Goal: Task Accomplishment & Management: Manage account settings

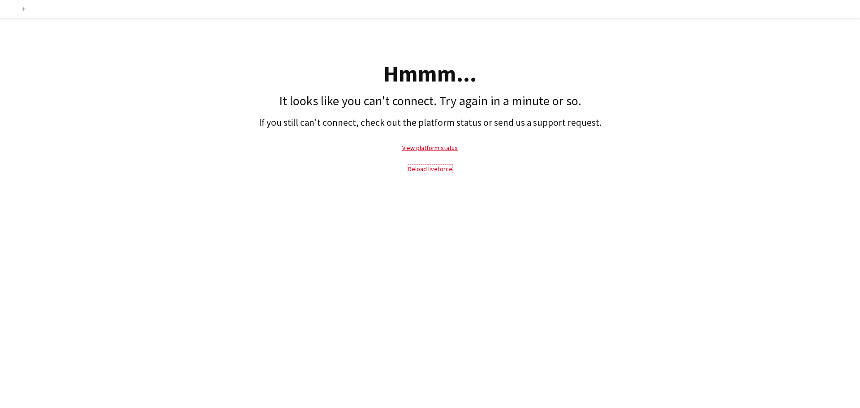
click at [418, 169] on link "Reload liveforce" at bounding box center [430, 169] width 44 height 8
click at [438, 167] on link "Reload liveforce" at bounding box center [430, 169] width 44 height 8
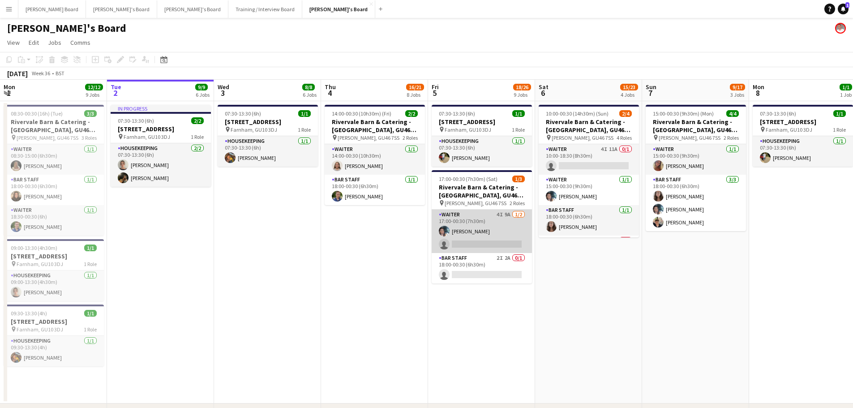
click at [497, 230] on app-card-role "Waiter 4I 9A 1/2 17:00-00:30 (7h30m) Labrisca Gumbs single-neutral-actions" at bounding box center [482, 231] width 100 height 43
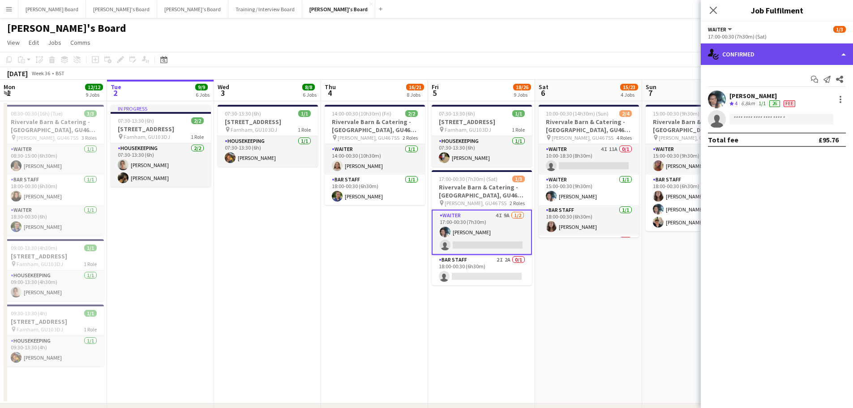
click at [759, 47] on div "single-neutral-actions-check-2 Confirmed" at bounding box center [777, 53] width 152 height 21
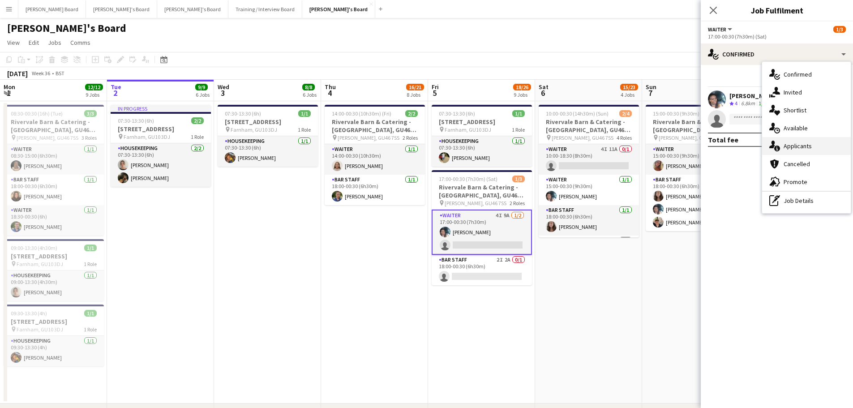
click at [795, 145] on span "Applicants" at bounding box center [798, 146] width 28 height 8
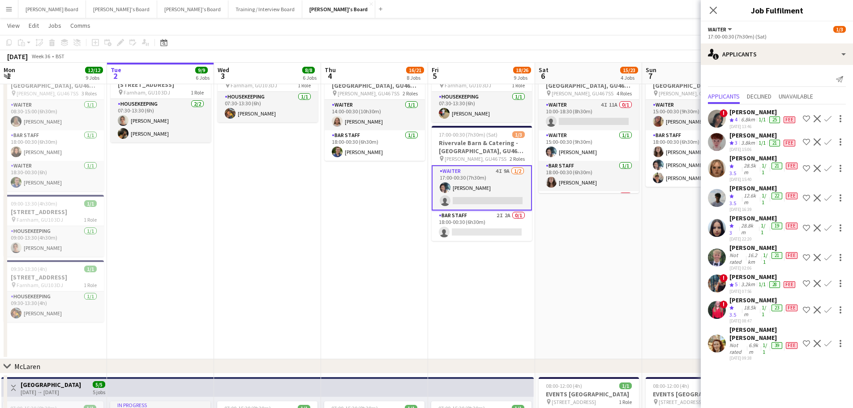
scroll to position [60, 0]
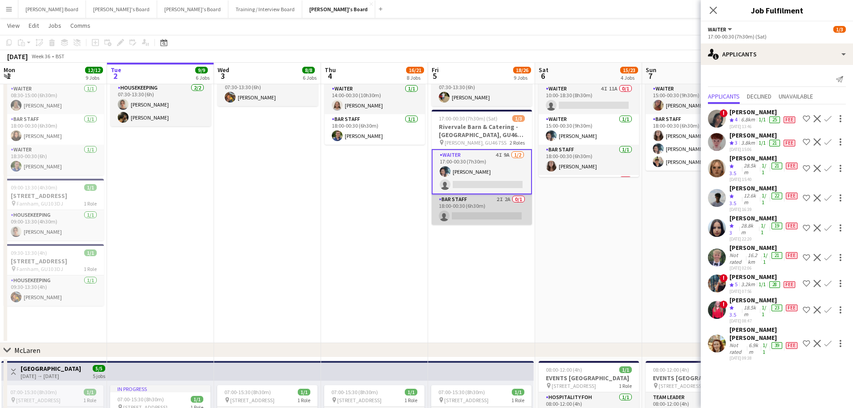
click at [503, 218] on app-card-role "BAR STAFF 2I 2A 0/1 18:00-00:30 (6h30m) single-neutral-actions" at bounding box center [482, 209] width 100 height 30
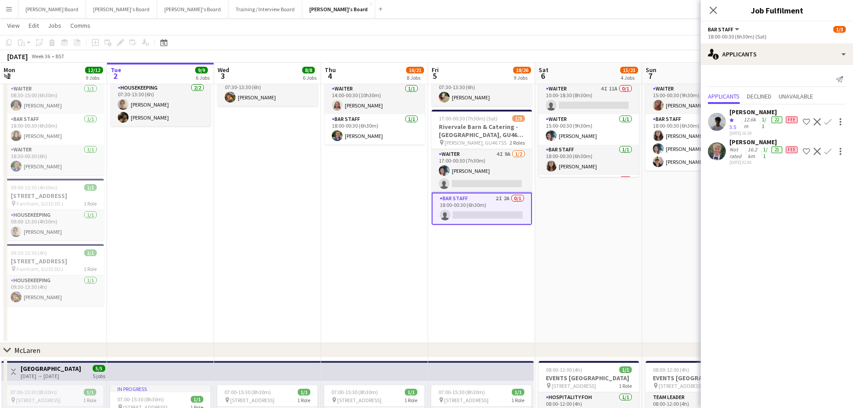
click at [741, 153] on div "Not rated" at bounding box center [737, 152] width 17 height 13
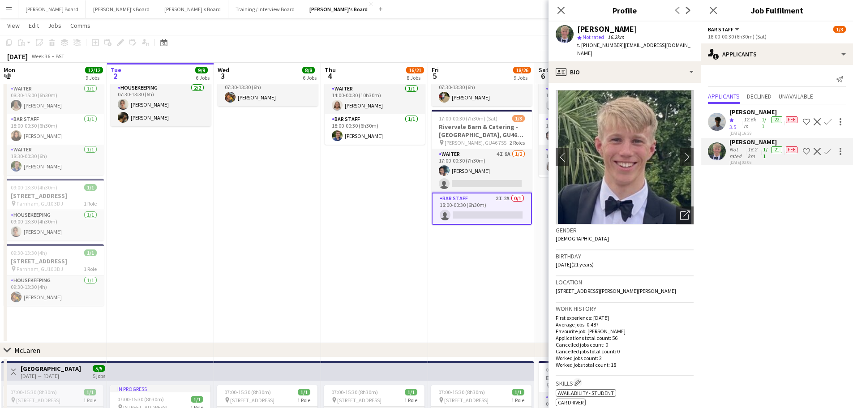
click at [412, 276] on app-date-cell "14:00-00:30 (10h30m) (Fri) 2/2 Rivervale Barn & Catering - Yateley, GU46 7SS pi…" at bounding box center [374, 192] width 107 height 302
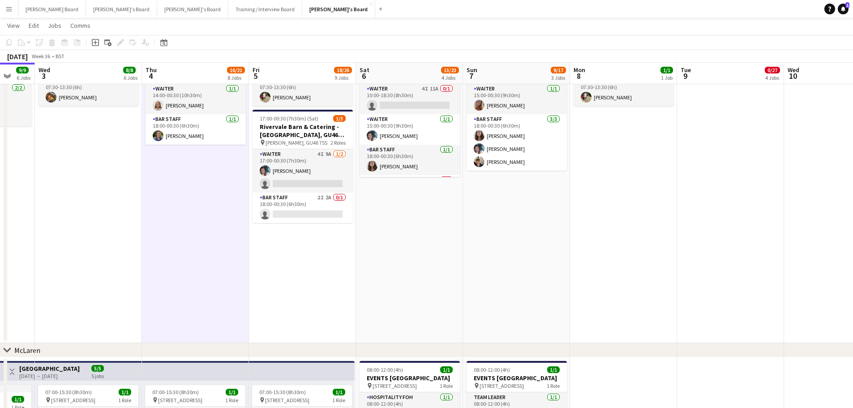
drag, startPoint x: 668, startPoint y: 246, endPoint x: 438, endPoint y: 245, distance: 230.2
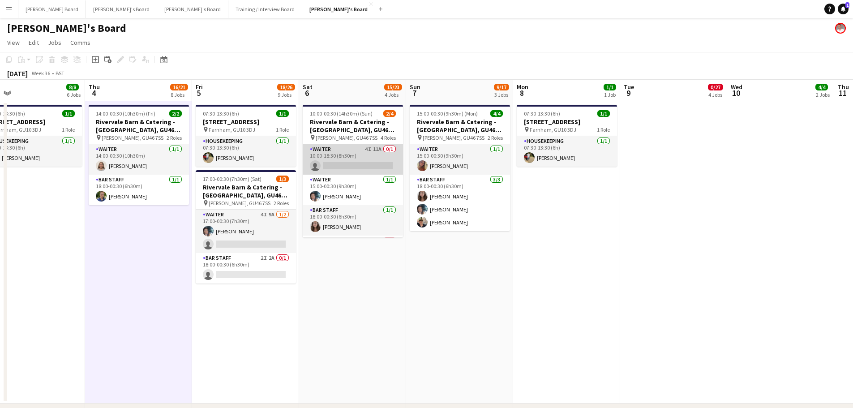
click at [363, 163] on app-card-role "Waiter 4I 11A 0/1 10:00-18:30 (8h30m) single-neutral-actions" at bounding box center [353, 159] width 100 height 30
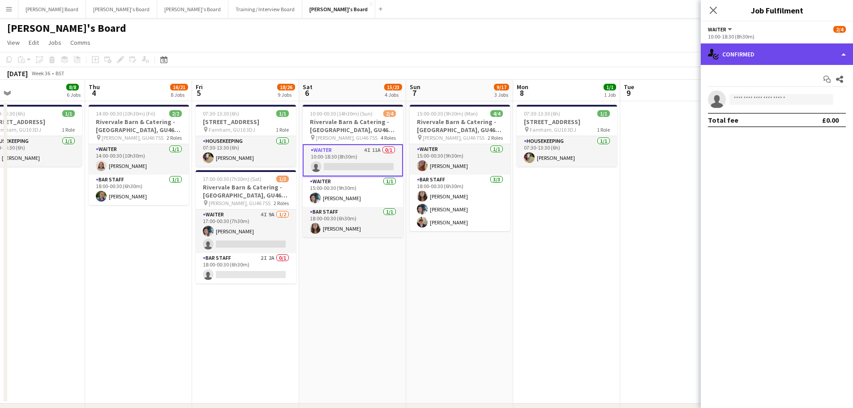
click at [765, 55] on div "single-neutral-actions-check-2 Confirmed" at bounding box center [777, 53] width 152 height 21
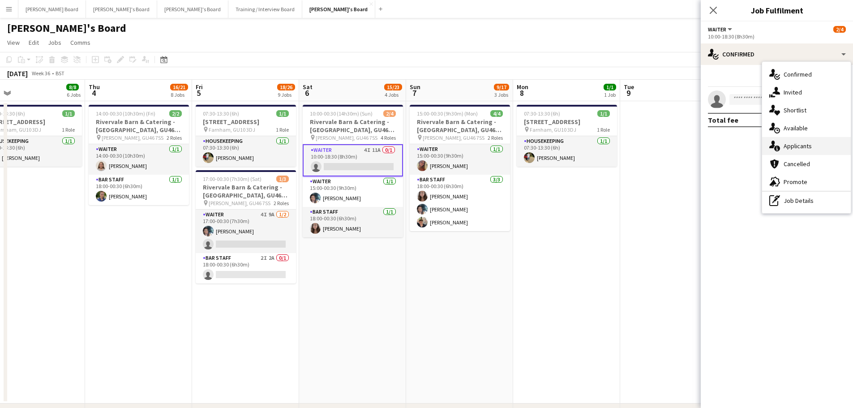
click at [813, 146] on div "single-neutral-actions-information Applicants" at bounding box center [806, 146] width 89 height 18
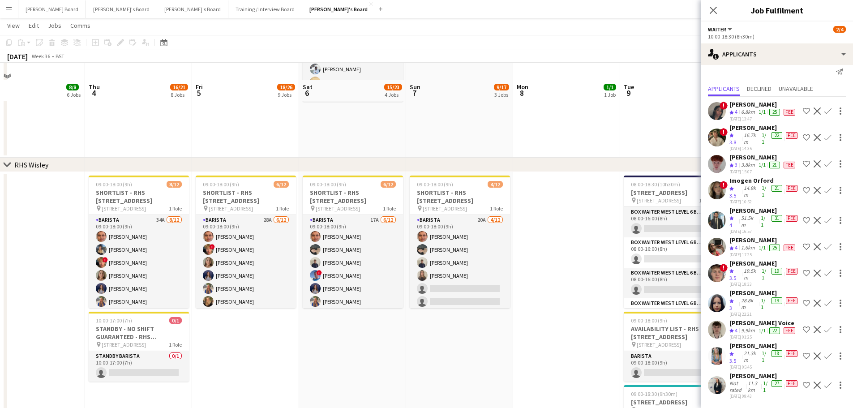
scroll to position [1134, 0]
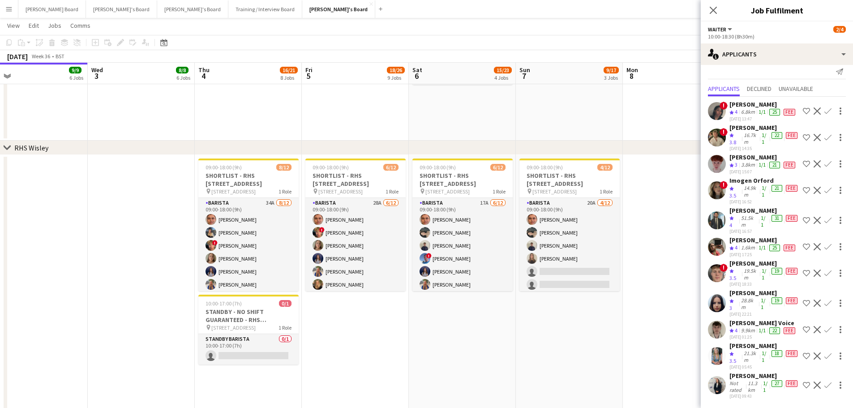
drag, startPoint x: 533, startPoint y: 325, endPoint x: 235, endPoint y: 321, distance: 297.8
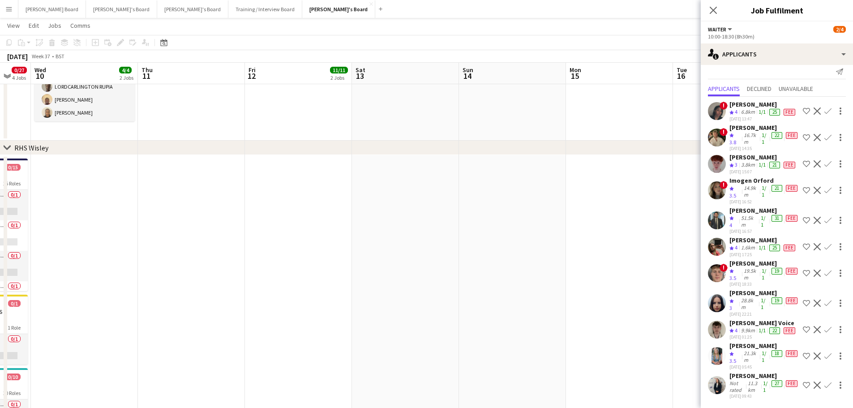
drag, startPoint x: 172, startPoint y: 253, endPoint x: 225, endPoint y: 250, distance: 53.4
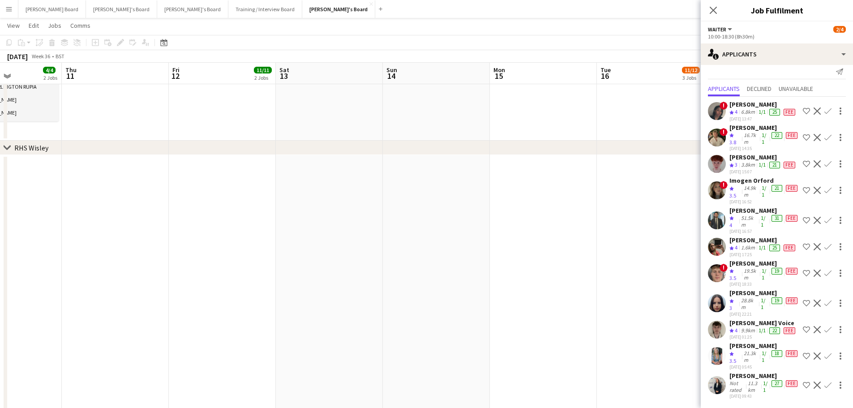
drag, startPoint x: 364, startPoint y: 270, endPoint x: 402, endPoint y: 252, distance: 42.3
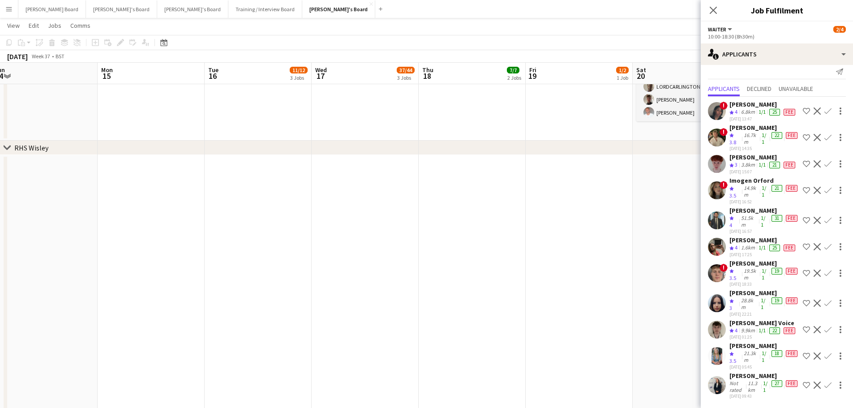
drag, startPoint x: 289, startPoint y: 265, endPoint x: 320, endPoint y: 263, distance: 30.5
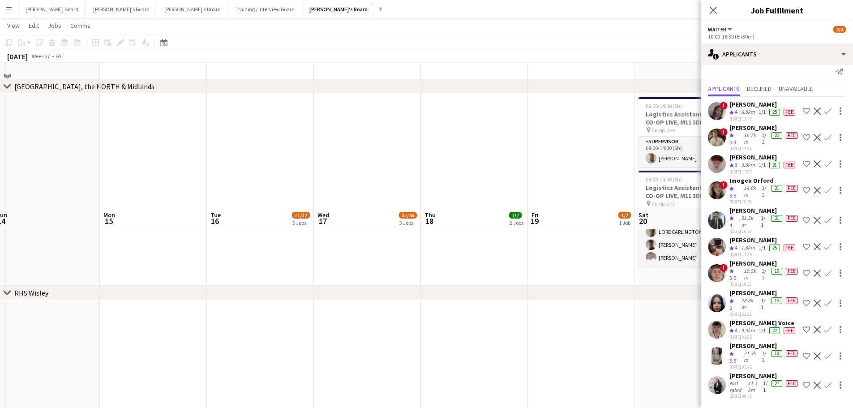
scroll to position [896, 0]
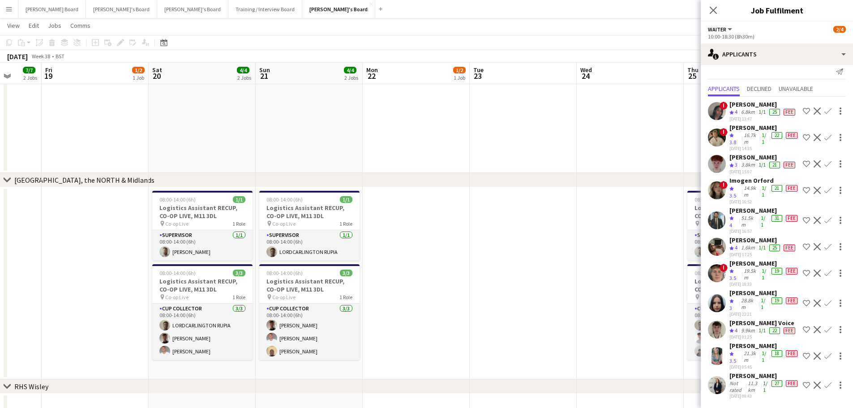
drag, startPoint x: 387, startPoint y: 278, endPoint x: 192, endPoint y: 251, distance: 197.1
click at [192, 251] on app-calendar-viewport "Sun 14 Mon 15 Tue 16 11/12 3 Jobs Wed 17 37/44 3 Jobs Thu 18 7/7 2 Jobs Fri 19 …" at bounding box center [426, 38] width 853 height 1799
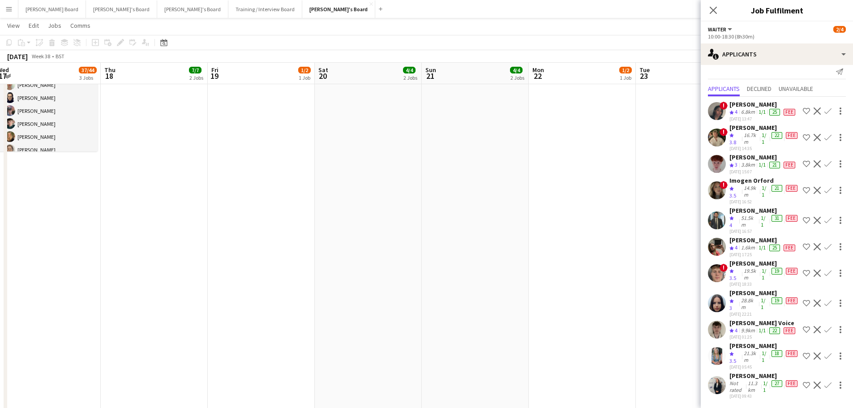
scroll to position [358, 0]
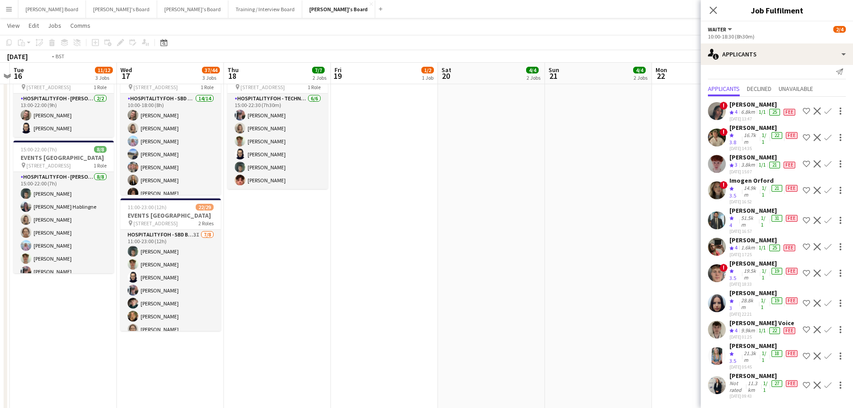
drag, startPoint x: 271, startPoint y: 261, endPoint x: 534, endPoint y: 263, distance: 262.9
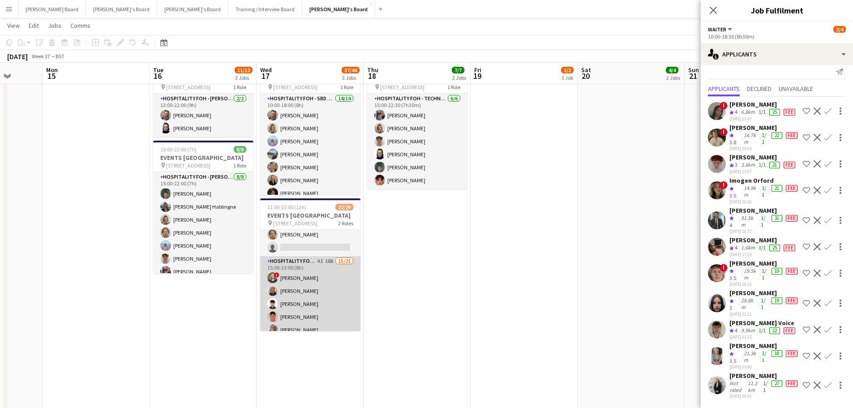
scroll to position [120, 0]
drag, startPoint x: 321, startPoint y: 293, endPoint x: 295, endPoint y: 292, distance: 26.0
click at [321, 294] on app-card-role "Hospitality FOH - SBD BLV 4I 18A 15/21 15:00-23:00 (8h) ! Sarah Richardson Lanc…" at bounding box center [310, 378] width 100 height 293
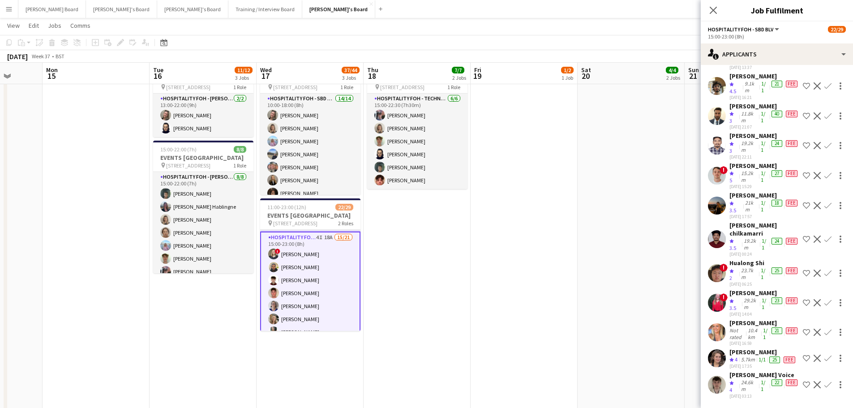
scroll to position [246, 0]
click at [753, 369] on div "! Mairead Sullivan Crew rating 4.5 19.4km 1/1 58 Fee 29-08-2025 10:50 Shortlist…" at bounding box center [777, 145] width 152 height 511
click at [751, 378] on div "[PERSON_NAME] Voice" at bounding box center [764, 375] width 70 height 8
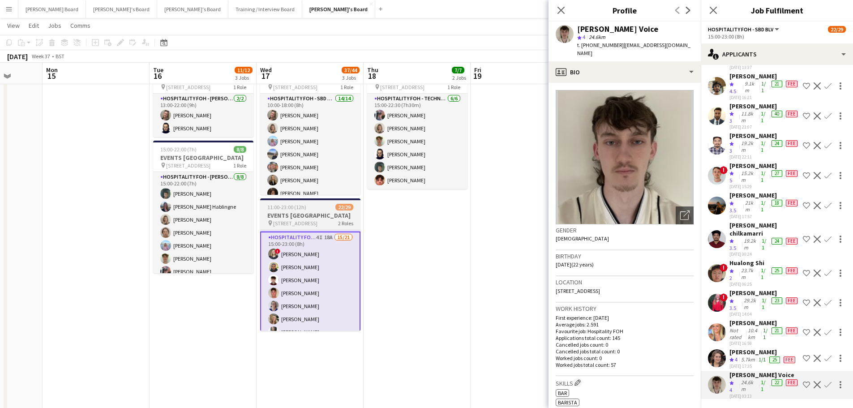
click at [298, 202] on app-job-card "11:00-23:00 (12h) 22/29 EVENTS McLaren Technology Centre pin Woking, GU21 4YH 2…" at bounding box center [310, 264] width 100 height 133
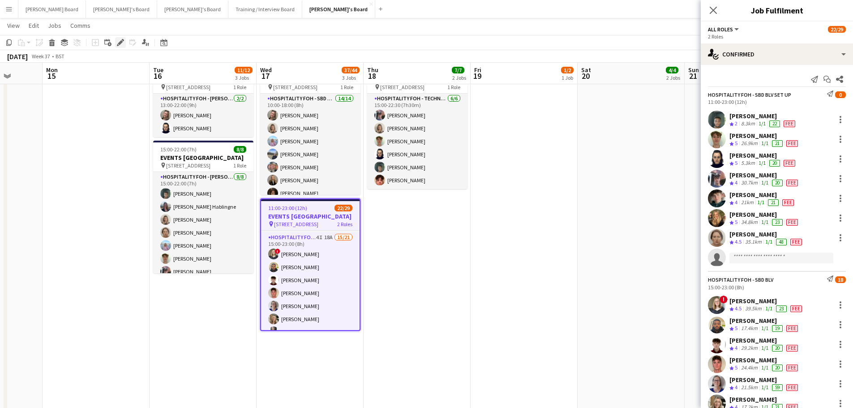
click at [120, 41] on icon "Edit" at bounding box center [120, 42] width 7 height 7
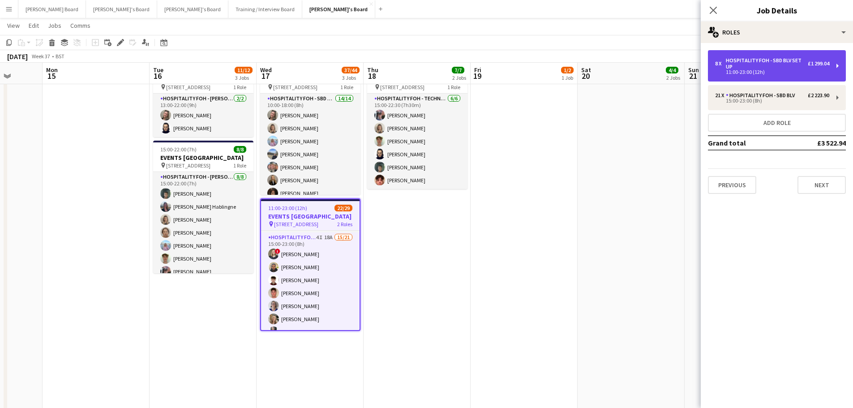
click at [744, 52] on div "8 x Hospitality FOH - SBD BLV SET UP £1 299.04 11:00-23:00 (12h)" at bounding box center [777, 65] width 138 height 31
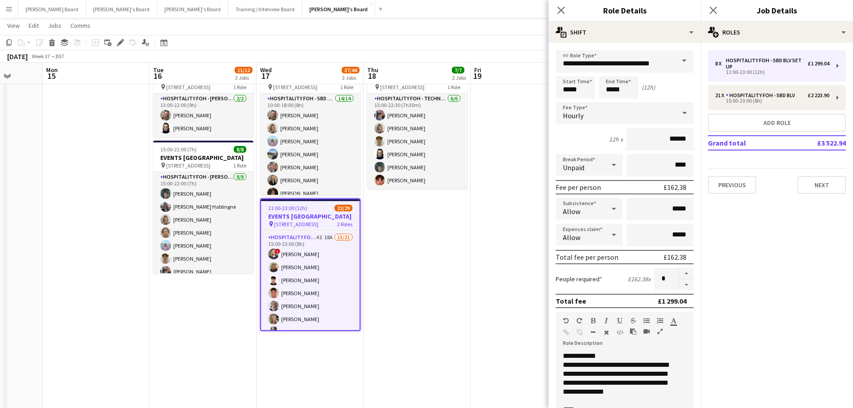
click at [609, 230] on icon at bounding box center [614, 235] width 11 height 18
click at [590, 282] on span "Don't allow" at bounding box center [588, 282] width 50 height 9
click at [612, 210] on icon at bounding box center [614, 209] width 11 height 18
click at [594, 257] on span "Don't allow" at bounding box center [588, 256] width 50 height 9
click at [530, 248] on app-date-cell at bounding box center [524, 385] width 107 height 652
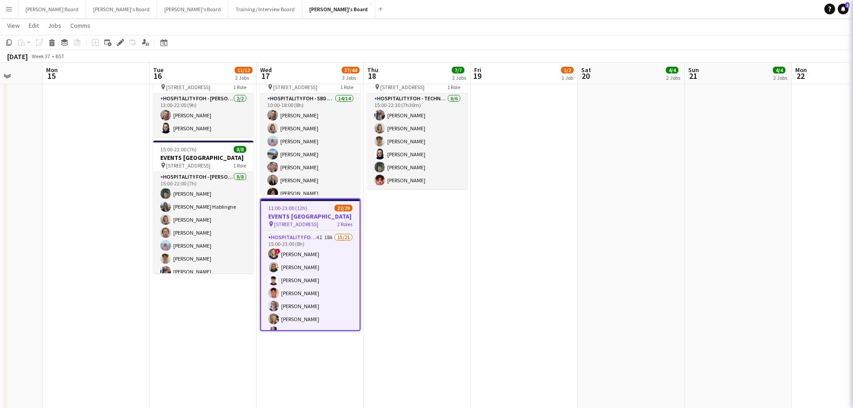
scroll to position [0, 0]
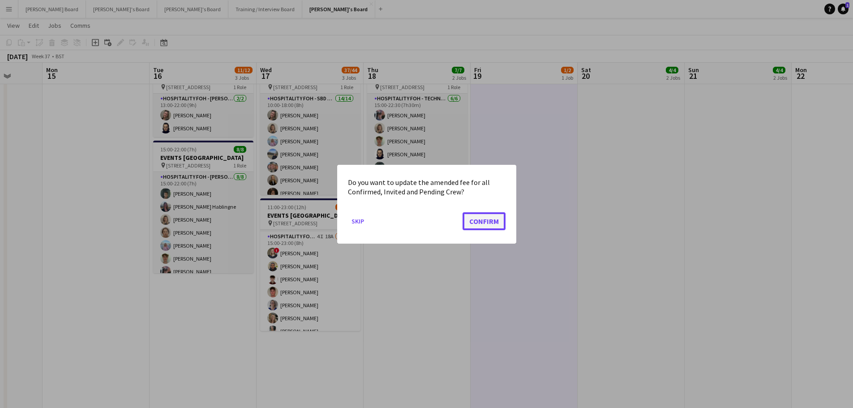
click at [496, 219] on button "Confirm" at bounding box center [484, 221] width 43 height 18
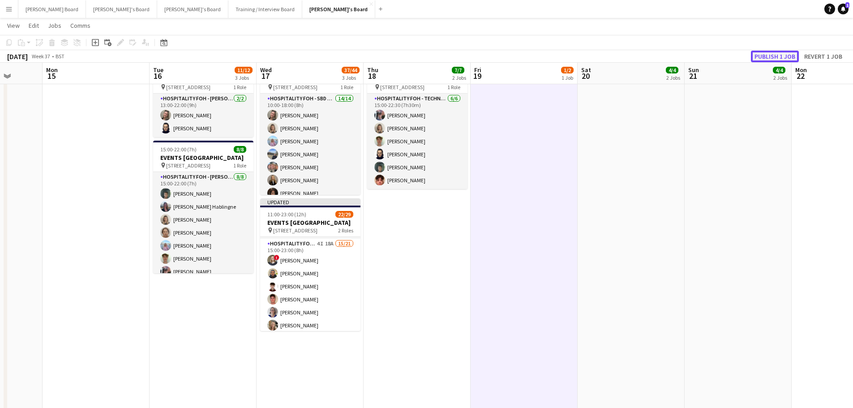
click at [779, 54] on button "Publish 1 job" at bounding box center [775, 57] width 48 height 12
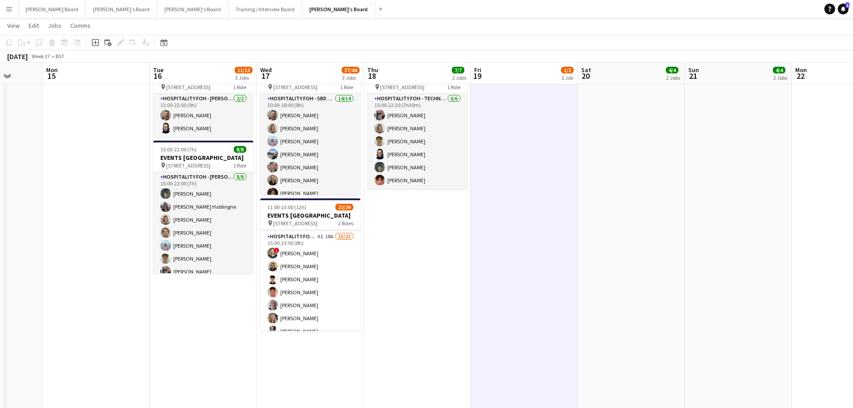
click at [9, 6] on app-icon "Menu" at bounding box center [8, 8] width 7 height 7
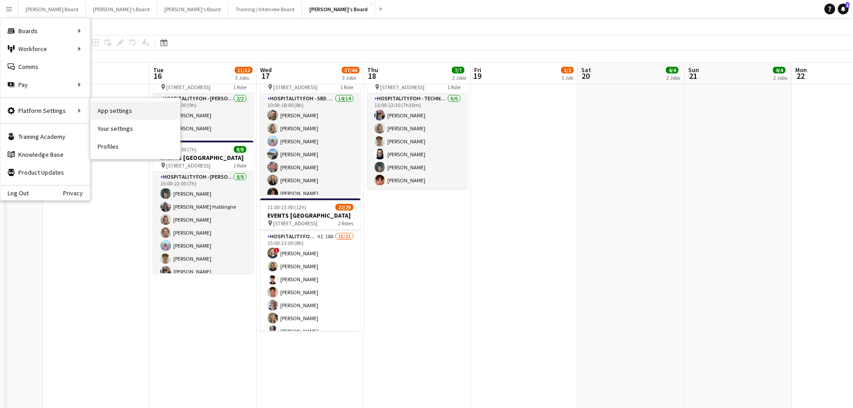
click at [141, 109] on link "App settings" at bounding box center [135, 111] width 90 height 18
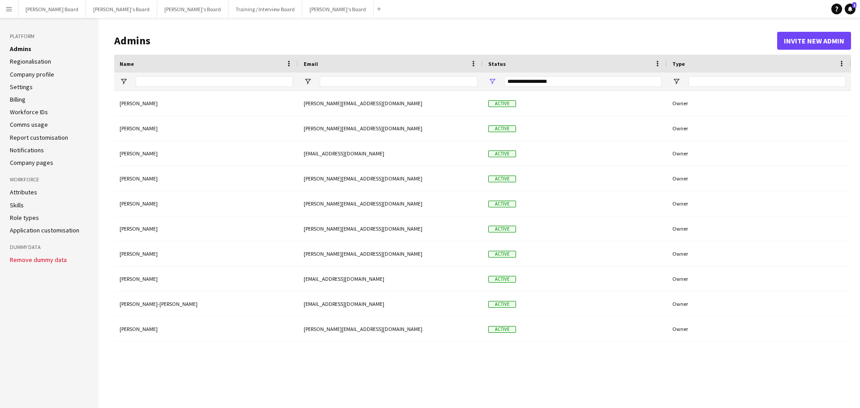
click at [31, 87] on link "Settings" at bounding box center [21, 87] width 23 height 8
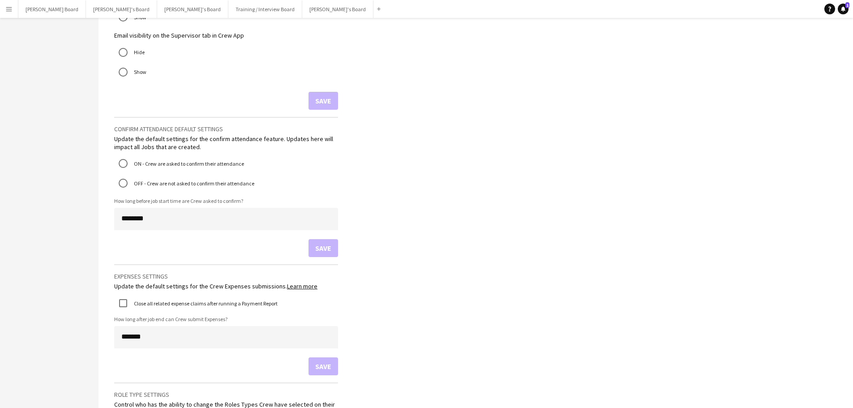
scroll to position [546, 0]
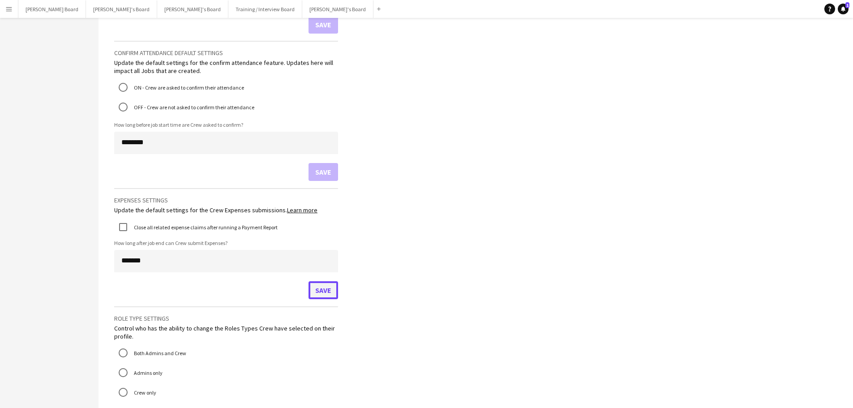
click at [327, 287] on button "Save" at bounding box center [324, 290] width 30 height 18
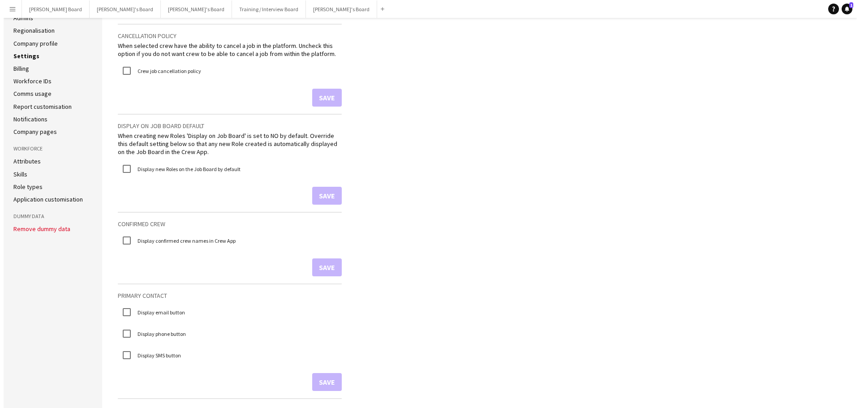
scroll to position [0, 0]
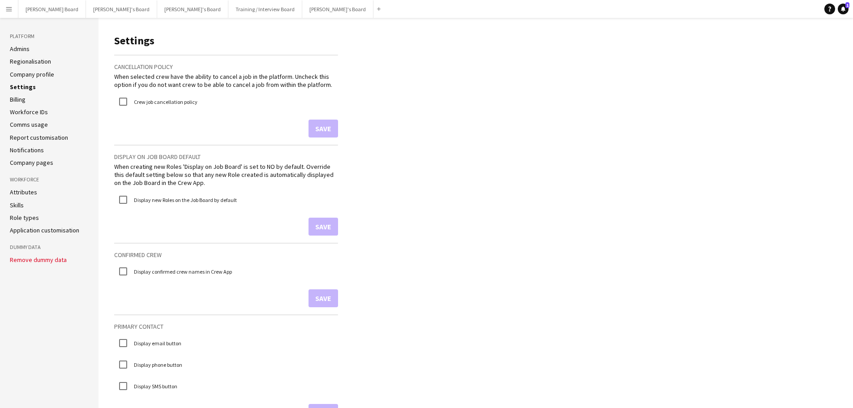
click at [16, 102] on link "Billing" at bounding box center [18, 99] width 16 height 8
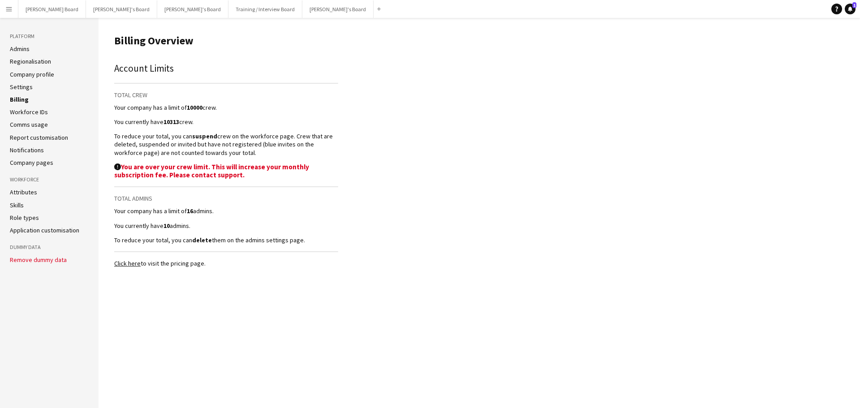
click at [16, 112] on link "Workforce IDs" at bounding box center [29, 112] width 38 height 8
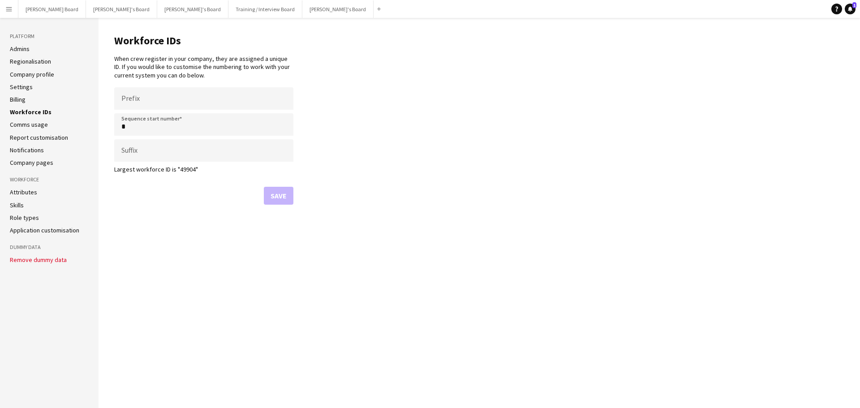
click at [17, 101] on link "Billing" at bounding box center [18, 99] width 16 height 8
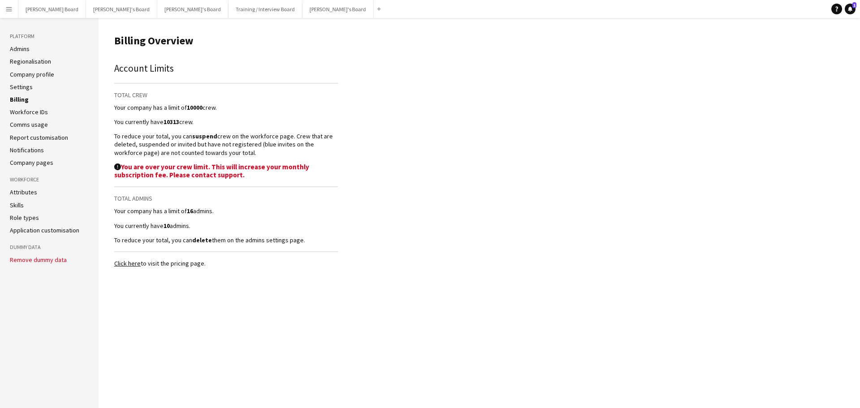
click at [41, 57] on link "Regionalisation" at bounding box center [30, 61] width 41 height 8
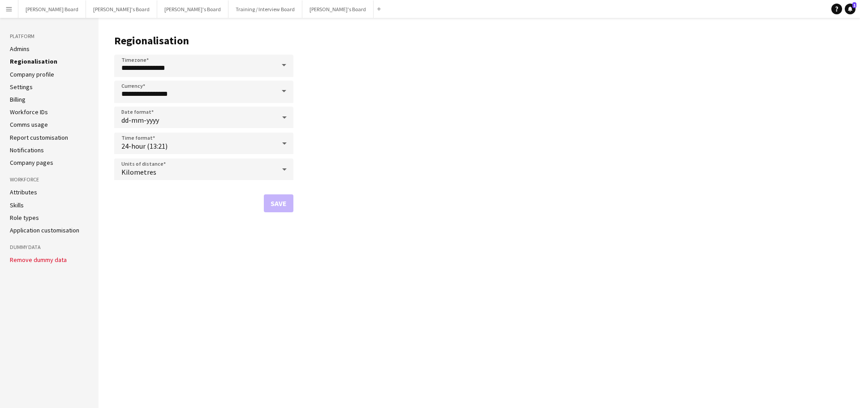
click at [28, 49] on link "Admins" at bounding box center [20, 49] width 20 height 8
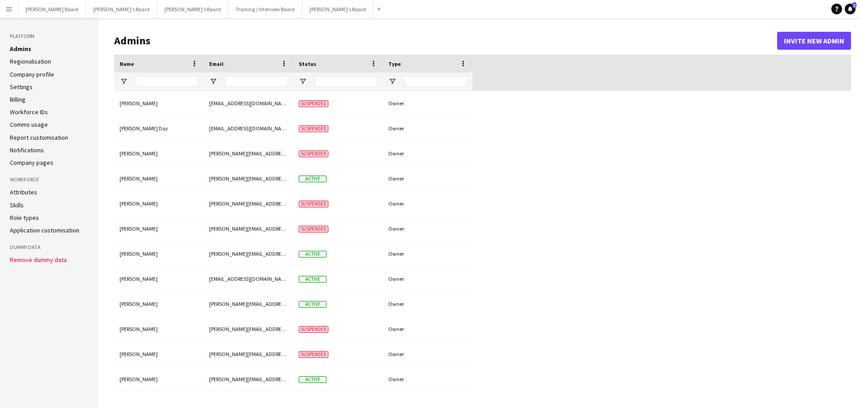
type input "**********"
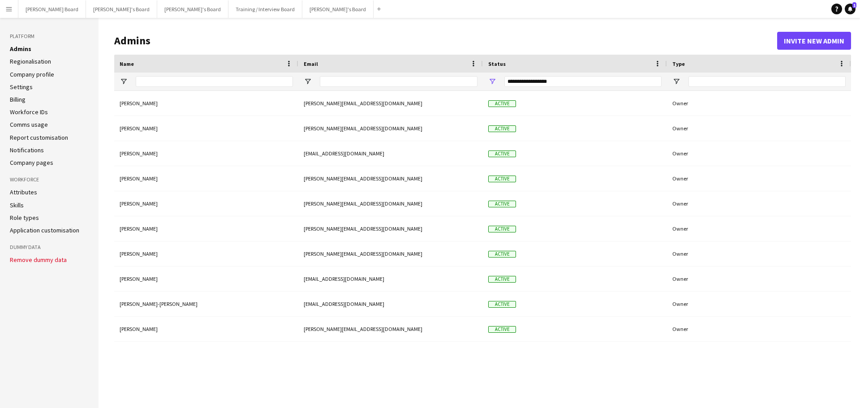
click at [25, 86] on link "Settings" at bounding box center [21, 87] width 23 height 8
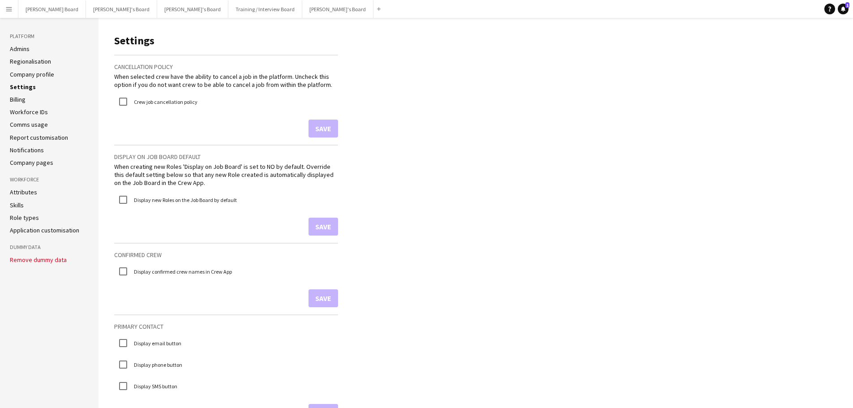
click at [21, 117] on ul "Admins Regionalisation Company profile Settings Billing Workforce IDs Comms usa…" at bounding box center [49, 106] width 79 height 122
click at [21, 125] on link "Comms usage" at bounding box center [29, 124] width 38 height 8
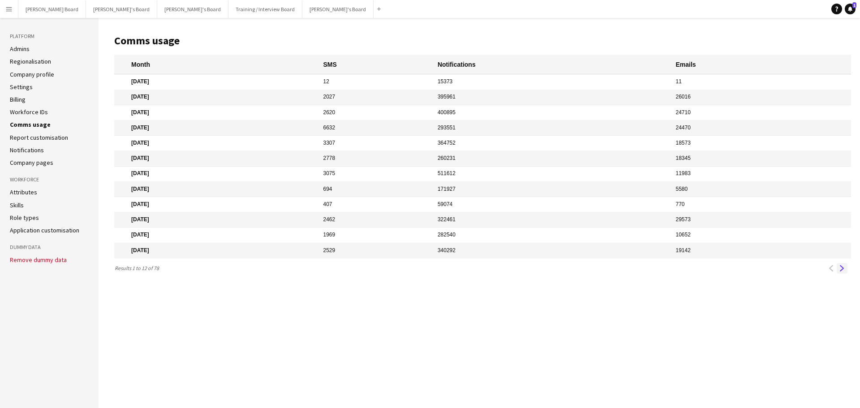
click at [841, 270] on app-icon "Next" at bounding box center [842, 268] width 6 height 6
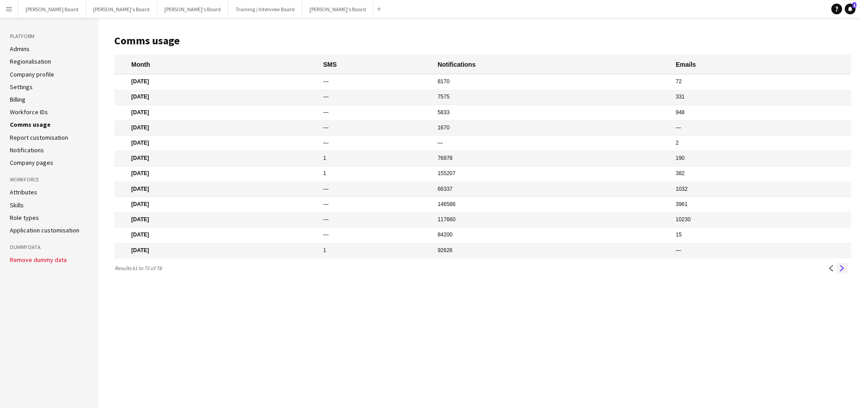
click at [841, 270] on app-icon "Next" at bounding box center [842, 268] width 6 height 6
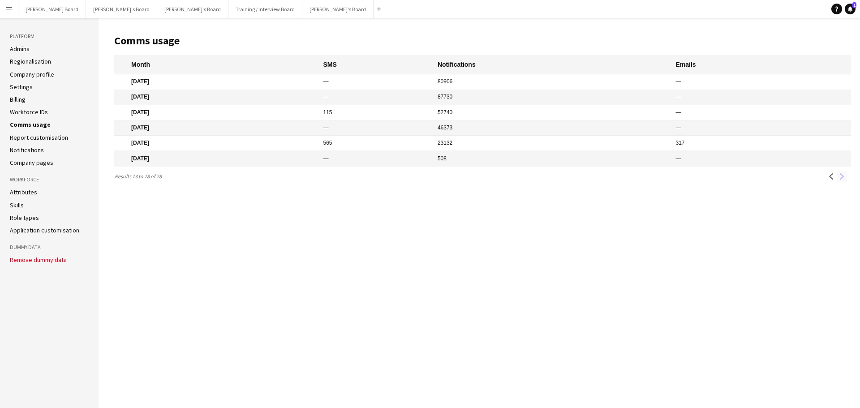
click at [841, 270] on main "Comms usage Month SMS Notifications Emails Aug 2019 — 80906 — Jul 2019 — 87730 …" at bounding box center [479, 213] width 761 height 390
click at [34, 136] on link "Report customisation" at bounding box center [39, 137] width 58 height 8
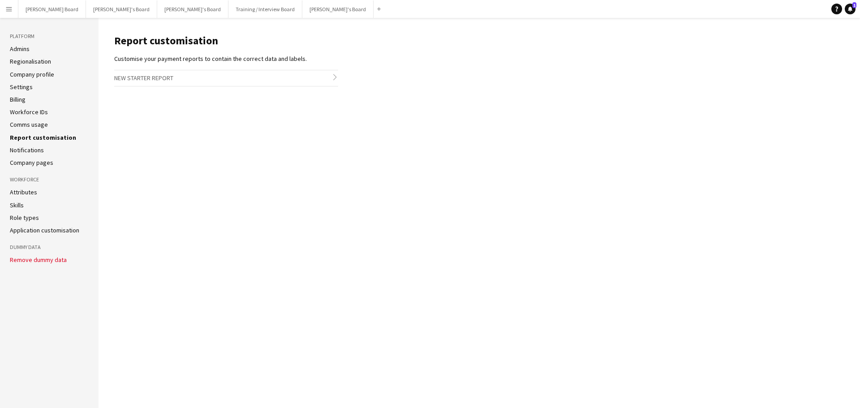
click at [30, 148] on link "Notifications" at bounding box center [27, 150] width 34 height 8
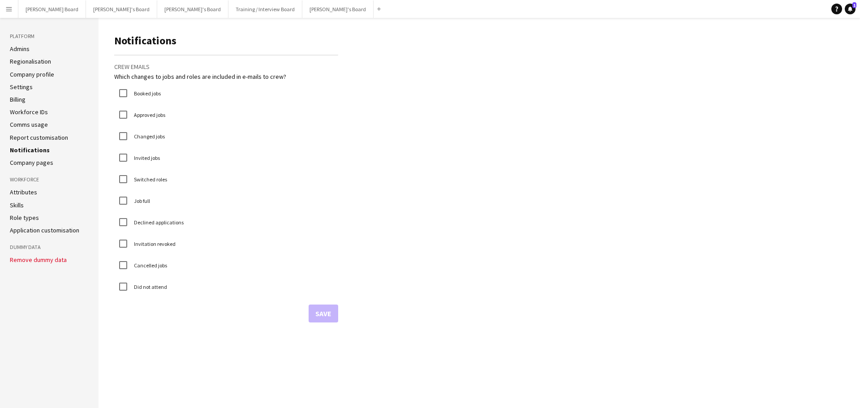
click at [29, 166] on link "Company pages" at bounding box center [31, 163] width 43 height 8
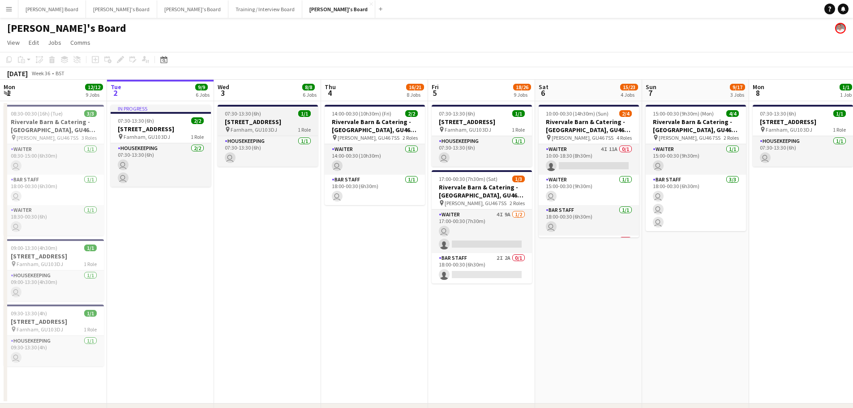
click at [243, 116] on span "07:30-13:30 (6h)" at bounding box center [243, 113] width 36 height 7
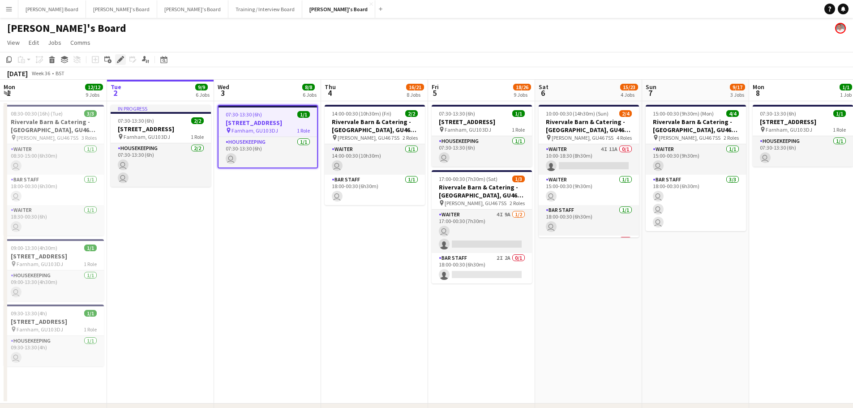
click at [120, 60] on icon at bounding box center [120, 59] width 5 height 5
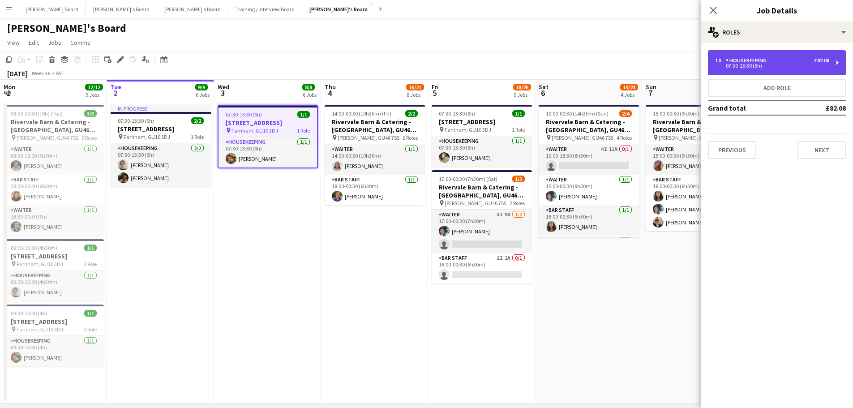
click at [730, 56] on div "1 x Housekeeping £82.08 07:30-13:30 (6h)" at bounding box center [777, 62] width 138 height 25
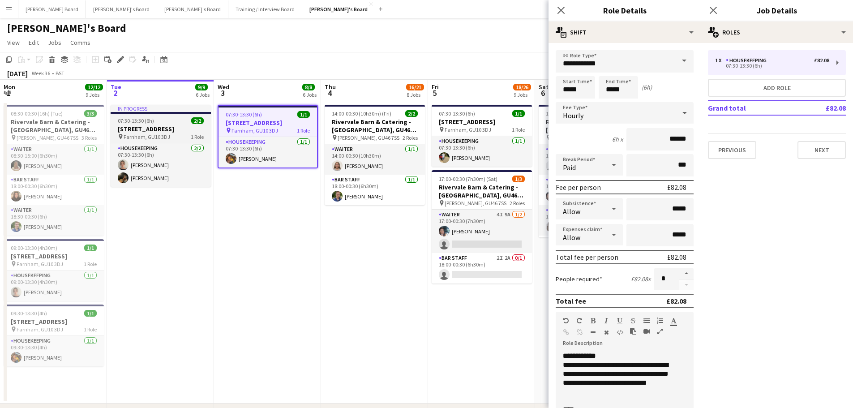
click at [167, 122] on div "07:30-13:30 (6h) 2/2" at bounding box center [161, 120] width 100 height 7
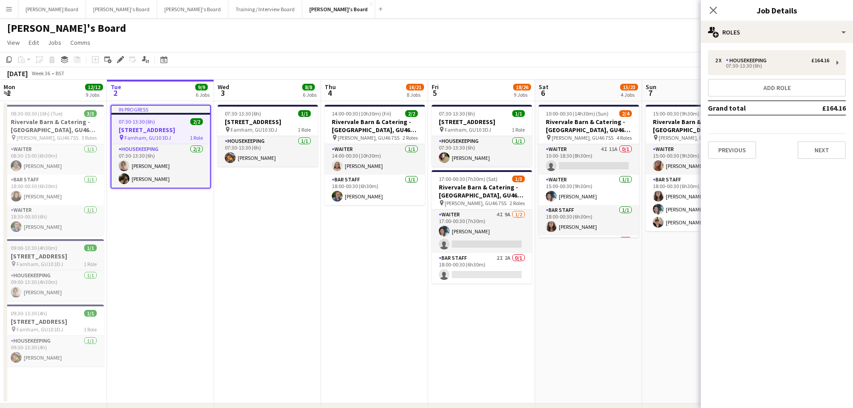
click at [39, 254] on h3 "[STREET_ADDRESS]" at bounding box center [54, 256] width 100 height 8
click at [38, 314] on span "09:30-13:30 (4h)" at bounding box center [29, 315] width 36 height 7
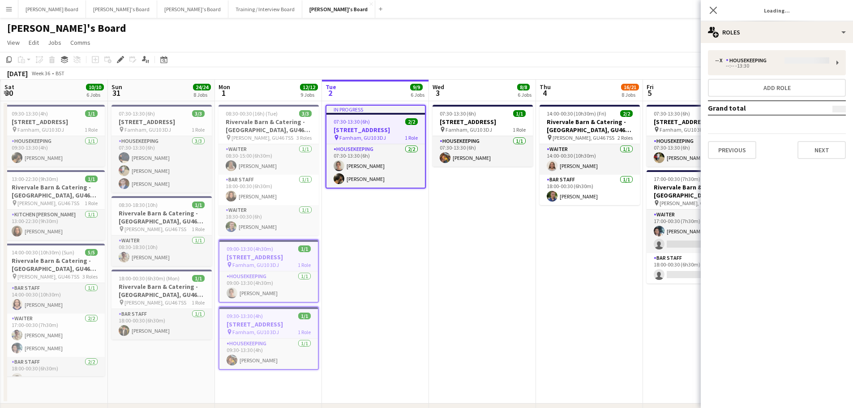
scroll to position [0, 201]
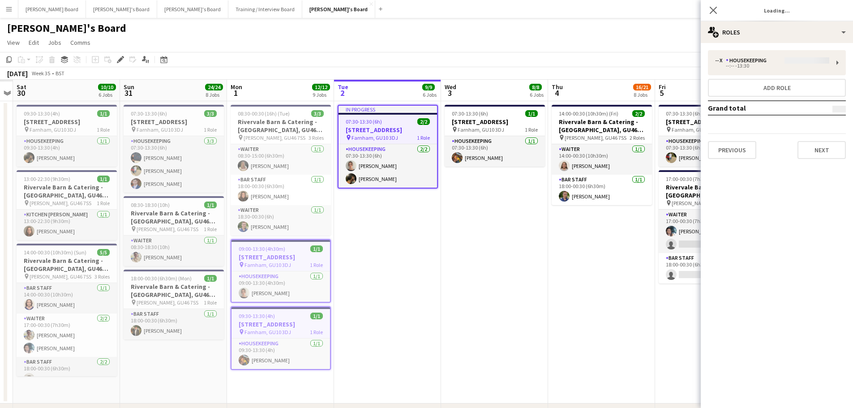
drag, startPoint x: 274, startPoint y: 309, endPoint x: 501, endPoint y: 291, distance: 227.7
click at [155, 113] on span "07:30-13:30 (6h)" at bounding box center [149, 113] width 36 height 7
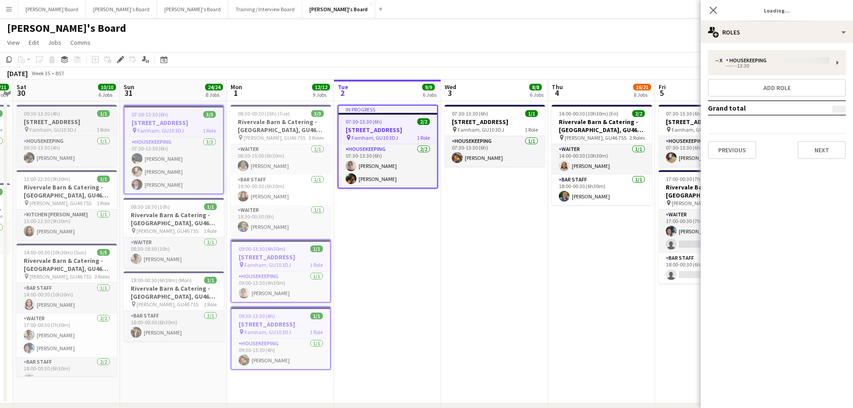
click at [45, 116] on span "09:30-13:30 (4h)" at bounding box center [42, 113] width 36 height 7
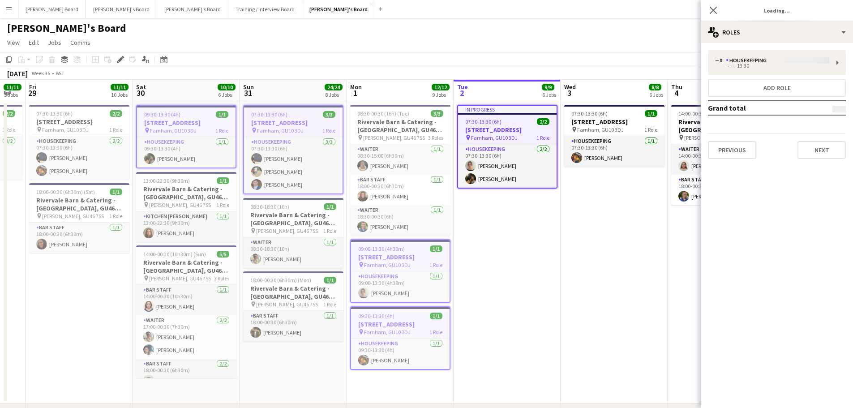
scroll to position [0, 253]
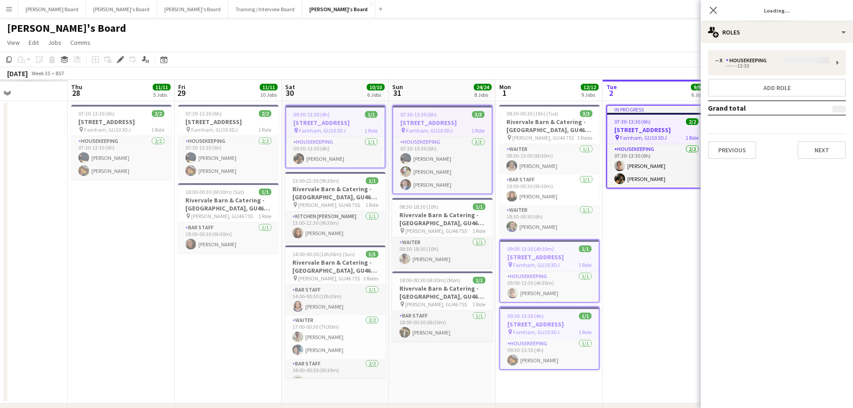
drag, startPoint x: 106, startPoint y: 275, endPoint x: 324, endPoint y: 273, distance: 218.1
click at [220, 116] on span "07:30-13:30 (6h)" at bounding box center [203, 113] width 36 height 7
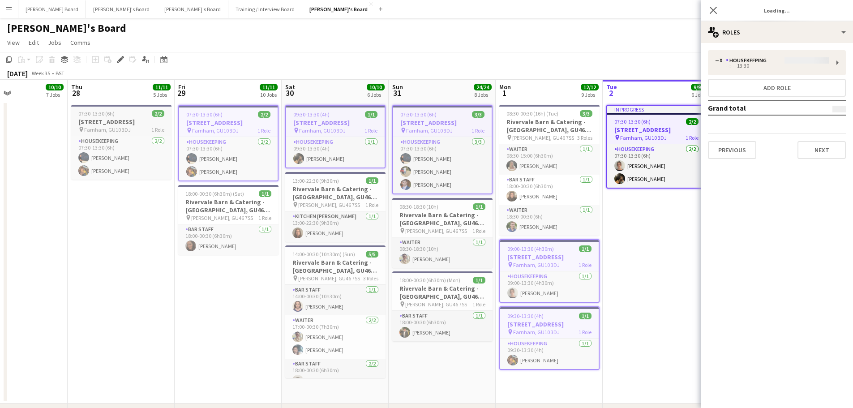
click at [100, 112] on span "07:30-13:30 (6h)" at bounding box center [96, 113] width 36 height 7
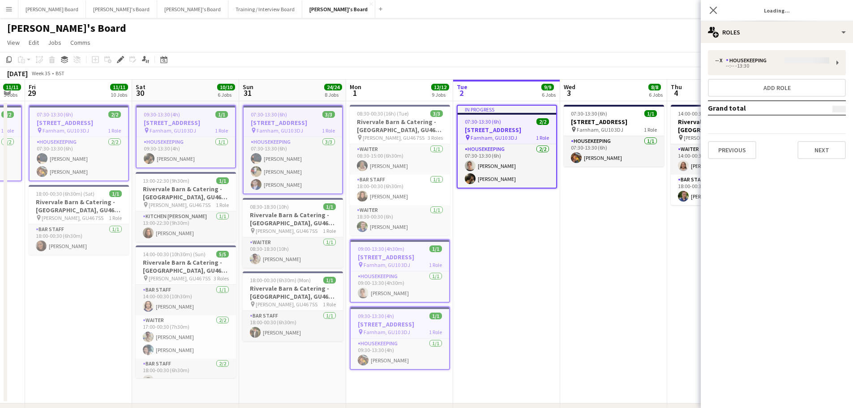
drag, startPoint x: 400, startPoint y: 257, endPoint x: 205, endPoint y: 229, distance: 197.3
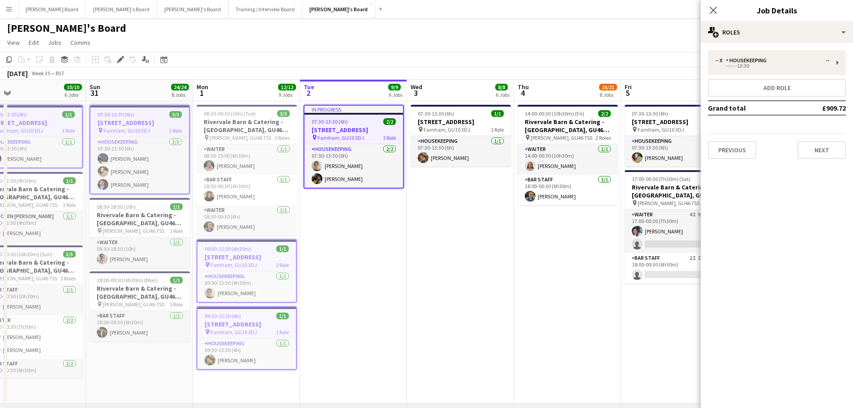
drag, startPoint x: 418, startPoint y: 248, endPoint x: 312, endPoint y: 239, distance: 106.1
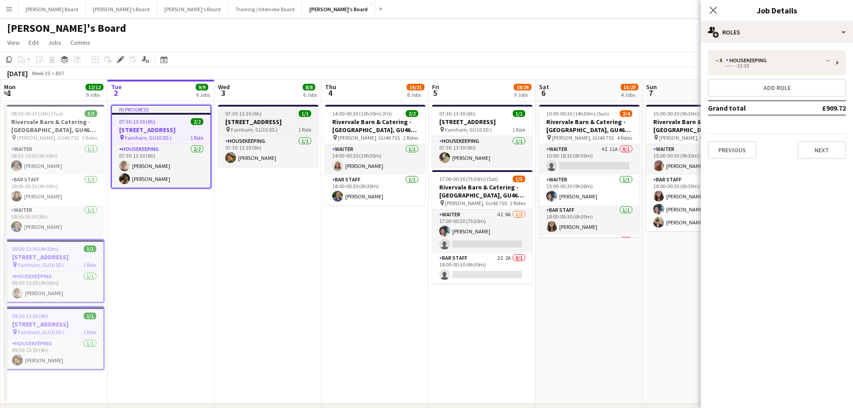
click at [264, 124] on h3 "[STREET_ADDRESS]" at bounding box center [268, 122] width 100 height 8
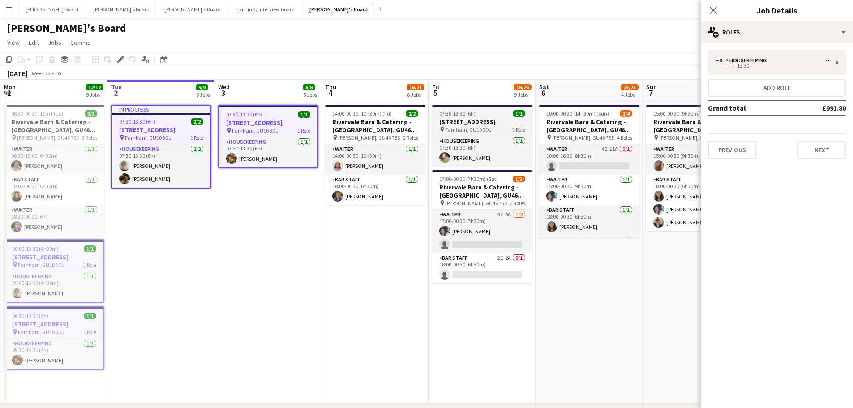
click at [463, 122] on h3 "Millbridge Court GU10 3DJ" at bounding box center [482, 122] width 100 height 8
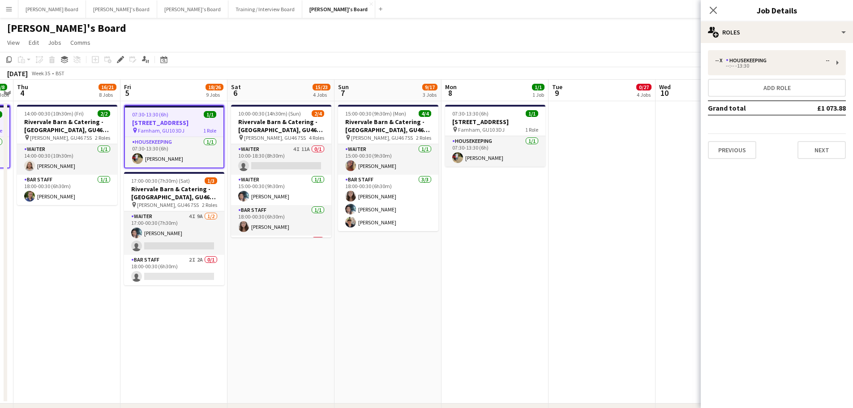
drag, startPoint x: 619, startPoint y: 314, endPoint x: 309, endPoint y: 312, distance: 309.9
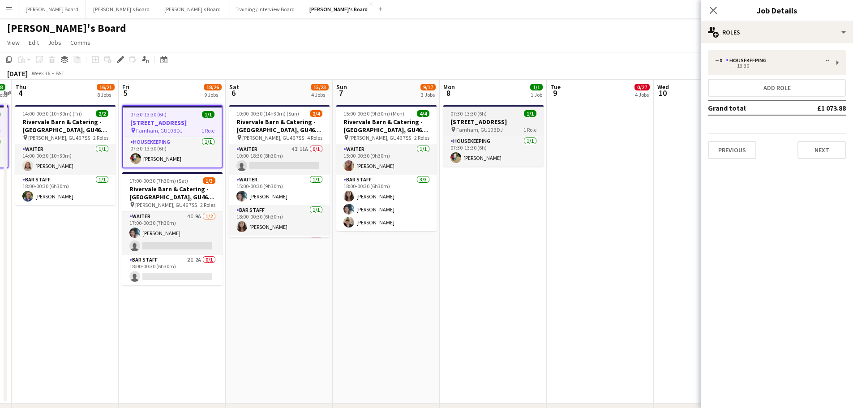
click at [483, 121] on h3 "Millbridge Court GU10 3DJ" at bounding box center [493, 122] width 100 height 8
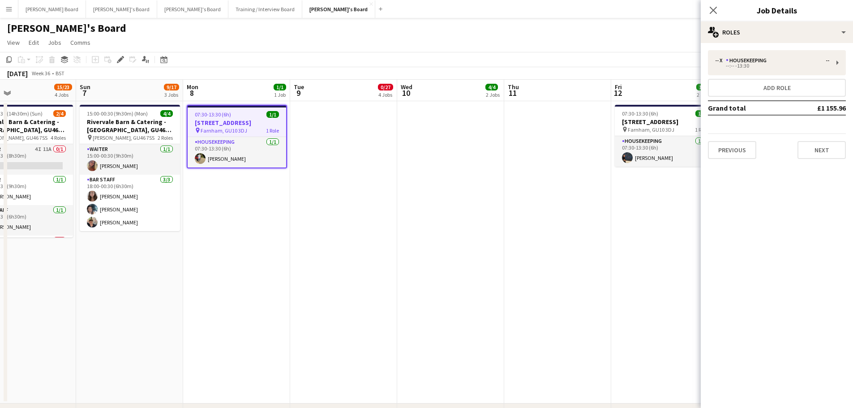
drag, startPoint x: 592, startPoint y: 317, endPoint x: 417, endPoint y: 277, distance: 179.2
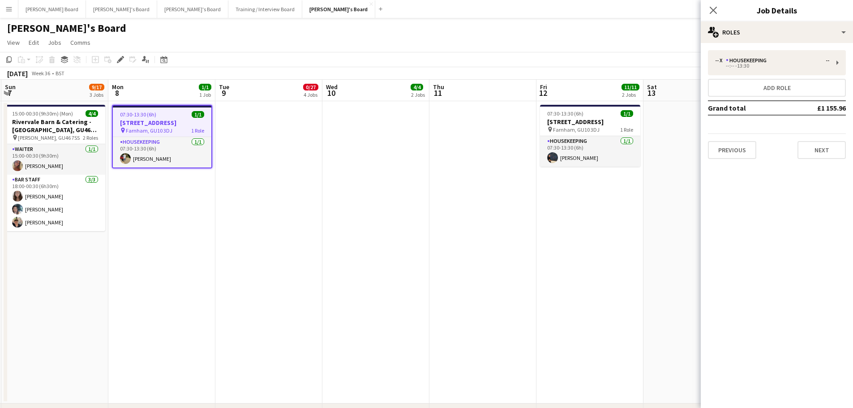
drag, startPoint x: 334, startPoint y: 266, endPoint x: 422, endPoint y: 229, distance: 95.0
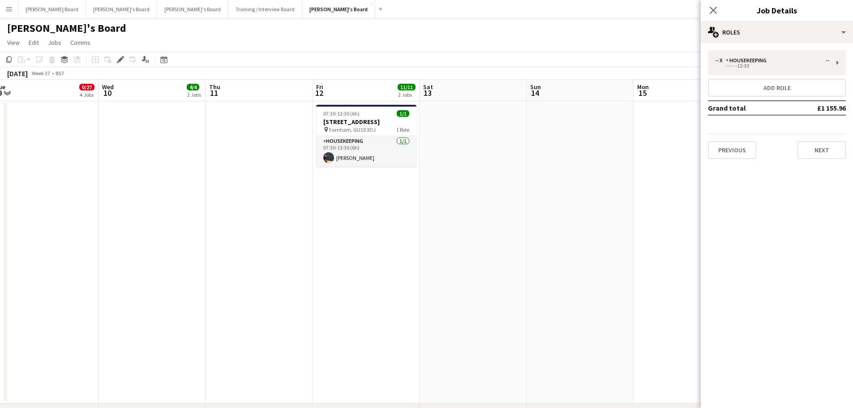
click at [341, 110] on app-job-card "07:30-13:30 (6h) 1/1 Millbridge Court GU10 3DJ pin Farnham, GU10 3DJ 1 Role Hou…" at bounding box center [370, 136] width 100 height 62
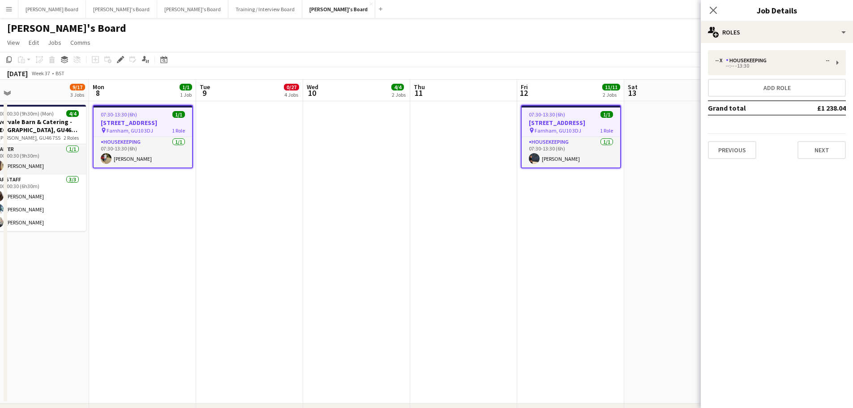
drag, startPoint x: 201, startPoint y: 239, endPoint x: 167, endPoint y: 285, distance: 57.0
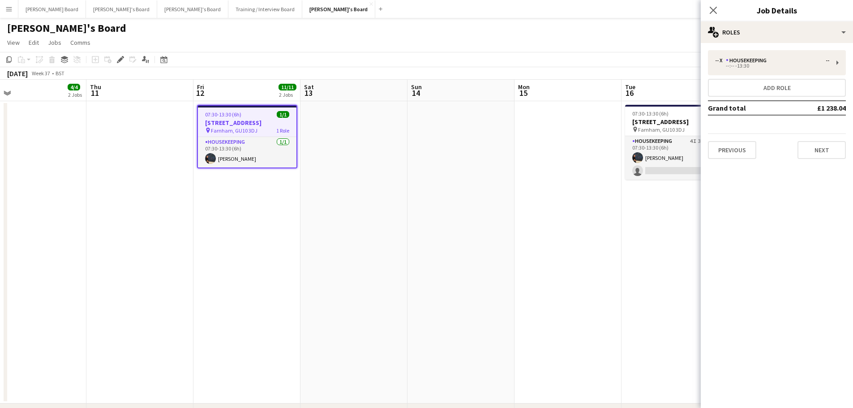
drag, startPoint x: 474, startPoint y: 292, endPoint x: 175, endPoint y: 266, distance: 300.3
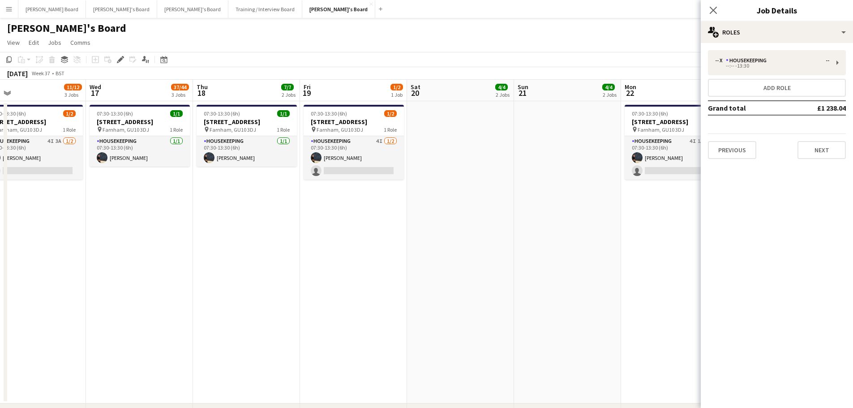
scroll to position [0, 268]
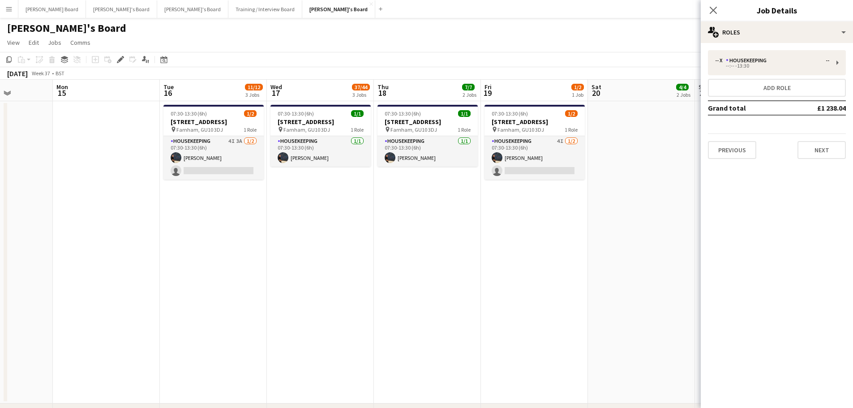
click at [197, 125] on h3 "Millbridge Court GU10 3DJ" at bounding box center [213, 122] width 100 height 8
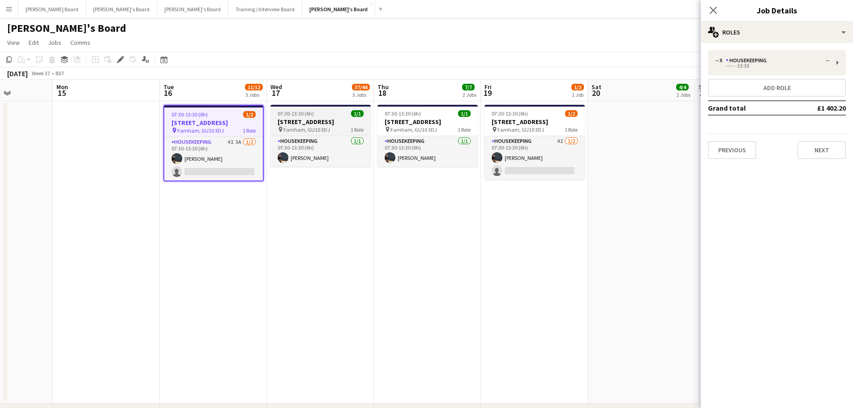
click at [312, 116] on span "07:30-13:30 (6h)" at bounding box center [296, 113] width 36 height 7
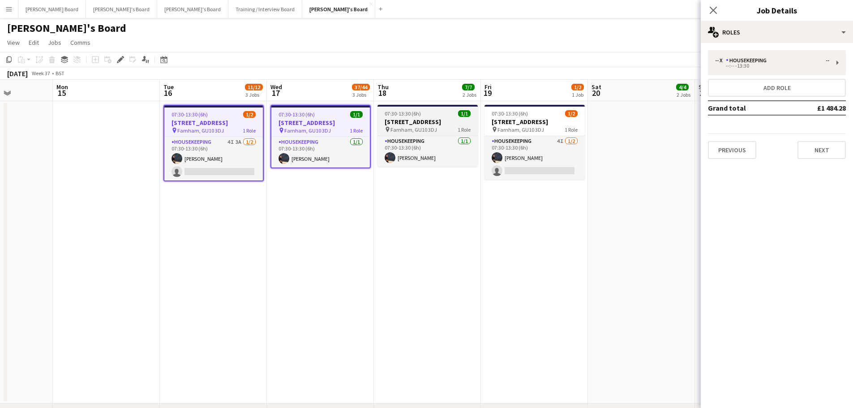
click at [411, 119] on h3 "Millbridge Court GU10 3DJ" at bounding box center [428, 122] width 100 height 8
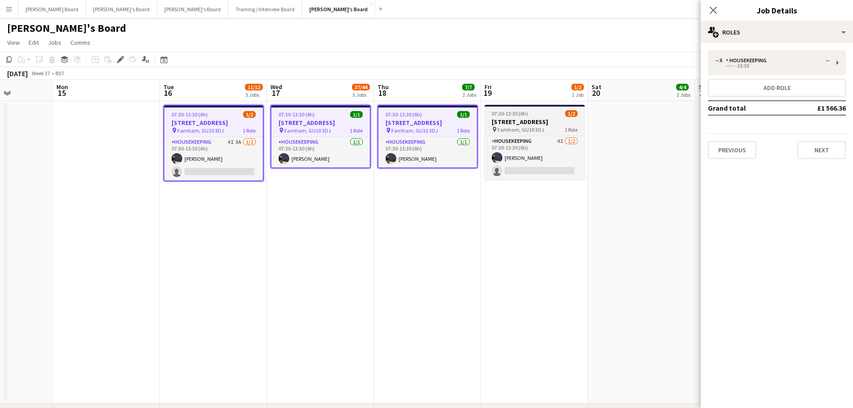
click at [517, 122] on h3 "Millbridge Court GU10 3DJ" at bounding box center [535, 122] width 100 height 8
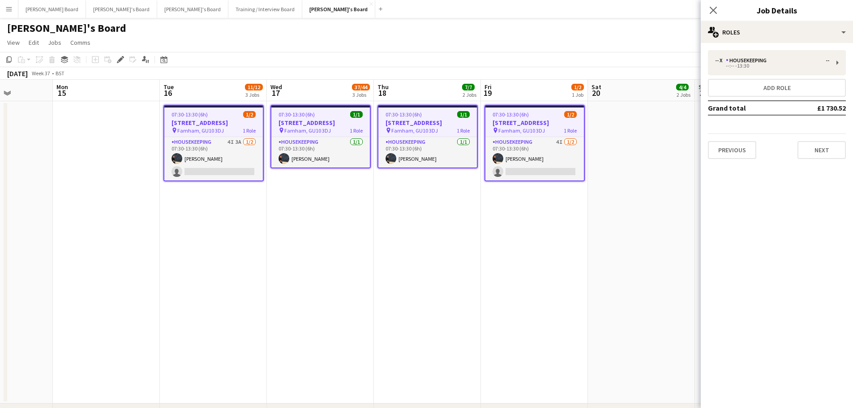
drag, startPoint x: 570, startPoint y: 228, endPoint x: 116, endPoint y: 246, distance: 454.4
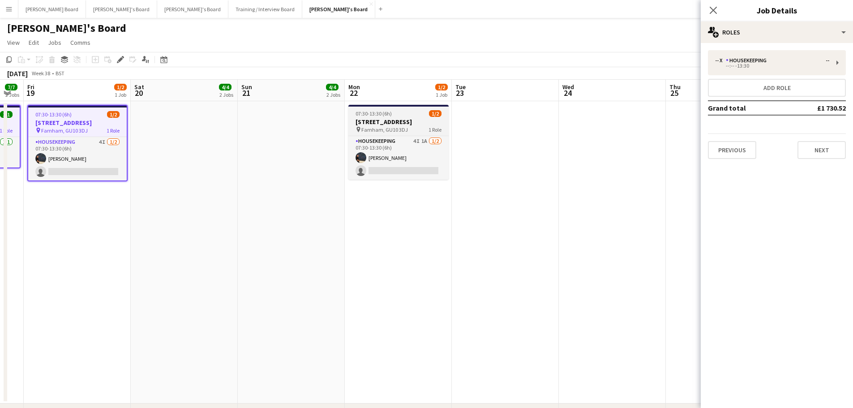
click at [383, 116] on span "07:30-13:30 (6h)" at bounding box center [374, 113] width 36 height 7
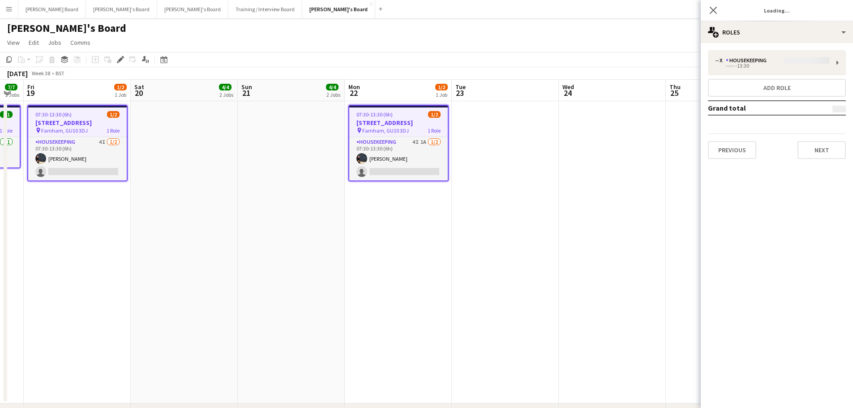
drag, startPoint x: 503, startPoint y: 263, endPoint x: 131, endPoint y: 279, distance: 372.4
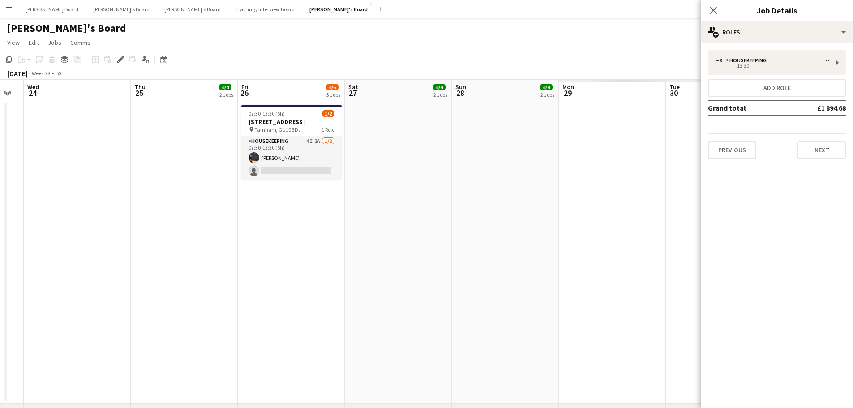
scroll to position [0, 246]
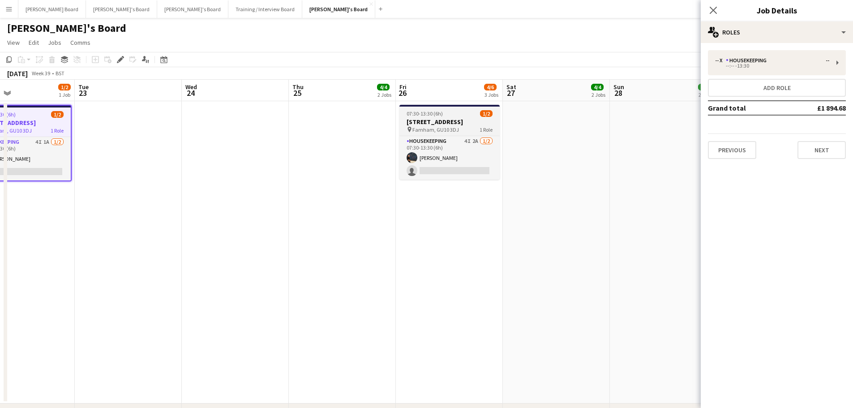
click at [433, 120] on h3 "Millbridge Court GU10 3DJ" at bounding box center [449, 122] width 100 height 8
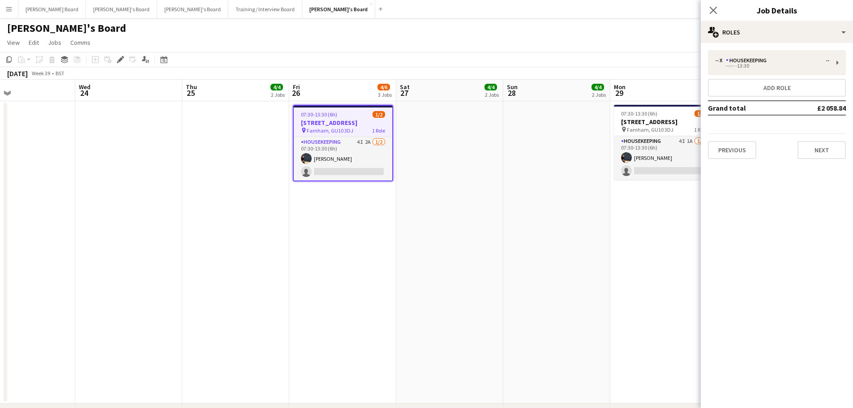
drag, startPoint x: 221, startPoint y: 307, endPoint x: 191, endPoint y: 296, distance: 32.3
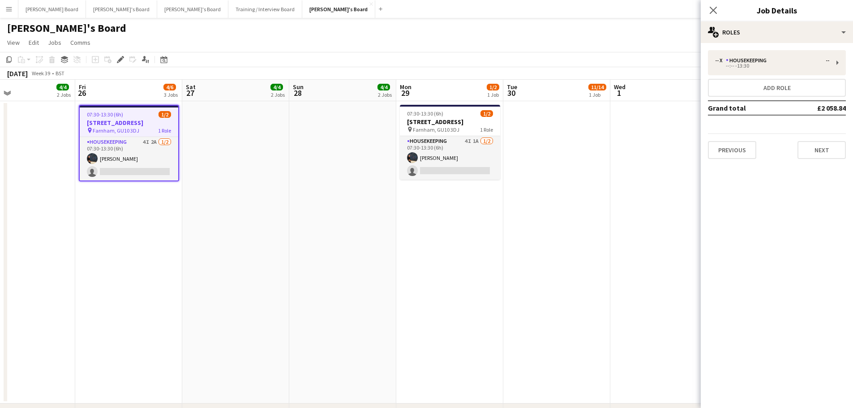
scroll to position [0, 389]
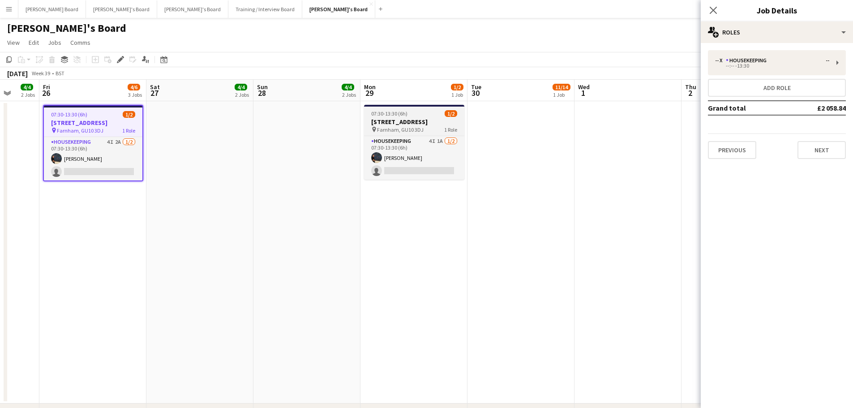
click at [382, 116] on span "07:30-13:30 (6h)" at bounding box center [389, 113] width 36 height 7
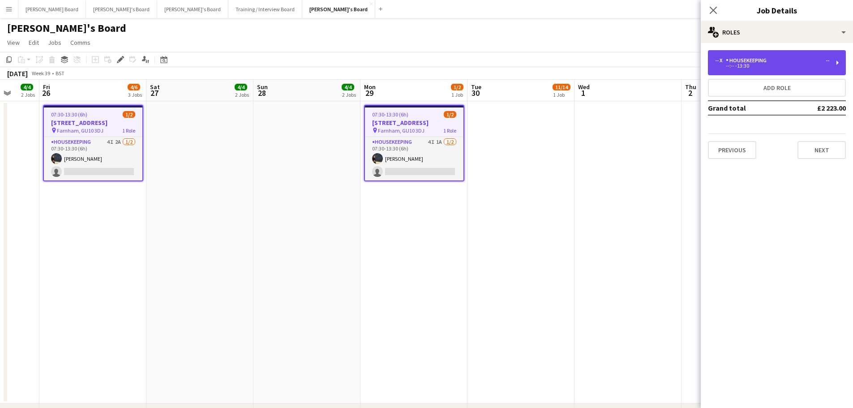
click at [772, 63] on div "-- x Housekeeping --" at bounding box center [772, 60] width 114 height 6
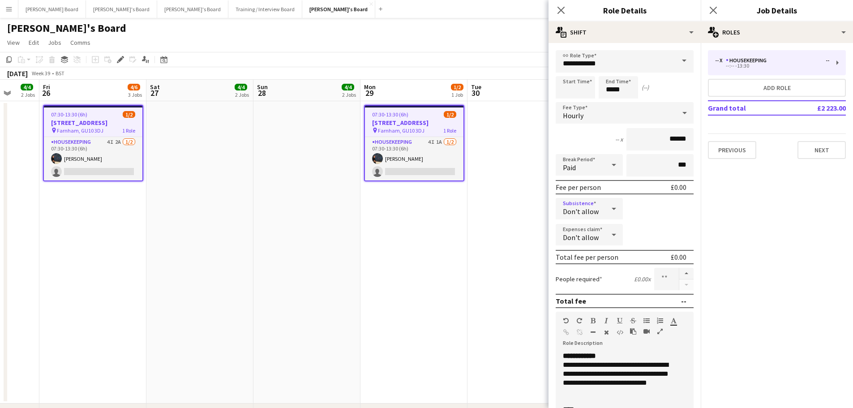
click at [600, 213] on div "Don't allow" at bounding box center [580, 208] width 49 height 21
click at [593, 257] on span "Don't allow" at bounding box center [588, 256] width 50 height 9
click at [601, 233] on div "Don't allow" at bounding box center [580, 234] width 49 height 21
click at [594, 281] on span "Don't allow" at bounding box center [589, 282] width 53 height 9
click at [478, 254] on app-date-cell at bounding box center [521, 252] width 107 height 302
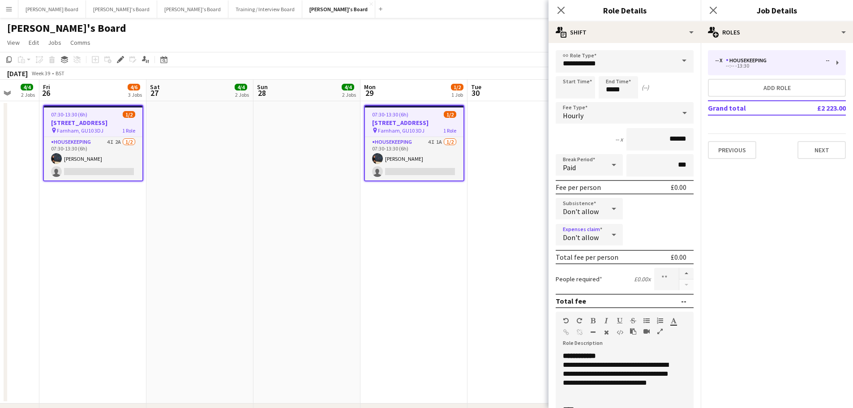
scroll to position [0, 390]
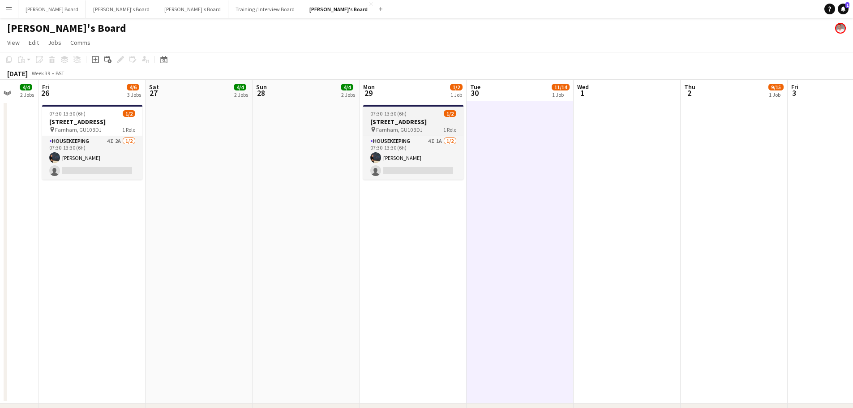
click at [382, 107] on app-job-card "07:30-13:30 (6h) 1/2 Millbridge Court GU10 3DJ pin Farnham, GU10 3DJ 1 Role Hou…" at bounding box center [413, 142] width 100 height 75
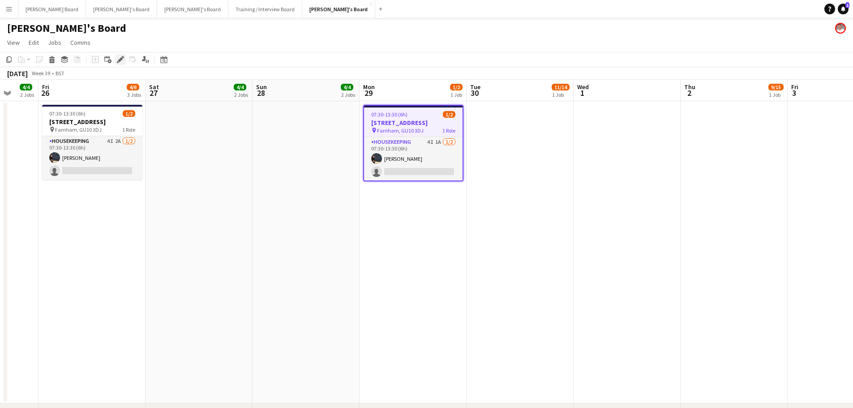
click at [121, 60] on icon "Edit" at bounding box center [120, 59] width 7 height 7
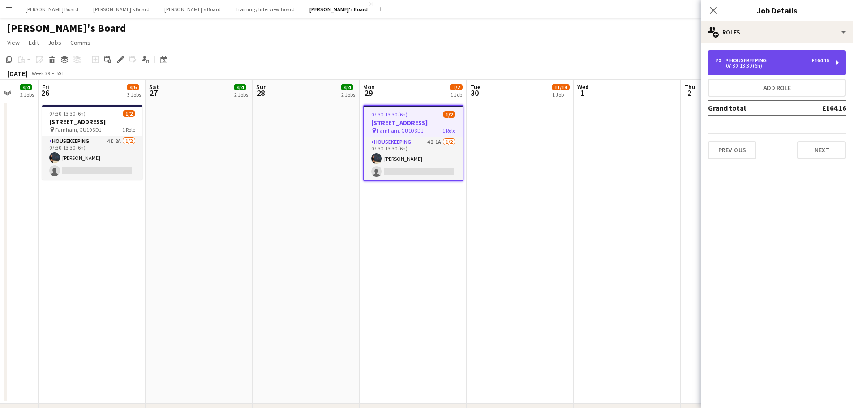
click at [747, 50] on div "2 x Housekeeping £164.16 07:30-13:30 (6h)" at bounding box center [777, 62] width 138 height 25
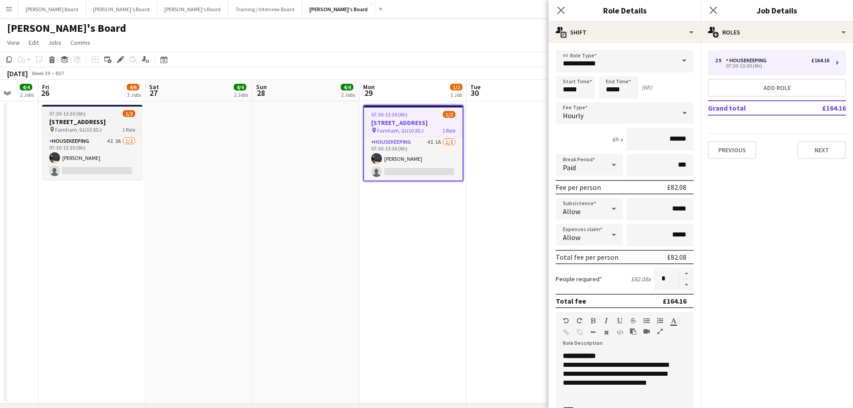
click at [69, 122] on h3 "Millbridge Court GU10 3DJ" at bounding box center [92, 122] width 100 height 8
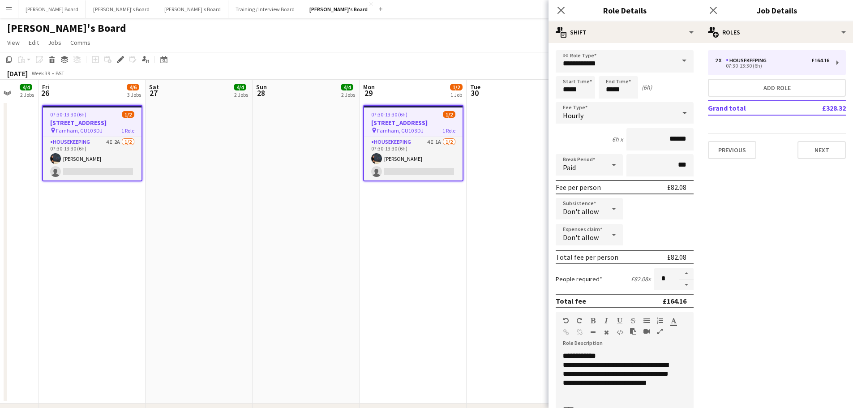
click at [87, 127] on span "Farnham, GU10 3DJ" at bounding box center [79, 130] width 47 height 7
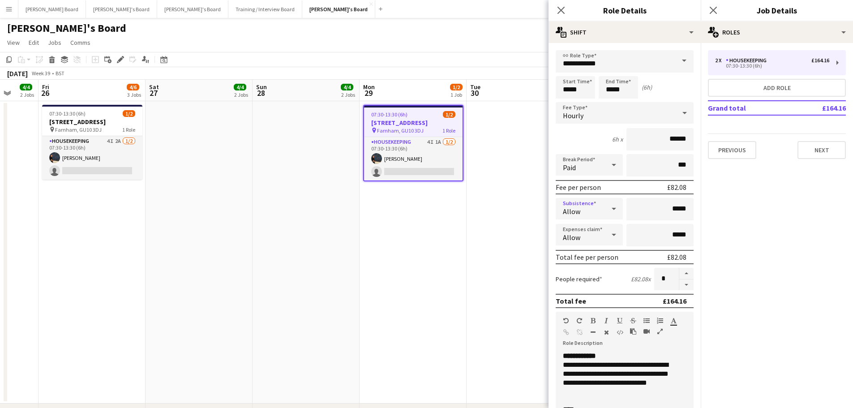
click at [612, 209] on icon at bounding box center [614, 209] width 4 height 2
click at [600, 261] on mat-option "Don't allow" at bounding box center [588, 256] width 64 height 22
click at [609, 232] on icon at bounding box center [614, 235] width 11 height 18
click at [597, 278] on mat-option "Don't allow" at bounding box center [588, 282] width 64 height 22
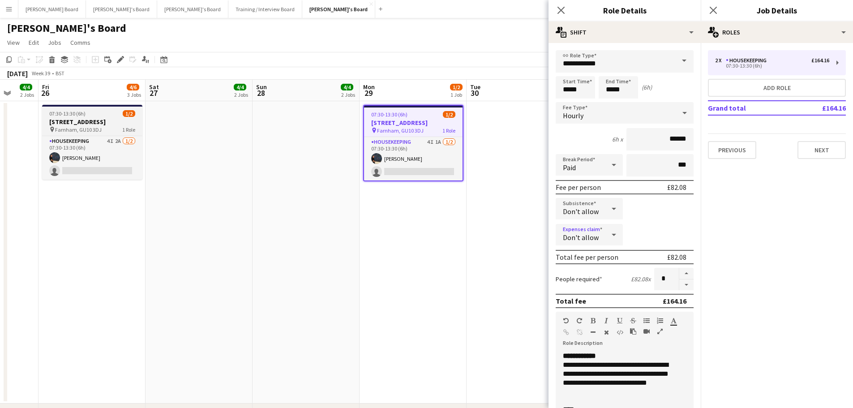
click at [83, 118] on h3 "Millbridge Court GU10 3DJ" at bounding box center [92, 122] width 100 height 8
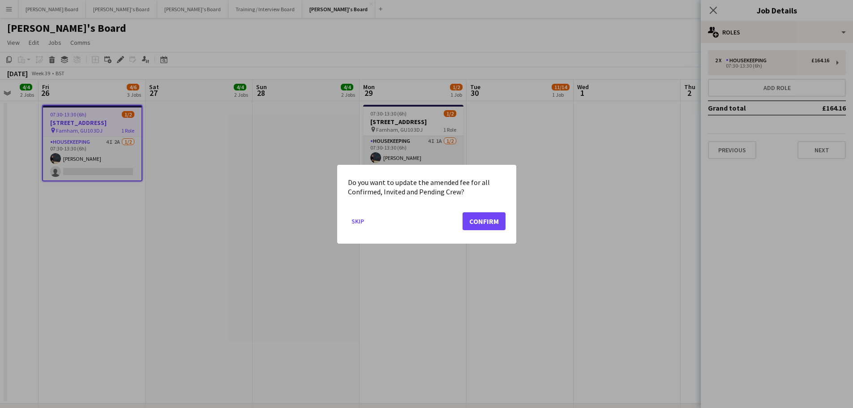
click at [478, 211] on mat-dialog-actions "Skip Confirm" at bounding box center [427, 224] width 158 height 38
click at [486, 215] on button "Confirm" at bounding box center [484, 221] width 43 height 18
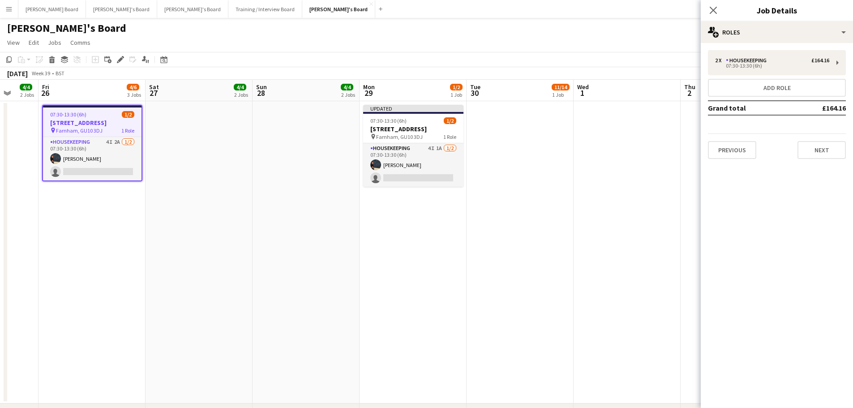
click at [89, 111] on div "07:30-13:30 (6h) 1/2" at bounding box center [92, 114] width 99 height 7
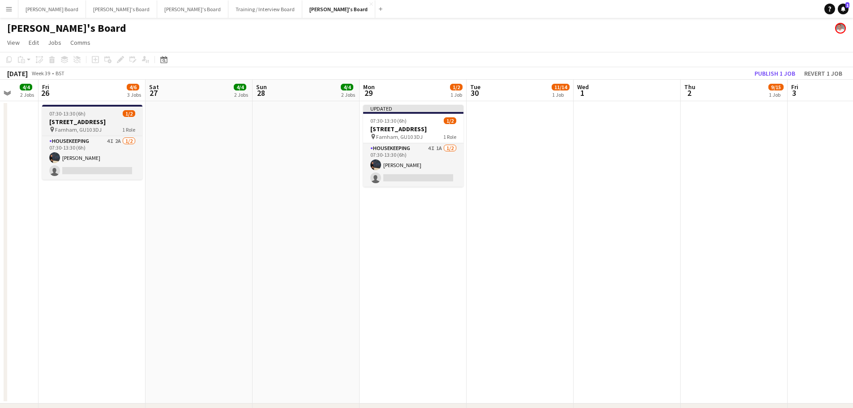
click at [92, 112] on div "07:30-13:30 (6h) 1/2" at bounding box center [92, 113] width 100 height 7
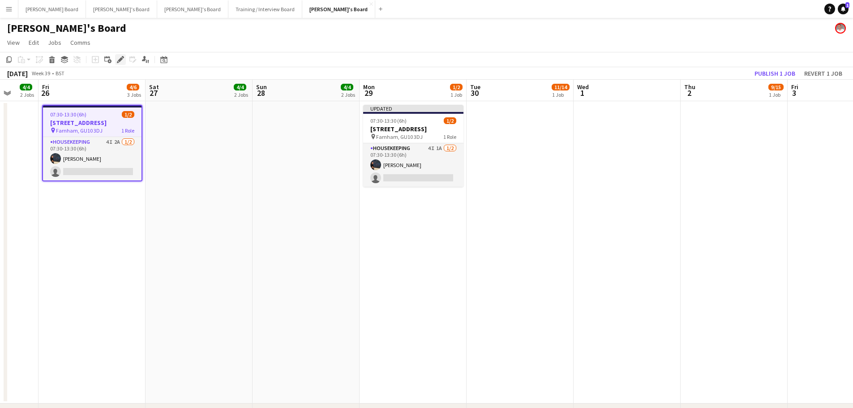
click at [118, 61] on icon "Edit" at bounding box center [120, 59] width 7 height 7
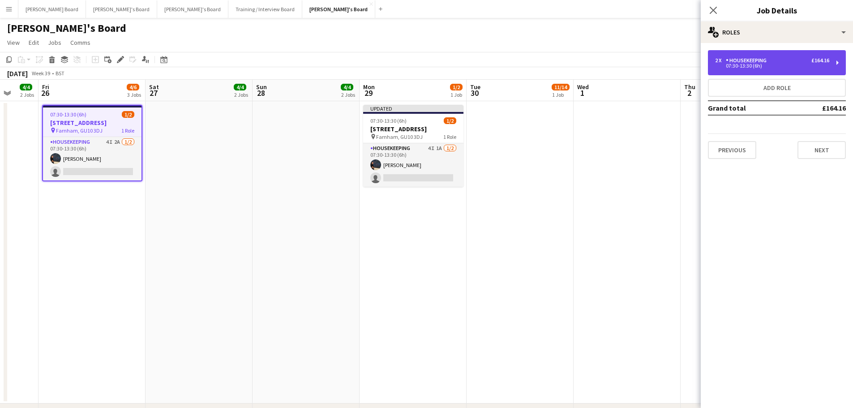
click at [728, 58] on div "Housekeeping" at bounding box center [748, 60] width 44 height 6
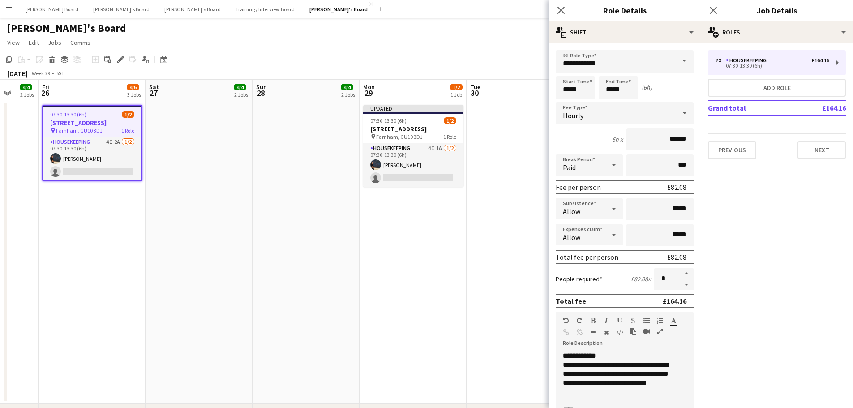
click at [581, 204] on div "Allow" at bounding box center [580, 208] width 49 height 21
click at [582, 258] on span "Don't allow" at bounding box center [588, 256] width 50 height 9
click at [587, 223] on form "**********" at bounding box center [625, 328] width 152 height 557
click at [586, 236] on div "Allow" at bounding box center [580, 234] width 49 height 21
drag, startPoint x: 584, startPoint y: 275, endPoint x: 606, endPoint y: 273, distance: 22.1
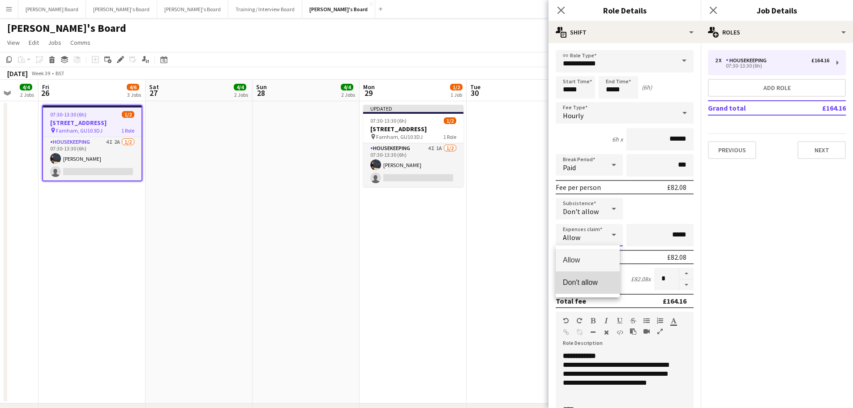
click at [584, 276] on mat-option "Don't allow" at bounding box center [588, 282] width 64 height 22
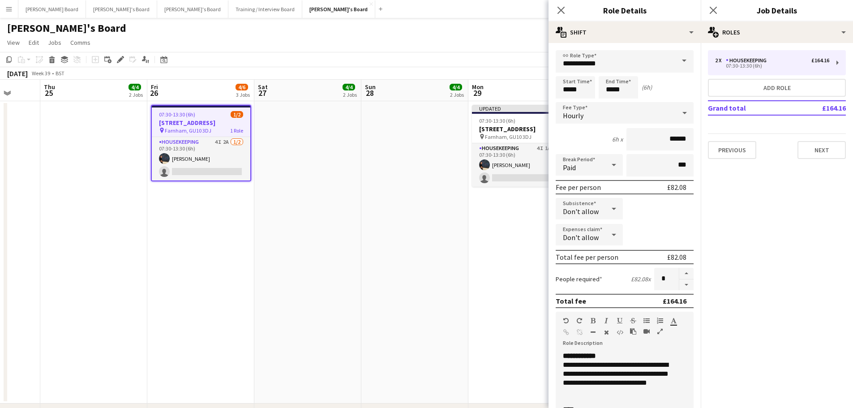
drag, startPoint x: 452, startPoint y: 275, endPoint x: 536, endPoint y: 275, distance: 83.7
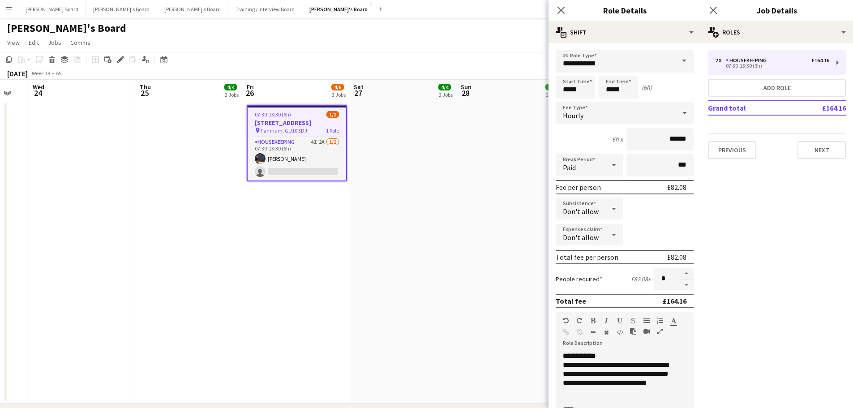
drag, startPoint x: 305, startPoint y: 262, endPoint x: 469, endPoint y: 264, distance: 164.4
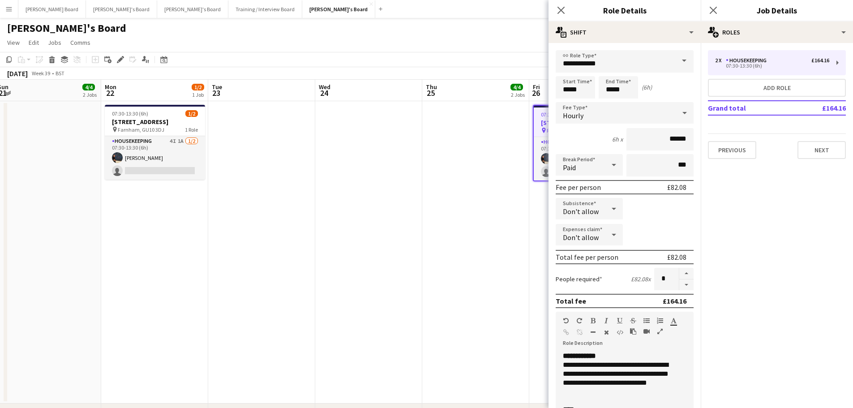
drag, startPoint x: 301, startPoint y: 200, endPoint x: 397, endPoint y: 207, distance: 95.7
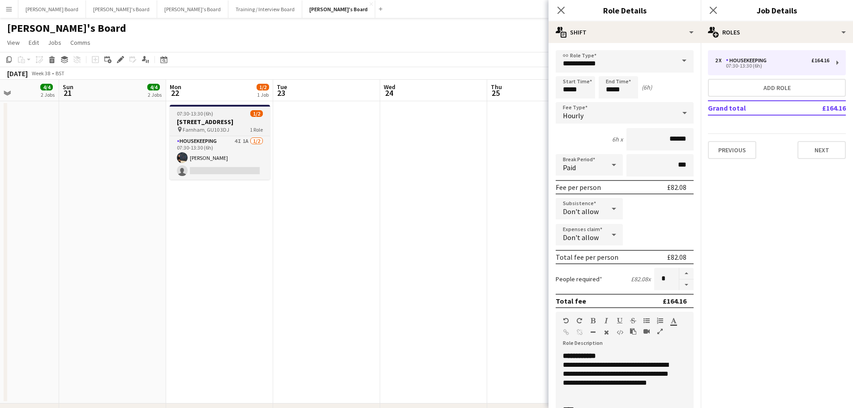
drag, startPoint x: 212, startPoint y: 122, endPoint x: 218, endPoint y: 122, distance: 5.8
click at [214, 122] on h3 "Millbridge Court GU10 3DJ" at bounding box center [220, 122] width 100 height 8
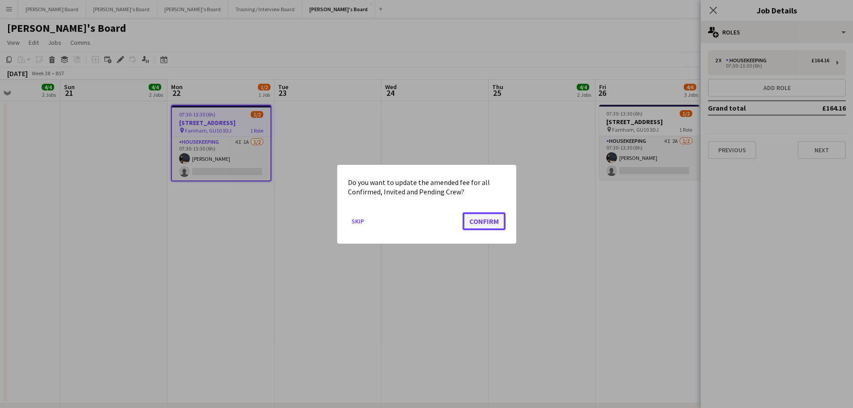
click at [489, 229] on button "Confirm" at bounding box center [484, 221] width 43 height 18
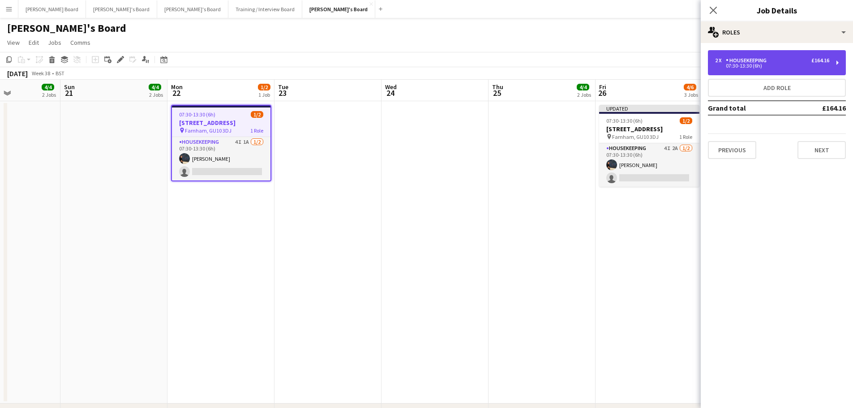
click at [736, 69] on div "2 x Housekeeping £164.16 07:30-13:30 (6h)" at bounding box center [777, 62] width 138 height 25
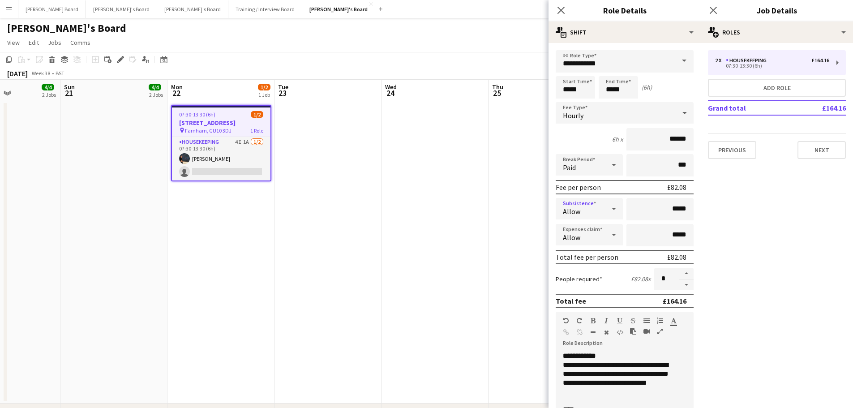
click at [585, 214] on div "Allow" at bounding box center [580, 208] width 49 height 21
click at [592, 260] on span "Don't allow" at bounding box center [588, 256] width 50 height 9
click at [596, 227] on div "Allow" at bounding box center [580, 234] width 49 height 21
click at [593, 279] on span "Don't allow" at bounding box center [588, 282] width 50 height 9
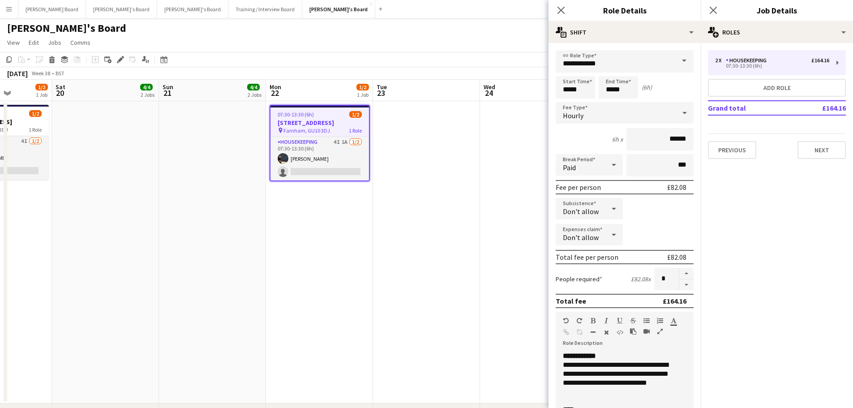
drag, startPoint x: 182, startPoint y: 246, endPoint x: 490, endPoint y: 270, distance: 309.0
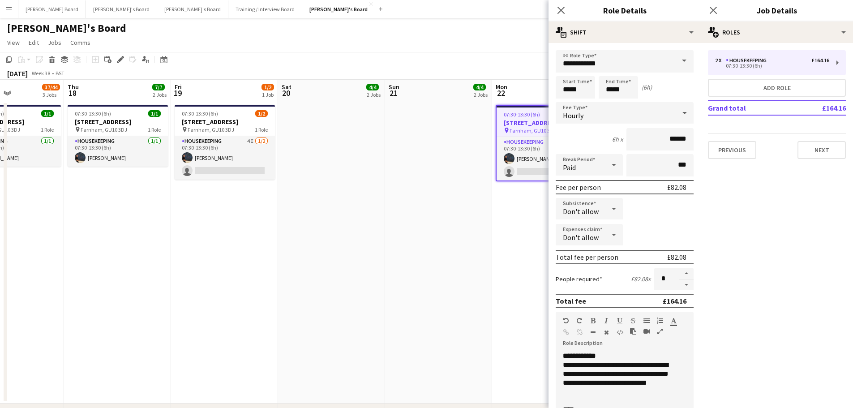
drag, startPoint x: 299, startPoint y: 253, endPoint x: 370, endPoint y: 235, distance: 73.1
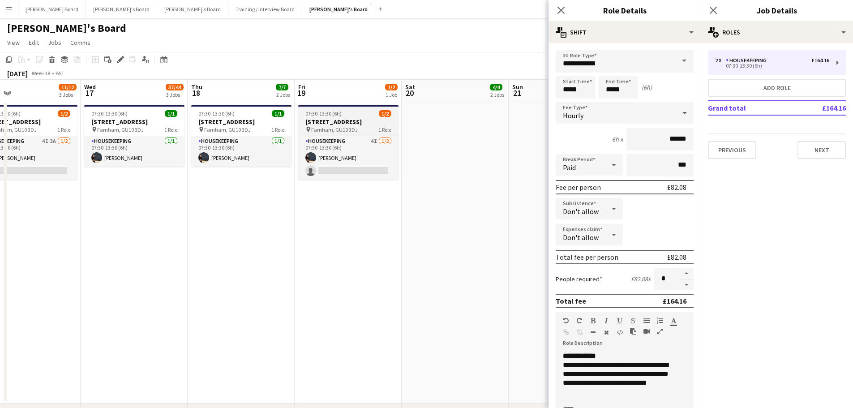
click at [333, 114] on span "07:30-13:30 (6h)" at bounding box center [323, 113] width 36 height 7
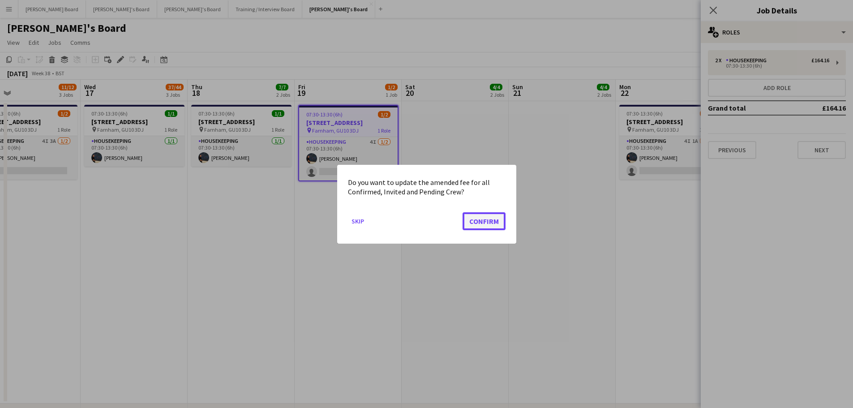
click at [481, 223] on button "Confirm" at bounding box center [484, 221] width 43 height 18
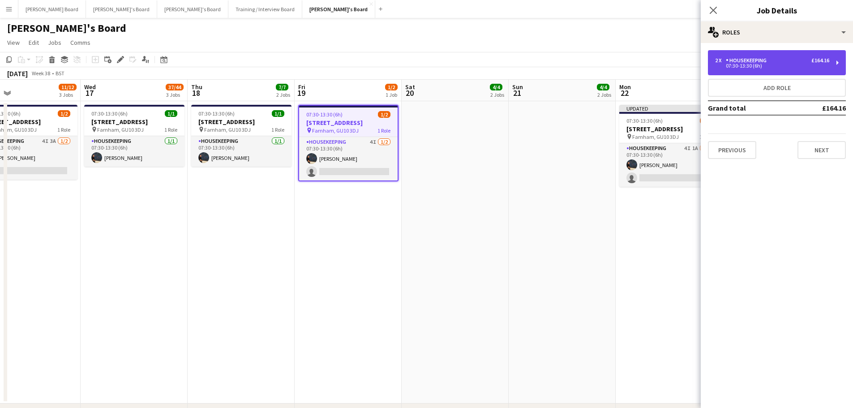
click at [732, 53] on div "2 x Housekeeping £164.16 07:30-13:30 (6h)" at bounding box center [777, 62] width 138 height 25
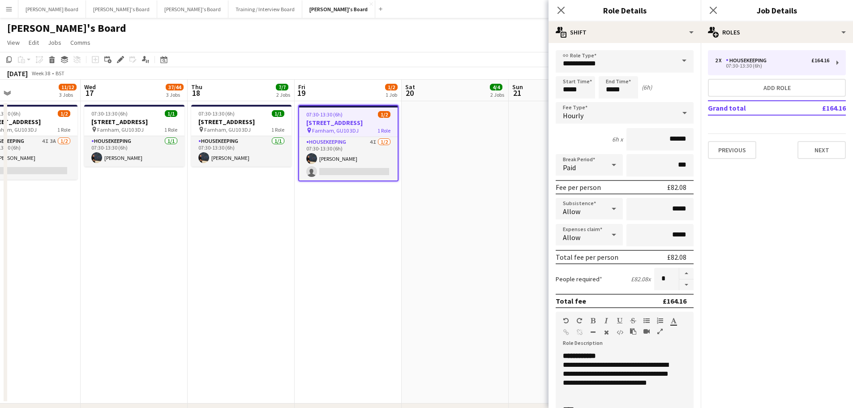
click at [598, 205] on div "Allow" at bounding box center [580, 208] width 49 height 21
click at [577, 262] on mat-option "Don't allow" at bounding box center [588, 256] width 64 height 22
click at [583, 236] on div "Allow" at bounding box center [580, 234] width 49 height 21
click at [588, 282] on span "Don't allow" at bounding box center [588, 282] width 50 height 9
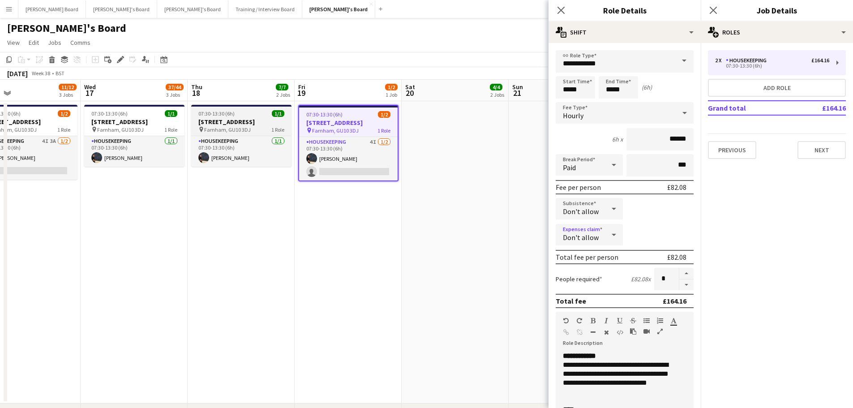
click at [247, 125] on h3 "[STREET_ADDRESS]" at bounding box center [241, 122] width 100 height 8
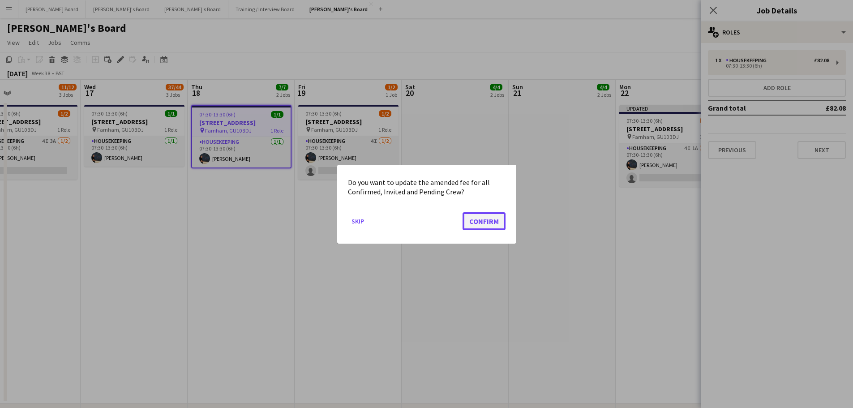
click at [486, 220] on button "Confirm" at bounding box center [484, 221] width 43 height 18
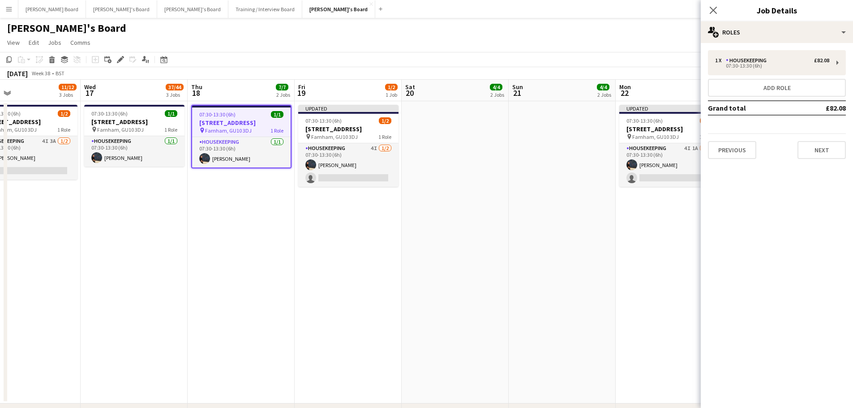
click at [694, 78] on div "September 2025 Week 38 • BST Publish 4 jobs Revert 4 jobs" at bounding box center [426, 73] width 853 height 13
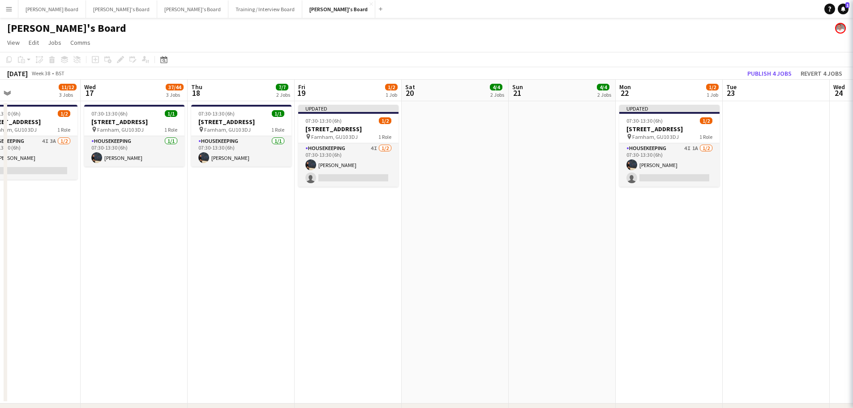
click at [718, 64] on app-toolbar "Copy Paste Paste Ctrl+V Paste with crew Ctrl+Shift+V Paste linked Job Delete Gr…" at bounding box center [426, 59] width 853 height 15
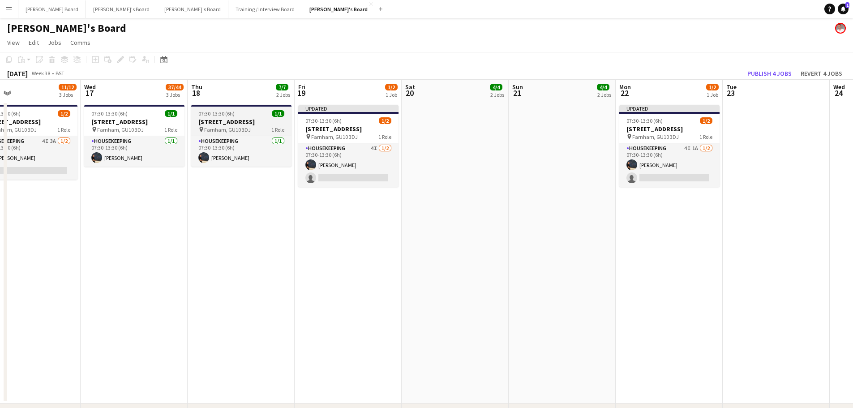
click at [260, 116] on div "07:30-13:30 (6h) 1/1" at bounding box center [241, 113] width 100 height 7
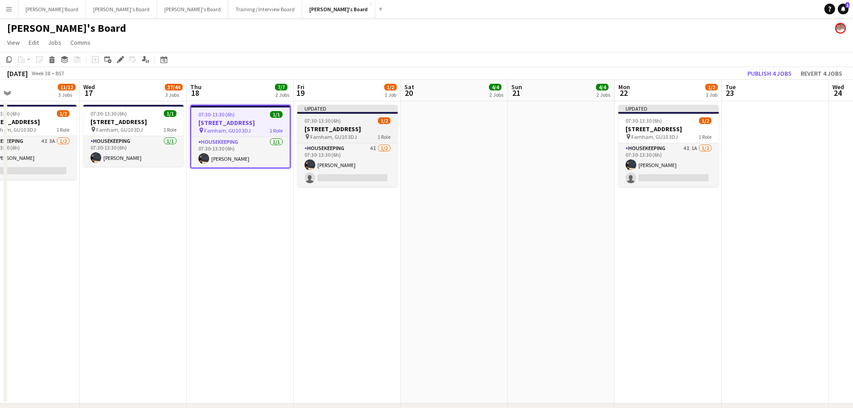
click at [322, 128] on h3 "[STREET_ADDRESS]" at bounding box center [347, 129] width 100 height 8
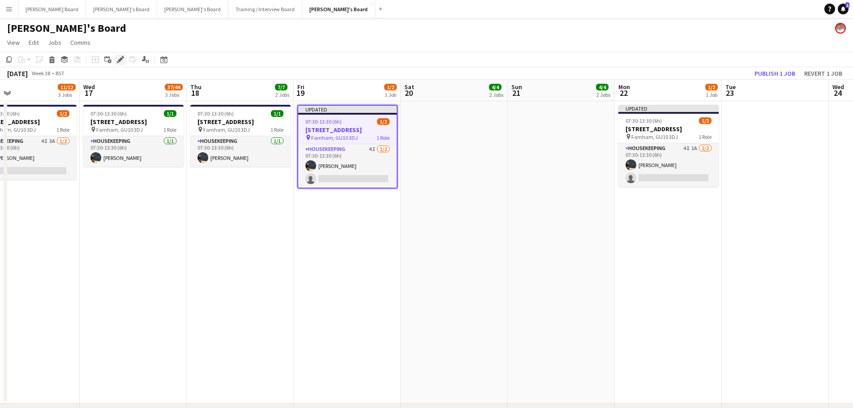
click at [121, 57] on icon "Edit" at bounding box center [120, 59] width 7 height 7
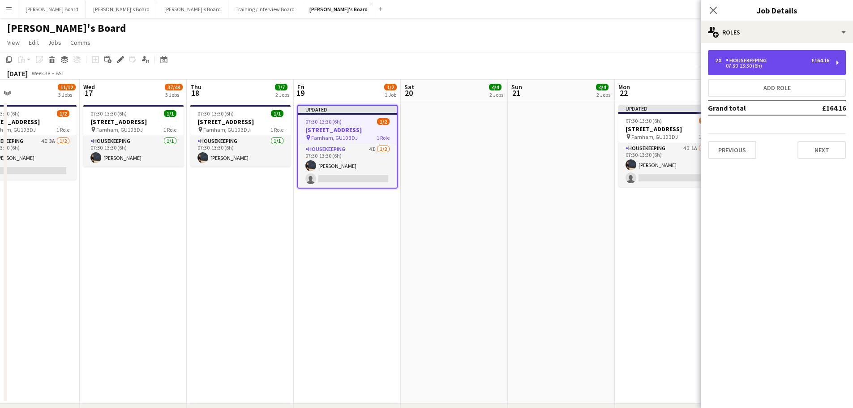
click at [772, 68] on div "2 x Housekeeping £164.16 07:30-13:30 (6h)" at bounding box center [777, 62] width 138 height 25
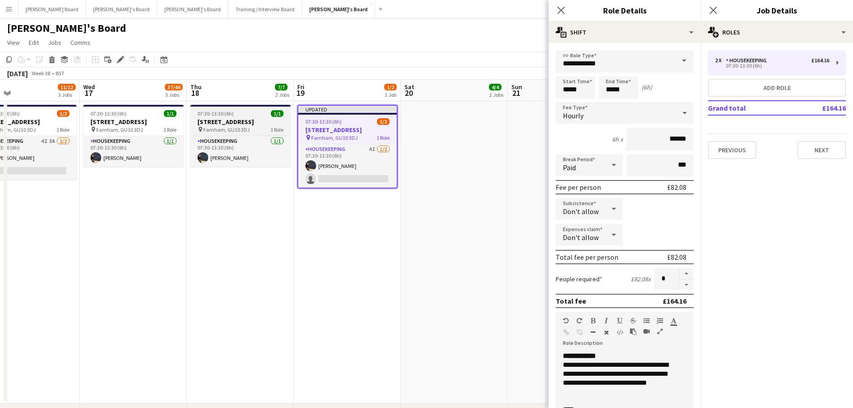
click at [228, 129] on span "Farnham, GU10 3DJ" at bounding box center [226, 129] width 47 height 7
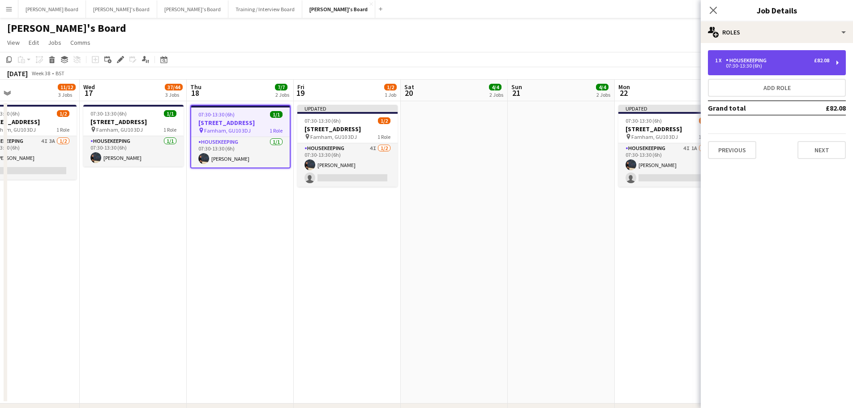
click at [776, 73] on div "1 x Housekeeping £82.08 07:30-13:30 (6h)" at bounding box center [777, 62] width 138 height 25
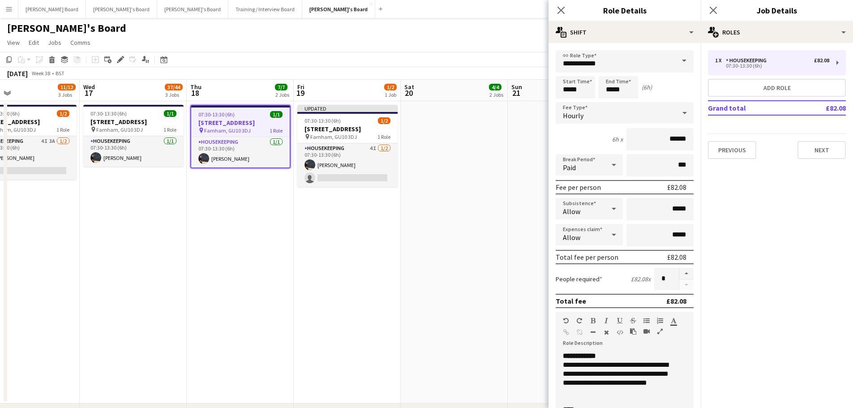
click at [597, 202] on div "Allow" at bounding box center [580, 208] width 49 height 21
click at [603, 264] on mat-option "Don't allow" at bounding box center [588, 256] width 64 height 22
click at [601, 231] on div "Allow" at bounding box center [580, 234] width 49 height 21
click at [602, 284] on span "Don't allow" at bounding box center [588, 282] width 50 height 9
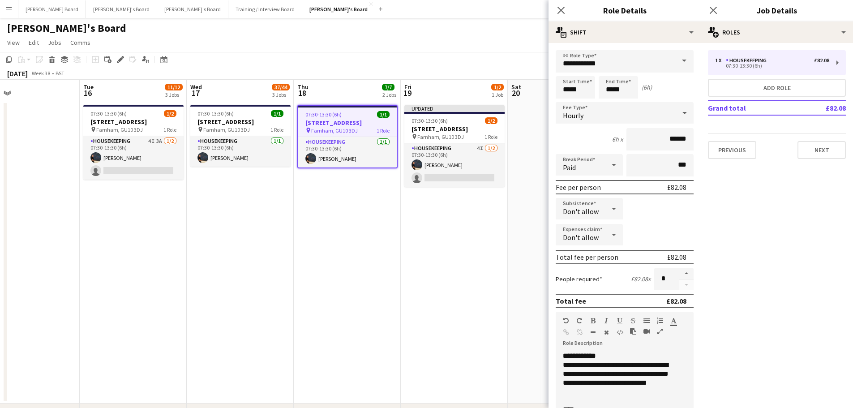
scroll to position [0, 202]
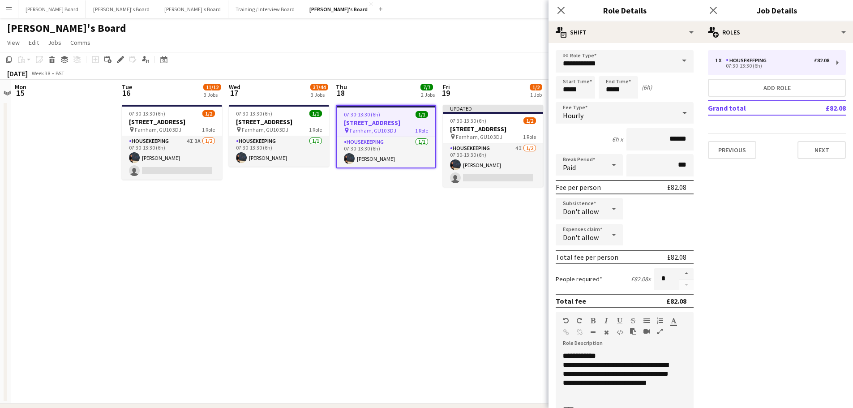
drag, startPoint x: 258, startPoint y: 276, endPoint x: 436, endPoint y: 280, distance: 177.4
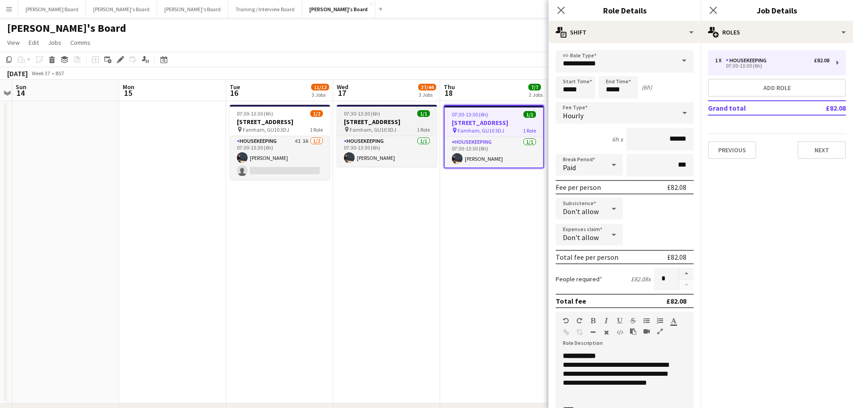
click at [372, 111] on app-job-card "07:30-13:30 (6h) 1/1 Millbridge Court GU10 3DJ pin Farnham, GU10 3DJ 1 Role Hou…" at bounding box center [387, 136] width 100 height 62
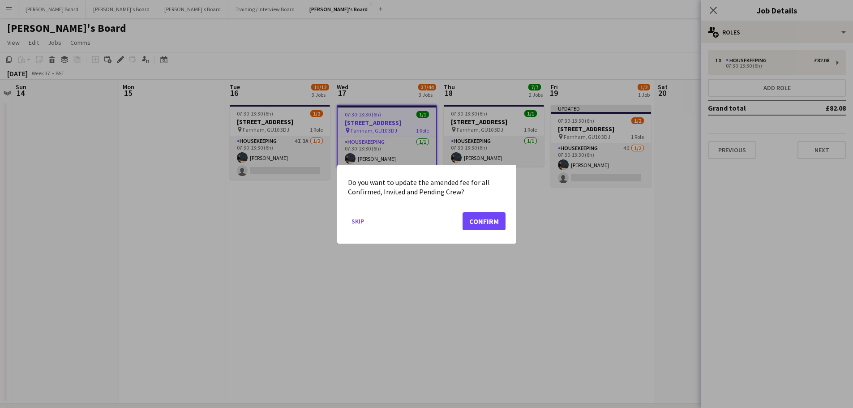
click at [451, 220] on mat-dialog-actions "Skip Confirm" at bounding box center [427, 224] width 158 height 38
click at [475, 223] on button "Confirm" at bounding box center [484, 221] width 43 height 18
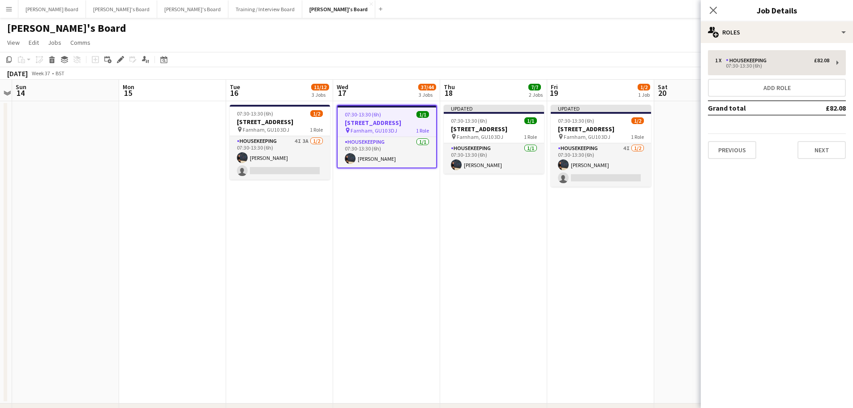
click at [745, 76] on div "1 x Housekeeping £82.08 07:30-13:30 (6h) Add role Grand total £82.08 Previous N…" at bounding box center [777, 104] width 152 height 109
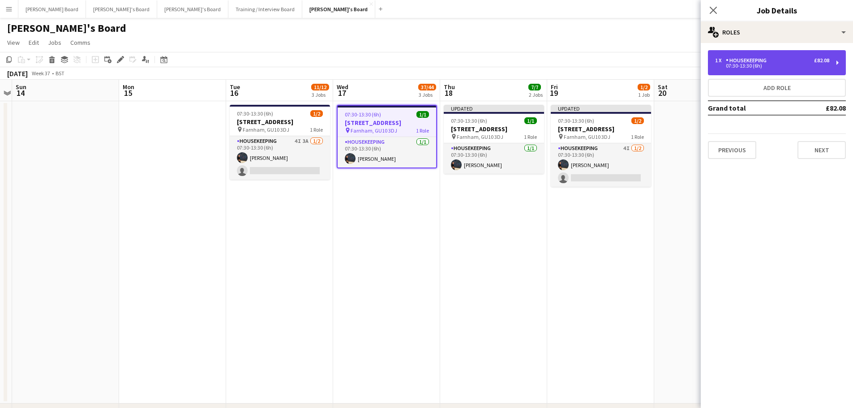
click at [745, 70] on div "1 x Housekeeping £82.08 07:30-13:30 (6h)" at bounding box center [777, 62] width 138 height 25
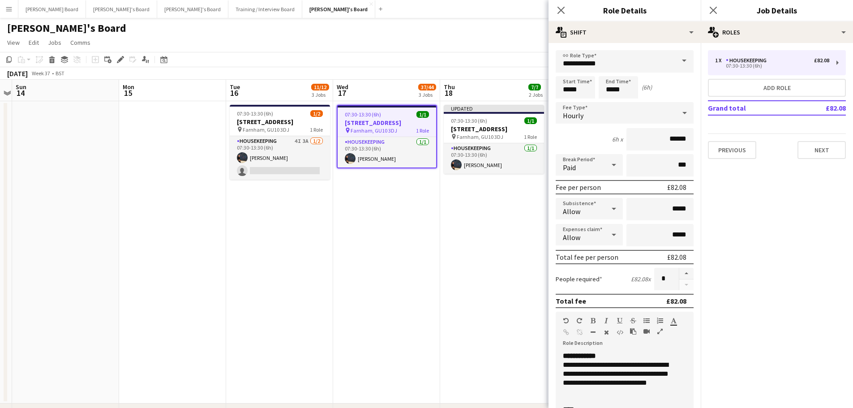
click at [598, 206] on div "Allow" at bounding box center [580, 208] width 49 height 21
drag, startPoint x: 591, startPoint y: 265, endPoint x: 592, endPoint y: 260, distance: 5.0
click at [591, 265] on mat-option "Don't allow" at bounding box center [588, 256] width 64 height 22
click at [599, 238] on div "Allow" at bounding box center [580, 234] width 49 height 21
click at [600, 276] on mat-option "Don't allow" at bounding box center [588, 282] width 64 height 22
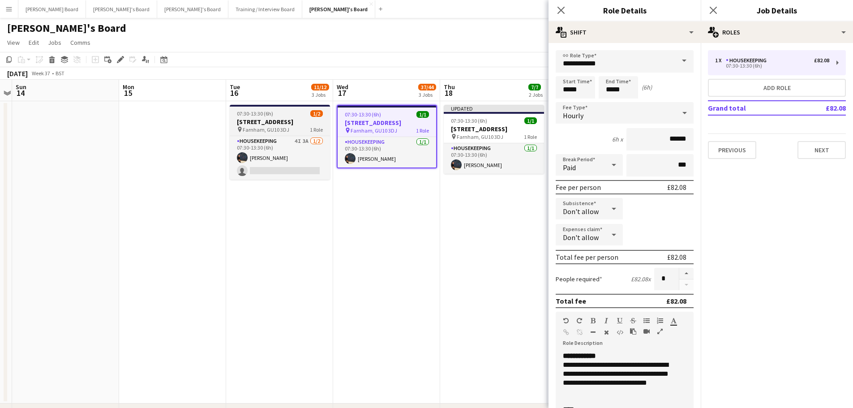
scroll to position [0, 203]
click at [305, 115] on div "07:30-13:30 (6h) 1/2" at bounding box center [279, 113] width 100 height 7
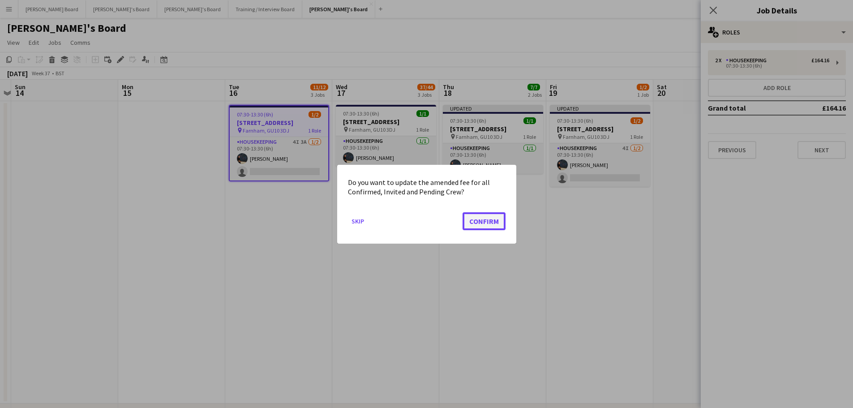
click at [481, 227] on button "Confirm" at bounding box center [484, 221] width 43 height 18
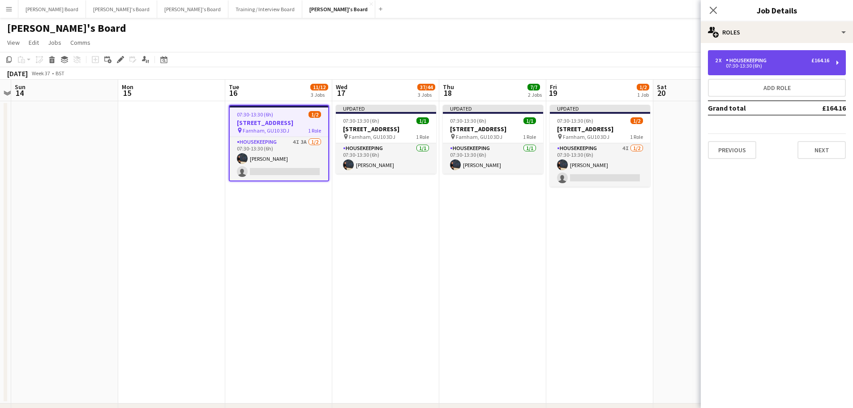
click at [743, 52] on div "2 x Housekeeping £164.16 07:30-13:30 (6h)" at bounding box center [777, 62] width 138 height 25
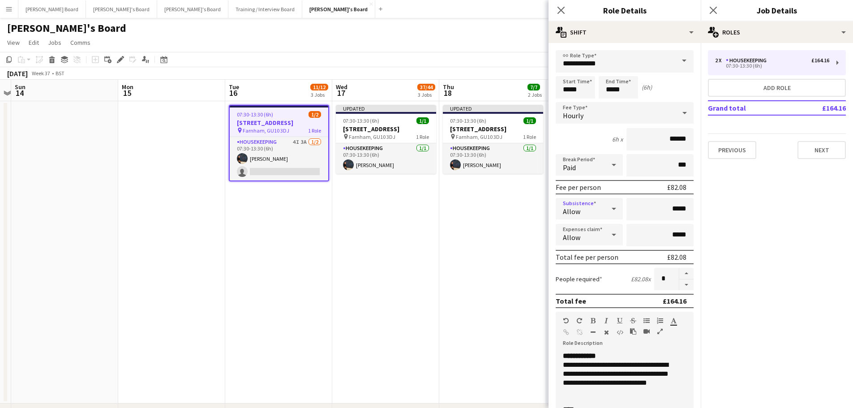
click at [573, 207] on span "Allow" at bounding box center [571, 211] width 17 height 9
click at [582, 267] on mat-option "Don't allow" at bounding box center [588, 256] width 64 height 22
click at [581, 229] on div "Allow" at bounding box center [580, 234] width 49 height 21
click at [588, 280] on span "Don't allow" at bounding box center [588, 282] width 50 height 9
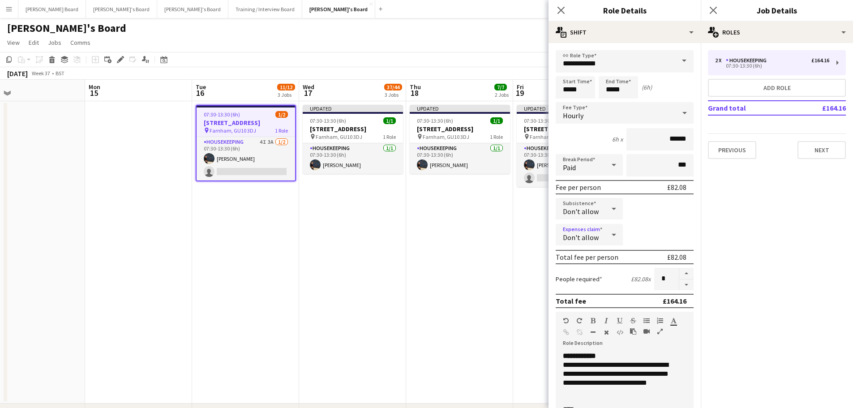
drag, startPoint x: 257, startPoint y: 252, endPoint x: 444, endPoint y: 251, distance: 186.7
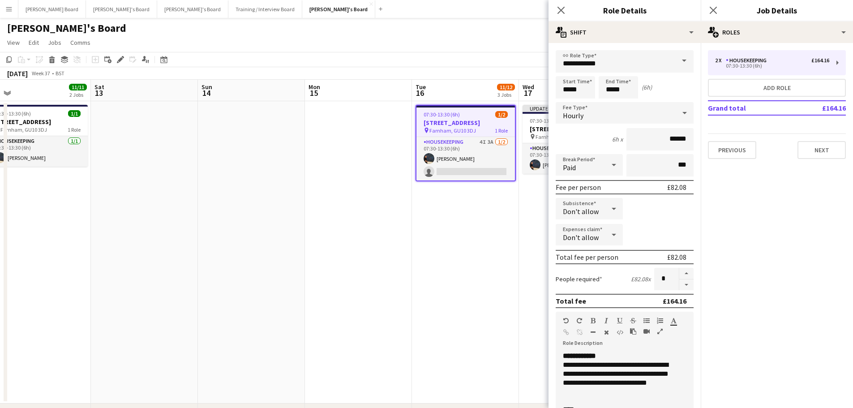
drag, startPoint x: 184, startPoint y: 239, endPoint x: 364, endPoint y: 248, distance: 179.3
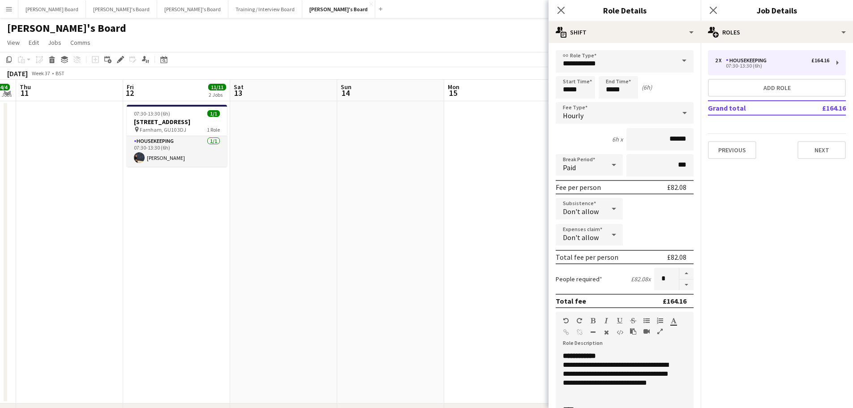
drag, startPoint x: 256, startPoint y: 227, endPoint x: 313, endPoint y: 214, distance: 58.9
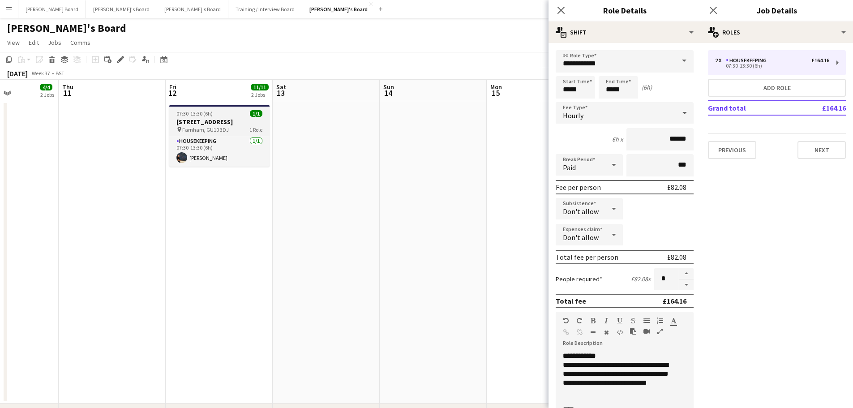
click at [233, 118] on h3 "[STREET_ADDRESS]" at bounding box center [219, 122] width 100 height 8
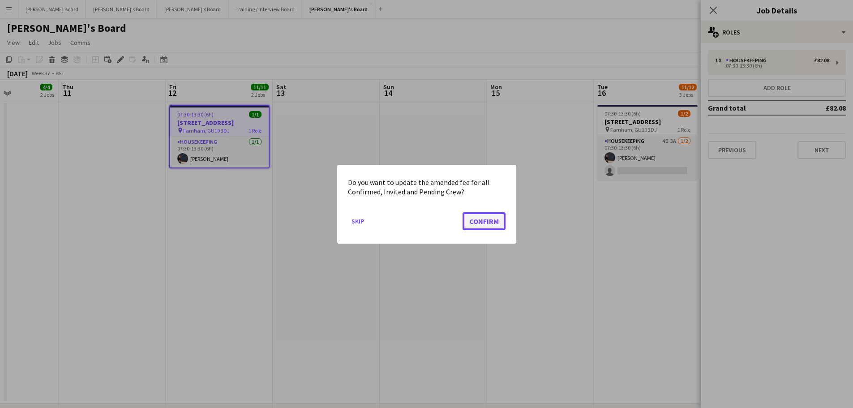
click at [478, 218] on button "Confirm" at bounding box center [484, 221] width 43 height 18
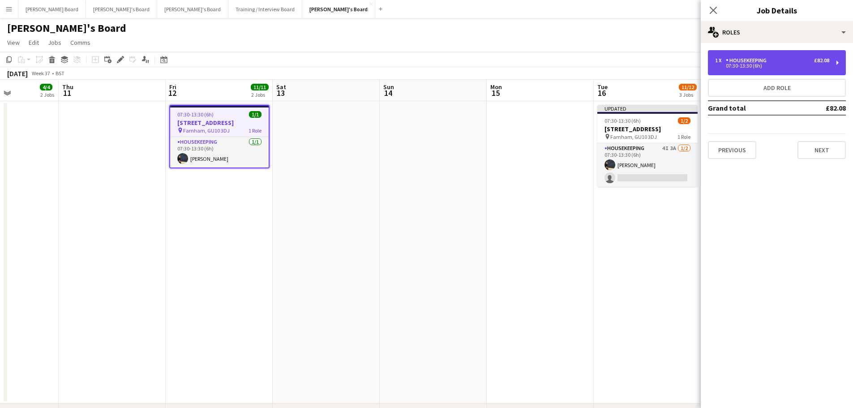
click at [728, 58] on div "Housekeeping" at bounding box center [748, 60] width 44 height 6
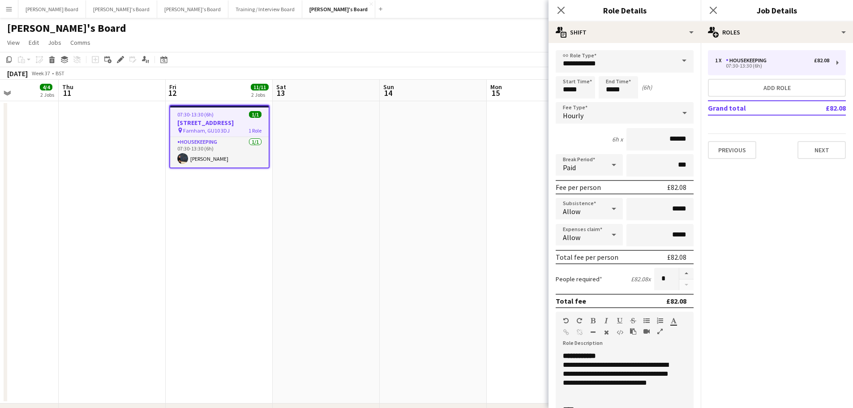
click at [584, 215] on div "Allow" at bounding box center [580, 208] width 49 height 21
click at [576, 263] on mat-option "Don't allow" at bounding box center [588, 256] width 64 height 22
click at [580, 224] on div "Allow" at bounding box center [580, 234] width 49 height 21
click at [579, 281] on span "Don't allow" at bounding box center [588, 282] width 50 height 9
drag, startPoint x: 293, startPoint y: 275, endPoint x: 386, endPoint y: 260, distance: 94.3
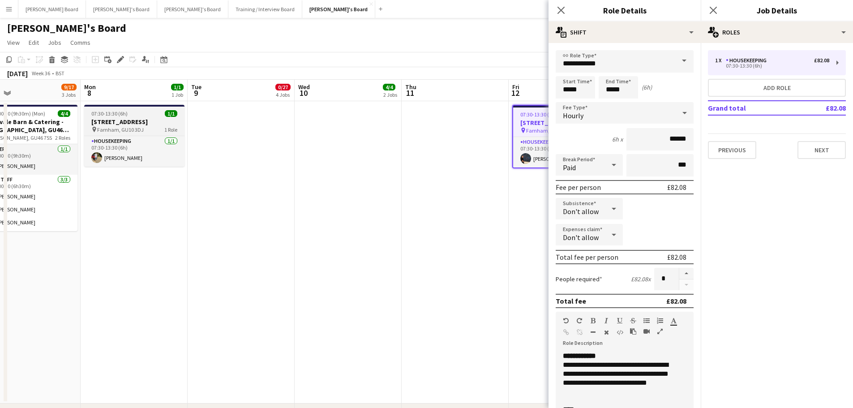
click at [136, 122] on h3 "[STREET_ADDRESS]" at bounding box center [134, 122] width 100 height 8
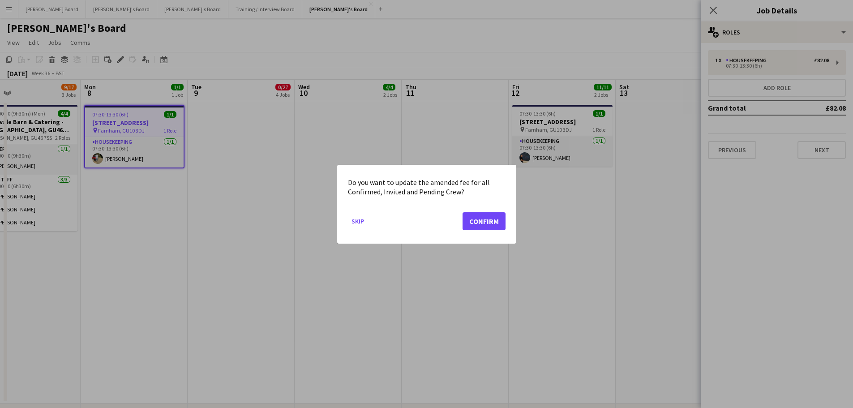
click at [463, 215] on mat-dialog-actions "Skip Confirm" at bounding box center [427, 224] width 158 height 38
click at [472, 215] on button "Confirm" at bounding box center [484, 221] width 43 height 18
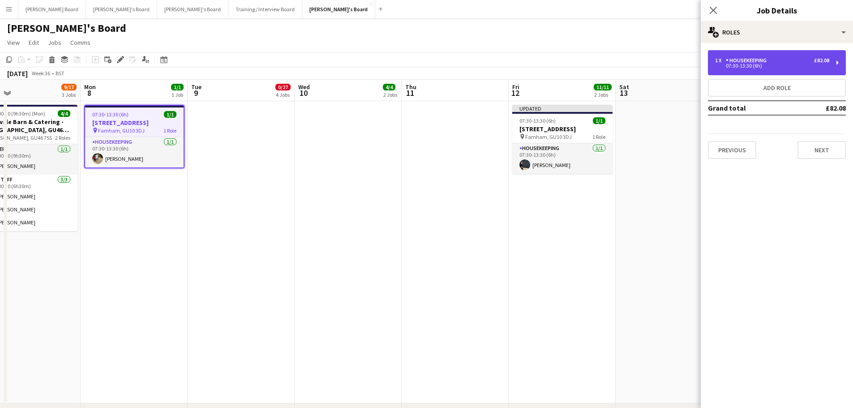
click at [735, 71] on div "1 x Housekeeping £82.08 07:30-13:30 (6h)" at bounding box center [777, 62] width 138 height 25
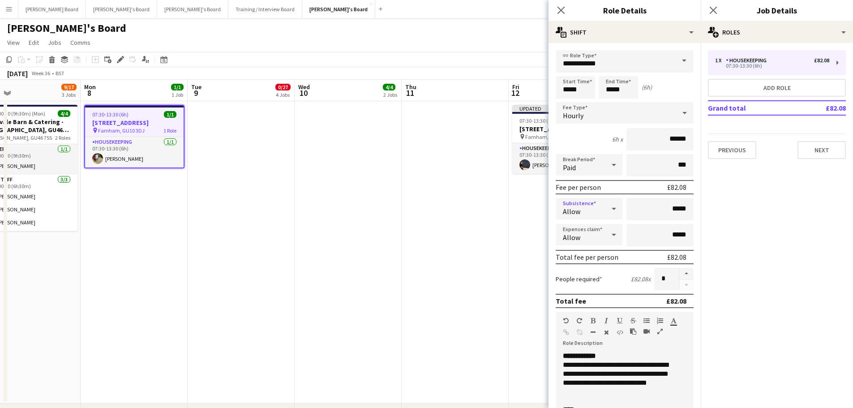
click at [592, 217] on div "Allow" at bounding box center [580, 208] width 49 height 21
click at [594, 269] on div "Allow Don't allow" at bounding box center [588, 245] width 64 height 52
click at [593, 261] on mat-option "Don't allow" at bounding box center [588, 256] width 64 height 22
click at [590, 231] on div "Allow" at bounding box center [580, 234] width 49 height 21
click at [591, 278] on span "Don't allow" at bounding box center [588, 282] width 50 height 9
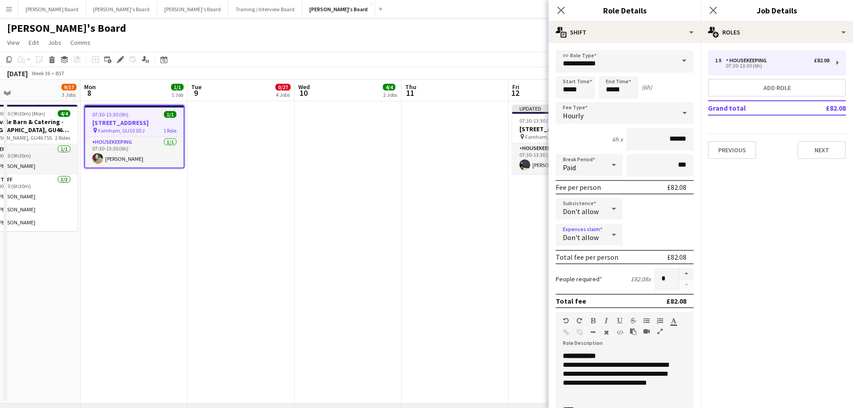
drag, startPoint x: 261, startPoint y: 262, endPoint x: 501, endPoint y: 262, distance: 240.0
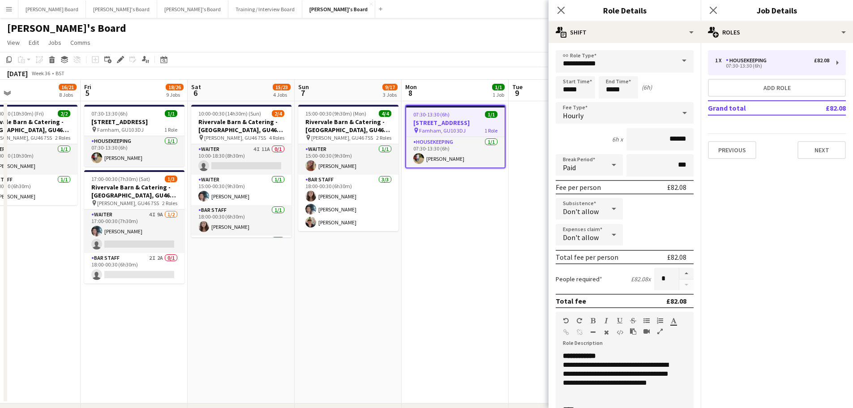
scroll to position [0, 258]
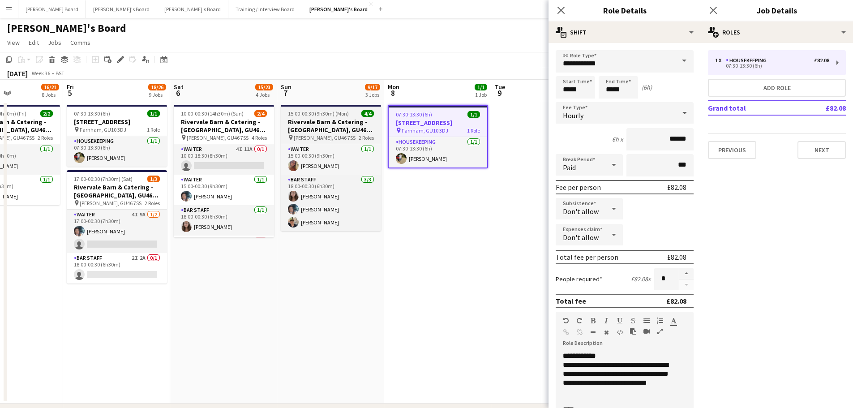
click at [360, 133] on h3 "Rivervale Barn & Catering - [GEOGRAPHIC_DATA], GU46 7SS" at bounding box center [331, 126] width 100 height 16
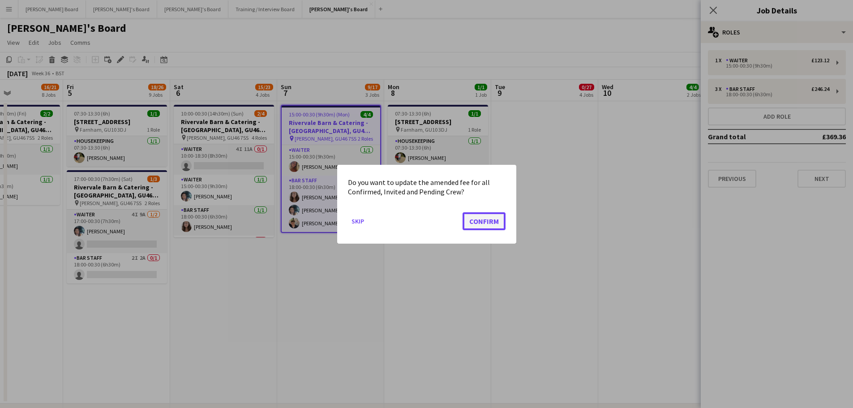
click at [479, 213] on button "Confirm" at bounding box center [484, 221] width 43 height 18
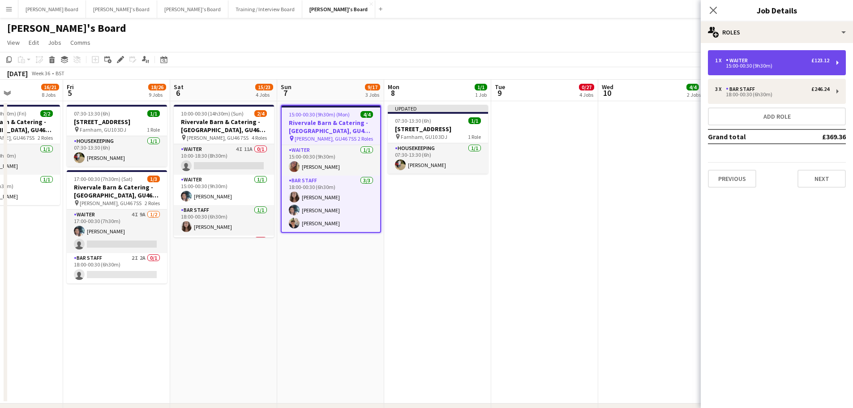
click at [746, 60] on div "Waiter" at bounding box center [739, 60] width 26 height 6
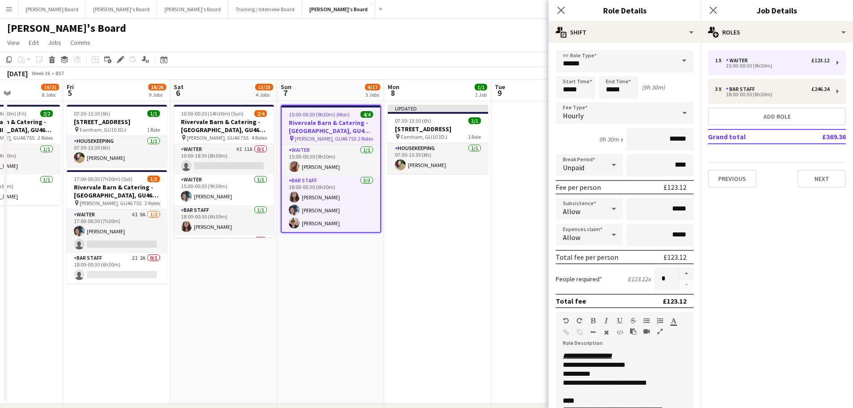
click at [585, 212] on div "Allow" at bounding box center [580, 208] width 49 height 21
click at [581, 257] on span "Don't allow" at bounding box center [588, 256] width 50 height 9
click at [589, 232] on div "Allow" at bounding box center [580, 234] width 49 height 21
click at [584, 287] on mat-option "Don't allow" at bounding box center [588, 282] width 64 height 22
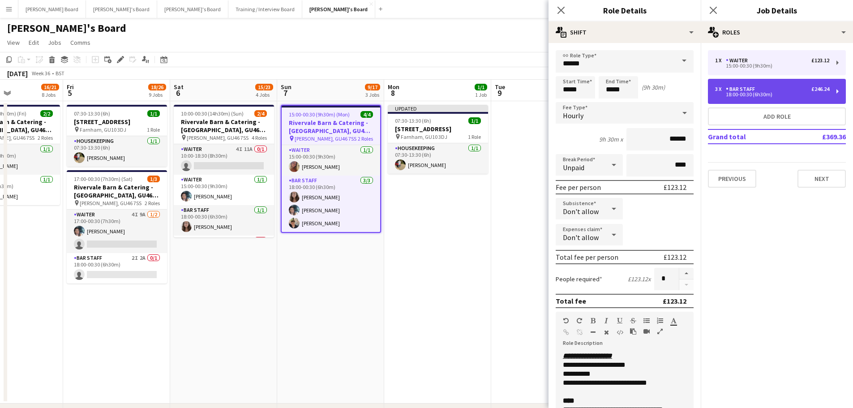
click at [729, 92] on div "BAR STAFF" at bounding box center [742, 89] width 33 height 6
type input "*********"
type input "*****"
type input "*"
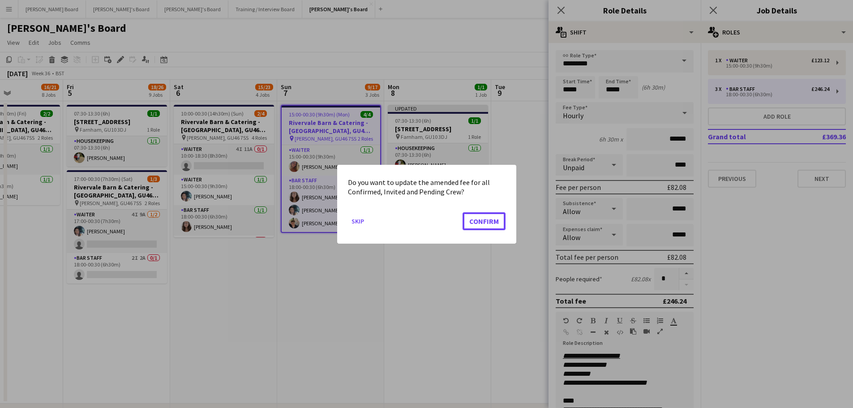
drag, startPoint x: 479, startPoint y: 218, endPoint x: 497, endPoint y: 220, distance: 18.0
click at [479, 219] on button "Confirm" at bounding box center [484, 221] width 43 height 18
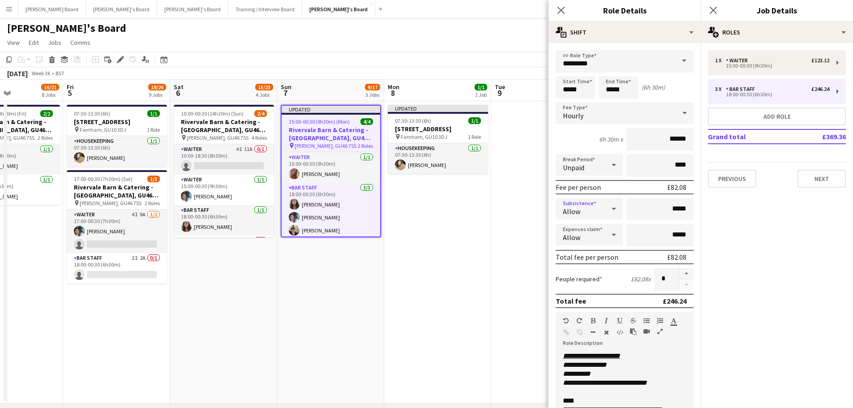
click at [609, 209] on icon at bounding box center [614, 209] width 11 height 18
click at [581, 251] on mat-option "Don't allow" at bounding box center [588, 256] width 64 height 22
click at [593, 213] on span "Don't allow" at bounding box center [581, 211] width 36 height 9
click at [589, 238] on span "Allow" at bounding box center [588, 234] width 50 height 9
click at [591, 203] on div "Allow" at bounding box center [580, 208] width 49 height 21
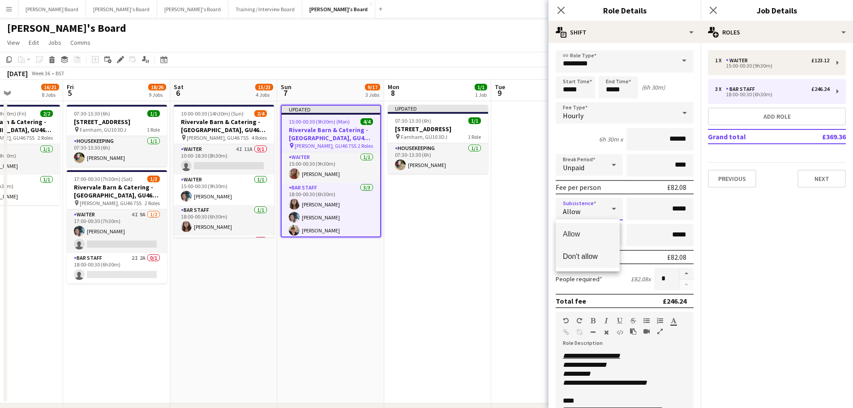
click at [588, 254] on span "Don't allow" at bounding box center [588, 256] width 50 height 9
click at [591, 232] on div "Allow" at bounding box center [580, 234] width 49 height 21
click at [588, 276] on mat-option "Don't allow" at bounding box center [588, 282] width 64 height 22
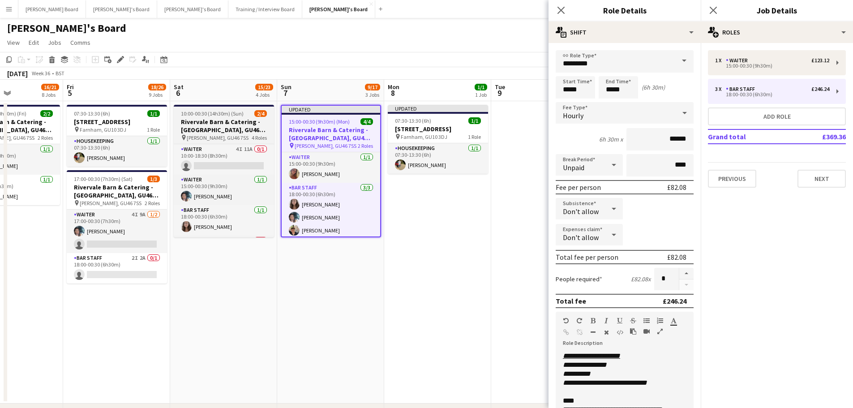
click at [223, 125] on h3 "Rivervale Barn & Catering - Yateley, GU46 7SS" at bounding box center [224, 126] width 100 height 16
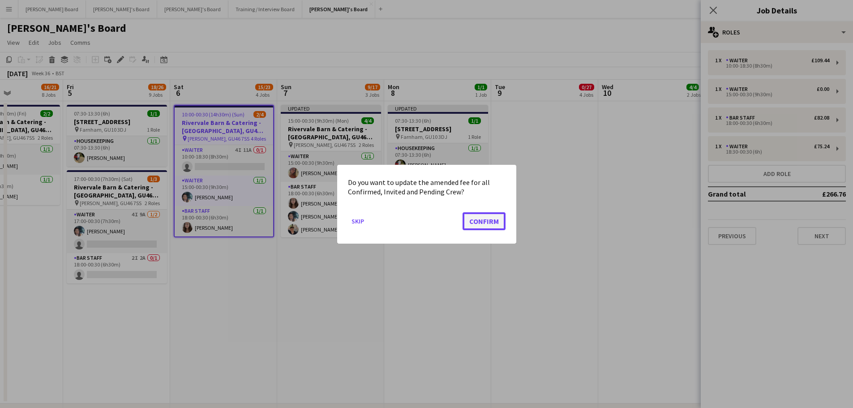
click at [495, 218] on button "Confirm" at bounding box center [484, 221] width 43 height 18
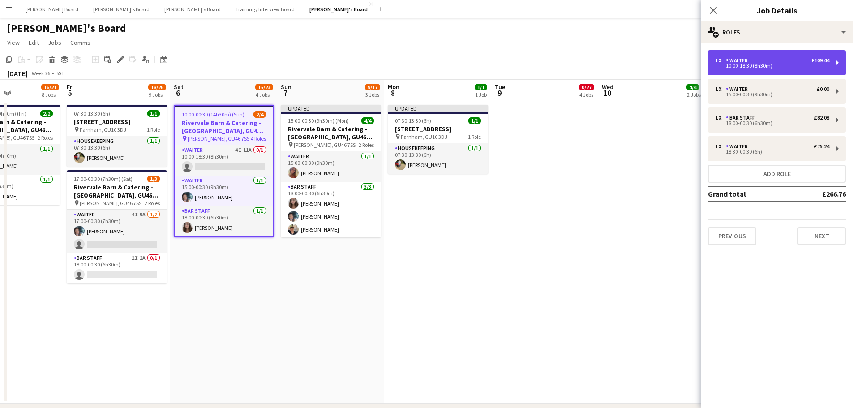
click at [734, 60] on div "Waiter" at bounding box center [739, 60] width 26 height 6
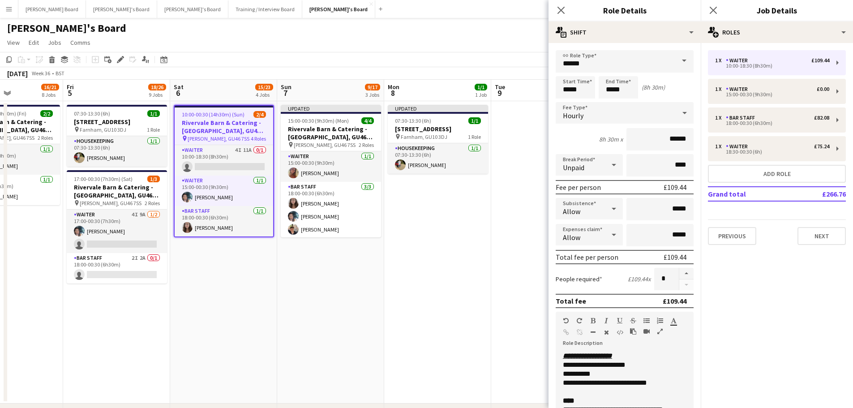
click at [587, 215] on div "Allow" at bounding box center [580, 208] width 49 height 21
click at [586, 260] on span "Don't allow" at bounding box center [588, 256] width 50 height 9
drag, startPoint x: 588, startPoint y: 234, endPoint x: 588, endPoint y: 239, distance: 4.9
click at [588, 235] on div "Allow" at bounding box center [580, 234] width 49 height 21
click at [584, 278] on mat-option "Don't allow" at bounding box center [588, 282] width 64 height 22
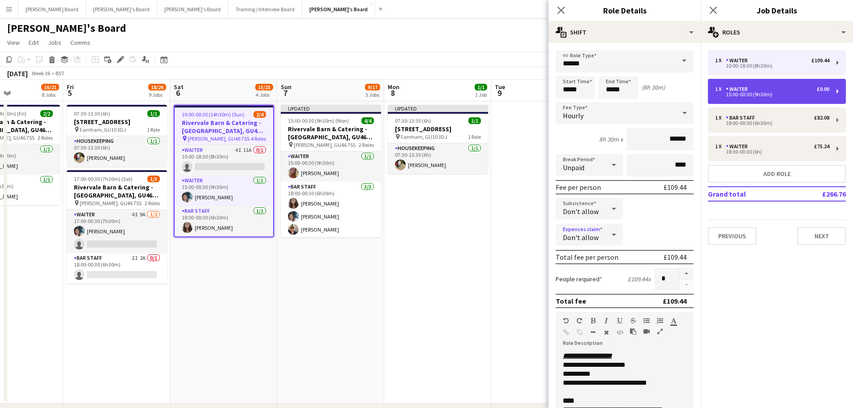
click at [726, 99] on div "1 x Waiter £0.00 15:00-00:30 (9h30m)" at bounding box center [777, 91] width 138 height 25
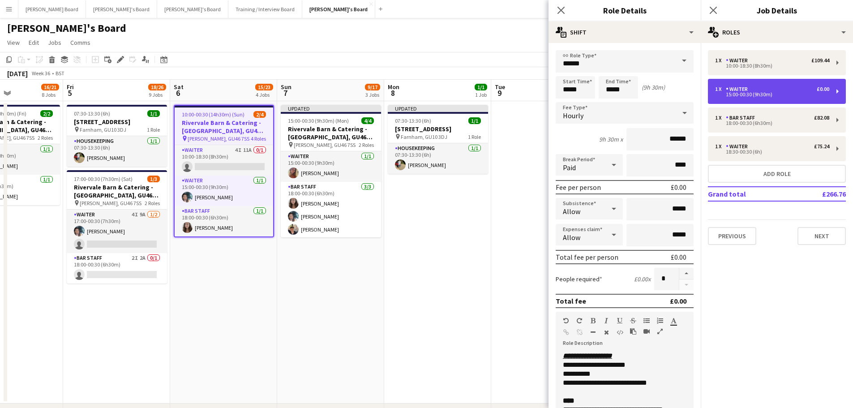
type input "*****"
type input "***"
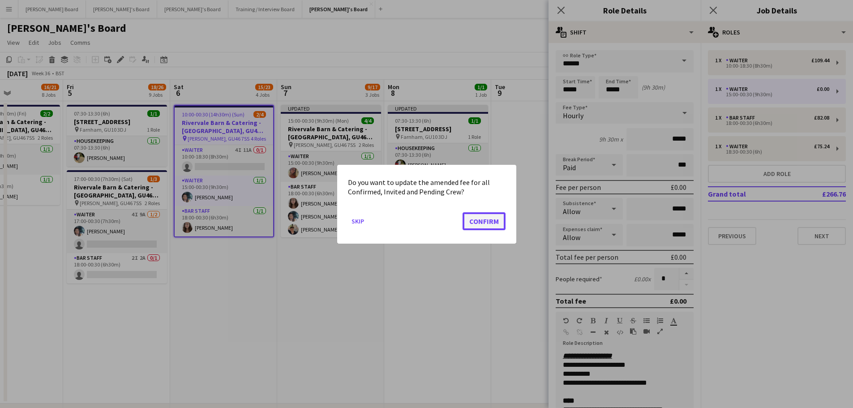
click at [488, 227] on button "Confirm" at bounding box center [484, 221] width 43 height 18
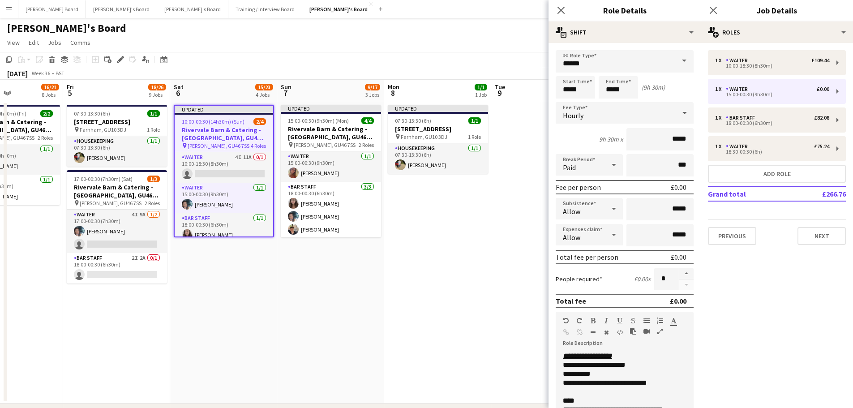
drag, startPoint x: 570, startPoint y: 197, endPoint x: 575, endPoint y: 204, distance: 8.0
click at [571, 198] on form "**********" at bounding box center [625, 328] width 152 height 557
click at [576, 205] on div "Allow" at bounding box center [580, 208] width 49 height 21
drag, startPoint x: 572, startPoint y: 258, endPoint x: 588, endPoint y: 231, distance: 30.9
click at [572, 257] on span "Don't allow" at bounding box center [588, 256] width 50 height 9
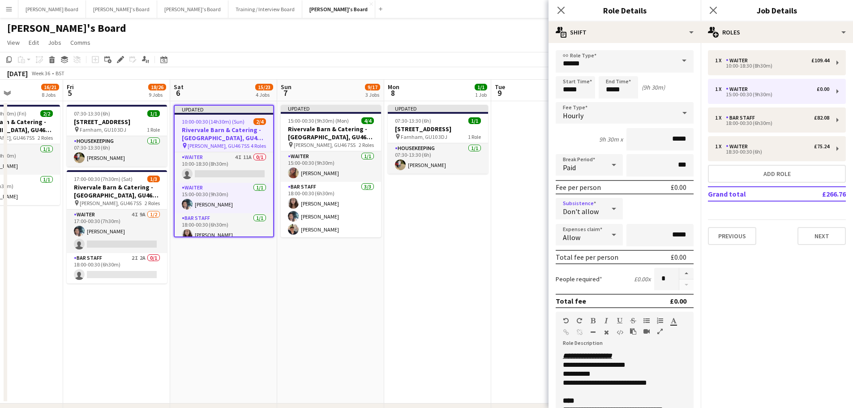
click at [591, 224] on div "Allow" at bounding box center [580, 234] width 49 height 21
click at [589, 277] on mat-option "Don't allow" at bounding box center [588, 282] width 64 height 22
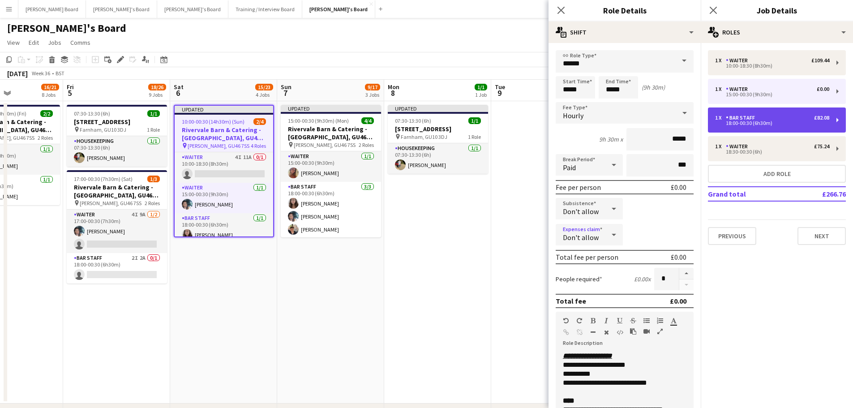
click at [730, 123] on div "18:00-00:30 (6h30m)" at bounding box center [772, 123] width 114 height 4
type input "*********"
type input "*****"
type input "******"
type input "****"
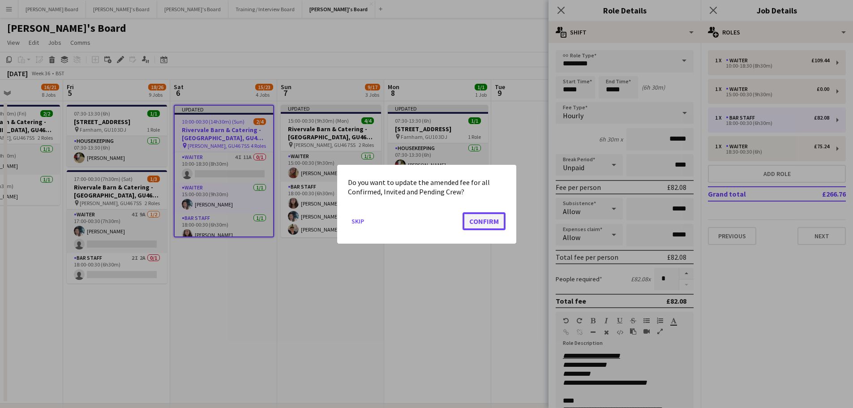
click at [497, 220] on button "Confirm" at bounding box center [484, 221] width 43 height 18
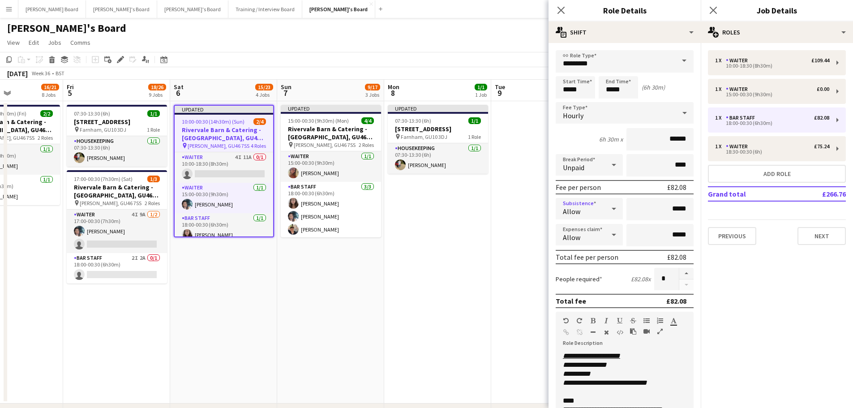
click at [590, 210] on div "Allow" at bounding box center [580, 208] width 49 height 21
click at [577, 255] on span "Don't allow" at bounding box center [588, 256] width 50 height 9
click at [584, 229] on div "Allow" at bounding box center [580, 234] width 49 height 21
click at [583, 281] on span "Don't allow" at bounding box center [588, 282] width 50 height 9
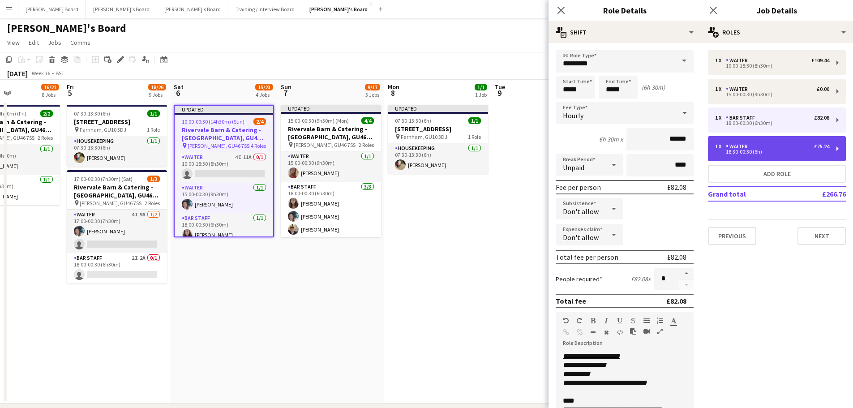
click at [744, 150] on div "18:30-00:30 (6h)" at bounding box center [772, 152] width 114 height 4
type input "******"
type input "*****"
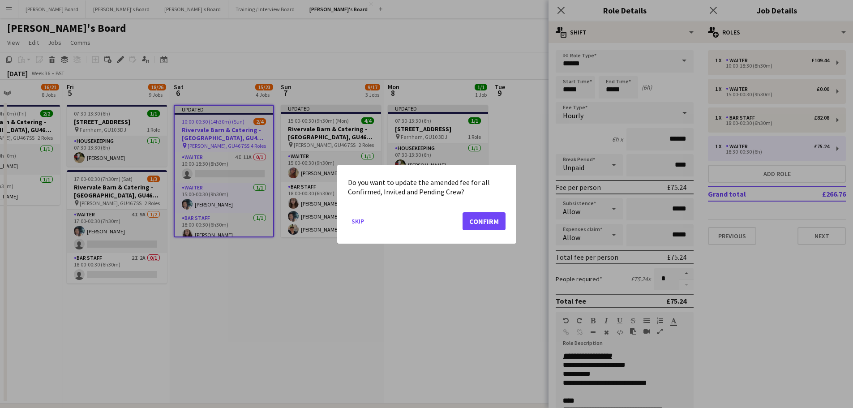
click at [497, 211] on mat-dialog-actions "Skip Confirm" at bounding box center [427, 224] width 158 height 38
click at [499, 215] on button "Confirm" at bounding box center [484, 221] width 43 height 18
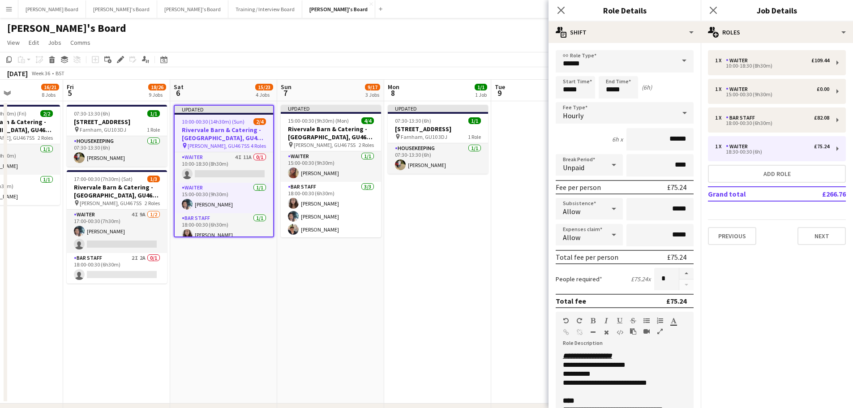
click at [591, 204] on div "Allow" at bounding box center [580, 208] width 49 height 21
click at [571, 264] on mat-option "Don't allow" at bounding box center [588, 256] width 64 height 22
click at [584, 230] on div "Allow" at bounding box center [580, 234] width 49 height 21
click at [579, 286] on span "Don't allow" at bounding box center [588, 282] width 50 height 9
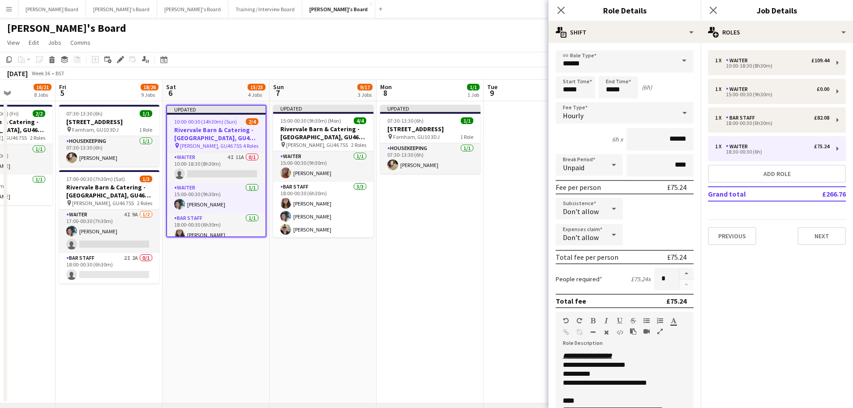
drag, startPoint x: 288, startPoint y: 242, endPoint x: 382, endPoint y: 249, distance: 93.4
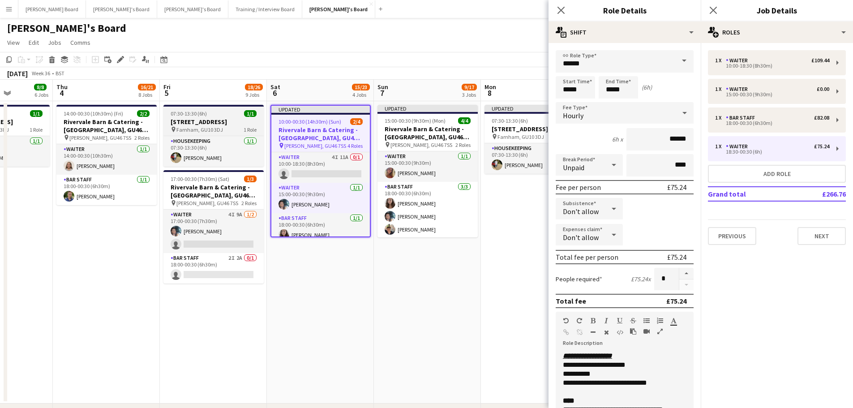
click at [206, 114] on div "07:30-13:30 (6h) 1/1" at bounding box center [213, 113] width 100 height 7
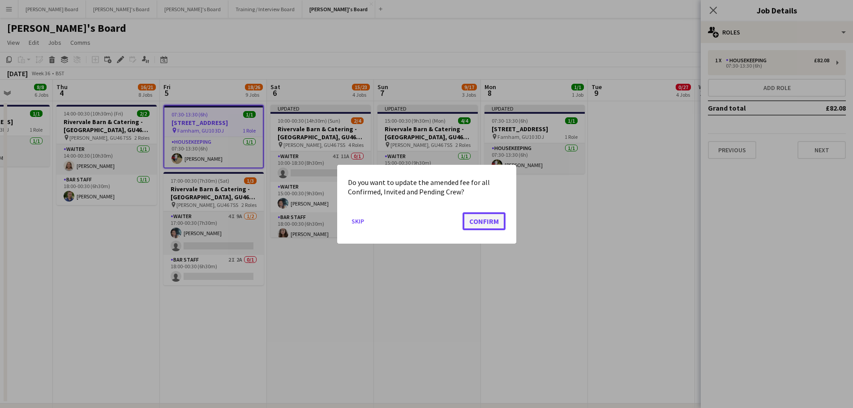
click at [488, 215] on button "Confirm" at bounding box center [484, 221] width 43 height 18
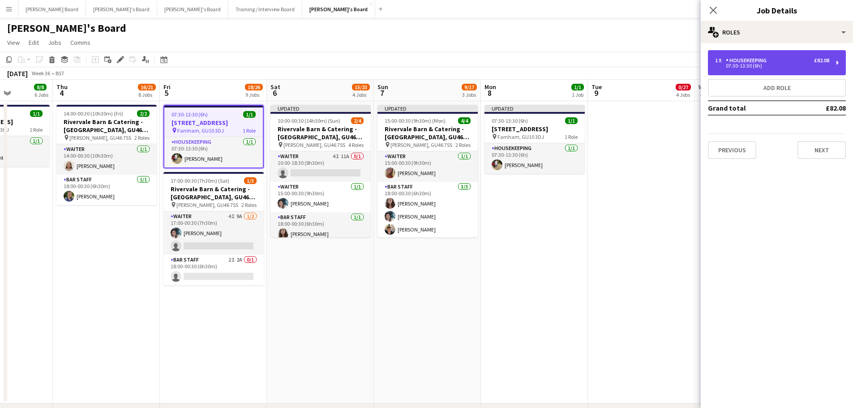
click at [743, 60] on div "Housekeeping" at bounding box center [748, 60] width 44 height 6
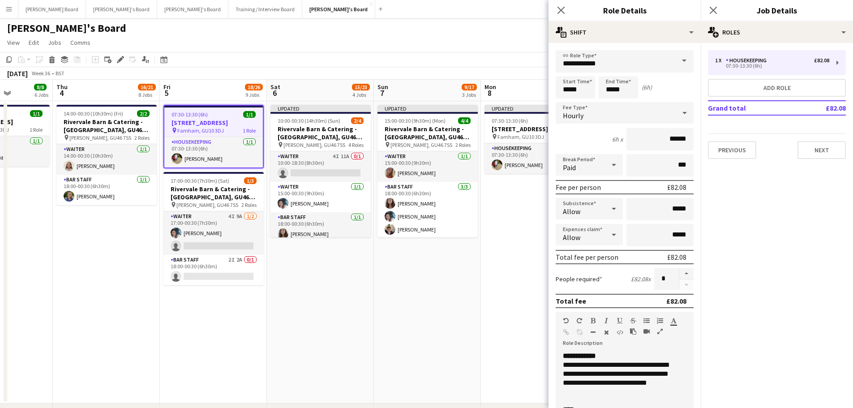
click at [600, 210] on div "Allow" at bounding box center [580, 208] width 49 height 21
click at [592, 259] on span "Don't allow" at bounding box center [588, 256] width 50 height 9
click at [600, 238] on div "Allow" at bounding box center [580, 234] width 49 height 21
click at [586, 276] on mat-option "Don't allow" at bounding box center [588, 282] width 64 height 22
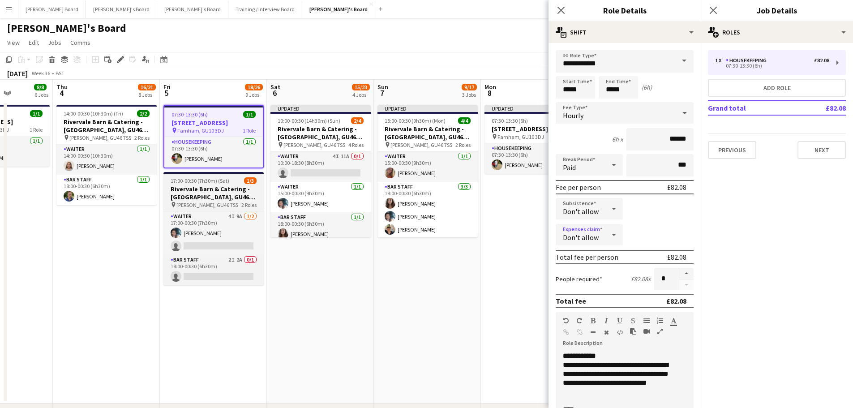
click at [232, 183] on div "17:00-00:30 (7h30m) (Sat) 1/3" at bounding box center [213, 180] width 100 height 7
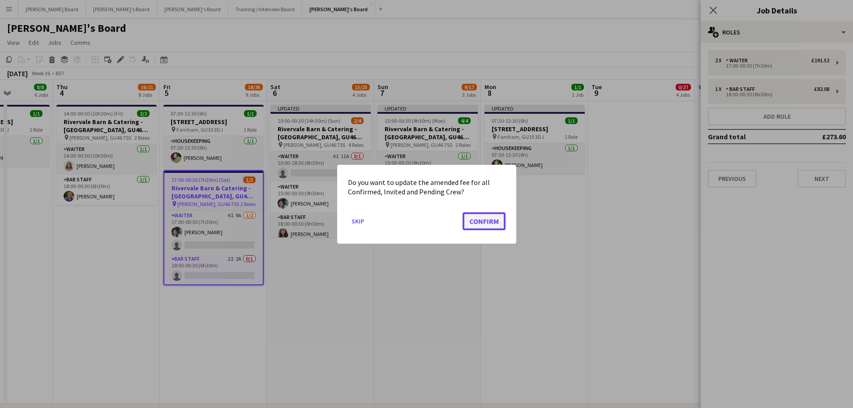
click at [486, 215] on button "Confirm" at bounding box center [484, 221] width 43 height 18
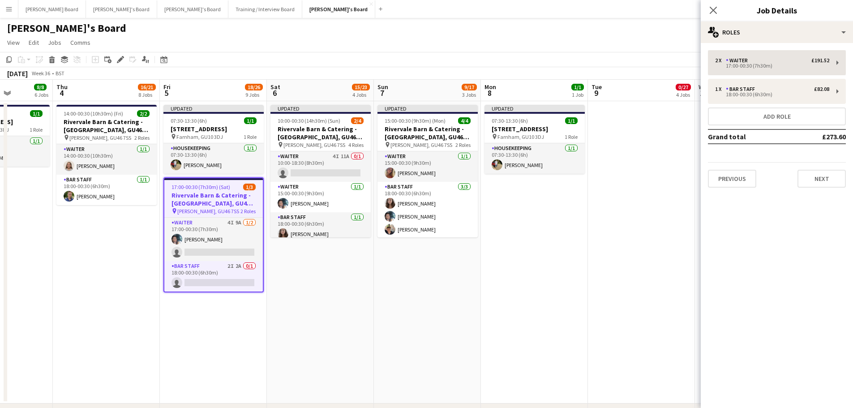
drag, startPoint x: 745, startPoint y: 44, endPoint x: 744, endPoint y: 54, distance: 9.4
click at [745, 51] on div "2 x Waiter £191.52 17:00-00:30 (7h30m) 1 x BAR STAFF £82.08 18:00-00:30 (6h30m)…" at bounding box center [777, 119] width 152 height 152
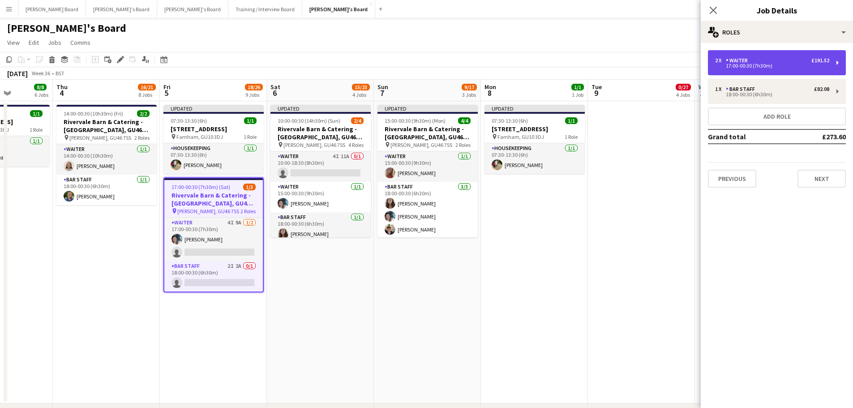
click at [736, 69] on div "2 x Waiter £191.52 17:00-00:30 (7h30m)" at bounding box center [777, 62] width 138 height 25
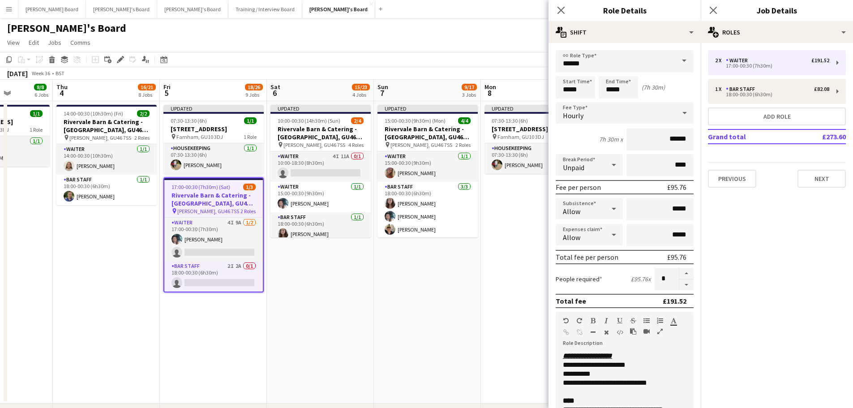
click at [589, 206] on div "Allow" at bounding box center [580, 208] width 49 height 21
click at [601, 261] on span "Don't allow" at bounding box center [588, 256] width 50 height 9
click at [600, 235] on div "Allow" at bounding box center [580, 234] width 49 height 21
click at [588, 281] on span "Don't allow" at bounding box center [588, 282] width 50 height 9
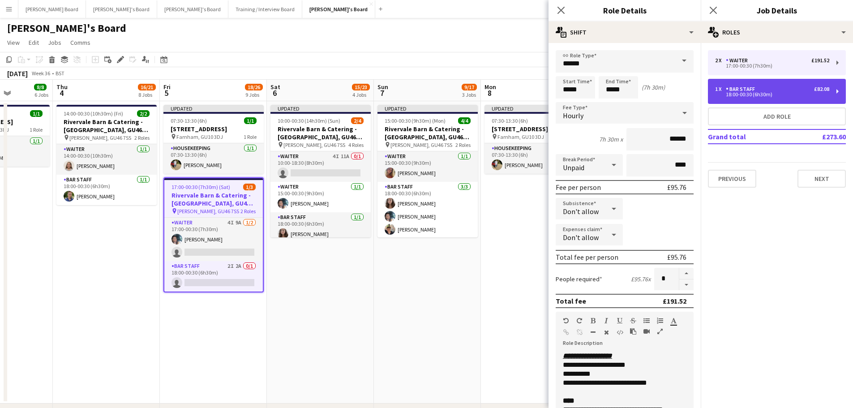
click at [729, 92] on div "BAR STAFF" at bounding box center [742, 89] width 33 height 6
type input "*********"
type input "*****"
type input "*"
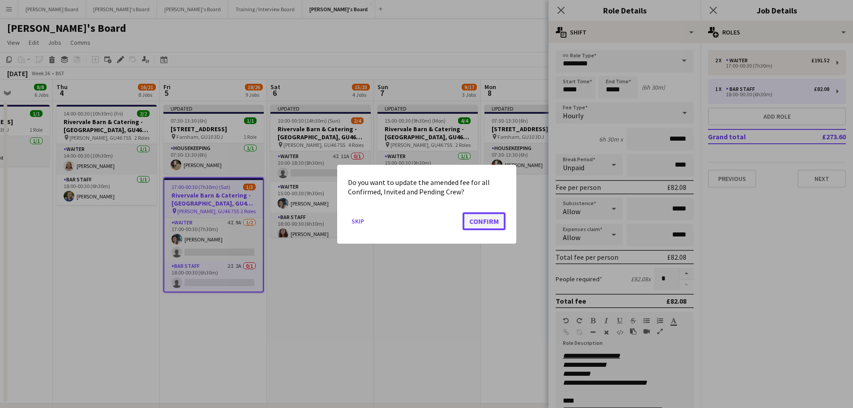
drag, startPoint x: 487, startPoint y: 217, endPoint x: 507, endPoint y: 216, distance: 20.2
click at [486, 218] on button "Confirm" at bounding box center [484, 221] width 43 height 18
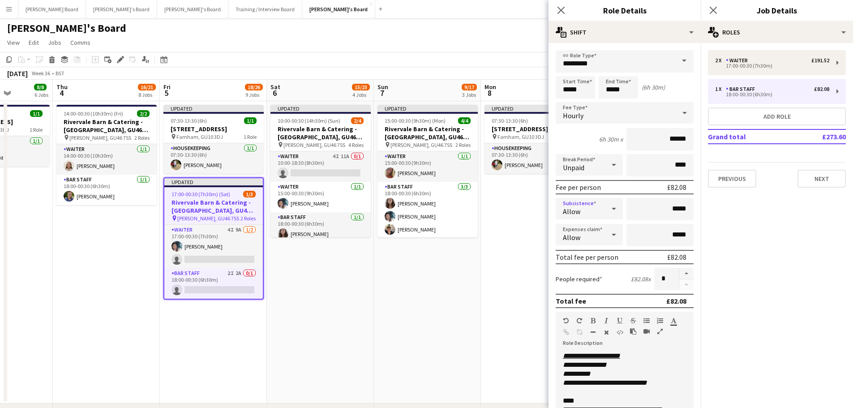
click at [582, 202] on div "Allow" at bounding box center [580, 208] width 49 height 21
click at [571, 258] on span "Don't allow" at bounding box center [588, 256] width 50 height 9
click at [584, 230] on div "Allow" at bounding box center [580, 234] width 49 height 21
click at [583, 278] on span "Don't allow" at bounding box center [588, 282] width 50 height 9
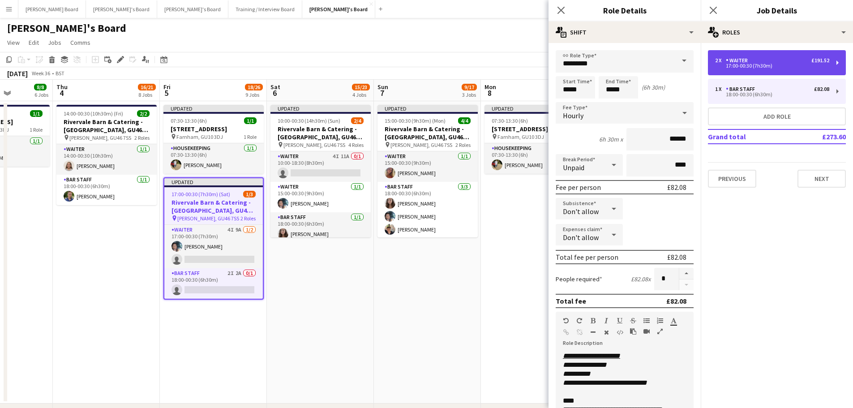
click at [728, 64] on div "17:00-00:30 (7h30m)" at bounding box center [772, 66] width 114 height 4
type input "******"
type input "*****"
type input "*"
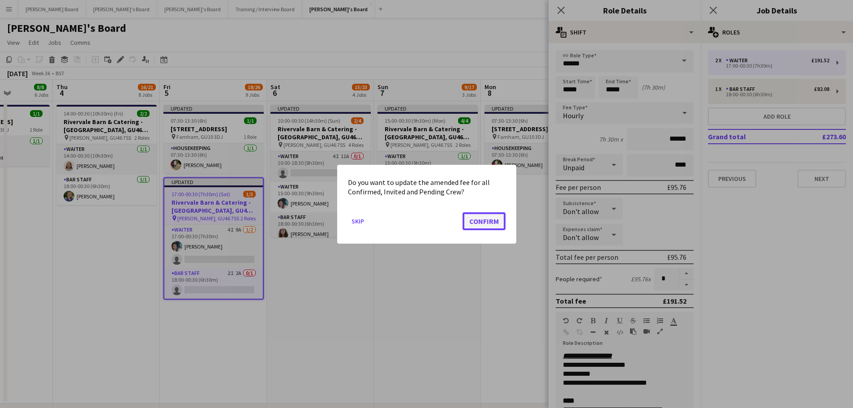
click at [485, 221] on button "Confirm" at bounding box center [484, 221] width 43 height 18
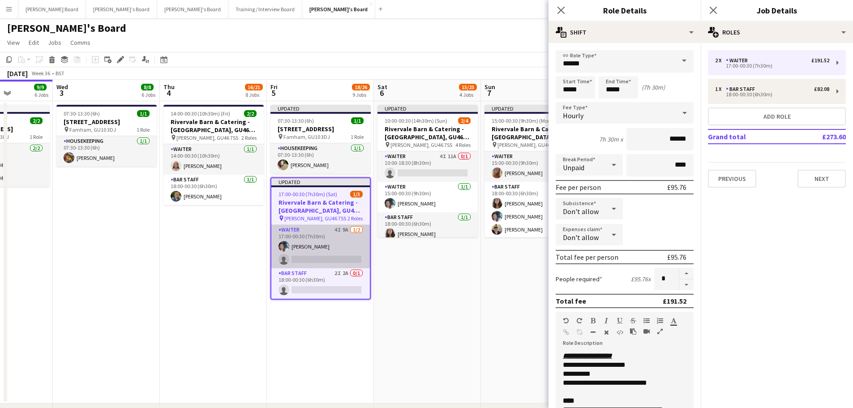
drag, startPoint x: 343, startPoint y: 303, endPoint x: 463, endPoint y: 241, distance: 134.2
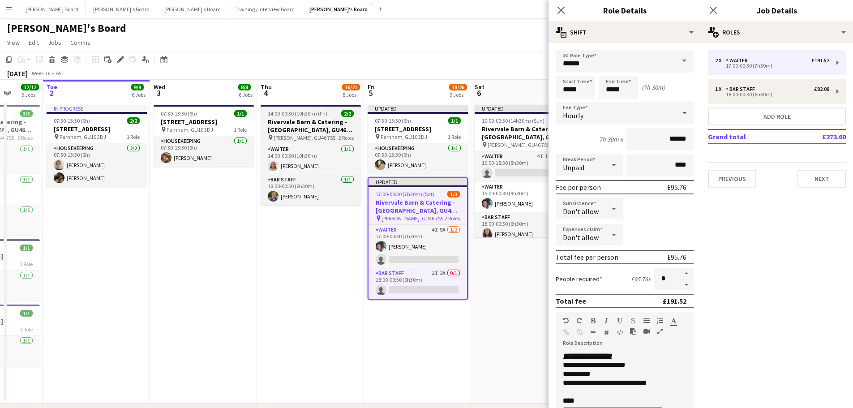
click at [279, 111] on span "14:00-00:30 (10h30m) (Fri)" at bounding box center [298, 113] width 60 height 7
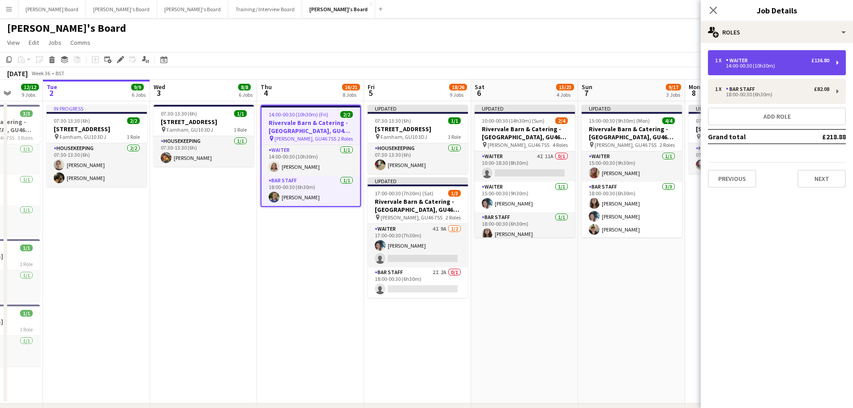
click at [745, 62] on div "Waiter" at bounding box center [739, 60] width 26 height 6
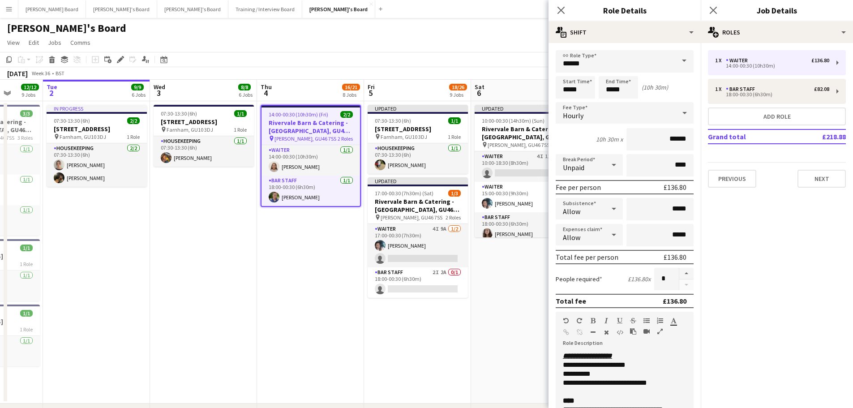
click at [577, 200] on div "Allow" at bounding box center [580, 208] width 49 height 21
click at [582, 255] on span "Don't allow" at bounding box center [588, 256] width 50 height 9
click at [584, 236] on div "Allow" at bounding box center [580, 234] width 49 height 21
click at [594, 286] on span "Don't allow" at bounding box center [588, 282] width 50 height 9
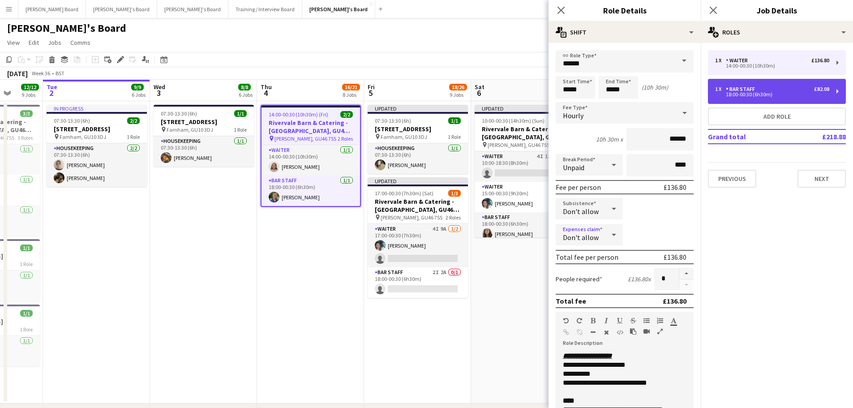
click at [773, 84] on div "1 x BAR STAFF £82.08 18:00-00:30 (6h30m)" at bounding box center [777, 91] width 138 height 25
type input "*********"
type input "*****"
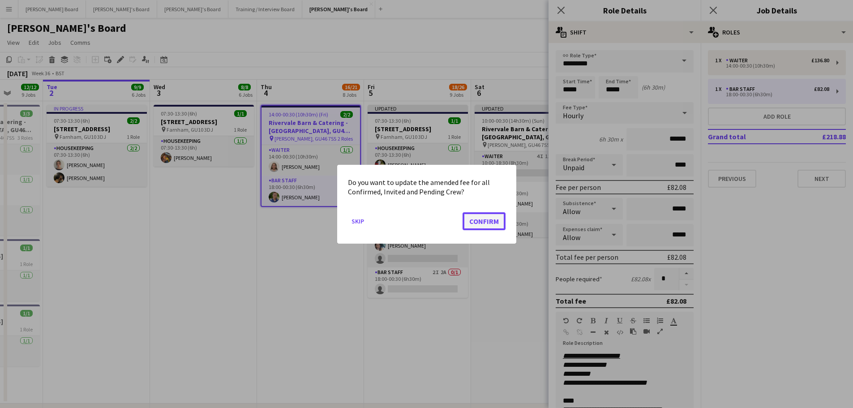
click at [491, 216] on button "Confirm" at bounding box center [484, 221] width 43 height 18
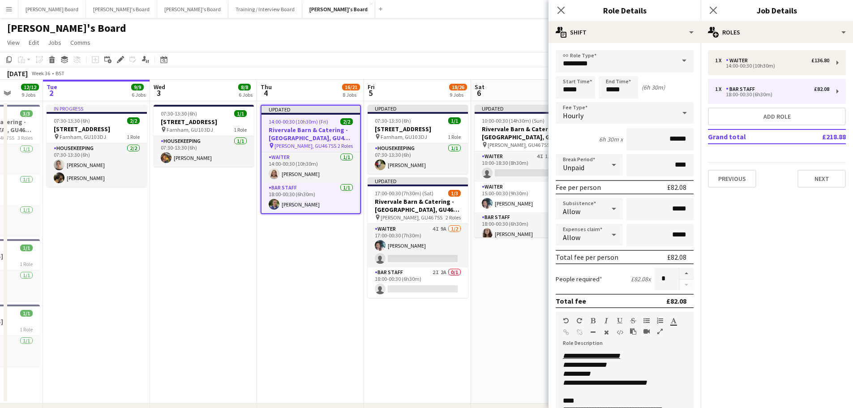
click at [594, 216] on div "Allow" at bounding box center [580, 208] width 49 height 21
click at [584, 262] on mat-option "Don't allow" at bounding box center [588, 256] width 64 height 22
click at [586, 245] on div "Allow" at bounding box center [580, 234] width 49 height 21
click at [584, 282] on span "Don't allow" at bounding box center [588, 282] width 50 height 9
click at [202, 112] on div "07:30-13:30 (6h) 1/1" at bounding box center [204, 113] width 100 height 7
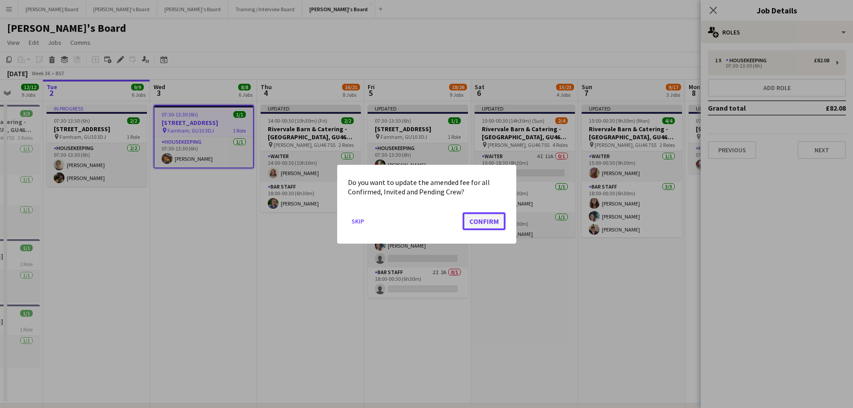
click at [475, 224] on button "Confirm" at bounding box center [484, 221] width 43 height 18
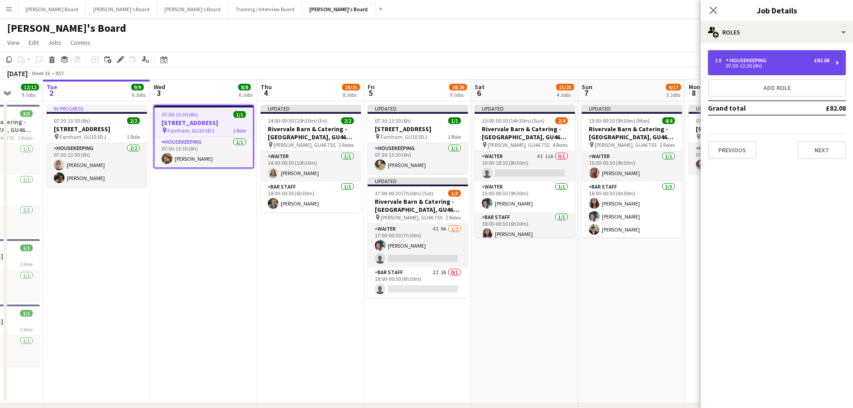
click at [783, 61] on div "1 x Housekeeping £82.08" at bounding box center [772, 60] width 114 height 6
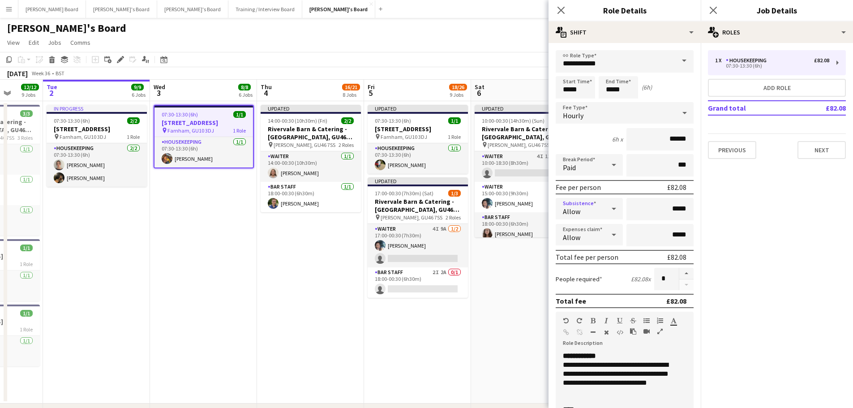
click at [594, 210] on div "Allow" at bounding box center [580, 208] width 49 height 21
click at [586, 260] on span "Don't allow" at bounding box center [588, 256] width 50 height 9
click at [579, 219] on mat-select "Don't allow" at bounding box center [589, 209] width 67 height 22
click at [581, 234] on div "Allow" at bounding box center [580, 234] width 49 height 21
drag, startPoint x: 578, startPoint y: 278, endPoint x: 589, endPoint y: 276, distance: 11.9
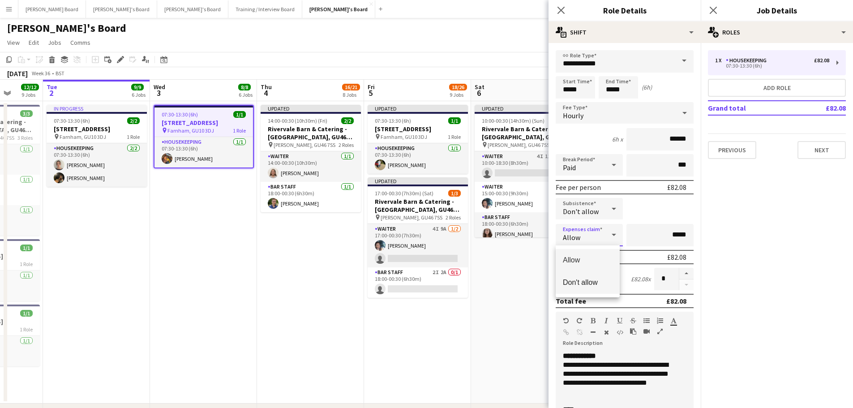
click at [578, 279] on mat-option "Don't allow" at bounding box center [588, 282] width 64 height 22
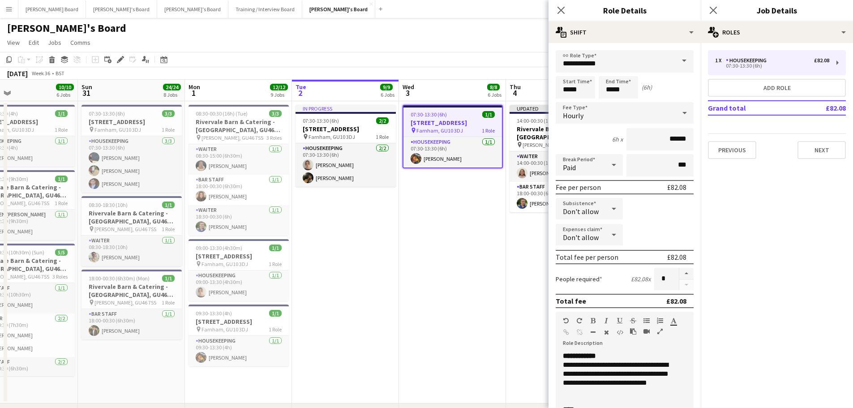
drag, startPoint x: 309, startPoint y: 263, endPoint x: 470, endPoint y: 172, distance: 185.9
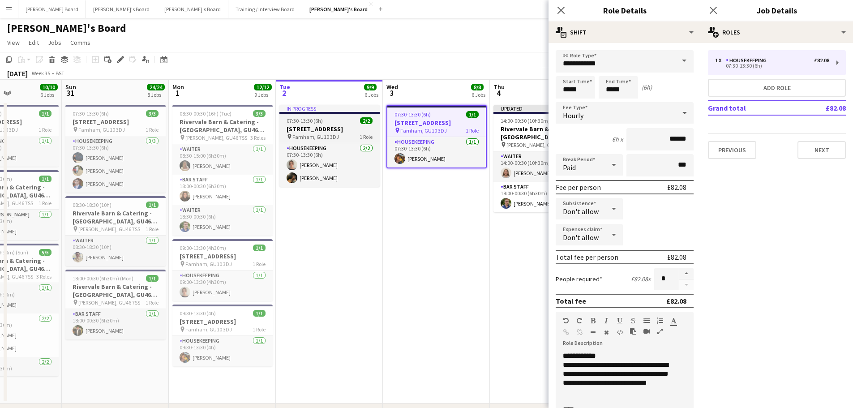
click at [320, 121] on span "07:30-13:30 (6h)" at bounding box center [305, 120] width 36 height 7
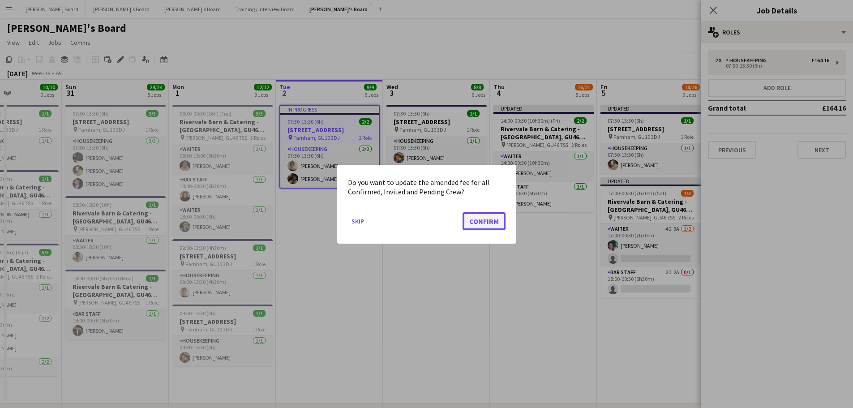
click at [468, 215] on button "Confirm" at bounding box center [484, 221] width 43 height 18
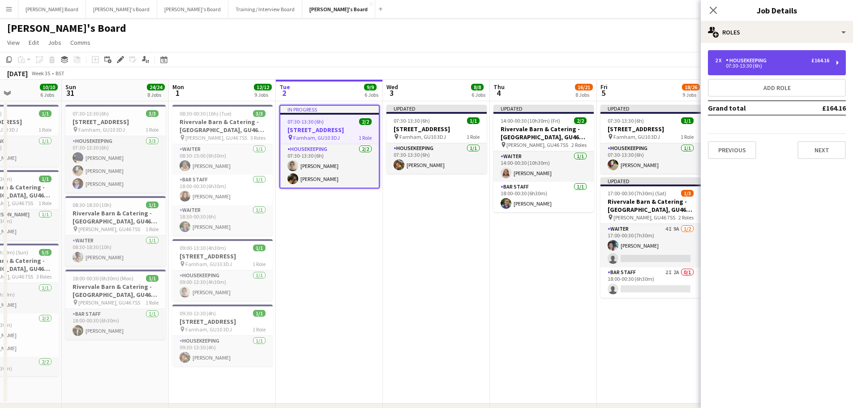
click at [728, 62] on div "Housekeeping" at bounding box center [748, 60] width 44 height 6
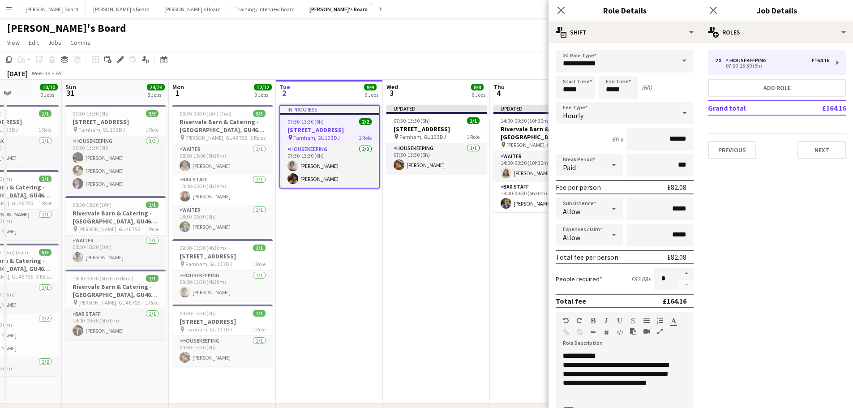
click at [591, 207] on div "Allow" at bounding box center [580, 208] width 49 height 21
click at [573, 262] on mat-option "Don't allow" at bounding box center [588, 256] width 64 height 22
click at [584, 233] on div "Allow" at bounding box center [580, 234] width 49 height 21
drag, startPoint x: 596, startPoint y: 280, endPoint x: 609, endPoint y: 280, distance: 12.1
click at [596, 281] on span "Don't allow" at bounding box center [588, 282] width 50 height 9
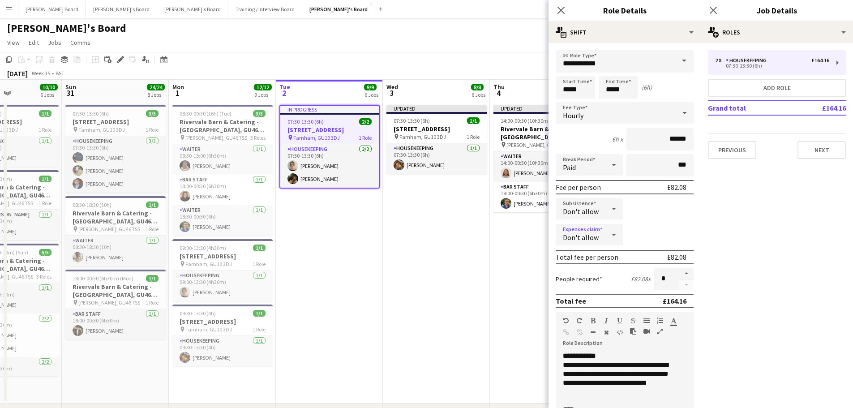
click at [491, 249] on app-date-cell "Updated 14:00-00:30 (10h30m) (Fri) 2/2 Rivervale Barn & Catering - Yateley, GU4…" at bounding box center [543, 252] width 107 height 302
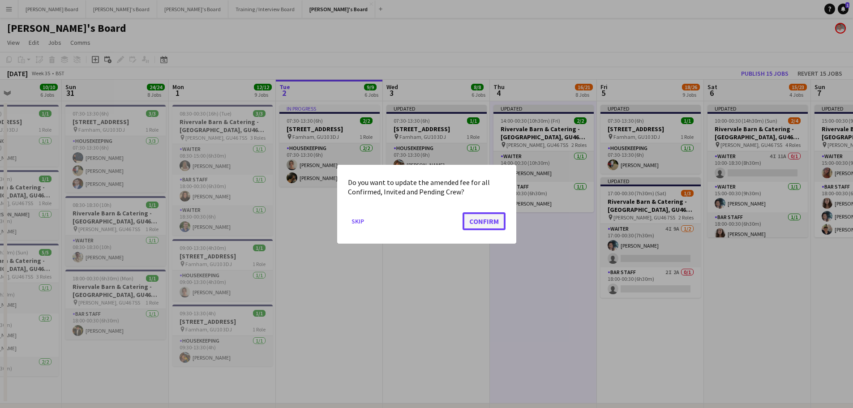
click at [502, 221] on button "Confirm" at bounding box center [484, 221] width 43 height 18
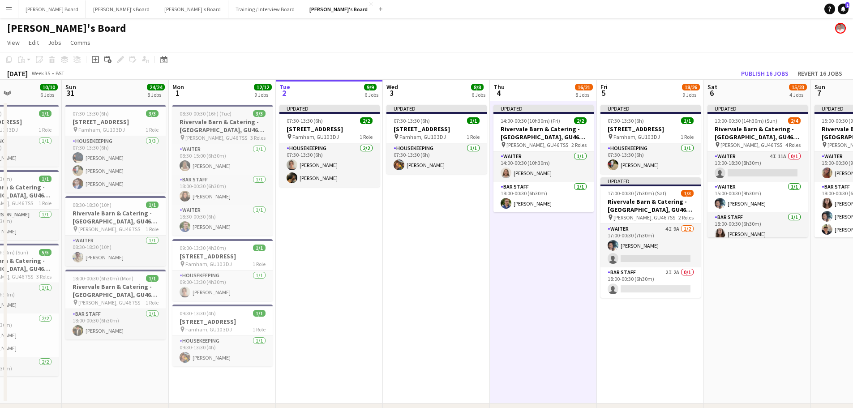
click at [241, 120] on h3 "Rivervale Barn & Catering - [GEOGRAPHIC_DATA], GU46 7SS" at bounding box center [222, 126] width 100 height 16
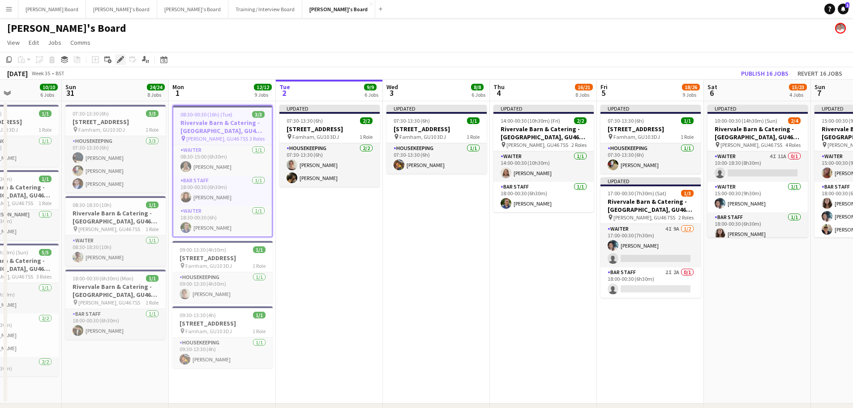
click at [124, 59] on icon "Edit" at bounding box center [120, 59] width 7 height 7
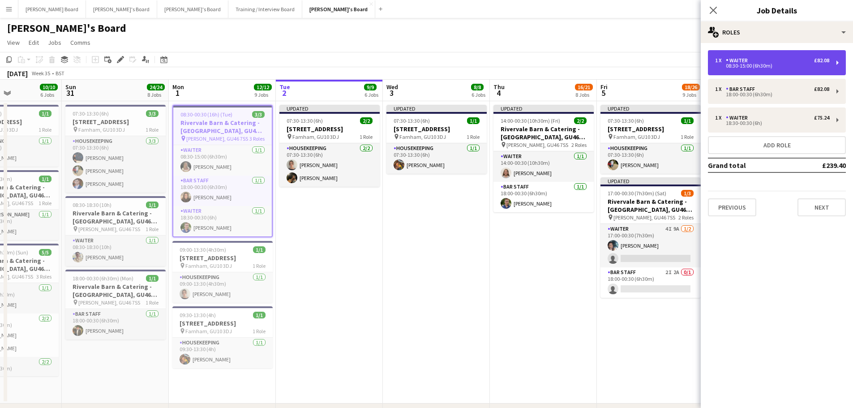
click at [768, 72] on div "1 x Waiter £82.08 08:30-15:00 (6h30m)" at bounding box center [777, 62] width 138 height 25
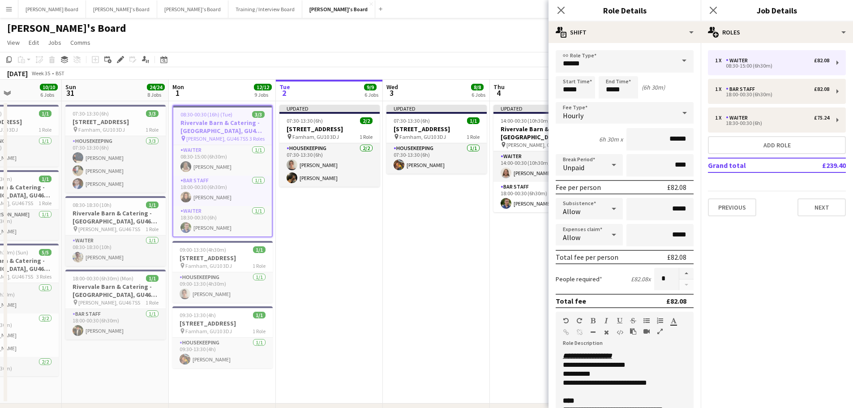
click at [581, 207] on div "Allow" at bounding box center [580, 208] width 49 height 21
click at [589, 261] on mat-option "Don't allow" at bounding box center [588, 256] width 64 height 22
click at [594, 232] on div "Allow" at bounding box center [580, 234] width 49 height 21
click at [597, 279] on span "Don't allow" at bounding box center [588, 282] width 50 height 9
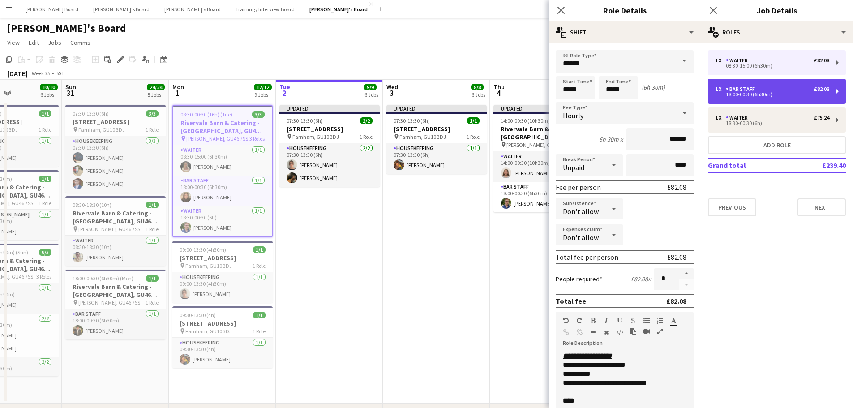
click at [731, 101] on div "1 x BAR STAFF £82.08 18:00-00:30 (6h30m)" at bounding box center [777, 91] width 138 height 25
type input "*********"
type input "*****"
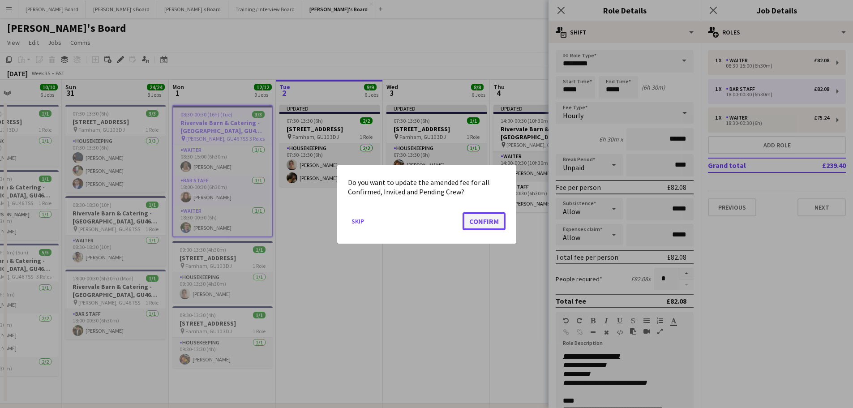
click at [498, 222] on button "Confirm" at bounding box center [484, 221] width 43 height 18
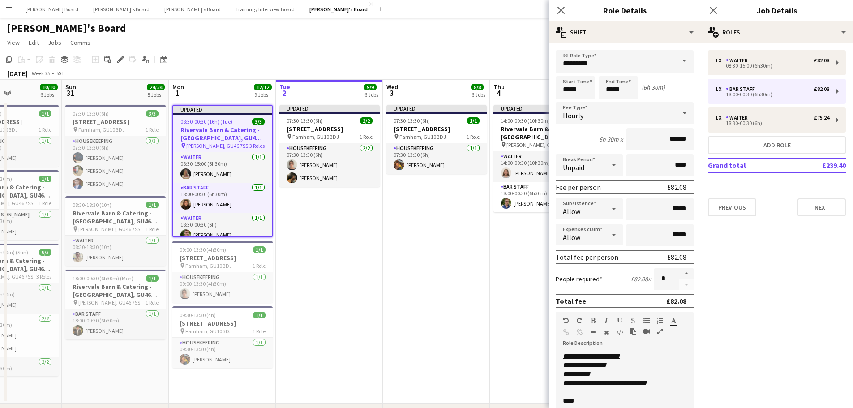
click at [580, 207] on div "Allow" at bounding box center [580, 208] width 49 height 21
drag, startPoint x: 566, startPoint y: 258, endPoint x: 579, endPoint y: 253, distance: 13.9
click at [566, 258] on span "Don't allow" at bounding box center [588, 256] width 50 height 9
click at [593, 239] on div "Allow" at bounding box center [580, 234] width 49 height 21
click at [576, 290] on mat-option "Don't allow" at bounding box center [588, 282] width 64 height 22
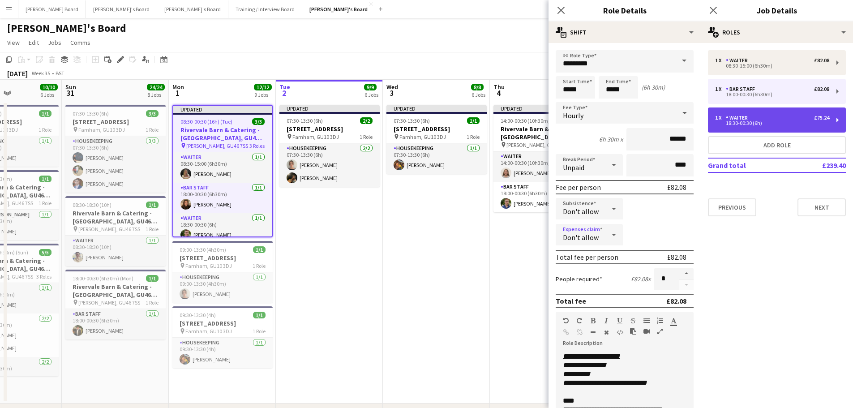
click at [773, 119] on div "1 x Waiter £75.24" at bounding box center [772, 118] width 114 height 6
type input "******"
type input "*****"
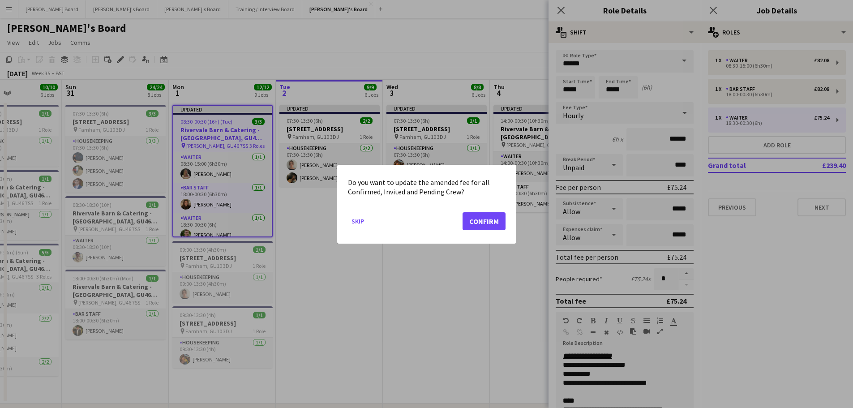
click at [489, 215] on mat-dialog-actions "Skip Confirm" at bounding box center [427, 224] width 158 height 38
click at [489, 218] on button "Confirm" at bounding box center [484, 221] width 43 height 18
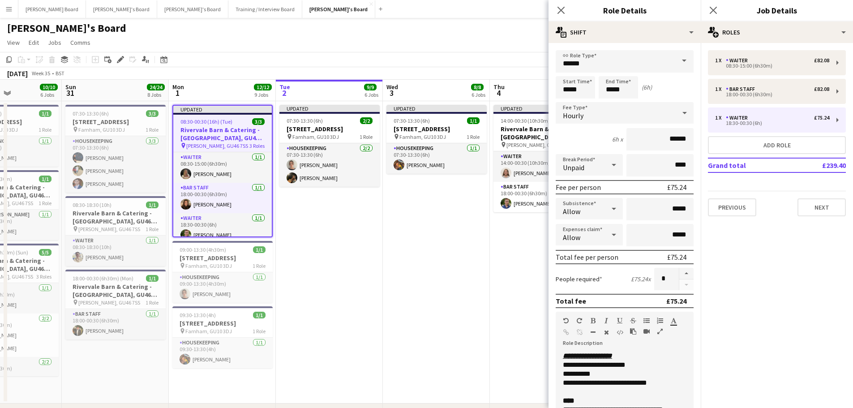
click at [584, 206] on div "Allow" at bounding box center [580, 208] width 49 height 21
click at [564, 261] on mat-option "Don't allow" at bounding box center [588, 256] width 64 height 22
click at [579, 237] on div "Allow" at bounding box center [580, 234] width 49 height 21
drag, startPoint x: 584, startPoint y: 285, endPoint x: 592, endPoint y: 291, distance: 10.2
click at [583, 285] on span "Don't allow" at bounding box center [588, 282] width 50 height 9
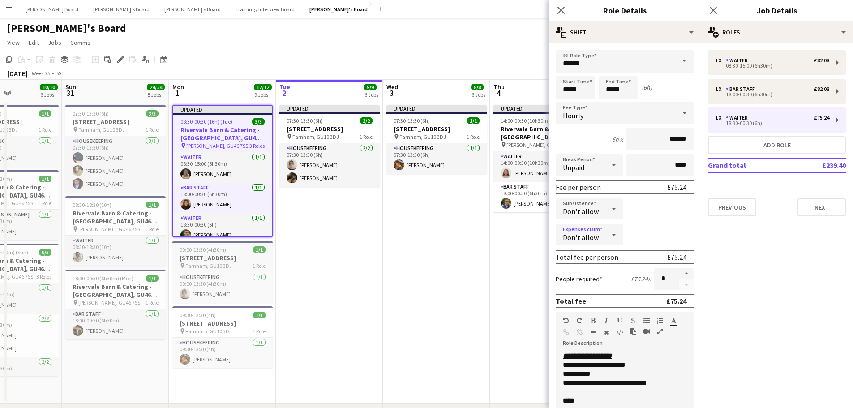
click at [198, 260] on h3 "[STREET_ADDRESS]" at bounding box center [222, 258] width 100 height 8
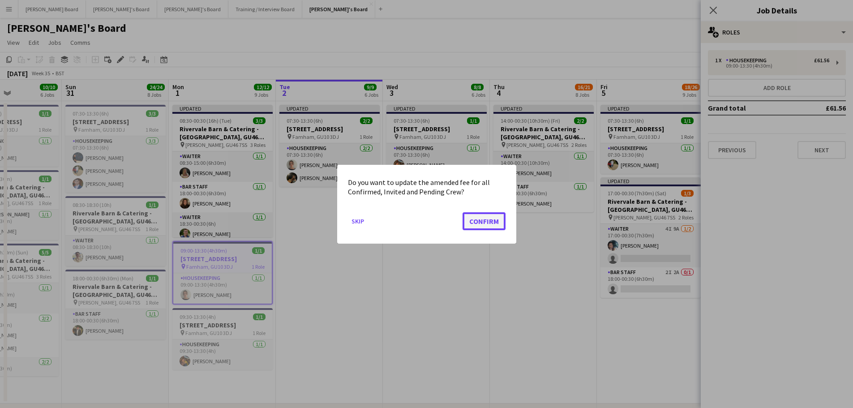
click at [485, 216] on button "Confirm" at bounding box center [484, 221] width 43 height 18
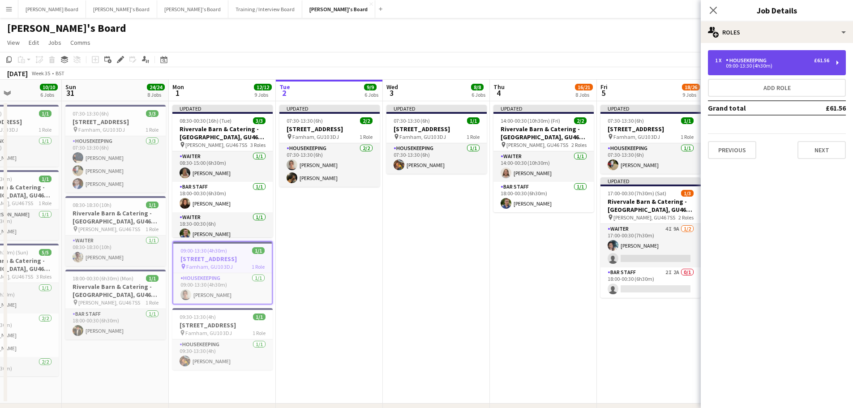
click at [743, 57] on div "Housekeeping" at bounding box center [748, 60] width 44 height 6
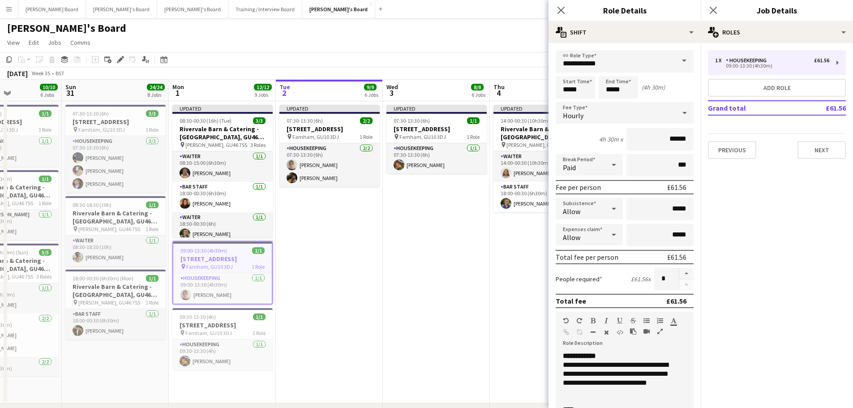
click at [598, 214] on div "Allow" at bounding box center [580, 208] width 49 height 21
click at [576, 257] on span "Don't allow" at bounding box center [588, 256] width 50 height 9
click at [605, 235] on div at bounding box center [614, 235] width 18 height 18
click at [596, 278] on mat-option "Don't allow" at bounding box center [588, 282] width 64 height 22
click at [204, 332] on span "Farnham, GU10 3DJ" at bounding box center [208, 333] width 47 height 7
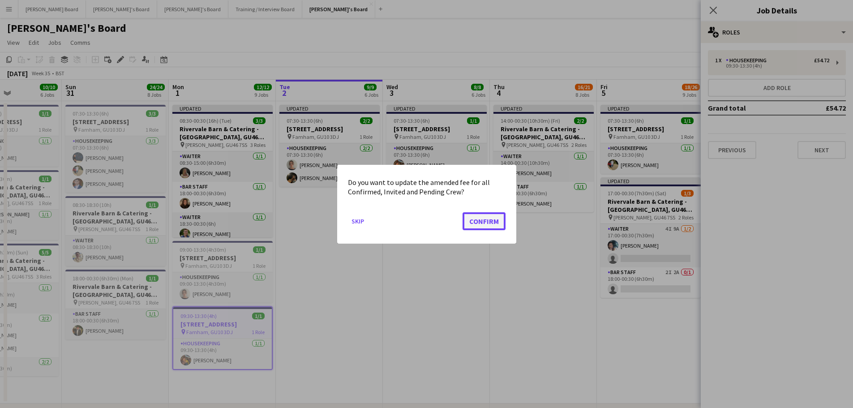
click at [481, 214] on button "Confirm" at bounding box center [484, 221] width 43 height 18
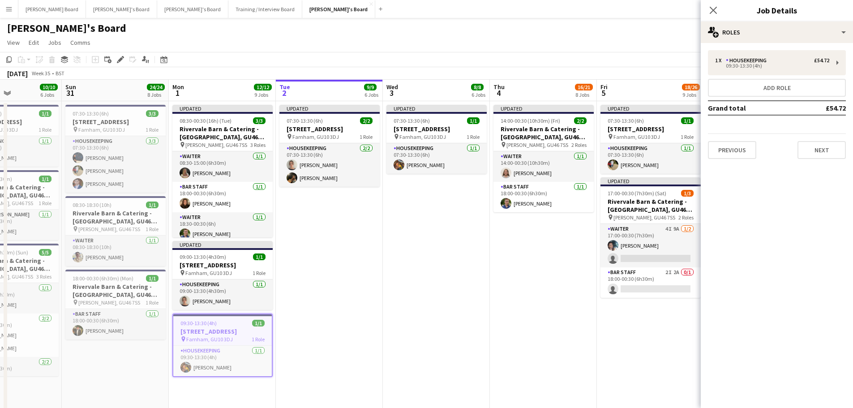
click at [726, 47] on div "1 x Housekeeping £54.72 09:30-13:30 (4h) Add role Grand total £54.72 Previous N…" at bounding box center [777, 104] width 152 height 123
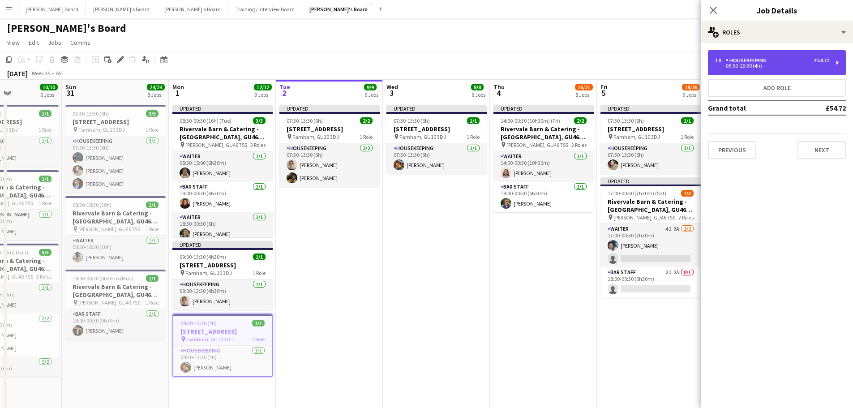
click at [734, 56] on div "1 x Housekeeping £54.72 09:30-13:30 (4h)" at bounding box center [777, 62] width 138 height 25
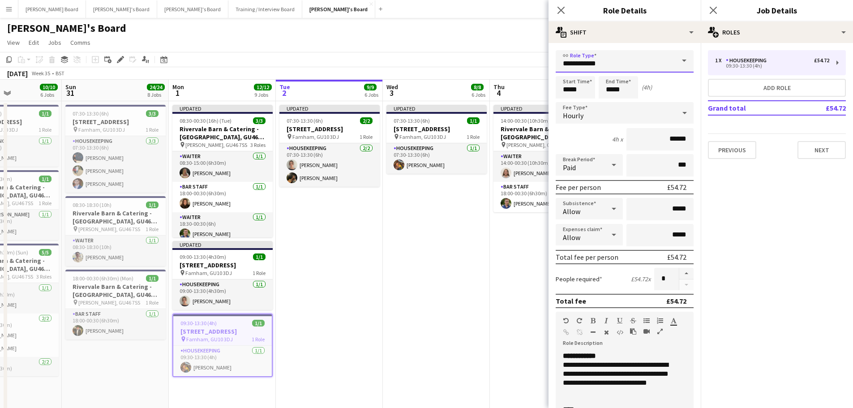
click at [649, 59] on input "**********" at bounding box center [625, 61] width 138 height 22
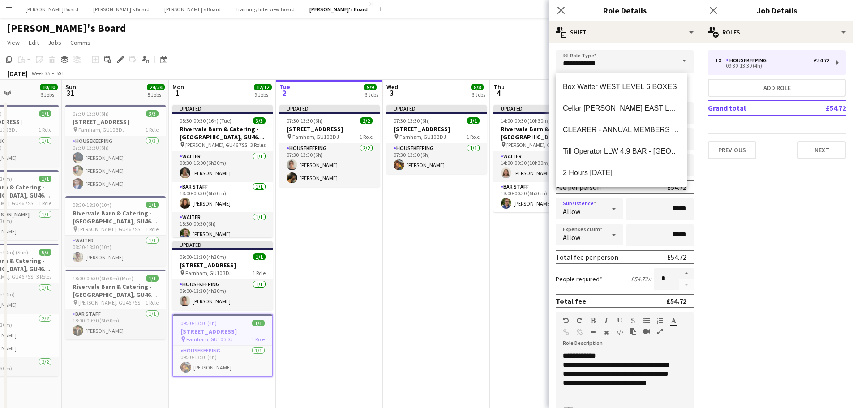
click at [589, 212] on div "Allow" at bounding box center [580, 208] width 49 height 21
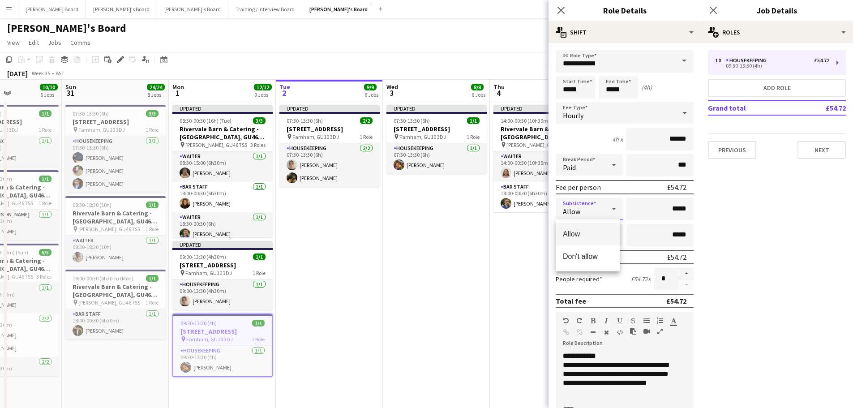
click at [589, 213] on div at bounding box center [426, 204] width 853 height 408
click at [582, 211] on div "Allow" at bounding box center [580, 208] width 49 height 21
click at [592, 258] on span "Don't allow" at bounding box center [588, 256] width 50 height 9
click at [596, 229] on div "Allow" at bounding box center [580, 234] width 49 height 21
click at [592, 282] on span "Don't allow" at bounding box center [588, 282] width 50 height 9
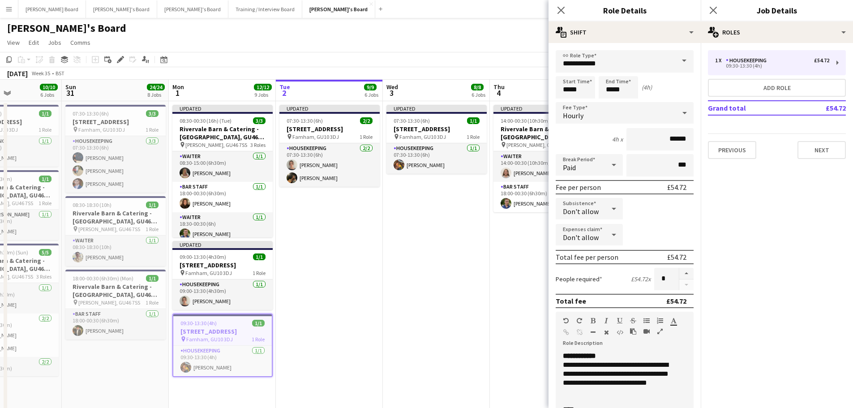
click at [497, 272] on app-date-cell "Updated 14:00-00:30 (10h30m) (Fri) 2/2 Rivervale Barn & Catering - Yateley, GU4…" at bounding box center [543, 255] width 107 height 309
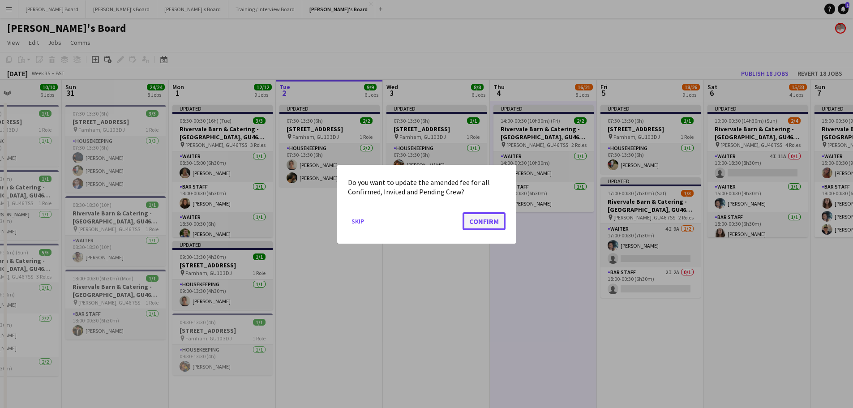
click at [488, 217] on button "Confirm" at bounding box center [484, 221] width 43 height 18
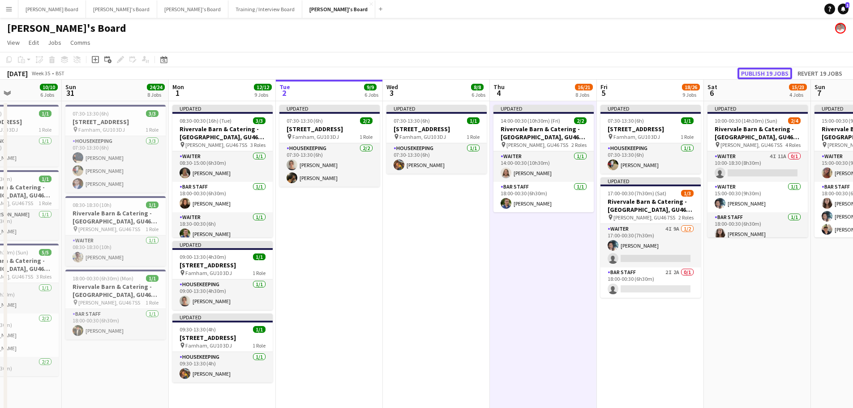
click at [760, 68] on button "Publish 19 jobs" at bounding box center [765, 74] width 55 height 12
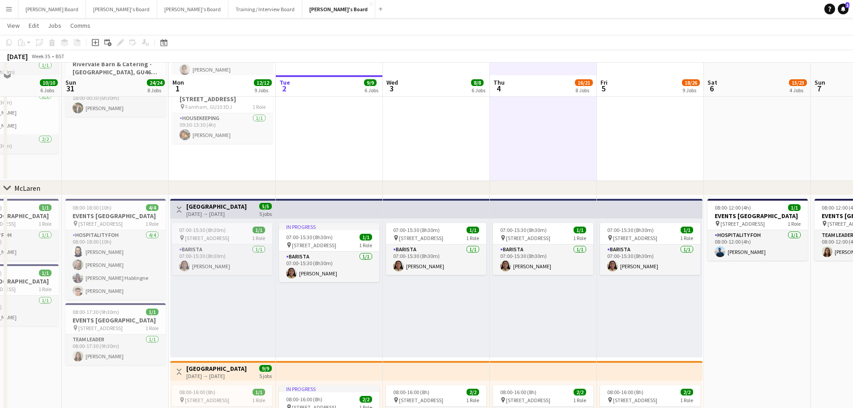
scroll to position [239, 0]
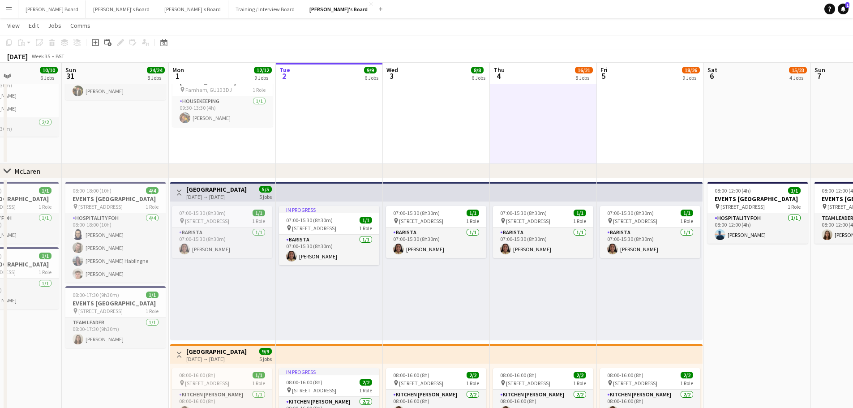
click at [211, 192] on h3 "[GEOGRAPHIC_DATA]" at bounding box center [216, 189] width 60 height 8
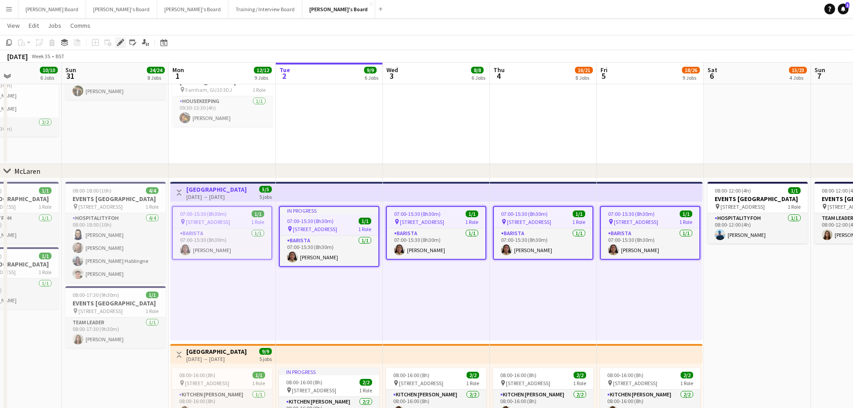
click at [118, 42] on icon "Edit" at bounding box center [120, 42] width 7 height 7
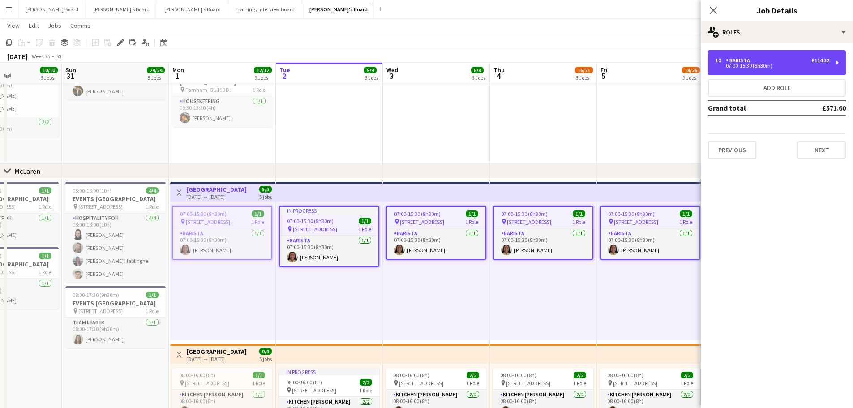
click at [723, 67] on div "07:00-15:30 (8h30m)" at bounding box center [772, 66] width 114 height 4
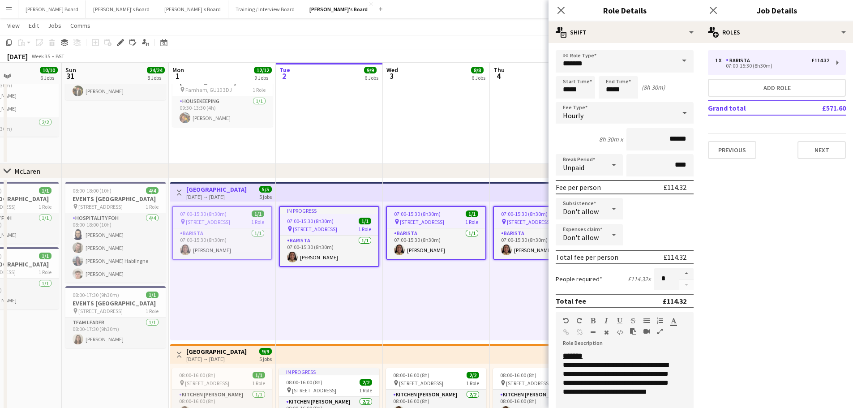
click at [601, 240] on div "Don't allow" at bounding box center [580, 234] width 49 height 21
click at [217, 355] on div at bounding box center [426, 204] width 853 height 408
click at [324, 223] on span "07:00-15:30 (8h30m)" at bounding box center [310, 221] width 47 height 7
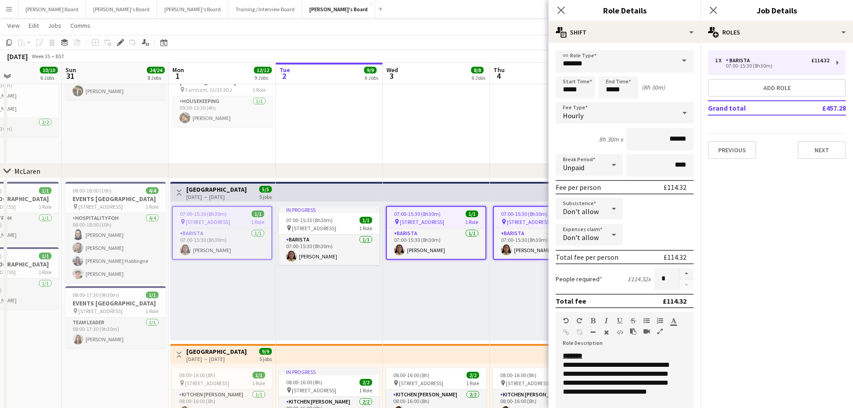
click at [423, 223] on span "Woking, GU21 4YH" at bounding box center [422, 222] width 44 height 7
click at [540, 220] on span "Woking, GU21 4YH" at bounding box center [529, 222] width 44 height 7
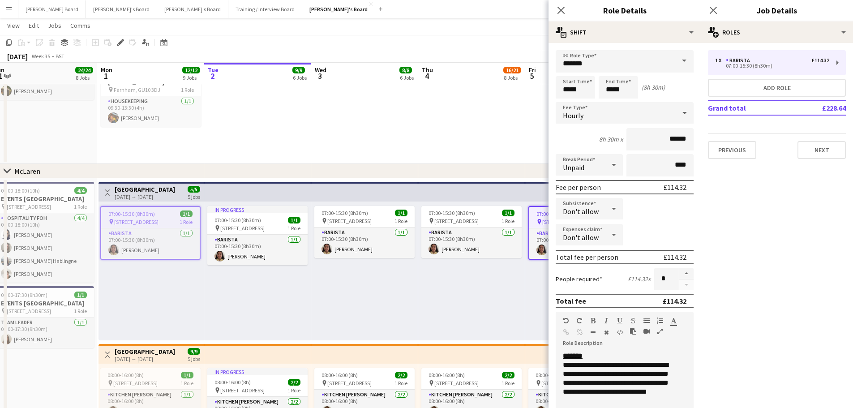
drag, startPoint x: 488, startPoint y: 294, endPoint x: 305, endPoint y: 276, distance: 184.0
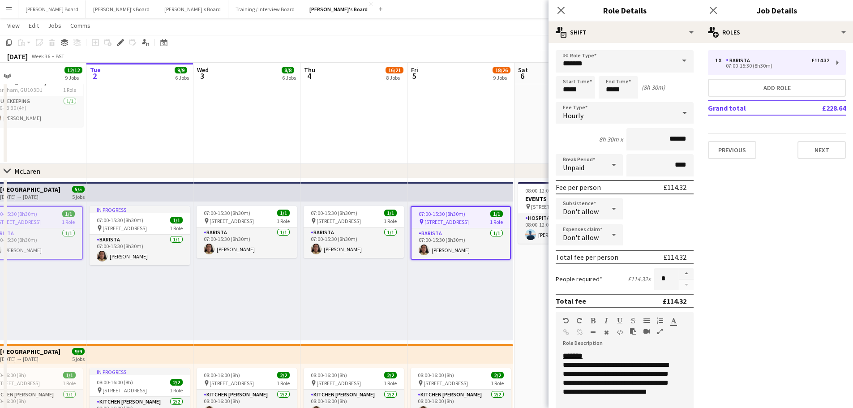
click at [431, 214] on span "07:00-15:30 (8h30m)" at bounding box center [442, 213] width 47 height 7
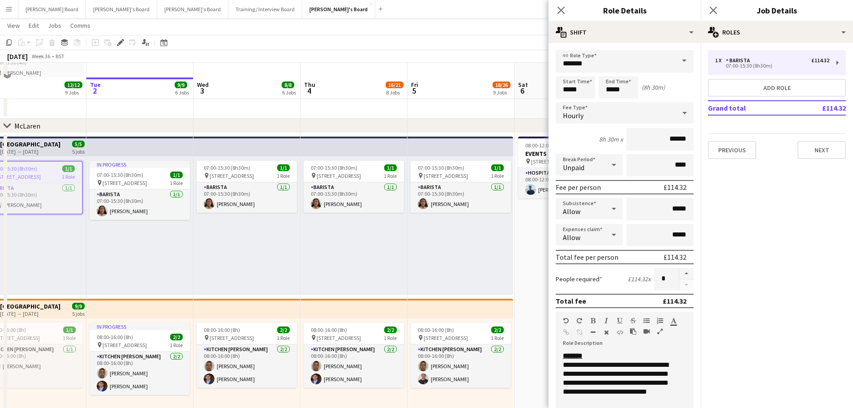
scroll to position [299, 0]
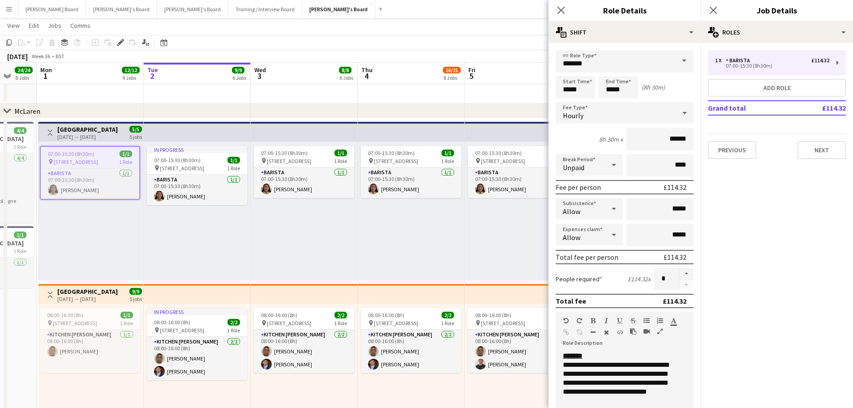
drag, startPoint x: 152, startPoint y: 252, endPoint x: 187, endPoint y: 252, distance: 34.5
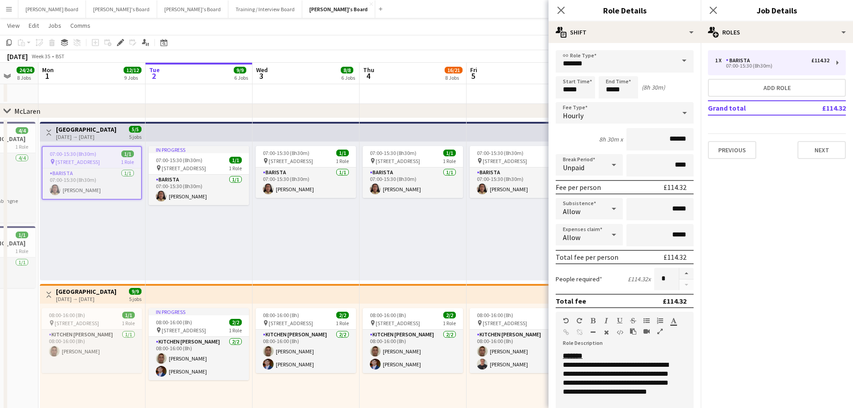
click at [83, 157] on span "07:00-15:30 (8h30m)" at bounding box center [73, 153] width 47 height 7
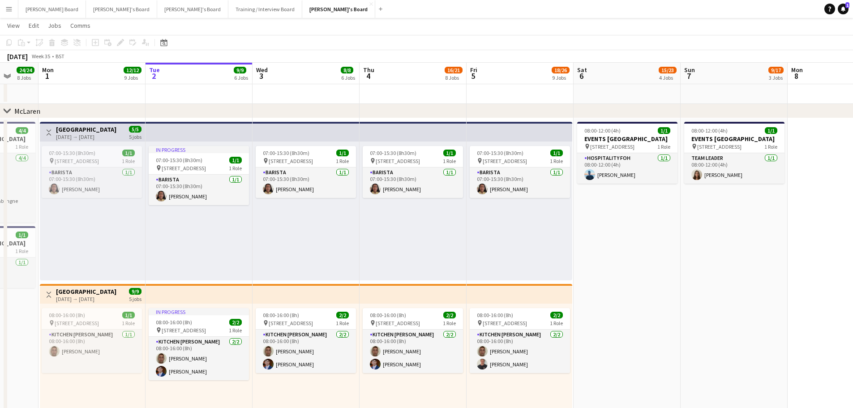
click at [82, 127] on h3 "[GEOGRAPHIC_DATA]" at bounding box center [86, 129] width 60 height 8
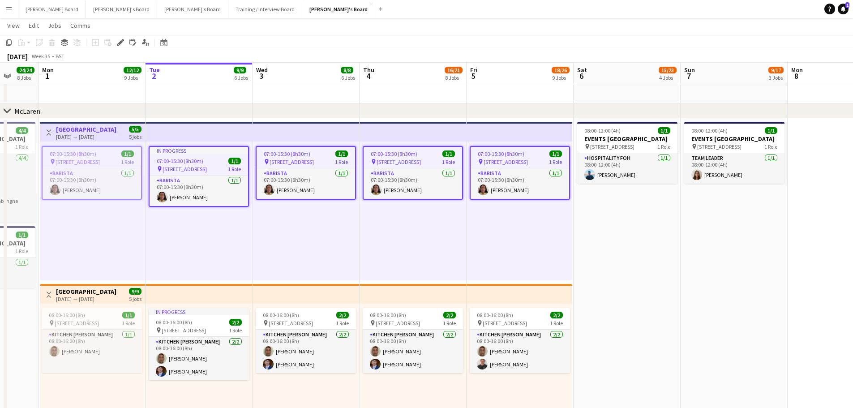
click at [90, 161] on span "Woking, GU21 4YH" at bounding box center [78, 162] width 44 height 7
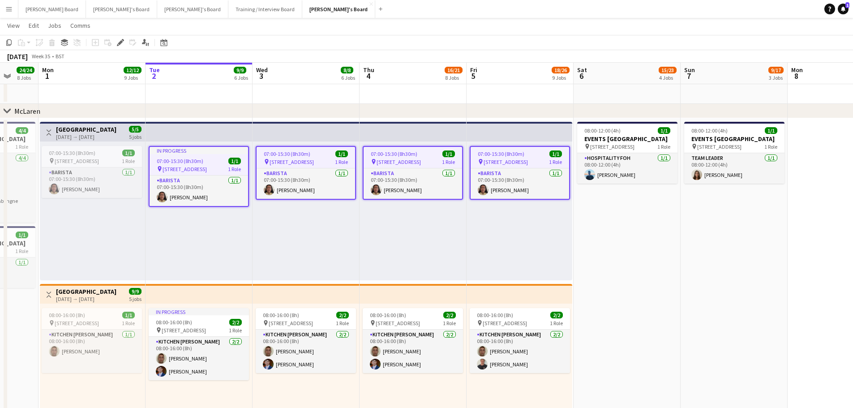
click at [175, 166] on span "Woking, GU21 4YH" at bounding box center [185, 169] width 44 height 7
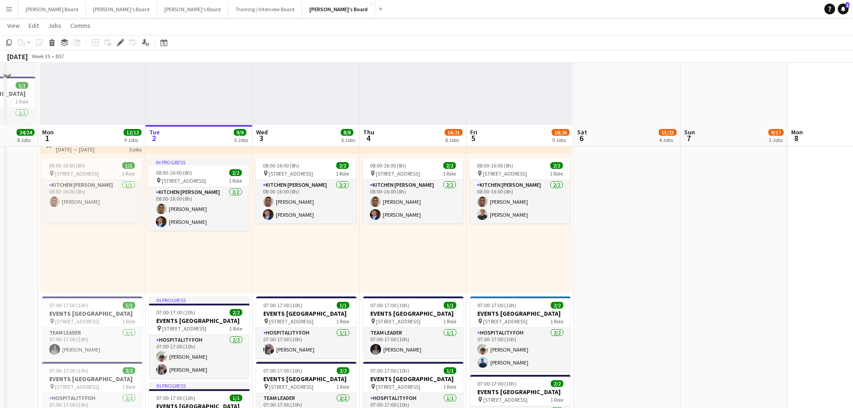
scroll to position [537, 0]
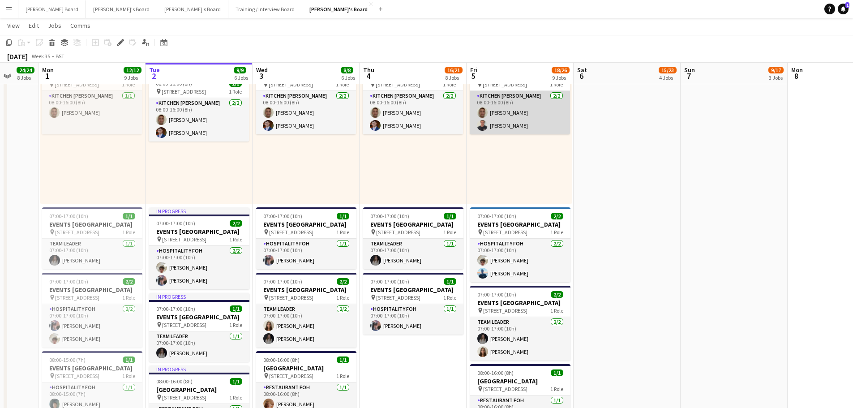
click at [535, 129] on app-card-role "Kitchen Porter 2/2 08:00-16:00 (8h) James Thackray Thomas Marks" at bounding box center [520, 112] width 100 height 43
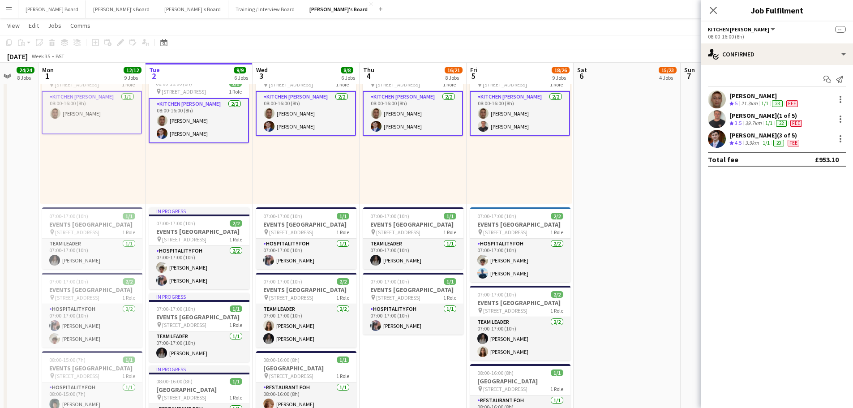
click at [754, 141] on div "3.9km" at bounding box center [751, 143] width 17 height 8
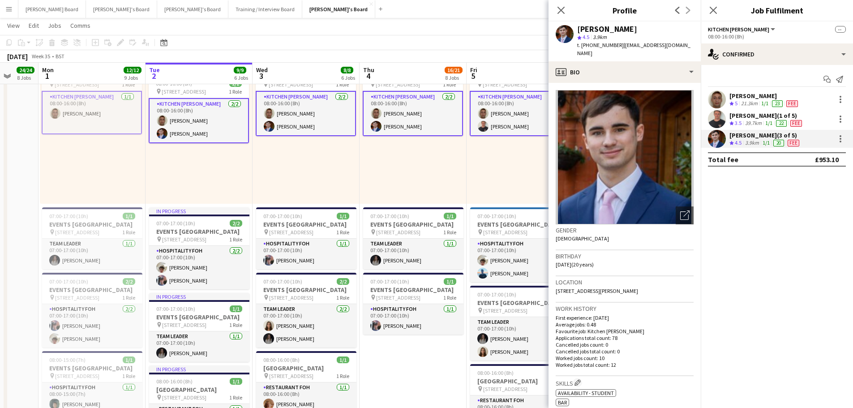
click at [755, 119] on div "Thomas Marks (1 of 5)" at bounding box center [766, 116] width 74 height 8
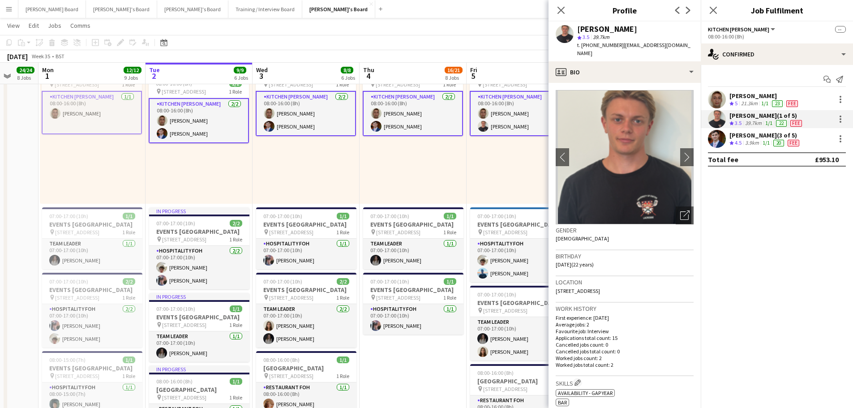
drag, startPoint x: 619, startPoint y: 46, endPoint x: 591, endPoint y: 49, distance: 28.4
click at [591, 49] on div "t. +4407415141232 | tommarks600@gmail.com" at bounding box center [635, 49] width 116 height 16
copy span "07415141232"
click at [339, 186] on div "08:00-16:00 (8h) 2/2 pin Woking, GU21 4YH 1 Role Kitchen Porter 2/2 08:00-16:00…" at bounding box center [306, 134] width 107 height 139
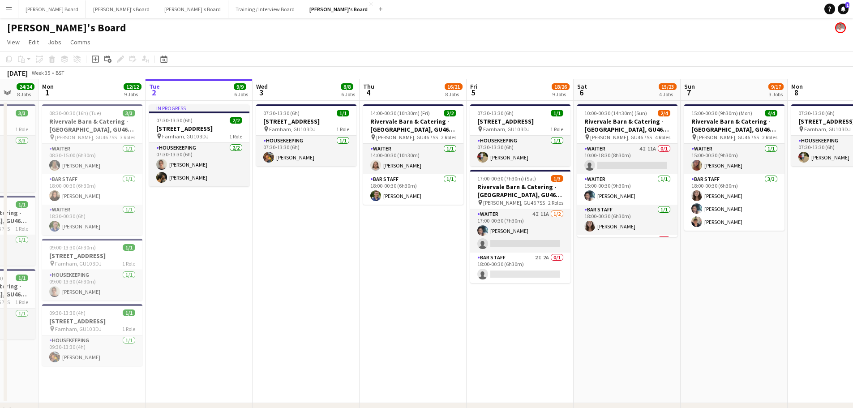
scroll to position [0, 0]
click at [532, 243] on app-card-role "Waiter 4I 11A 1/2 17:00-00:30 (7h30m) Labrisca Gumbs single-neutral-actions" at bounding box center [520, 231] width 100 height 43
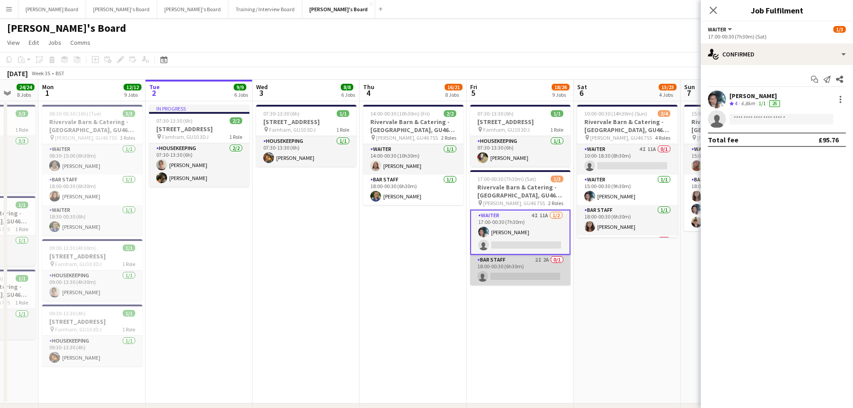
click at [548, 270] on app-card-role "BAR STAFF 2I 2A 0/1 18:00-00:30 (6h30m) single-neutral-actions" at bounding box center [520, 270] width 100 height 30
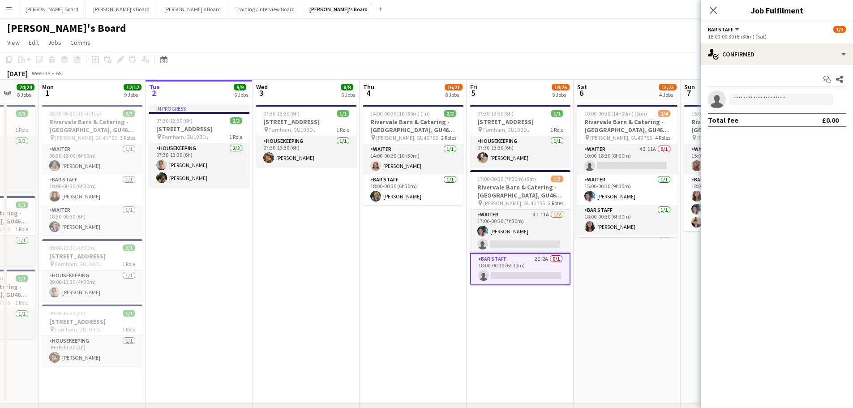
click at [811, 40] on app-options-switcher "BAR STAFF All roles BAR STAFF 1/3 18:00-00:30 (6h30m) (Sat)" at bounding box center [777, 32] width 152 height 22
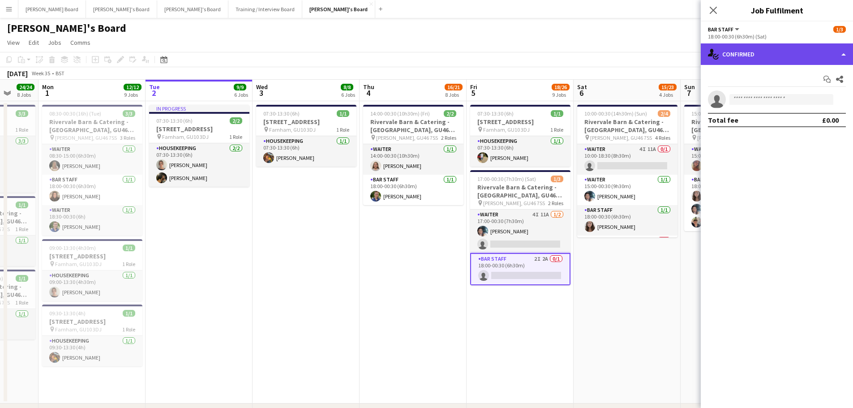
click at [800, 59] on div "single-neutral-actions-check-2 Confirmed" at bounding box center [777, 53] width 152 height 21
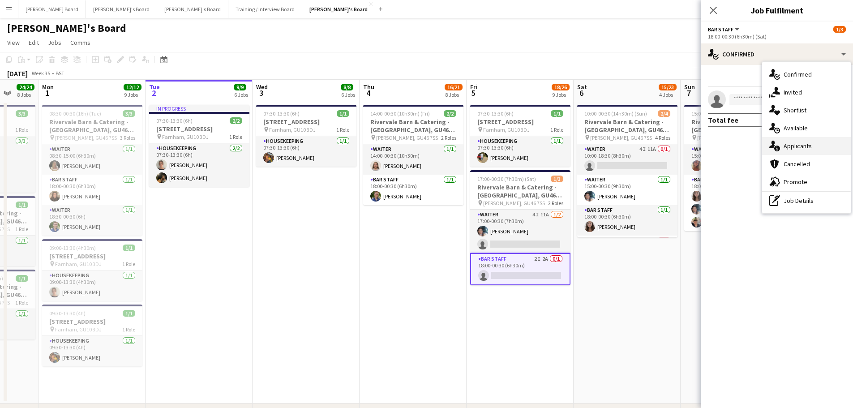
click at [807, 146] on span "Applicants" at bounding box center [798, 146] width 28 height 8
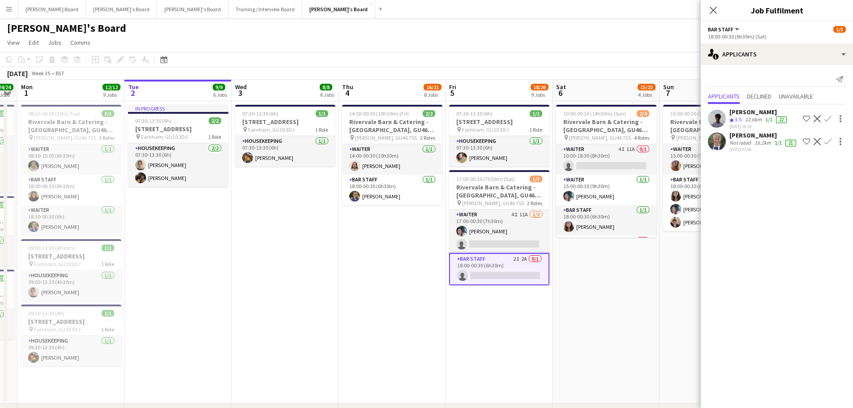
scroll to position [0, 267]
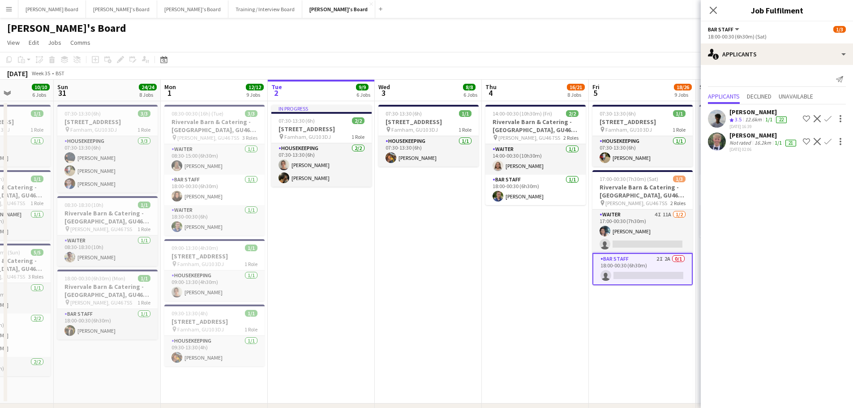
drag, startPoint x: 669, startPoint y: 249, endPoint x: 593, endPoint y: 254, distance: 76.3
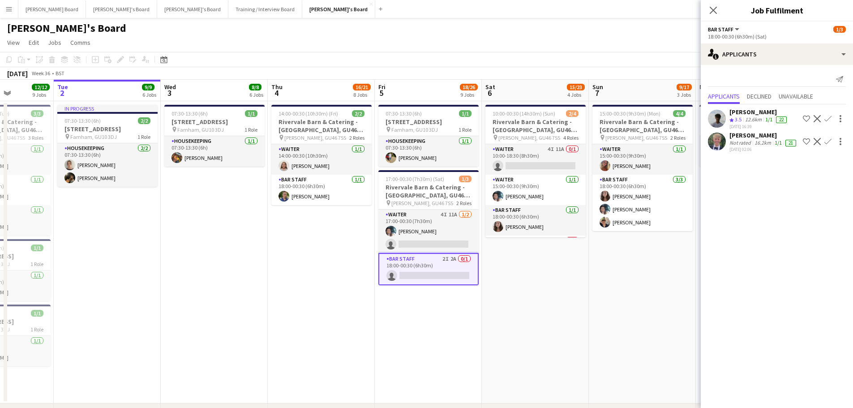
click at [760, 142] on div "16.2km" at bounding box center [763, 142] width 20 height 7
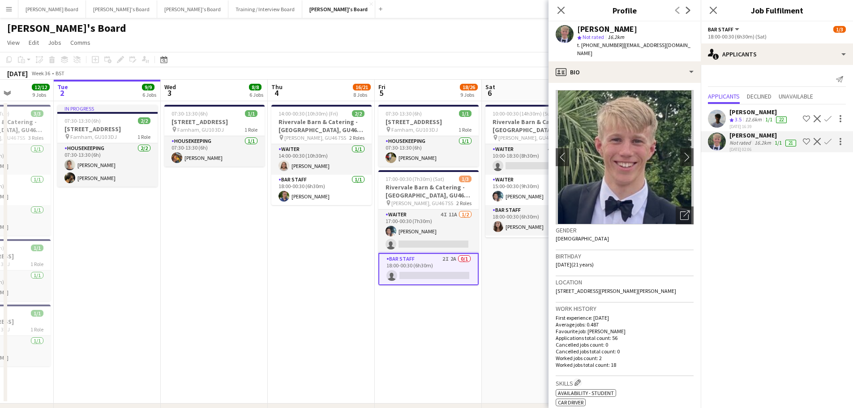
click at [588, 49] on div "t. +447443921706 | zzjstadler@gmail.com" at bounding box center [635, 49] width 116 height 16
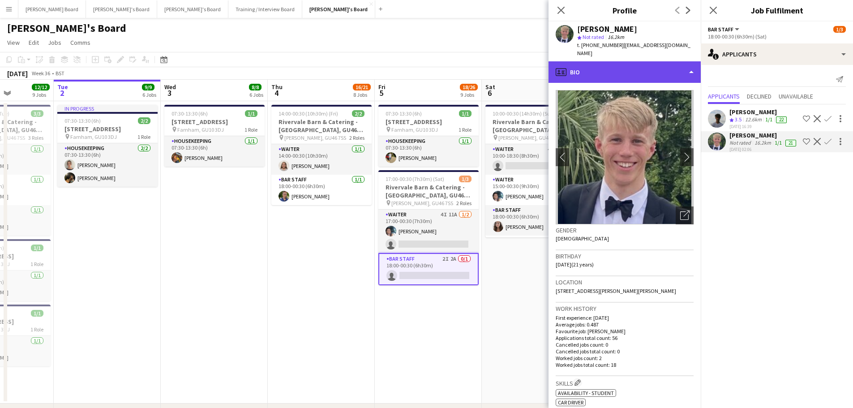
click at [596, 64] on div "profile Bio" at bounding box center [625, 71] width 152 height 21
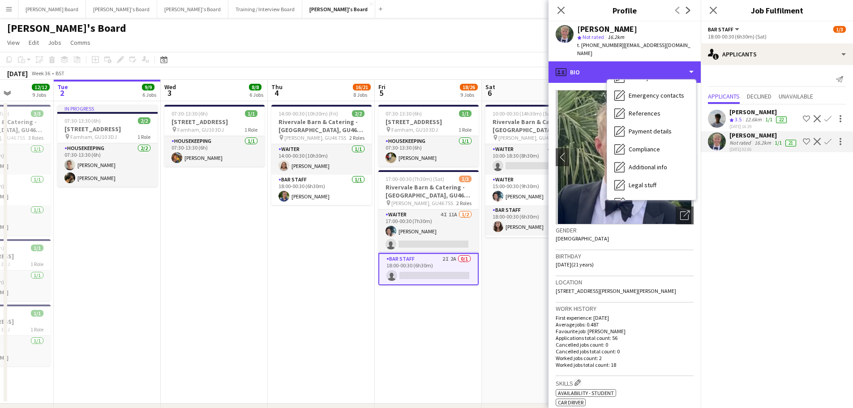
scroll to position [138, 0]
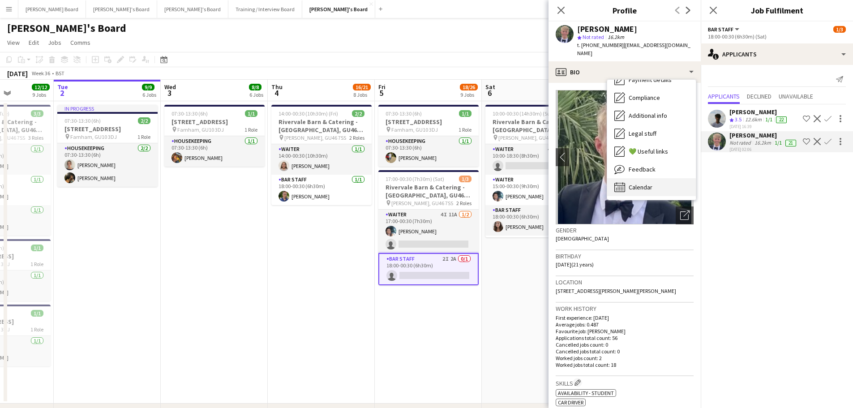
click at [665, 178] on div "Calendar Calendar" at bounding box center [651, 187] width 89 height 18
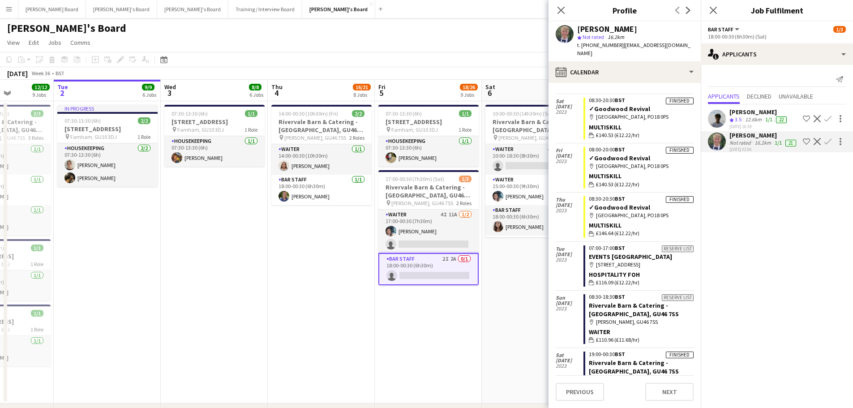
scroll to position [1373, 0]
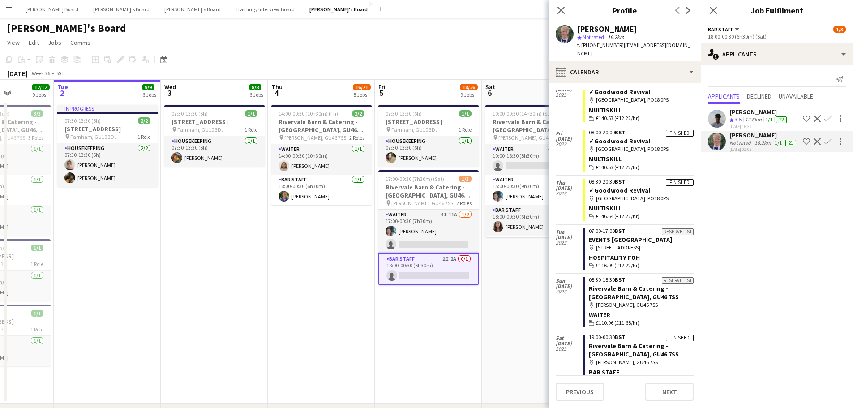
click at [827, 138] on app-icon "Confirm" at bounding box center [827, 141] width 7 height 7
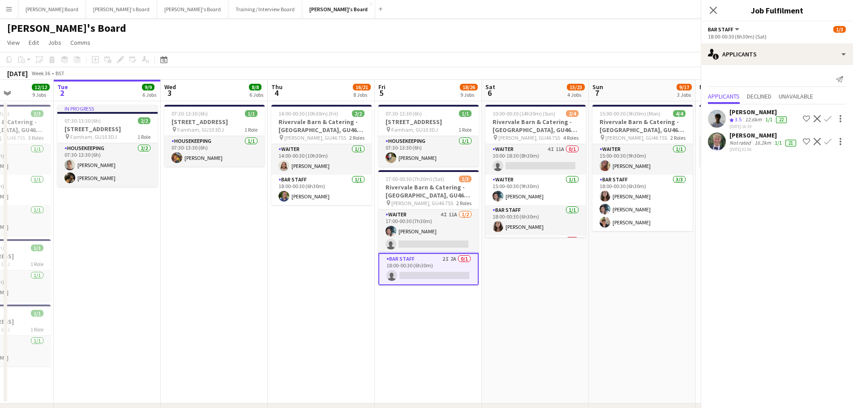
click at [828, 139] on app-icon "Confirm" at bounding box center [827, 141] width 7 height 7
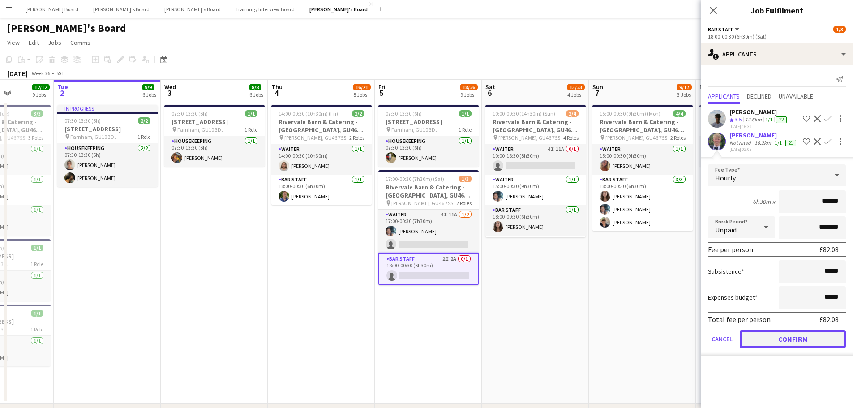
click at [781, 335] on button "Confirm" at bounding box center [793, 339] width 106 height 18
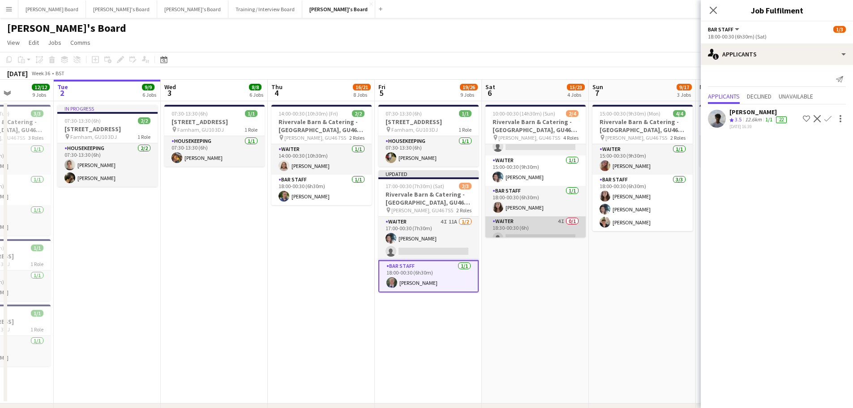
scroll to position [29, 0]
click at [544, 219] on app-card-role "Waiter 4I 0/1 18:30-00:30 (6h) single-neutral-actions" at bounding box center [535, 222] width 100 height 30
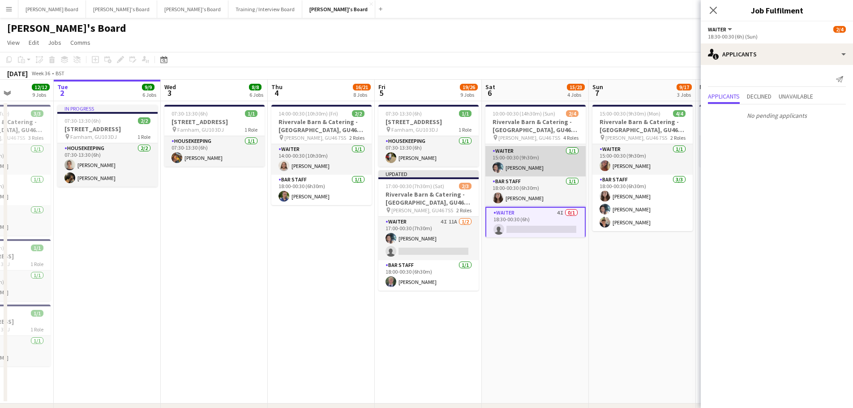
scroll to position [0, 0]
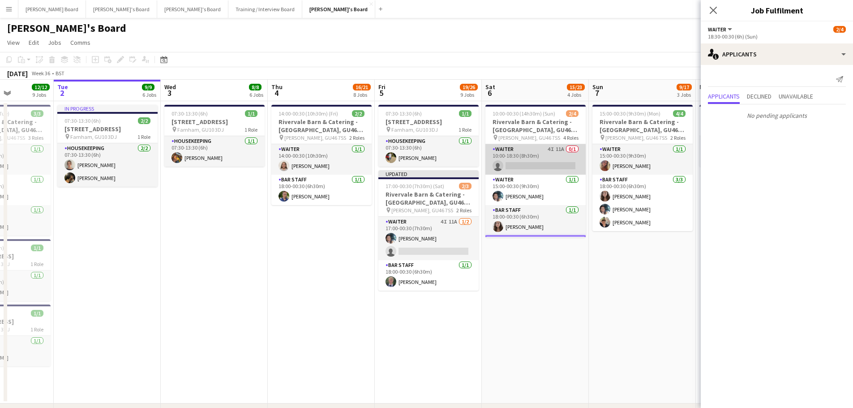
click at [534, 162] on app-card-role "Waiter 4I 11A 0/1 10:00-18:30 (8h30m) single-neutral-actions" at bounding box center [535, 159] width 100 height 30
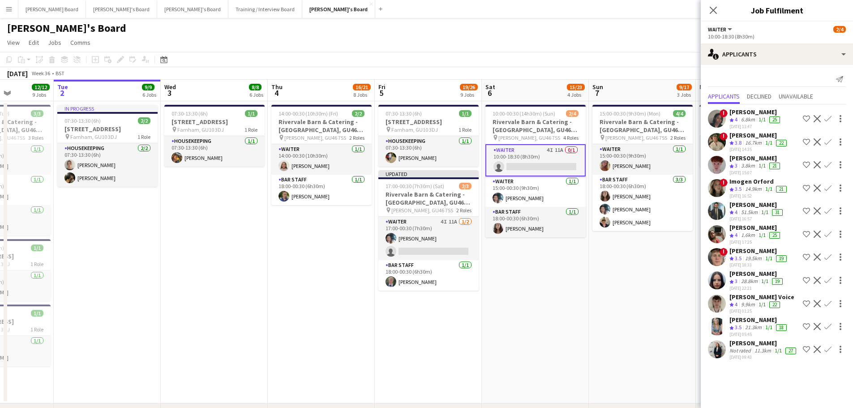
click at [764, 296] on div "Edward Voice" at bounding box center [761, 297] width 65 height 8
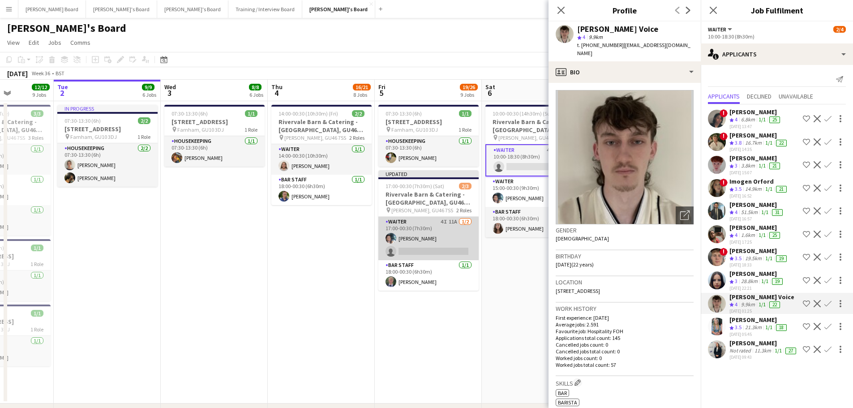
click at [439, 231] on app-card-role "Waiter 4I 11A 1/2 17:00-00:30 (7h30m) Labrisca Gumbs single-neutral-actions" at bounding box center [428, 238] width 100 height 43
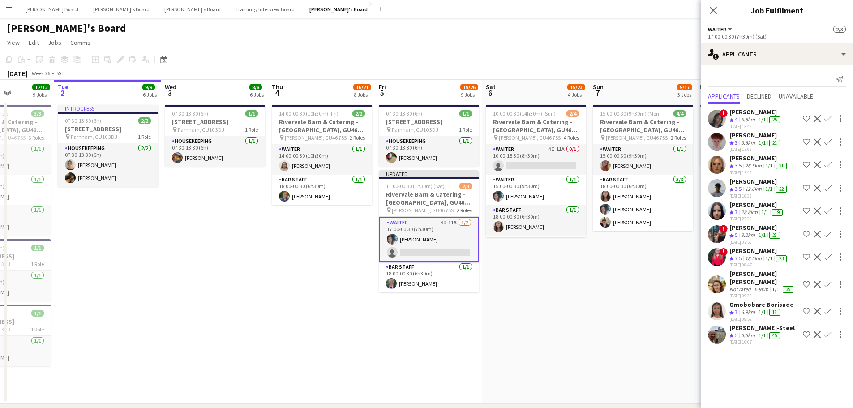
click at [757, 332] on div "5.5km" at bounding box center [747, 336] width 17 height 8
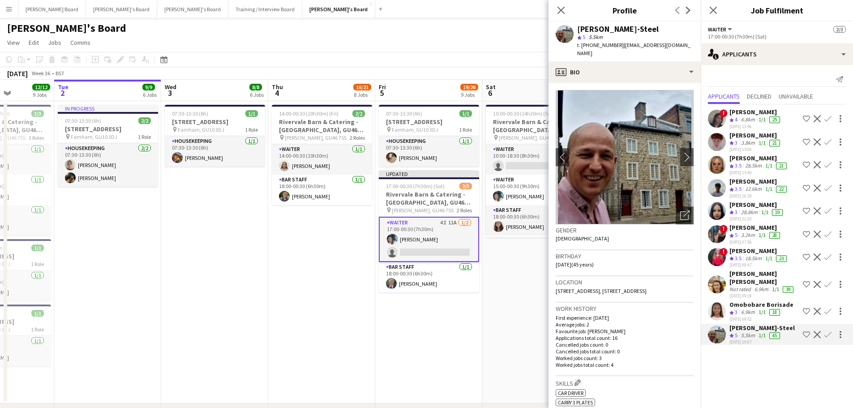
click at [495, 300] on app-date-cell "10:00-00:30 (14h30m) (Sun) 2/4 Rivervale Barn & Catering - Yateley, GU46 7SS pi…" at bounding box center [535, 252] width 107 height 302
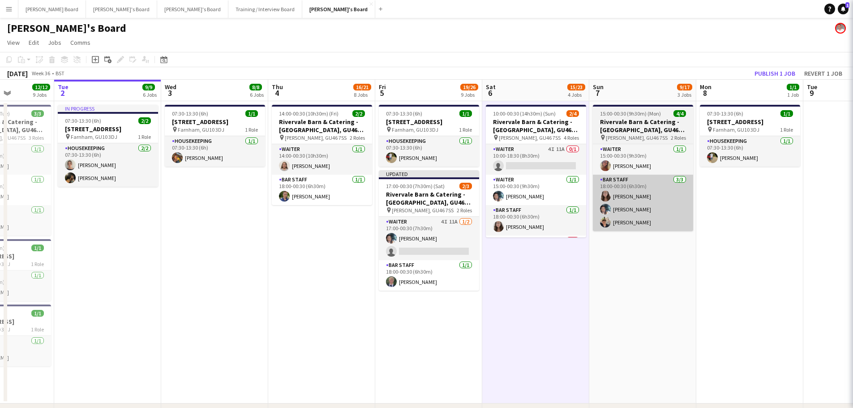
scroll to position [0, 265]
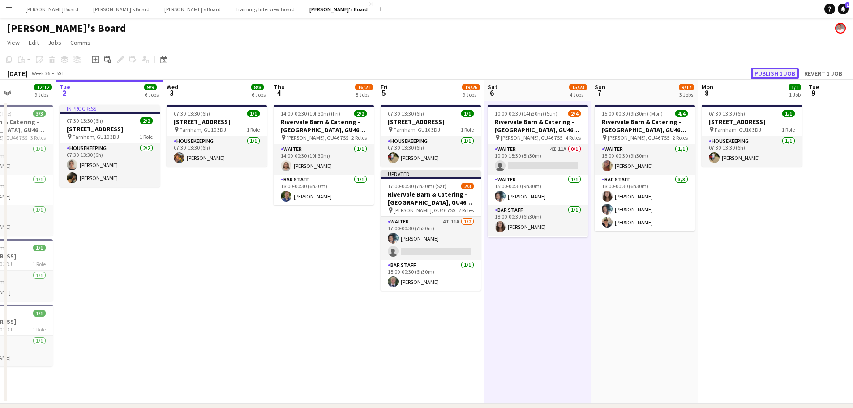
click at [768, 73] on button "Publish 1 job" at bounding box center [775, 74] width 48 height 12
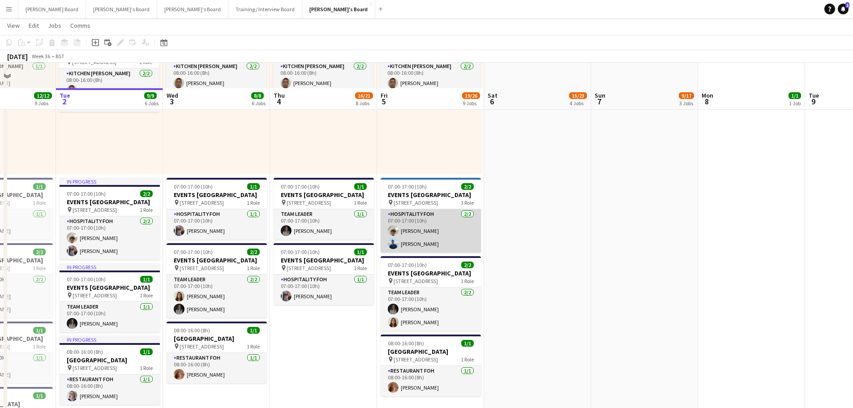
scroll to position [597, 0]
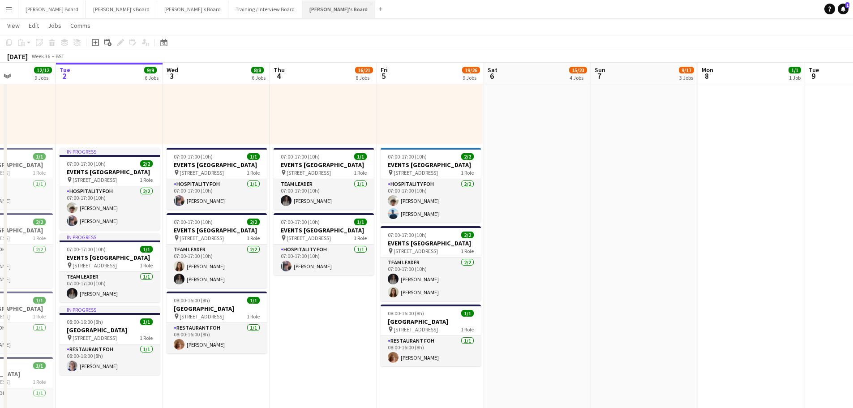
click at [302, 10] on button "Jakub's Board Close" at bounding box center [338, 8] width 73 height 17
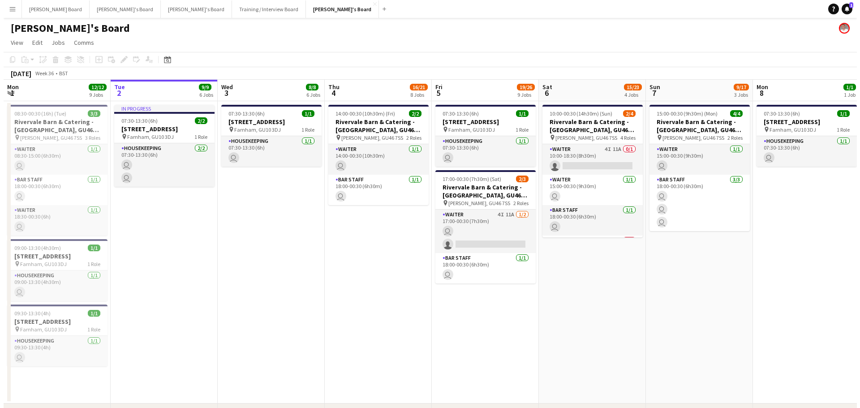
scroll to position [0, 330]
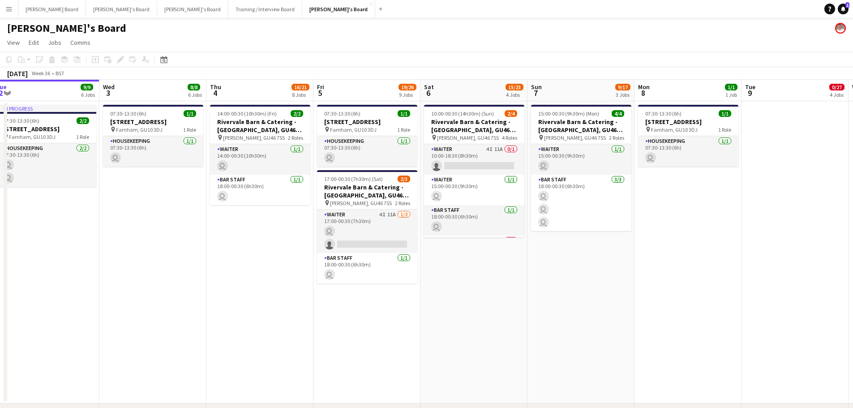
drag, startPoint x: 546, startPoint y: 302, endPoint x: 322, endPoint y: 287, distance: 224.0
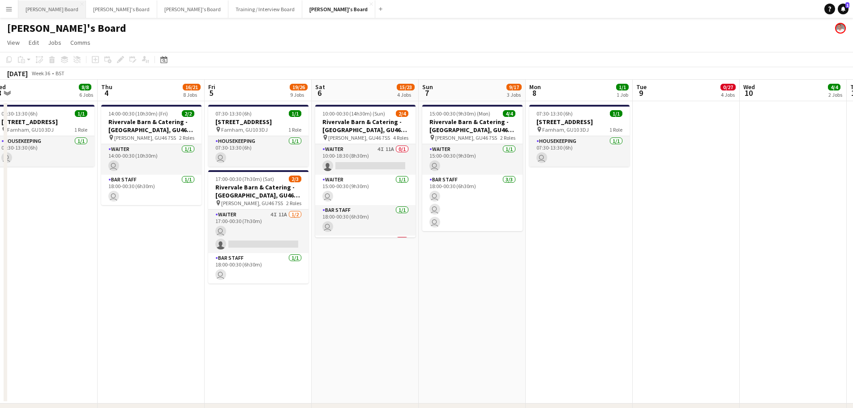
click at [28, 4] on button "Dean's Board Close" at bounding box center [52, 8] width 68 height 17
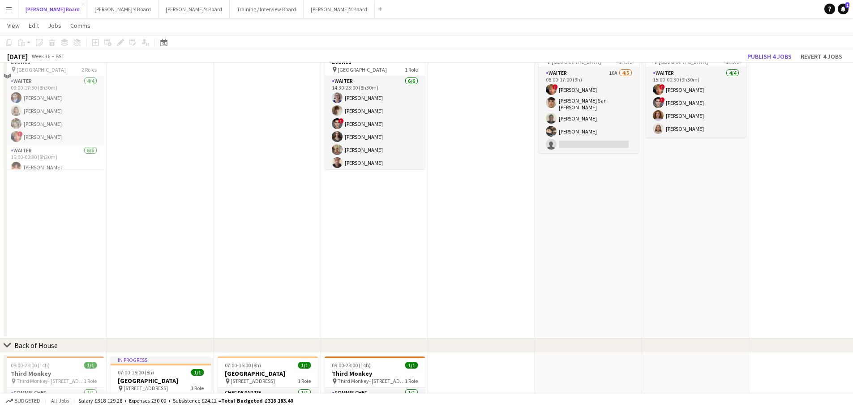
scroll to position [657, 0]
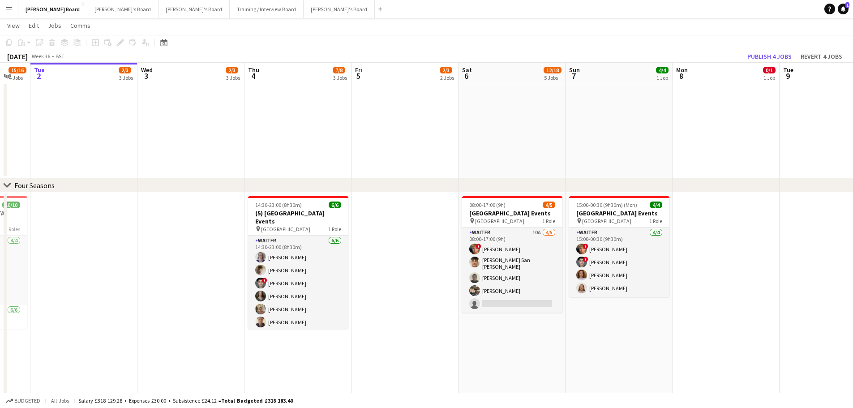
drag, startPoint x: 764, startPoint y: 295, endPoint x: 413, endPoint y: 296, distance: 350.2
click at [368, 302] on app-calendar-viewport "Sat 30 16/17 8 Jobs Sun 31 2/2 2 Jobs Mon 1 15/16 4 Jobs Tue 2 2/3 3 Jobs Wed 3…" at bounding box center [426, 84] width 853 height 1412
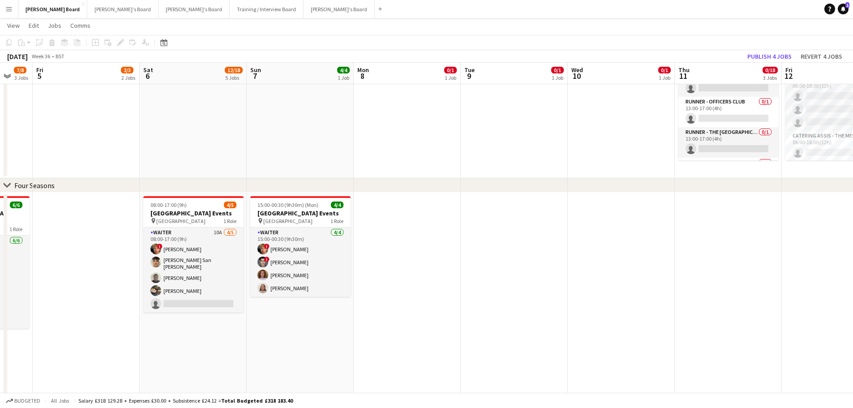
drag, startPoint x: 464, startPoint y: 275, endPoint x: 478, endPoint y: 273, distance: 14.4
click at [460, 275] on app-calendar-viewport "Tue 2 2/3 3 Jobs Wed 3 2/3 3 Jobs Thu 4 7/8 3 Jobs Fri 5 2/3 2 Jobs Sat 6 12/18…" at bounding box center [426, 229] width 853 height 1703
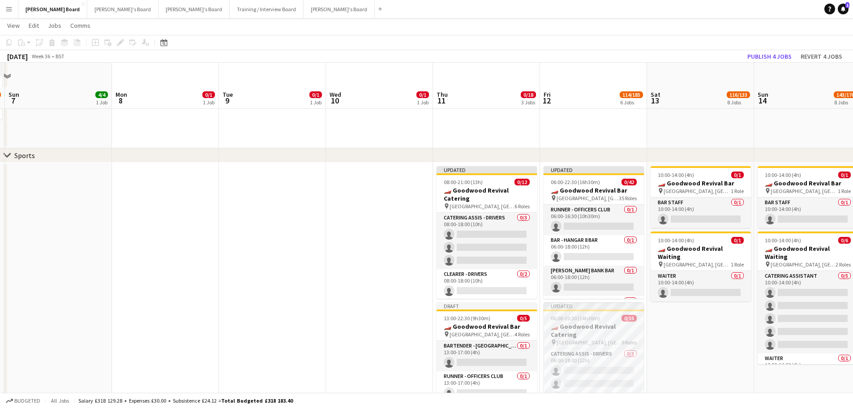
scroll to position [358, 0]
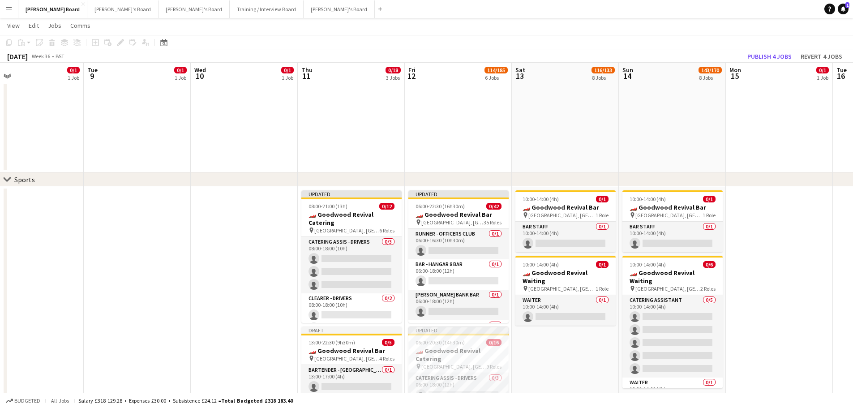
drag, startPoint x: 600, startPoint y: 245, endPoint x: 358, endPoint y: 246, distance: 241.8
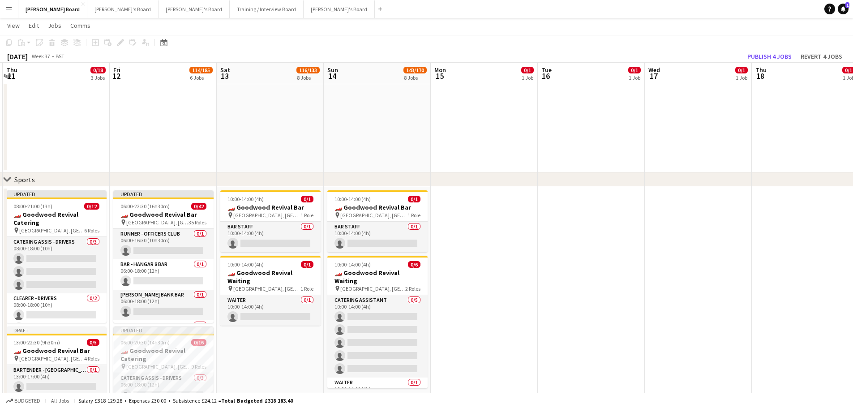
drag, startPoint x: 735, startPoint y: 254, endPoint x: 465, endPoint y: 263, distance: 269.7
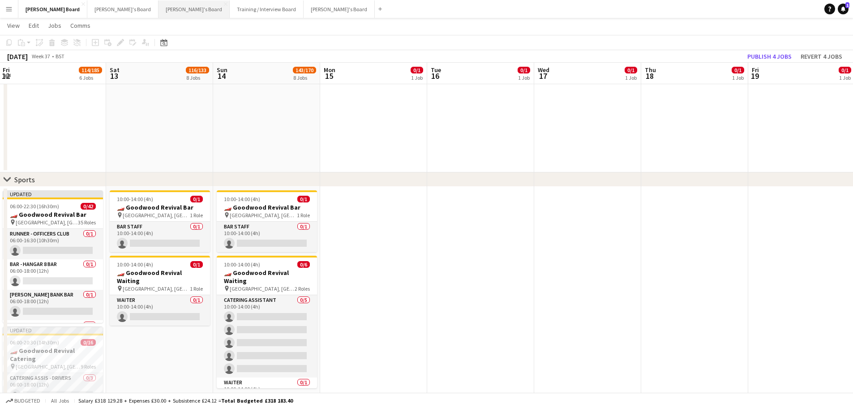
click at [159, 7] on button "Caitlin's Board Close" at bounding box center [194, 8] width 71 height 17
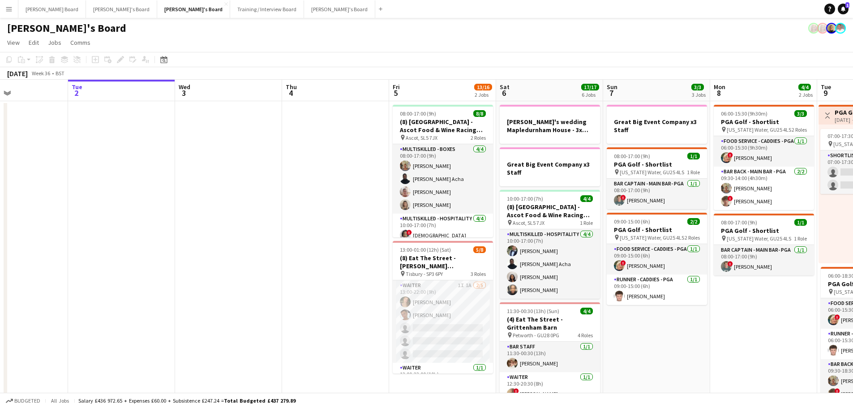
scroll to position [0, 298]
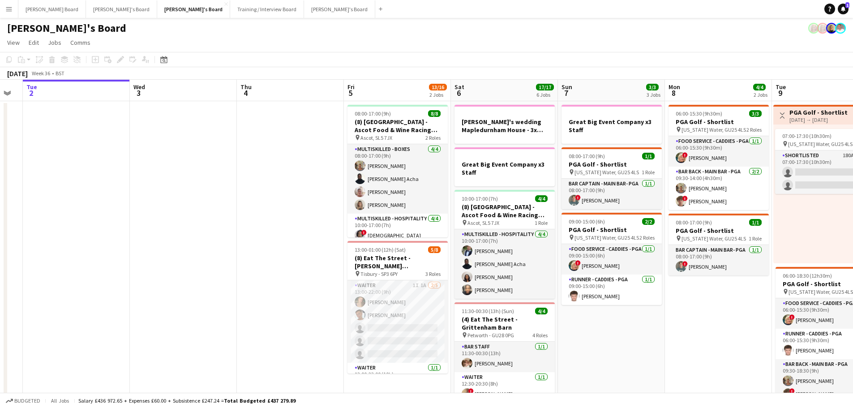
drag, startPoint x: 619, startPoint y: 234, endPoint x: 289, endPoint y: 221, distance: 330.3
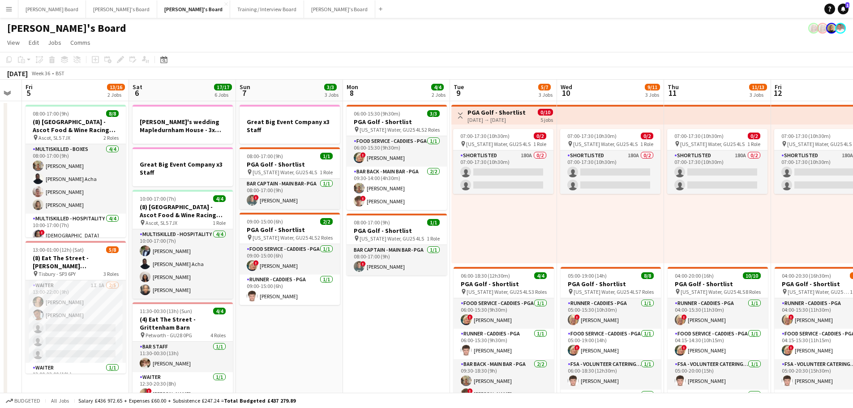
drag, startPoint x: 557, startPoint y: 221, endPoint x: 281, endPoint y: 199, distance: 276.3
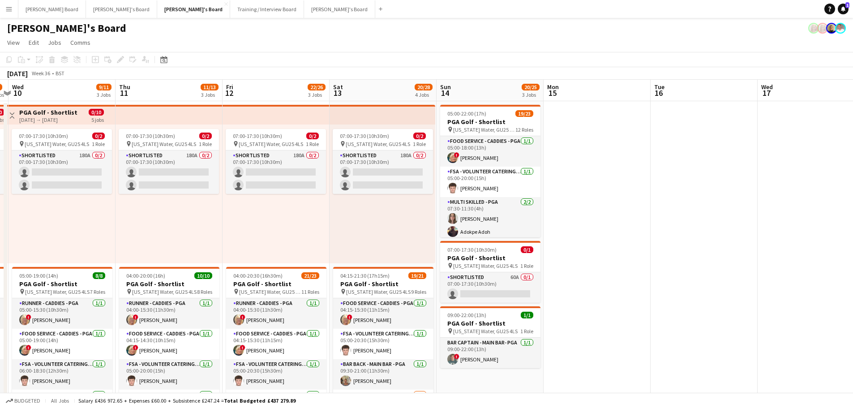
drag, startPoint x: 691, startPoint y: 230, endPoint x: 327, endPoint y: 199, distance: 364.9
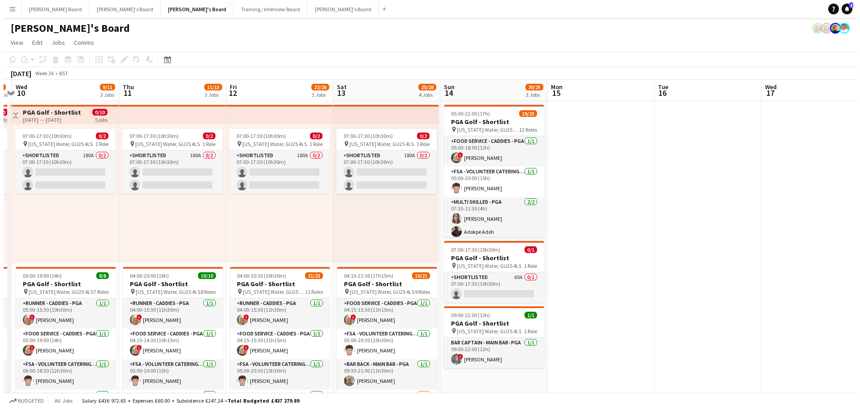
scroll to position [0, 300]
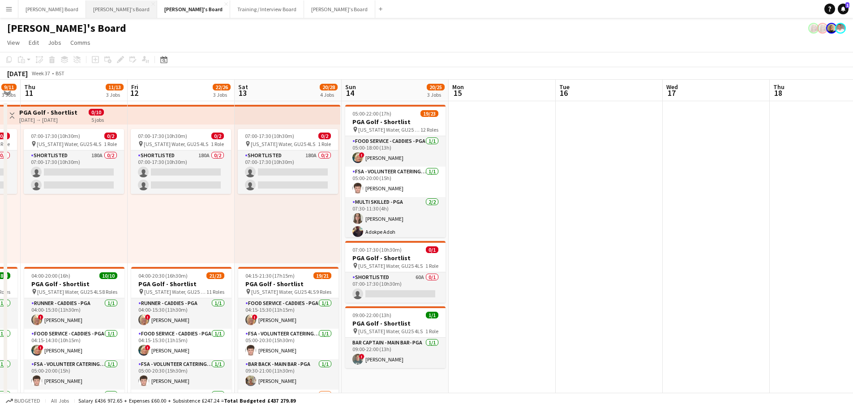
click at [90, 9] on button "Thomasina's Board Close" at bounding box center [121, 8] width 71 height 17
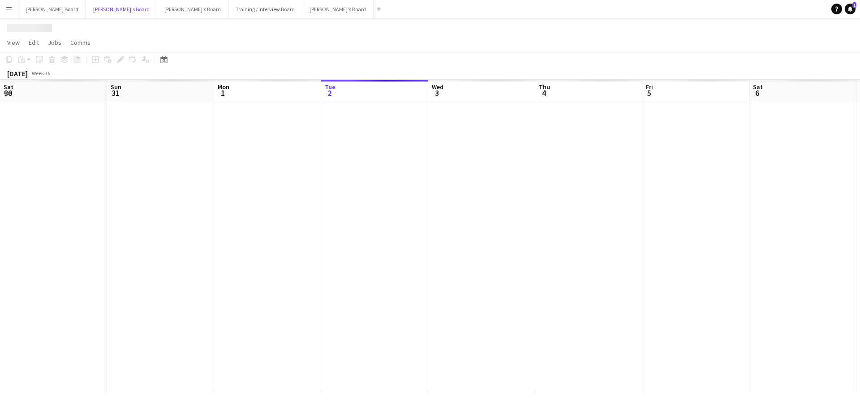
scroll to position [0, 214]
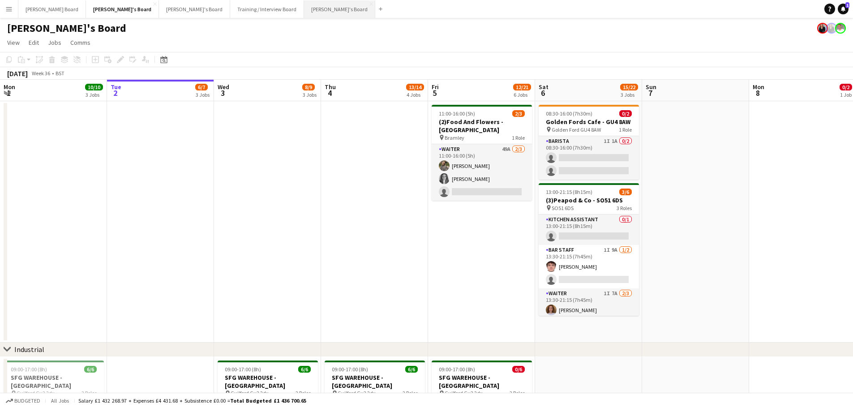
click at [304, 13] on button "Jakub's Board Close" at bounding box center [339, 8] width 71 height 17
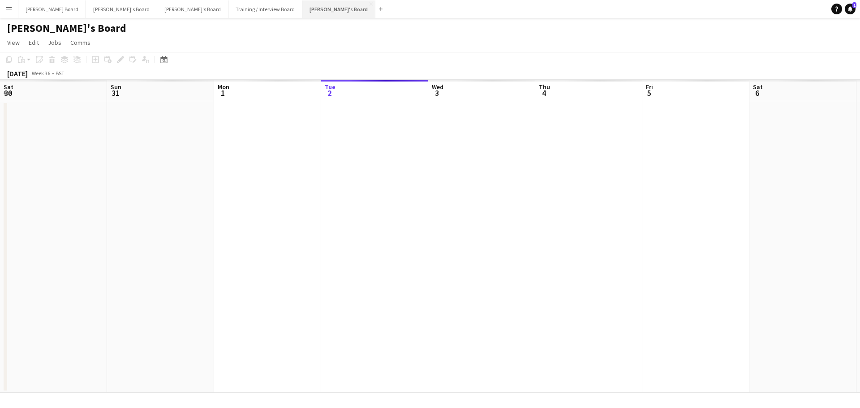
scroll to position [0, 214]
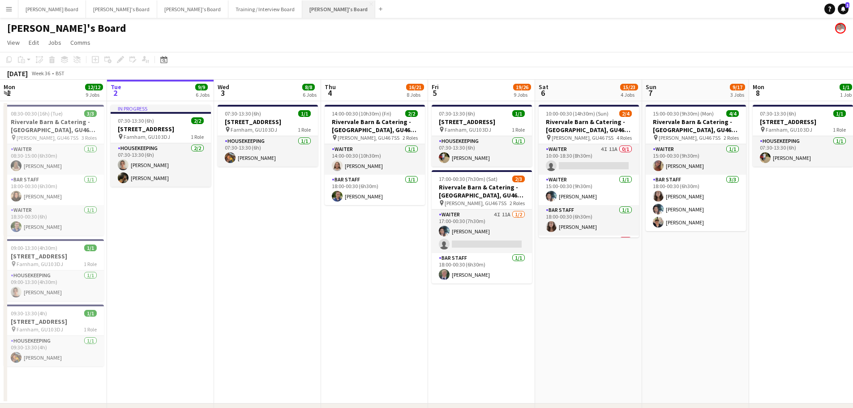
click at [302, 8] on button "Jakub's Board Close" at bounding box center [338, 8] width 73 height 17
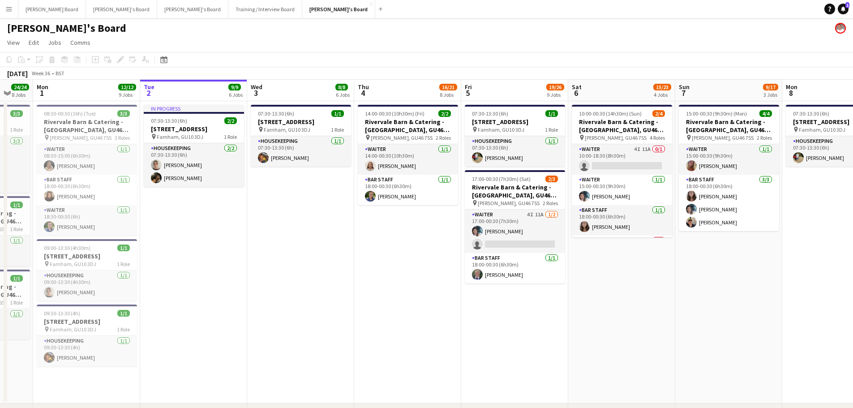
drag, startPoint x: 223, startPoint y: 266, endPoint x: 485, endPoint y: 264, distance: 262.0
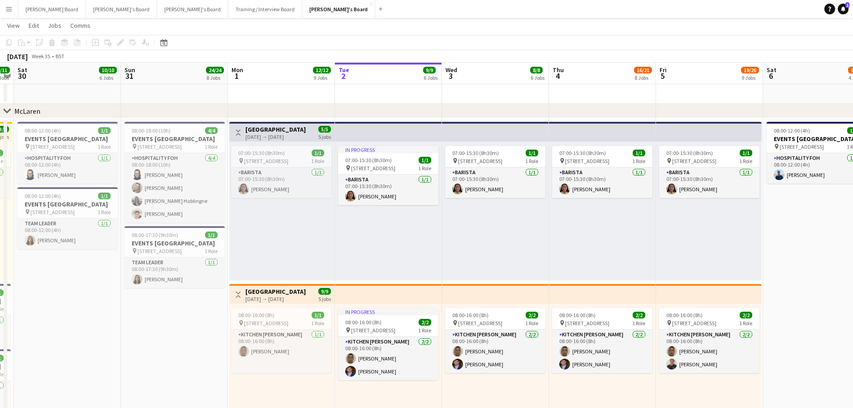
scroll to position [0, 302]
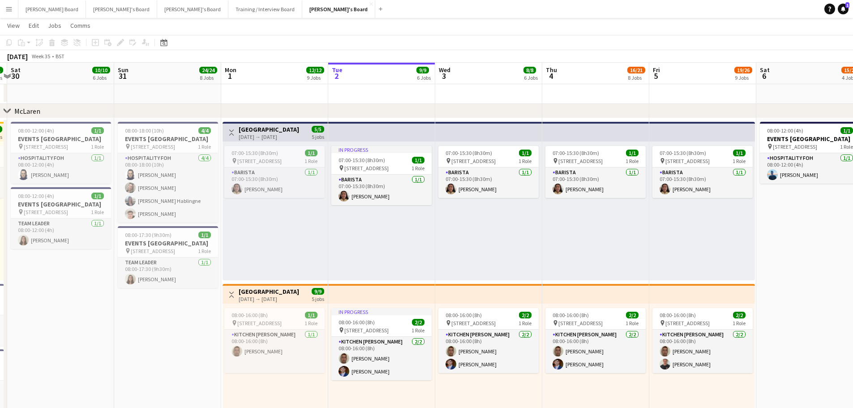
drag, startPoint x: 618, startPoint y: 260, endPoint x: 276, endPoint y: 266, distance: 341.3
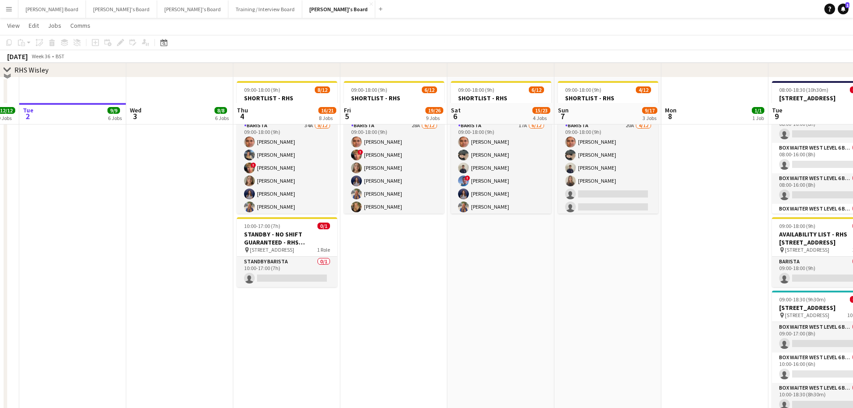
scroll to position [1254, 0]
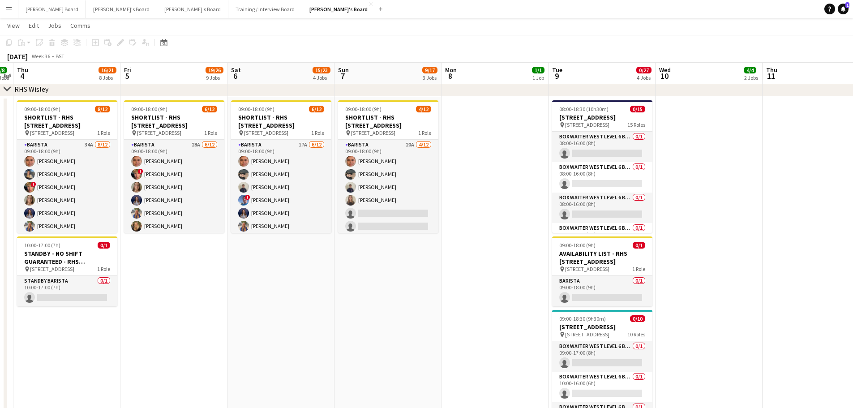
drag, startPoint x: 592, startPoint y: 270, endPoint x: 455, endPoint y: 283, distance: 137.6
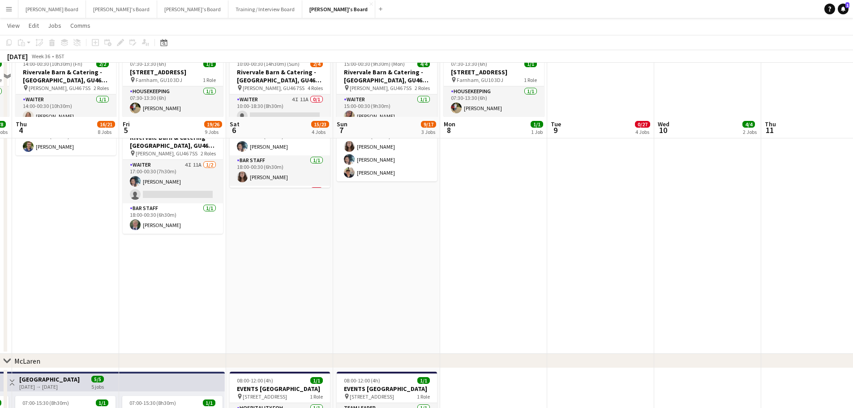
scroll to position [0, 0]
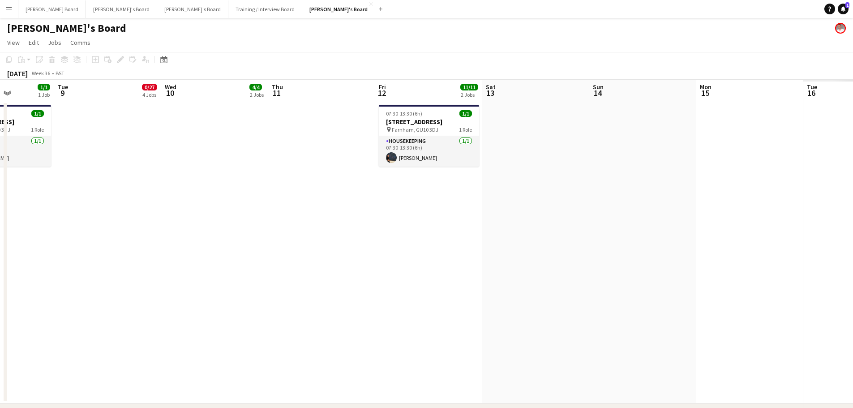
drag, startPoint x: 601, startPoint y: 241, endPoint x: 274, endPoint y: 245, distance: 326.5
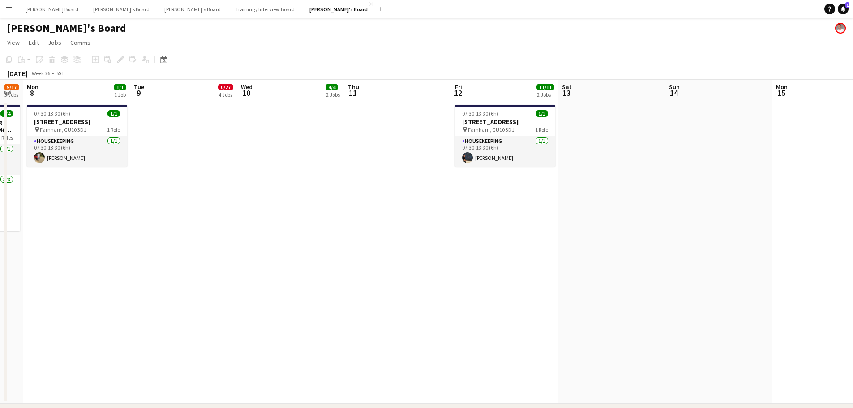
drag, startPoint x: 549, startPoint y: 236, endPoint x: 345, endPoint y: 231, distance: 203.8
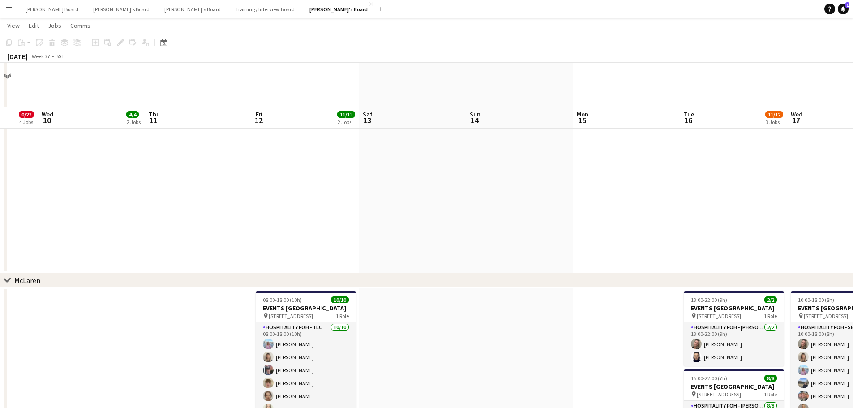
scroll to position [0, 0]
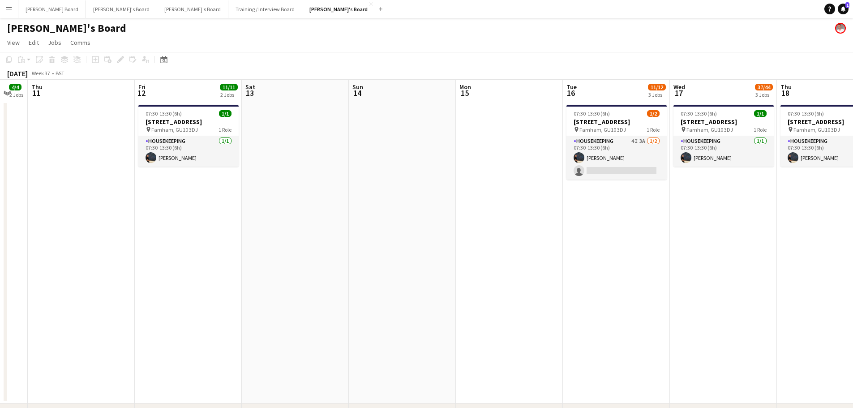
drag, startPoint x: 554, startPoint y: 241, endPoint x: 342, endPoint y: 249, distance: 212.4
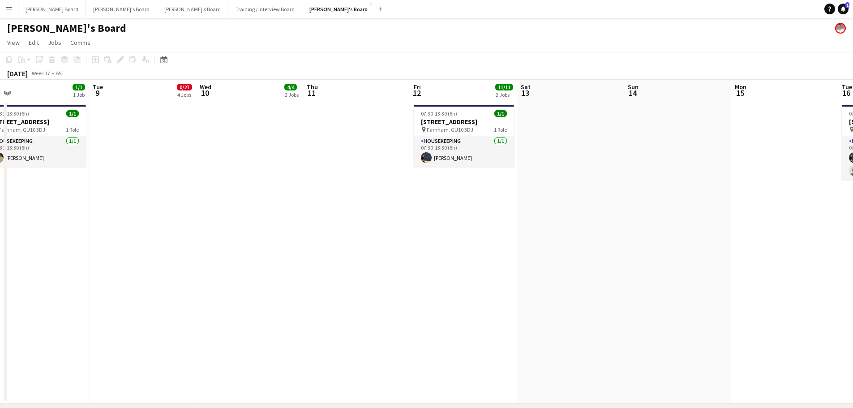
drag, startPoint x: 261, startPoint y: 266, endPoint x: 561, endPoint y: 262, distance: 300.1
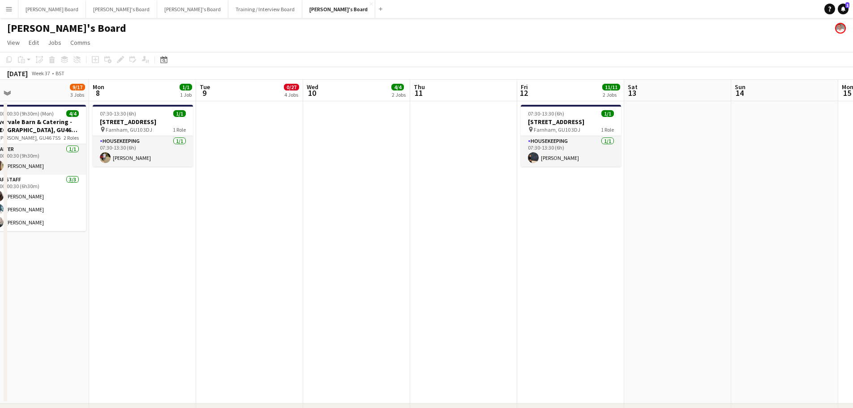
drag, startPoint x: 549, startPoint y: 263, endPoint x: 694, endPoint y: 263, distance: 144.6
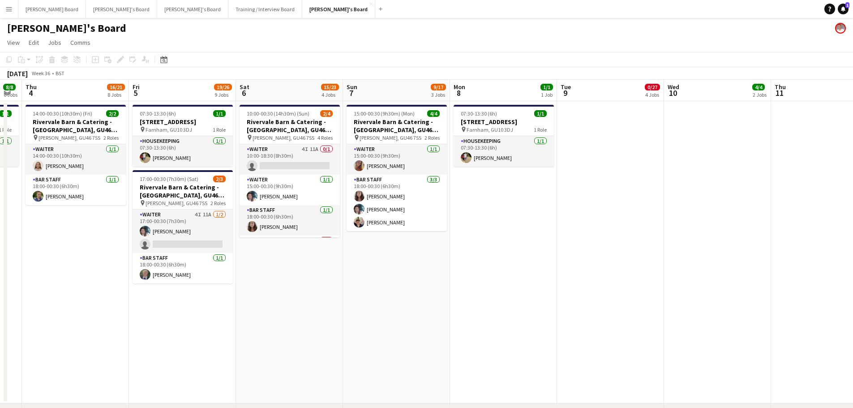
drag, startPoint x: 425, startPoint y: 252, endPoint x: 408, endPoint y: 269, distance: 24.4
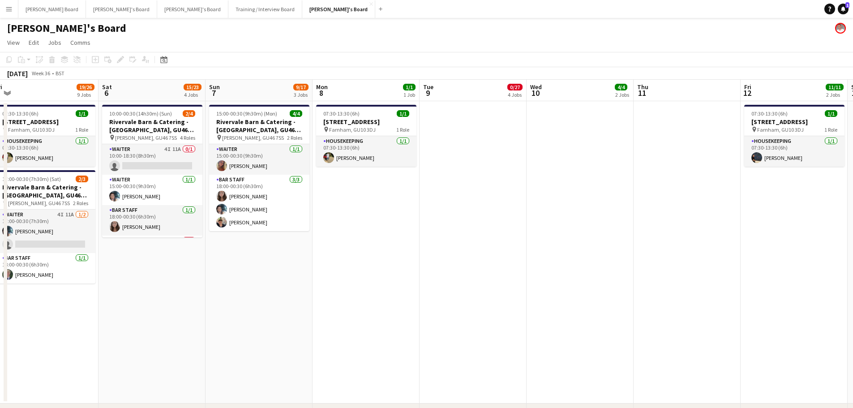
drag, startPoint x: 575, startPoint y: 264, endPoint x: 318, endPoint y: 258, distance: 257.1
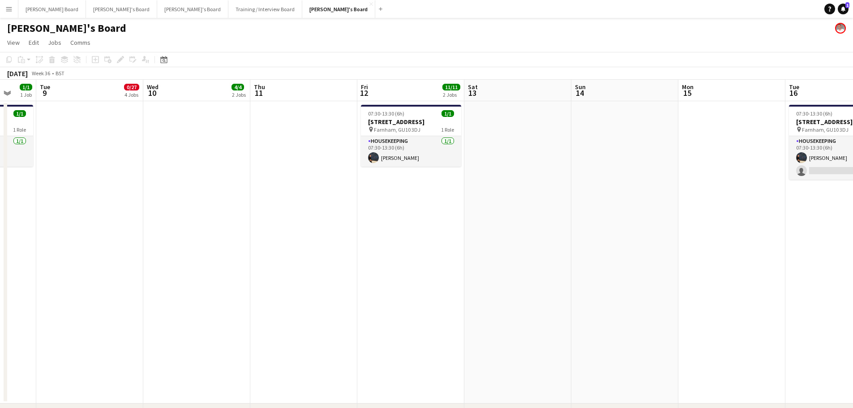
drag, startPoint x: 326, startPoint y: 254, endPoint x: 292, endPoint y: 251, distance: 34.6
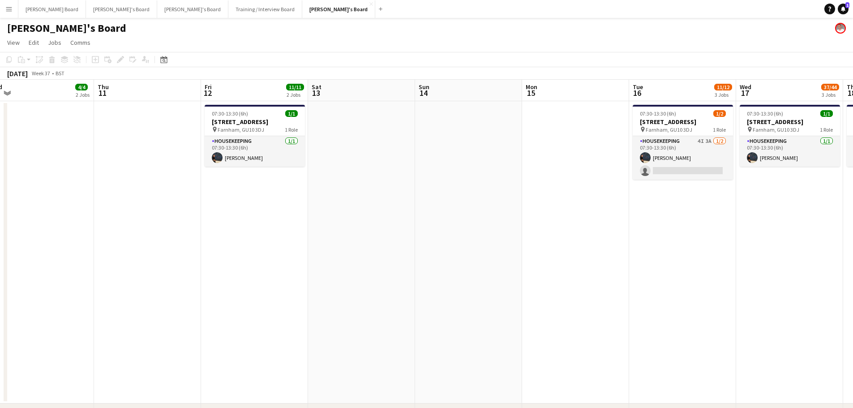
drag, startPoint x: 454, startPoint y: 200, endPoint x: 523, endPoint y: 176, distance: 73.8
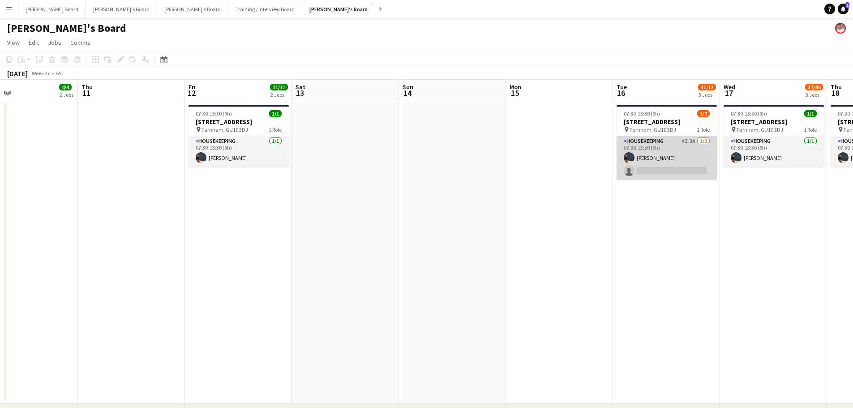
click at [647, 153] on app-card-role "Housekeeping 4I 3A 1/2 07:30-13:30 (6h) Grace ramsay single-neutral-actions" at bounding box center [667, 157] width 100 height 43
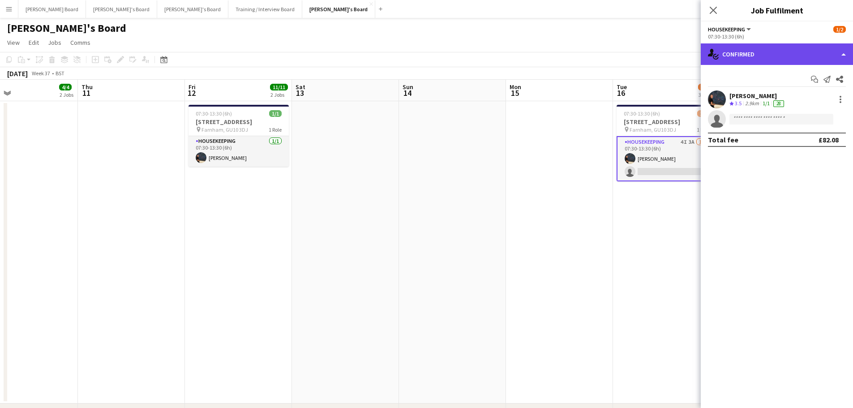
click at [740, 53] on div "single-neutral-actions-check-2 Confirmed" at bounding box center [777, 53] width 152 height 21
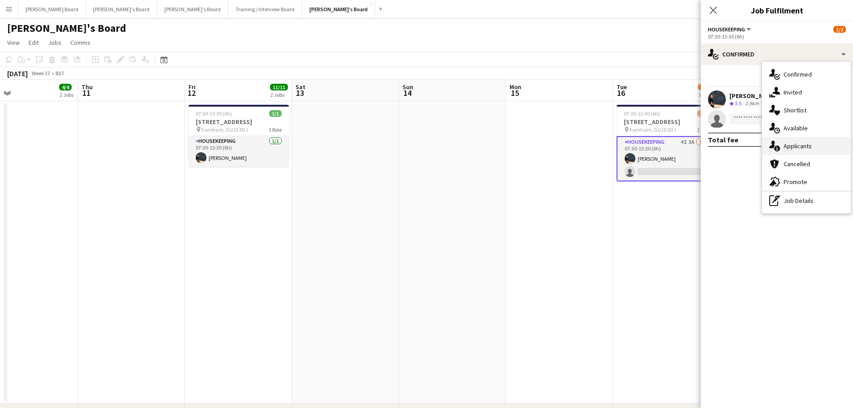
click at [808, 146] on span "Applicants" at bounding box center [798, 146] width 28 height 8
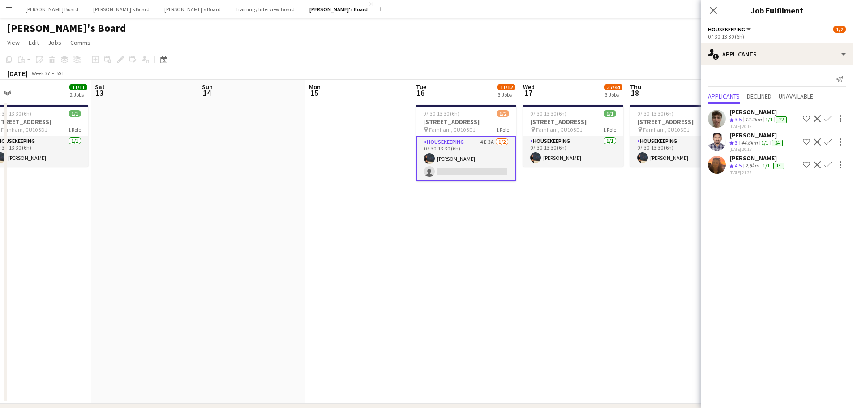
drag, startPoint x: 687, startPoint y: 232, endPoint x: 490, endPoint y: 235, distance: 197.5
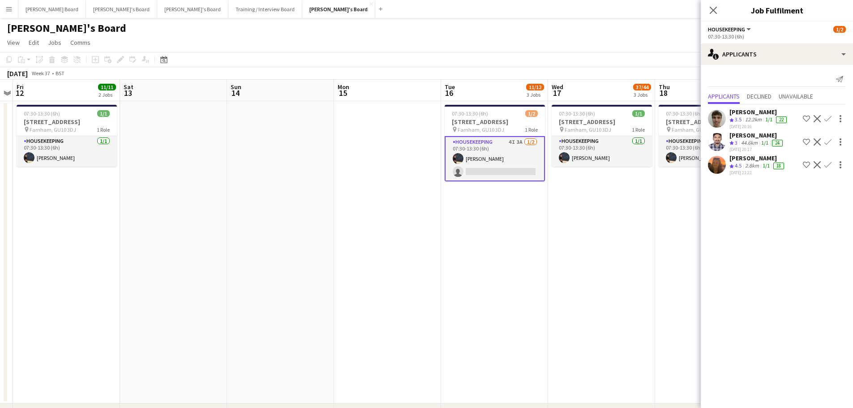
drag, startPoint x: 654, startPoint y: 200, endPoint x: 578, endPoint y: 241, distance: 87.0
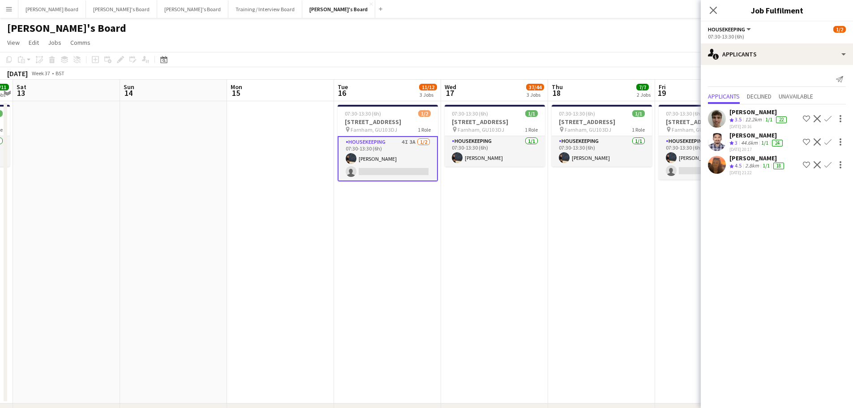
scroll to position [0, 309]
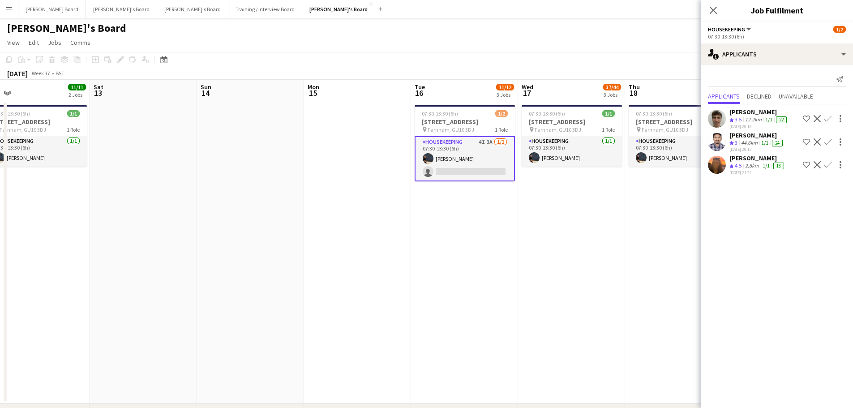
drag, startPoint x: 507, startPoint y: 235, endPoint x: 586, endPoint y: 236, distance: 79.3
click at [755, 163] on div "2.8km" at bounding box center [751, 166] width 17 height 8
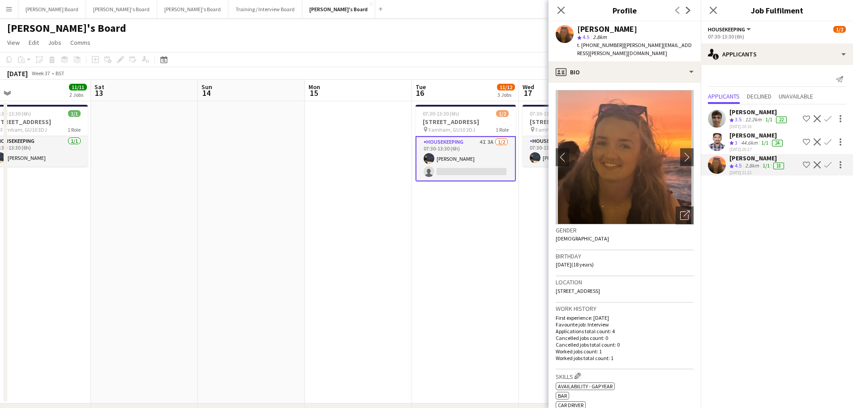
click at [463, 296] on app-date-cell "07:30-13:30 (6h) 1/2 Millbridge Court GU10 3DJ pin Farnham, GU10 3DJ 1 Role Hou…" at bounding box center [465, 252] width 107 height 302
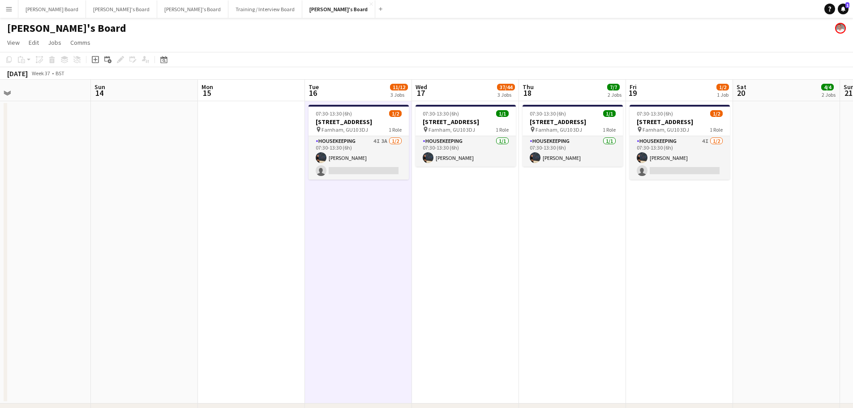
drag, startPoint x: 490, startPoint y: 231, endPoint x: 402, endPoint y: 237, distance: 88.0
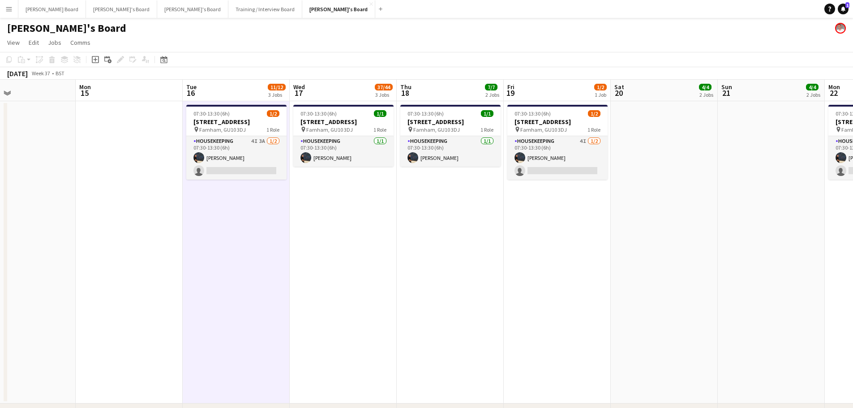
drag, startPoint x: 541, startPoint y: 150, endPoint x: 475, endPoint y: 172, distance: 70.2
click at [542, 150] on app-card-role "Housekeeping 4I 1/2 07:30-13:30 (6h) Grace ramsay single-neutral-actions" at bounding box center [557, 157] width 100 height 43
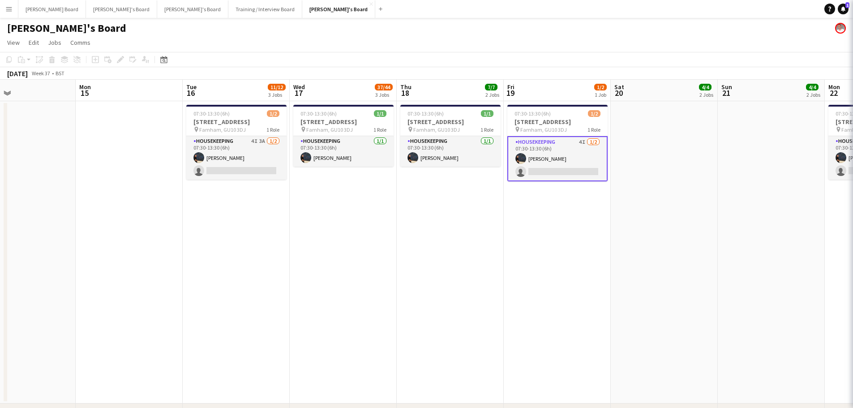
scroll to position [0, 352]
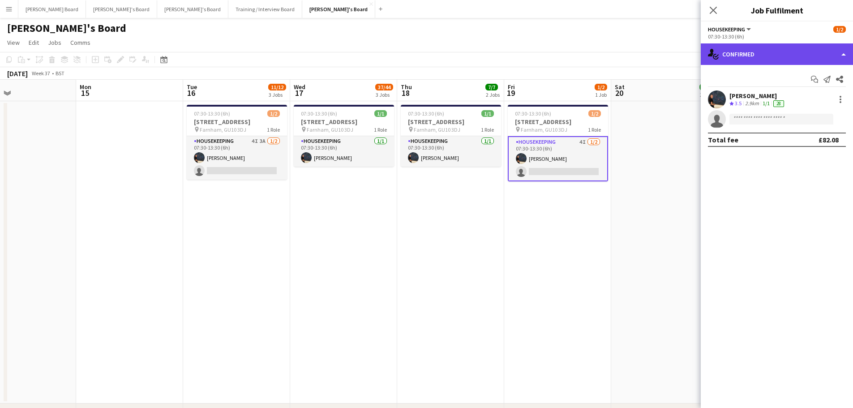
click at [733, 59] on div "single-neutral-actions-check-2 Confirmed" at bounding box center [777, 53] width 152 height 21
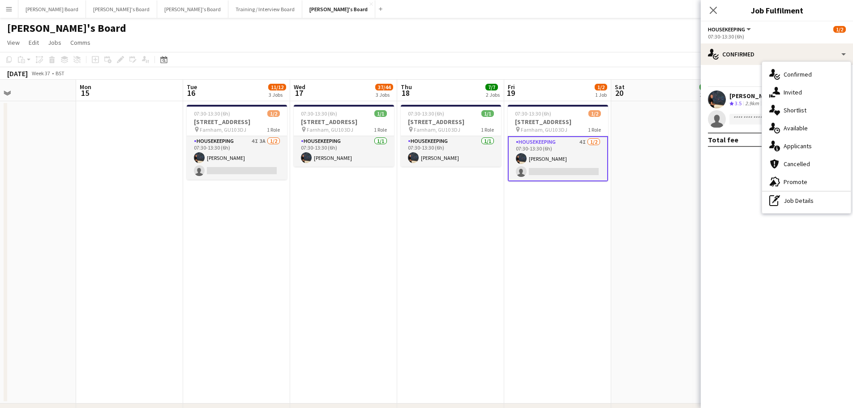
click at [620, 261] on app-date-cell at bounding box center [664, 252] width 107 height 302
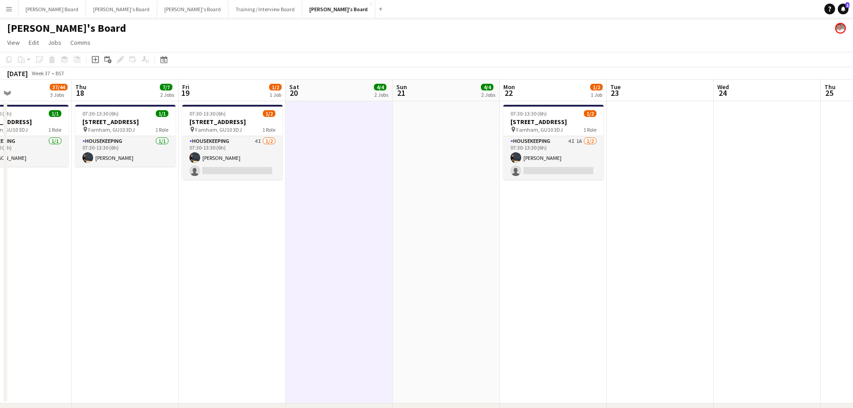
drag, startPoint x: 649, startPoint y: 262, endPoint x: 472, endPoint y: 268, distance: 177.0
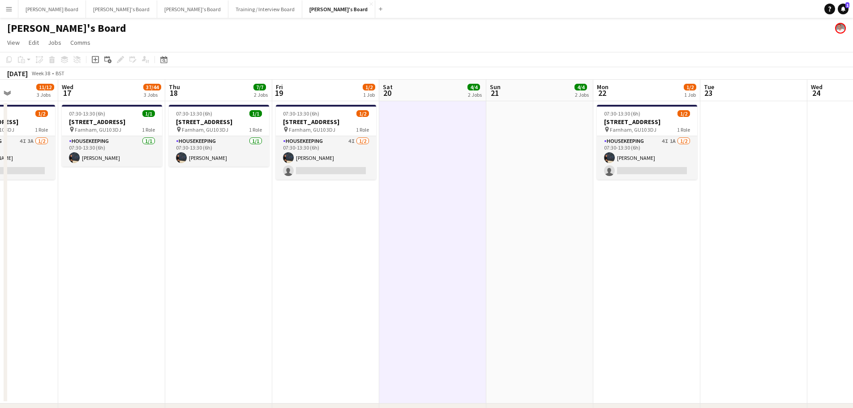
drag, startPoint x: 597, startPoint y: 250, endPoint x: 412, endPoint y: 262, distance: 184.9
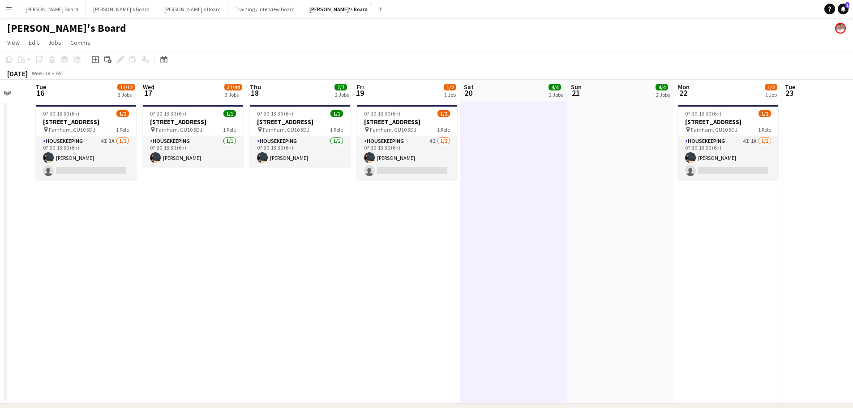
scroll to position [0, 290]
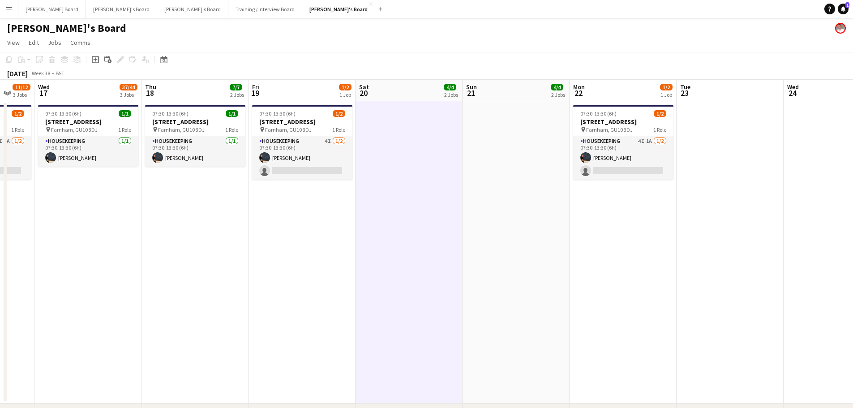
drag, startPoint x: 393, startPoint y: 267, endPoint x: 550, endPoint y: 253, distance: 157.8
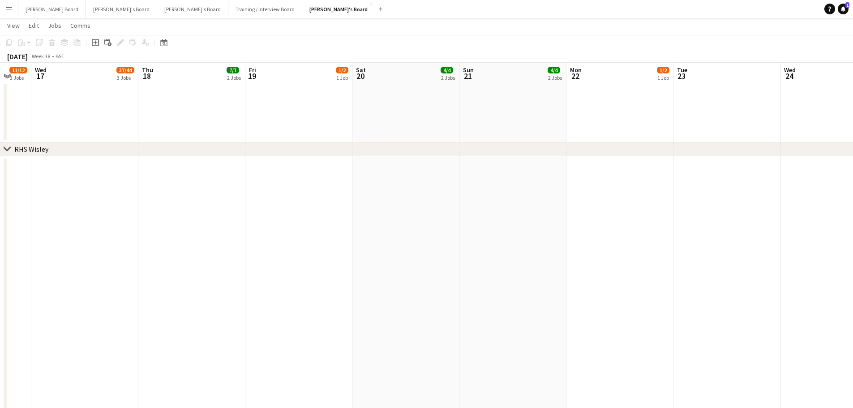
scroll to position [1134, 0]
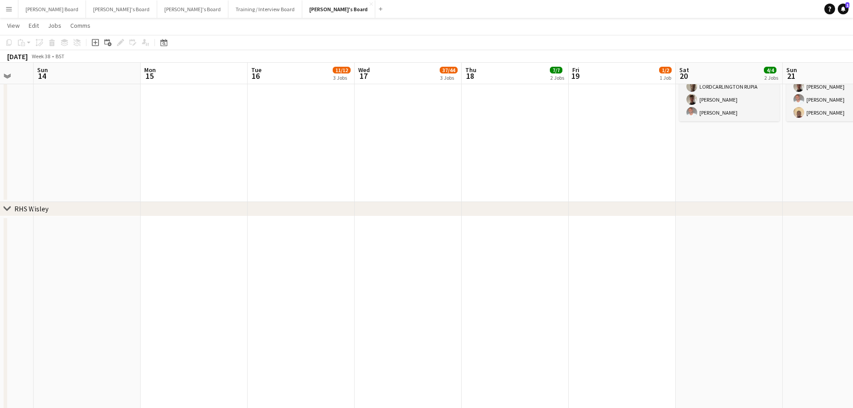
drag, startPoint x: 320, startPoint y: 219, endPoint x: 541, endPoint y: 214, distance: 220.4
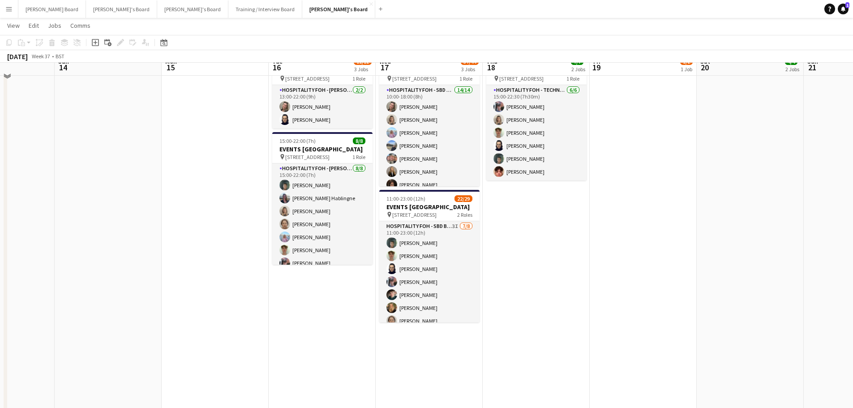
scroll to position [358, 0]
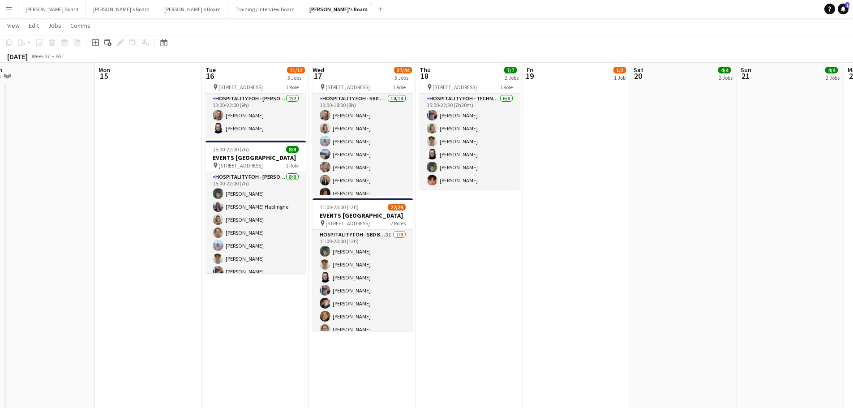
drag, startPoint x: 564, startPoint y: 213, endPoint x: 463, endPoint y: 223, distance: 101.7
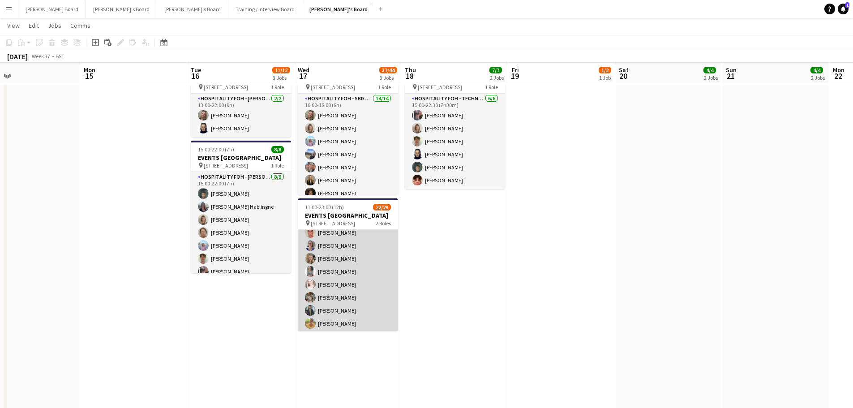
click at [371, 273] on app-card-role "Hospitality FOH - SBD BLV 4I 19A 15/21 15:00-23:00 (8h) ! Sarah Richardson Lanc…" at bounding box center [348, 318] width 100 height 293
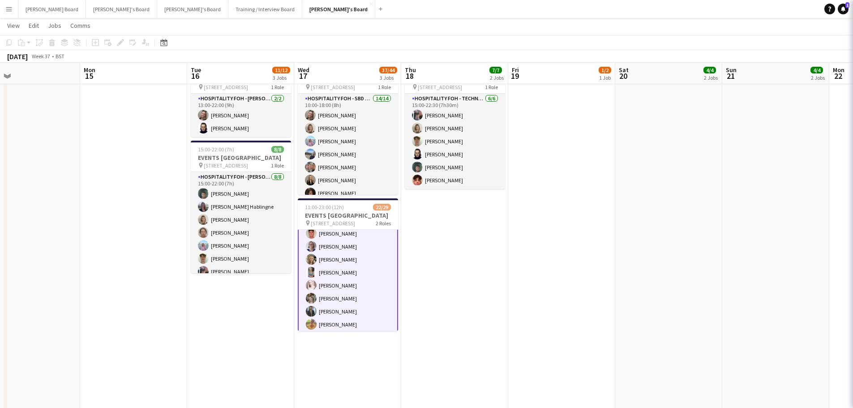
scroll to position [180, 0]
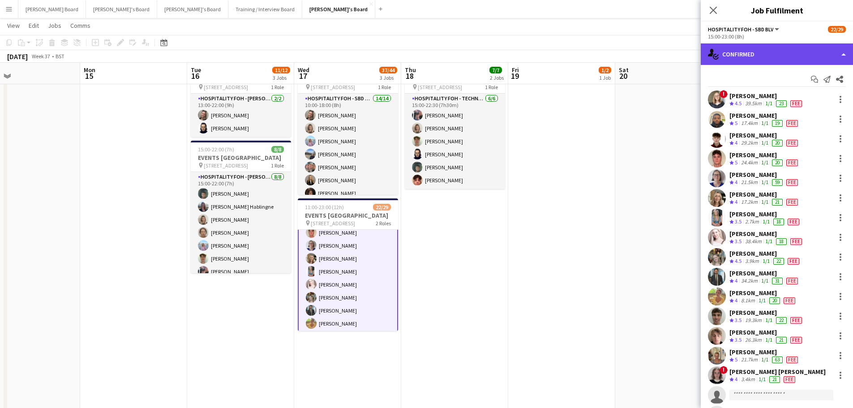
click at [736, 48] on div "single-neutral-actions-check-2 Confirmed" at bounding box center [777, 53] width 152 height 21
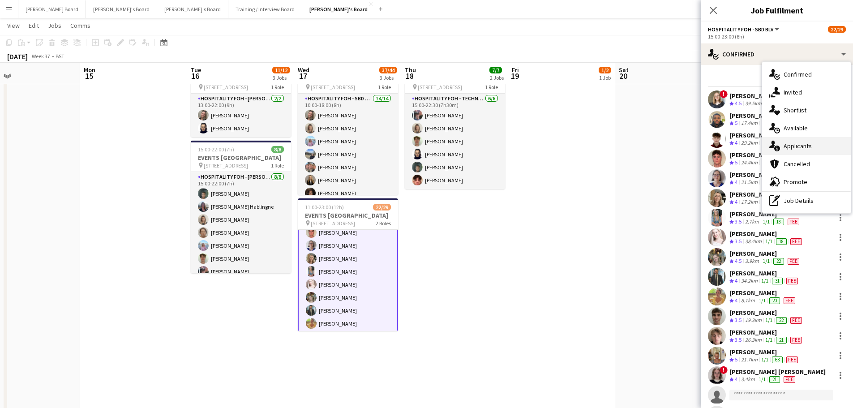
click at [802, 143] on span "Applicants" at bounding box center [798, 146] width 28 height 8
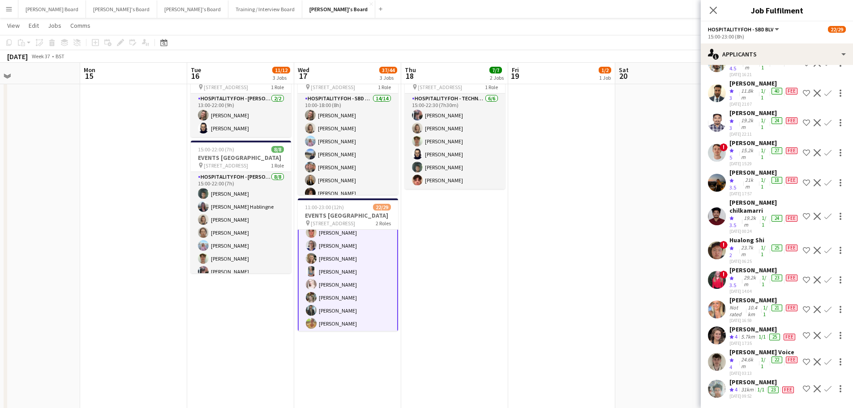
scroll to position [358, 0]
click at [753, 386] on div "31km" at bounding box center [747, 390] width 16 height 8
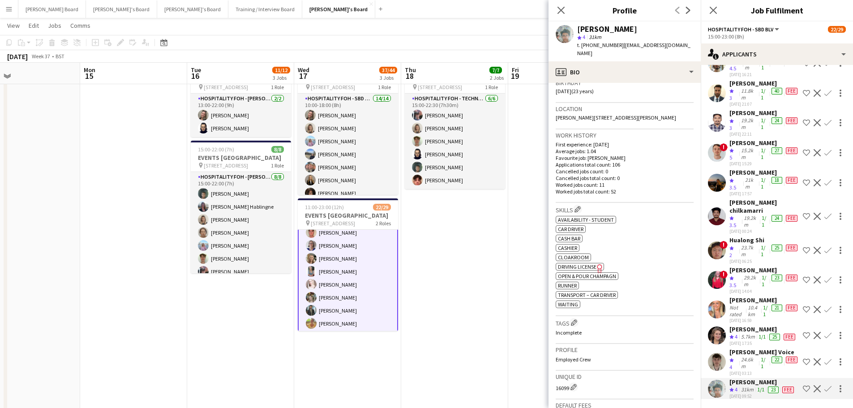
scroll to position [179, 0]
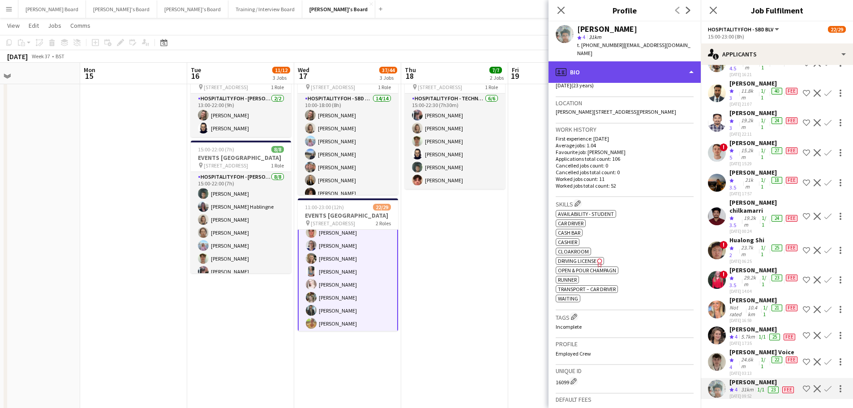
click at [619, 61] on div "profile Bio" at bounding box center [625, 71] width 152 height 21
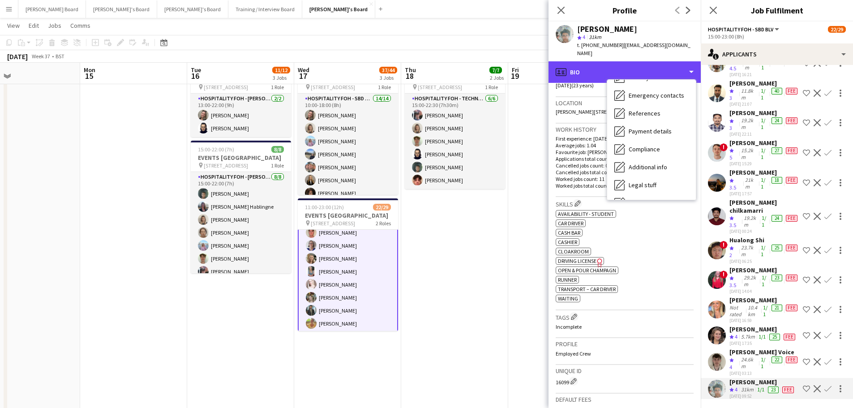
scroll to position [138, 0]
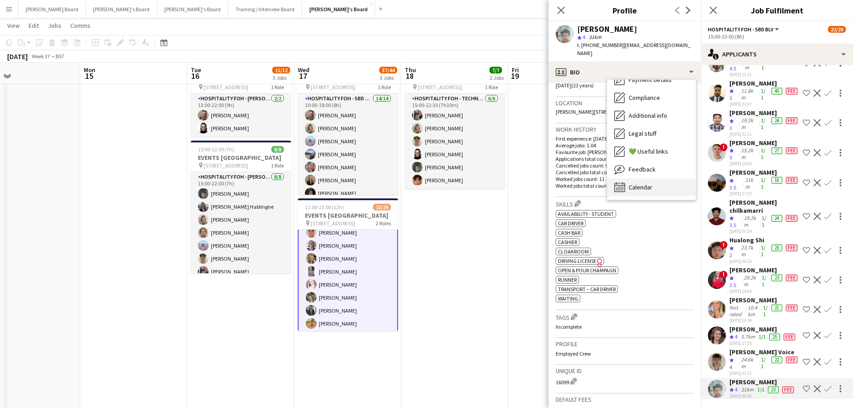
click at [666, 178] on div "Calendar Calendar" at bounding box center [651, 187] width 89 height 18
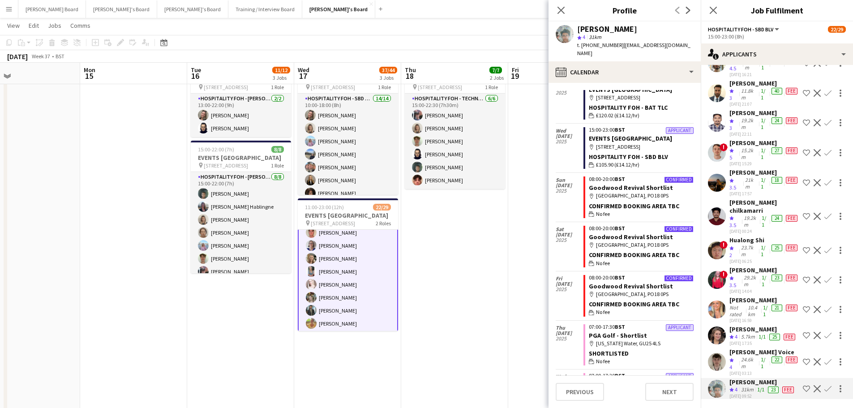
scroll to position [60, 0]
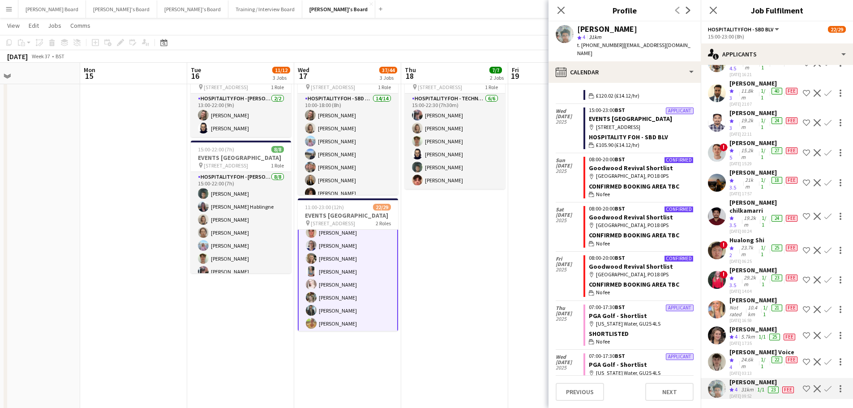
click at [824, 385] on app-icon "Confirm" at bounding box center [827, 388] width 7 height 7
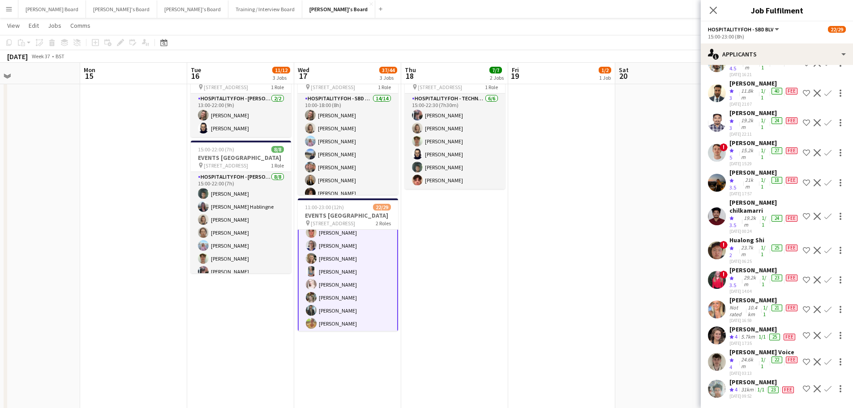
click at [824, 385] on app-icon "Confirm" at bounding box center [827, 388] width 7 height 7
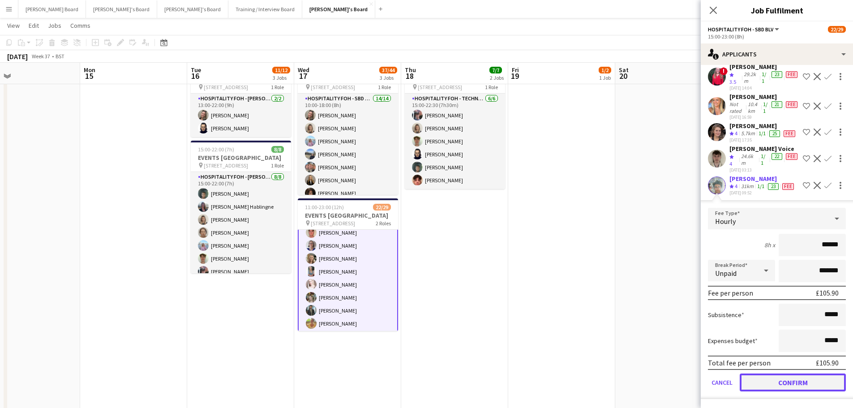
click at [774, 378] on button "Confirm" at bounding box center [793, 382] width 106 height 18
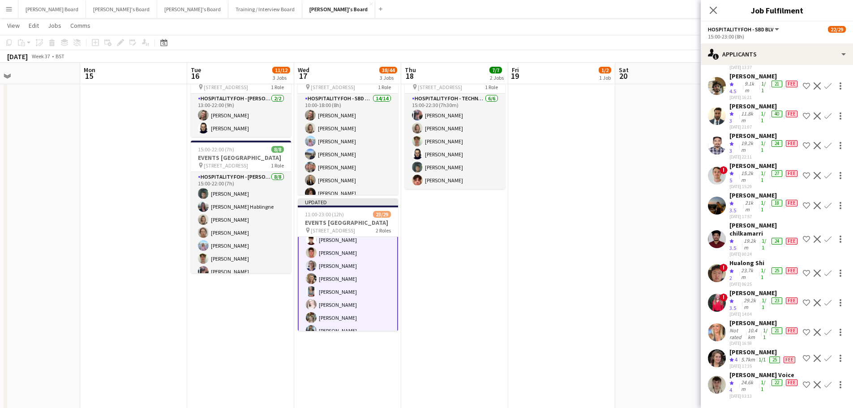
scroll to position [246, 0]
click at [739, 327] on div "Not rated" at bounding box center [737, 333] width 17 height 13
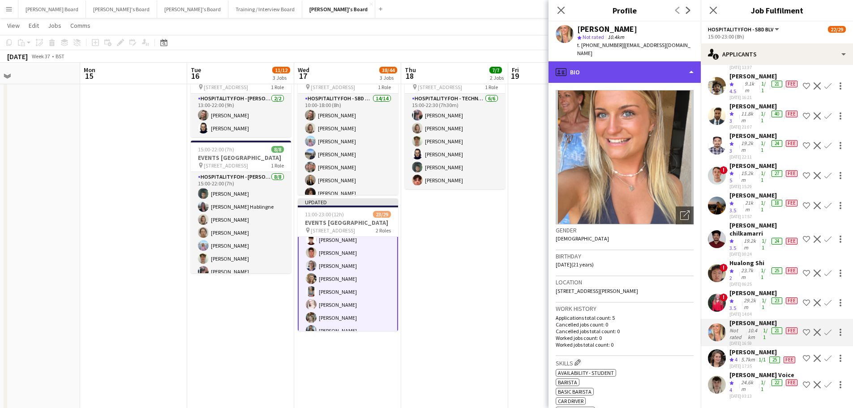
click at [645, 61] on div "profile Bio" at bounding box center [625, 71] width 152 height 21
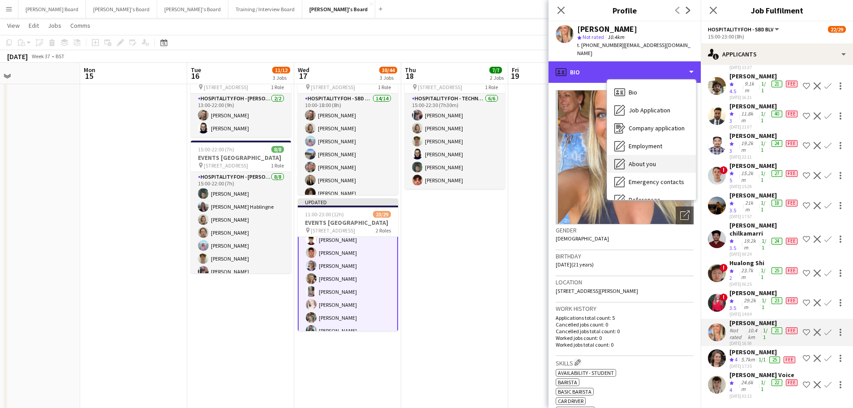
scroll to position [138, 0]
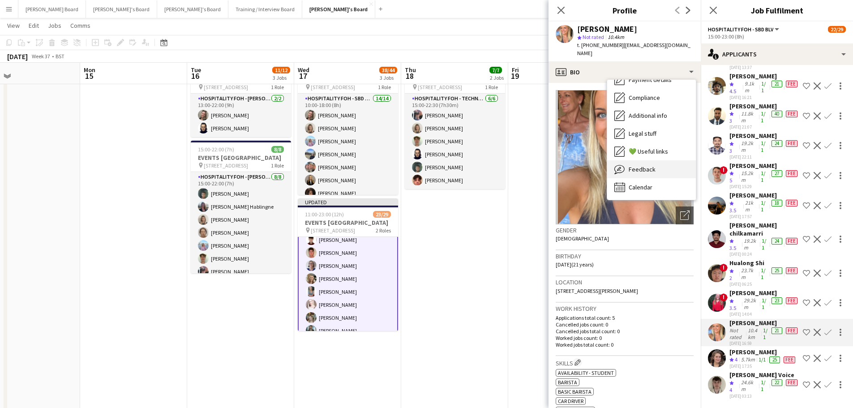
click at [662, 165] on div "Feedback Feedback" at bounding box center [651, 169] width 89 height 18
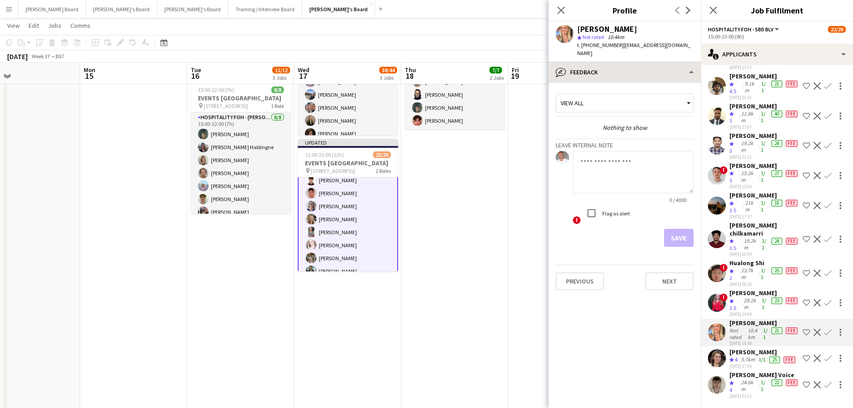
drag, startPoint x: 608, startPoint y: 39, endPoint x: 610, endPoint y: 55, distance: 15.9
click at [608, 40] on div "star Not rated 10.4km" at bounding box center [635, 37] width 116 height 8
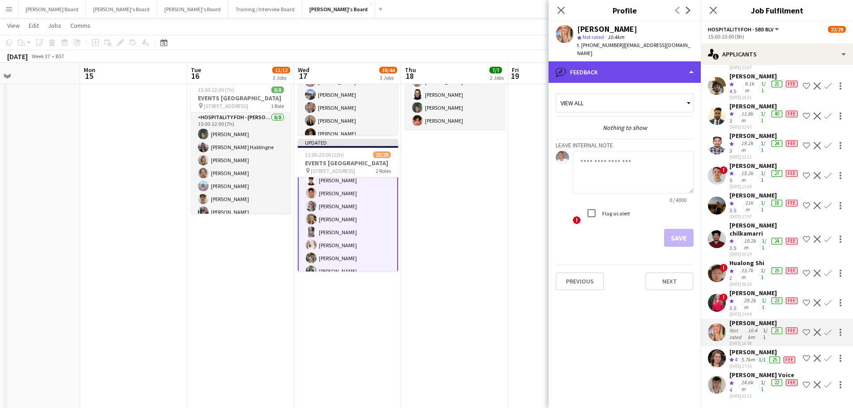
click at [610, 61] on div "bubble-pencil Feedback" at bounding box center [625, 71] width 152 height 21
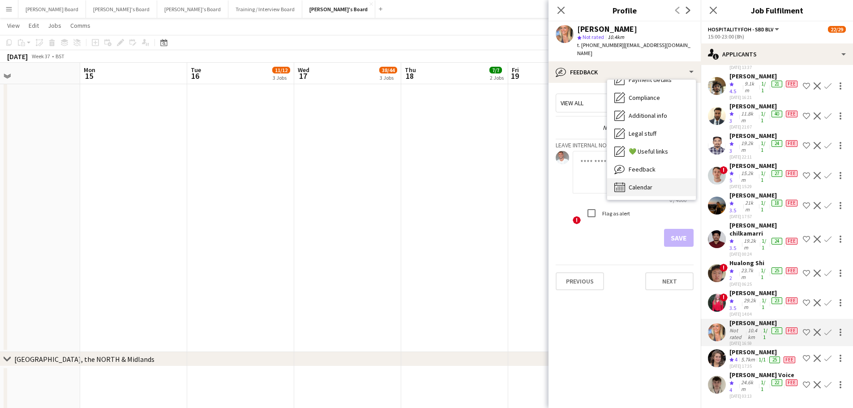
click at [638, 183] on span "Calendar" at bounding box center [641, 187] width 24 height 8
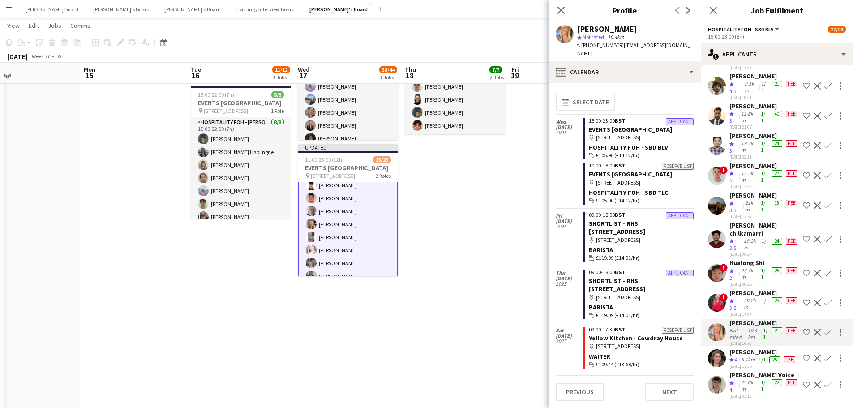
scroll to position [412, 0]
click at [746, 199] on div "21km" at bounding box center [751, 206] width 16 height 14
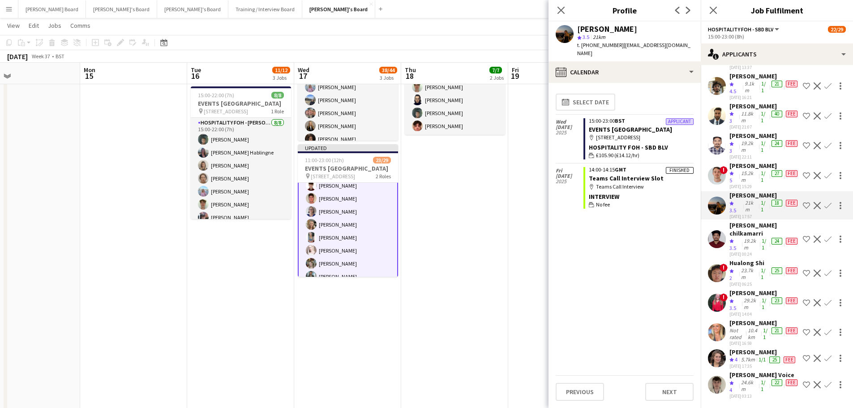
drag, startPoint x: 596, startPoint y: 50, endPoint x: 595, endPoint y: 56, distance: 5.4
click at [596, 51] on div "t. +4407379104400 | maddyheatherbryan@gmail.com" at bounding box center [635, 49] width 116 height 16
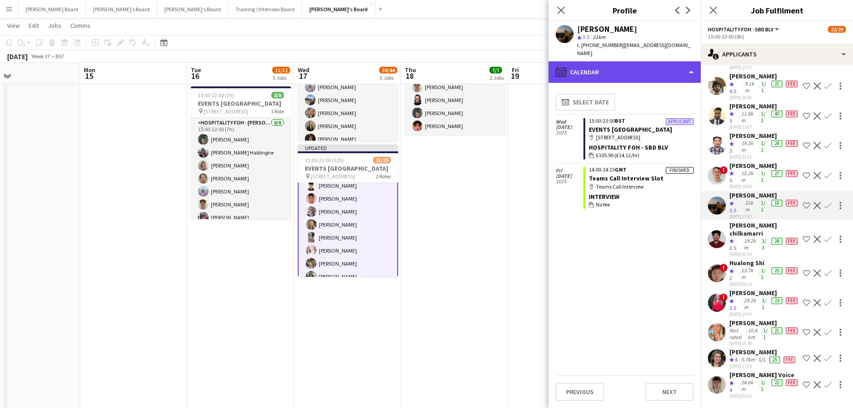
click at [595, 65] on div "calendar-full Calendar" at bounding box center [625, 71] width 152 height 21
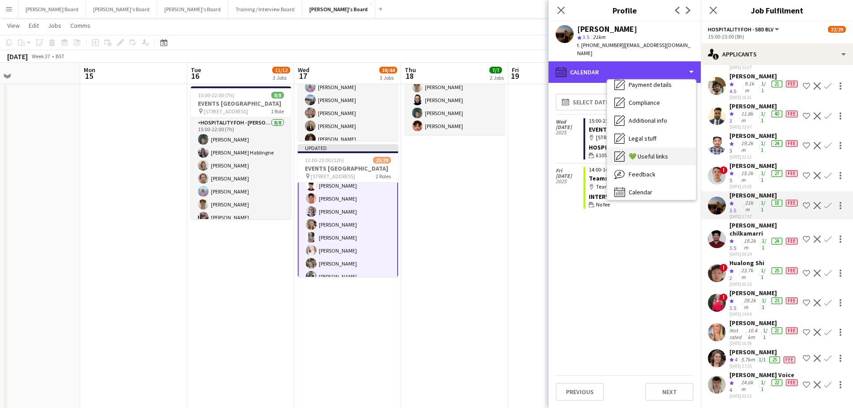
scroll to position [138, 0]
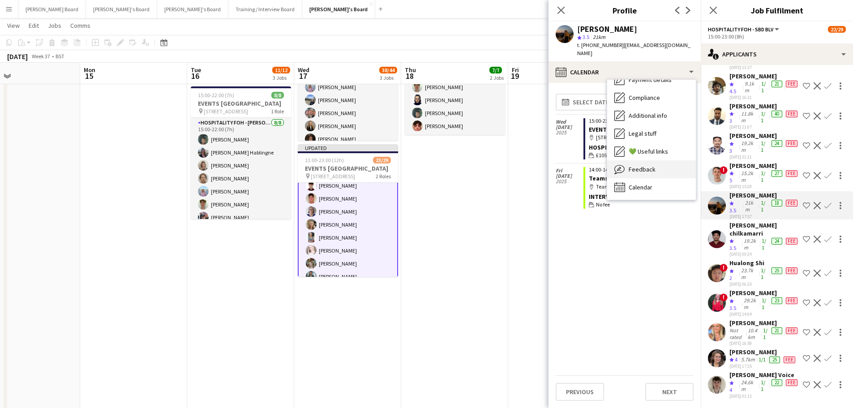
click at [660, 177] on div "Feedback Feedback" at bounding box center [651, 169] width 89 height 18
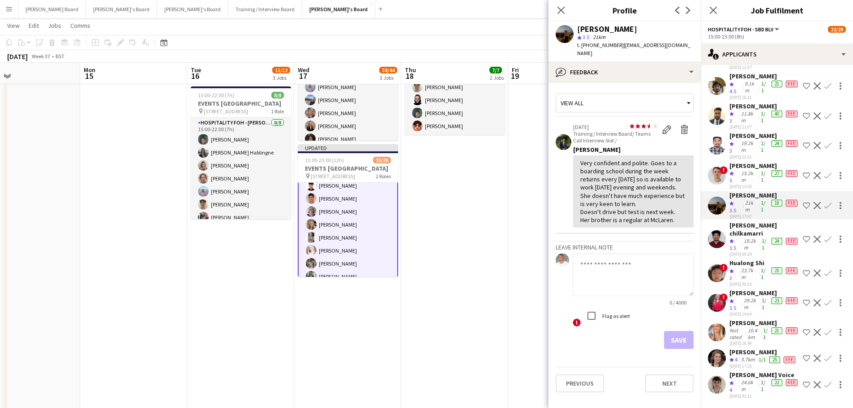
click at [824, 202] on app-icon "Confirm" at bounding box center [827, 205] width 7 height 7
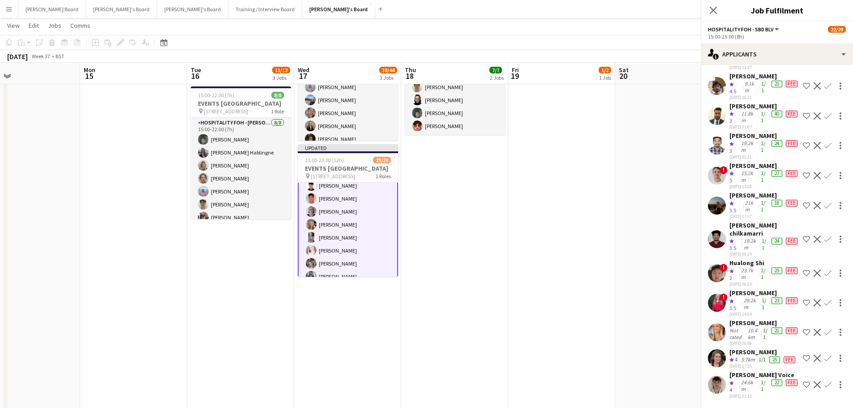
click at [824, 202] on app-icon "Confirm" at bounding box center [827, 205] width 7 height 7
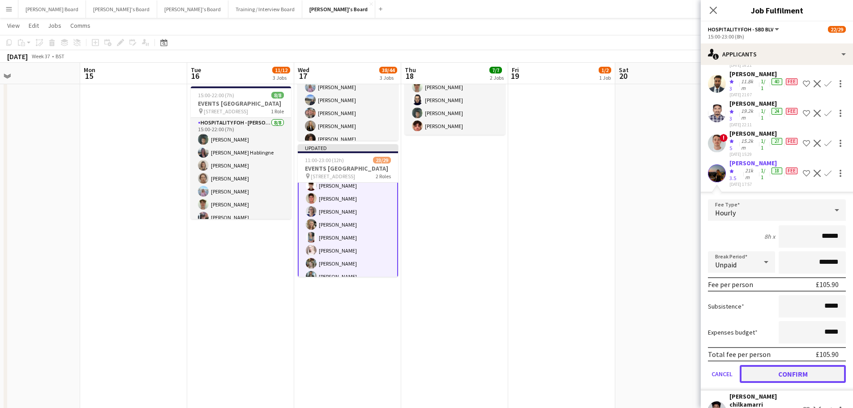
click at [767, 383] on button "Confirm" at bounding box center [793, 374] width 106 height 18
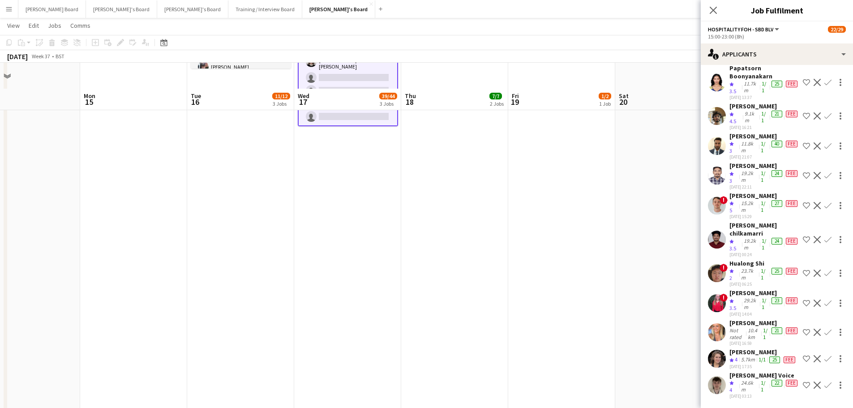
scroll to position [592, 0]
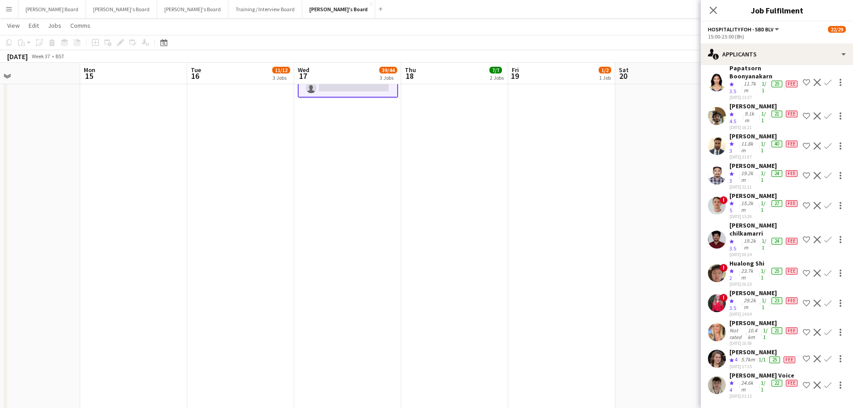
click at [744, 356] on div "5.7km" at bounding box center [747, 360] width 17 height 8
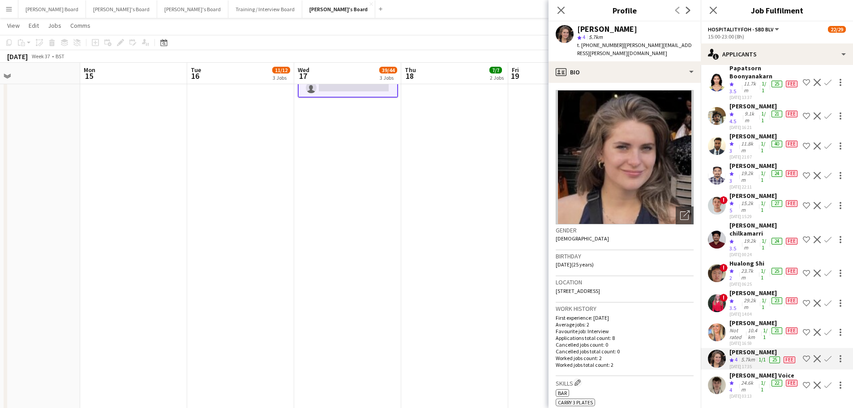
click at [824, 355] on app-icon "Confirm" at bounding box center [827, 358] width 7 height 7
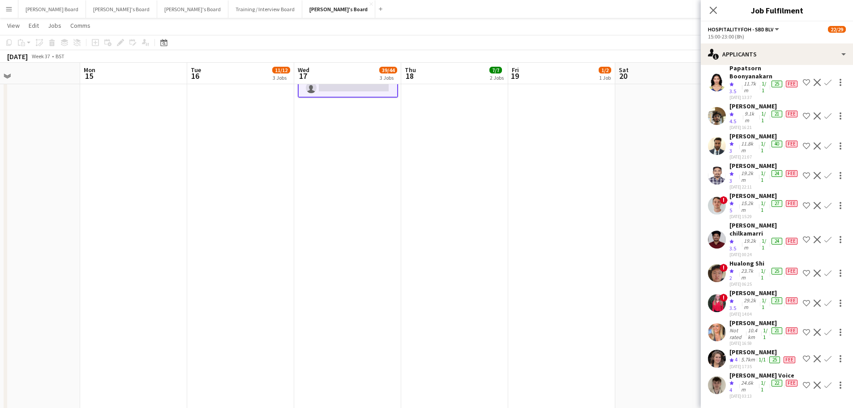
click at [824, 355] on app-icon "Confirm" at bounding box center [827, 358] width 7 height 7
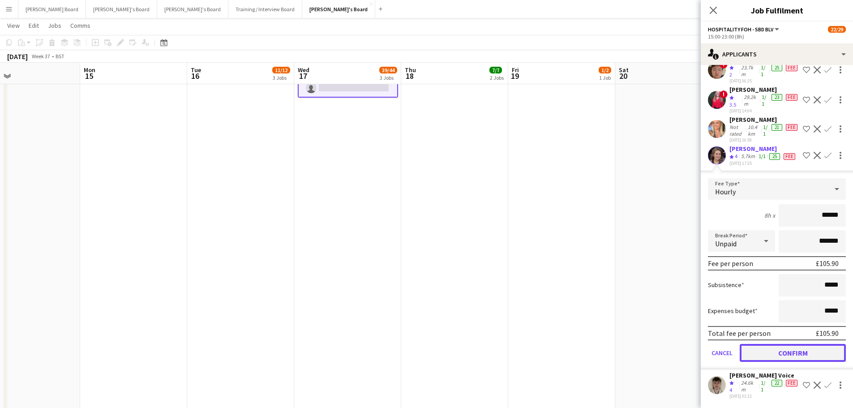
click at [760, 347] on button "Confirm" at bounding box center [793, 353] width 106 height 18
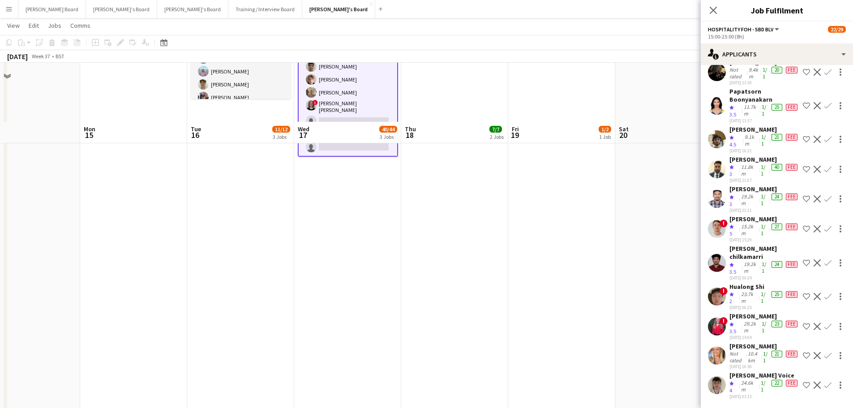
scroll to position [472, 0]
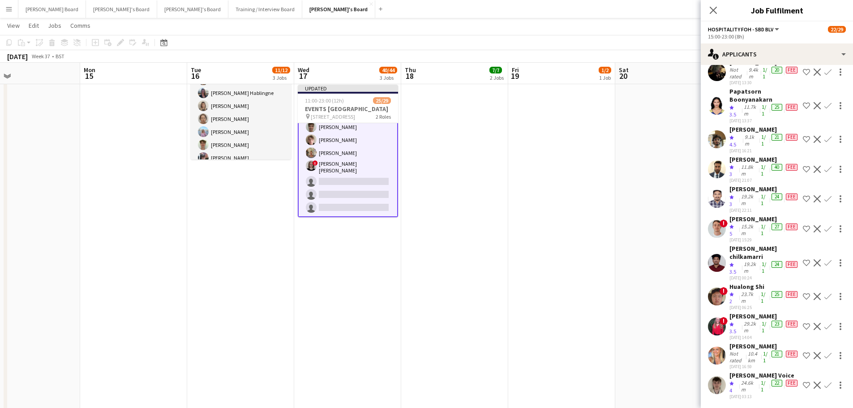
click at [824, 353] on app-icon "Confirm" at bounding box center [827, 355] width 7 height 7
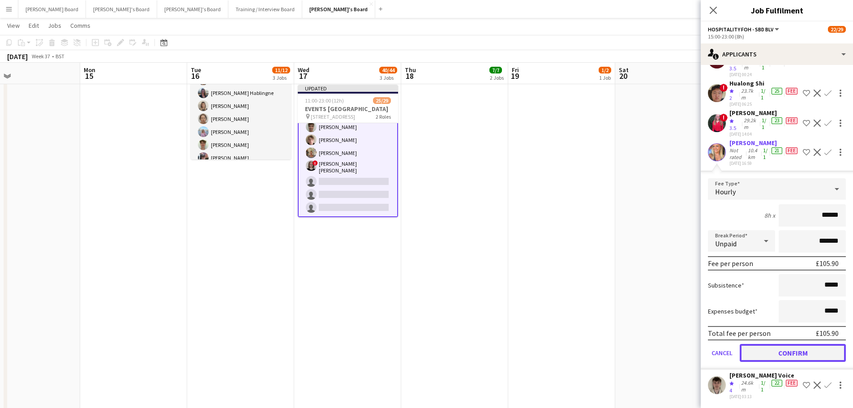
click at [776, 356] on button "Confirm" at bounding box center [793, 353] width 106 height 18
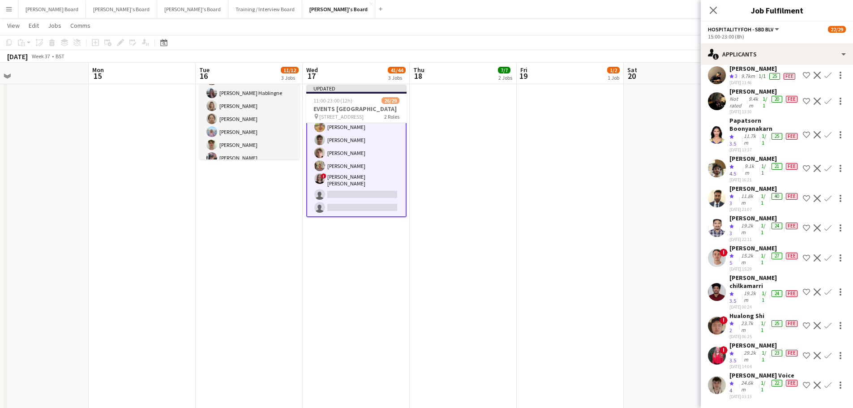
drag, startPoint x: 640, startPoint y: 193, endPoint x: 658, endPoint y: 175, distance: 25.7
click at [641, 193] on app-date-cell at bounding box center [677, 271] width 107 height 652
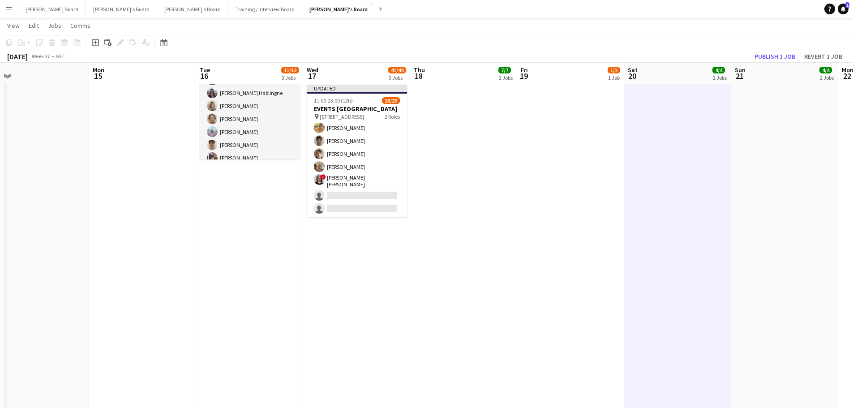
click at [774, 65] on app-board-header-date "Sun 21 4/4 2 Jobs" at bounding box center [784, 73] width 107 height 21
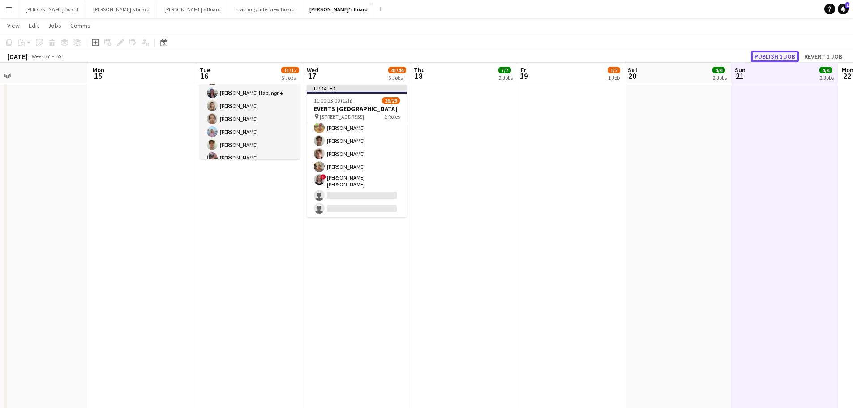
click at [775, 56] on button "Publish 1 job" at bounding box center [775, 57] width 48 height 12
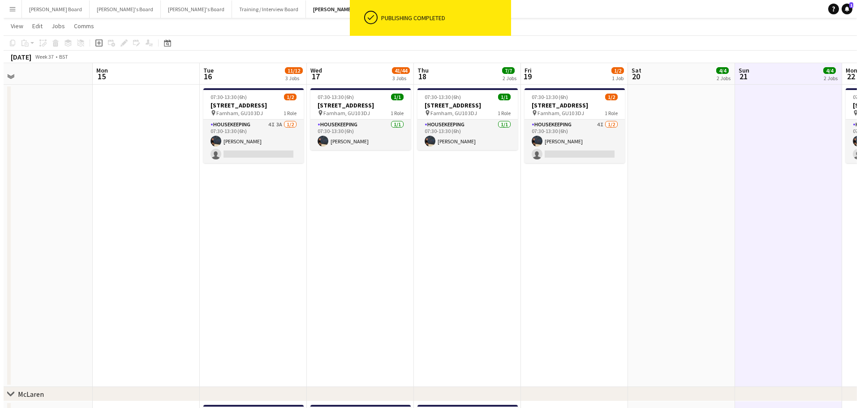
scroll to position [0, 0]
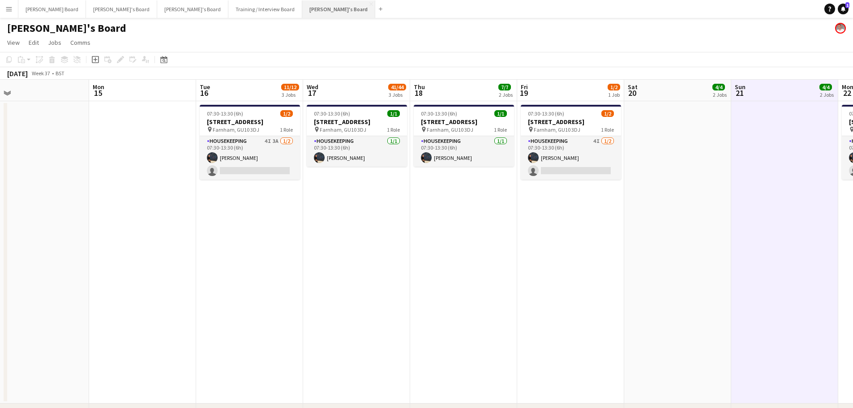
click at [302, 14] on button "Jakub's Board Close" at bounding box center [338, 8] width 73 height 17
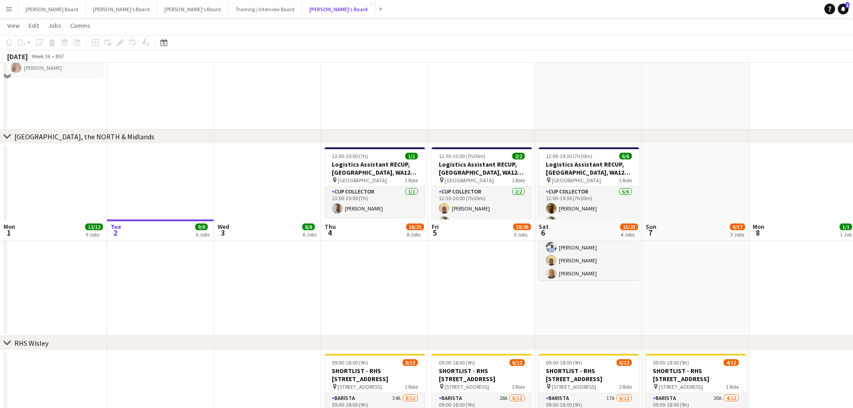
scroll to position [1194, 0]
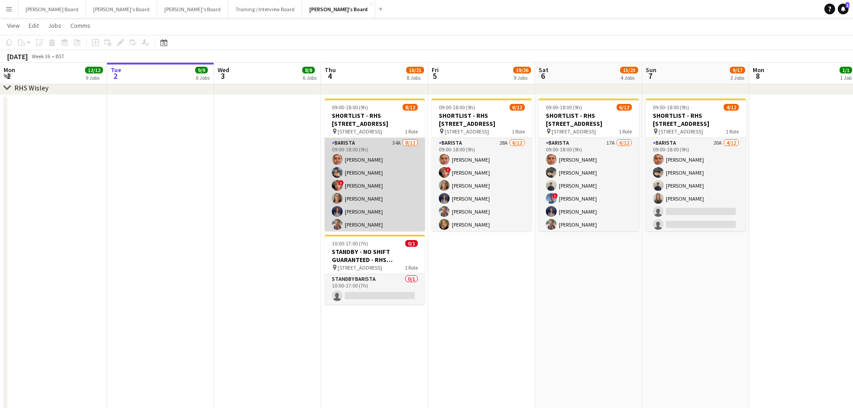
click at [382, 200] on app-card-role "Barista 34A 8/12 09:00-18:00 (9h) Alex Kemp Ellie O’Brien ! Theo Clifford Natal…" at bounding box center [375, 224] width 100 height 173
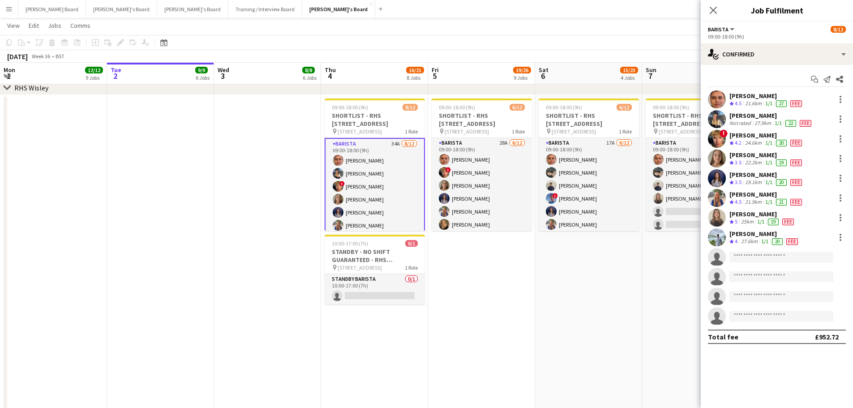
click at [735, 234] on div "Samuel Berry" at bounding box center [764, 234] width 70 height 8
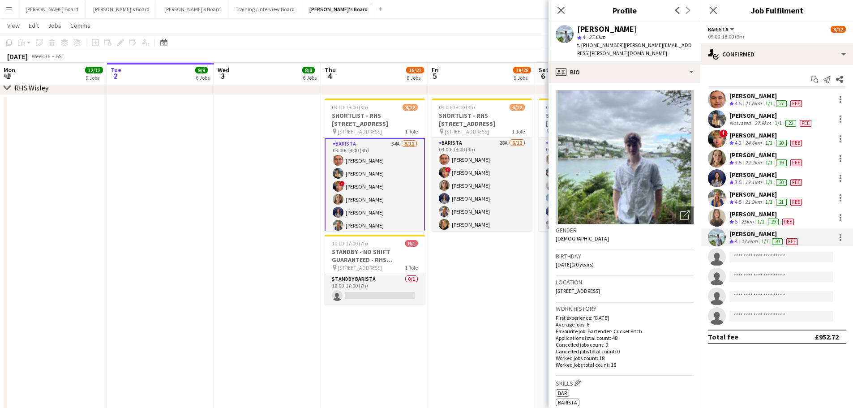
click at [489, 328] on app-date-cell "09:00-18:00 (9h) 6/12 SHORTLIST - RHS Wisley Gardens, Wisley Ln, Woking GU23 6Q…" at bounding box center [481, 314] width 107 height 438
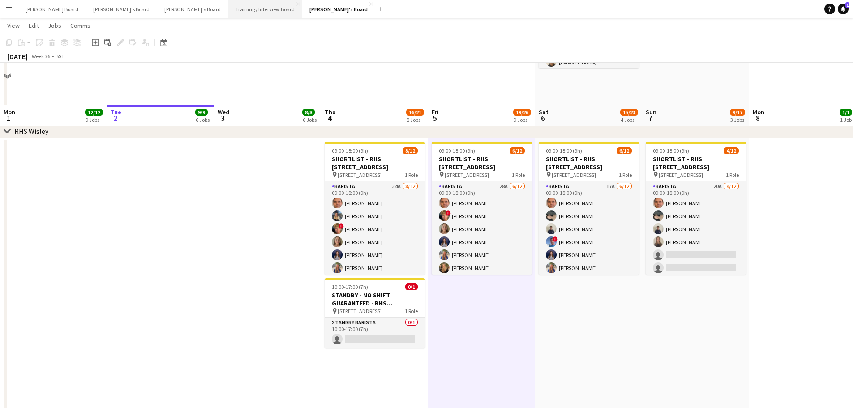
scroll to position [1134, 0]
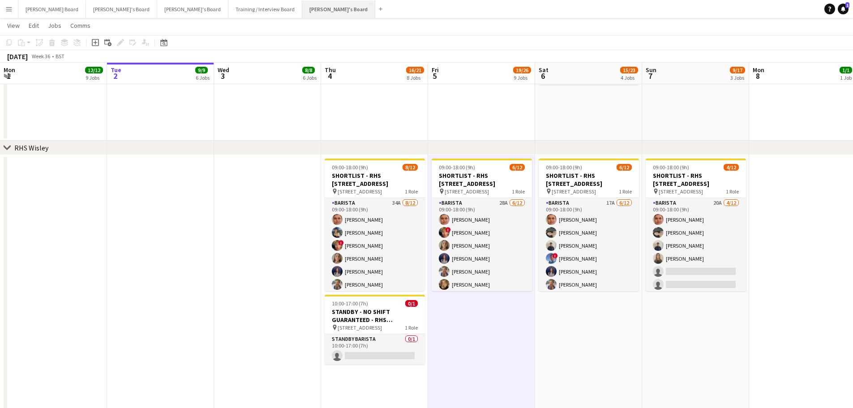
click at [302, 7] on button "Jakub's Board Close" at bounding box center [338, 8] width 73 height 17
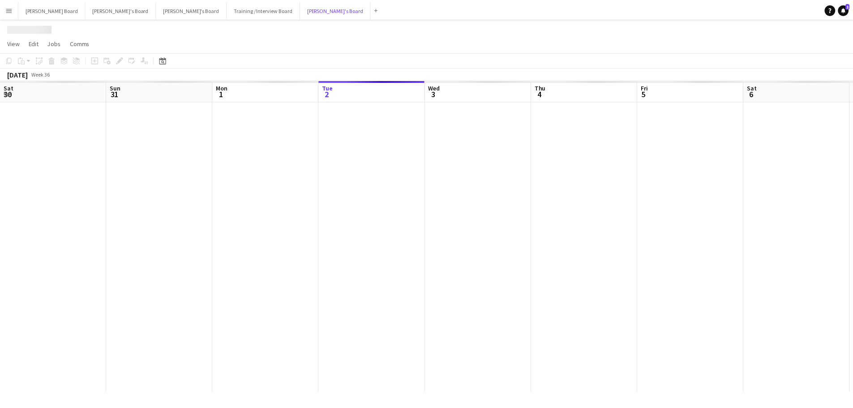
scroll to position [0, 214]
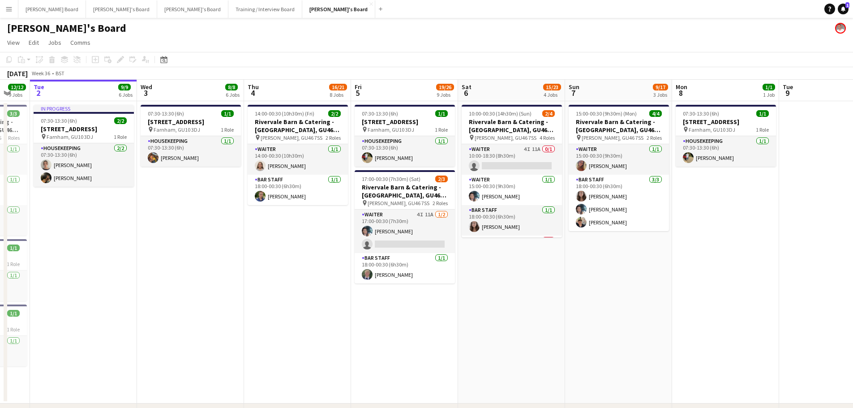
drag, startPoint x: 661, startPoint y: 360, endPoint x: 576, endPoint y: 349, distance: 85.8
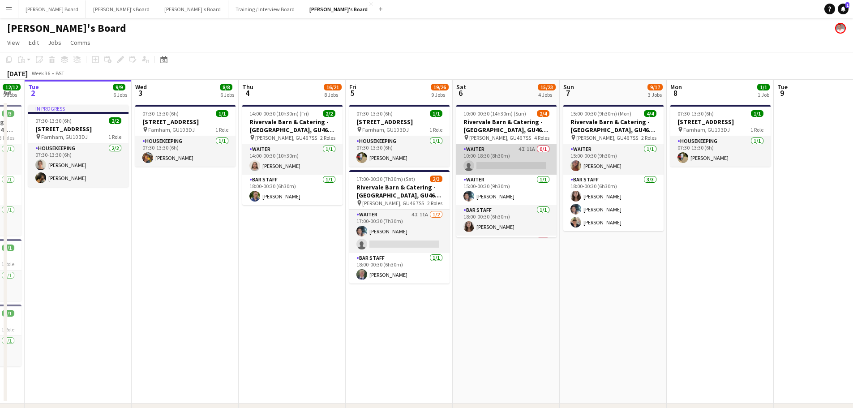
click at [489, 163] on app-card-role "Waiter 4I 11A 0/1 10:00-18:30 (8h30m) single-neutral-actions" at bounding box center [506, 159] width 100 height 30
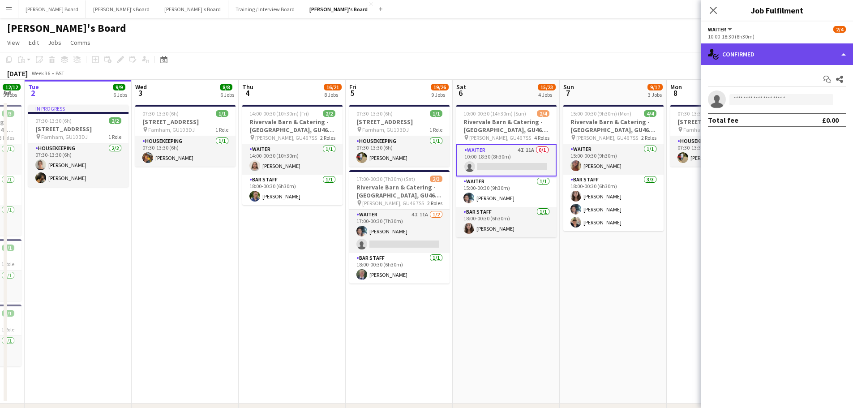
click at [736, 55] on div "single-neutral-actions-check-2 Confirmed" at bounding box center [777, 53] width 152 height 21
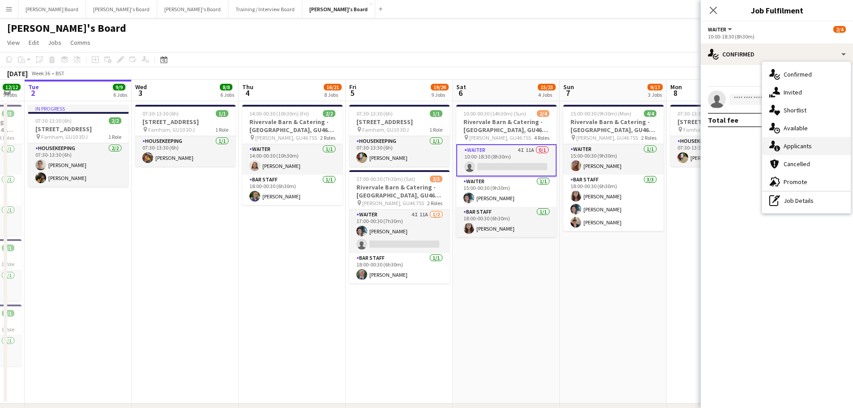
click at [812, 146] on div "single-neutral-actions-information Applicants" at bounding box center [806, 146] width 89 height 18
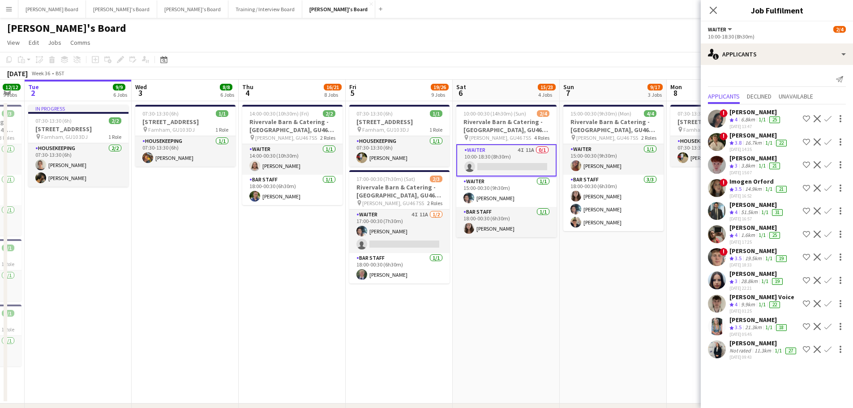
click at [762, 232] on app-skills-label "1/1" at bounding box center [762, 235] width 7 height 7
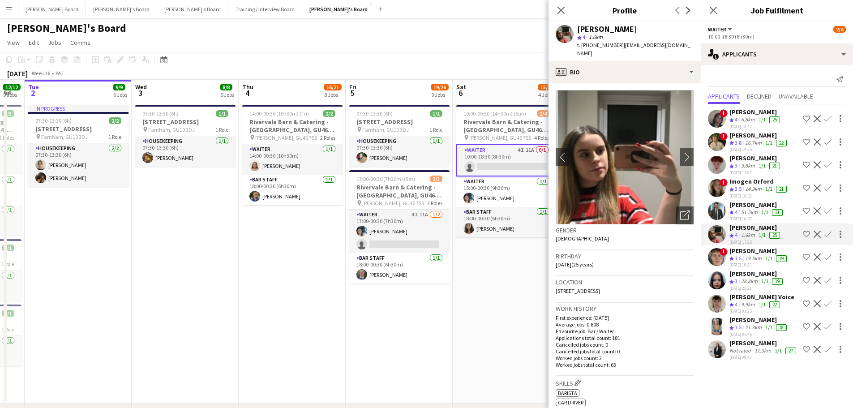
click at [824, 234] on app-icon "Confirm" at bounding box center [827, 234] width 7 height 7
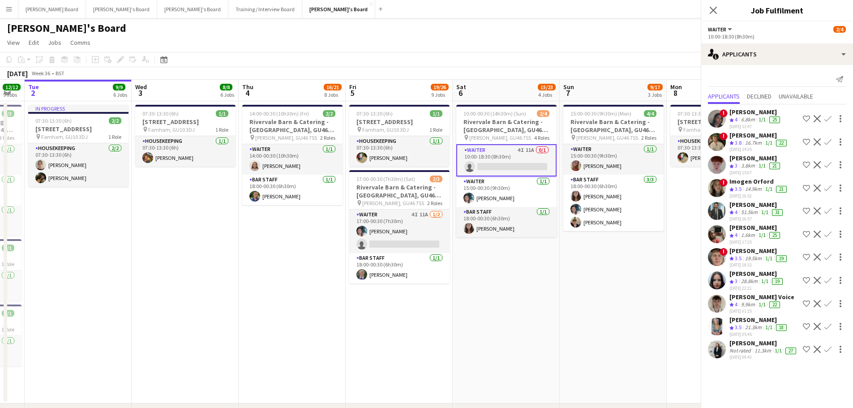
click at [821, 234] on button "Decline" at bounding box center [817, 234] width 11 height 11
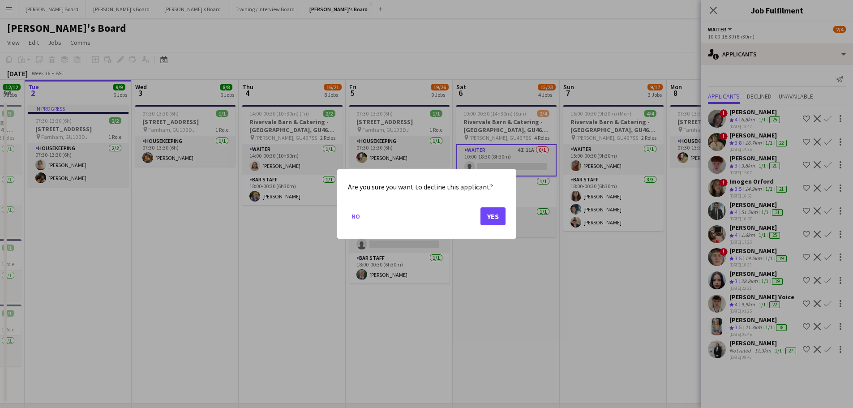
click at [826, 232] on div at bounding box center [426, 204] width 853 height 408
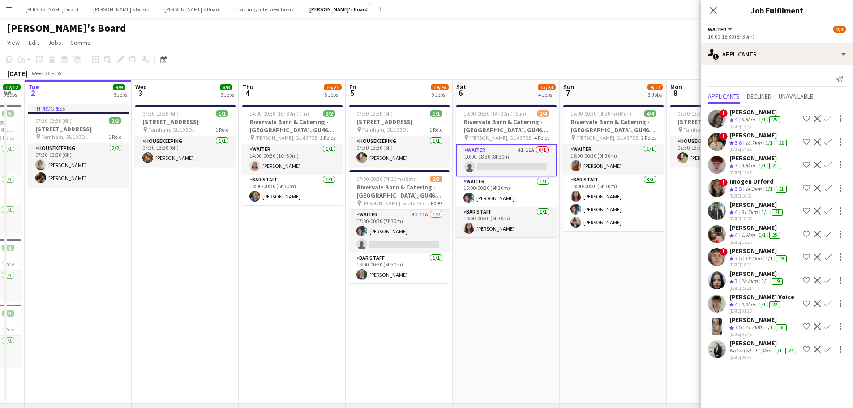
click at [828, 233] on app-icon "Confirm" at bounding box center [827, 234] width 7 height 7
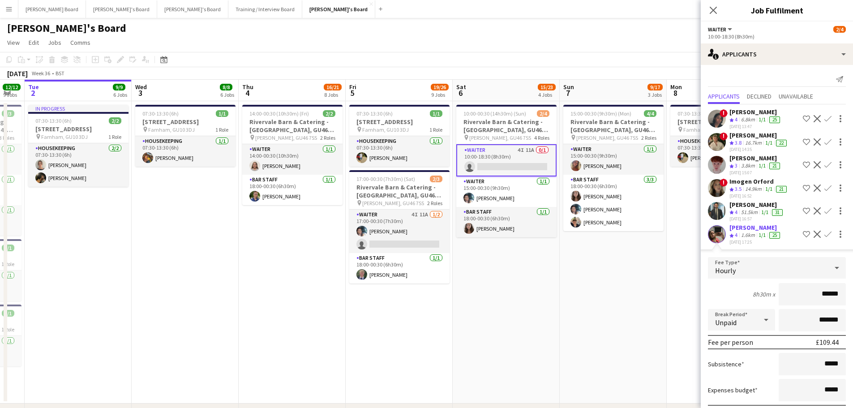
scroll to position [171, 0]
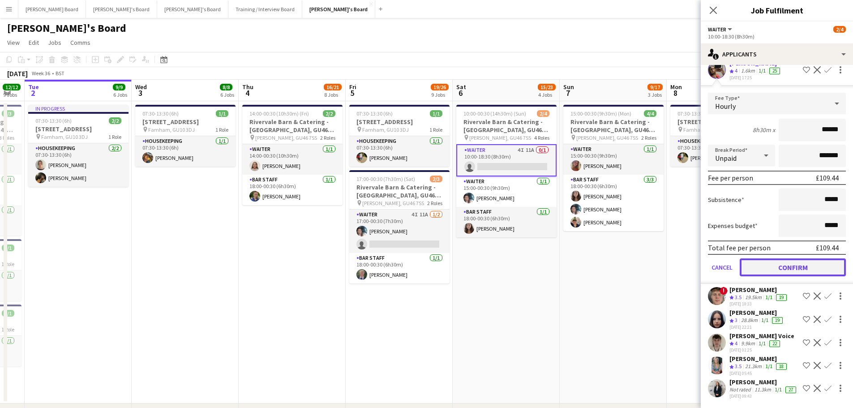
click at [758, 269] on button "Confirm" at bounding box center [793, 267] width 106 height 18
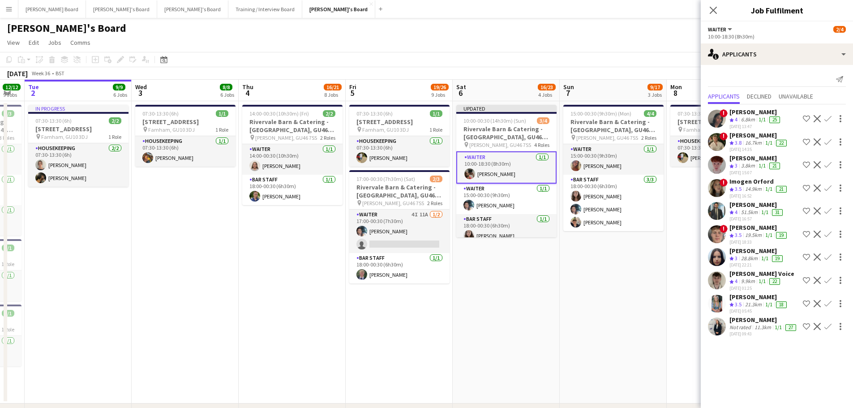
scroll to position [38, 0]
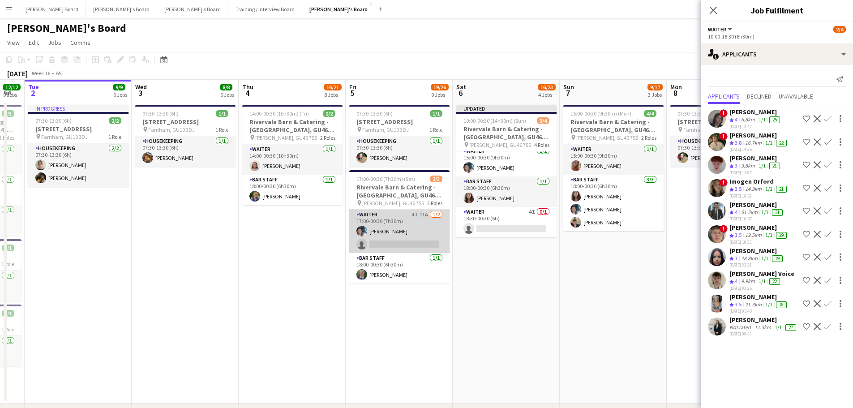
click at [403, 227] on app-card-role "Waiter 4I 11A 1/2 17:00-00:30 (7h30m) Labrisca Gumbs single-neutral-actions" at bounding box center [399, 231] width 100 height 43
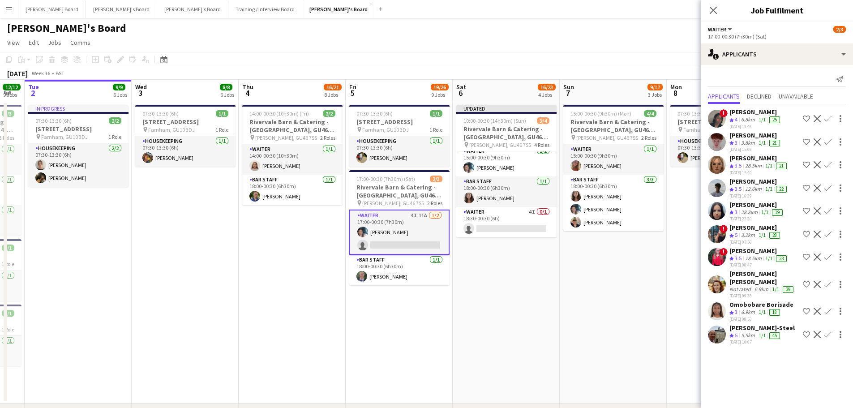
scroll to position [36, 0]
click at [748, 293] on div "02-09-2025 09:38" at bounding box center [764, 296] width 70 height 6
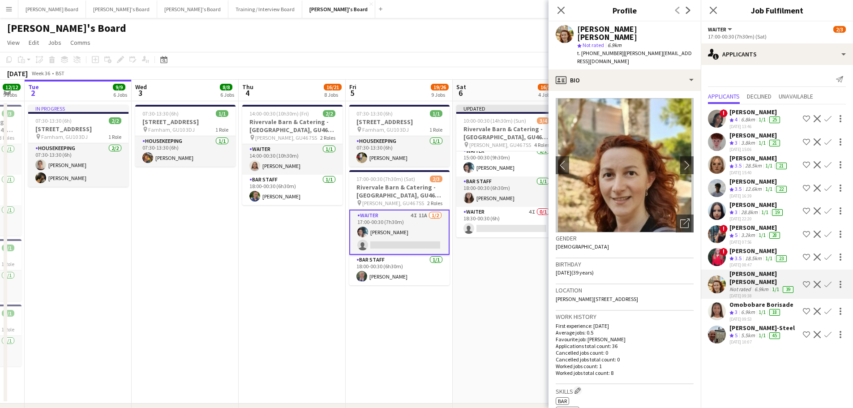
click at [750, 316] on div "02-09-2025 09:53" at bounding box center [761, 319] width 64 height 6
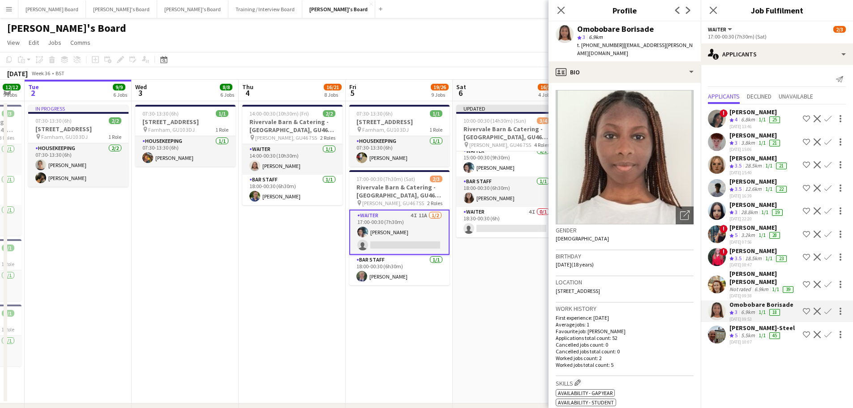
click at [753, 332] on div "5.5km" at bounding box center [747, 336] width 17 height 8
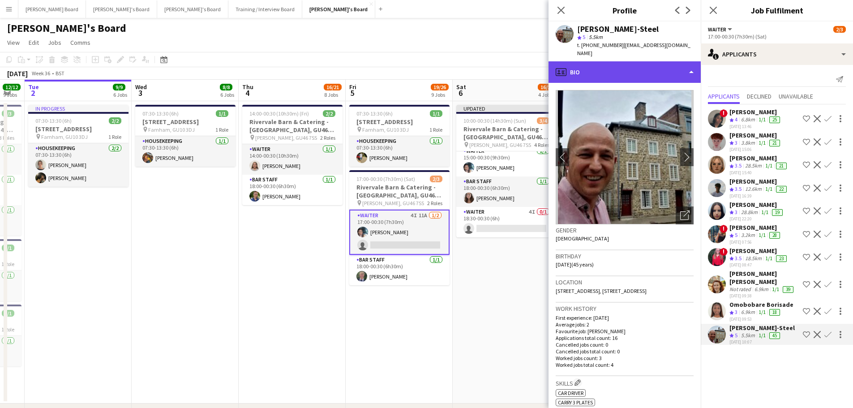
click at [588, 61] on div "profile Bio" at bounding box center [625, 71] width 152 height 21
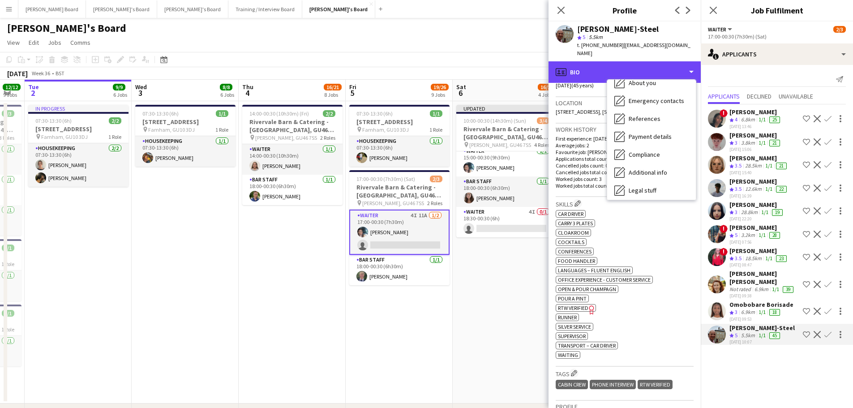
scroll to position [138, 0]
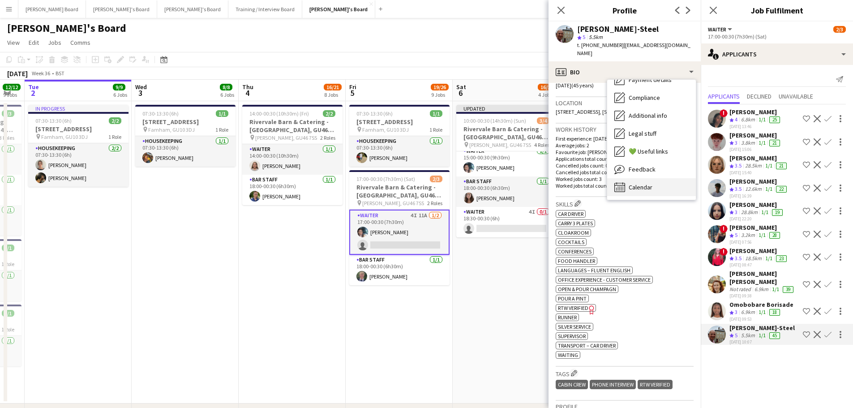
click at [655, 178] on div "Calendar Calendar" at bounding box center [651, 187] width 89 height 18
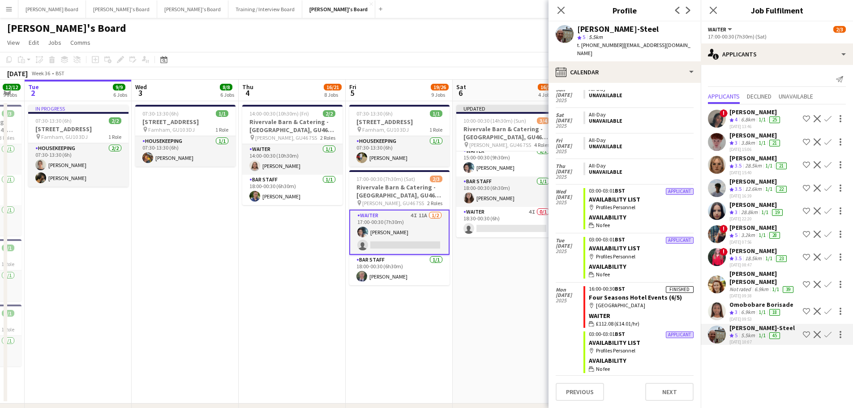
scroll to position [1339, 0]
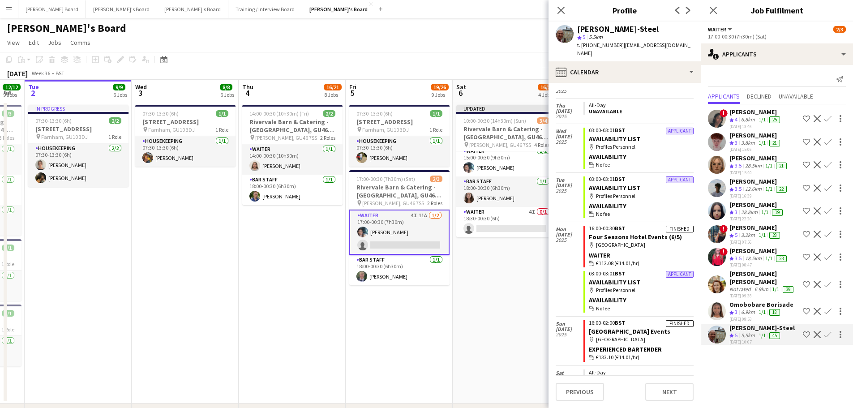
click at [787, 324] on div "Stephen Atkins-Steel" at bounding box center [761, 328] width 65 height 8
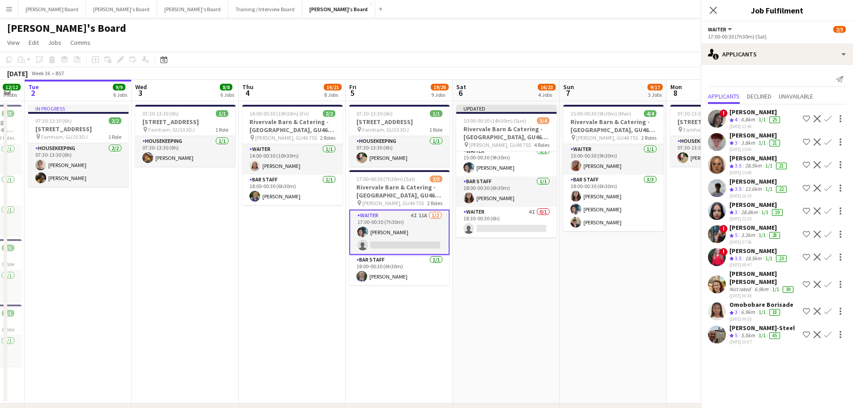
click at [786, 324] on div "Stephen Atkins-Steel" at bounding box center [761, 328] width 65 height 8
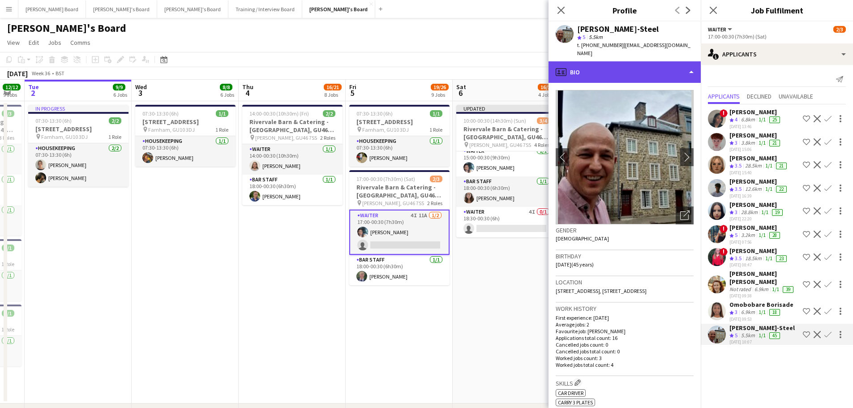
click at [622, 63] on div "profile Bio" at bounding box center [625, 71] width 152 height 21
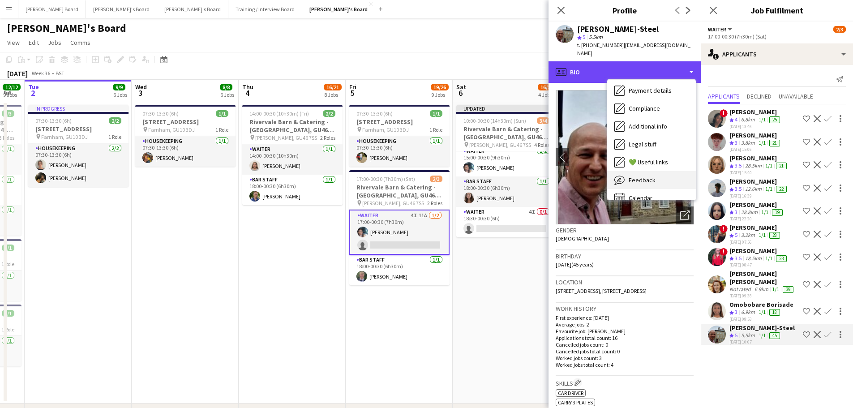
scroll to position [138, 0]
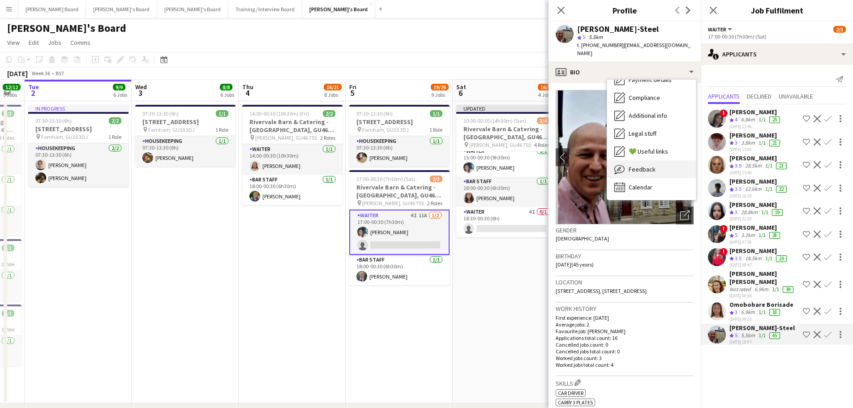
click at [657, 162] on div "Feedback Feedback" at bounding box center [651, 169] width 89 height 18
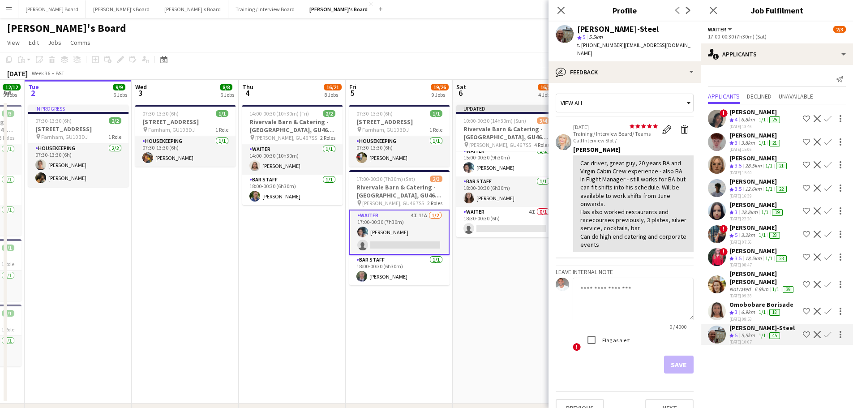
click at [828, 331] on app-icon "Confirm" at bounding box center [827, 334] width 7 height 7
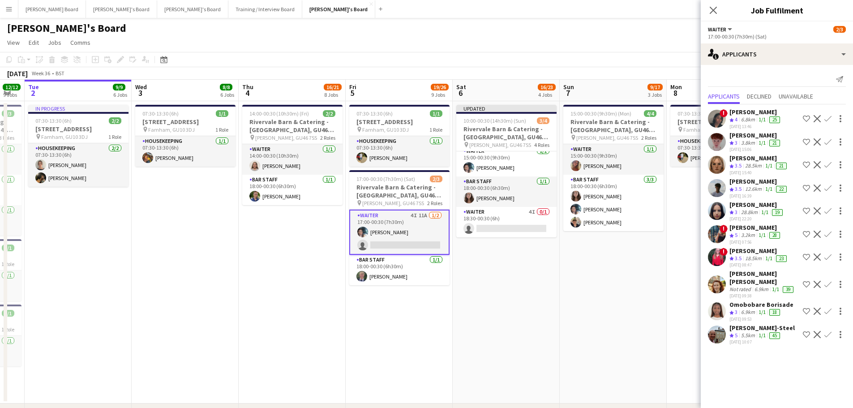
click at [828, 331] on app-icon "Confirm" at bounding box center [827, 334] width 7 height 7
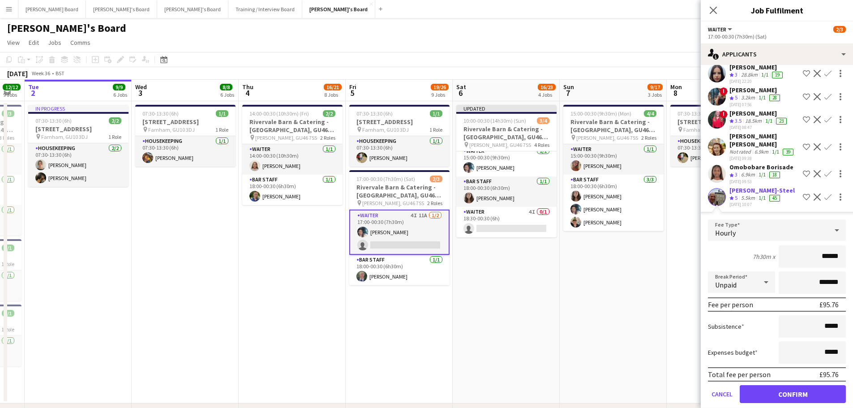
scroll to position [147, 0]
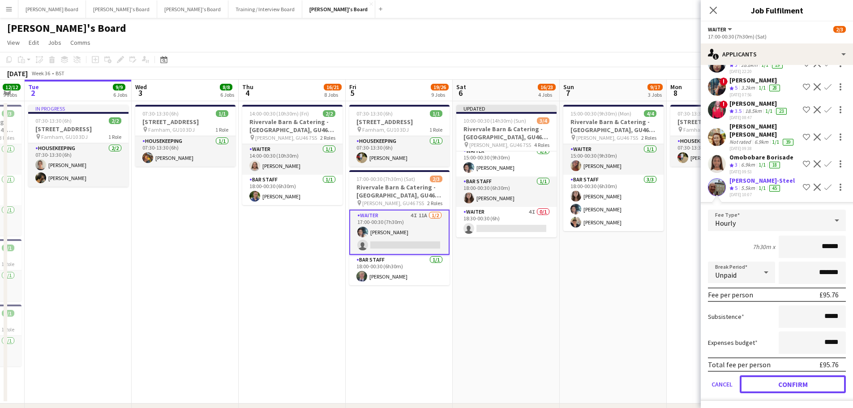
click at [769, 382] on button "Confirm" at bounding box center [793, 384] width 106 height 18
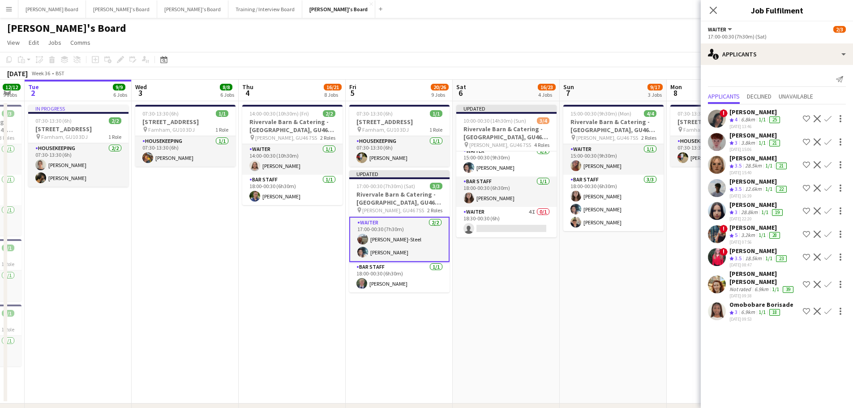
scroll to position [0, 0]
click at [618, 328] on app-date-cell "15:00-00:30 (9h30m) (Mon) 4/4 Rivervale Barn & Catering - Yateley, GU46 7SS pin…" at bounding box center [613, 252] width 107 height 302
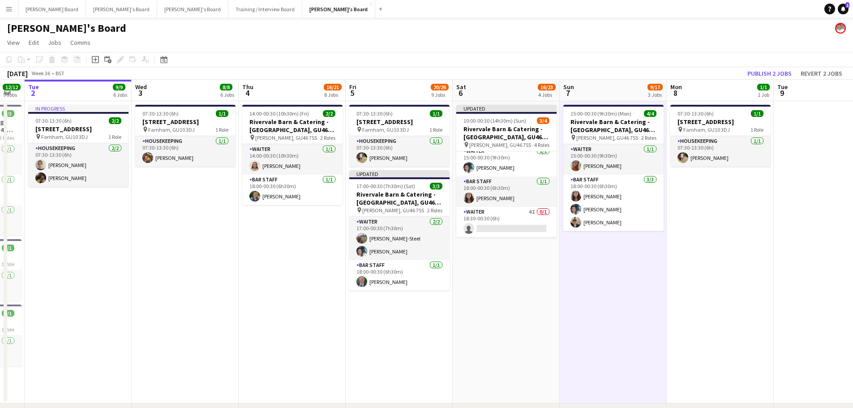
click at [772, 62] on app-toolbar "Copy Paste Paste Ctrl+V Paste with crew Ctrl+Shift+V Paste linked Job Delete Gr…" at bounding box center [426, 59] width 853 height 15
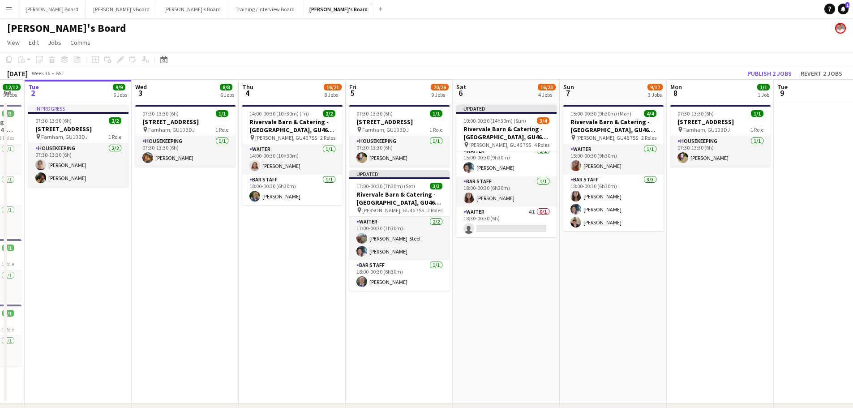
click at [771, 66] on app-toolbar "Copy Paste Paste Ctrl+V Paste with crew Ctrl+Shift+V Paste linked Job Delete Gr…" at bounding box center [426, 59] width 853 height 15
click at [769, 72] on button "Publish 2 jobs" at bounding box center [769, 74] width 51 height 12
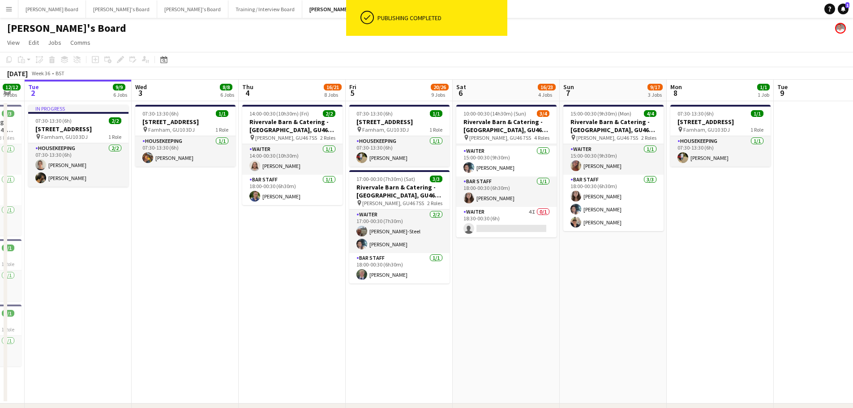
scroll to position [29, 0]
click at [526, 216] on app-card-role "Waiter 4I 0/1 18:30-00:30 (6h) single-neutral-actions" at bounding box center [506, 222] width 100 height 30
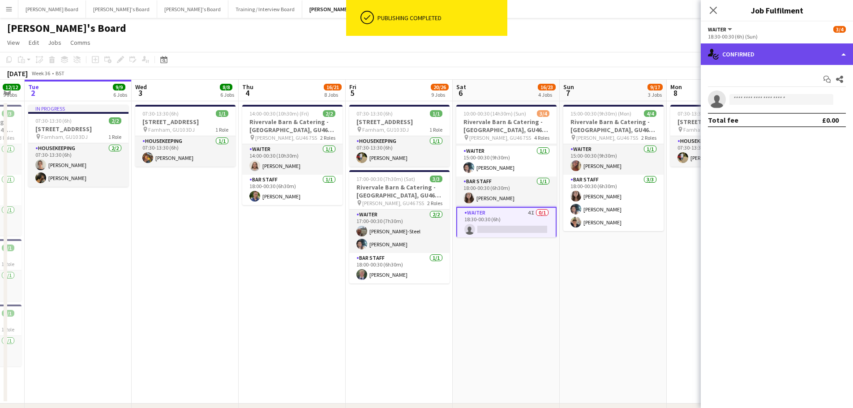
click at [765, 48] on div "single-neutral-actions-check-2 Confirmed" at bounding box center [777, 53] width 152 height 21
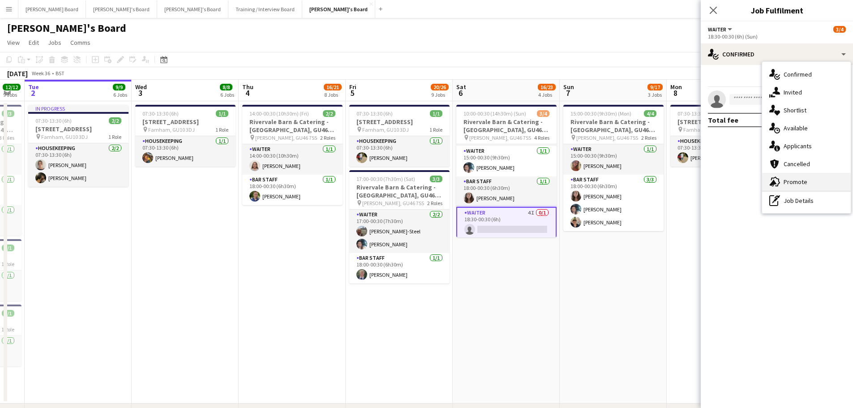
click at [799, 176] on div "advertising-megaphone Promote" at bounding box center [806, 182] width 89 height 18
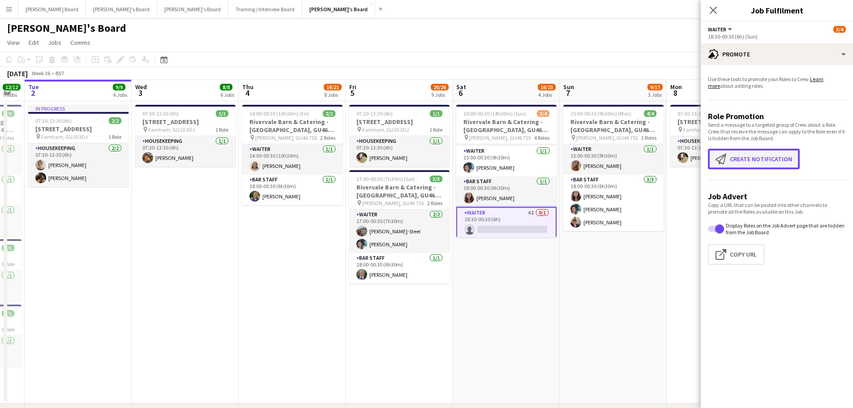
click at [742, 160] on button "Create notification Create notification" at bounding box center [754, 159] width 92 height 21
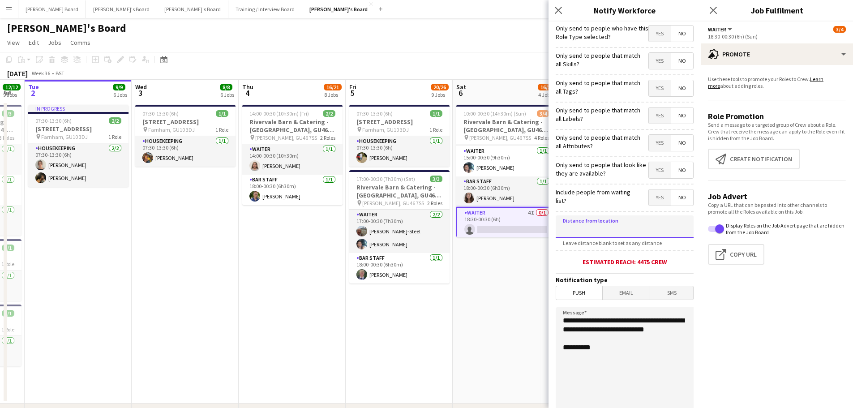
click at [602, 230] on input at bounding box center [625, 226] width 138 height 22
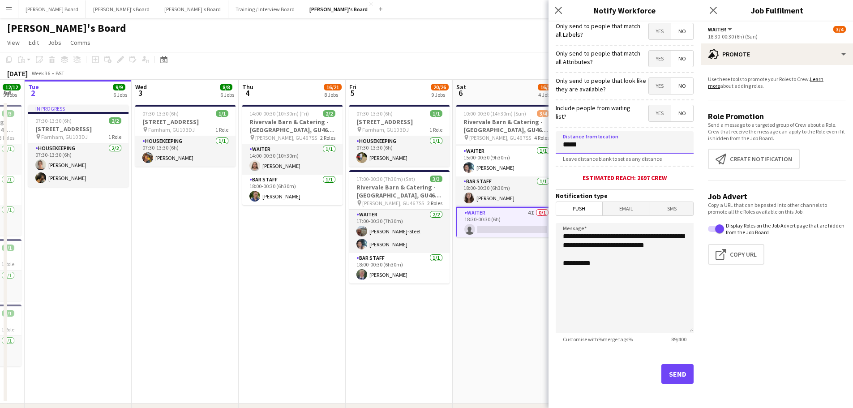
scroll to position [85, 0]
type input "*****"
click at [673, 368] on button "Send" at bounding box center [677, 373] width 32 height 20
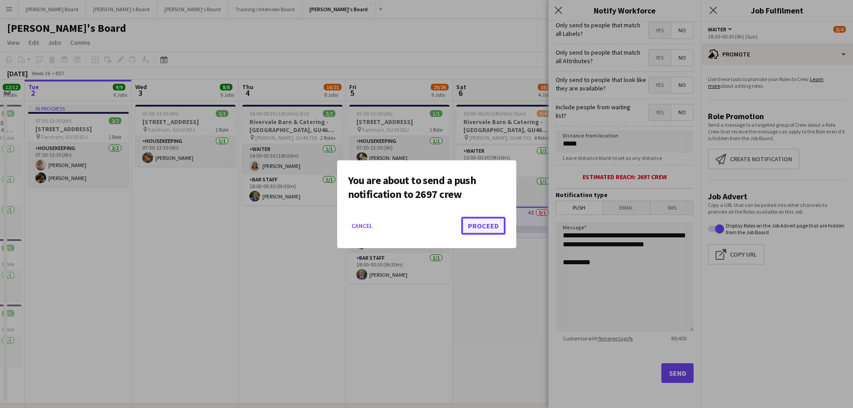
click at [493, 227] on button "Proceed" at bounding box center [483, 226] width 44 height 18
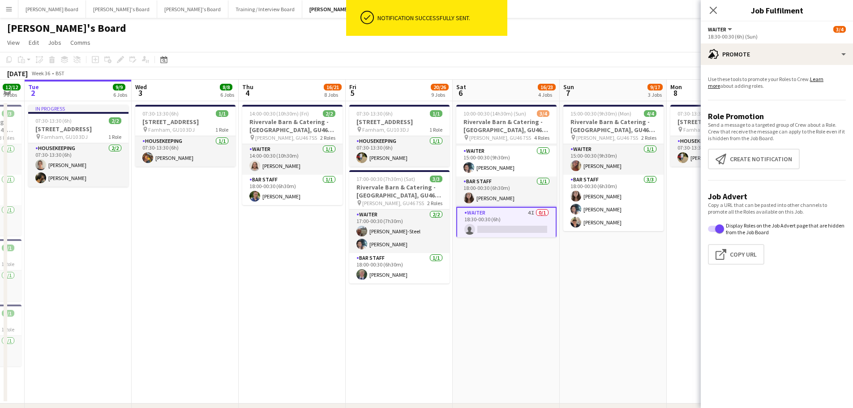
click at [531, 311] on app-date-cell "10:00-00:30 (14h30m) (Sun) 3/4 Rivervale Barn & Catering - Yateley, GU46 7SS pi…" at bounding box center [506, 252] width 107 height 302
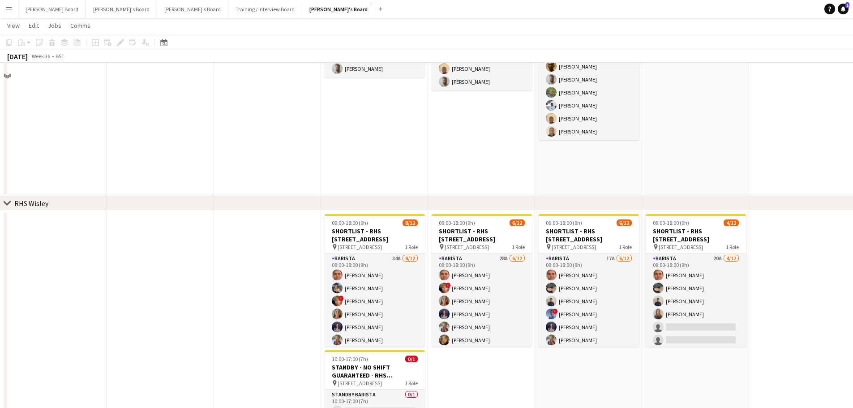
scroll to position [1134, 0]
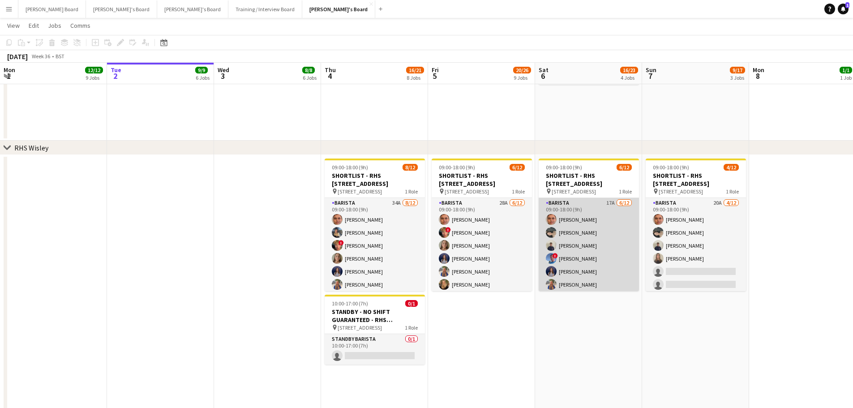
click at [605, 252] on app-card-role "Barista 17A 6/12 09:00-18:00 (9h) Alex Kemp Neo Arrigoni Charlie Gibbons ! Albe…" at bounding box center [589, 284] width 100 height 173
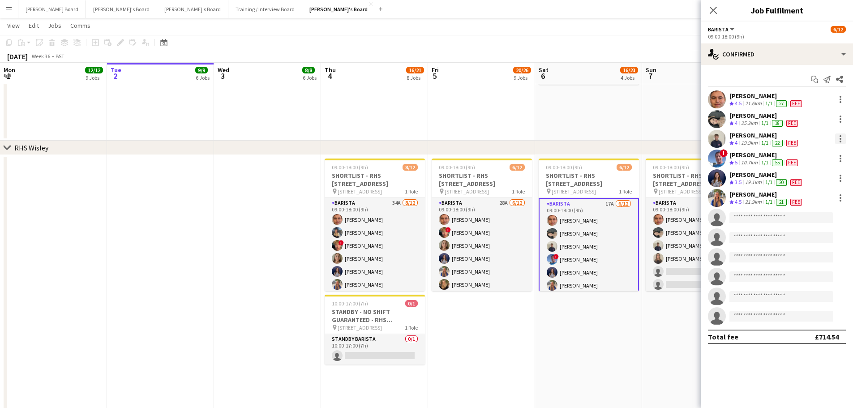
click at [842, 142] on div at bounding box center [840, 138] width 11 height 11
click at [818, 240] on span "Remove" at bounding box center [811, 241] width 56 height 8
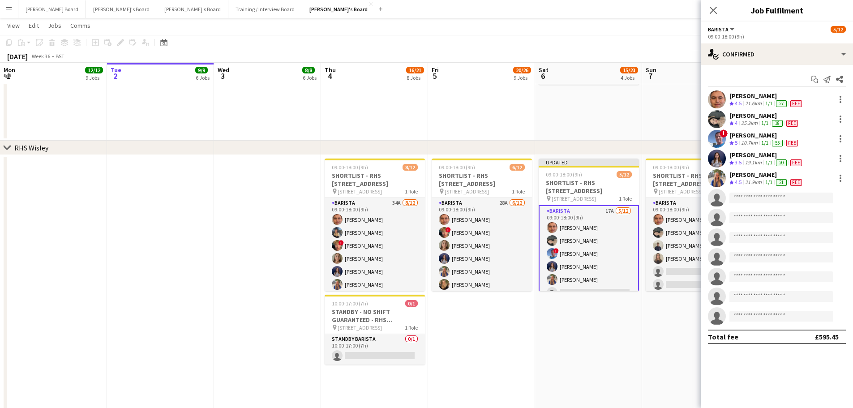
click at [621, 338] on app-date-cell "Updated 09:00-18:00 (9h) 5/12 SHORTLIST - RHS Wisley Gardens, Wisley Ln, Woking…" at bounding box center [588, 374] width 107 height 438
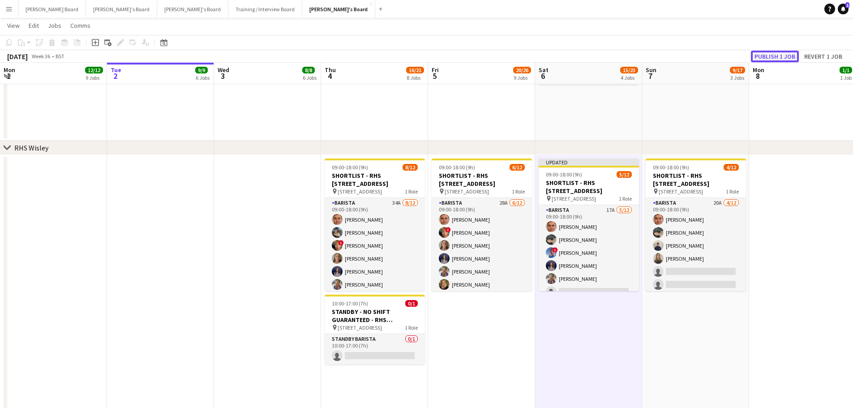
click at [776, 54] on button "Publish 1 job" at bounding box center [775, 57] width 48 height 12
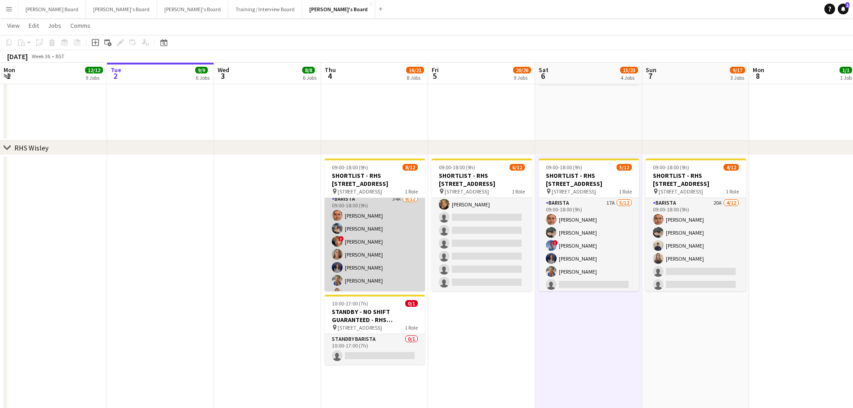
scroll to position [0, 0]
drag, startPoint x: 375, startPoint y: 242, endPoint x: 356, endPoint y: 241, distance: 18.9
click at [375, 242] on app-card-role "Barista 34A [DATE] 09:00-18:00 (9h) [PERSON_NAME] [PERSON_NAME] ! [PERSON_NAME]…" at bounding box center [375, 284] width 100 height 173
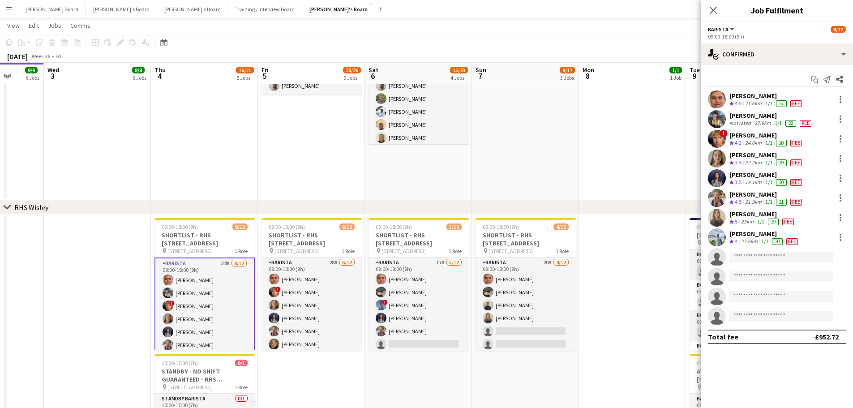
drag, startPoint x: 409, startPoint y: 160, endPoint x: 379, endPoint y: 161, distance: 29.6
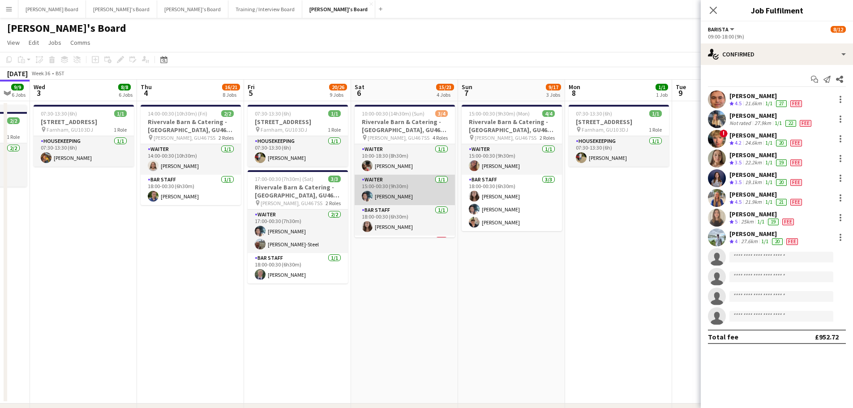
scroll to position [29, 0]
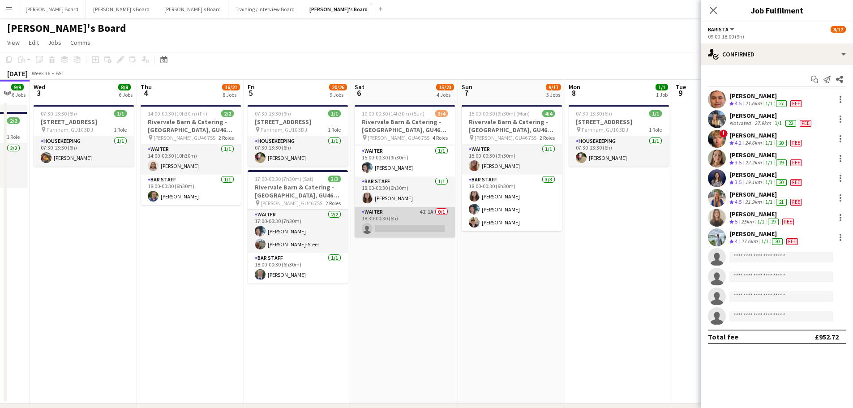
click at [424, 227] on app-card-role "Waiter 4I 1A 0/1 18:30-00:30 (6h) single-neutral-actions" at bounding box center [405, 222] width 100 height 30
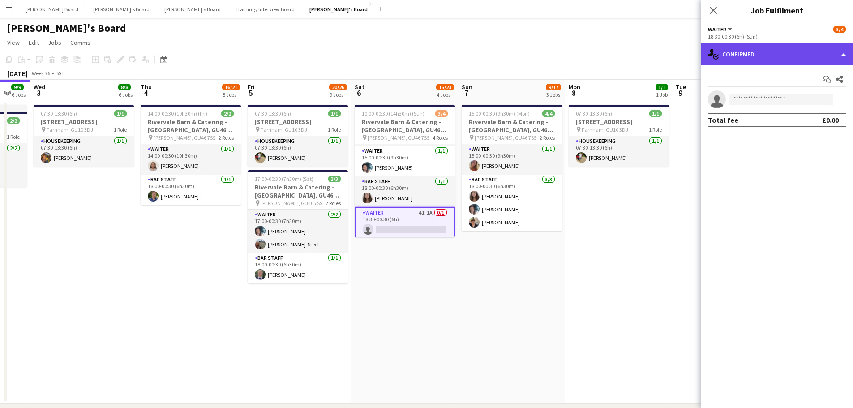
click at [764, 52] on div "single-neutral-actions-check-2 Confirmed" at bounding box center [777, 53] width 152 height 21
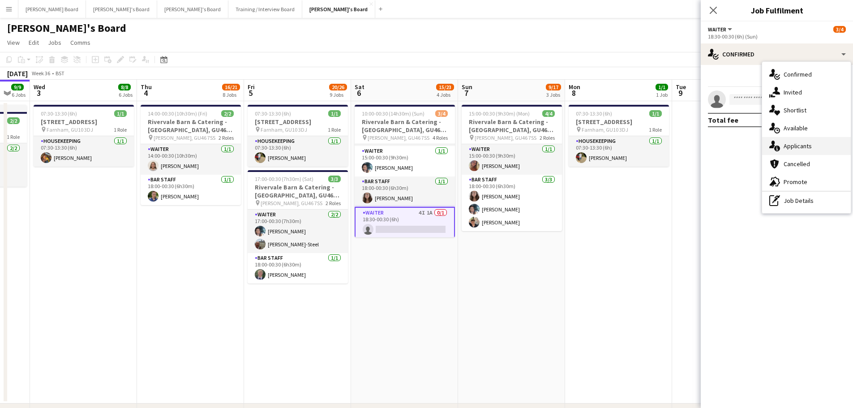
click at [788, 150] on span "Applicants" at bounding box center [798, 146] width 28 height 8
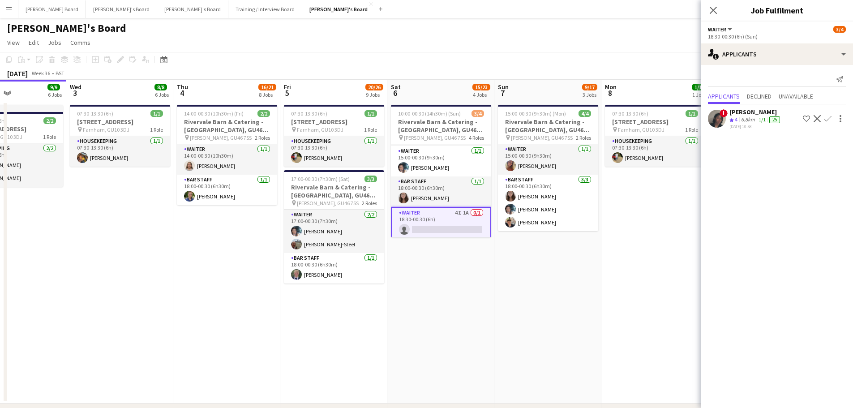
drag, startPoint x: 461, startPoint y: 303, endPoint x: 482, endPoint y: 302, distance: 21.5
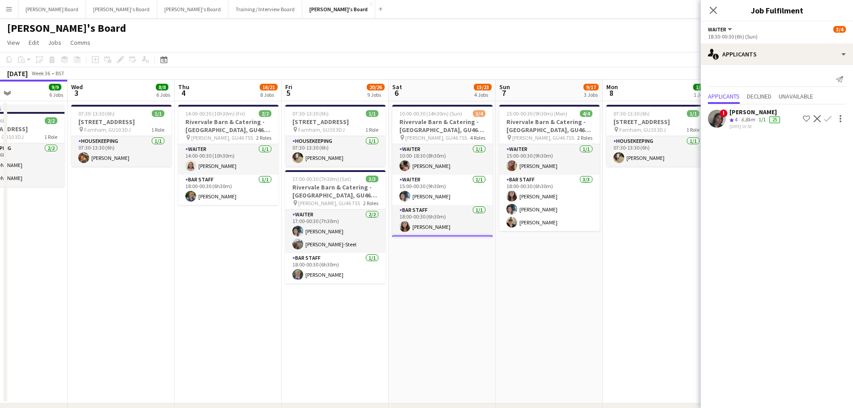
click at [732, 115] on div "[PERSON_NAME]" at bounding box center [755, 112] width 52 height 8
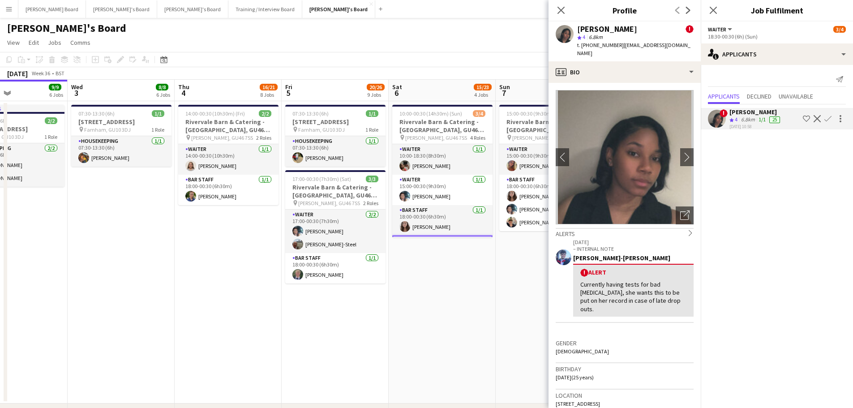
scroll to position [0, 369]
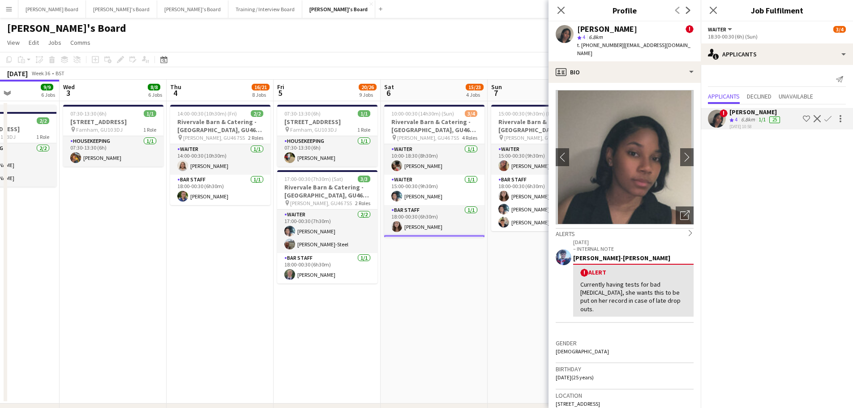
drag, startPoint x: 545, startPoint y: 310, endPoint x: 537, endPoint y: 313, distance: 8.5
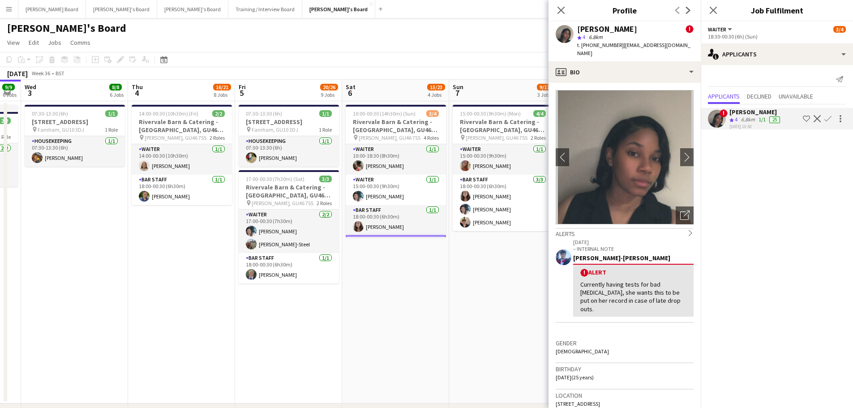
scroll to position [0, 434]
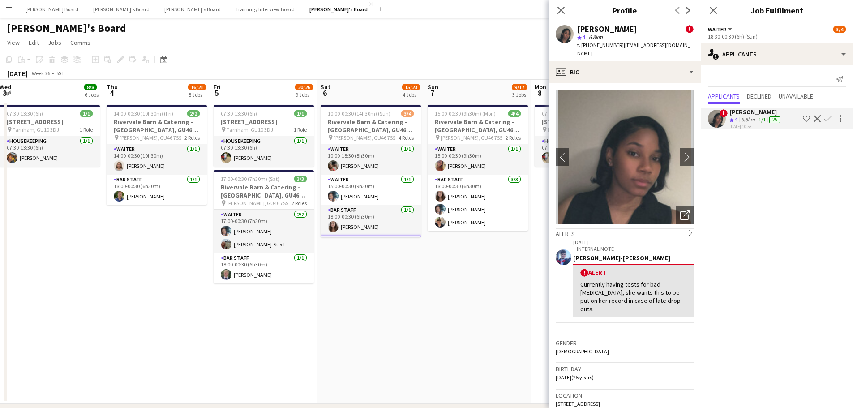
drag, startPoint x: 523, startPoint y: 310, endPoint x: 457, endPoint y: 312, distance: 65.8
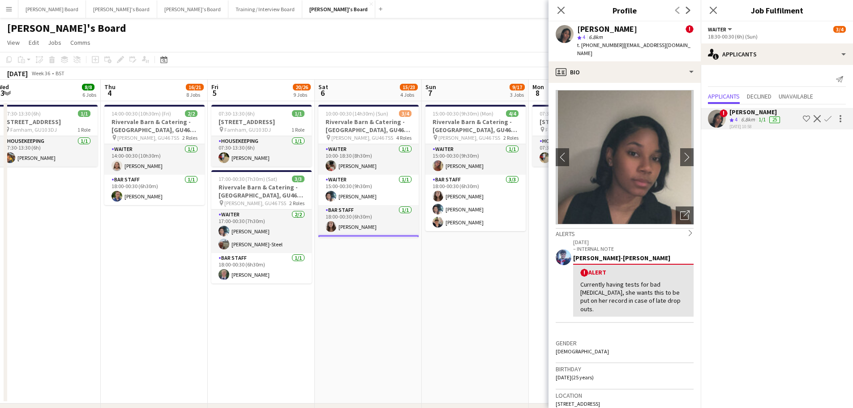
click at [496, 299] on app-date-cell "15:00-00:30 (9h30m) (Mon) 4/4 Rivervale Barn & Catering - Yateley, GU46 7SS pin…" at bounding box center [475, 252] width 107 height 302
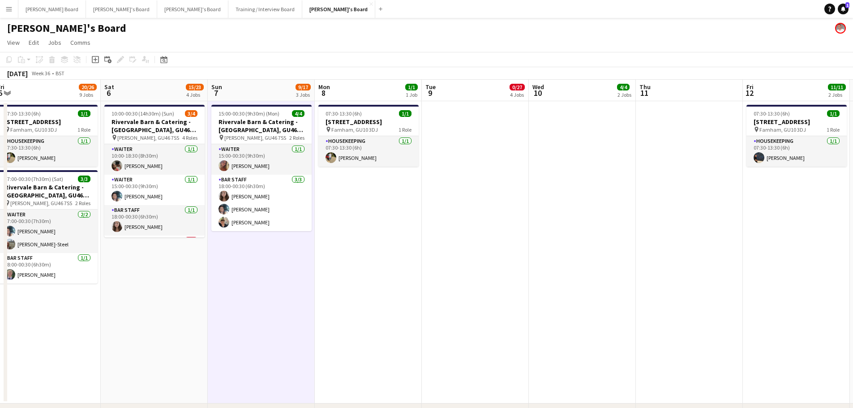
scroll to position [0, 341]
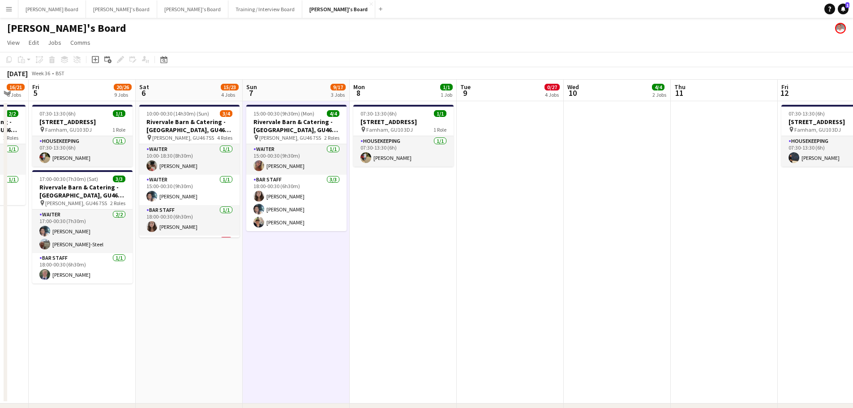
drag, startPoint x: 701, startPoint y: 310, endPoint x: 458, endPoint y: 256, distance: 249.2
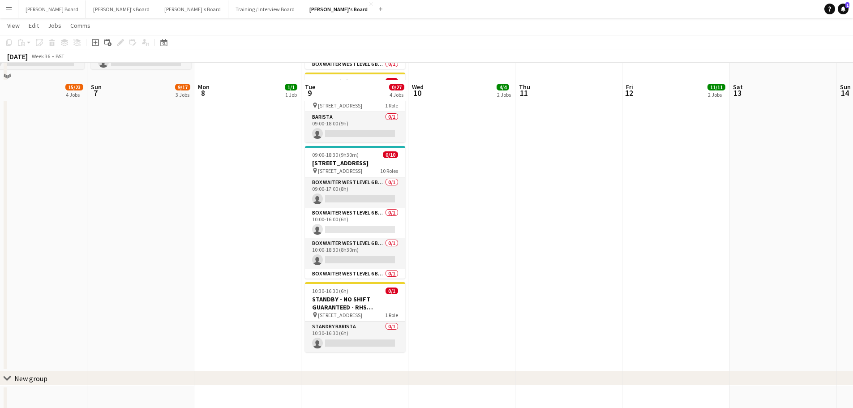
scroll to position [1373, 0]
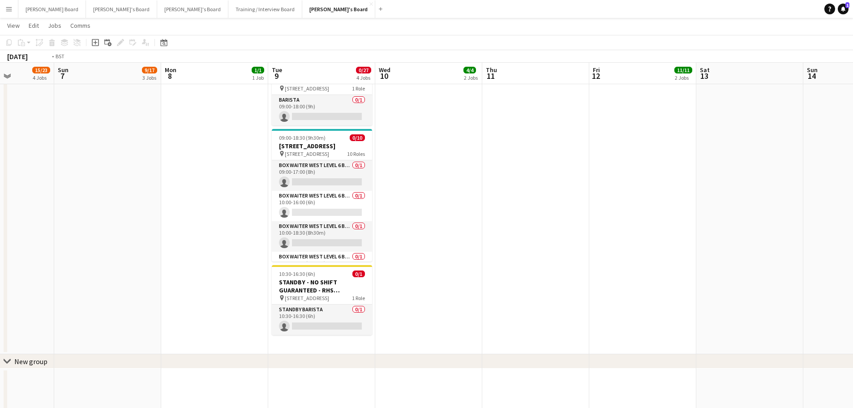
drag, startPoint x: 719, startPoint y: 257, endPoint x: 284, endPoint y: 248, distance: 435.4
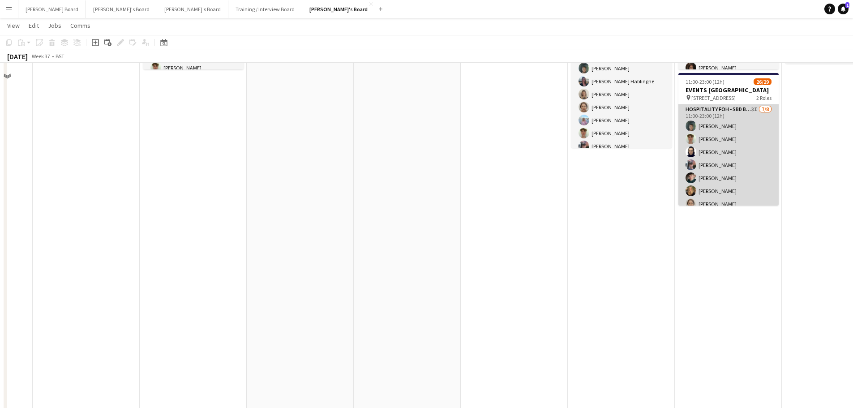
scroll to position [411, 0]
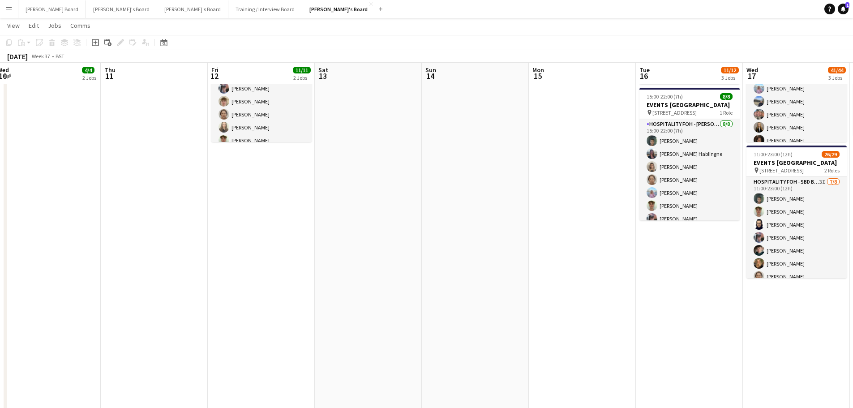
drag, startPoint x: 689, startPoint y: 276, endPoint x: 358, endPoint y: 256, distance: 331.1
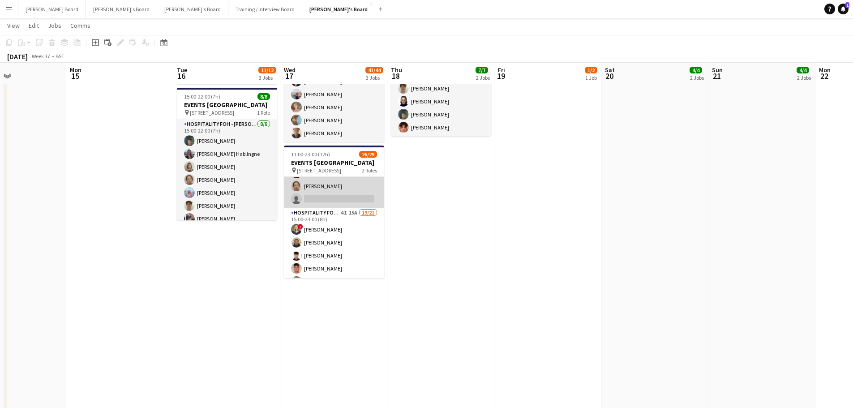
scroll to position [120, 0]
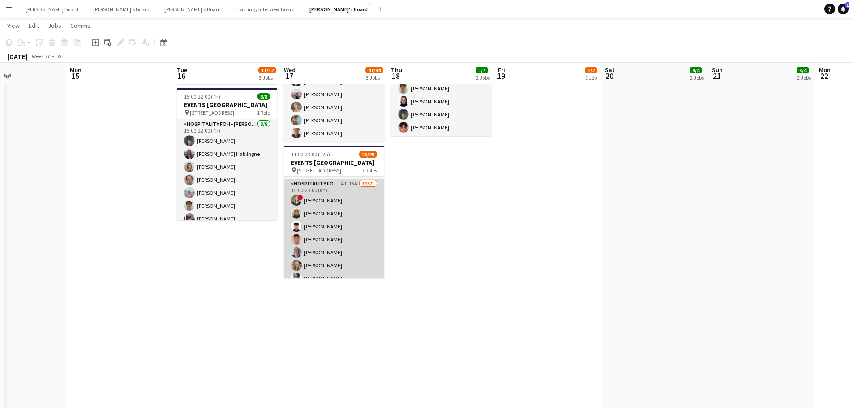
click at [358, 238] on app-card-role "Hospitality FOH - SBD BLV 4I 15A 19/21 15:00-23:00 (8h) ! Sarah Richardson Lanc…" at bounding box center [334, 325] width 100 height 293
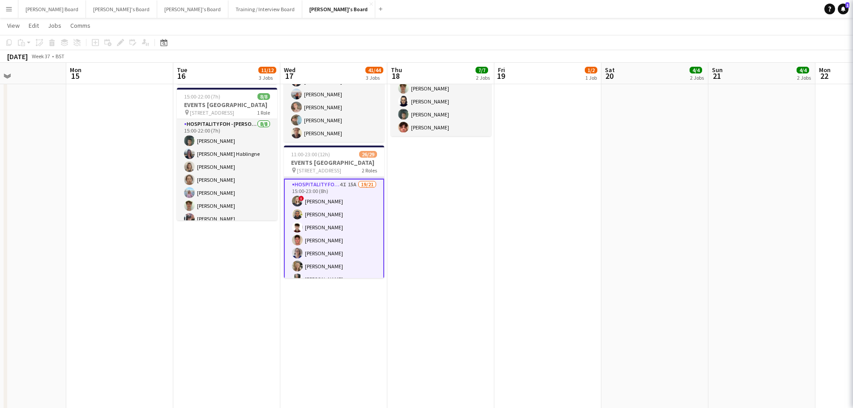
scroll to position [0, 361]
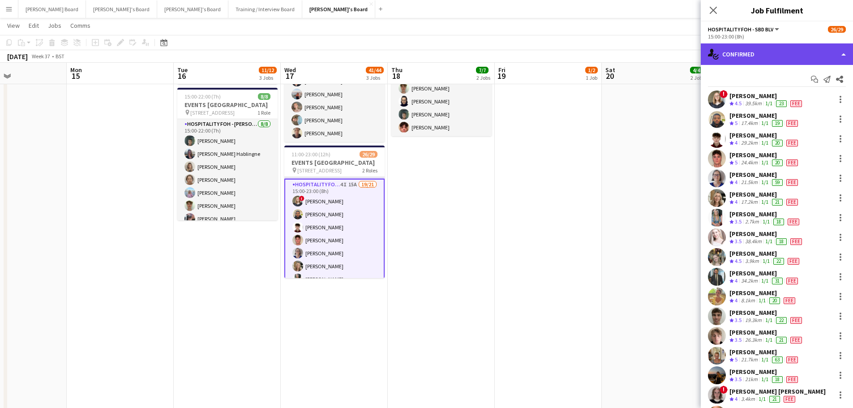
click at [755, 60] on div "single-neutral-actions-check-2 Confirmed" at bounding box center [777, 53] width 152 height 21
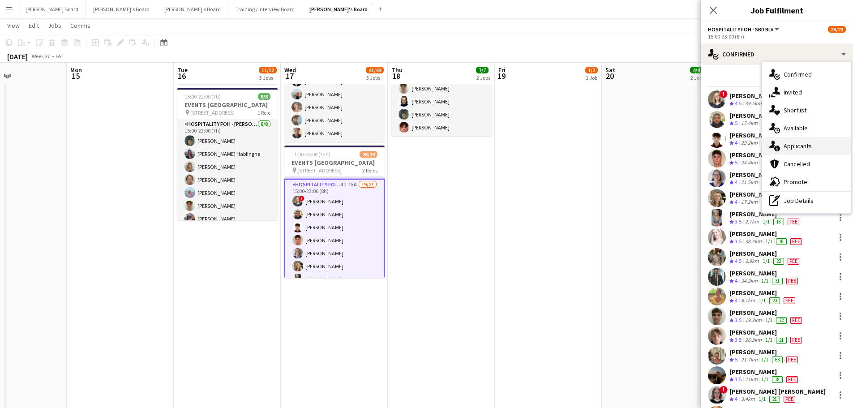
click at [811, 145] on span "Applicants" at bounding box center [798, 146] width 28 height 8
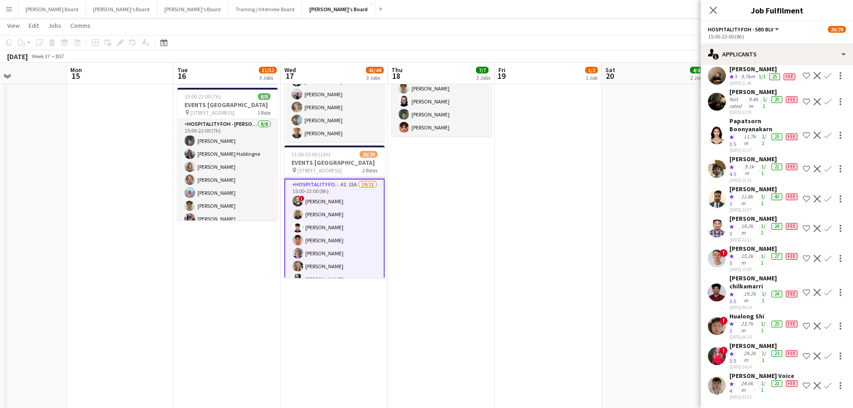
scroll to position [227, 0]
click at [749, 349] on div "29.2km" at bounding box center [751, 356] width 18 height 14
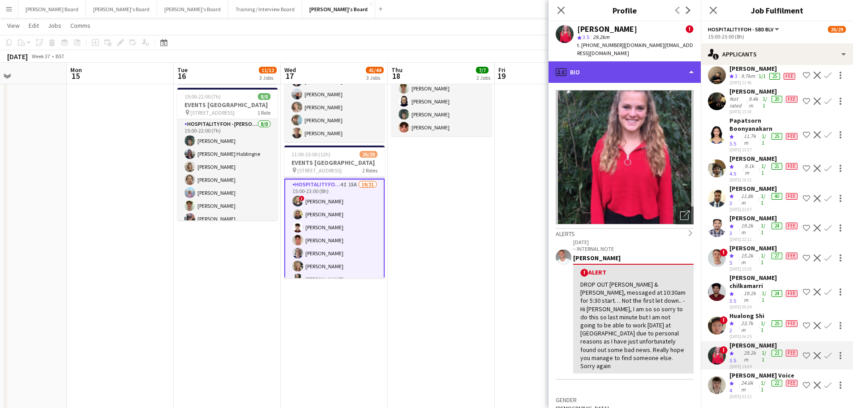
click at [619, 63] on div "profile Bio" at bounding box center [625, 71] width 152 height 21
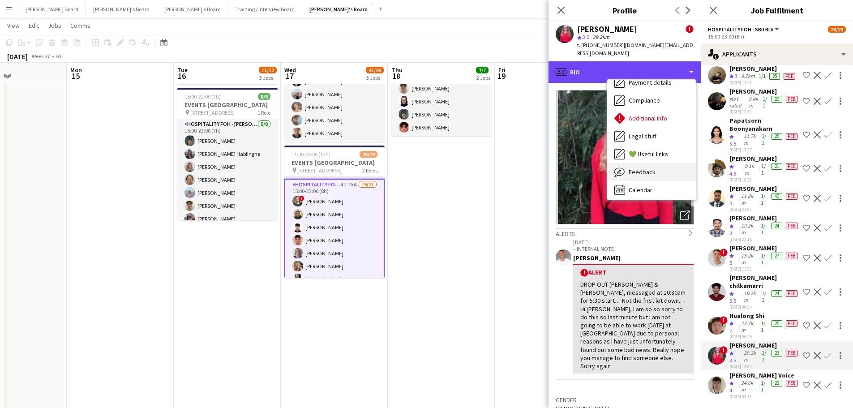
scroll to position [138, 0]
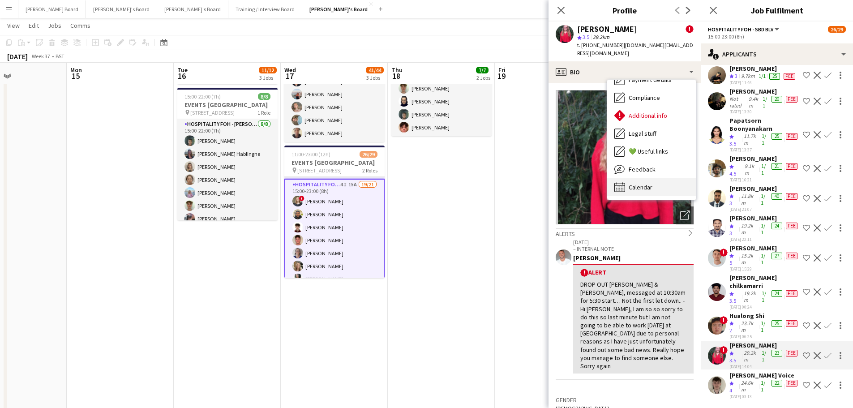
click at [660, 178] on div "Calendar Calendar" at bounding box center [651, 187] width 89 height 18
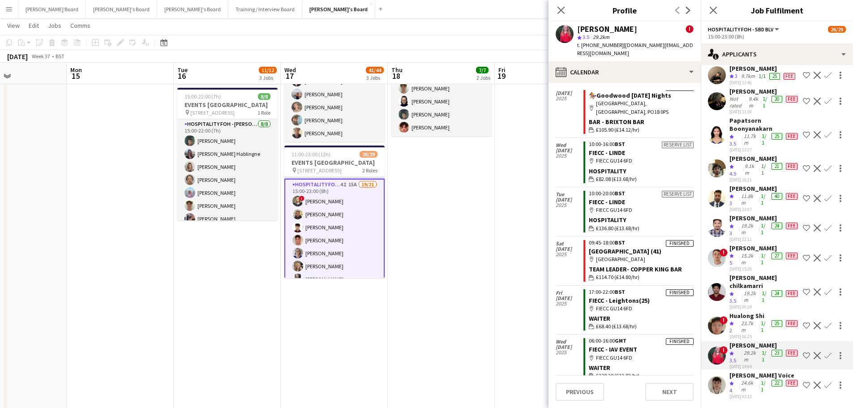
scroll to position [1339, 0]
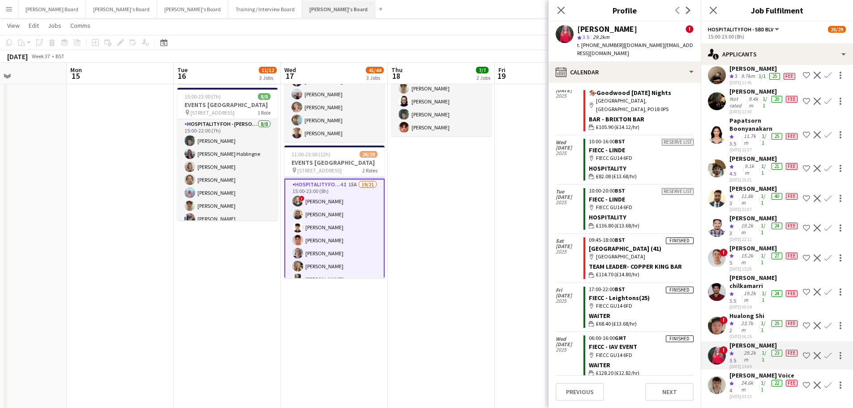
drag, startPoint x: 271, startPoint y: 9, endPoint x: 245, endPoint y: 1, distance: 26.9
click at [302, 9] on button "Jakub's Board Close" at bounding box center [338, 8] width 73 height 17
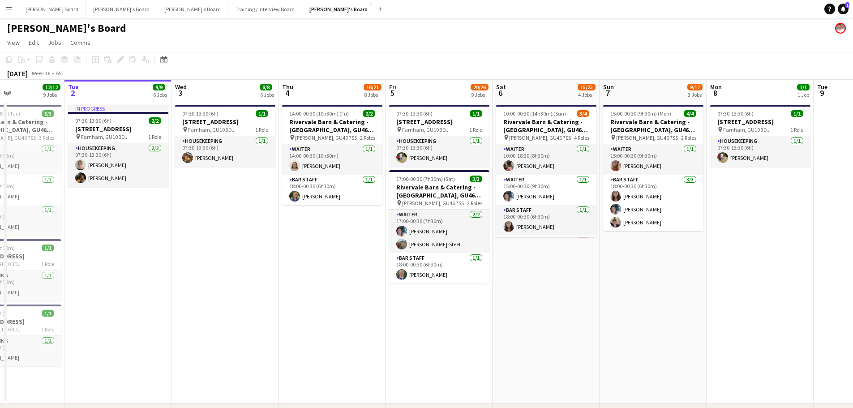
scroll to position [0, 281]
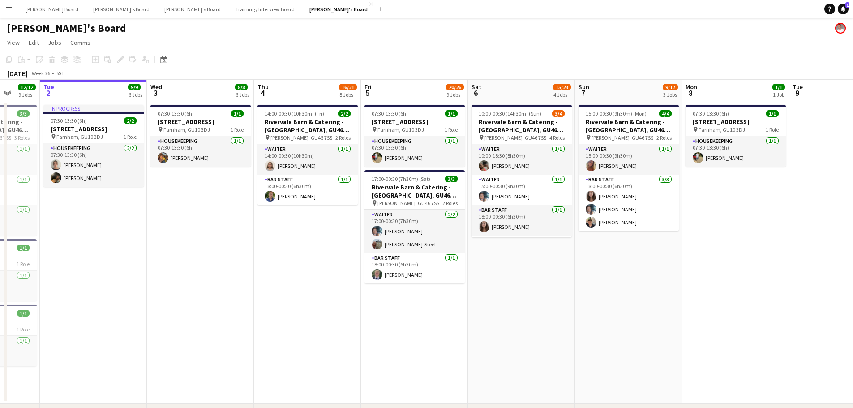
drag, startPoint x: 751, startPoint y: 303, endPoint x: 684, endPoint y: 317, distance: 68.7
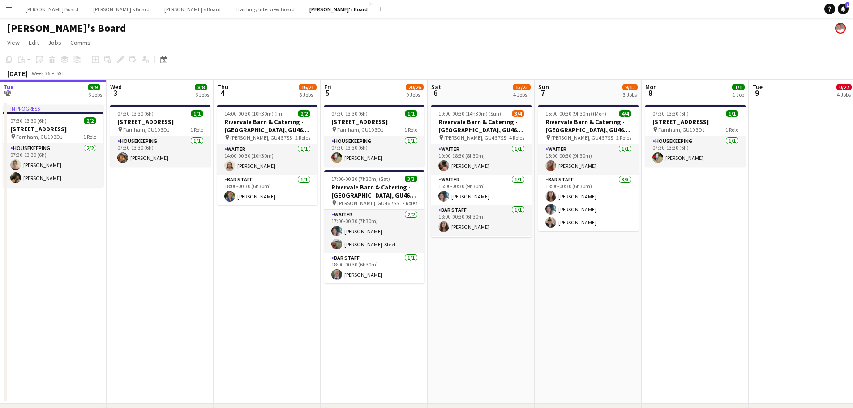
scroll to position [0, 339]
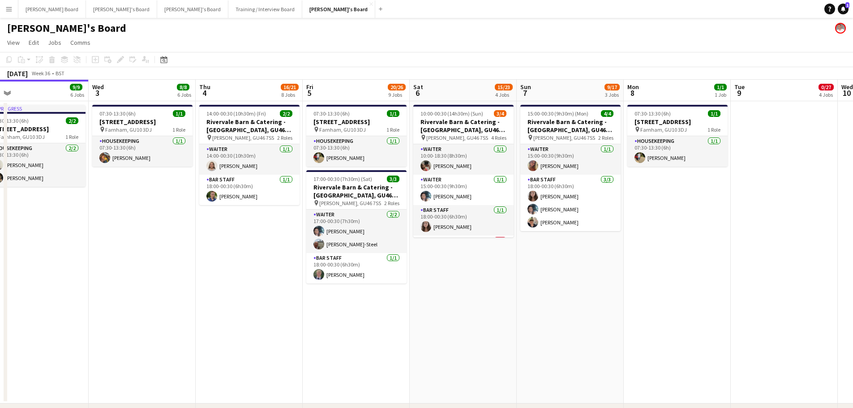
drag, startPoint x: 778, startPoint y: 255, endPoint x: 720, endPoint y: 266, distance: 59.1
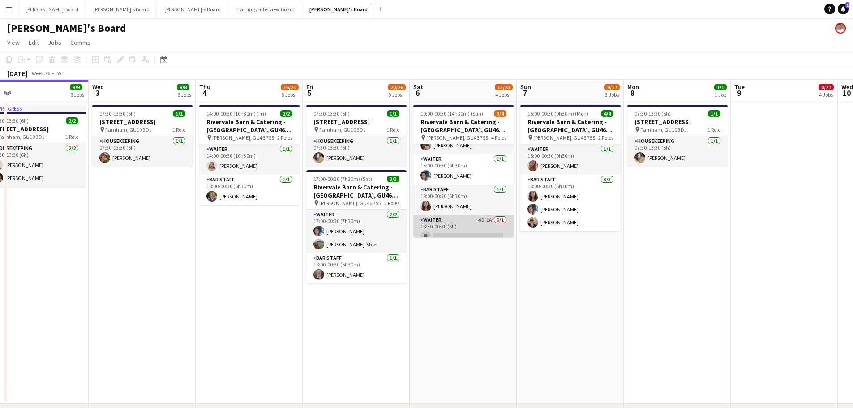
scroll to position [29, 0]
click at [491, 232] on app-card-role "Waiter 4I 1A 0/1 18:30-00:30 (6h) single-neutral-actions" at bounding box center [463, 222] width 100 height 30
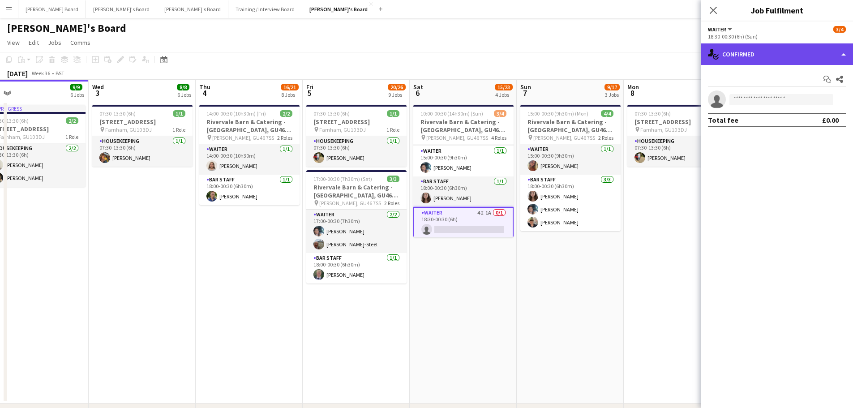
click at [775, 52] on div "single-neutral-actions-check-2 Confirmed" at bounding box center [777, 53] width 152 height 21
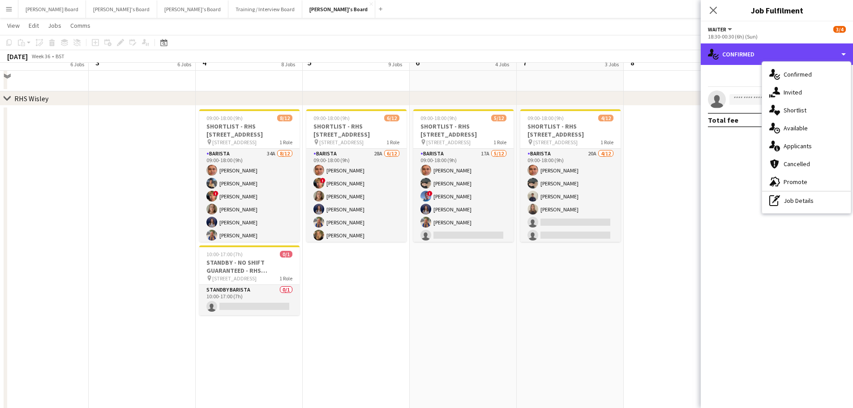
scroll to position [1194, 0]
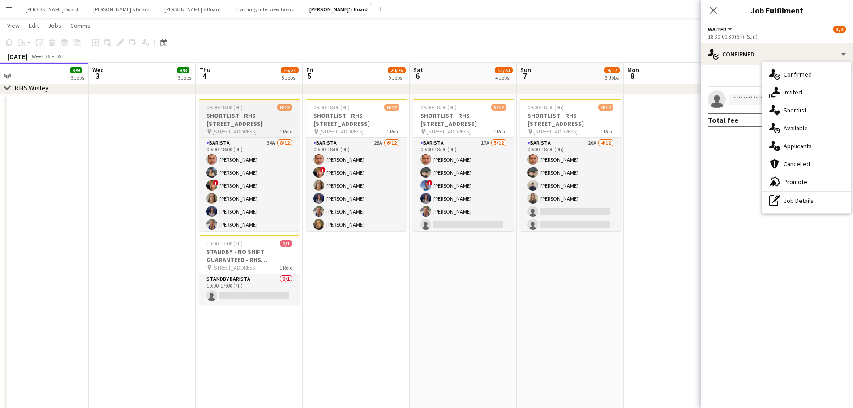
click at [234, 117] on h3 "SHORTLIST - RHS Wisley Gardens, Wisley Ln, Woking GU23 6QB" at bounding box center [249, 120] width 100 height 16
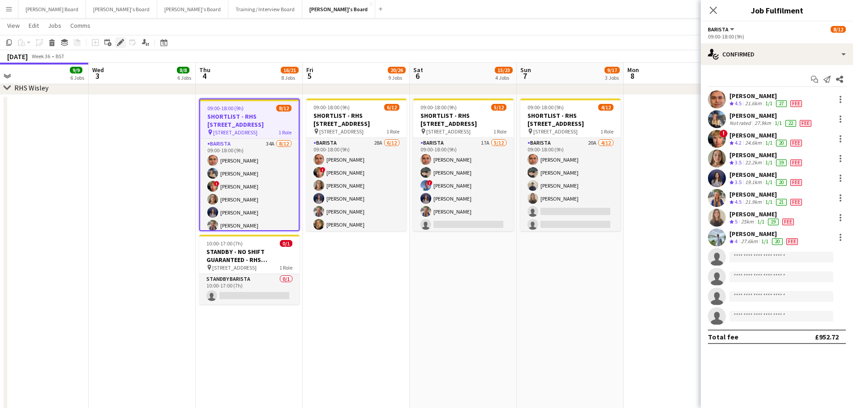
click at [121, 43] on icon "Edit" at bounding box center [120, 42] width 7 height 7
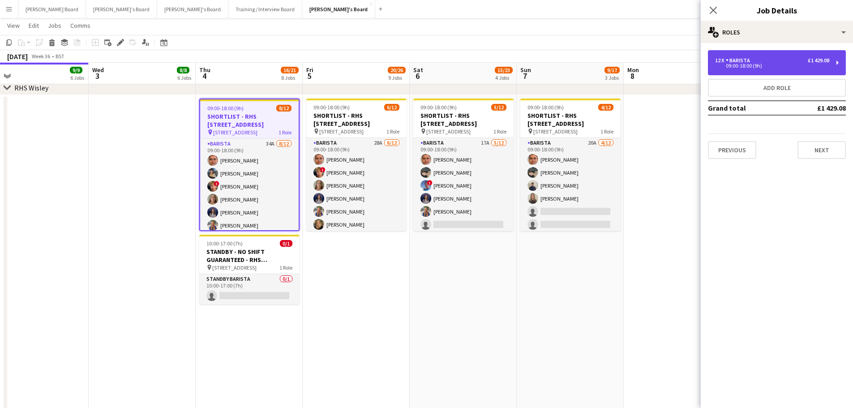
click at [737, 52] on div "12 x Barista £1 429.08 09:00-18:00 (9h)" at bounding box center [777, 62] width 138 height 25
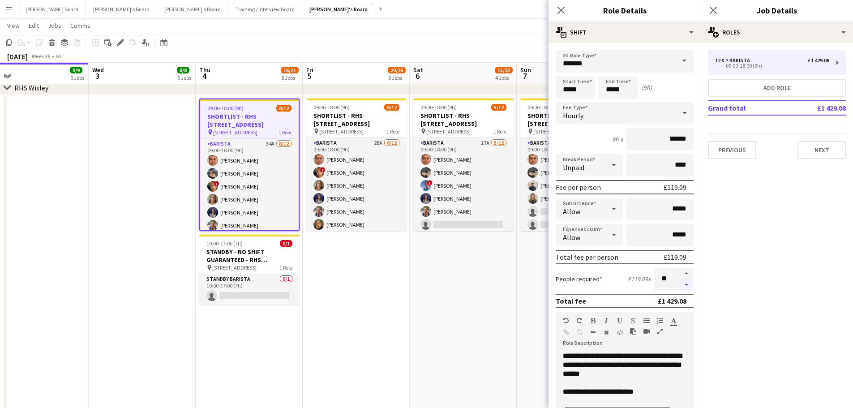
click at [683, 283] on button "button" at bounding box center [686, 284] width 14 height 11
click at [682, 283] on button "button" at bounding box center [686, 284] width 14 height 11
type input "*"
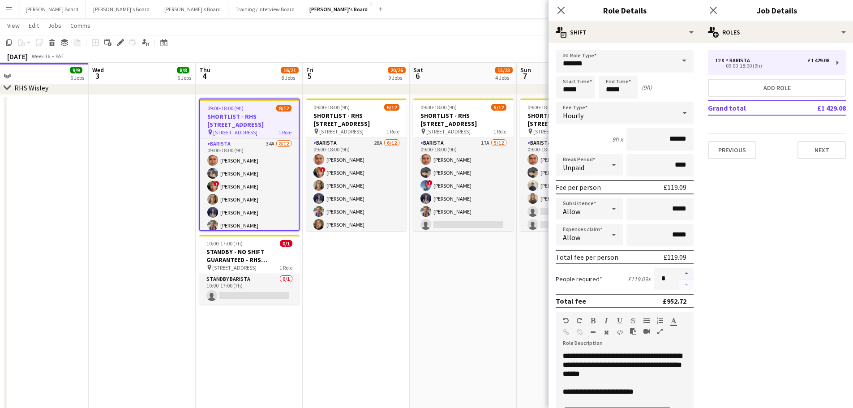
click at [682, 283] on div at bounding box center [686, 279] width 15 height 22
click at [398, 262] on app-date-cell "09:00-18:00 (9h) 6/12 SHORTLIST - RHS Wisley Gardens, Wisley Ln, Woking GU23 6Q…" at bounding box center [356, 314] width 107 height 438
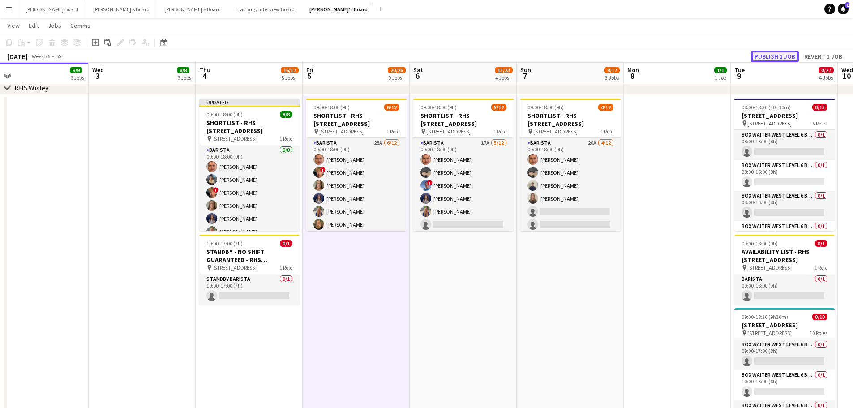
click at [773, 58] on button "Publish 1 job" at bounding box center [775, 57] width 48 height 12
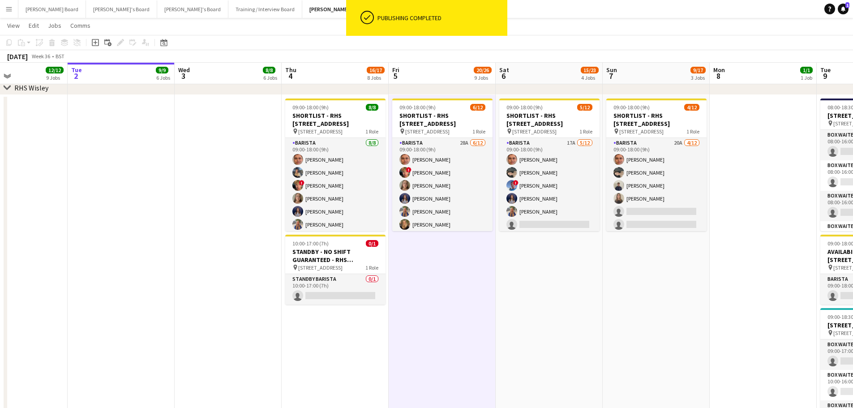
drag, startPoint x: 421, startPoint y: 282, endPoint x: 500, endPoint y: 288, distance: 79.0
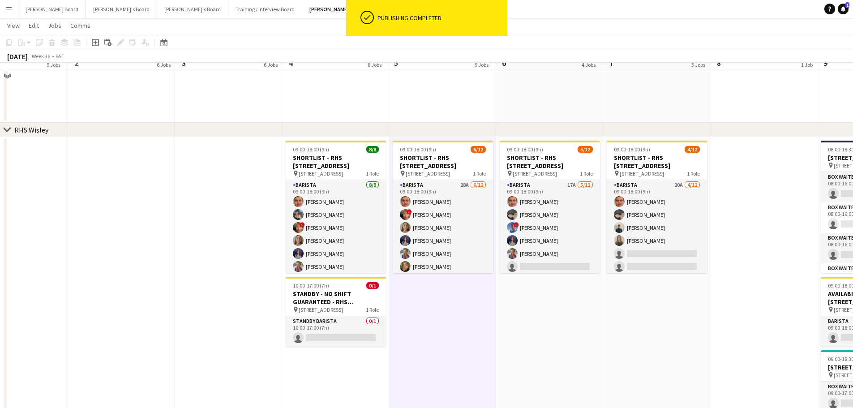
scroll to position [1134, 0]
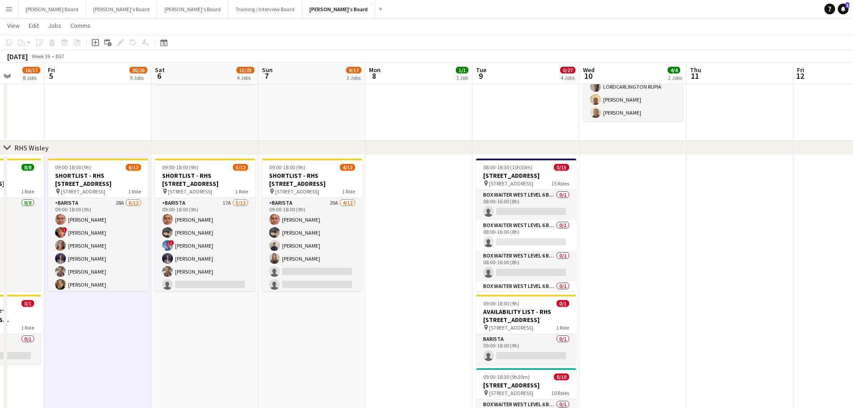
drag, startPoint x: 821, startPoint y: 343, endPoint x: 357, endPoint y: 319, distance: 464.6
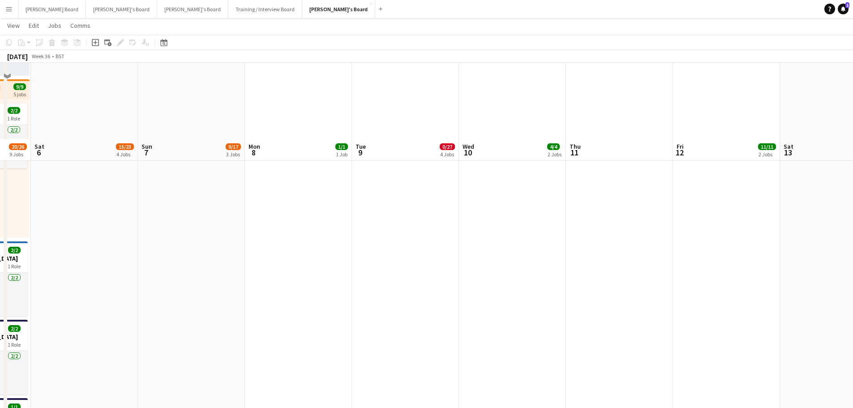
scroll to position [352, 0]
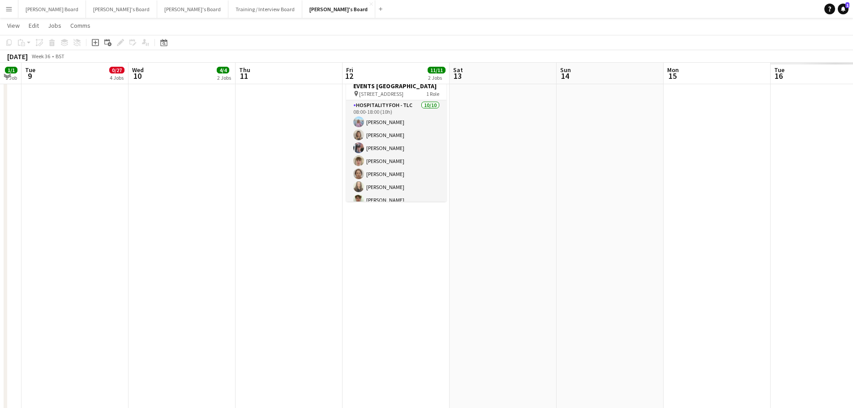
drag, startPoint x: 676, startPoint y: 313, endPoint x: 218, endPoint y: 274, distance: 459.7
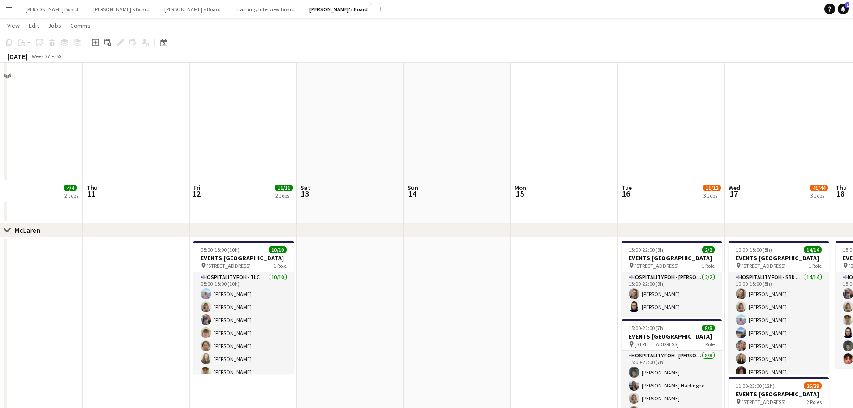
scroll to position [172, 0]
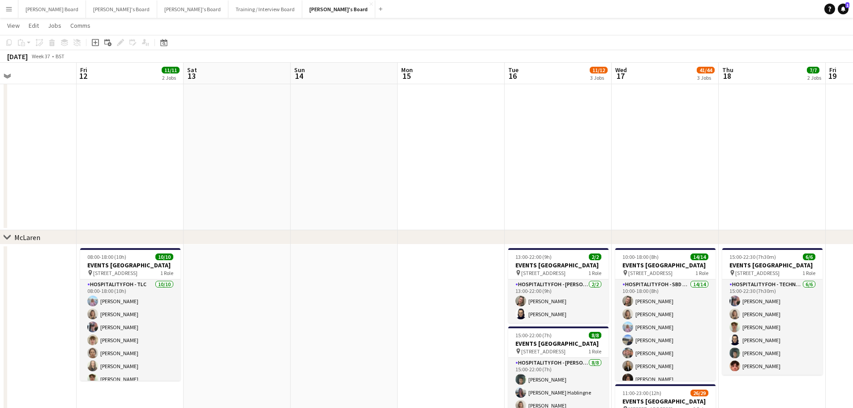
drag, startPoint x: 410, startPoint y: 310, endPoint x: 346, endPoint y: 293, distance: 66.3
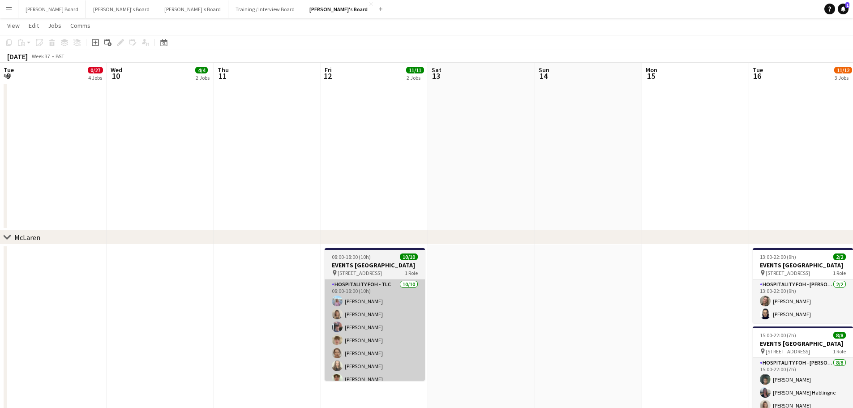
drag, startPoint x: 467, startPoint y: 286, endPoint x: 501, endPoint y: 291, distance: 33.9
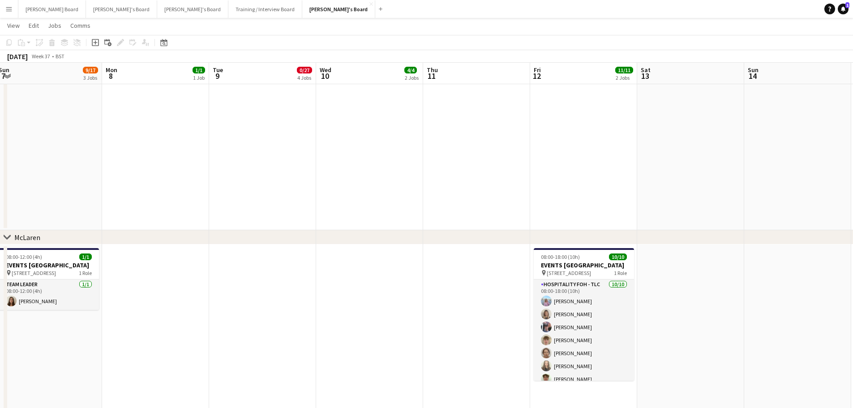
drag, startPoint x: 339, startPoint y: 287, endPoint x: 425, endPoint y: 256, distance: 91.9
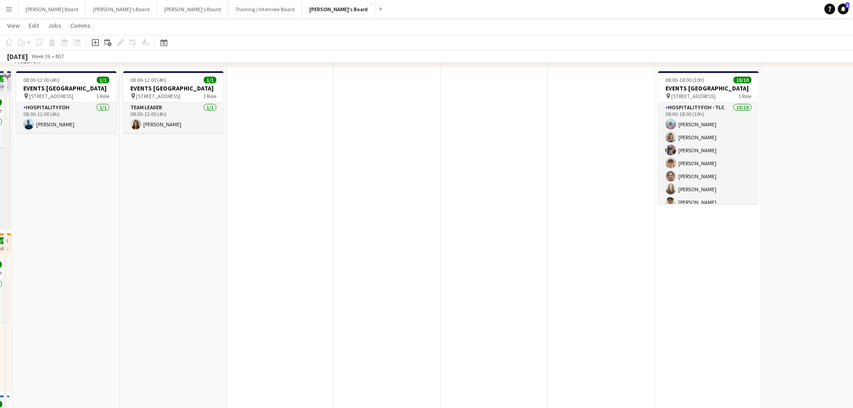
scroll to position [352, 0]
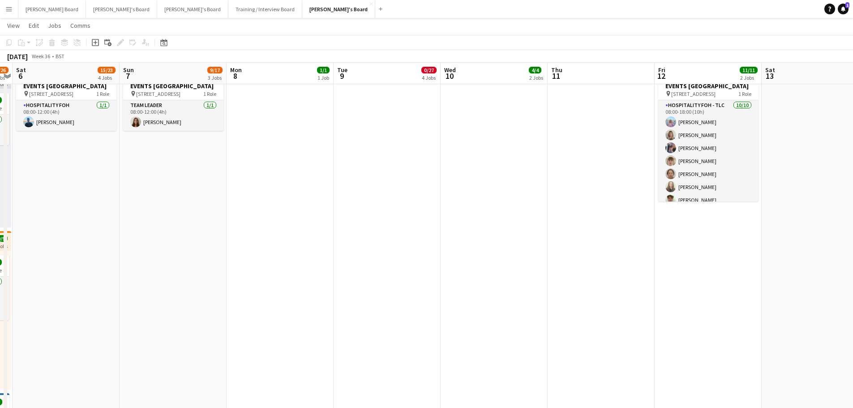
drag, startPoint x: 232, startPoint y: 299, endPoint x: 485, endPoint y: 295, distance: 253.0
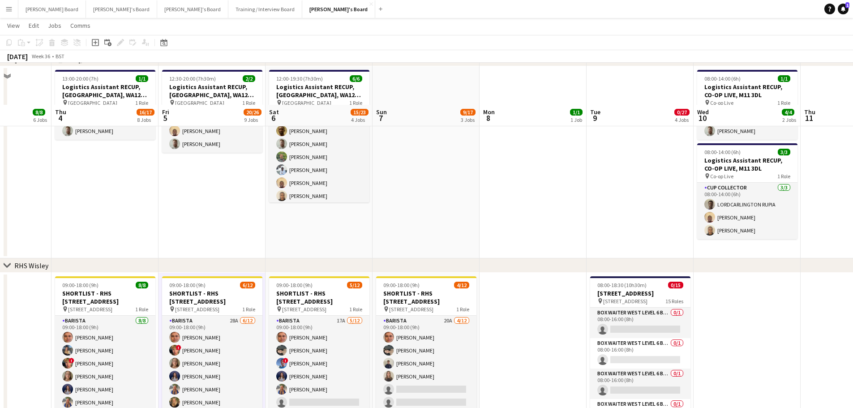
scroll to position [948, 0]
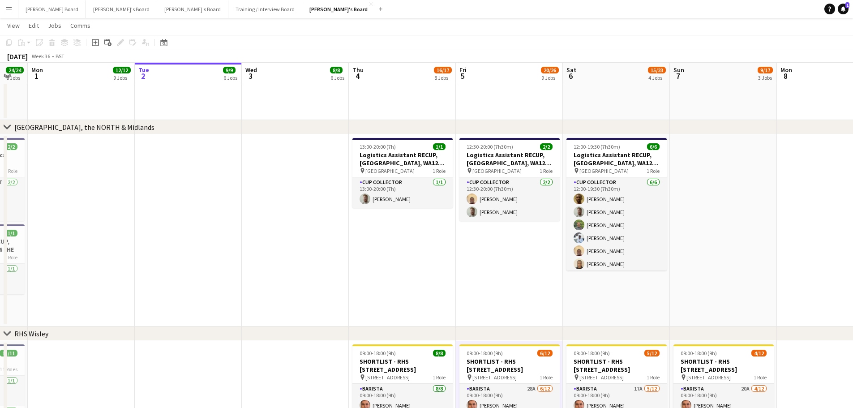
drag, startPoint x: 189, startPoint y: 281, endPoint x: 412, endPoint y: 293, distance: 223.8
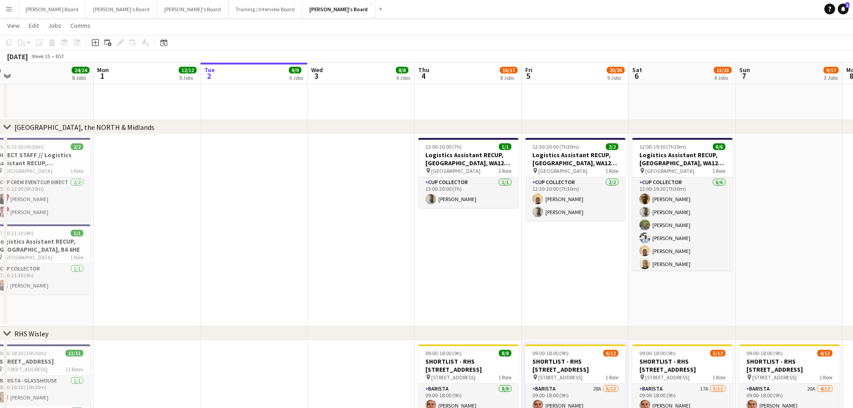
scroll to position [0, 229]
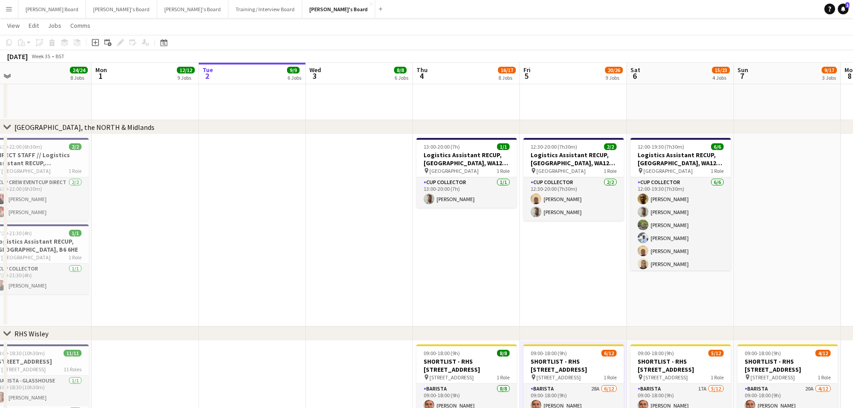
drag, startPoint x: 324, startPoint y: 289, endPoint x: 388, endPoint y: 291, distance: 64.1
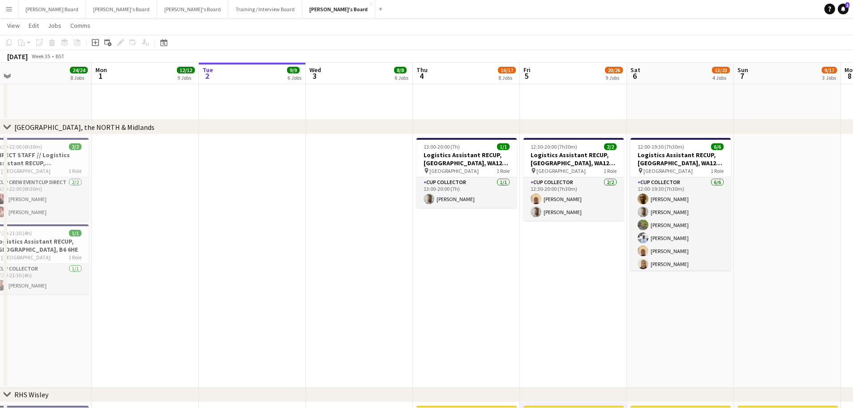
click at [472, 339] on app-date-cell "13:00-20:00 (7h) 1/1 Logistics Assistant RECUP, HAYDOCK PARK, WA12 0HQ pin Hayd…" at bounding box center [466, 260] width 107 height 253
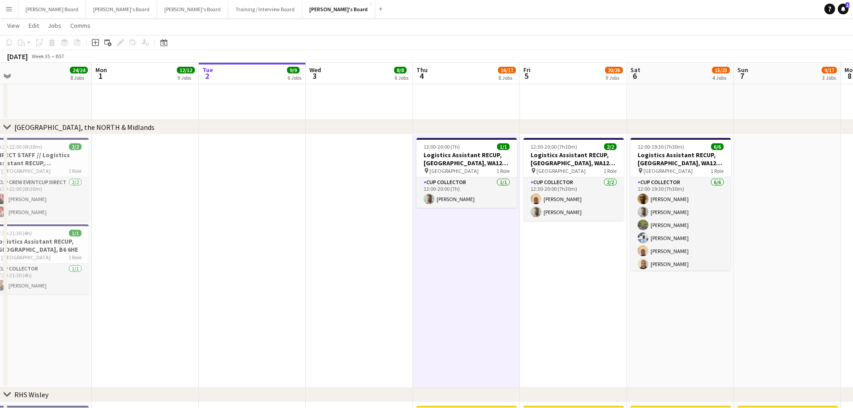
click at [138, 269] on app-date-cell at bounding box center [145, 260] width 107 height 253
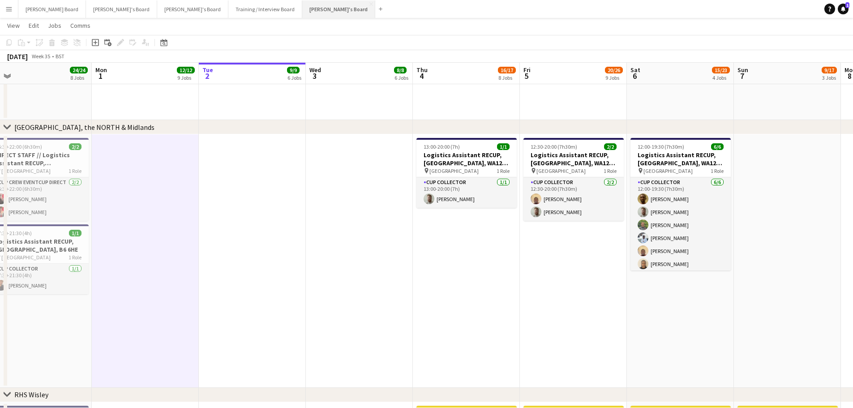
click at [302, 6] on button "Jakub's Board Close" at bounding box center [338, 8] width 73 height 17
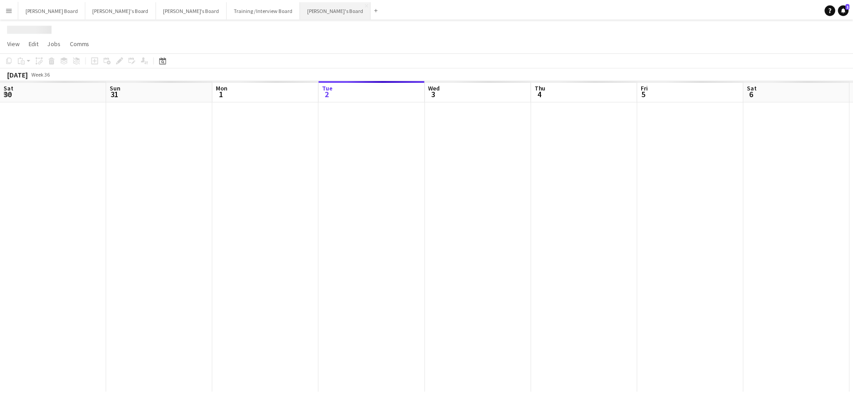
scroll to position [0, 214]
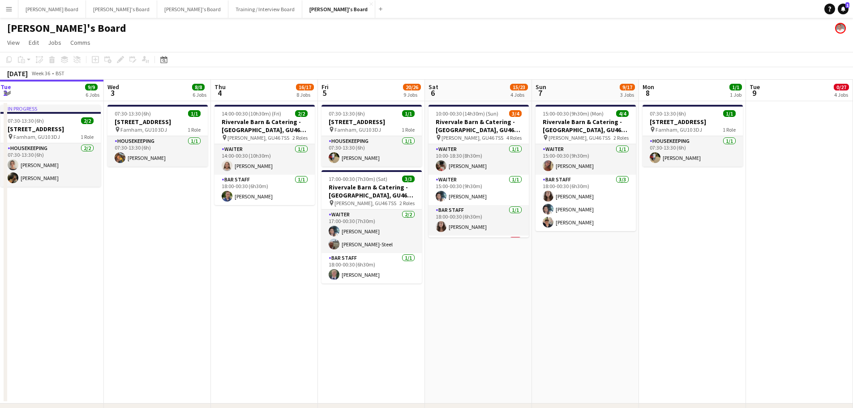
drag, startPoint x: 567, startPoint y: 275, endPoint x: 394, endPoint y: 300, distance: 175.1
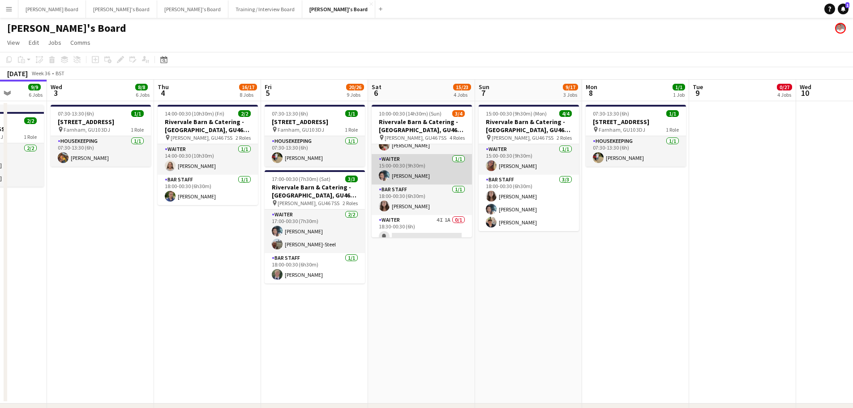
scroll to position [29, 0]
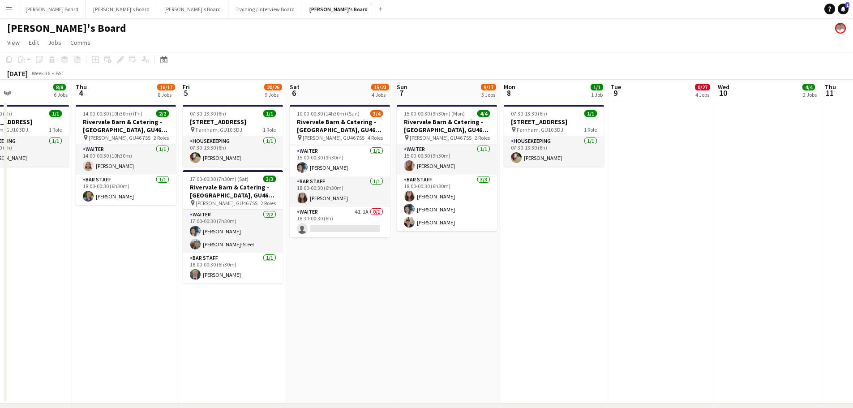
drag, startPoint x: 557, startPoint y: 324, endPoint x: 616, endPoint y: 341, distance: 61.9
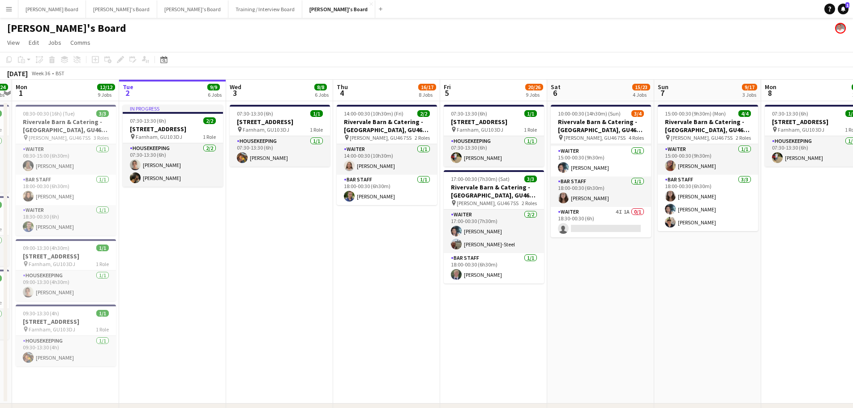
drag, startPoint x: 331, startPoint y: 320, endPoint x: 471, endPoint y: 317, distance: 140.2
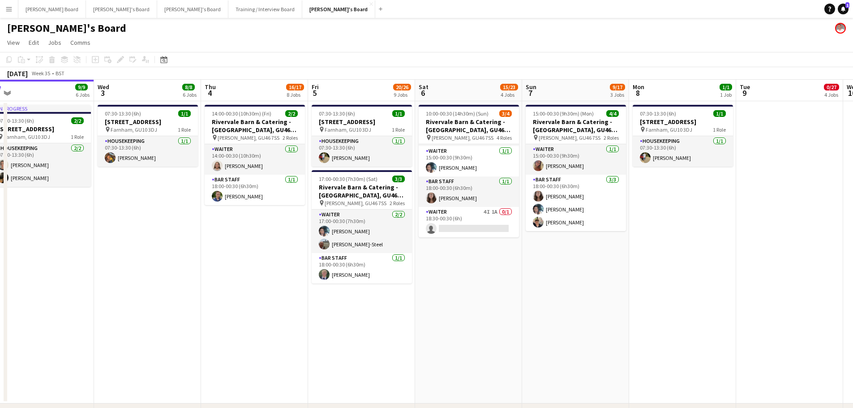
drag, startPoint x: 381, startPoint y: 311, endPoint x: 305, endPoint y: 300, distance: 77.4
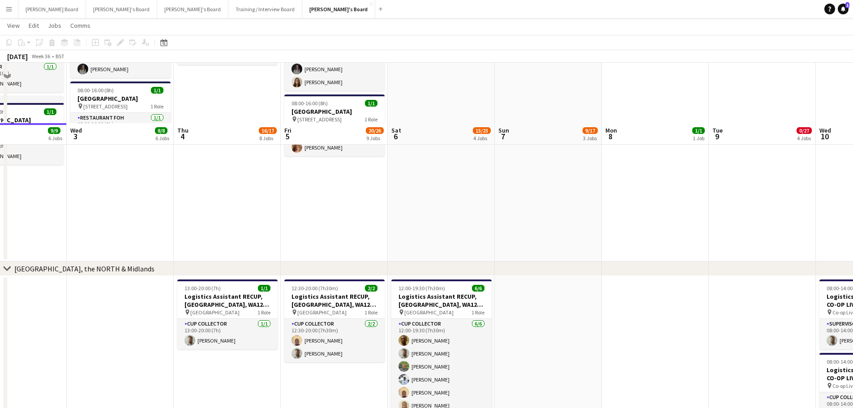
scroll to position [1015, 0]
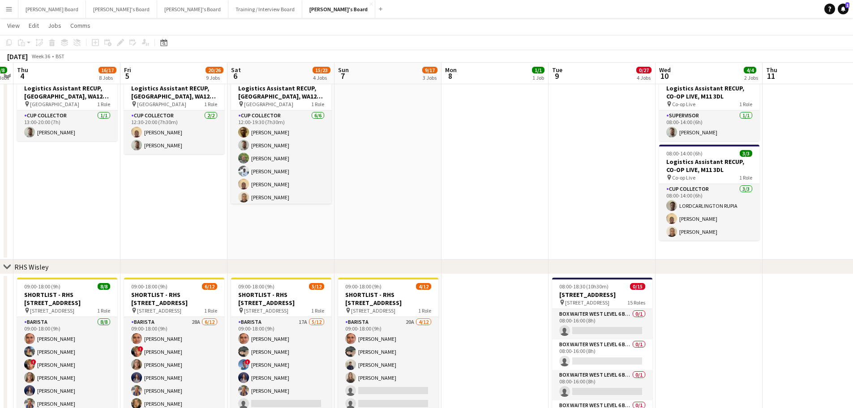
drag, startPoint x: 677, startPoint y: 296, endPoint x: 466, endPoint y: 303, distance: 210.6
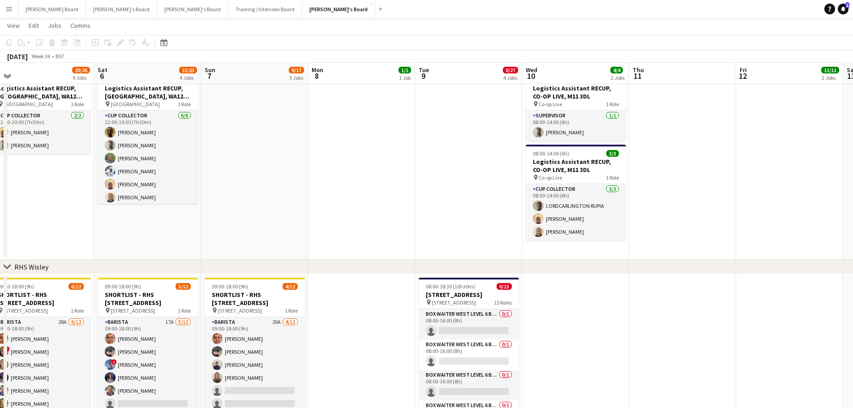
scroll to position [0, 296]
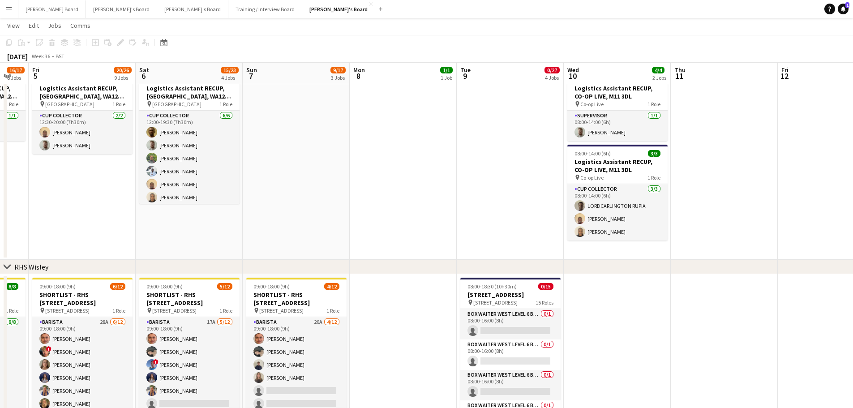
drag, startPoint x: 462, startPoint y: 329, endPoint x: 435, endPoint y: 330, distance: 26.4
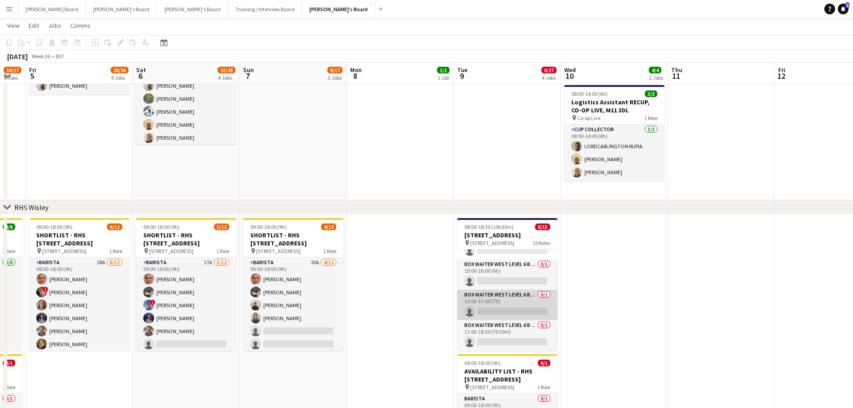
scroll to position [364, 0]
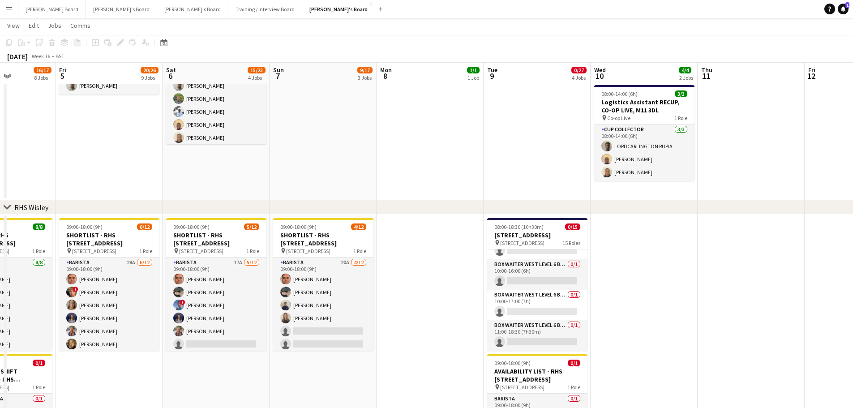
drag, startPoint x: 464, startPoint y: 333, endPoint x: 511, endPoint y: 325, distance: 48.1
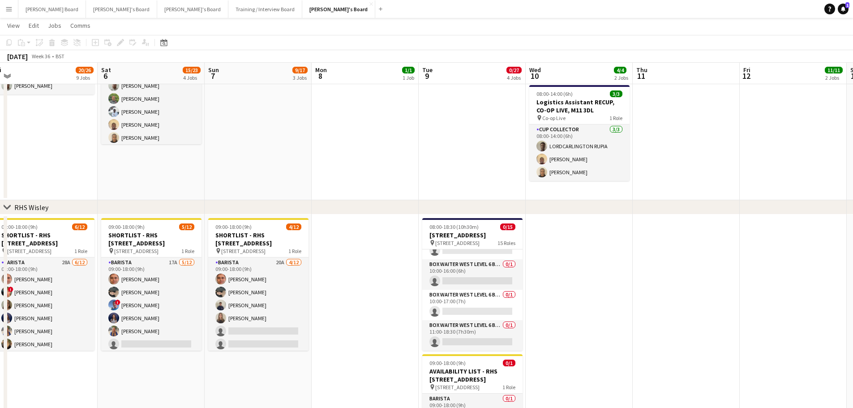
drag, startPoint x: 498, startPoint y: 319, endPoint x: 479, endPoint y: 314, distance: 20.3
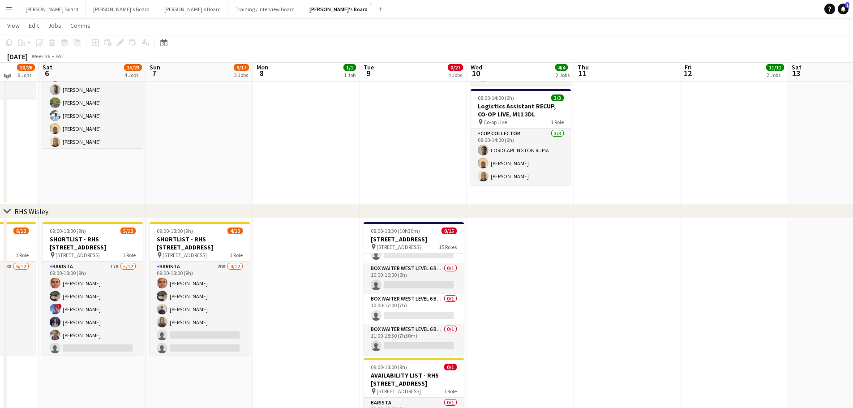
scroll to position [1068, 0]
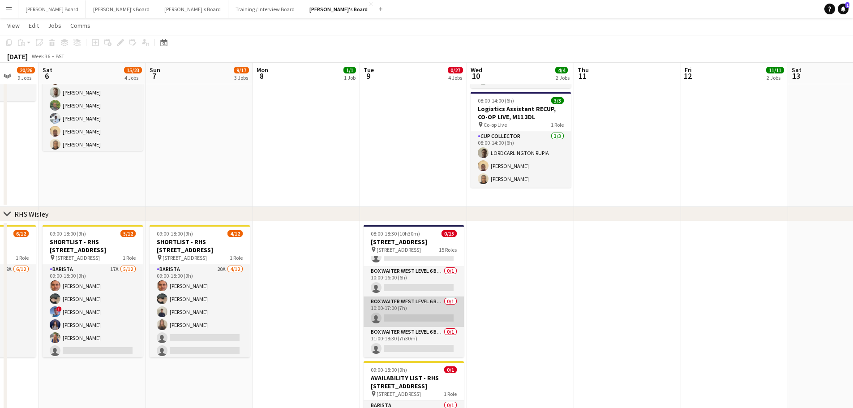
click at [395, 312] on app-card-role "Box Waiter WEST LEVEL 6 BOXES 0/1 10:00-17:00 (7h) single-neutral-actions" at bounding box center [414, 311] width 100 height 30
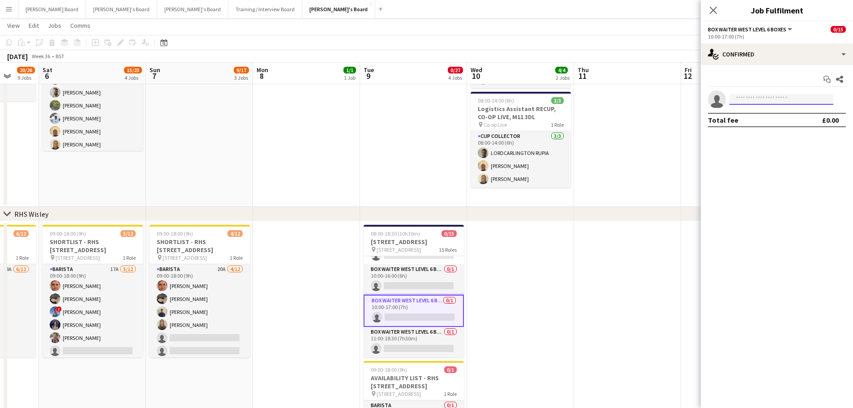
click at [761, 97] on input at bounding box center [781, 99] width 104 height 11
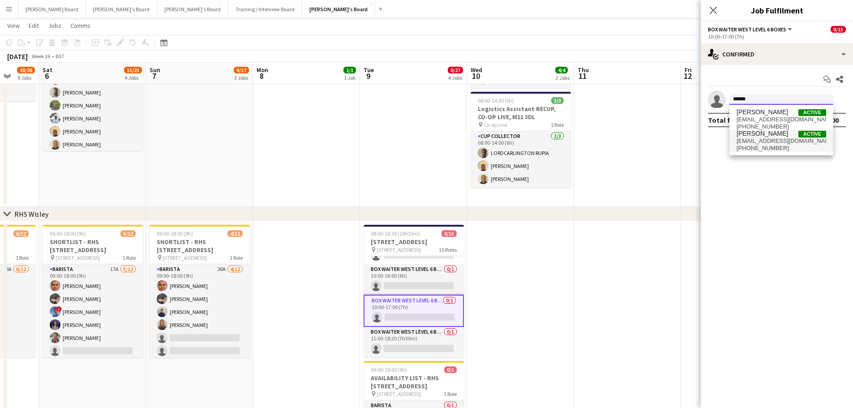
type input "******"
click at [777, 142] on span "qc.hugocast@gmail.com" at bounding box center [782, 140] width 90 height 7
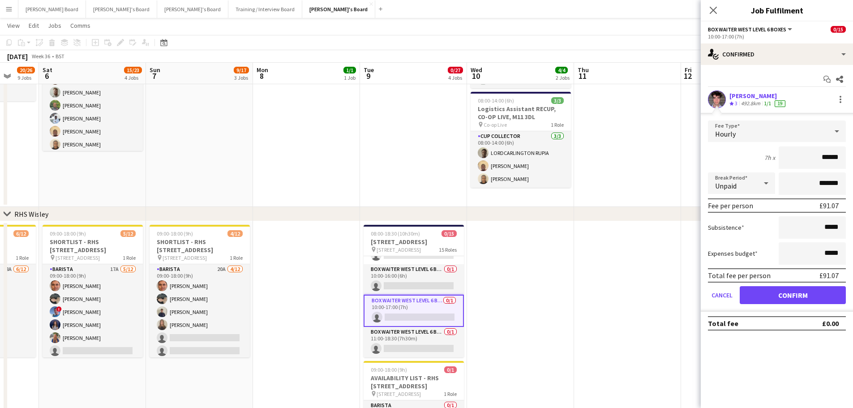
click at [751, 103] on div "492.8km" at bounding box center [750, 104] width 23 height 8
click at [774, 299] on button "Confirm" at bounding box center [793, 295] width 106 height 18
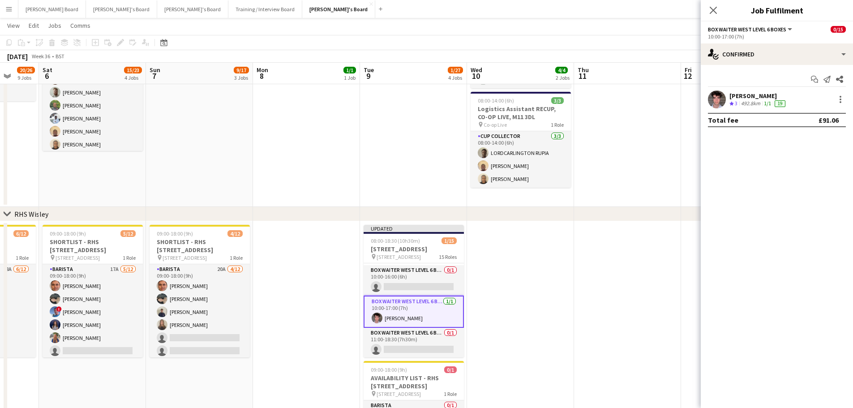
click at [726, 94] on div "Hugo Castillo Crew rating 3 492.8km 1/1 19" at bounding box center [777, 99] width 152 height 18
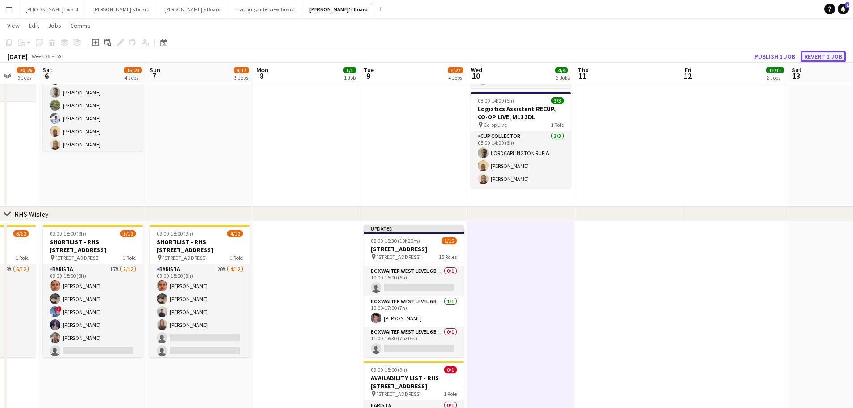
click at [827, 56] on button "Revert 1 job" at bounding box center [823, 57] width 45 height 12
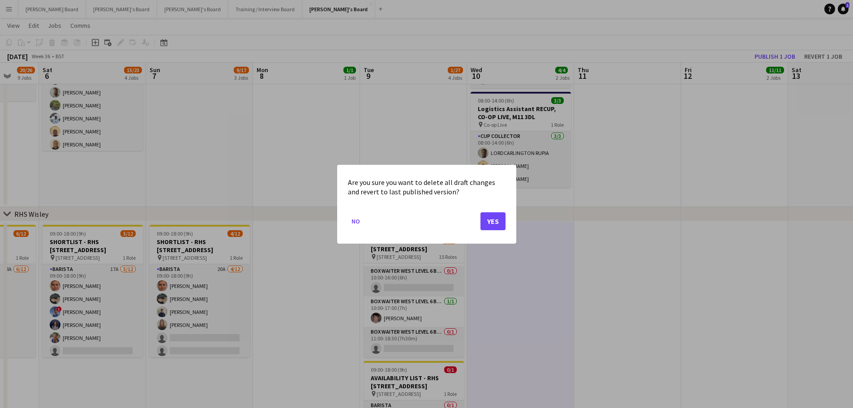
click at [506, 222] on div "Are you sure you want to delete all draft changes and revert to last published …" at bounding box center [426, 204] width 179 height 79
click at [502, 222] on button "Yes" at bounding box center [493, 221] width 25 height 18
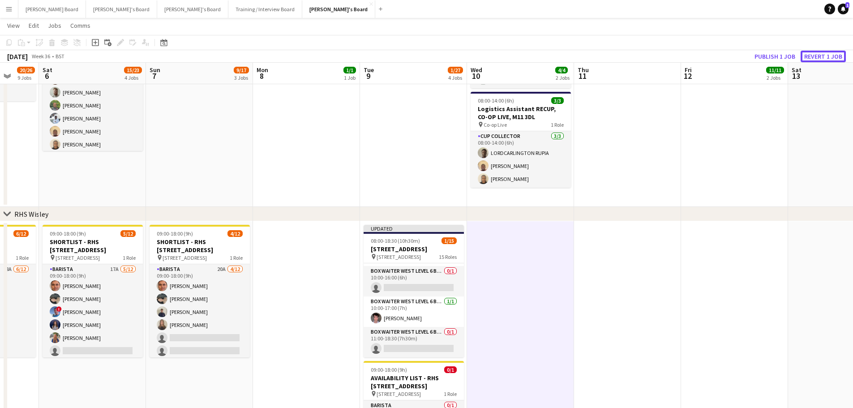
scroll to position [1068, 0]
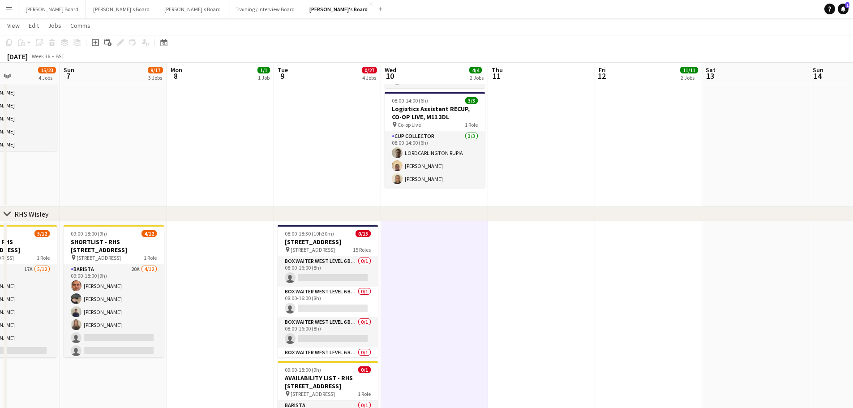
drag, startPoint x: 695, startPoint y: 245, endPoint x: 258, endPoint y: 230, distance: 437.3
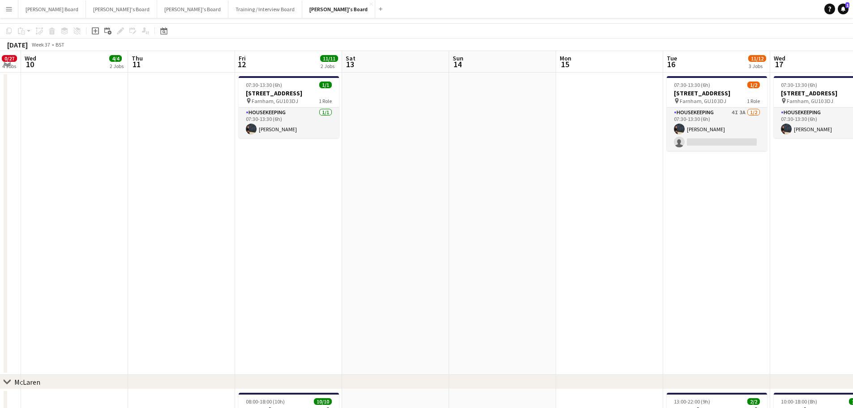
scroll to position [0, 0]
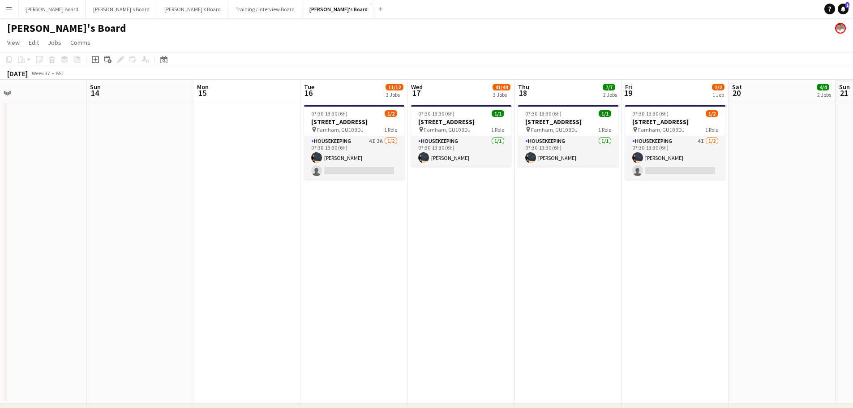
drag, startPoint x: 613, startPoint y: 259, endPoint x: 188, endPoint y: 240, distance: 425.9
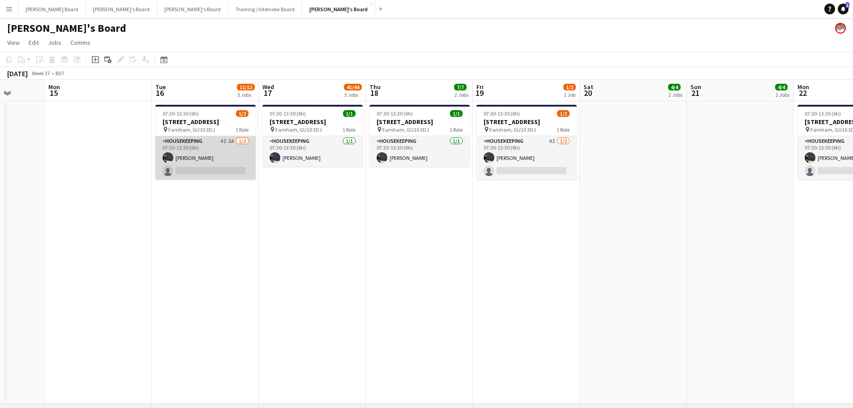
drag, startPoint x: 212, startPoint y: 159, endPoint x: 220, endPoint y: 174, distance: 17.2
click at [213, 160] on app-card-role "Housekeeping 4I 3A 1/2 07:30-13:30 (6h) Grace ramsay single-neutral-actions" at bounding box center [205, 157] width 100 height 43
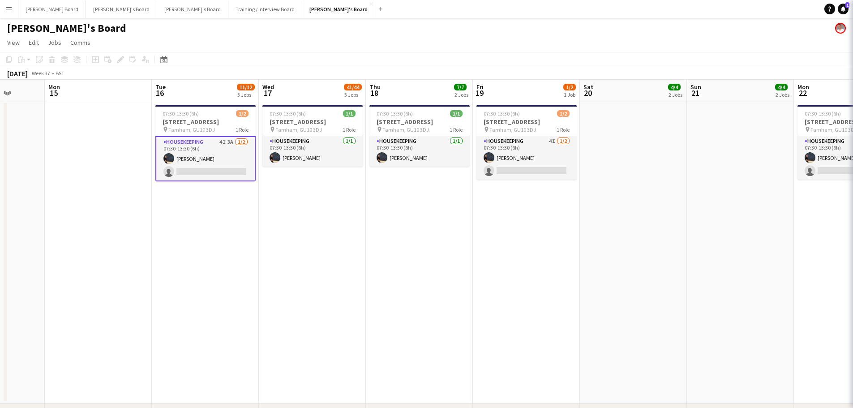
scroll to position [0, 275]
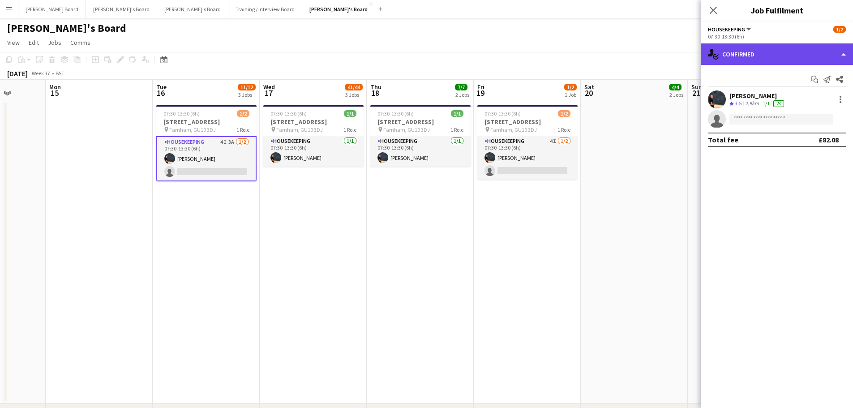
click at [742, 56] on div "single-neutral-actions-check-2 Confirmed" at bounding box center [777, 53] width 152 height 21
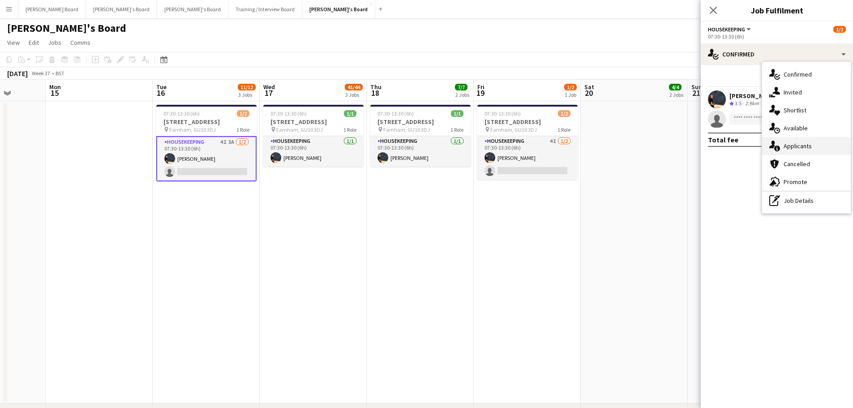
click at [805, 146] on span "Applicants" at bounding box center [798, 146] width 28 height 8
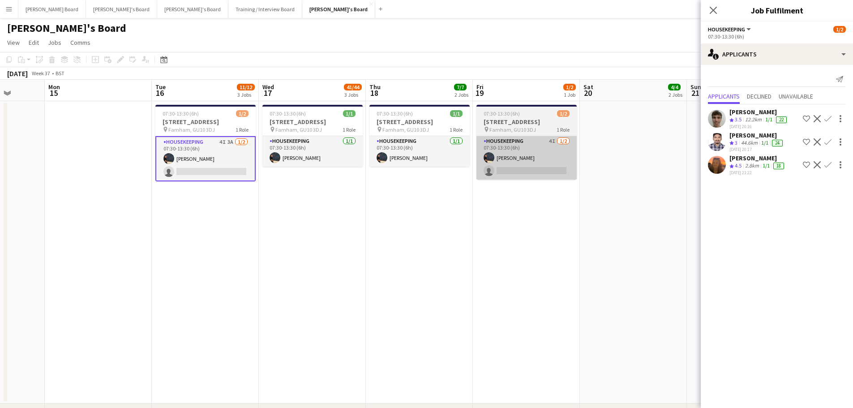
click at [561, 163] on app-card-role "Housekeeping 4I 1/2 07:30-13:30 (6h) Grace ramsay single-neutral-actions" at bounding box center [526, 157] width 100 height 43
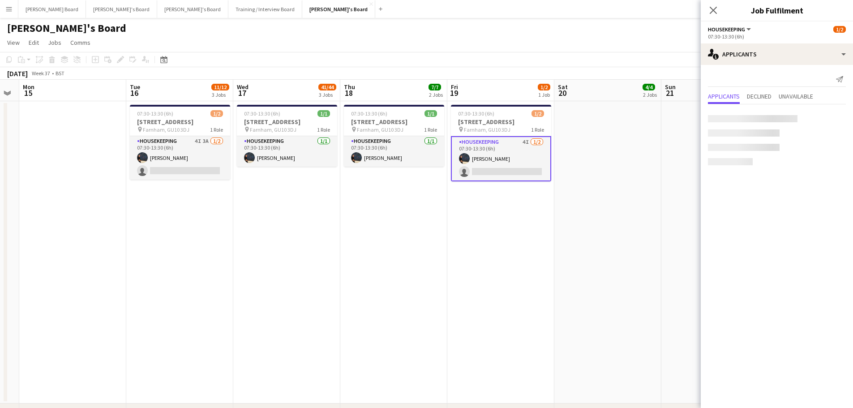
drag, startPoint x: 553, startPoint y: 243, endPoint x: 517, endPoint y: 237, distance: 35.8
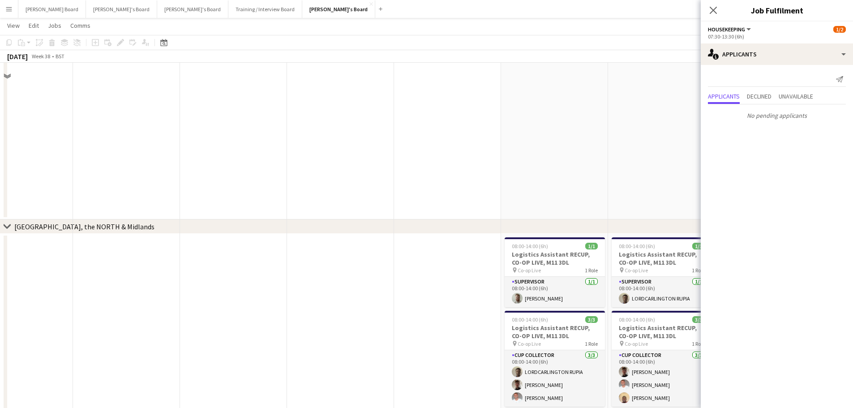
scroll to position [657, 0]
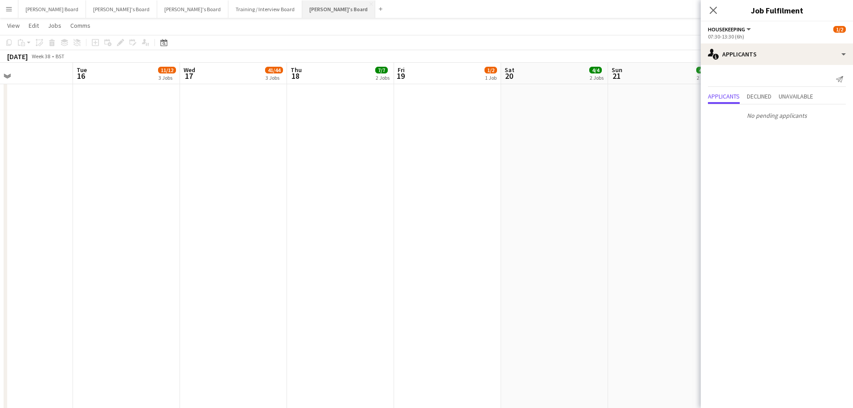
click at [302, 7] on button "Jakub's Board Close" at bounding box center [338, 8] width 73 height 17
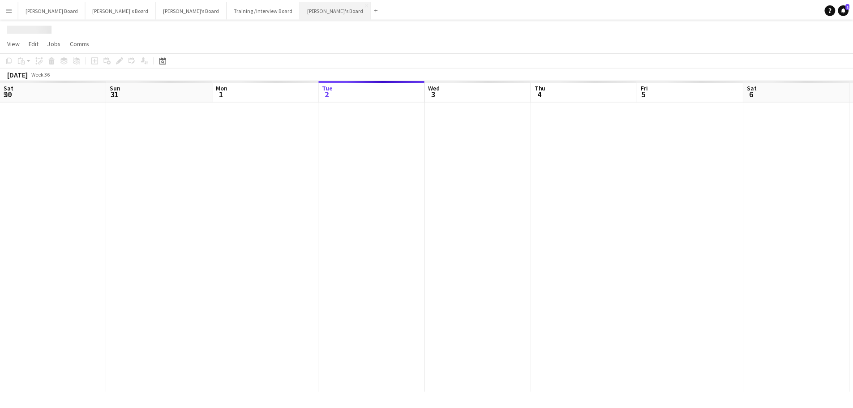
scroll to position [0, 214]
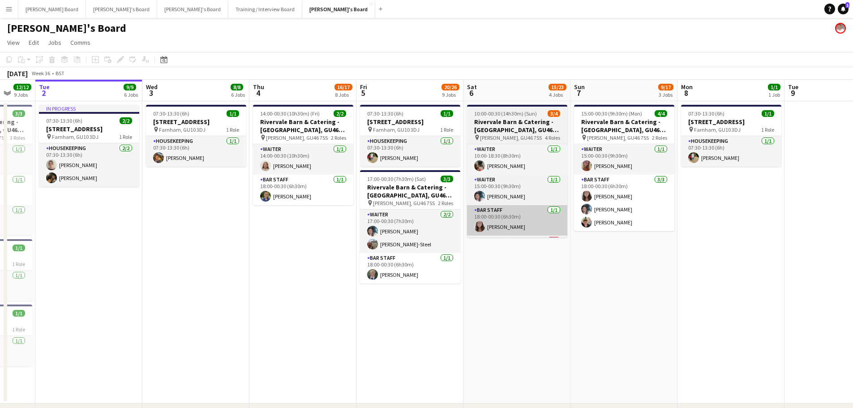
drag, startPoint x: 541, startPoint y: 228, endPoint x: 478, endPoint y: 227, distance: 63.6
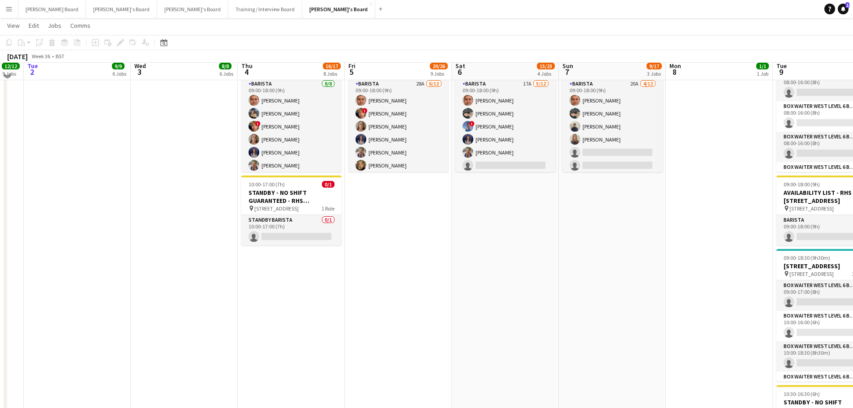
scroll to position [1254, 0]
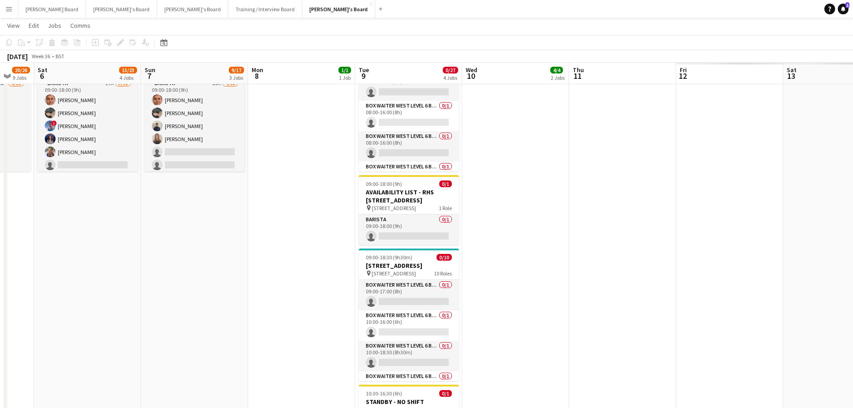
drag, startPoint x: 701, startPoint y: 314, endPoint x: 253, endPoint y: 301, distance: 448.5
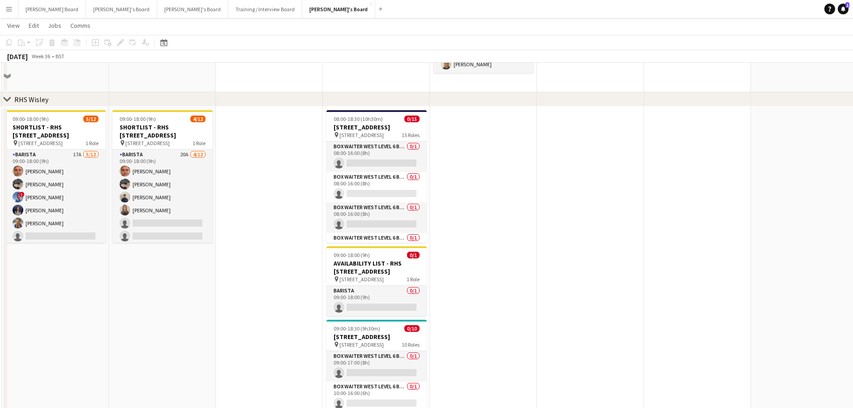
scroll to position [1134, 0]
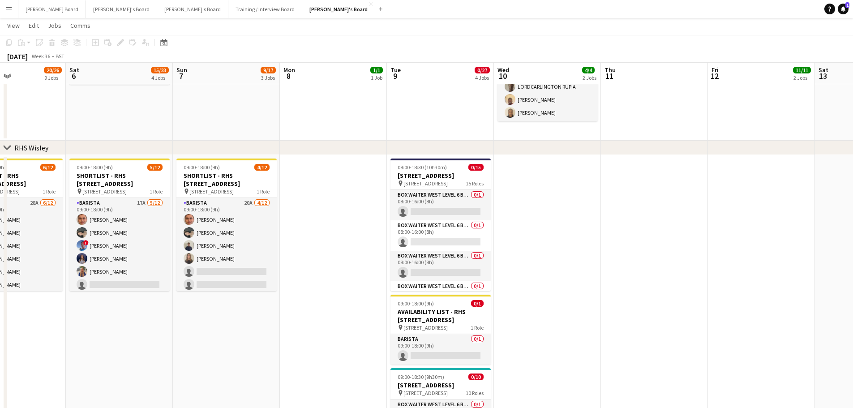
drag, startPoint x: 210, startPoint y: 295, endPoint x: 305, endPoint y: 304, distance: 95.8
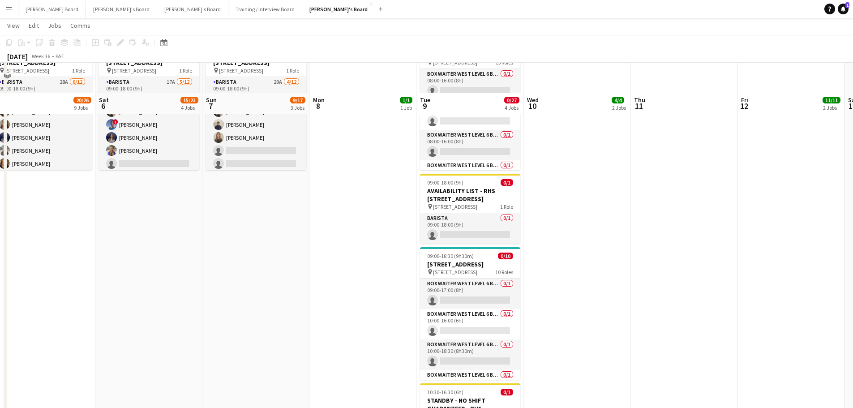
scroll to position [1313, 0]
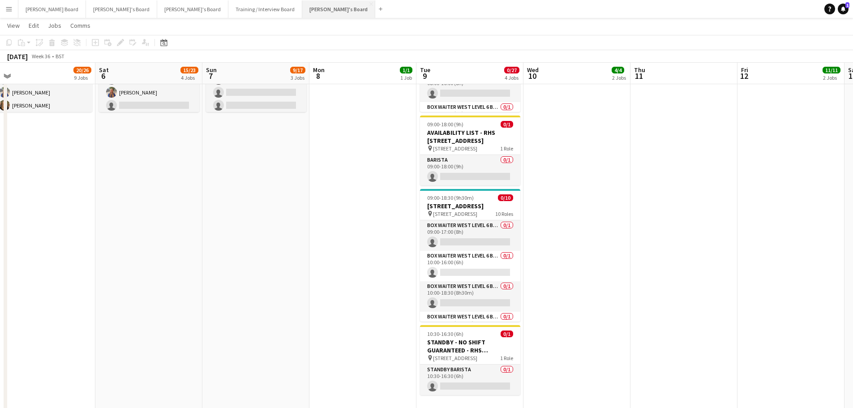
click at [302, 4] on button "Jakub's Board Close" at bounding box center [338, 8] width 73 height 17
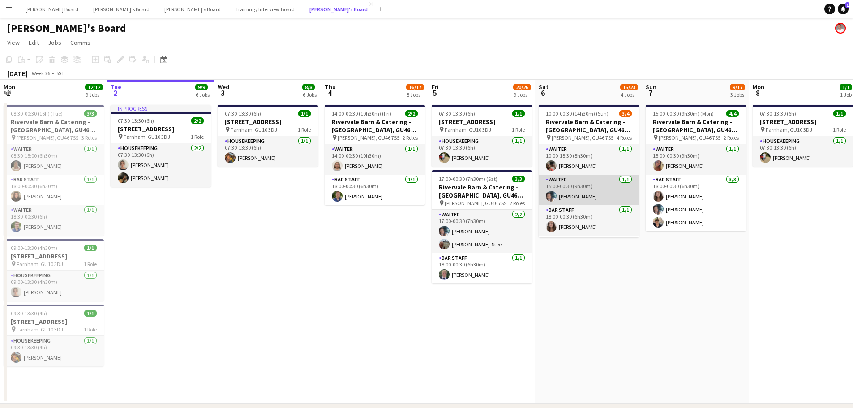
scroll to position [29, 0]
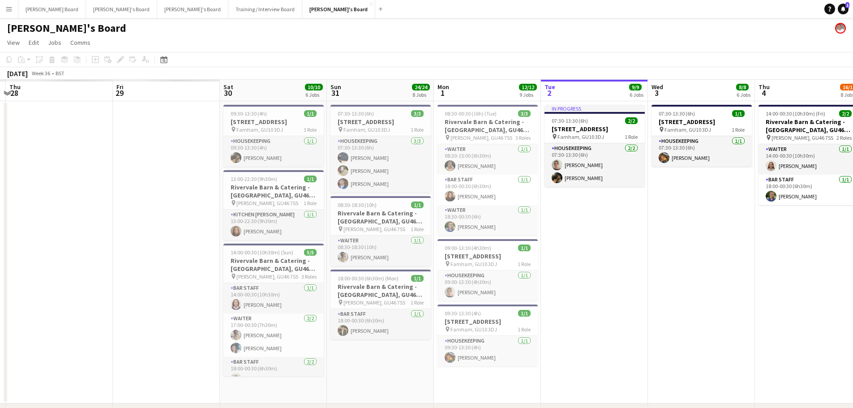
drag, startPoint x: 472, startPoint y: 281, endPoint x: 582, endPoint y: 294, distance: 110.9
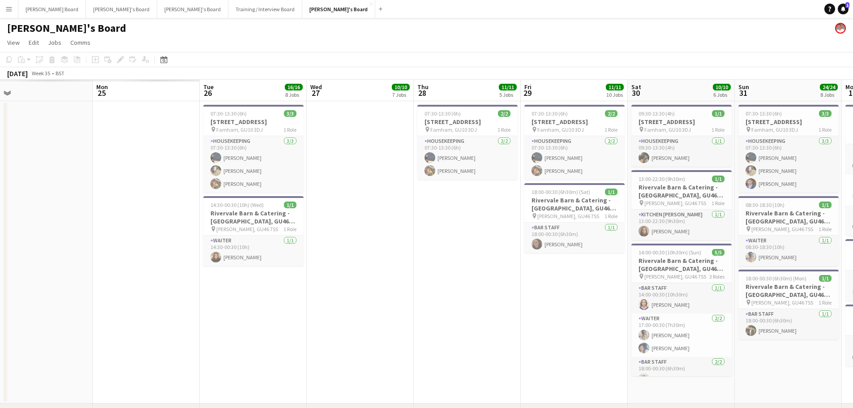
drag, startPoint x: 204, startPoint y: 221, endPoint x: 553, endPoint y: 266, distance: 351.7
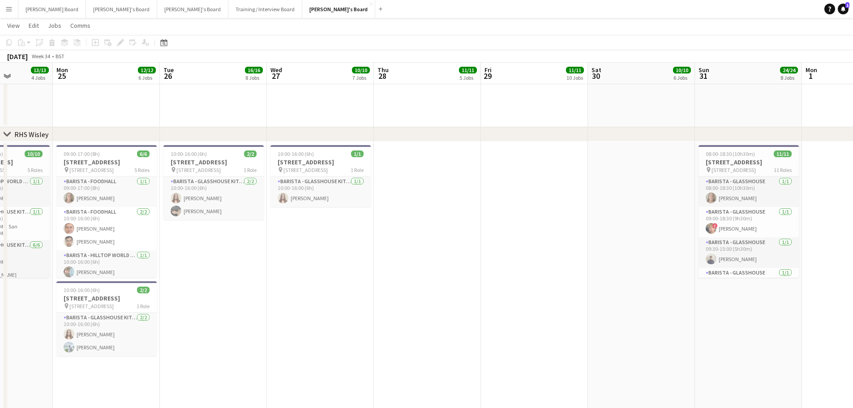
scroll to position [0, 269]
drag, startPoint x: 426, startPoint y: 294, endPoint x: 364, endPoint y: 294, distance: 61.8
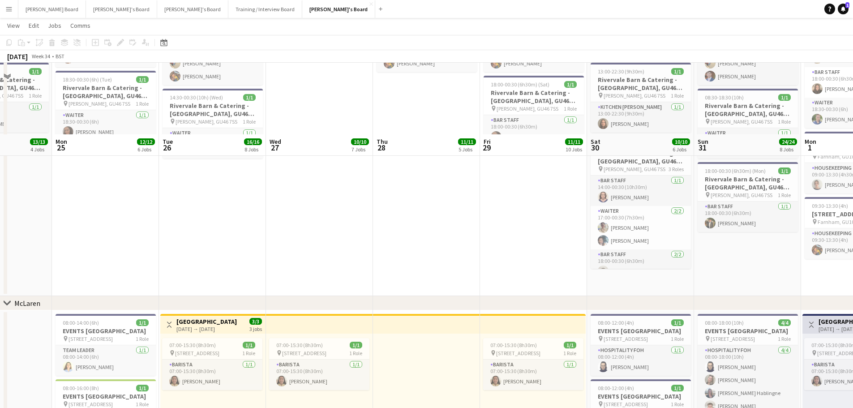
scroll to position [0, 0]
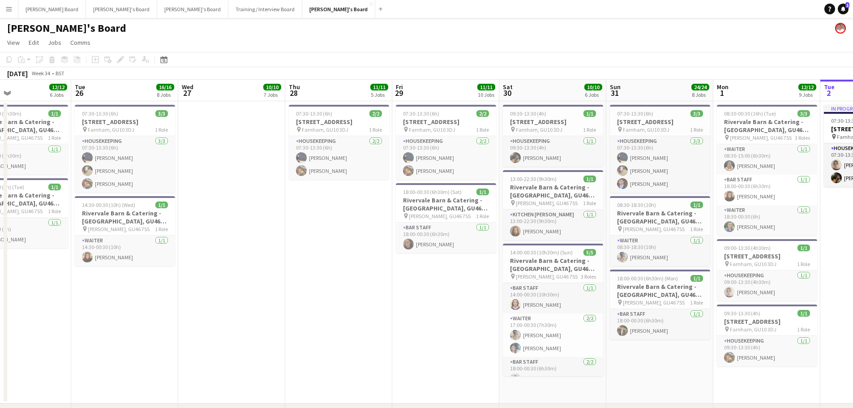
drag, startPoint x: 523, startPoint y: 289, endPoint x: 431, endPoint y: 296, distance: 92.5
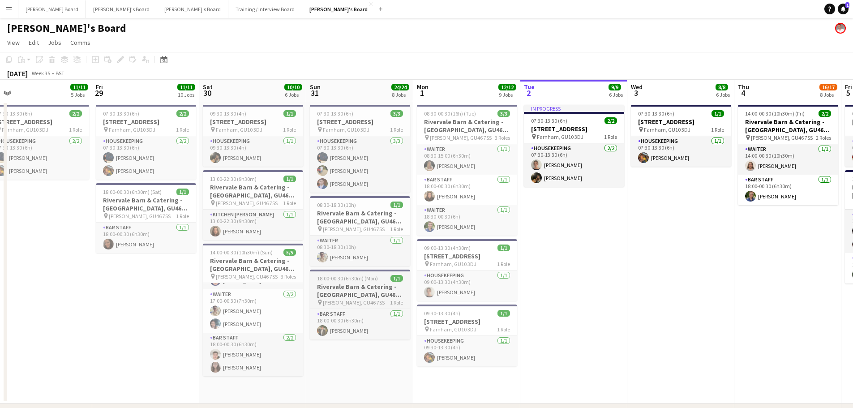
drag, startPoint x: 653, startPoint y: 336, endPoint x: 400, endPoint y: 296, distance: 256.2
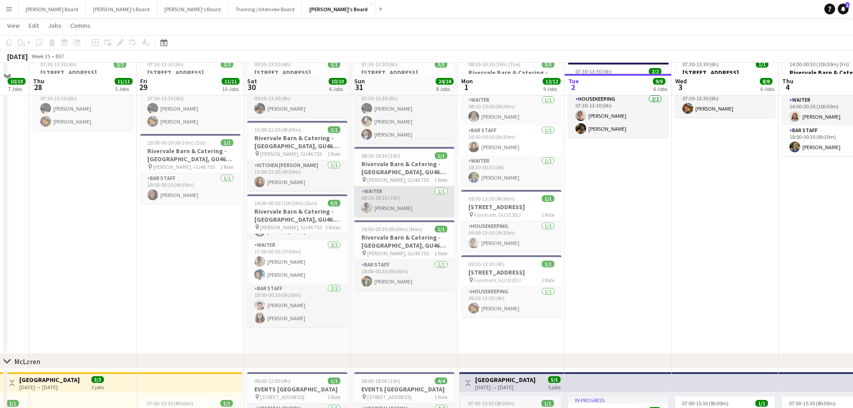
scroll to position [0, 0]
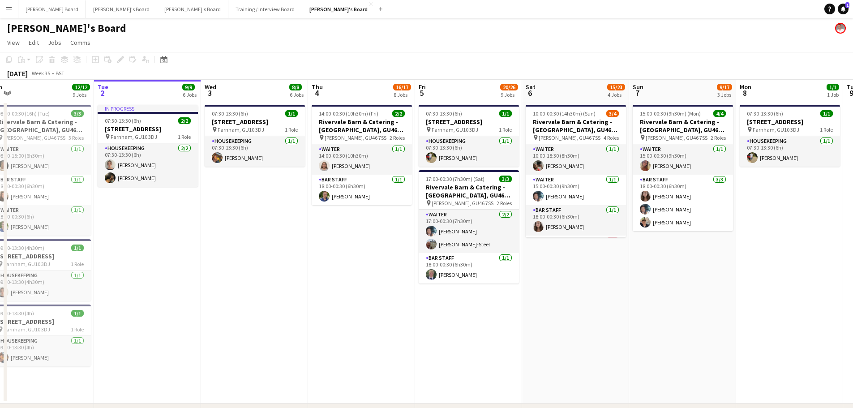
drag, startPoint x: 648, startPoint y: 251, endPoint x: 154, endPoint y: 212, distance: 494.6
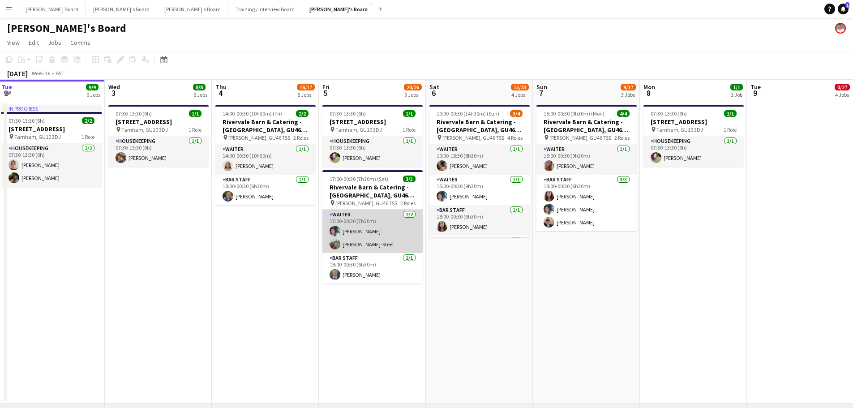
click at [386, 238] on app-card-role "Waiter 2/2 17:00-00:30 (7h30m) Labrisca Gumbs Stephen Atkins-Steel" at bounding box center [372, 231] width 100 height 43
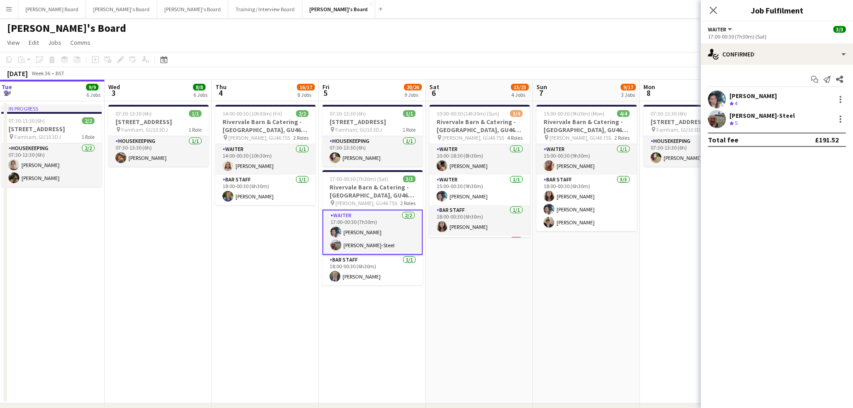
click at [834, 122] on div at bounding box center [839, 119] width 13 height 11
click at [840, 121] on div at bounding box center [841, 122] width 2 height 2
click at [758, 117] on div at bounding box center [426, 204] width 853 height 408
click at [749, 117] on div "Stephen Atkins-Steel" at bounding box center [761, 116] width 65 height 8
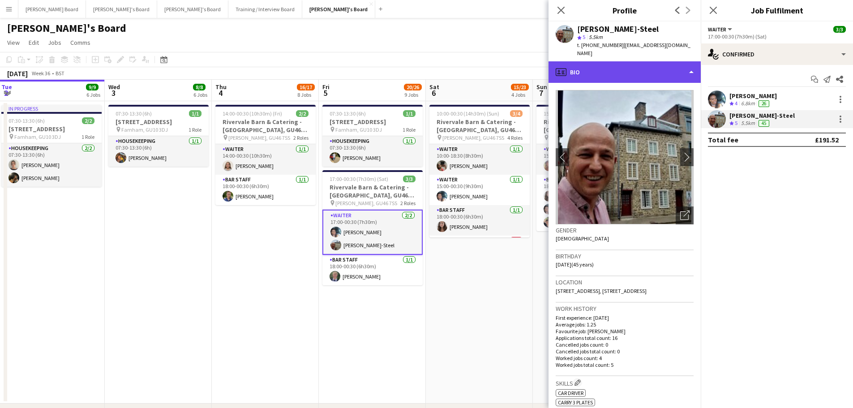
click at [646, 66] on div "profile Bio" at bounding box center [625, 71] width 152 height 21
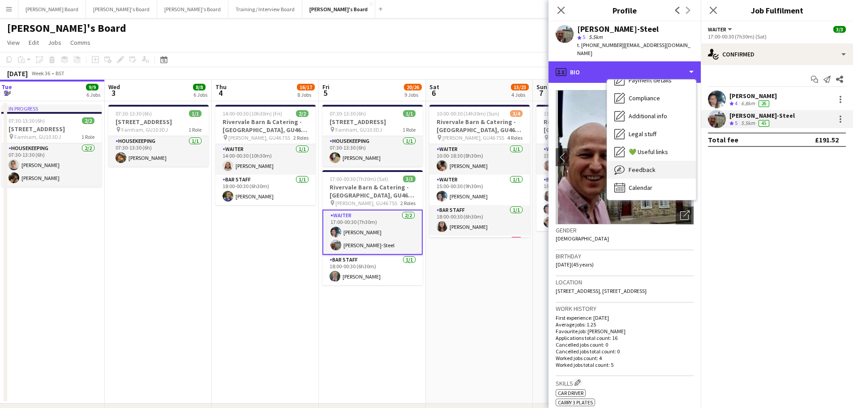
scroll to position [120, 0]
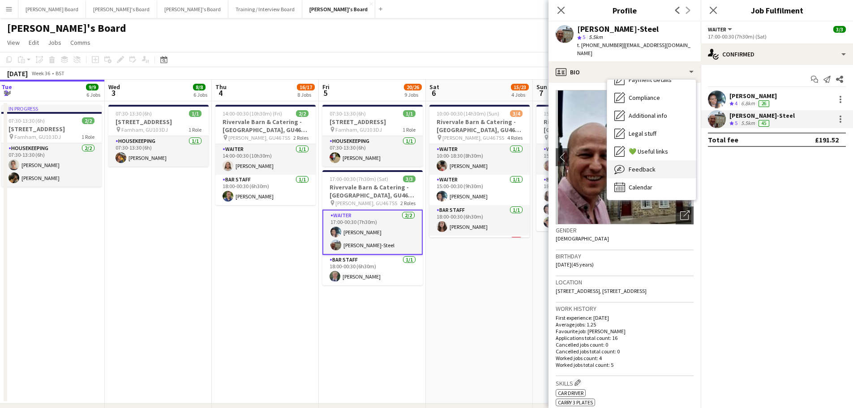
click at [669, 160] on div "Feedback Feedback" at bounding box center [651, 169] width 89 height 18
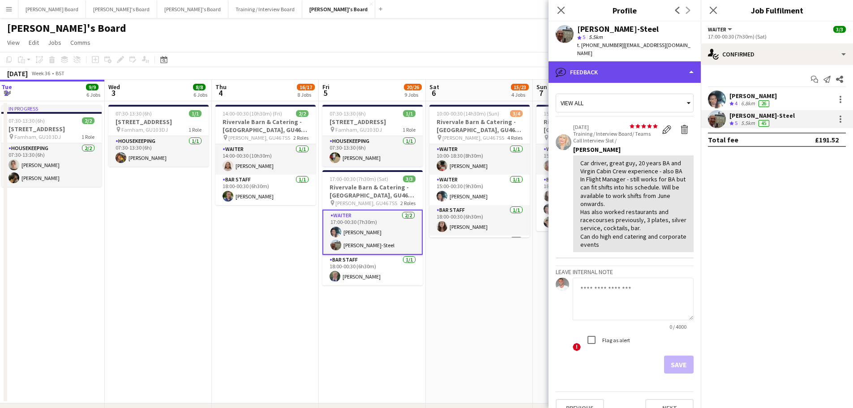
click at [600, 61] on div "bubble-pencil Feedback" at bounding box center [625, 71] width 152 height 21
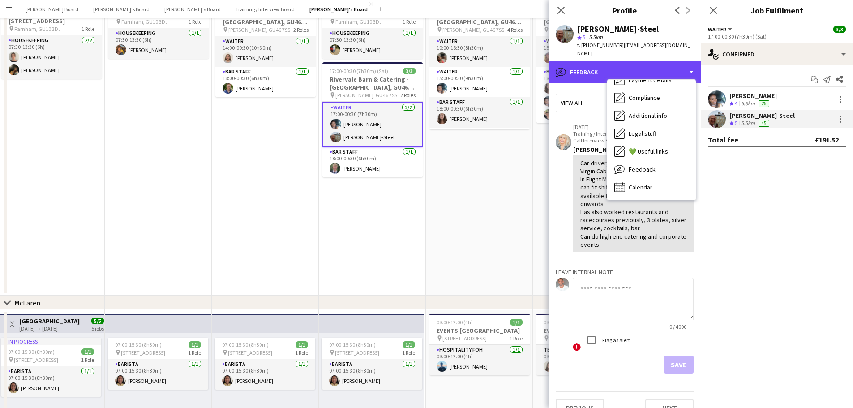
scroll to position [299, 0]
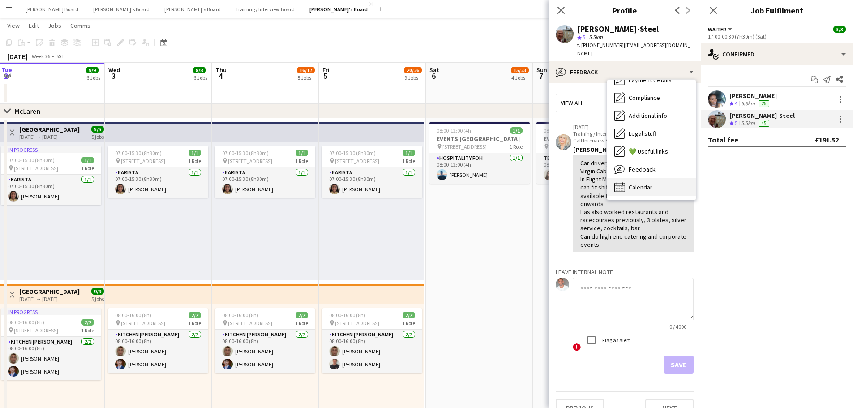
click at [641, 178] on div "Calendar Calendar" at bounding box center [651, 187] width 89 height 18
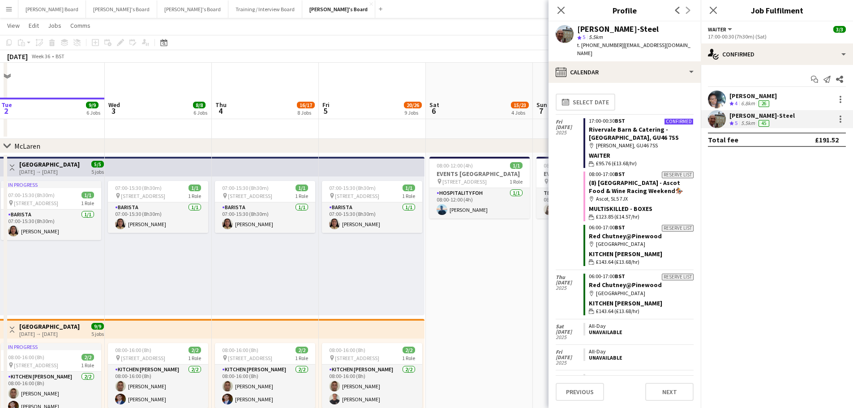
scroll to position [239, 0]
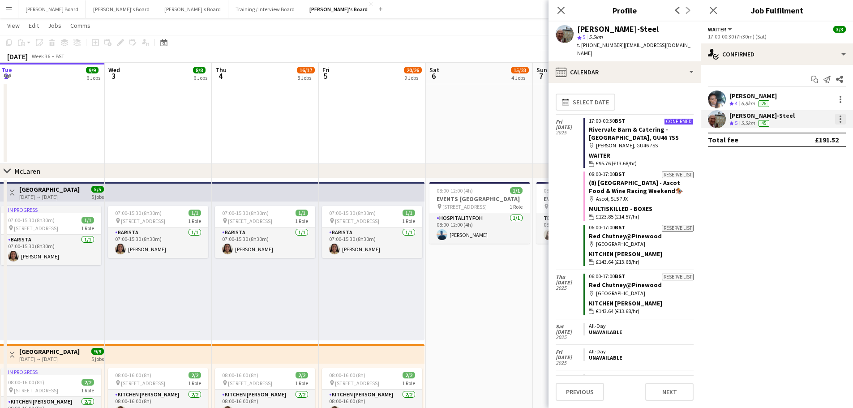
click at [841, 118] on div at bounding box center [840, 119] width 11 height 11
click at [794, 215] on button "Remove" at bounding box center [811, 221] width 70 height 21
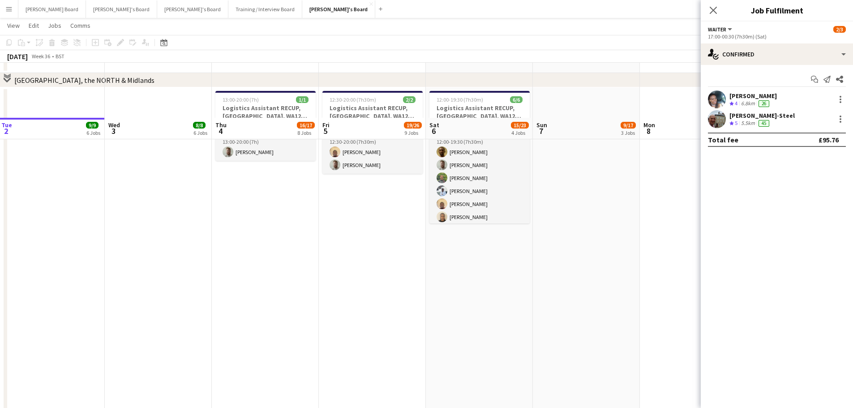
scroll to position [955, 0]
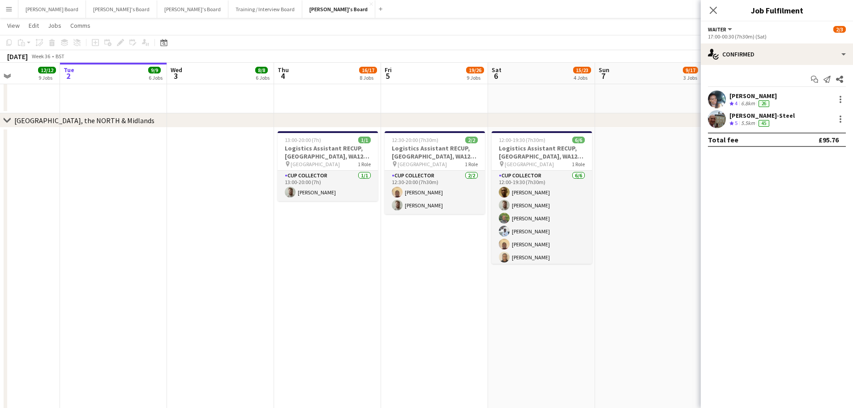
drag, startPoint x: 235, startPoint y: 277, endPoint x: 674, endPoint y: 285, distance: 438.5
click at [673, 285] on app-calendar-viewport "Sat 30 10/10 6 Jobs Sun 31 24/24 8 Jobs Mon 1 12/12 9 Jobs Tue 2 9/9 6 Jobs Wed…" at bounding box center [426, 62] width 853 height 1965
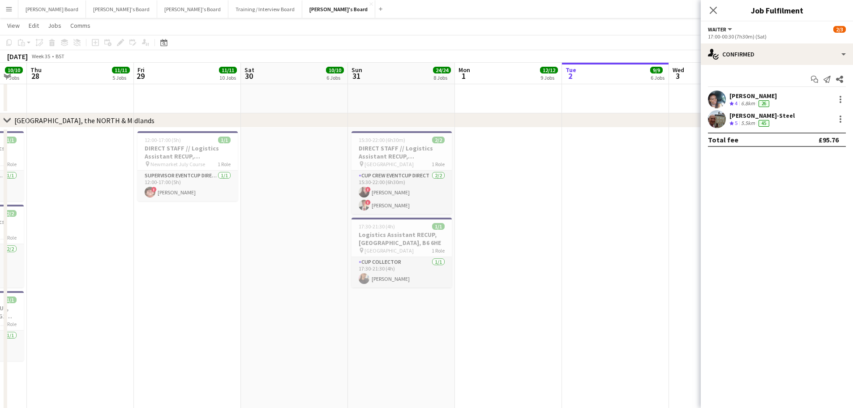
drag, startPoint x: 352, startPoint y: 296, endPoint x: 478, endPoint y: 296, distance: 126.7
click at [478, 296] on app-calendar-viewport "Tue 26 16/16 8 Jobs Wed 27 10/10 7 Jobs Thu 28 11/11 5 Jobs Fri 29 11/11 10 Job…" at bounding box center [426, 62] width 853 height 1965
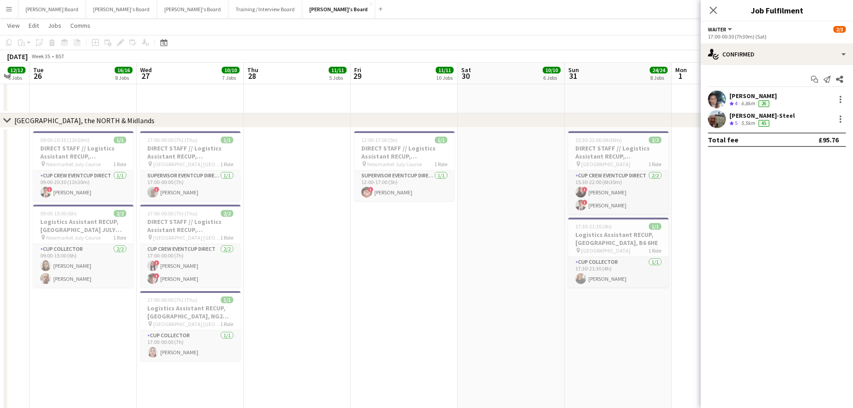
scroll to position [0, 232]
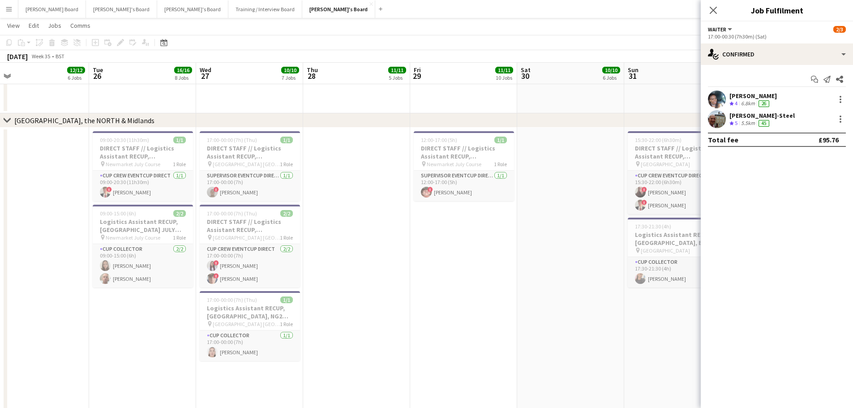
drag, startPoint x: 153, startPoint y: 265, endPoint x: 358, endPoint y: 280, distance: 206.1
click at [358, 280] on app-calendar-viewport "Sat 23 22/22 4 Jobs Sun 24 13/13 4 Jobs Mon 25 12/12 6 Jobs Tue 26 16/16 8 Jobs…" at bounding box center [426, 62] width 853 height 1965
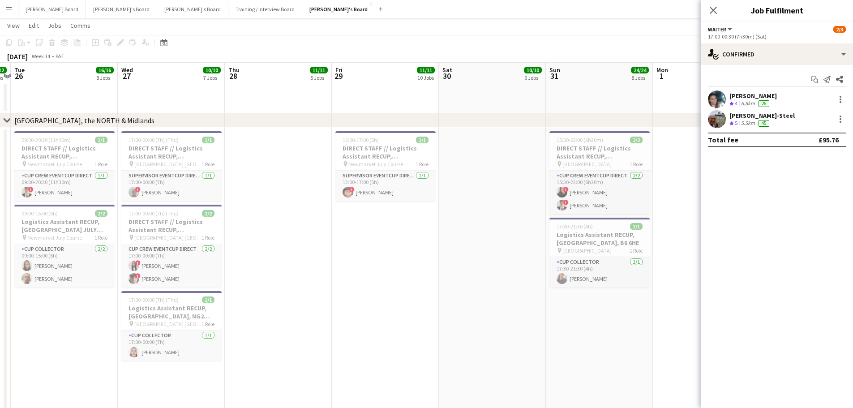
scroll to position [0, 314]
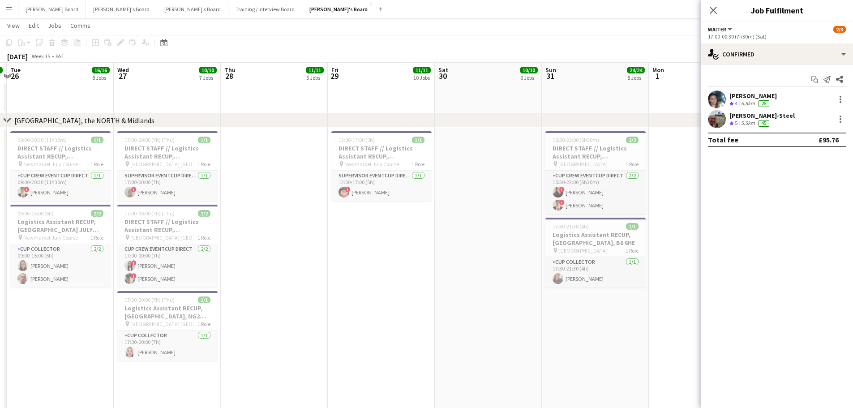
drag, startPoint x: 386, startPoint y: 315, endPoint x: 304, endPoint y: 330, distance: 83.7
click at [304, 330] on app-calendar-viewport "Sat 23 22/22 4 Jobs Sun 24 13/13 4 Jobs Mon 25 12/12 6 Jobs Tue 26 16/16 8 Jobs…" at bounding box center [426, 62] width 853 height 1965
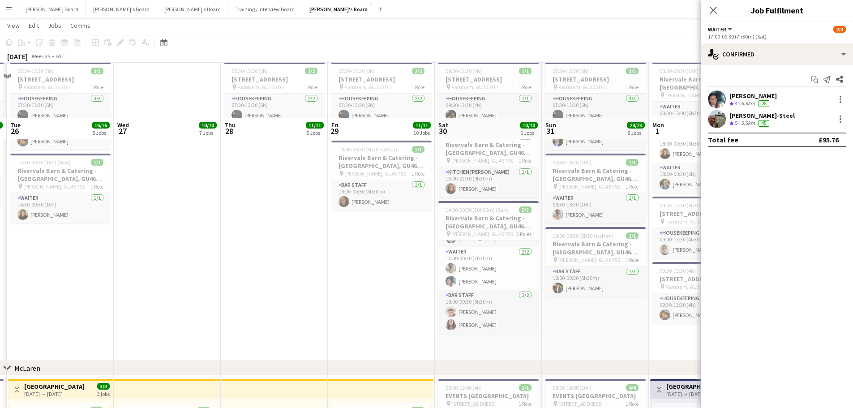
scroll to position [0, 0]
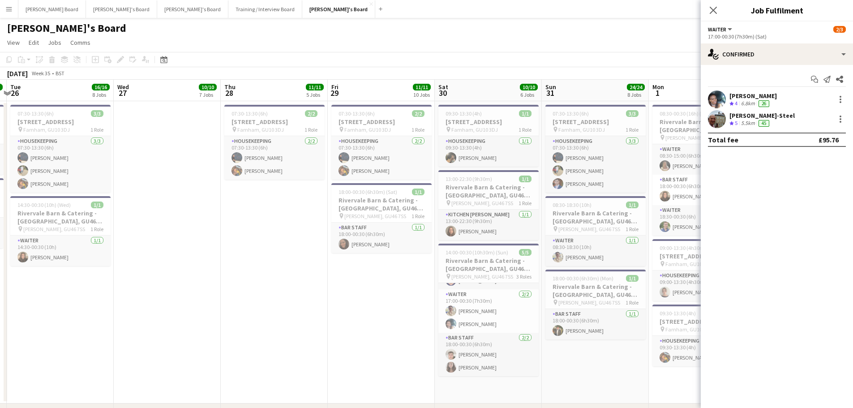
click at [301, 312] on app-date-cell "07:30-13:30 (6h) 2/2 Millbridge Court GU10 3DJ pin Farnham, GU10 3DJ 1 Role Hou…" at bounding box center [274, 252] width 107 height 302
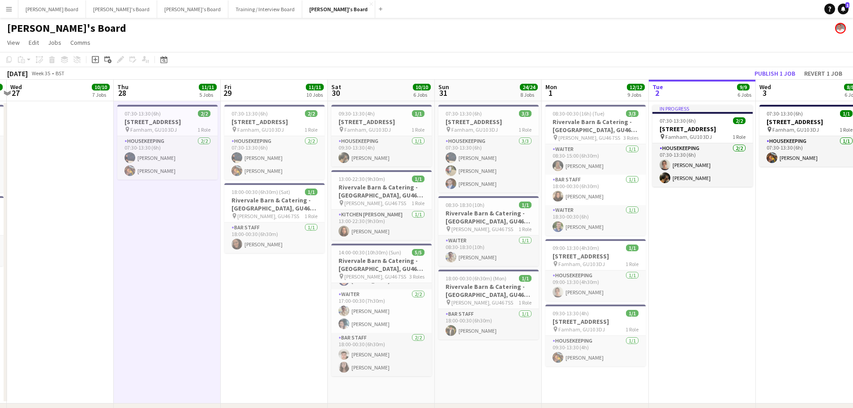
drag, startPoint x: 479, startPoint y: 276, endPoint x: 245, endPoint y: 269, distance: 233.9
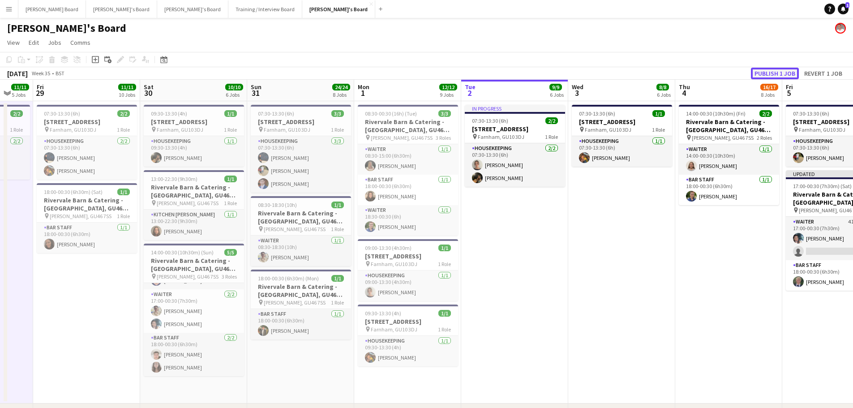
click at [781, 75] on button "Publish 1 job" at bounding box center [775, 74] width 48 height 12
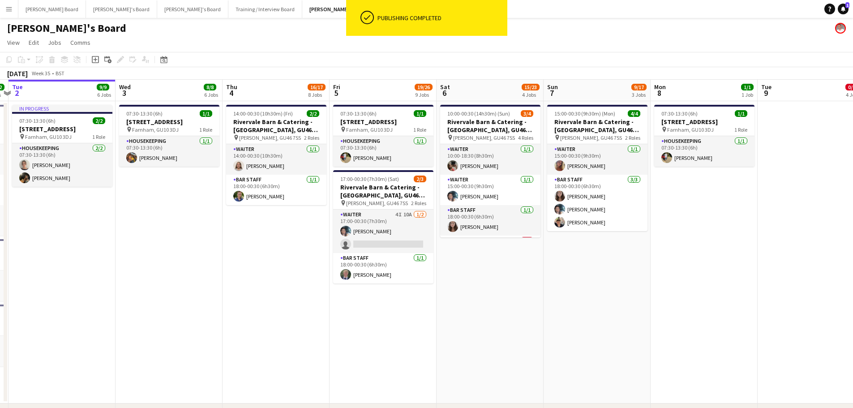
drag, startPoint x: 641, startPoint y: 298, endPoint x: 298, endPoint y: 312, distance: 343.3
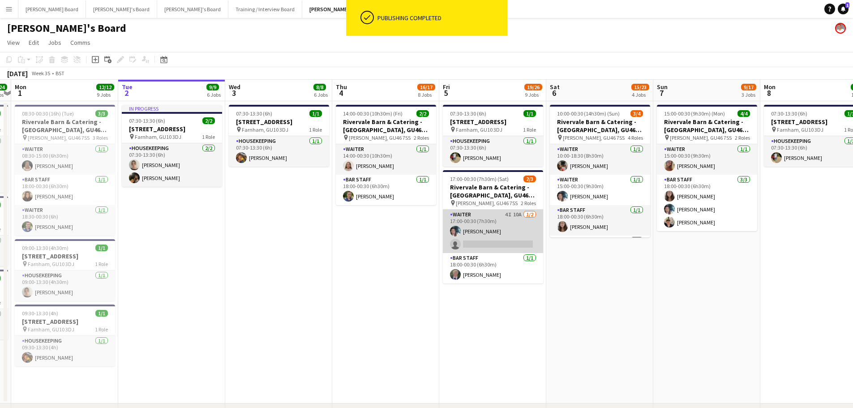
drag, startPoint x: 519, startPoint y: 238, endPoint x: 487, endPoint y: 236, distance: 32.3
click at [520, 238] on app-card-role "Waiter 4I 10A 1/2 17:00-00:30 (7h30m) Labrisca Gumbs single-neutral-actions" at bounding box center [493, 231] width 100 height 43
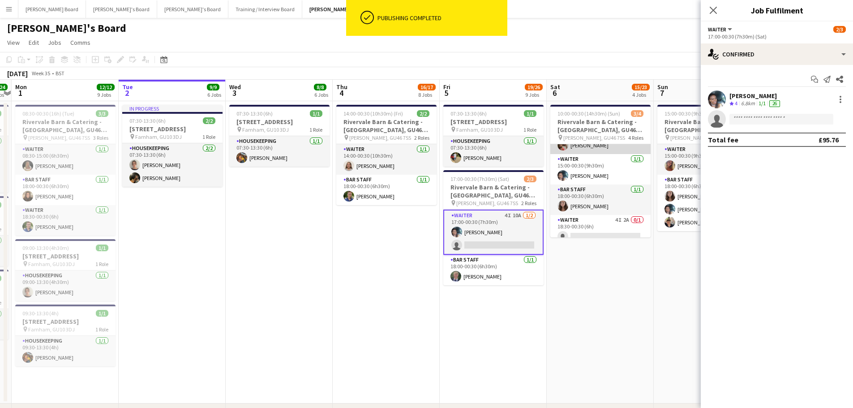
scroll to position [29, 0]
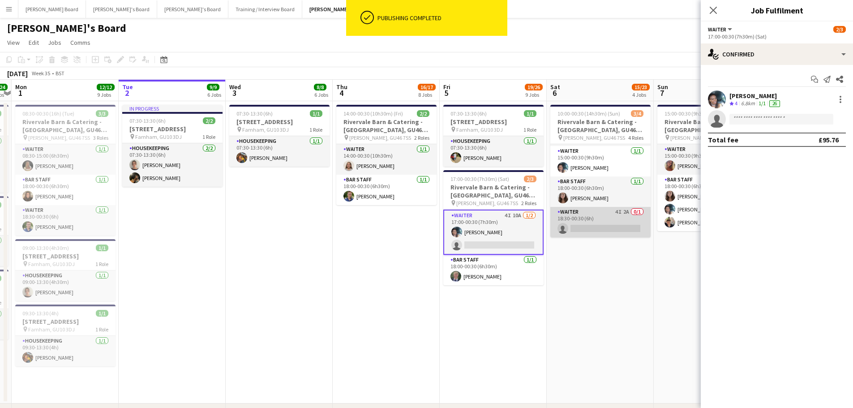
click at [616, 218] on app-card-role "Waiter 4I 2A 0/1 18:30-00:30 (6h) single-neutral-actions" at bounding box center [600, 222] width 100 height 30
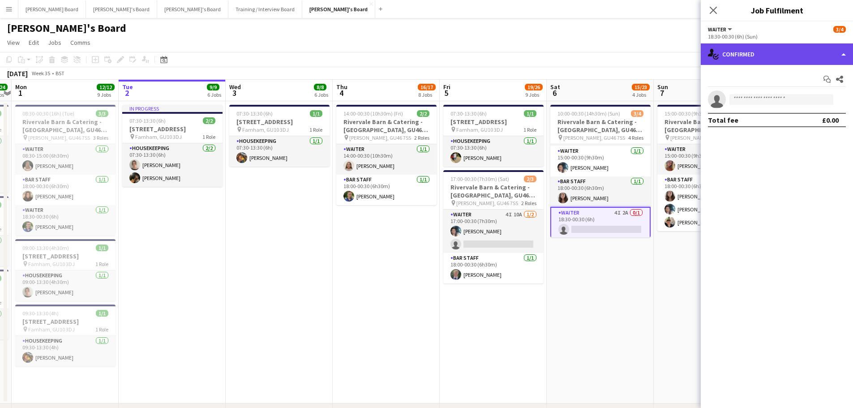
click at [752, 55] on div "single-neutral-actions-check-2 Confirmed" at bounding box center [777, 53] width 152 height 21
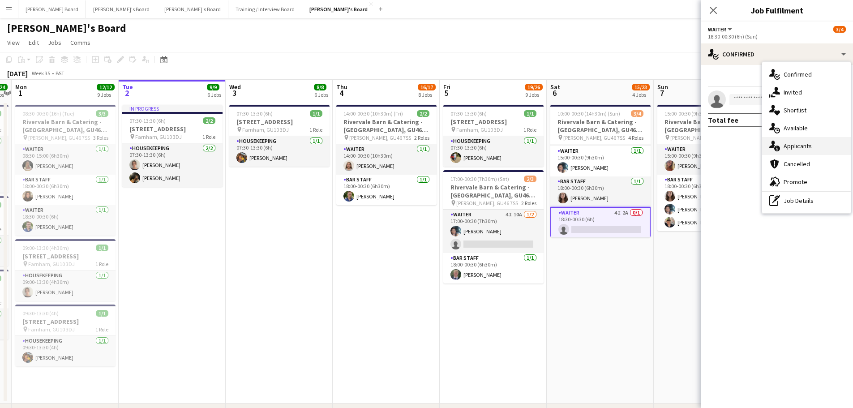
click at [789, 151] on div "single-neutral-actions-information Applicants" at bounding box center [806, 146] width 89 height 18
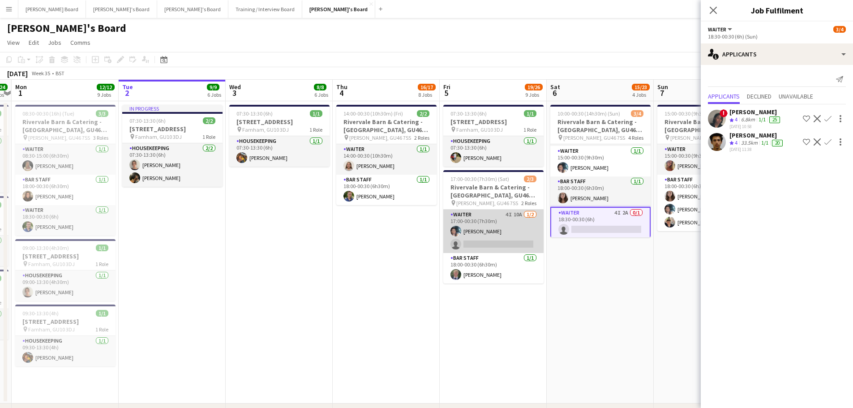
click at [498, 232] on app-card-role "Waiter 4I 10A 1/2 17:00-00:30 (7h30m) Labrisca Gumbs single-neutral-actions" at bounding box center [493, 231] width 100 height 43
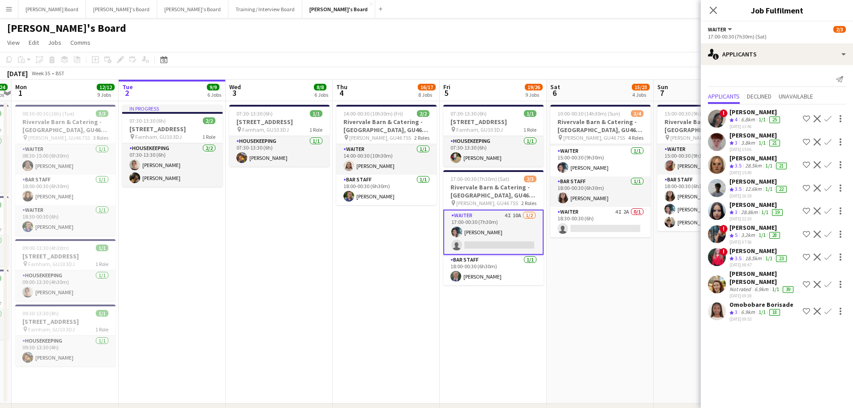
click at [547, 330] on app-date-cell "10:00-00:30 (14h30m) (Sun) 3/4 Rivervale Barn & Catering - Yateley, GU46 7SS pi…" at bounding box center [600, 252] width 107 height 302
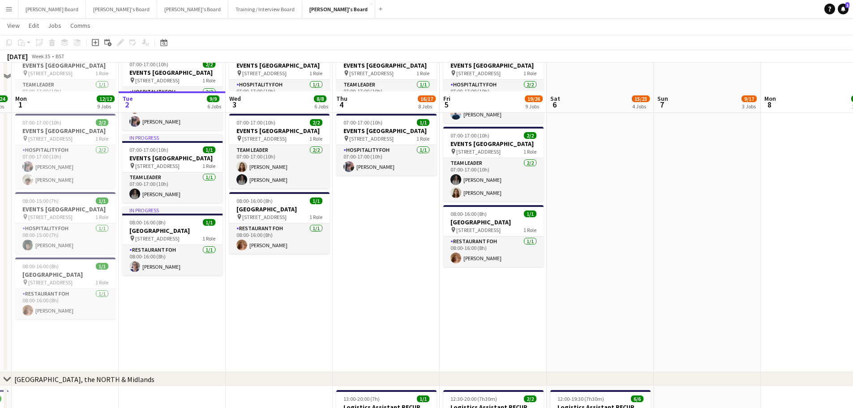
scroll to position [875, 0]
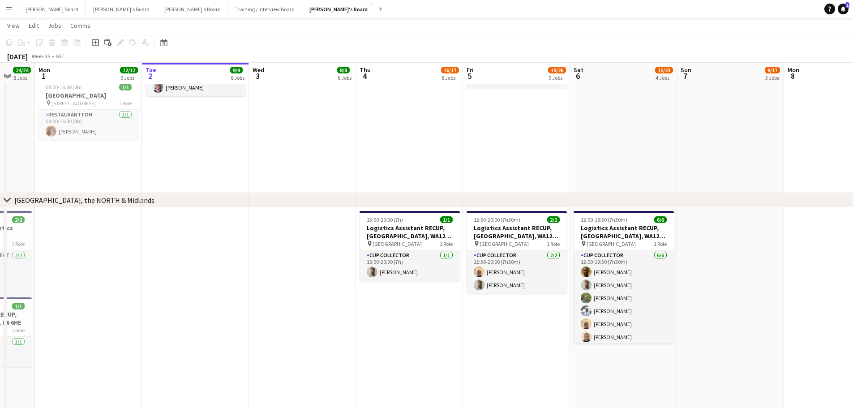
drag, startPoint x: 734, startPoint y: 341, endPoint x: 626, endPoint y: 343, distance: 107.9
click at [626, 343] on app-calendar-viewport "Fri 29 11/11 10 Jobs Sat 30 10/10 6 Jobs Sun 31 24/24 8 Jobs Mon 1 12/12 9 Jobs…" at bounding box center [426, 141] width 853 height 1965
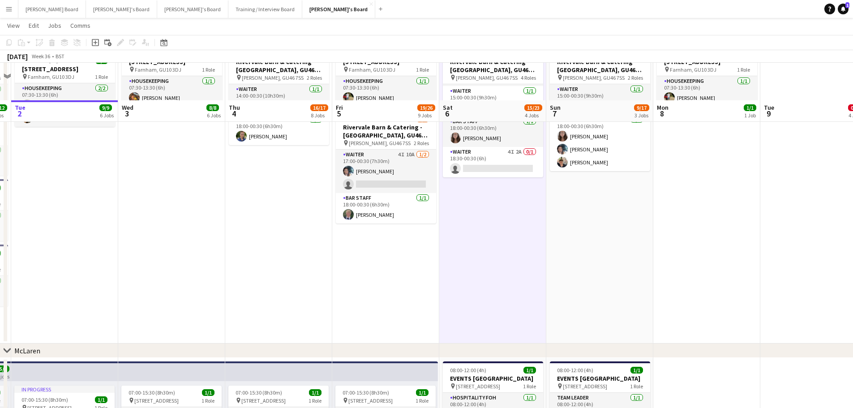
scroll to position [39, 0]
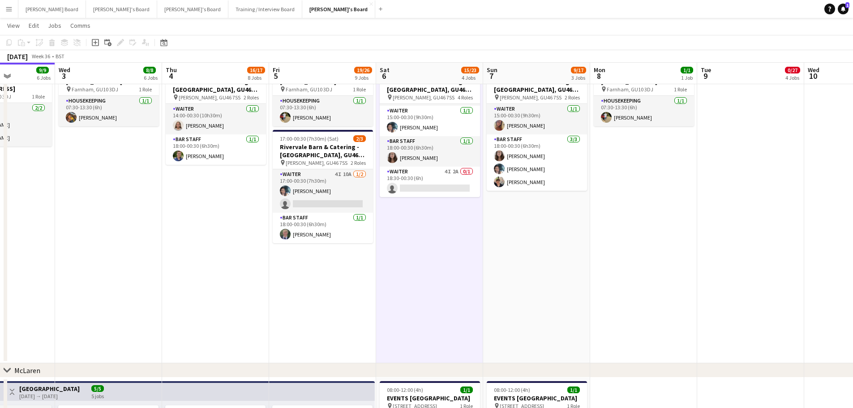
drag, startPoint x: 573, startPoint y: 286, endPoint x: 576, endPoint y: 294, distance: 9.1
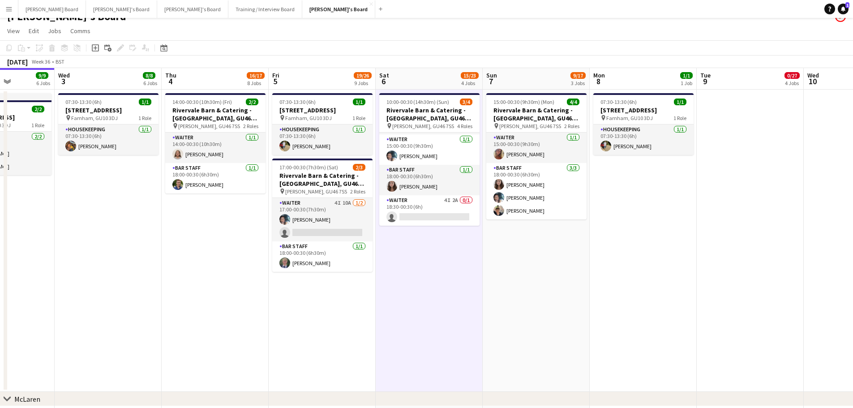
scroll to position [0, 0]
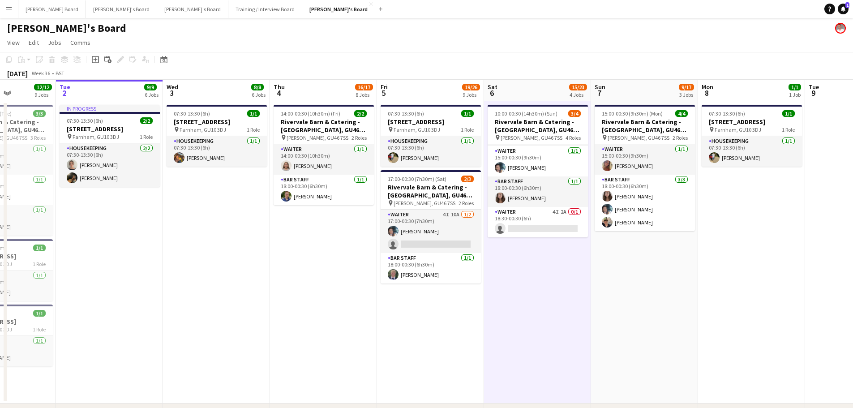
drag, startPoint x: 476, startPoint y: 307, endPoint x: 589, endPoint y: 304, distance: 112.4
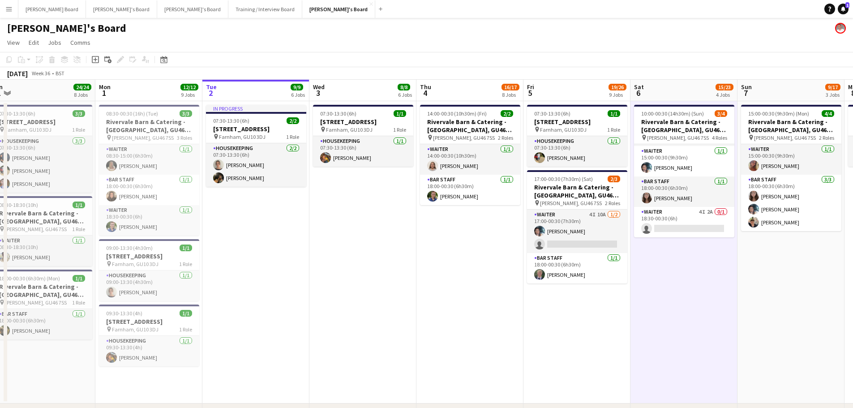
drag, startPoint x: 282, startPoint y: 281, endPoint x: 476, endPoint y: 279, distance: 193.9
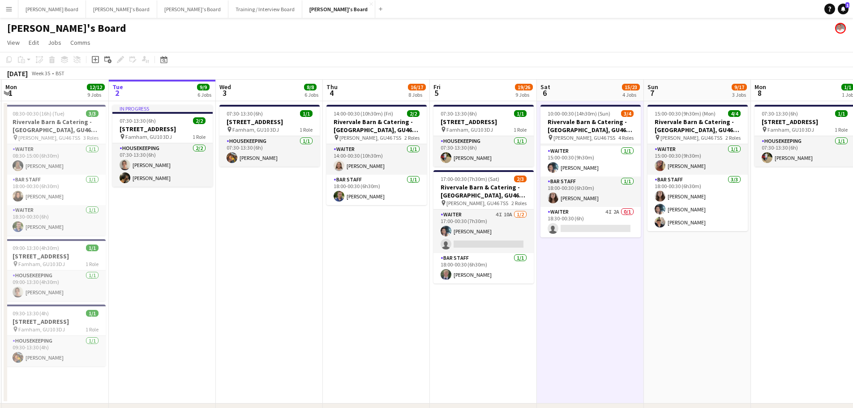
drag, startPoint x: 524, startPoint y: 245, endPoint x: 205, endPoint y: 220, distance: 320.2
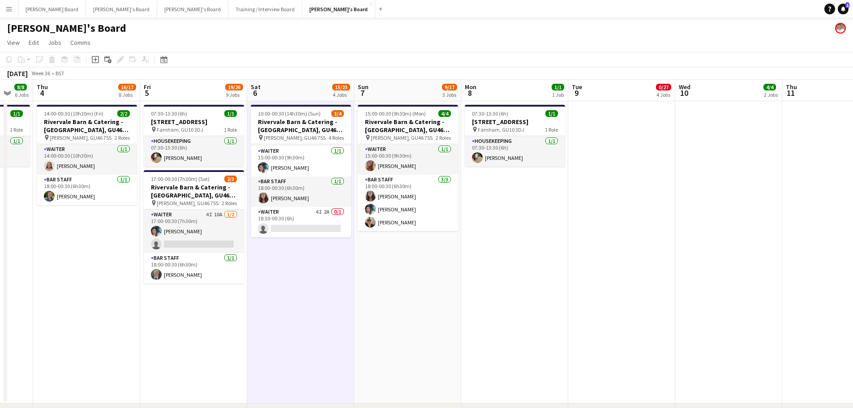
drag, startPoint x: 639, startPoint y: 280, endPoint x: 310, endPoint y: 266, distance: 329.4
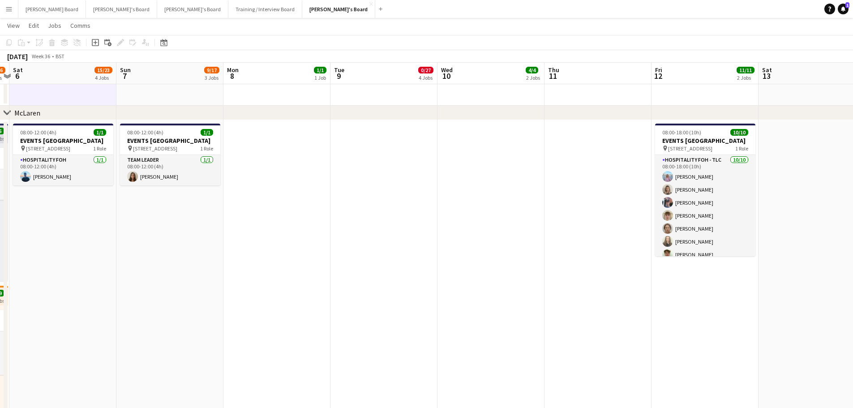
scroll to position [299, 0]
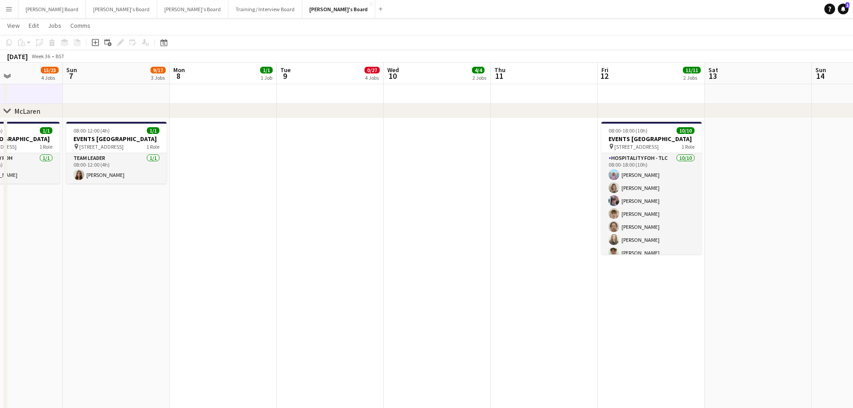
drag, startPoint x: 663, startPoint y: 280, endPoint x: 357, endPoint y: 277, distance: 305.9
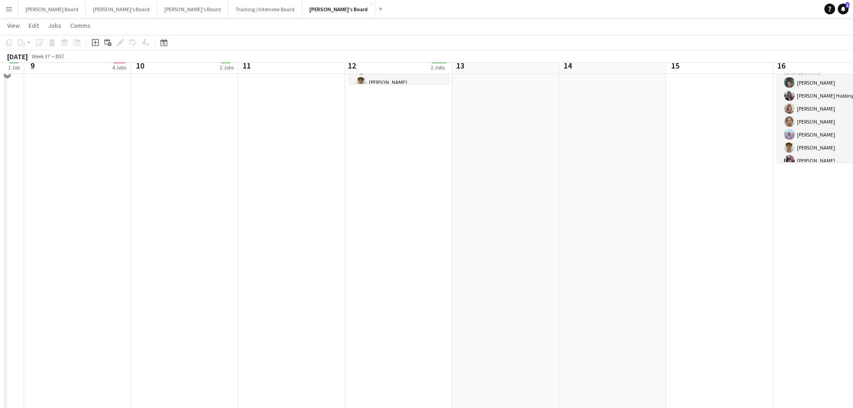
scroll to position [478, 0]
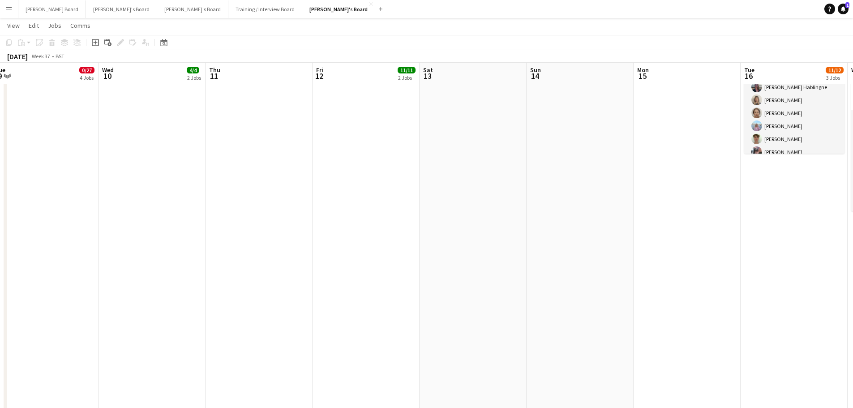
drag, startPoint x: 529, startPoint y: 272, endPoint x: 278, endPoint y: 257, distance: 251.7
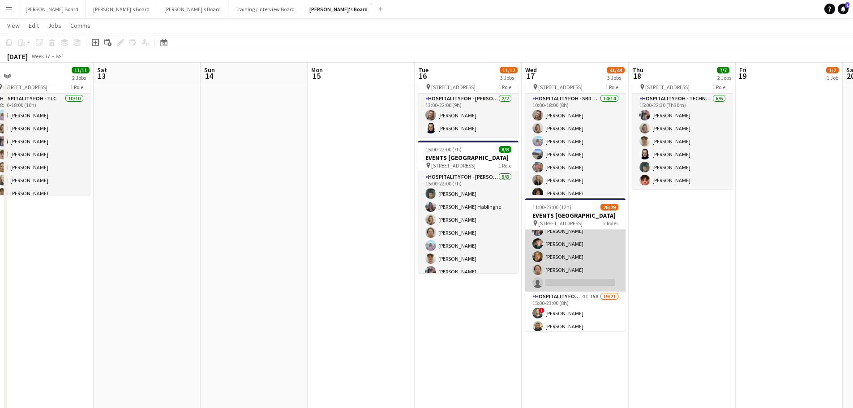
scroll to position [120, 0]
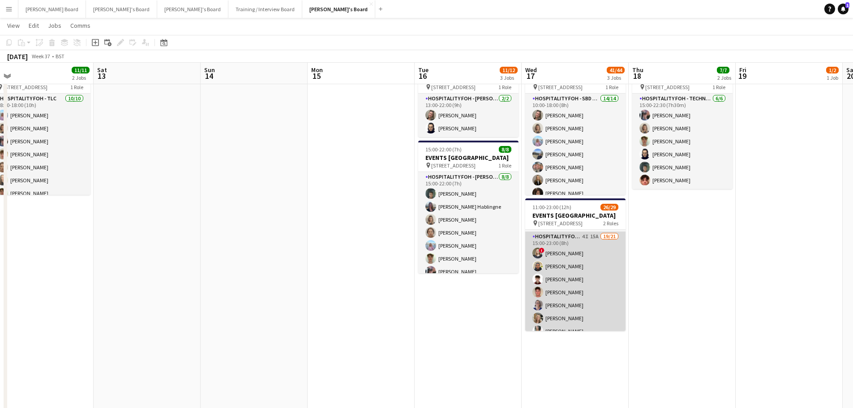
drag, startPoint x: 587, startPoint y: 286, endPoint x: 580, endPoint y: 291, distance: 8.1
click at [587, 287] on app-card-role "Hospitality FOH - SBD BLV 4I 15A 19/21 15:00-23:00 (8h) ! Sarah Richardson Lanc…" at bounding box center [575, 378] width 100 height 293
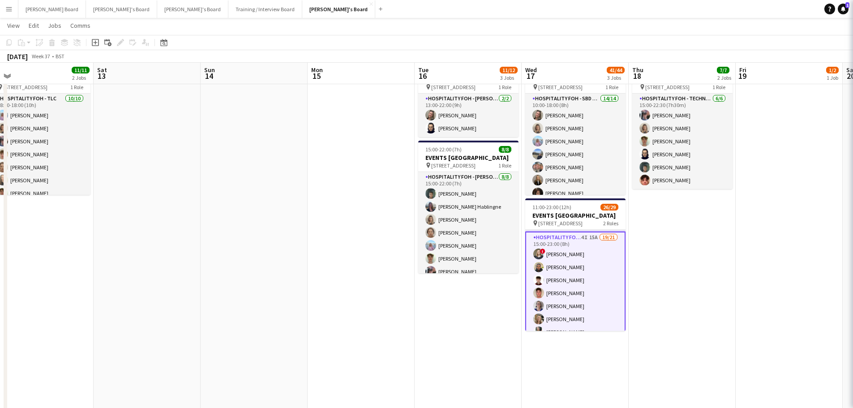
scroll to position [0, 334]
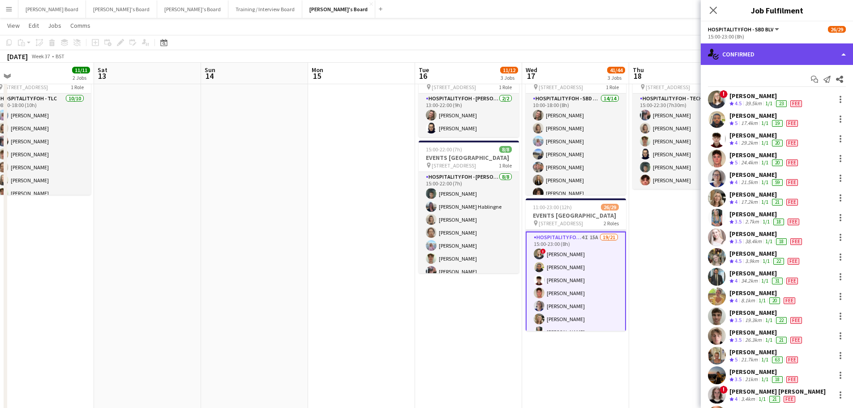
click at [757, 57] on div "single-neutral-actions-check-2 Confirmed" at bounding box center [777, 53] width 152 height 21
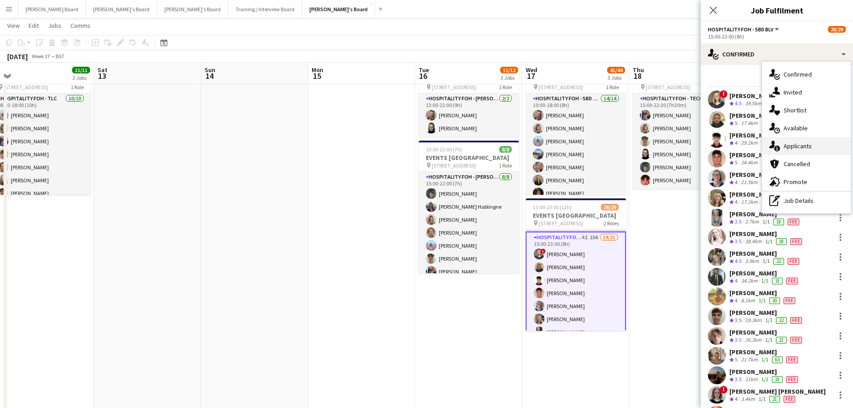
click at [800, 147] on span "Applicants" at bounding box center [798, 146] width 28 height 8
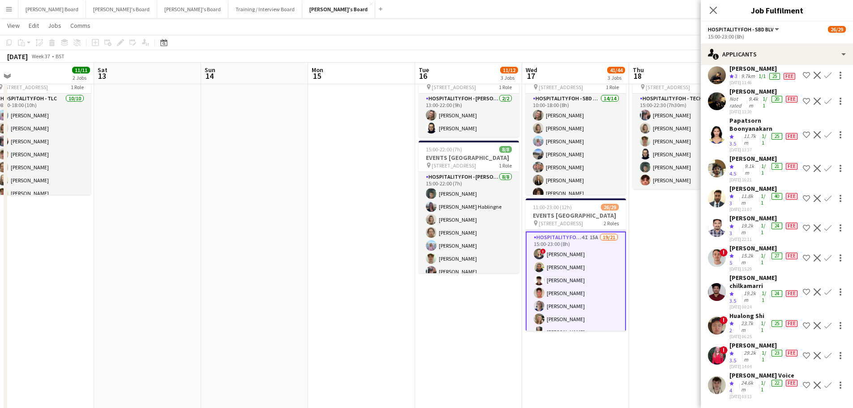
scroll to position [150, 0]
click at [759, 207] on div "1/1" at bounding box center [764, 200] width 11 height 14
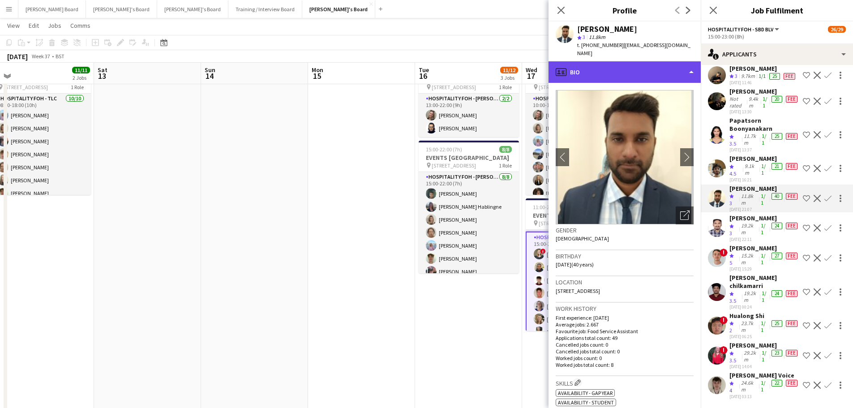
click at [613, 61] on div "profile Bio" at bounding box center [625, 71] width 152 height 21
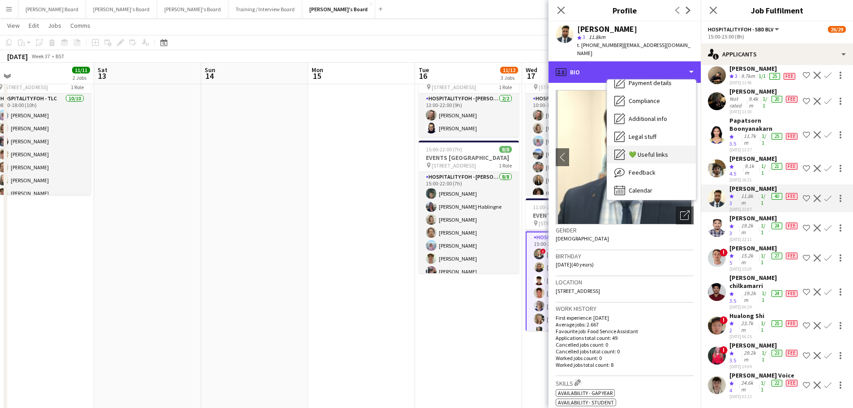
scroll to position [138, 0]
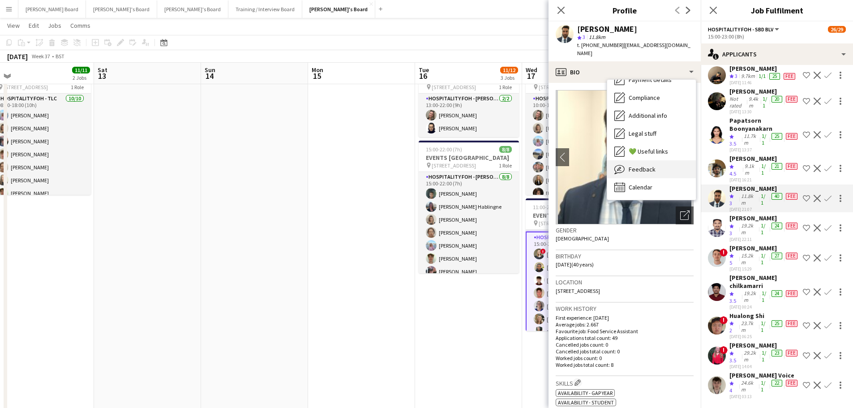
click at [652, 160] on div "Feedback Feedback" at bounding box center [651, 169] width 89 height 18
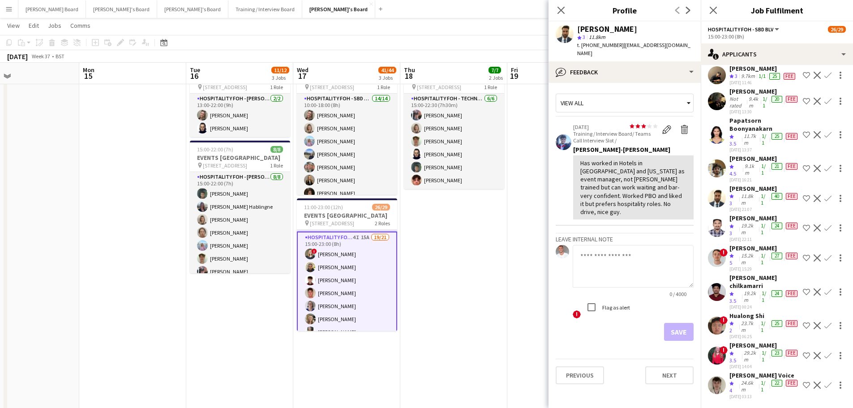
drag, startPoint x: 501, startPoint y: 352, endPoint x: 356, endPoint y: 341, distance: 145.6
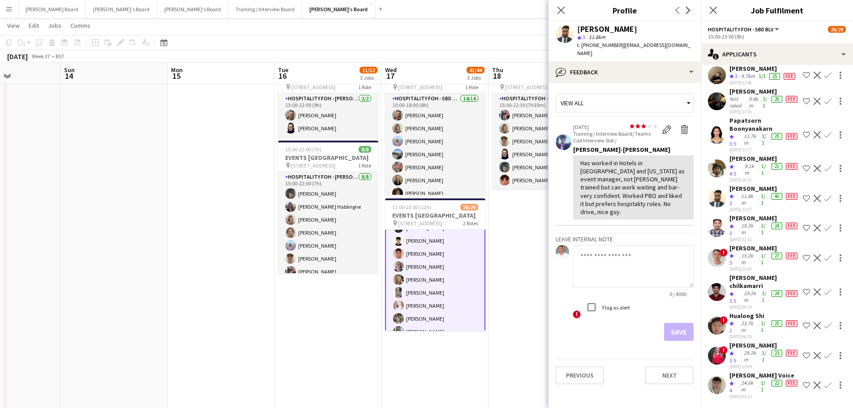
scroll to position [179, 0]
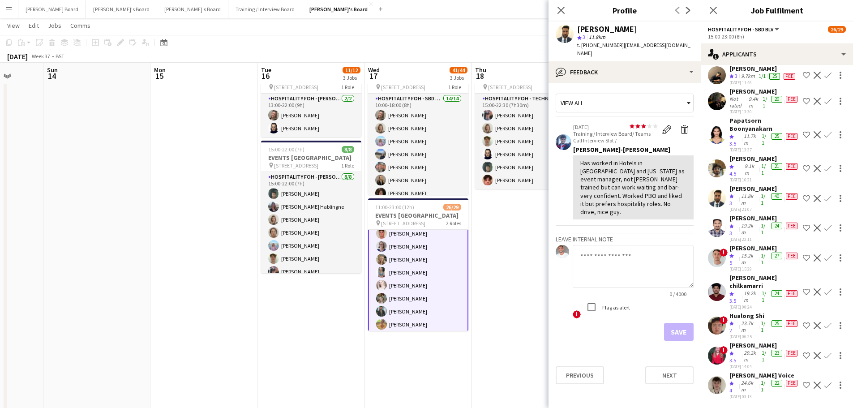
drag, startPoint x: 504, startPoint y: 253, endPoint x: 462, endPoint y: 262, distance: 43.1
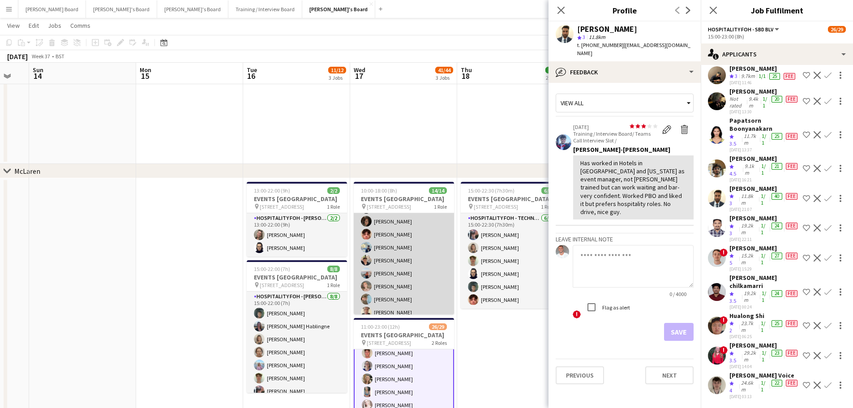
scroll to position [106, 0]
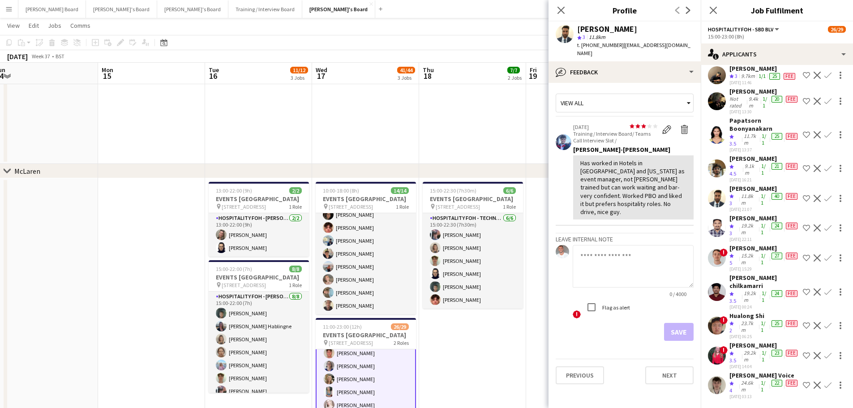
drag, startPoint x: 502, startPoint y: 353, endPoint x: 456, endPoint y: 345, distance: 47.3
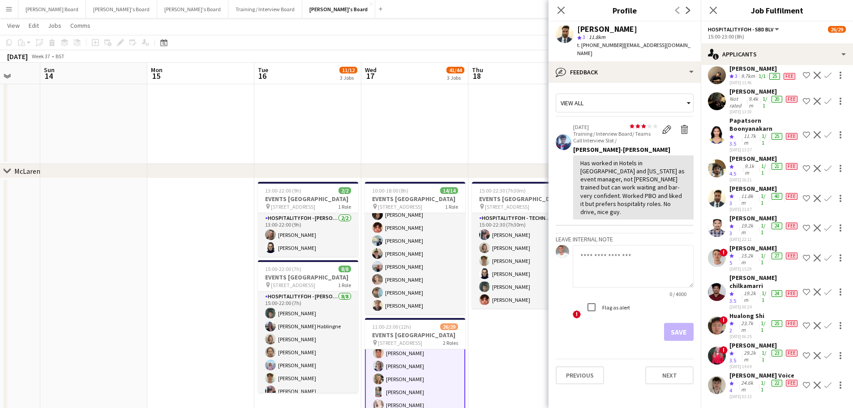
drag, startPoint x: 131, startPoint y: 290, endPoint x: 203, endPoint y: 269, distance: 75.1
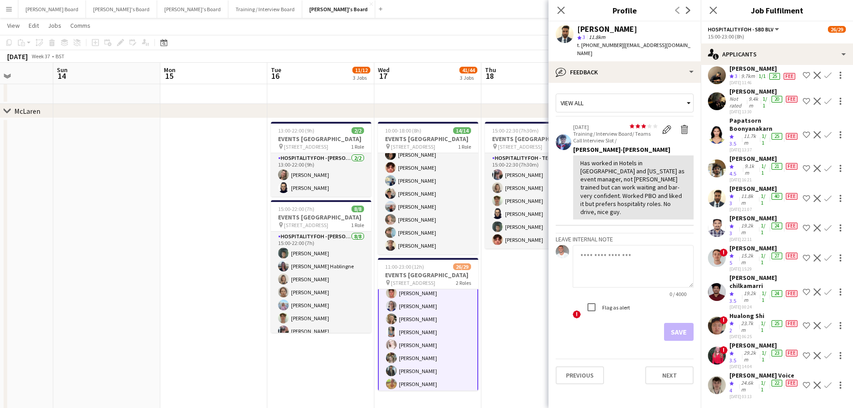
scroll to position [0, 353]
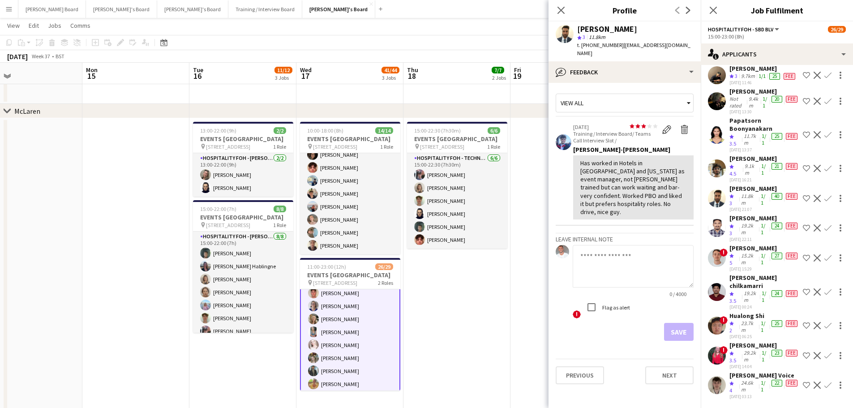
drag, startPoint x: 127, startPoint y: 256, endPoint x: 89, endPoint y: 251, distance: 38.4
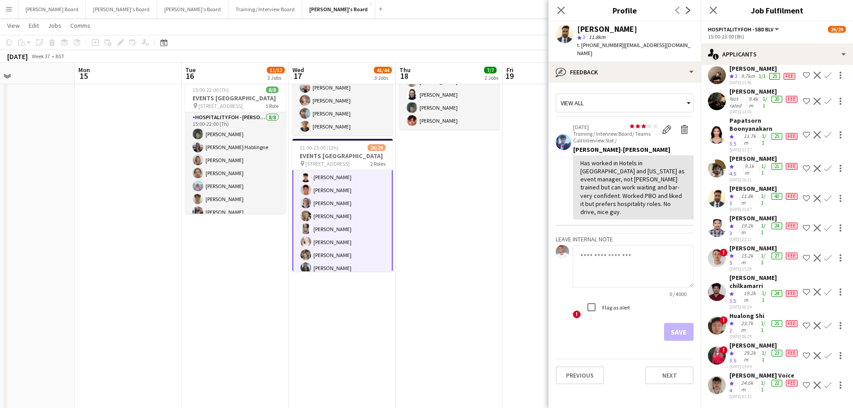
scroll to position [120, 0]
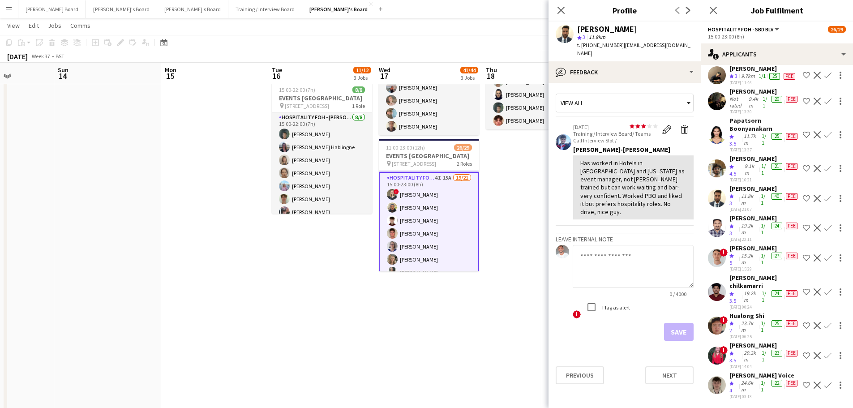
drag, startPoint x: 194, startPoint y: 300, endPoint x: 470, endPoint y: 346, distance: 279.2
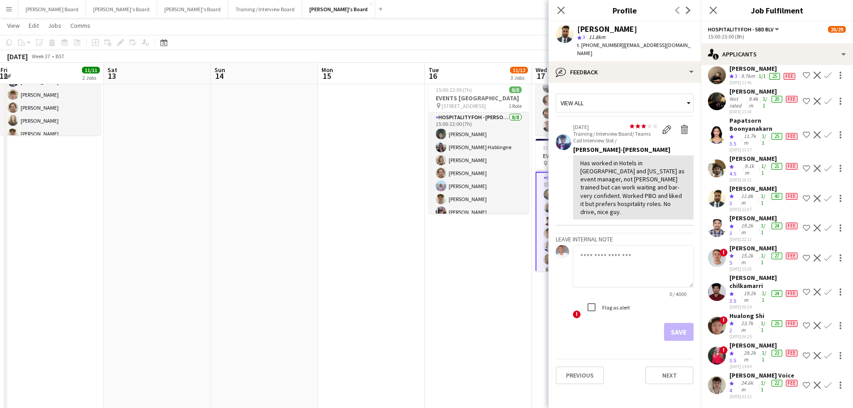
drag, startPoint x: 417, startPoint y: 343, endPoint x: 279, endPoint y: 344, distance: 138.4
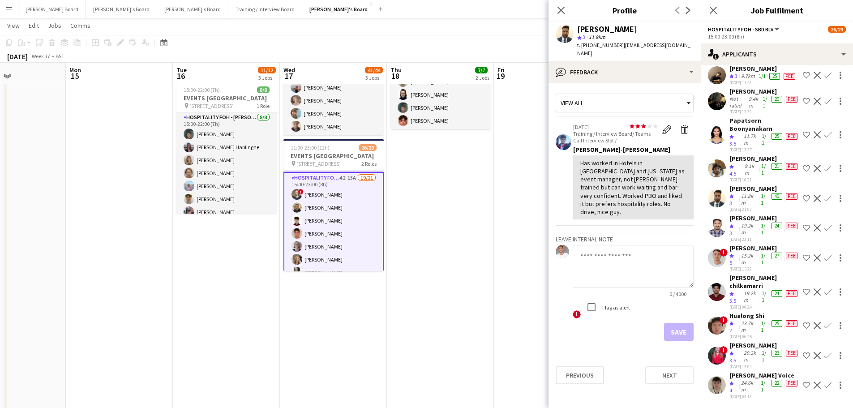
drag, startPoint x: 465, startPoint y: 314, endPoint x: 343, endPoint y: 329, distance: 122.8
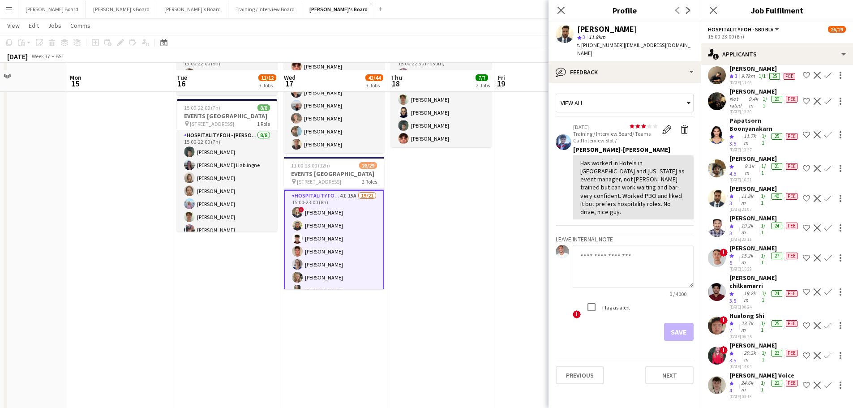
scroll to position [418, 0]
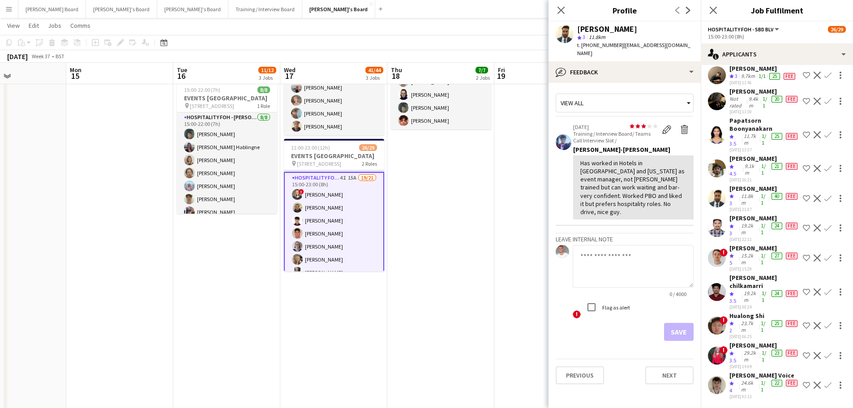
click at [458, 275] on app-date-cell "15:00-22:30 (7h30m) 6/6 EVENTS McLaren Technology Centre pin Woking, GU21 4YH 1…" at bounding box center [440, 325] width 107 height 652
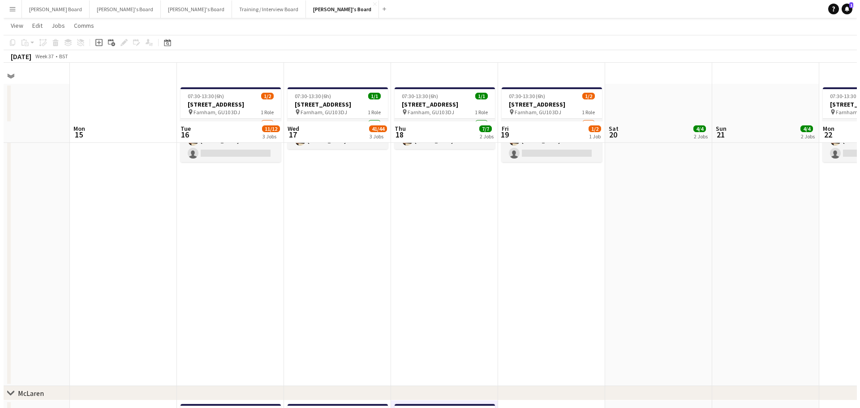
scroll to position [0, 0]
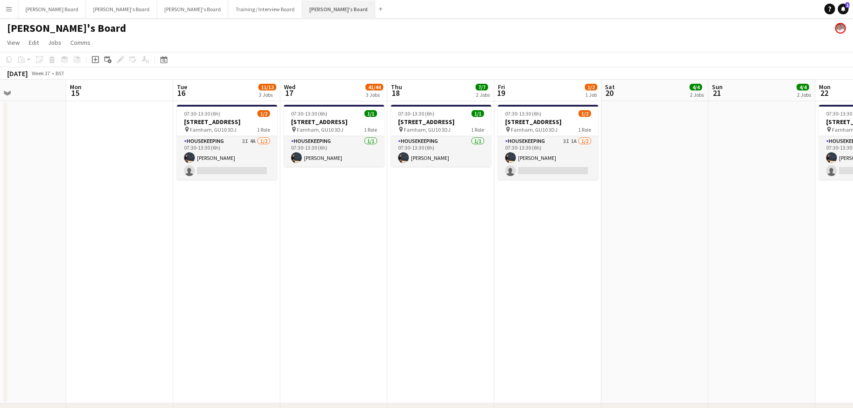
click at [302, 9] on button "Jakub's Board Close" at bounding box center [338, 8] width 73 height 17
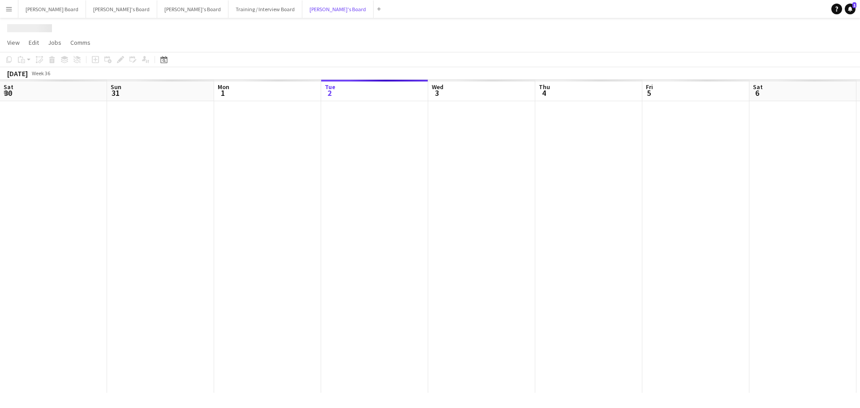
scroll to position [0, 214]
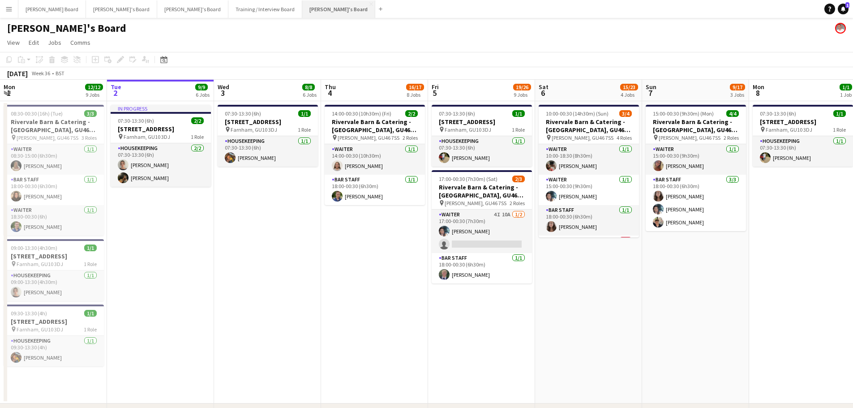
click at [302, 14] on button "Jakub's Board Close" at bounding box center [338, 8] width 73 height 17
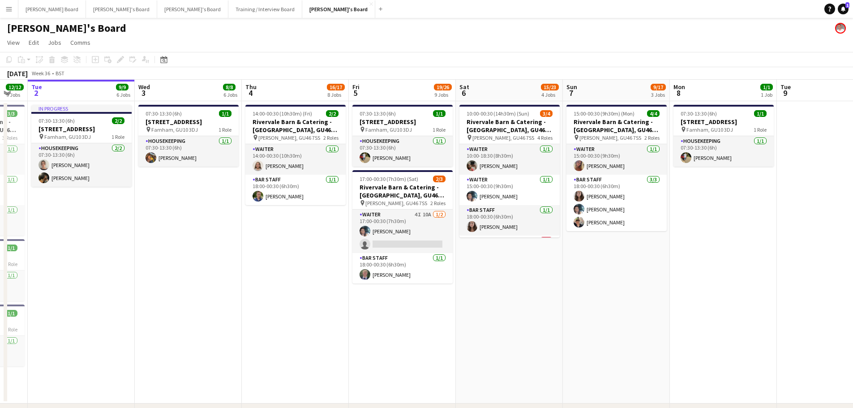
drag, startPoint x: 737, startPoint y: 247, endPoint x: 561, endPoint y: 217, distance: 178.6
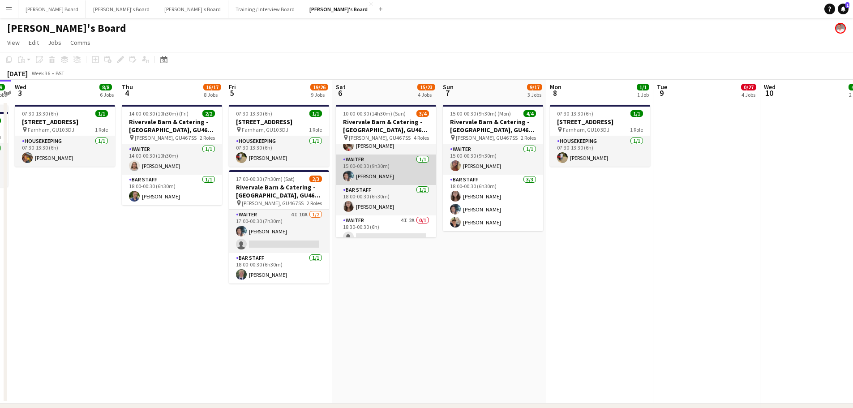
scroll to position [29, 0]
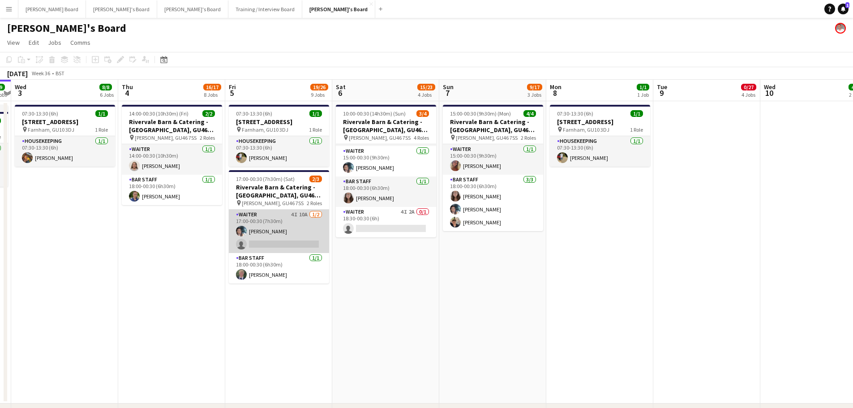
click at [306, 230] on app-card-role "Waiter 4I 10A 1/2 17:00-00:30 (7h30m) Labrisca Gumbs single-neutral-actions" at bounding box center [279, 231] width 100 height 43
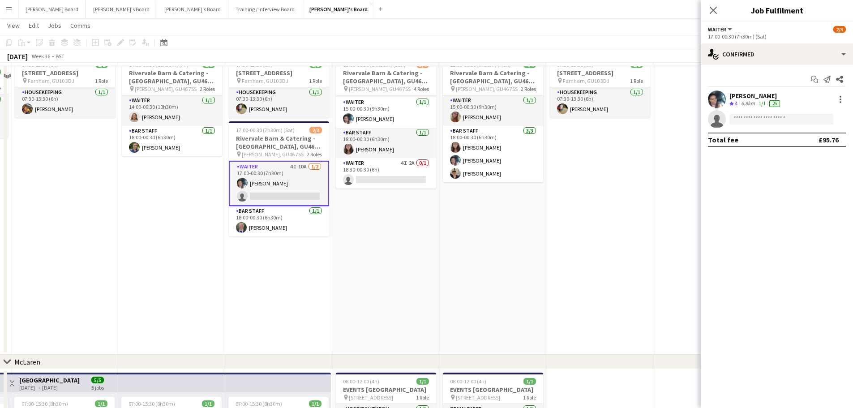
scroll to position [0, 0]
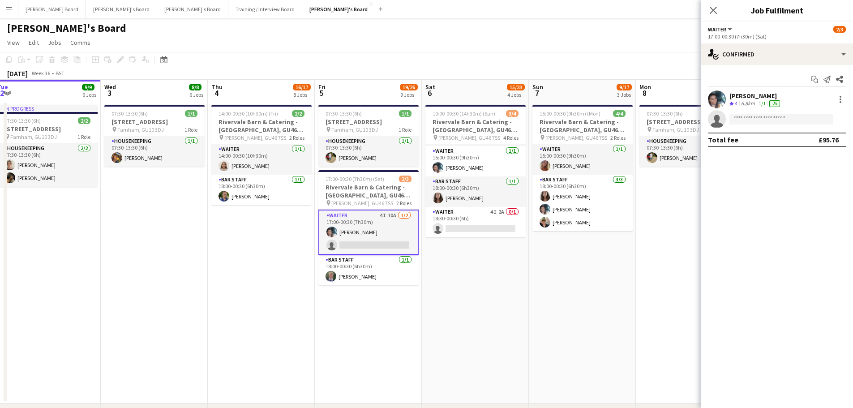
drag, startPoint x: 274, startPoint y: 300, endPoint x: 368, endPoint y: 306, distance: 94.3
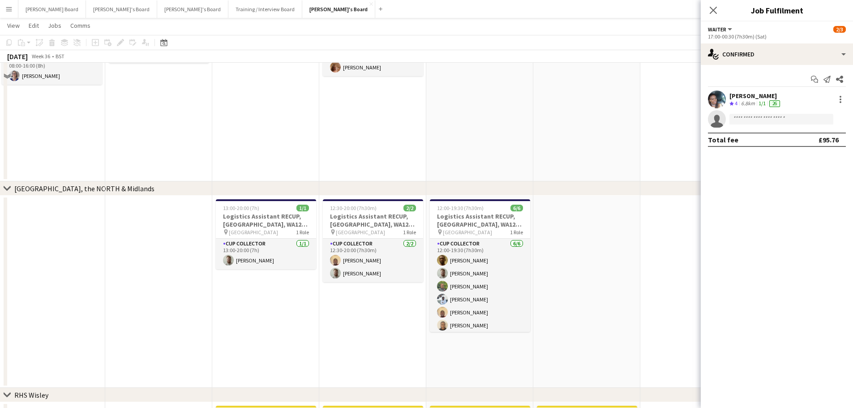
scroll to position [955, 0]
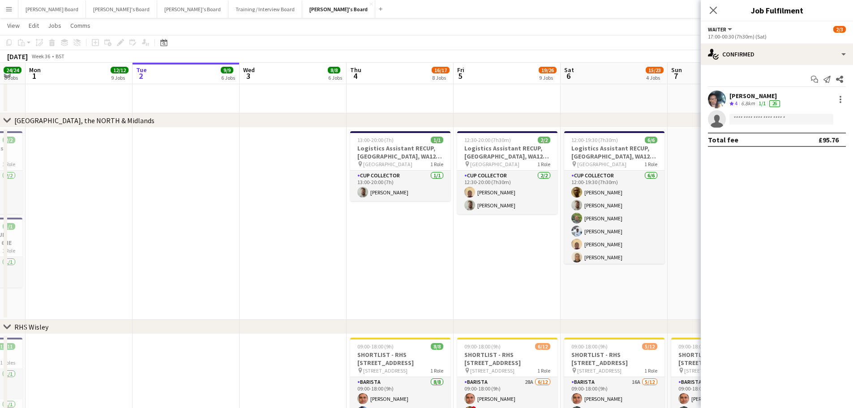
drag, startPoint x: 356, startPoint y: 273, endPoint x: 502, endPoint y: 264, distance: 146.7
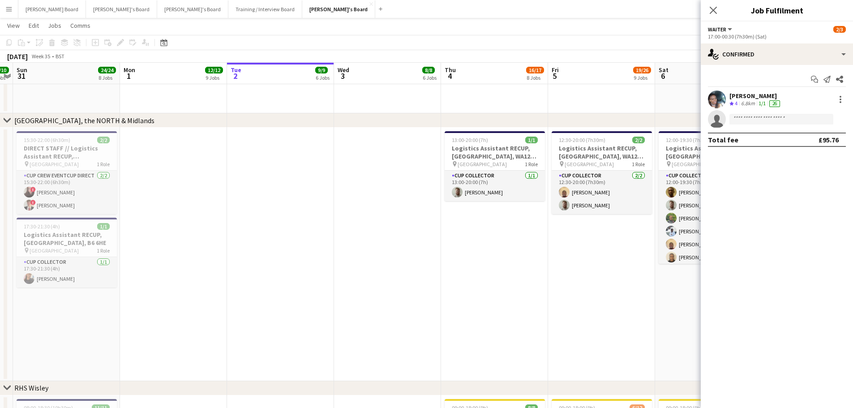
drag, startPoint x: 458, startPoint y: 269, endPoint x: 146, endPoint y: 232, distance: 314.8
click at [146, 232] on app-calendar-viewport "Thu 28 11/11 5 Jobs Fri 29 11/11 10 Jobs Sat 30 10/10 6 Jobs Sun 31 24/24 8 Job…" at bounding box center [426, 10] width 853 height 1860
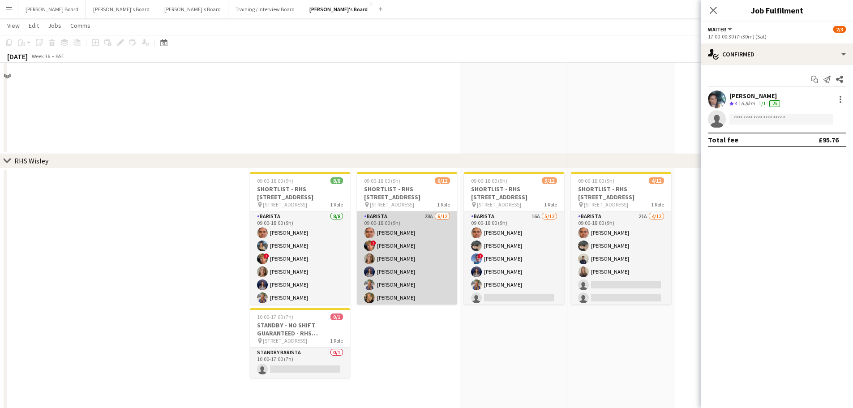
scroll to position [1194, 0]
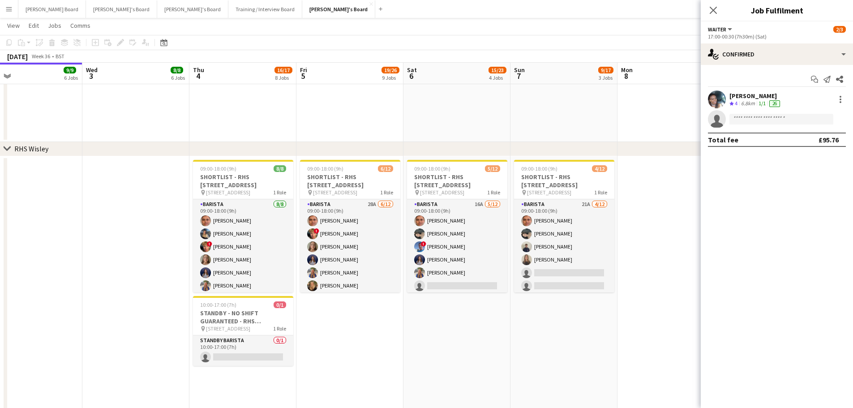
drag, startPoint x: 545, startPoint y: 352, endPoint x: 308, endPoint y: 335, distance: 237.5
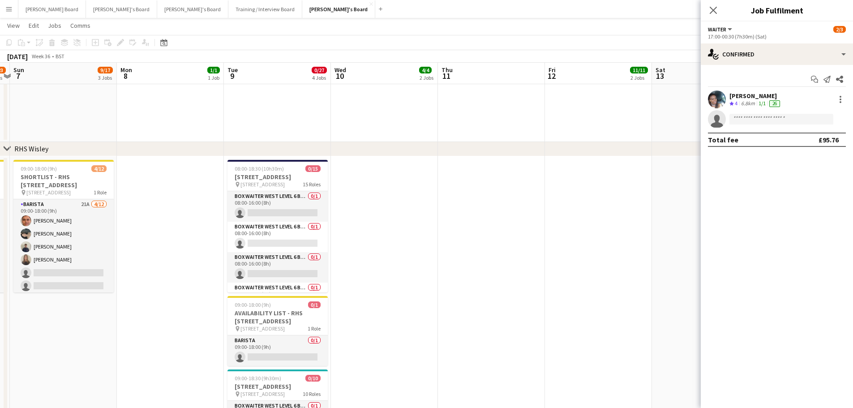
drag, startPoint x: 485, startPoint y: 308, endPoint x: 126, endPoint y: 306, distance: 359.1
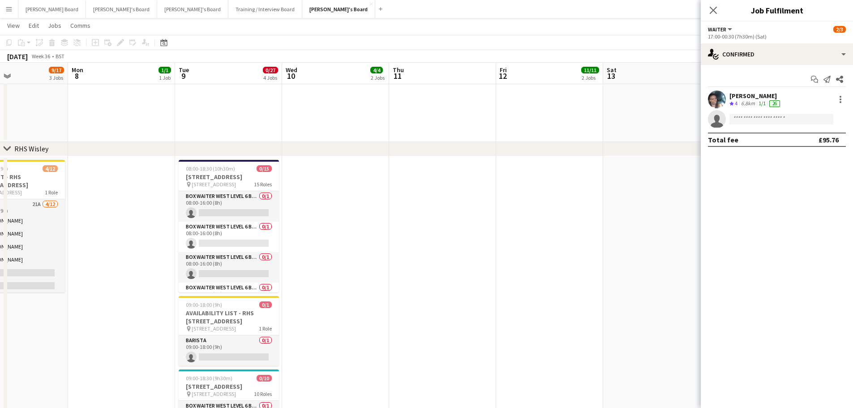
drag, startPoint x: 518, startPoint y: 271, endPoint x: 294, endPoint y: 265, distance: 223.6
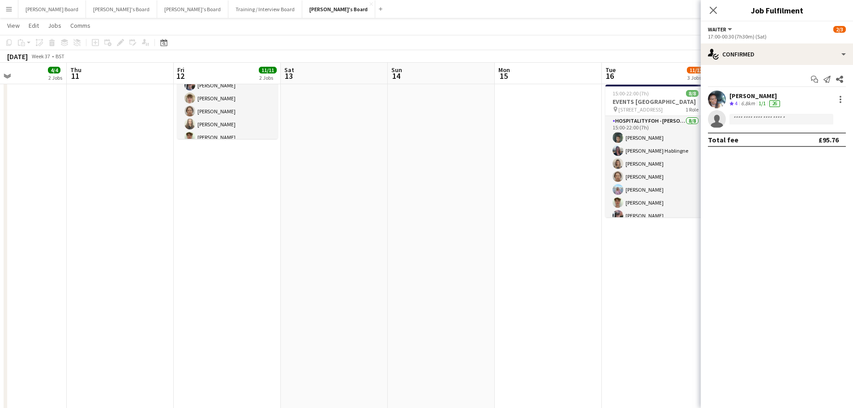
scroll to position [299, 0]
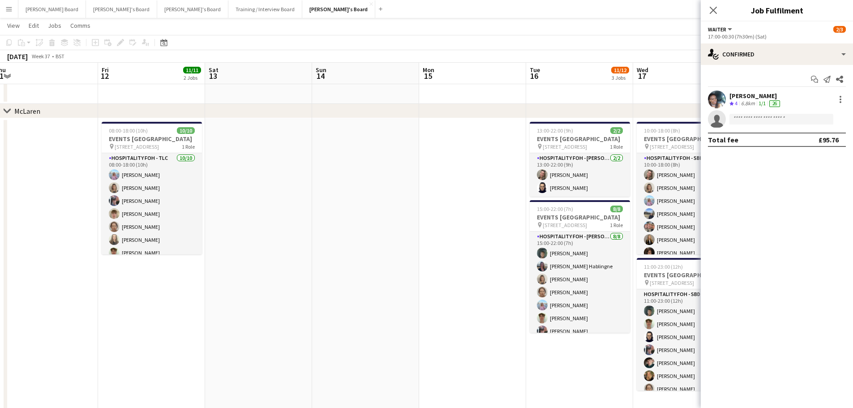
drag, startPoint x: 521, startPoint y: 304, endPoint x: 103, endPoint y: 295, distance: 418.4
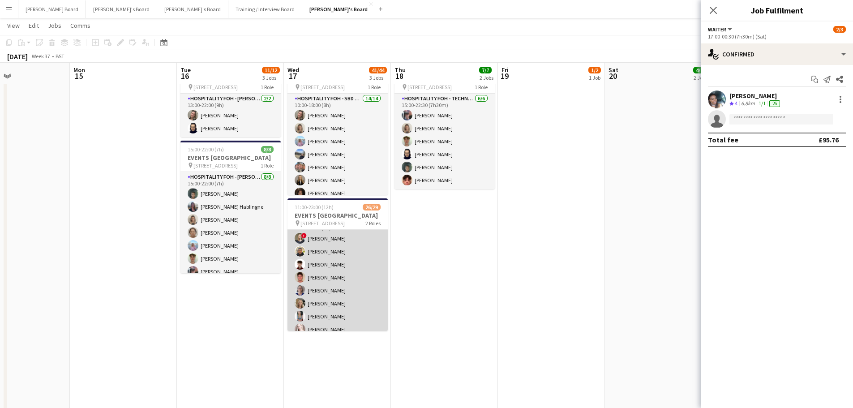
scroll to position [120, 0]
click at [354, 278] on app-card-role "Hospitality FOH - SBD BLV 4I 15A 19/21 15:00-23:00 (8h) ! Sarah Richardson Lanc…" at bounding box center [337, 378] width 100 height 293
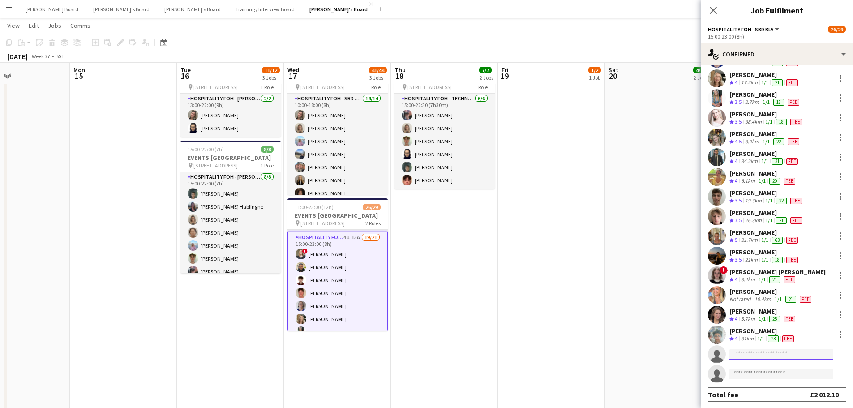
click at [756, 351] on input at bounding box center [781, 354] width 104 height 11
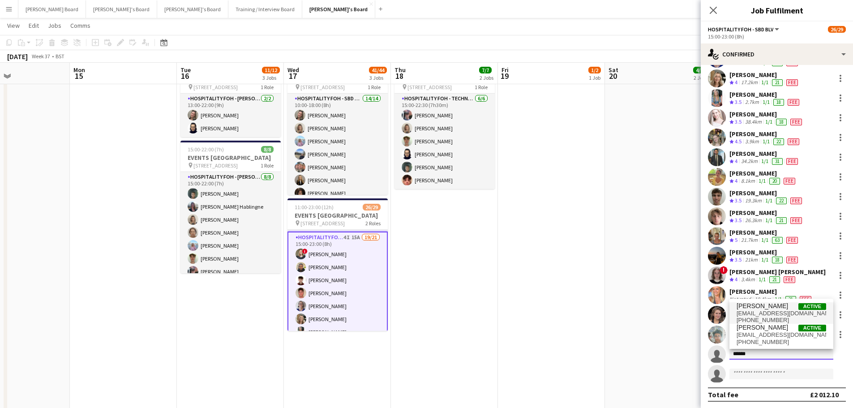
type input "******"
click at [776, 316] on span "hugocarroll11@icloud.com" at bounding box center [782, 313] width 90 height 7
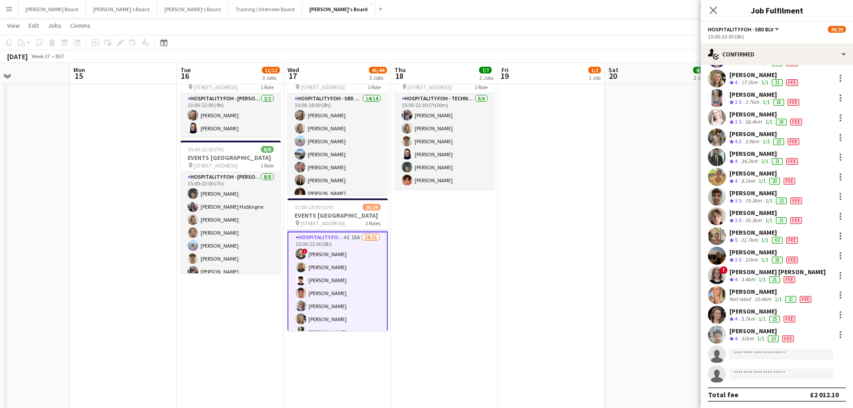
scroll to position [133, 0]
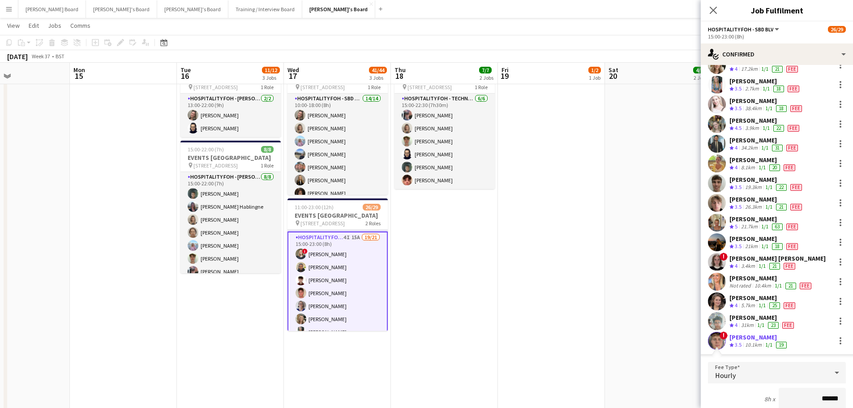
click at [741, 342] on span "3.5" at bounding box center [738, 344] width 7 height 7
click at [735, 345] on span "3.5" at bounding box center [738, 344] width 7 height 7
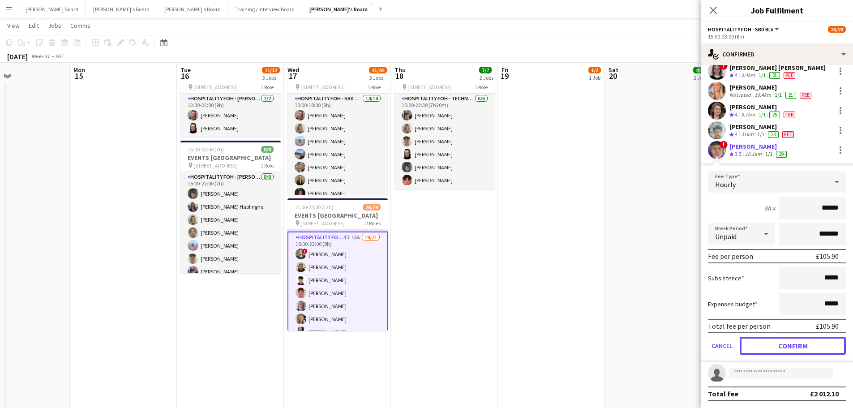
drag, startPoint x: 777, startPoint y: 346, endPoint x: 769, endPoint y: 340, distance: 9.7
click at [777, 346] on button "Confirm" at bounding box center [793, 346] width 106 height 18
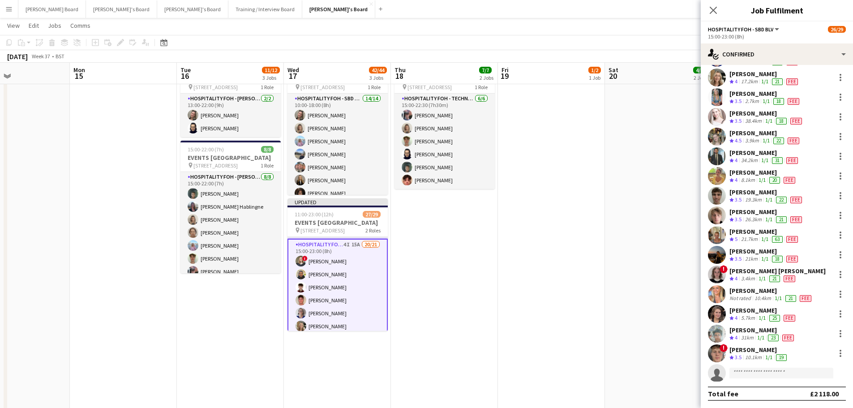
scroll to position [120, 0]
click at [741, 349] on div "Hugo Carroll" at bounding box center [758, 350] width 59 height 8
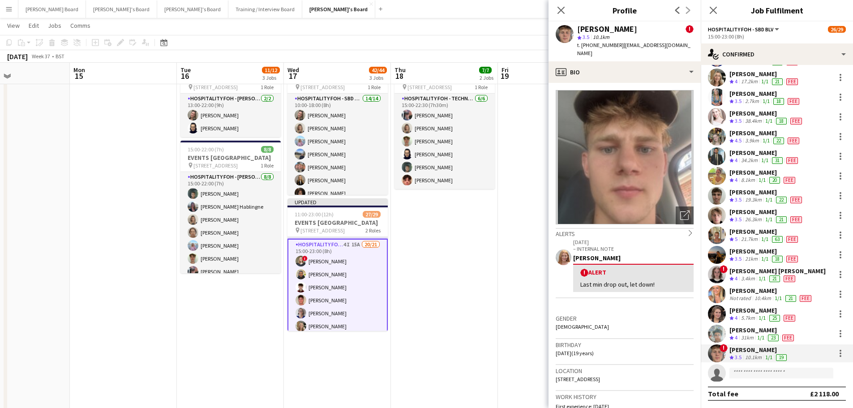
click at [514, 279] on app-date-cell at bounding box center [551, 385] width 107 height 652
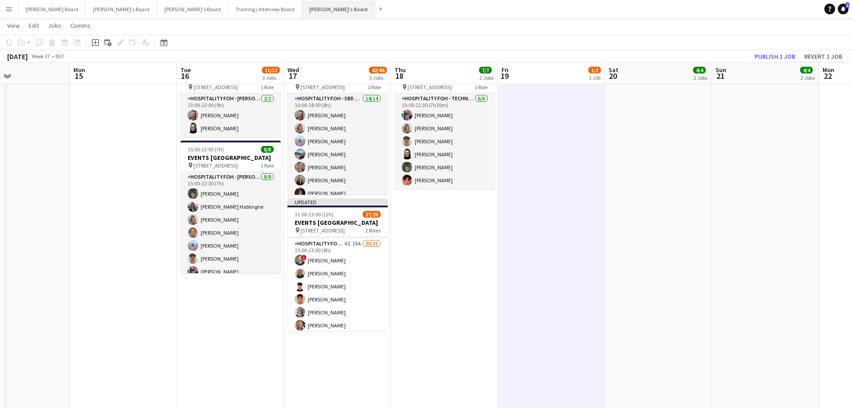
click at [302, 10] on button "Jakub's Board Close" at bounding box center [338, 8] width 73 height 17
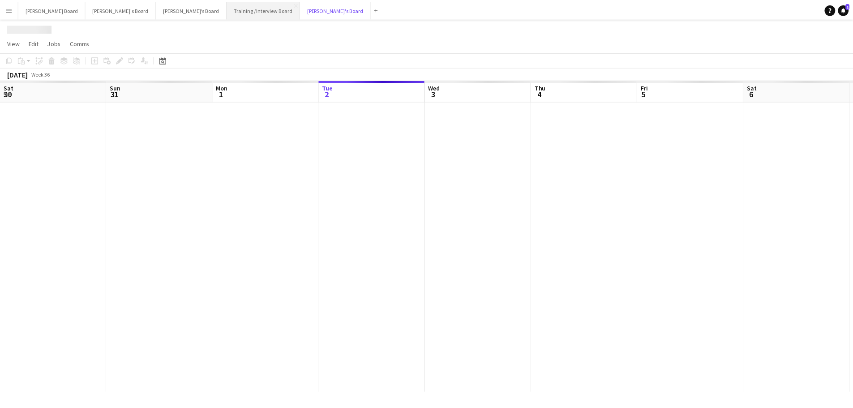
scroll to position [0, 214]
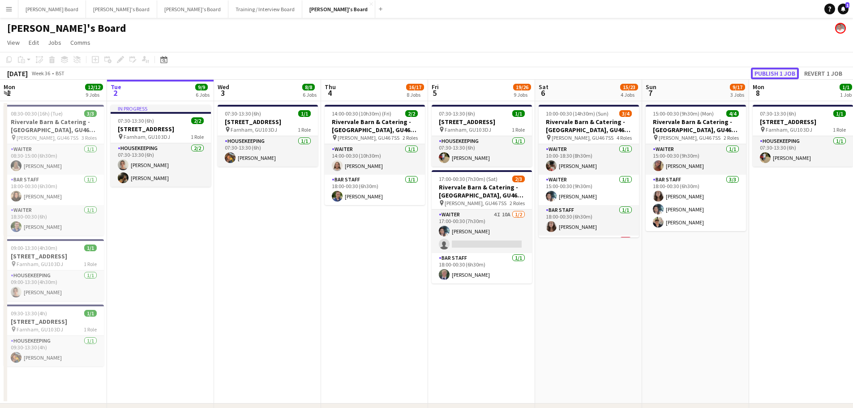
click at [787, 72] on button "Publish 1 job" at bounding box center [775, 74] width 48 height 12
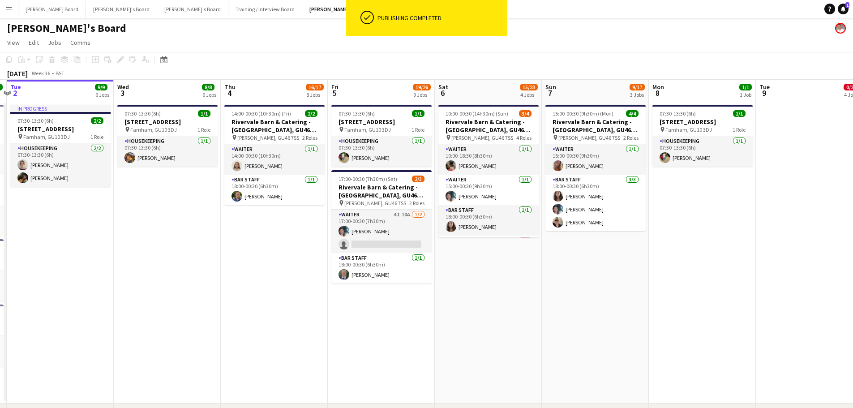
drag, startPoint x: 656, startPoint y: 284, endPoint x: 546, endPoint y: 305, distance: 112.2
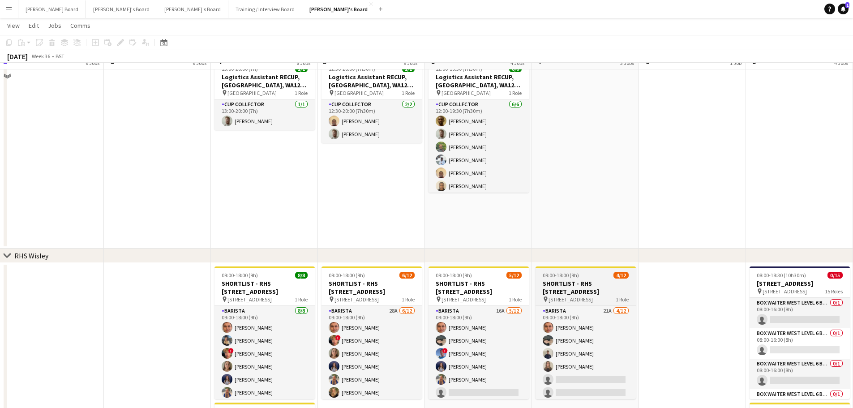
scroll to position [1075, 0]
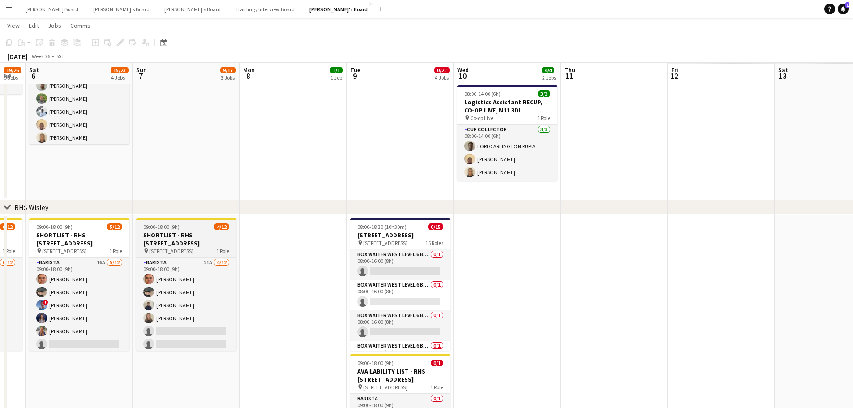
drag, startPoint x: 385, startPoint y: 304, endPoint x: 128, endPoint y: 257, distance: 261.4
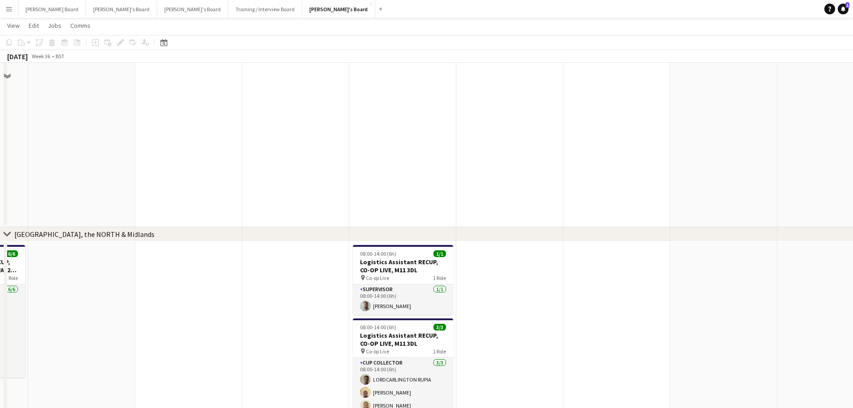
scroll to position [769, 0]
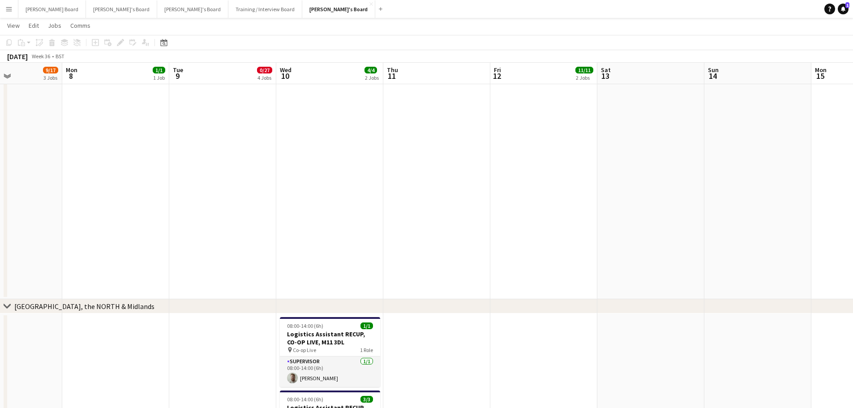
drag, startPoint x: 626, startPoint y: 286, endPoint x: -4, endPoint y: 225, distance: 633.0
click at [0, 225] on html "Menu Boards Boards Boards All jobs Status Workforce Workforce My Workforce Recr…" at bounding box center [426, 148] width 853 height 1834
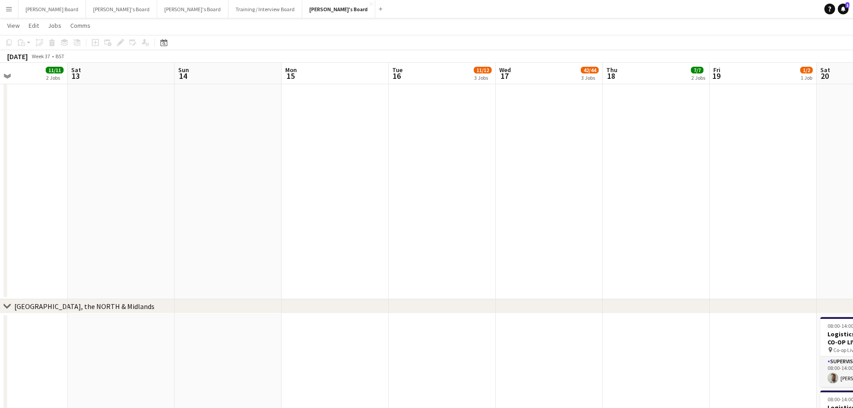
drag, startPoint x: 394, startPoint y: 269, endPoint x: 109, endPoint y: 218, distance: 289.8
click at [100, 220] on app-calendar-viewport "Wed 10 4/4 2 Jobs Thu 11 Fri 12 11/11 2 Jobs Sat 13 Sun 14 Mon 15 Tue 16 11/12 …" at bounding box center [426, 165] width 853 height 1799
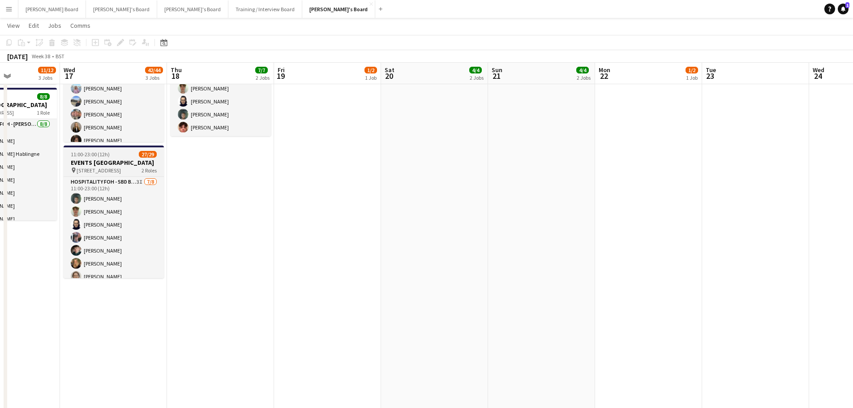
scroll to position [82, 0]
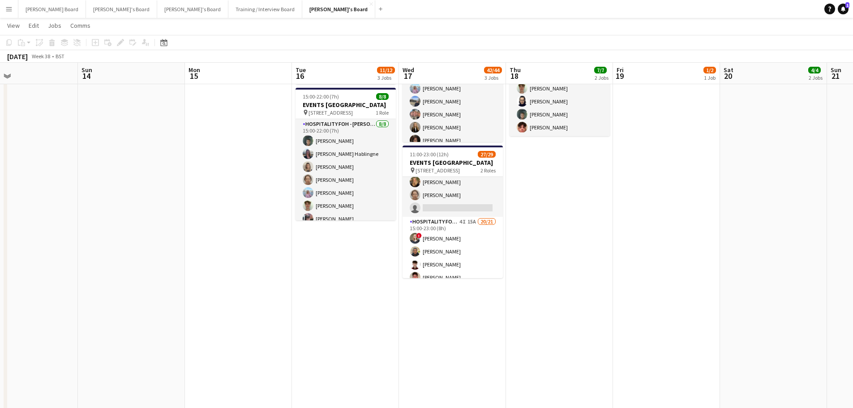
drag, startPoint x: 592, startPoint y: 217, endPoint x: 676, endPoint y: 201, distance: 85.2
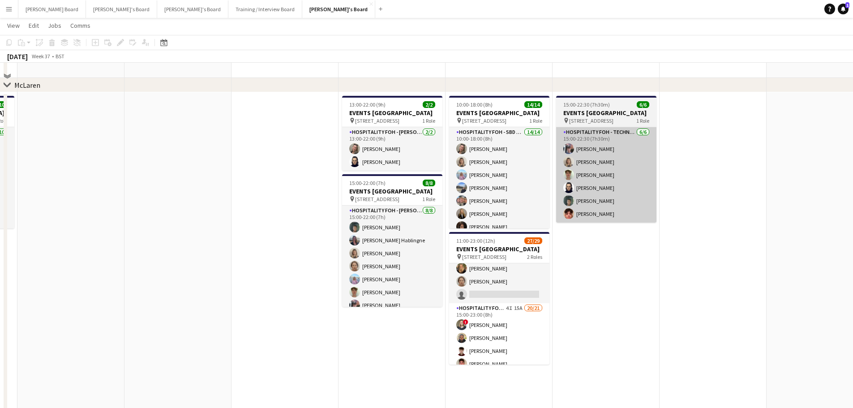
scroll to position [292, 0]
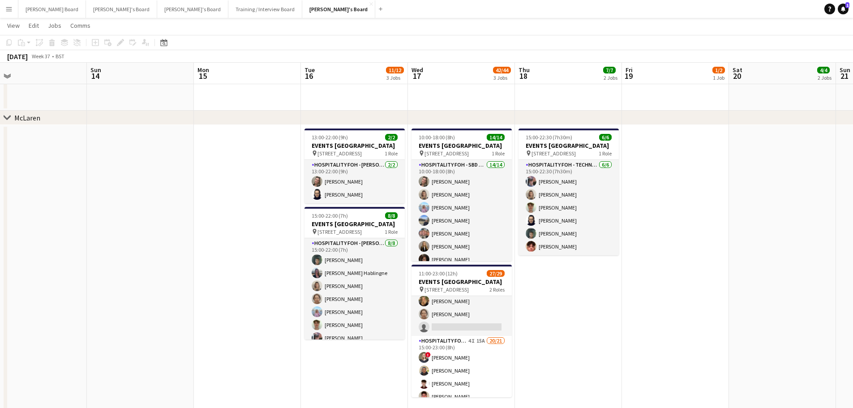
drag, startPoint x: 626, startPoint y: 309, endPoint x: 578, endPoint y: 309, distance: 47.5
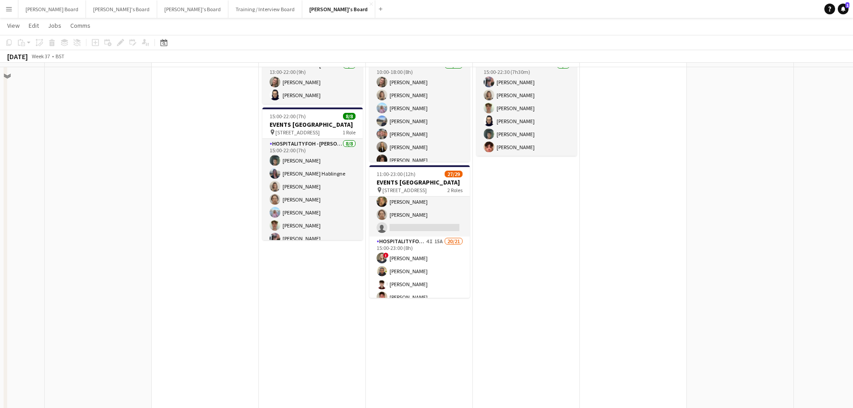
scroll to position [411, 0]
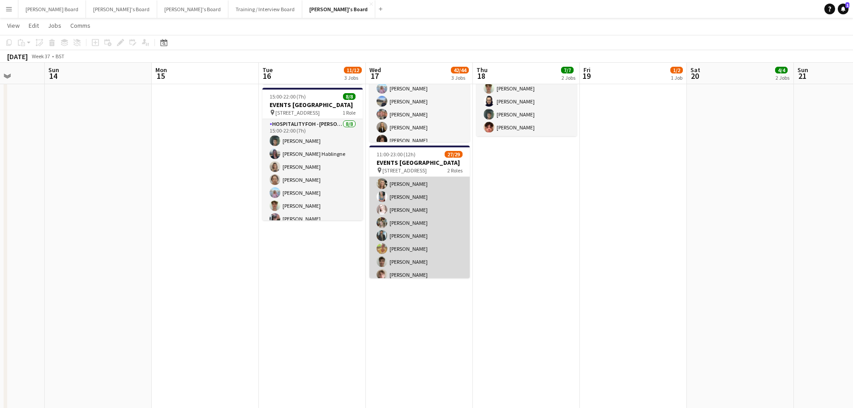
click at [428, 244] on app-card-role "Hospitality FOH - SBD BLV 4I 15A 20/21 15:00-23:00 (8h) ! Sarah Richardson Lanc…" at bounding box center [419, 243] width 100 height 293
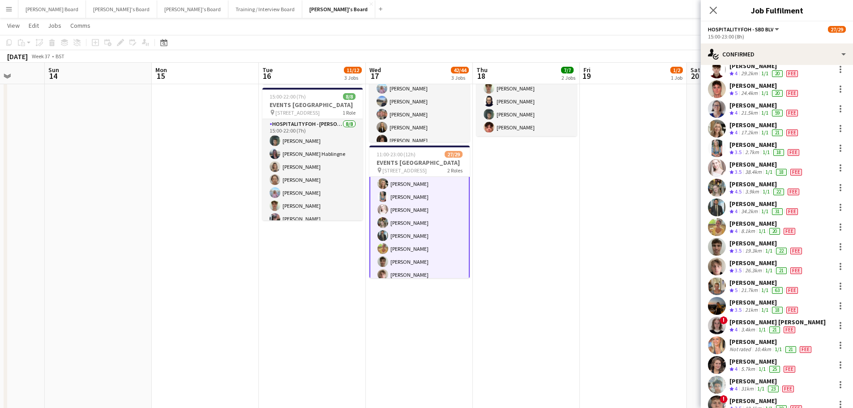
scroll to position [120, 0]
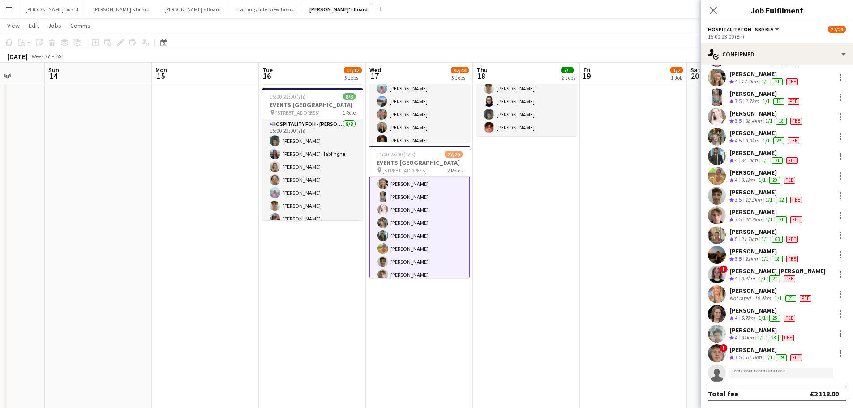
click at [734, 356] on div "Crew rating 3.5" at bounding box center [736, 358] width 14 height 8
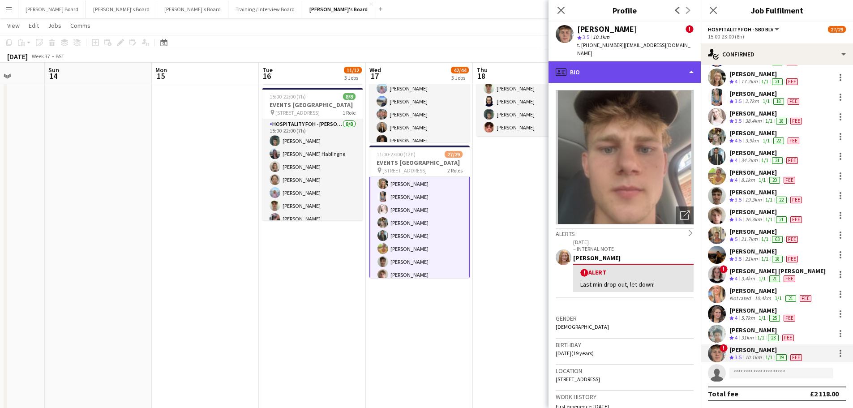
click at [614, 65] on div "profile Bio" at bounding box center [625, 71] width 152 height 21
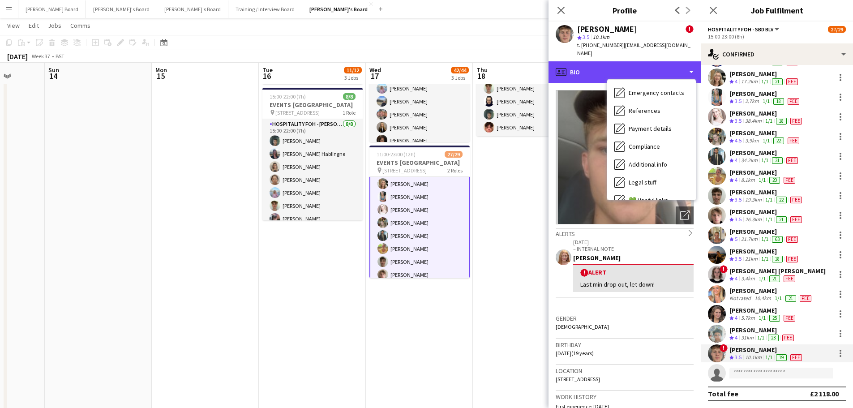
scroll to position [120, 0]
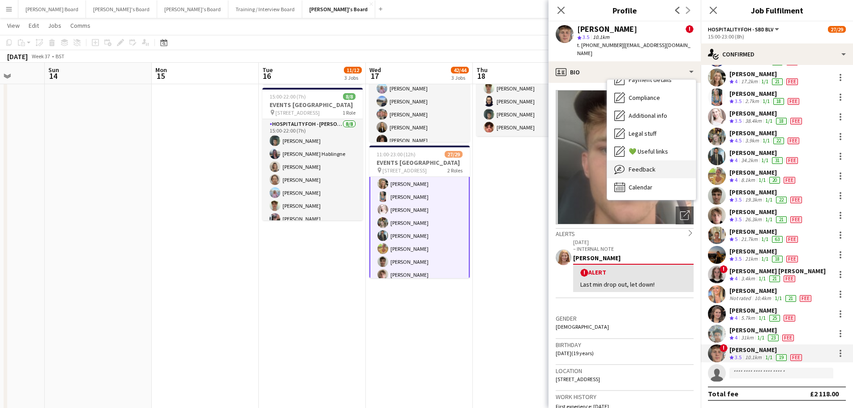
click at [661, 163] on div "Feedback Feedback" at bounding box center [651, 169] width 89 height 18
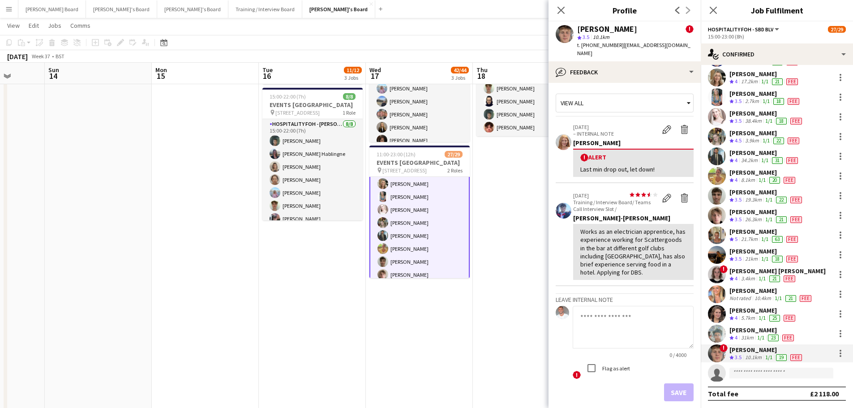
click at [522, 225] on app-date-cell "15:00-22:30 (7h30m) 6/6 EVENTS McLaren Technology Centre pin Woking, GU21 4YH 1…" at bounding box center [526, 332] width 107 height 652
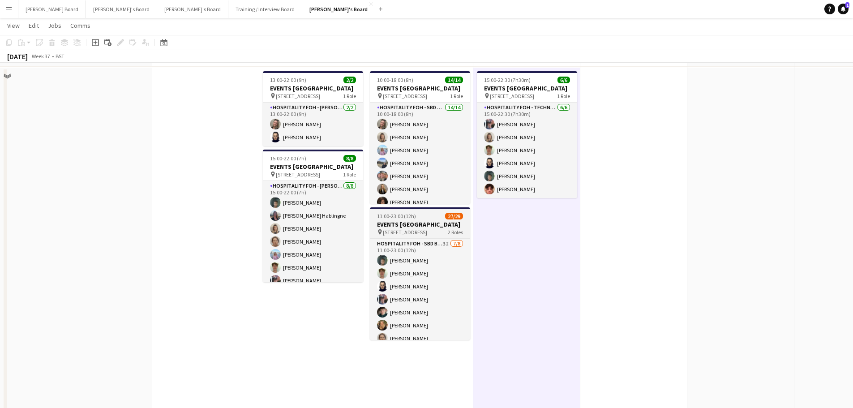
scroll to position [292, 0]
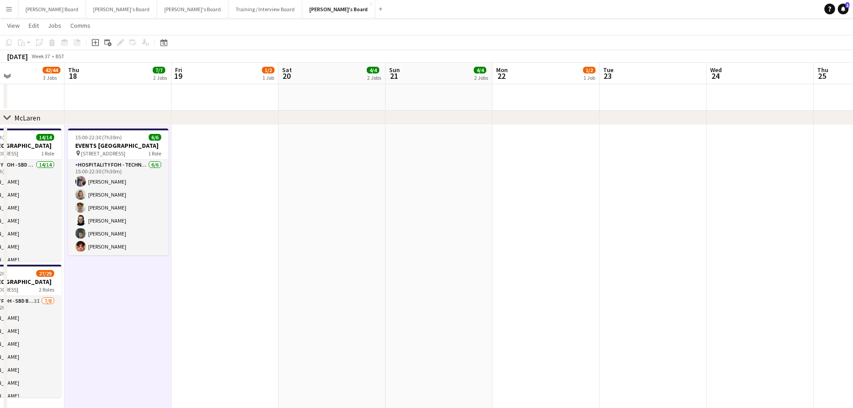
drag, startPoint x: 668, startPoint y: 276, endPoint x: 324, endPoint y: 239, distance: 346.0
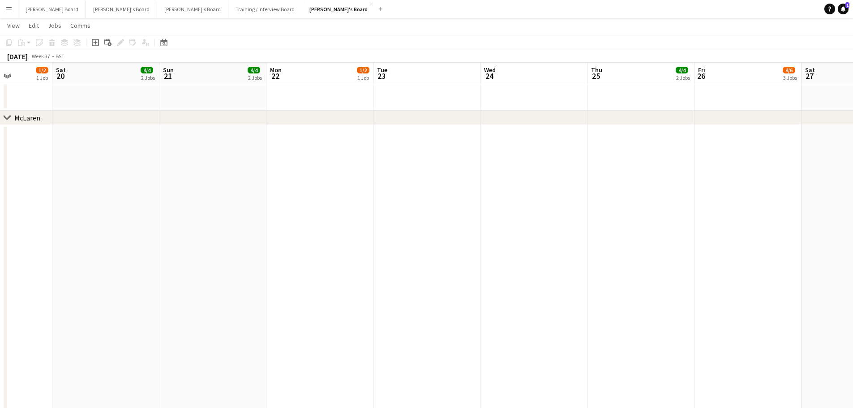
drag, startPoint x: 590, startPoint y: 275, endPoint x: 410, endPoint y: 244, distance: 182.7
drag, startPoint x: 539, startPoint y: 281, endPoint x: 550, endPoint y: 279, distance: 11.3
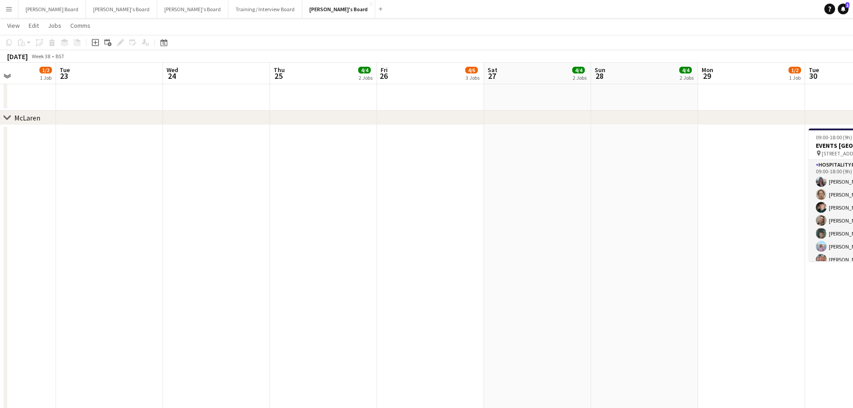
drag, startPoint x: 550, startPoint y: 279, endPoint x: 457, endPoint y: 264, distance: 94.5
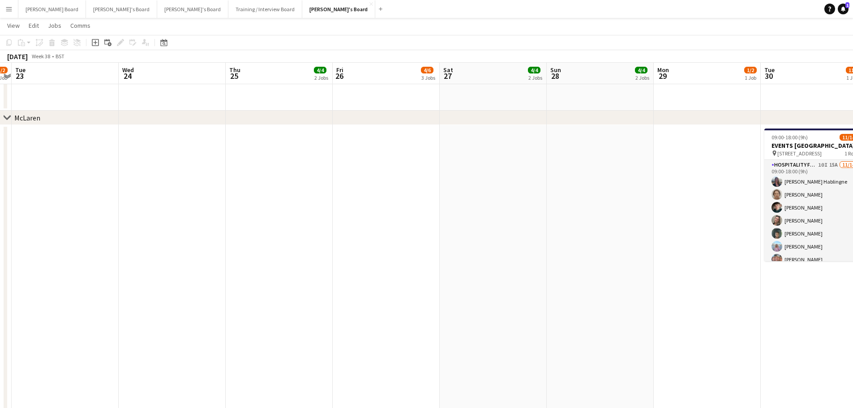
drag, startPoint x: 505, startPoint y: 271, endPoint x: 560, endPoint y: 274, distance: 54.7
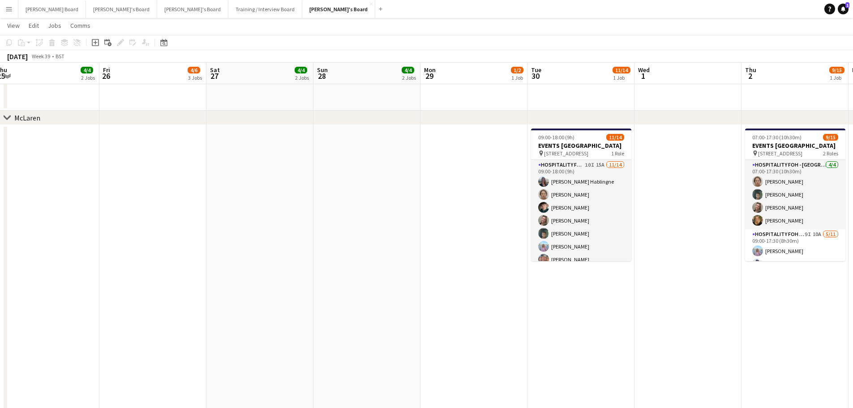
drag, startPoint x: 441, startPoint y: 259, endPoint x: 425, endPoint y: 257, distance: 16.3
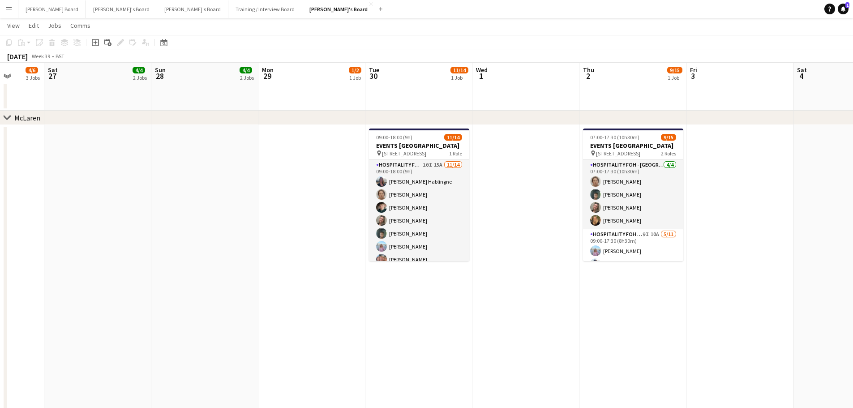
drag, startPoint x: 612, startPoint y: 272, endPoint x: 412, endPoint y: 248, distance: 201.6
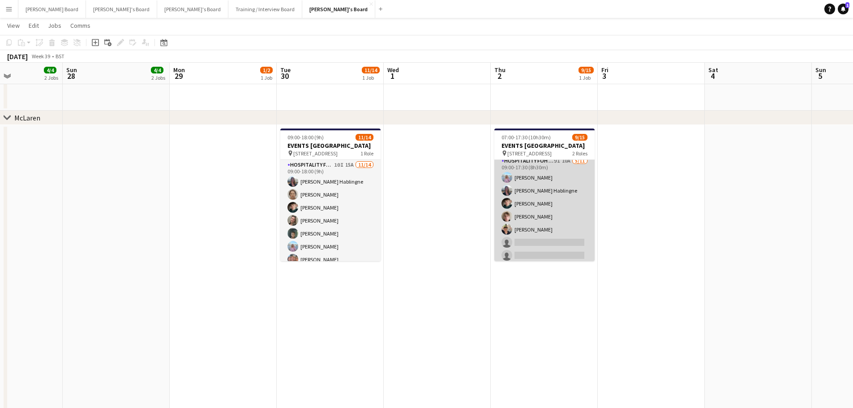
scroll to position [0, 0]
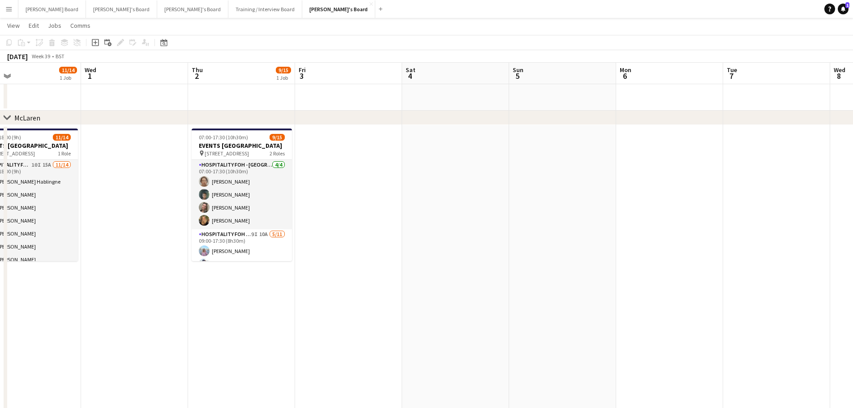
drag, startPoint x: 756, startPoint y: 227, endPoint x: 704, endPoint y: 309, distance: 96.9
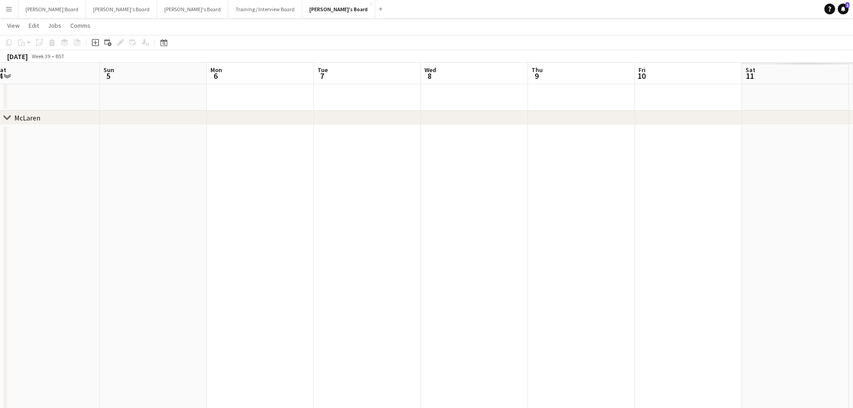
drag, startPoint x: 501, startPoint y: 270, endPoint x: 610, endPoint y: 276, distance: 109.4
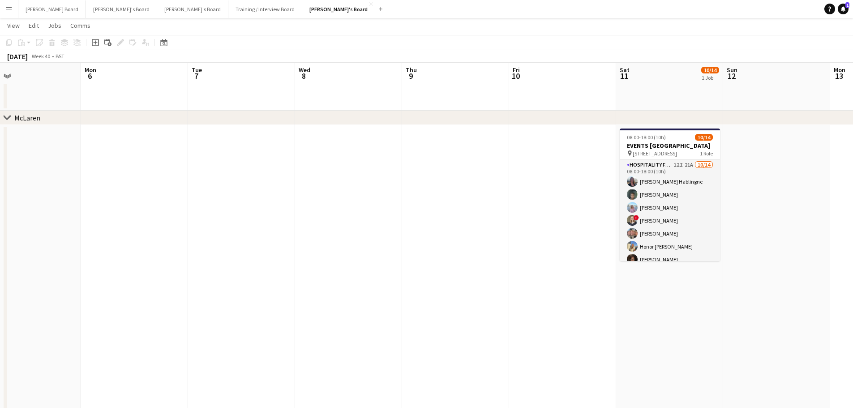
drag, startPoint x: 566, startPoint y: 275, endPoint x: 382, endPoint y: 232, distance: 188.5
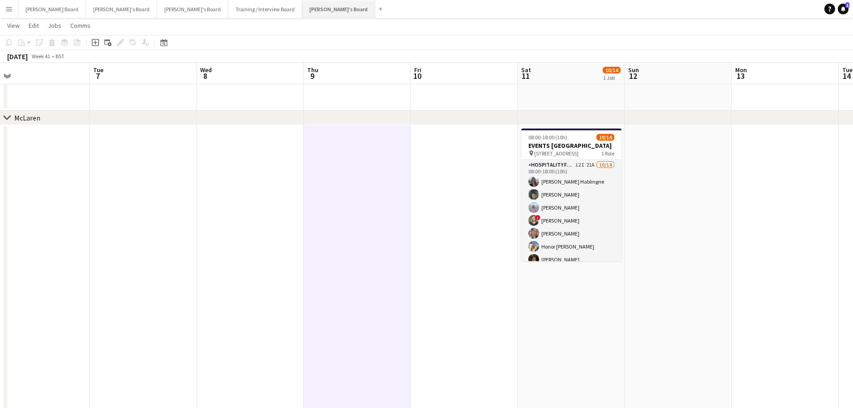
click at [302, 7] on button "Jakub's Board Close" at bounding box center [338, 8] width 73 height 17
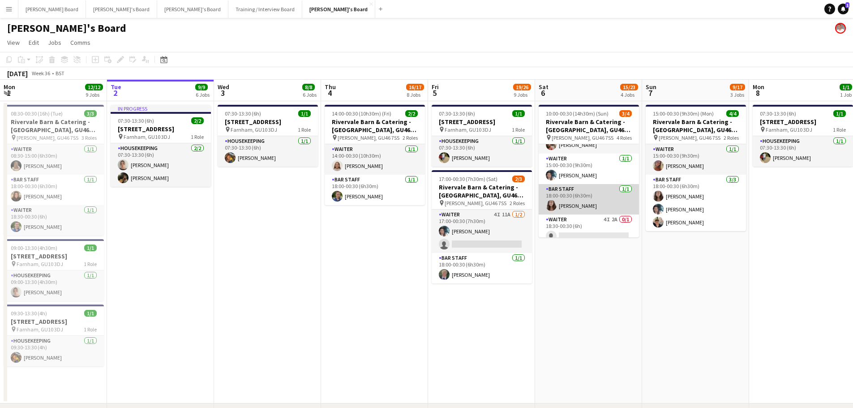
scroll to position [29, 0]
drag, startPoint x: 506, startPoint y: 236, endPoint x: 762, endPoint y: 103, distance: 288.8
click at [506, 236] on app-card-role "Waiter 4I 11A 1/2 17:00-00:30 (7h30m) Labrisca Gumbs single-neutral-actions" at bounding box center [482, 231] width 100 height 43
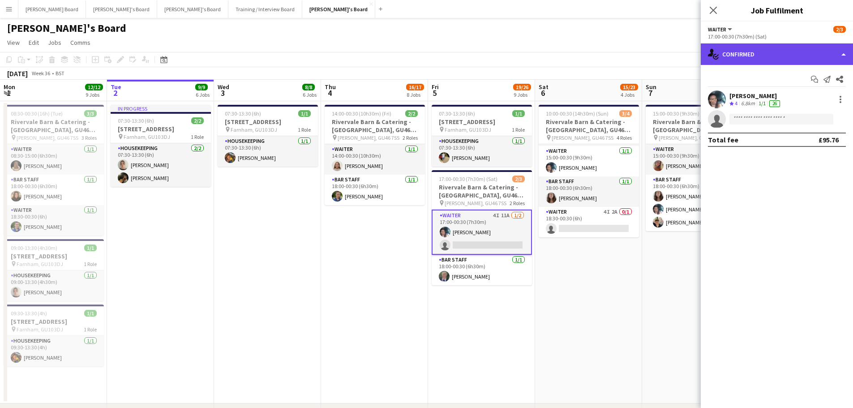
click at [772, 54] on div "single-neutral-actions-check-2 Confirmed" at bounding box center [777, 53] width 152 height 21
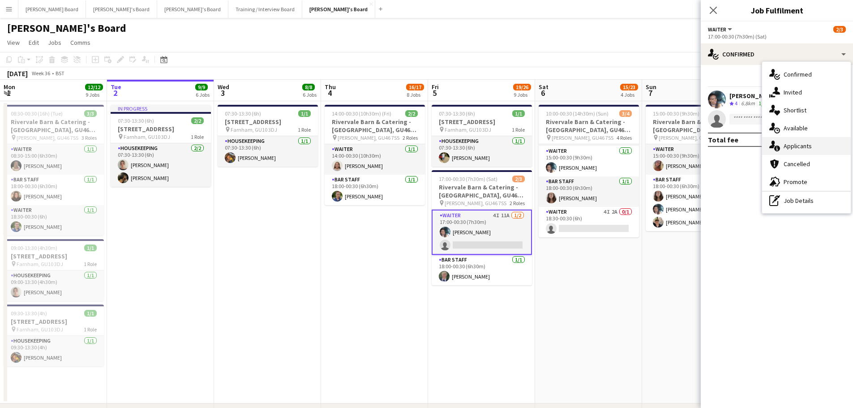
click at [805, 153] on div "single-neutral-actions-information Applicants" at bounding box center [806, 146] width 89 height 18
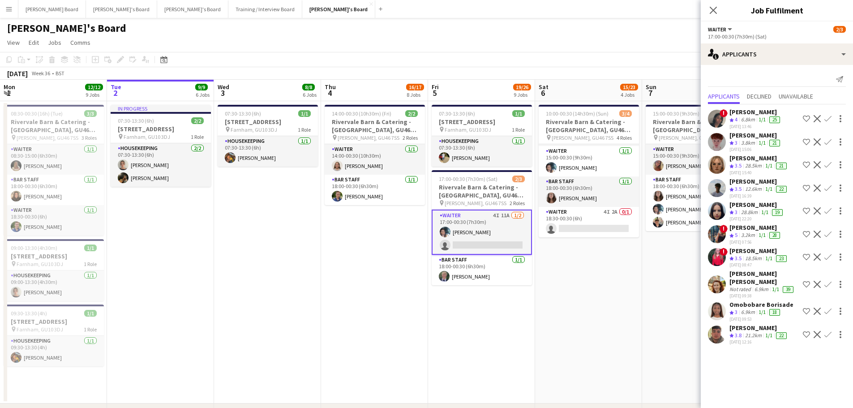
click at [757, 339] on div "02-09-2025 12:16" at bounding box center [758, 342] width 59 height 6
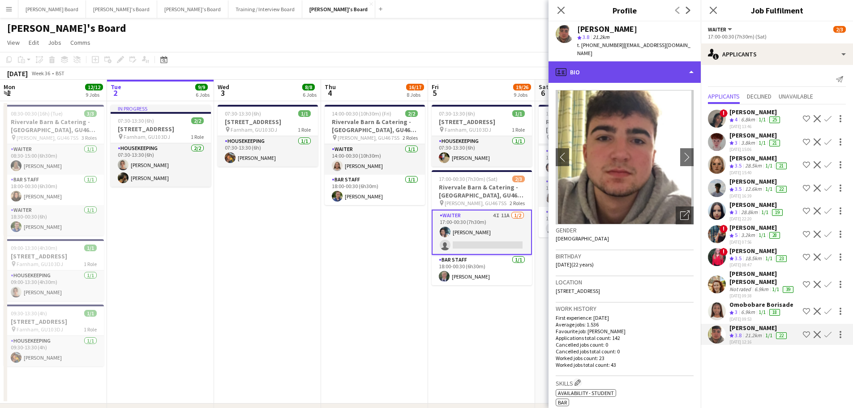
click at [592, 63] on div "profile Bio" at bounding box center [625, 71] width 152 height 21
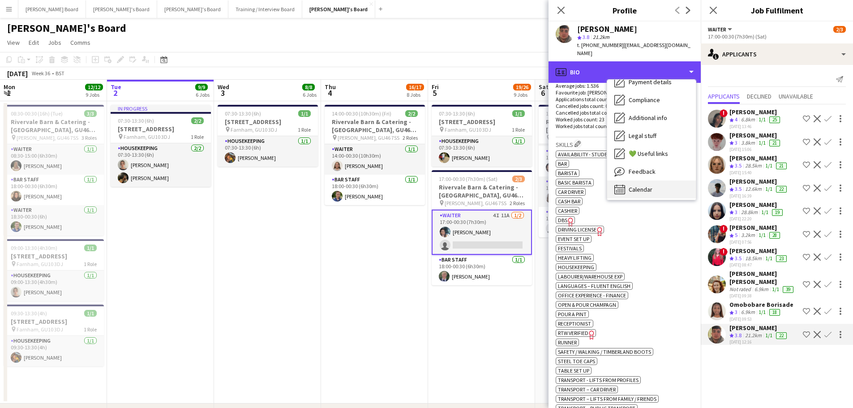
scroll to position [138, 0]
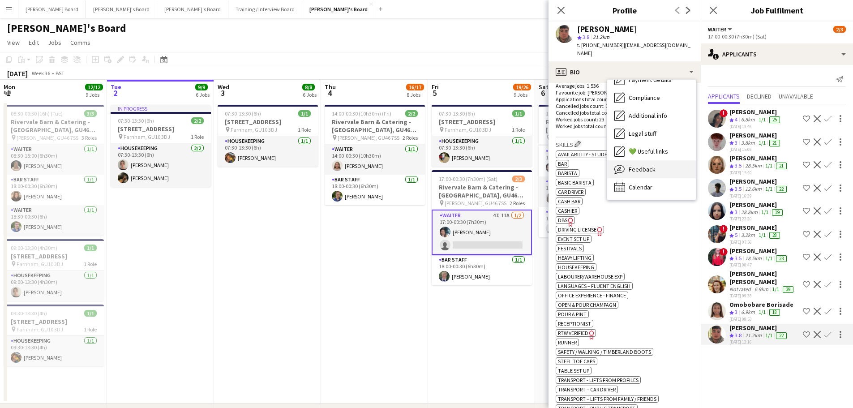
click at [650, 165] on span "Feedback" at bounding box center [642, 169] width 27 height 8
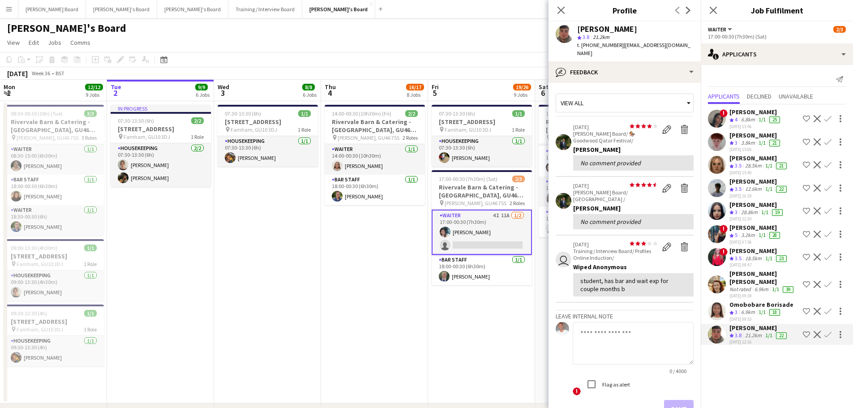
scroll to position [52, 0]
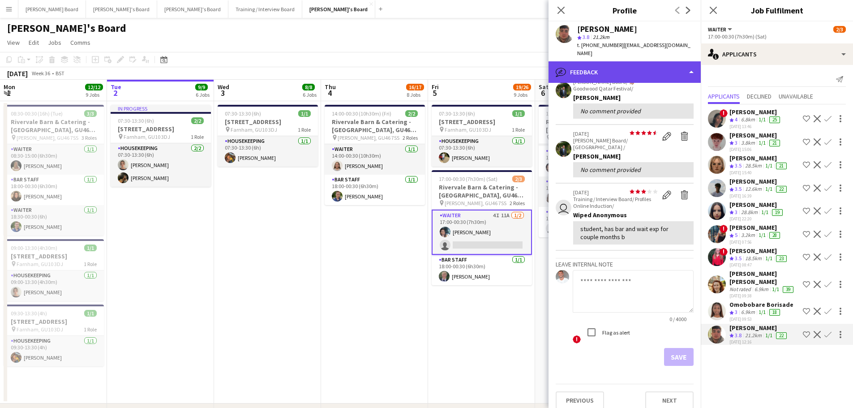
click at [616, 65] on div "bubble-pencil Feedback" at bounding box center [625, 71] width 152 height 21
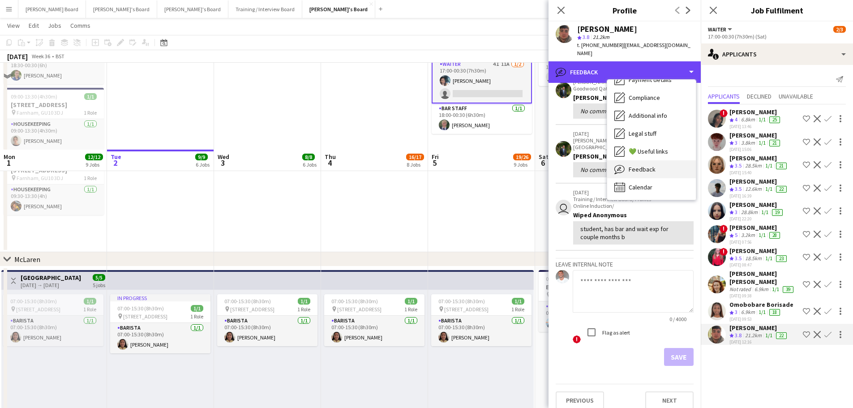
scroll to position [239, 0]
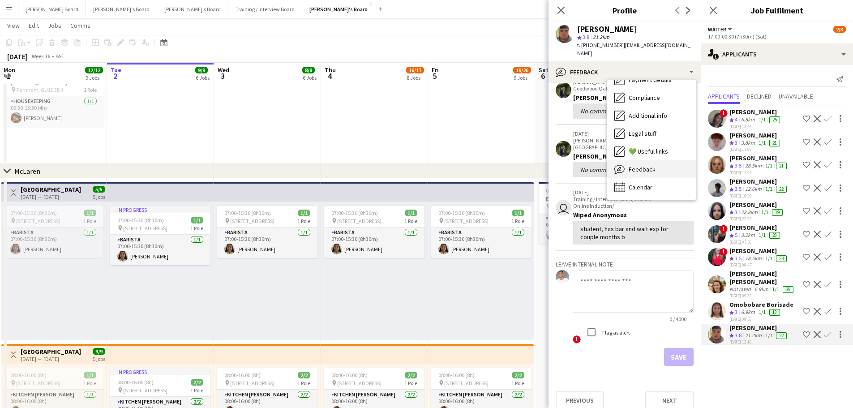
click at [652, 165] on span "Feedback" at bounding box center [642, 169] width 27 height 8
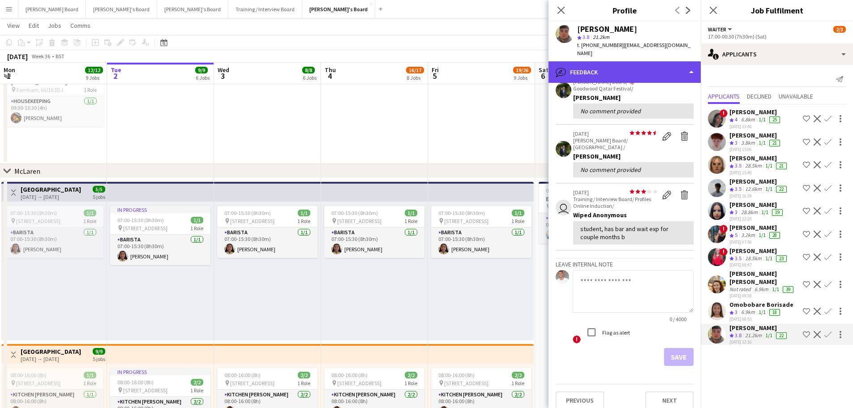
click at [623, 61] on div "bubble-pencil Feedback" at bounding box center [625, 71] width 152 height 21
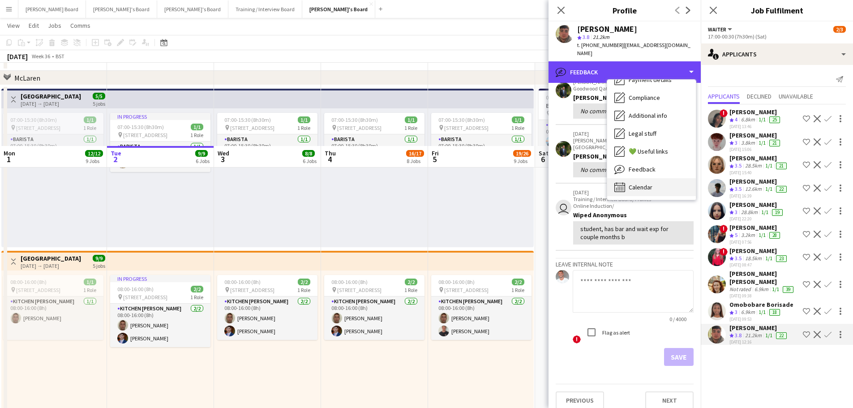
scroll to position [418, 0]
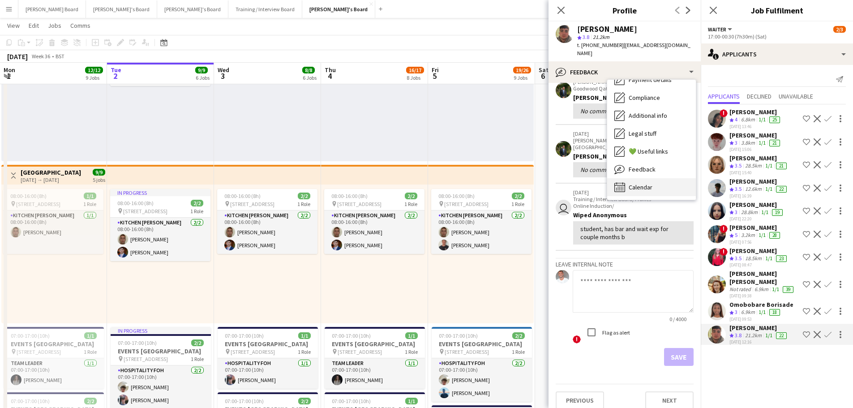
click at [643, 178] on div "Calendar Calendar" at bounding box center [651, 187] width 89 height 18
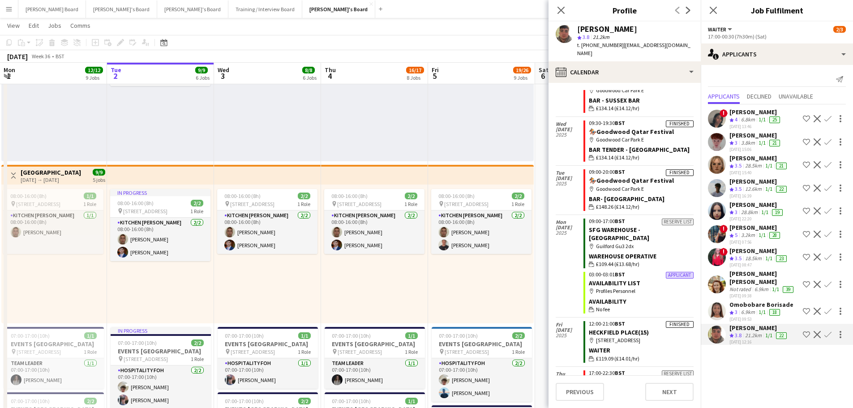
scroll to position [1134, 0]
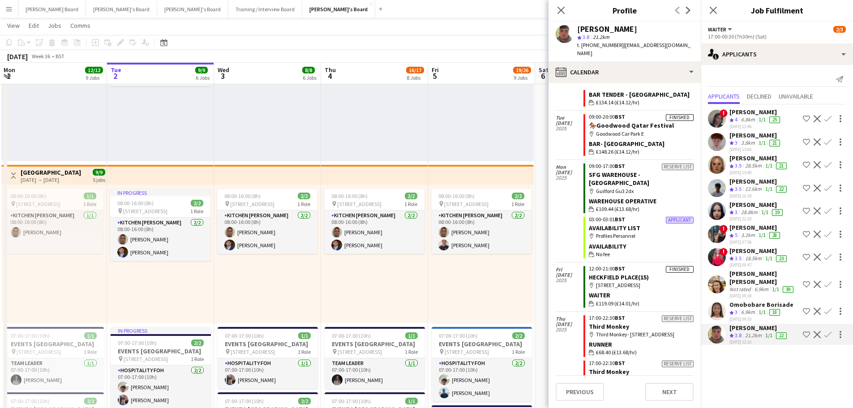
click at [824, 331] on app-icon "Confirm" at bounding box center [827, 334] width 7 height 7
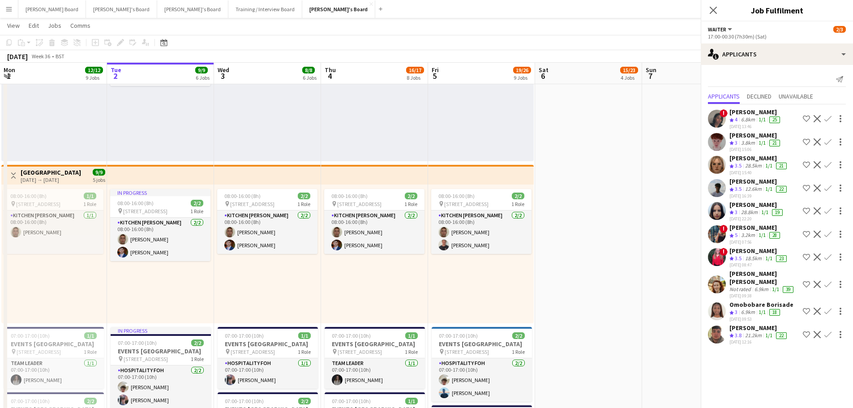
click at [822, 330] on button "Decline" at bounding box center [817, 334] width 11 height 11
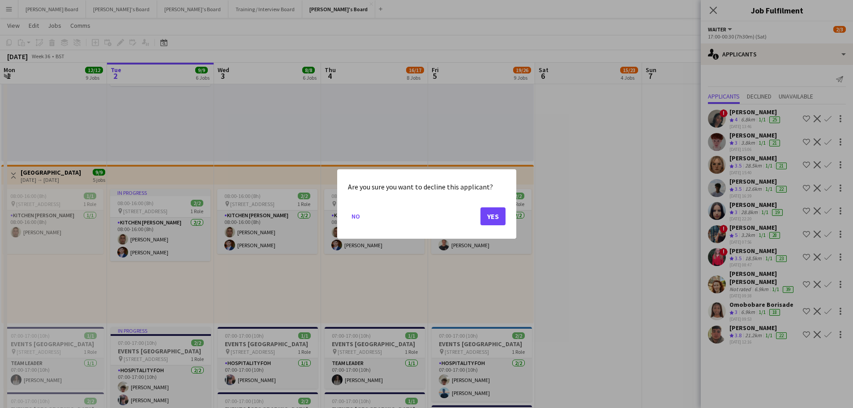
click at [824, 326] on div at bounding box center [426, 204] width 853 height 408
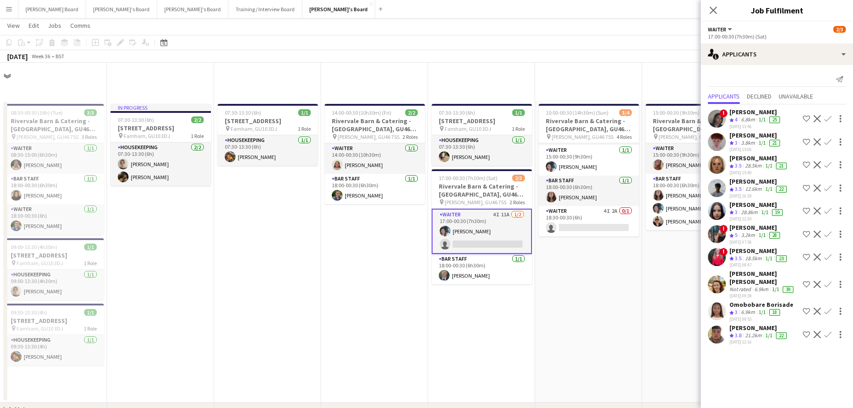
scroll to position [418, 0]
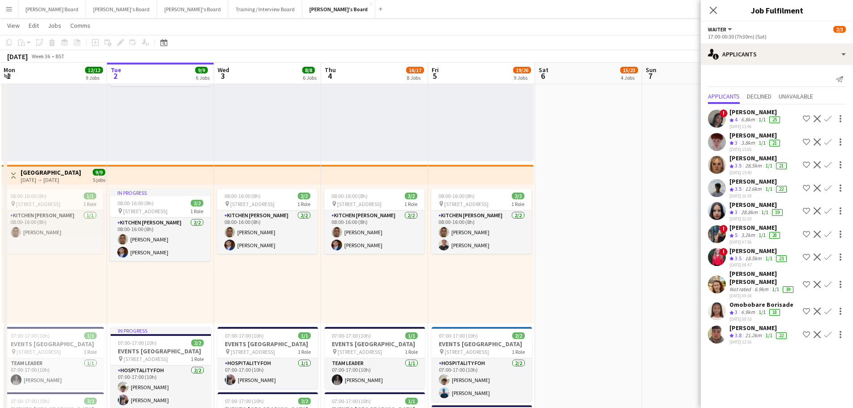
click at [828, 331] on app-icon "Confirm" at bounding box center [827, 334] width 7 height 7
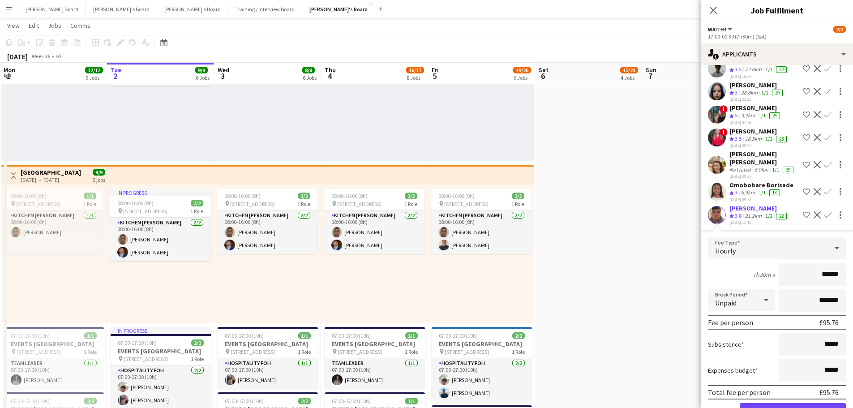
scroll to position [147, 0]
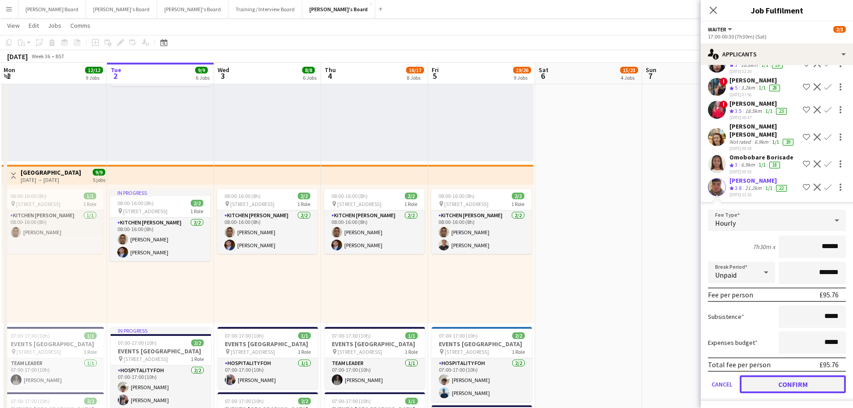
click at [768, 382] on button "Confirm" at bounding box center [793, 384] width 106 height 18
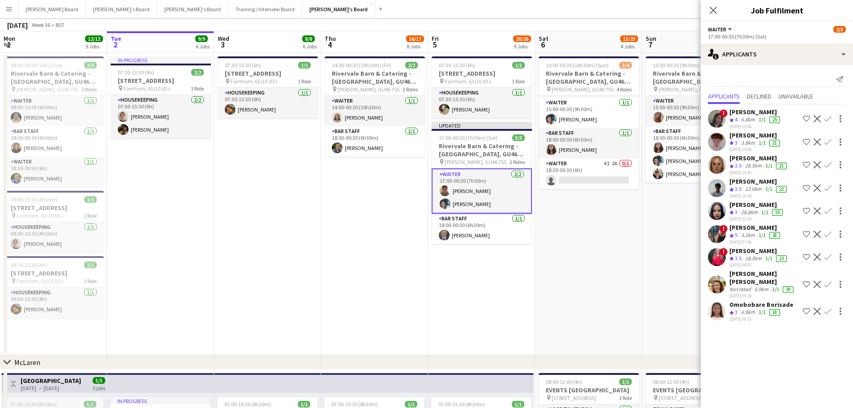
scroll to position [0, 0]
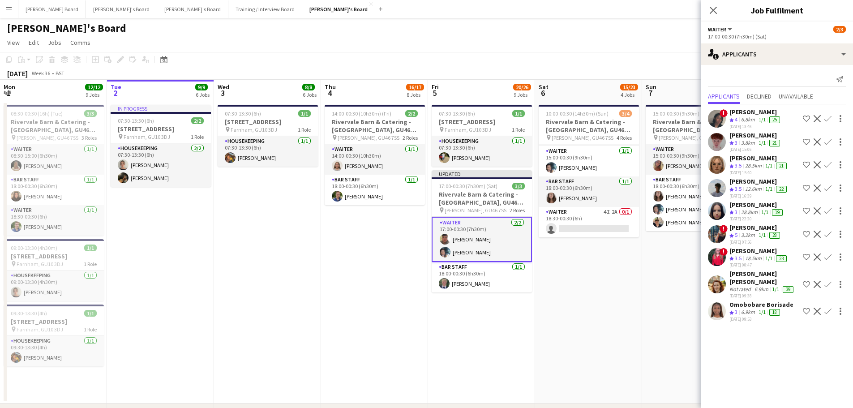
click at [628, 282] on app-date-cell "10:00-00:30 (14h30m) (Sun) 3/4 Rivervale Barn & Catering - Yateley, GU46 7SS pi…" at bounding box center [588, 252] width 107 height 302
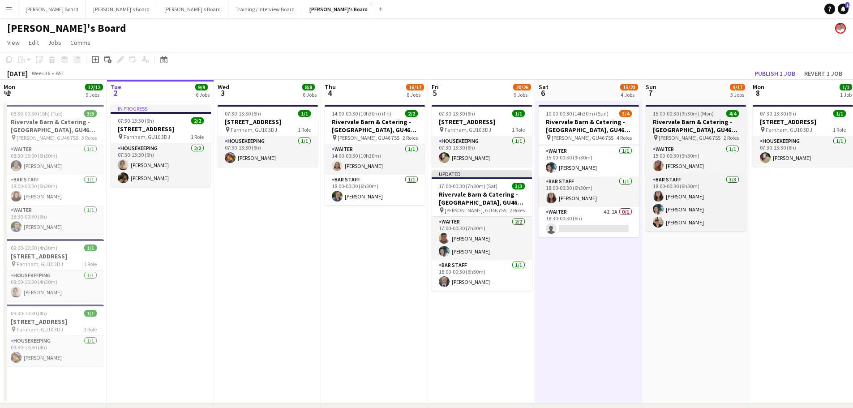
scroll to position [0, 214]
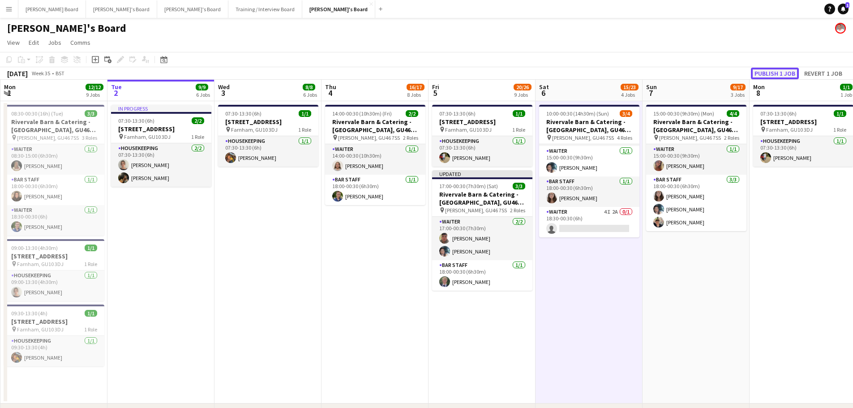
click at [772, 75] on button "Publish 1 job" at bounding box center [775, 74] width 48 height 12
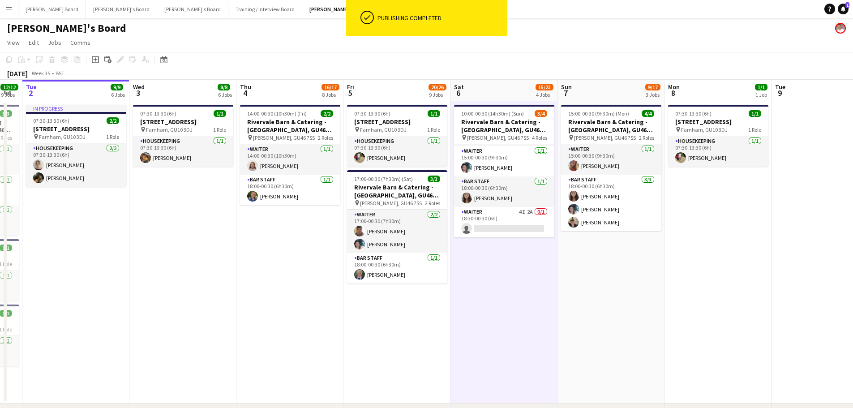
drag, startPoint x: 659, startPoint y: 283, endPoint x: 555, endPoint y: 286, distance: 103.5
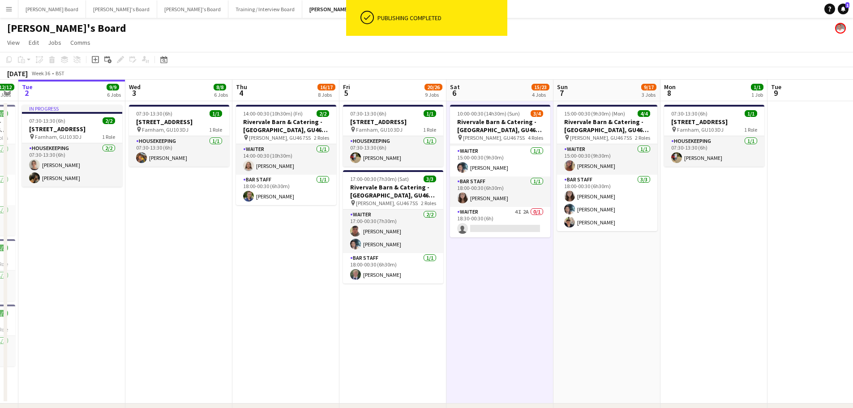
scroll to position [0, 258]
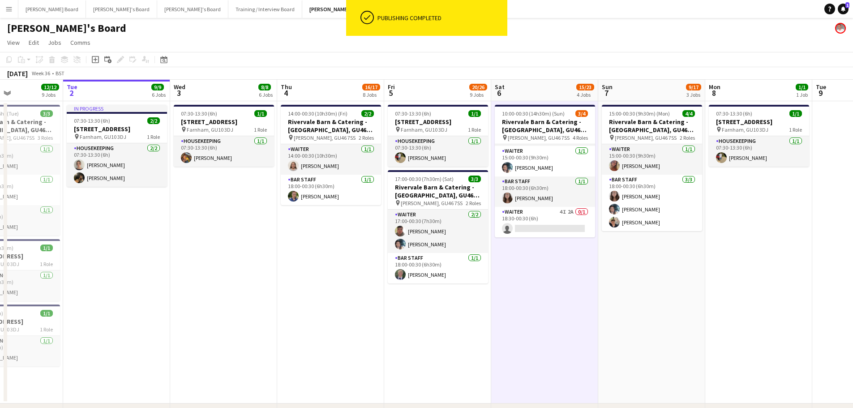
drag, startPoint x: 330, startPoint y: 264, endPoint x: 372, endPoint y: 261, distance: 42.7
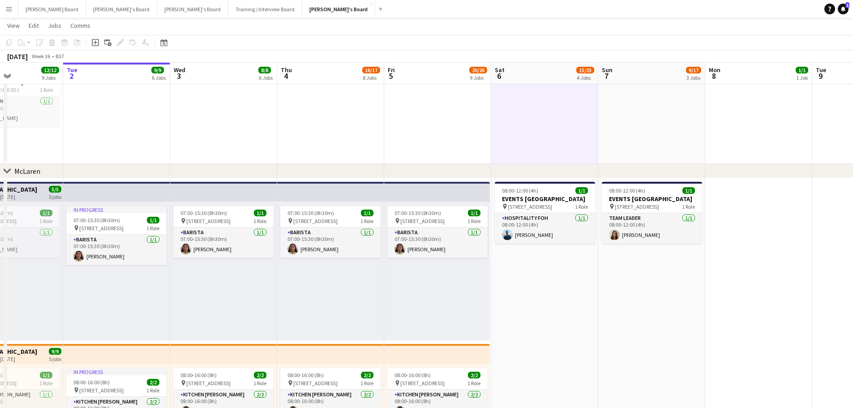
scroll to position [0, 249]
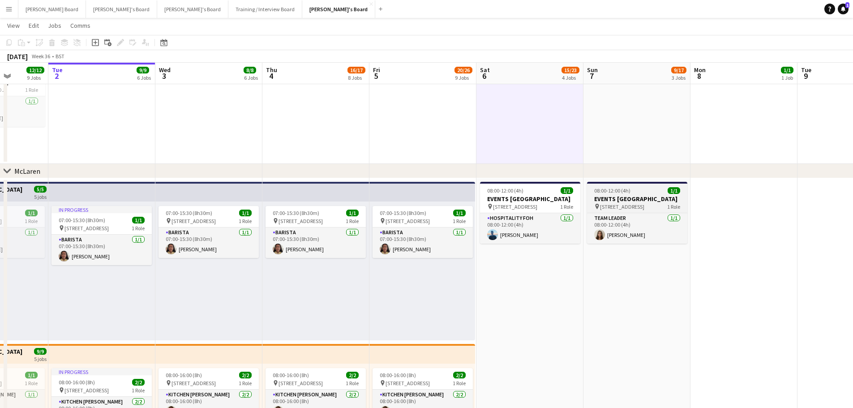
drag, startPoint x: 602, startPoint y: 257, endPoint x: 244, endPoint y: 215, distance: 360.7
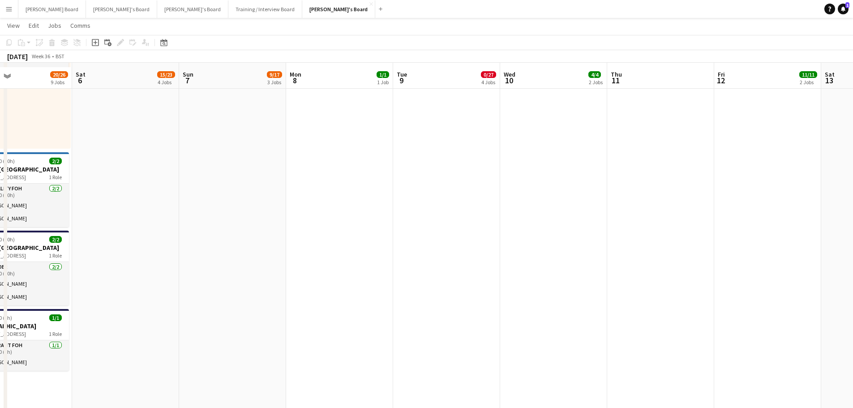
scroll to position [597, 0]
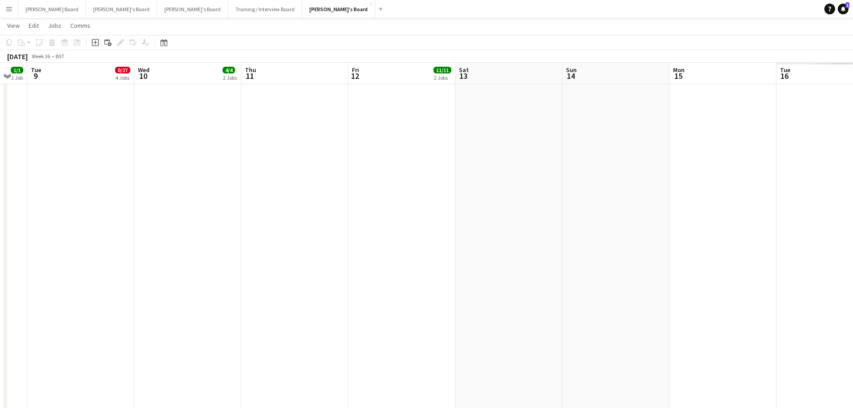
drag, startPoint x: 610, startPoint y: 236, endPoint x: 305, endPoint y: 236, distance: 305.4
click at [301, 237] on app-calendar-viewport "Fri 5 20/26 9 Jobs Sat 6 15/23 4 Jobs Sun 7 9/17 3 Jobs Mon 8 1/1 1 Job Tue 9 0…" at bounding box center [426, 337] width 853 height 1799
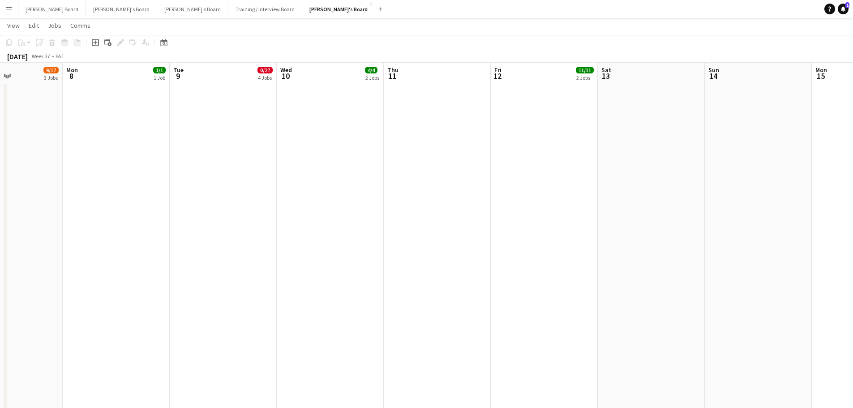
drag, startPoint x: 420, startPoint y: 241, endPoint x: 252, endPoint y: 224, distance: 168.3
click at [252, 224] on app-calendar-viewport "Fri 5 20/26 9 Jobs Sat 6 15/23 4 Jobs Sun 7 9/17 3 Jobs Mon 8 1/1 1 Job Tue 9 0…" at bounding box center [426, 337] width 853 height 1799
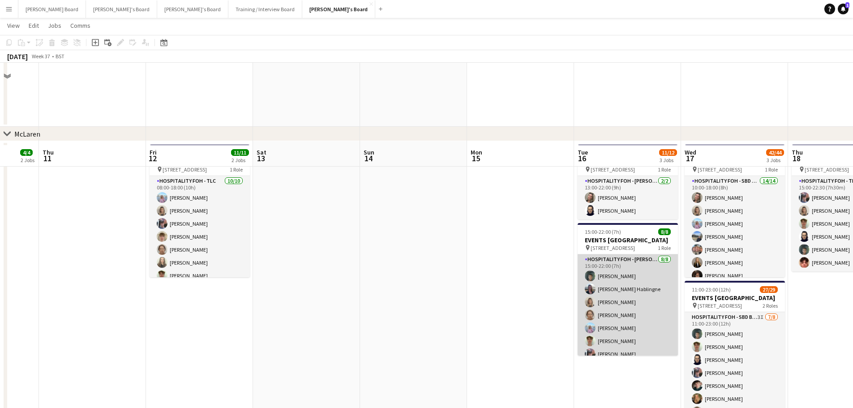
scroll to position [358, 0]
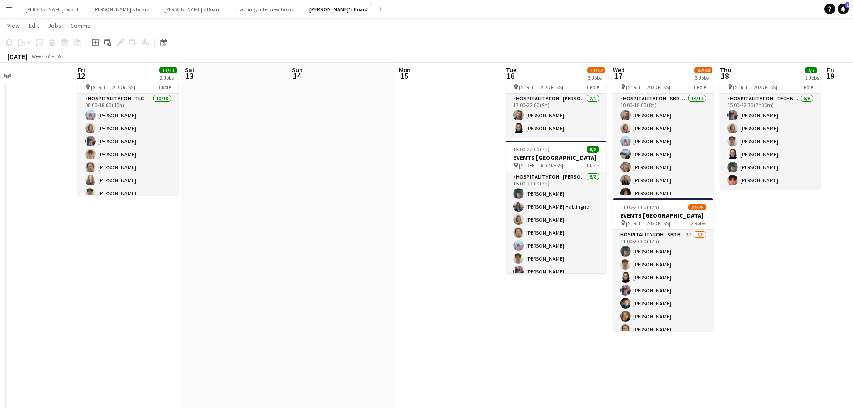
drag, startPoint x: 574, startPoint y: 264, endPoint x: 292, endPoint y: 246, distance: 282.2
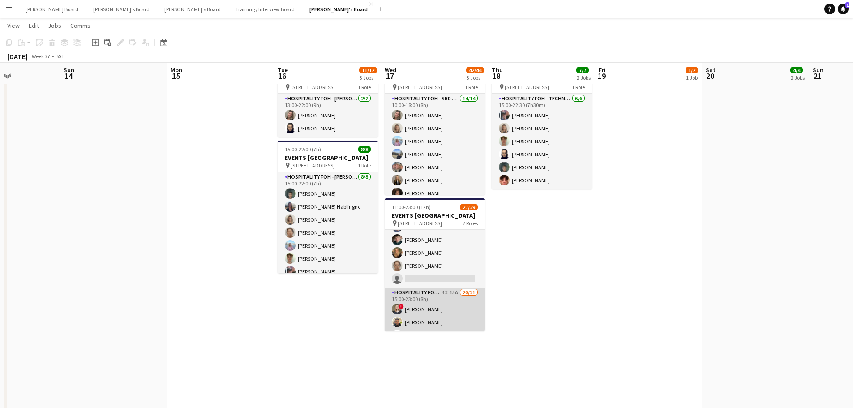
scroll to position [120, 0]
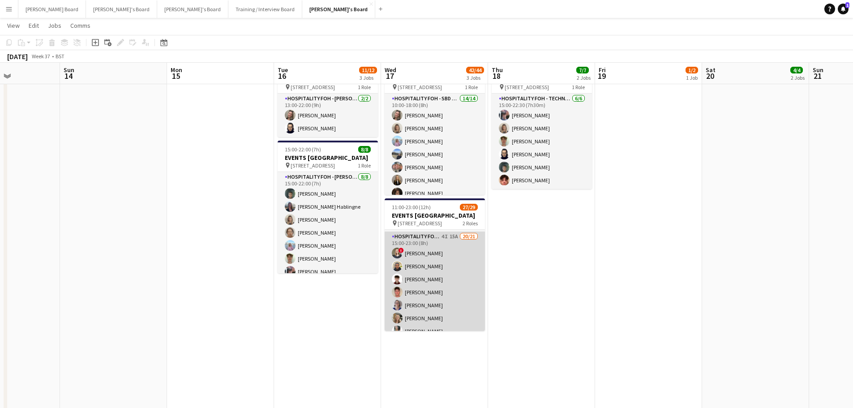
click at [448, 302] on app-card-role "Hospitality FOH - SBD BLV 4I 15A 20/21 15:00-23:00 (8h) ! Sarah Richardson Lanc…" at bounding box center [435, 378] width 100 height 293
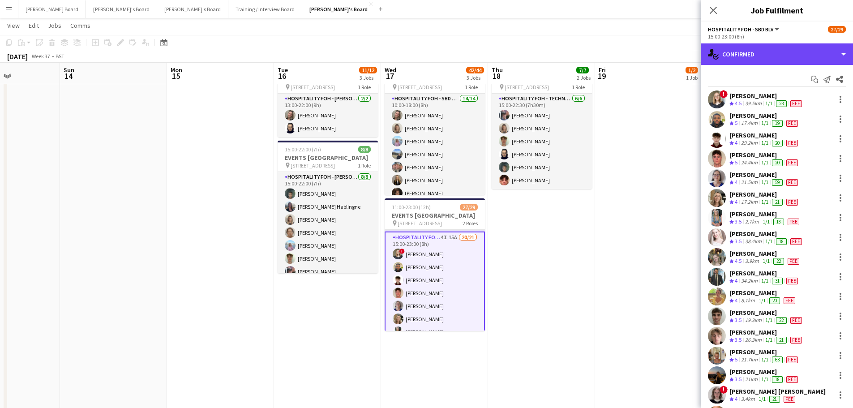
drag, startPoint x: 753, startPoint y: 50, endPoint x: 761, endPoint y: 65, distance: 17.0
click at [754, 50] on div "single-neutral-actions-check-2 Confirmed" at bounding box center [777, 53] width 152 height 21
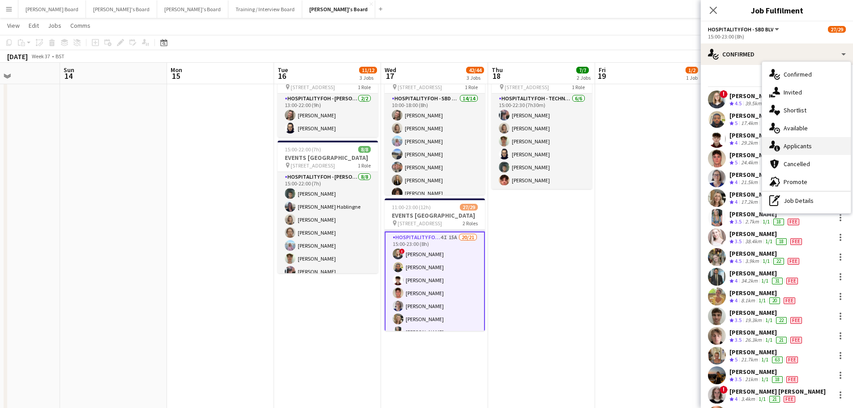
click at [807, 150] on span "Applicants" at bounding box center [798, 146] width 28 height 8
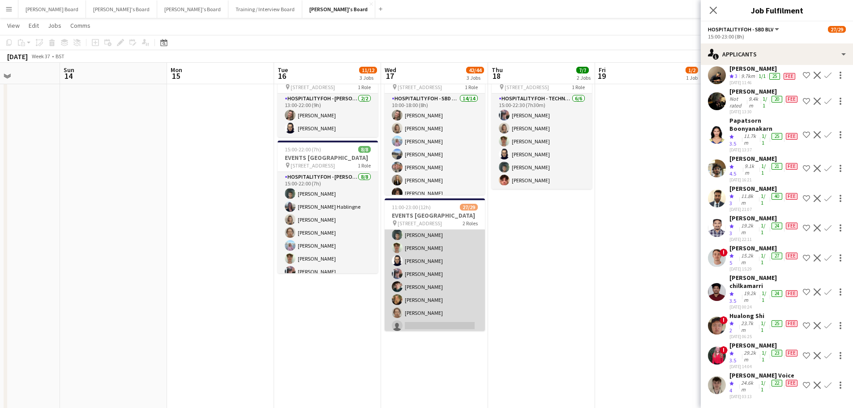
scroll to position [0, 0]
click at [462, 282] on app-card-role "Hospitality FOH - SBD BLV SET UP 3I 7/8 11:00-23:00 (12h) Harrison Clarke Bryn …" at bounding box center [435, 290] width 100 height 121
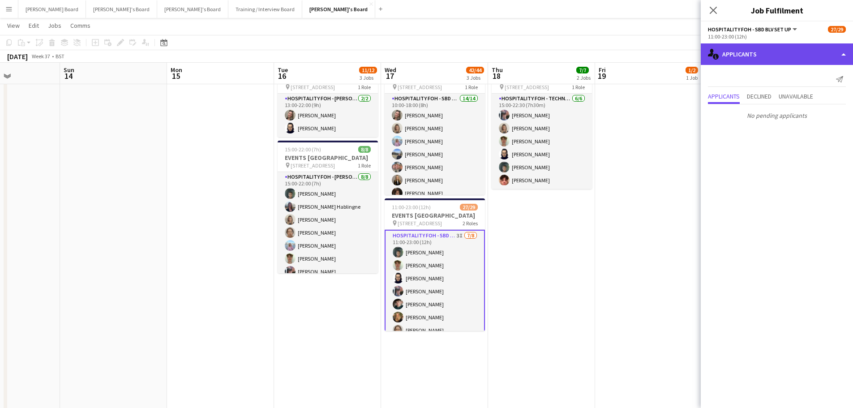
click at [754, 56] on div "single-neutral-actions-information Applicants" at bounding box center [777, 53] width 152 height 21
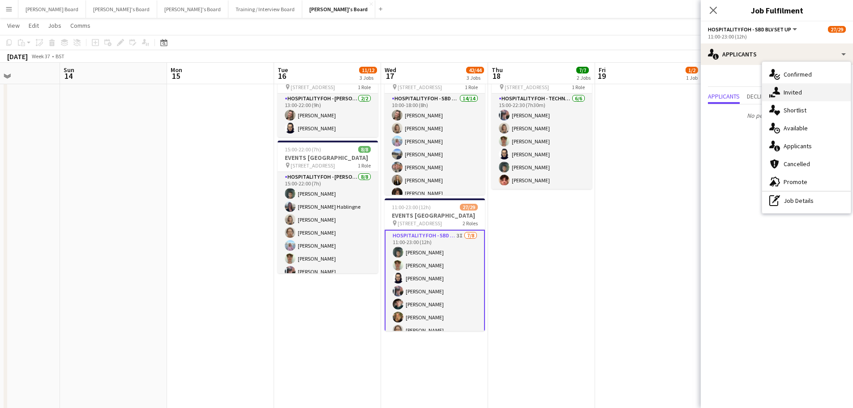
click at [803, 84] on div "single-neutral-actions-share-1 Invited" at bounding box center [806, 92] width 89 height 18
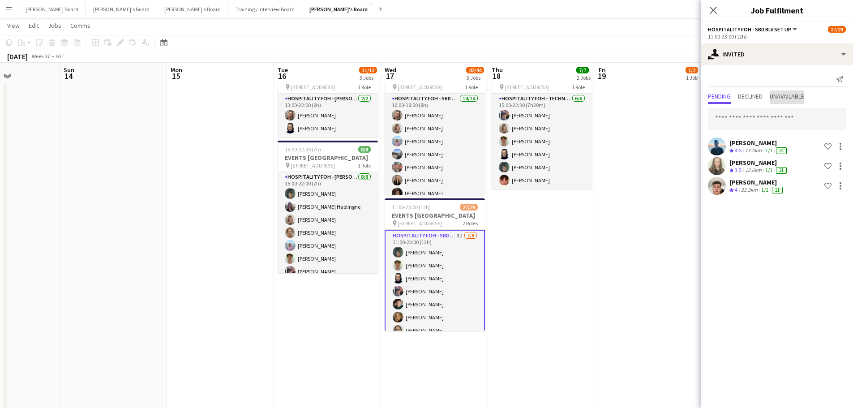
click at [780, 97] on span "Unavailable" at bounding box center [787, 96] width 34 height 6
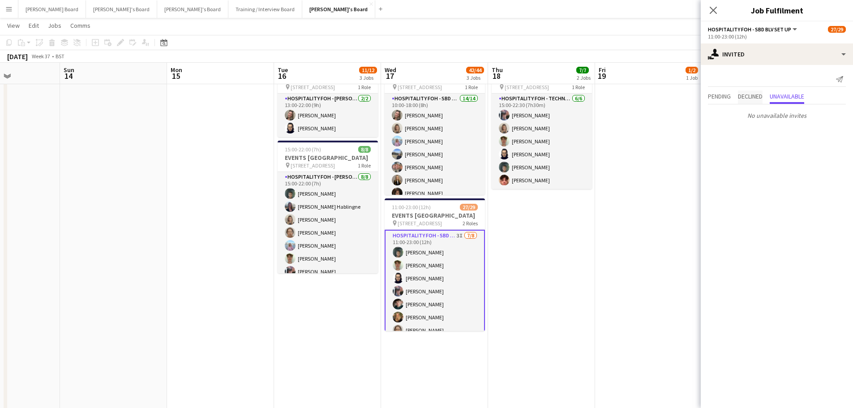
click at [759, 95] on span "Declined" at bounding box center [750, 96] width 25 height 6
click at [731, 93] on span "Pending" at bounding box center [719, 96] width 23 height 6
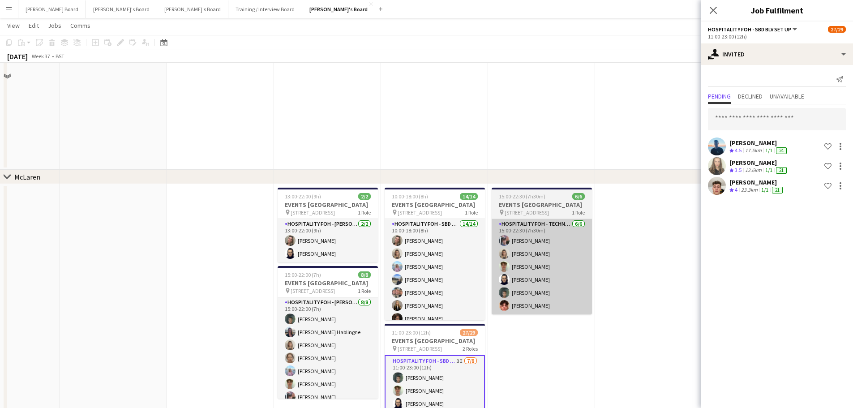
scroll to position [239, 0]
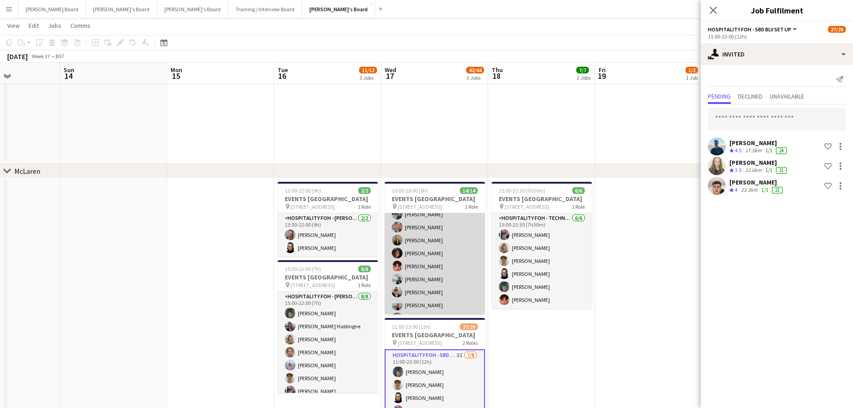
click at [457, 275] on app-card-role "Hospitality FOH - SBD TLC 14/14 10:00-18:00 (8h) Jazmin Gammon Mathilde Wilkie …" at bounding box center [435, 253] width 100 height 199
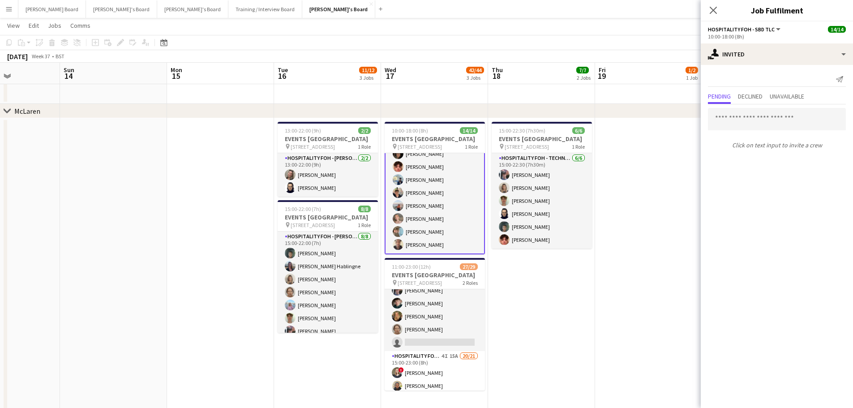
scroll to position [0, 260]
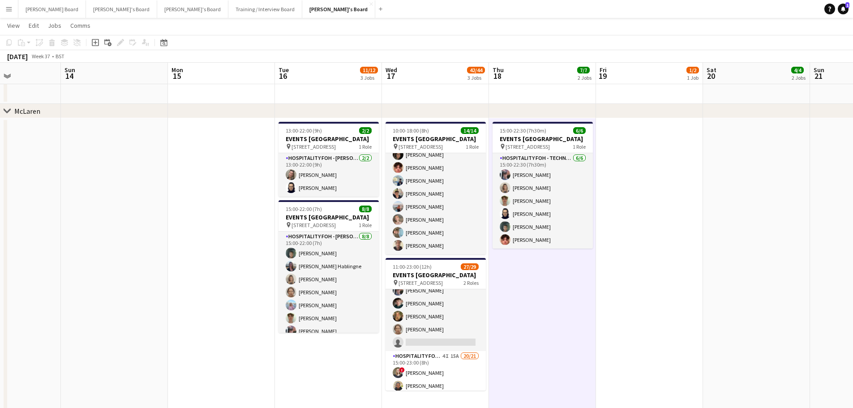
scroll to position [106, 0]
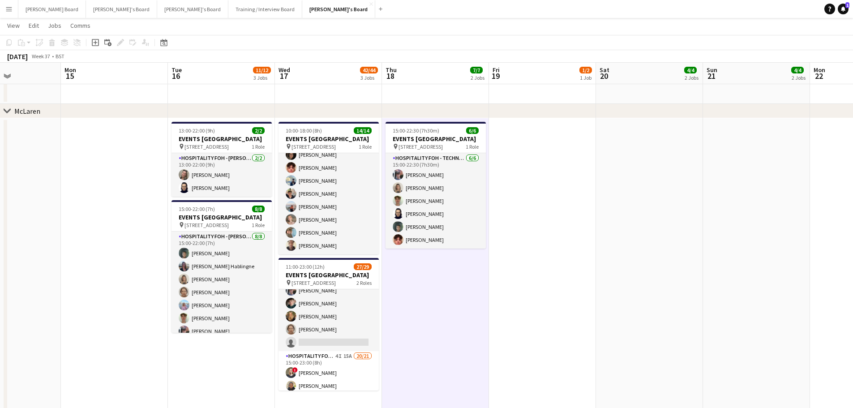
drag, startPoint x: 571, startPoint y: 262, endPoint x: 296, endPoint y: 261, distance: 275.4
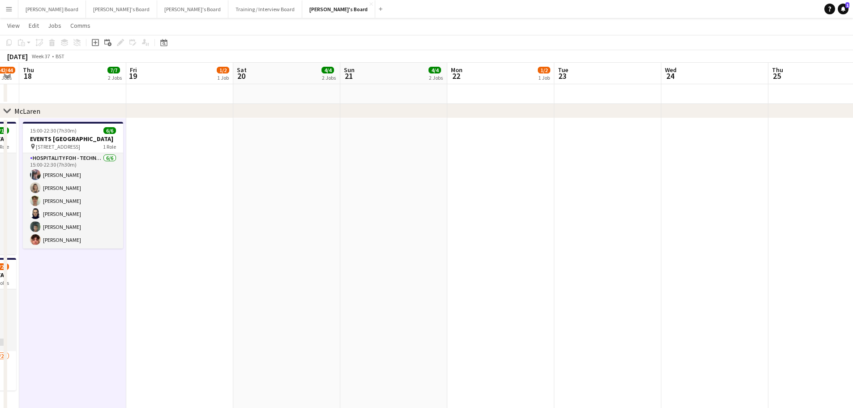
drag, startPoint x: 598, startPoint y: 276, endPoint x: 413, endPoint y: 267, distance: 185.6
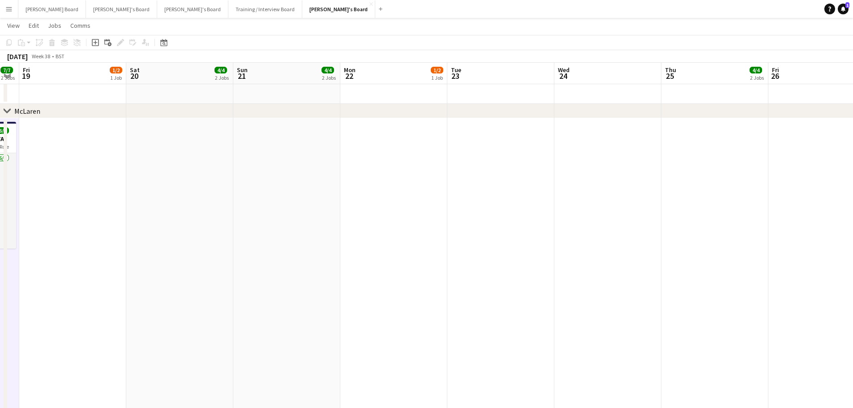
scroll to position [0, 326]
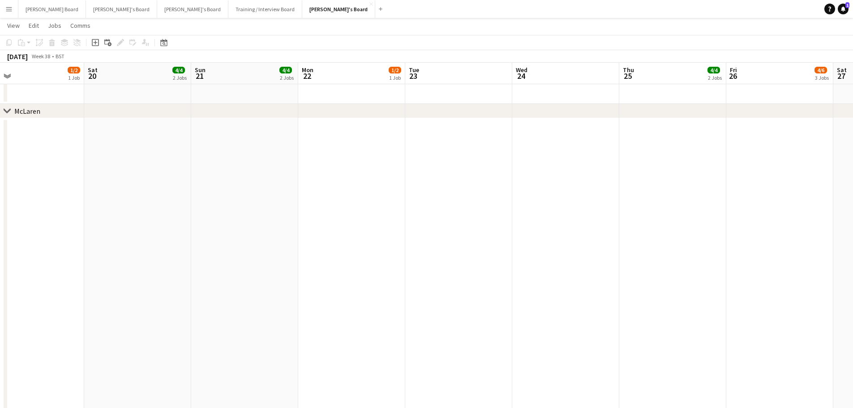
drag, startPoint x: 656, startPoint y: 296, endPoint x: 464, endPoint y: 300, distance: 191.7
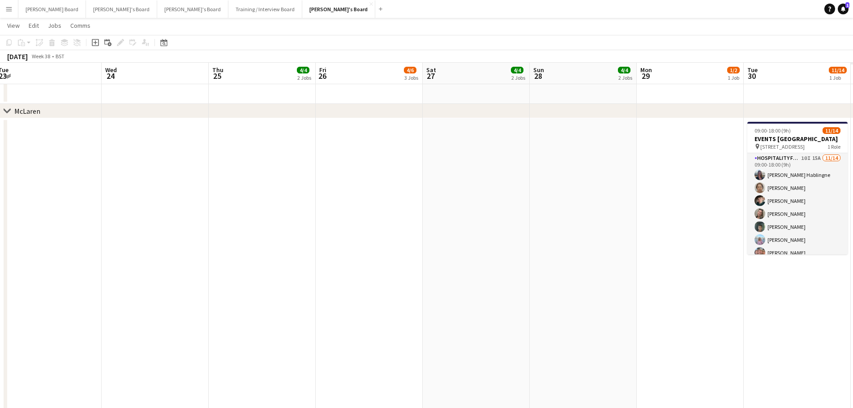
drag, startPoint x: 506, startPoint y: 295, endPoint x: 146, endPoint y: 249, distance: 363.0
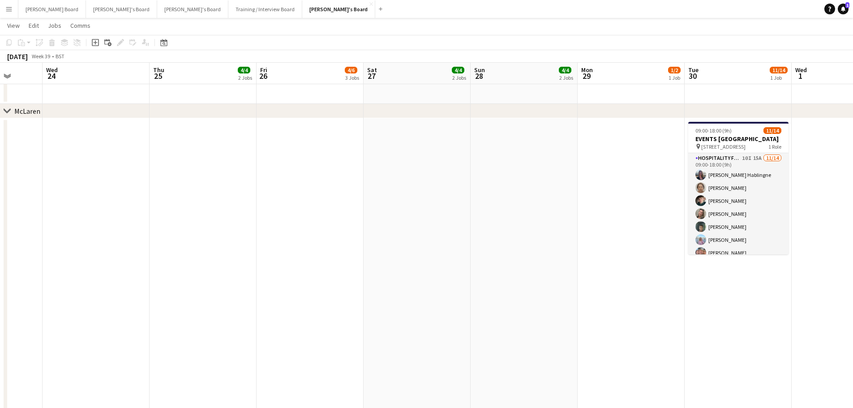
drag, startPoint x: 414, startPoint y: 256, endPoint x: 161, endPoint y: 231, distance: 254.7
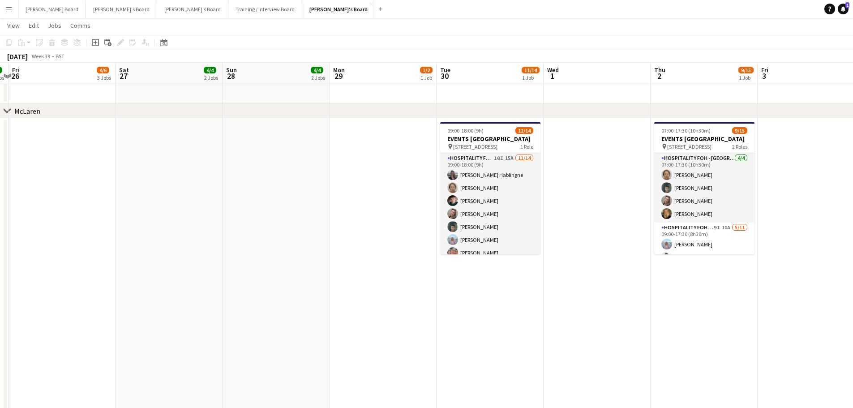
drag, startPoint x: 440, startPoint y: 254, endPoint x: 253, endPoint y: 262, distance: 187.3
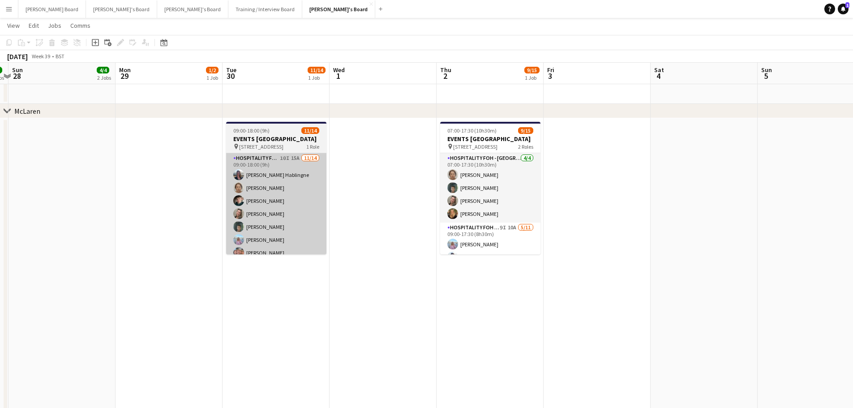
scroll to position [0, 314]
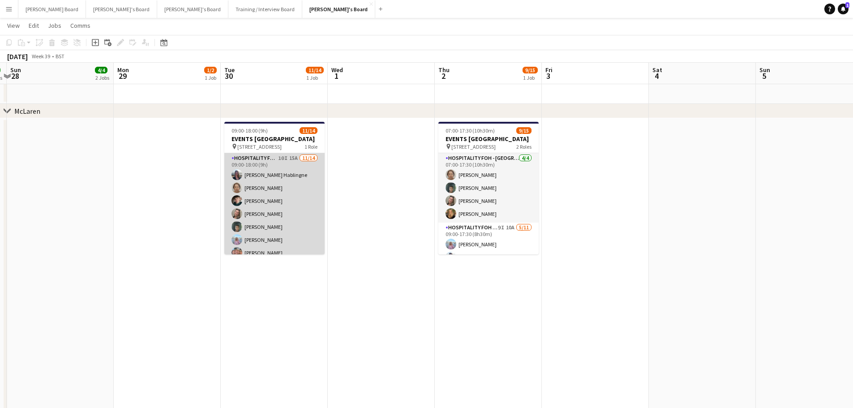
click at [283, 219] on app-card-role "Hospitality FOH - BAT TLC 10I 15A 11/14 09:00-18:00 (9h) Anett Varasdi Hablingn…" at bounding box center [274, 252] width 100 height 199
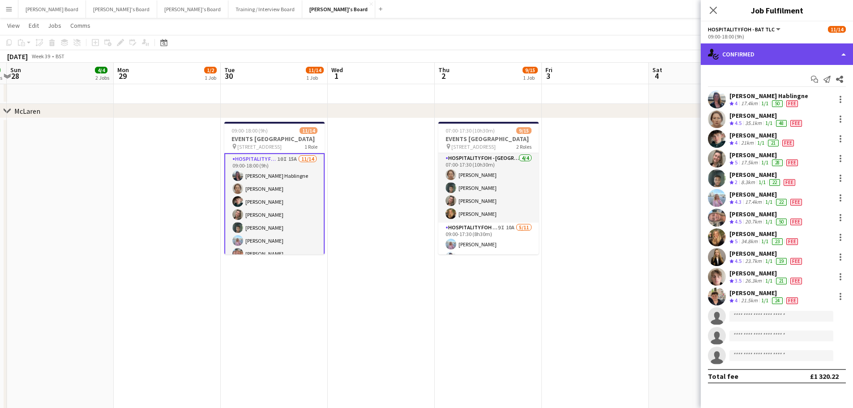
click at [746, 54] on div "single-neutral-actions-check-2 Confirmed" at bounding box center [777, 53] width 152 height 21
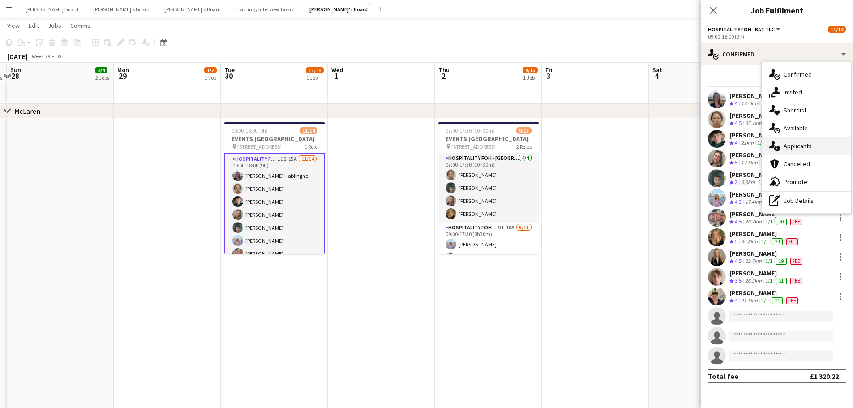
click at [803, 143] on span "Applicants" at bounding box center [798, 146] width 28 height 8
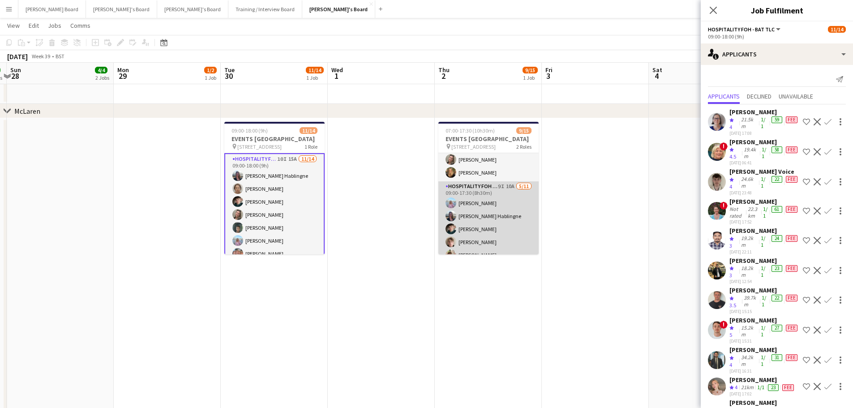
scroll to position [60, 0]
click at [502, 227] on app-card-role "Hospitality FOH - Allwyn 9I 10A 5/11 09:00-17:30 (8h30m) Lara Habling Anett Var…" at bounding box center [488, 243] width 100 height 160
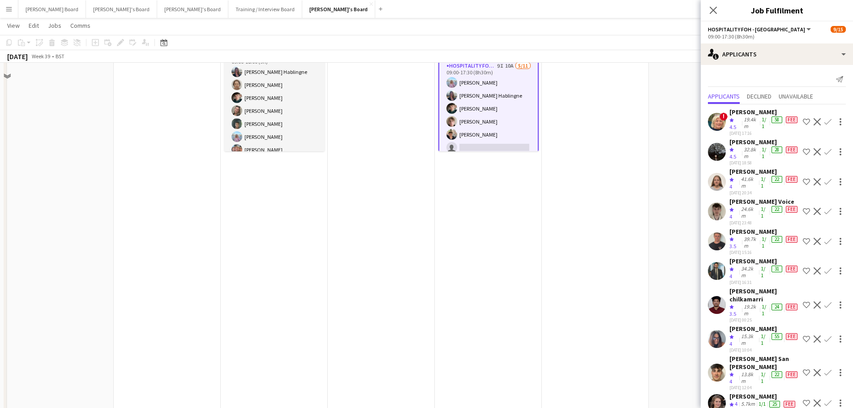
scroll to position [418, 0]
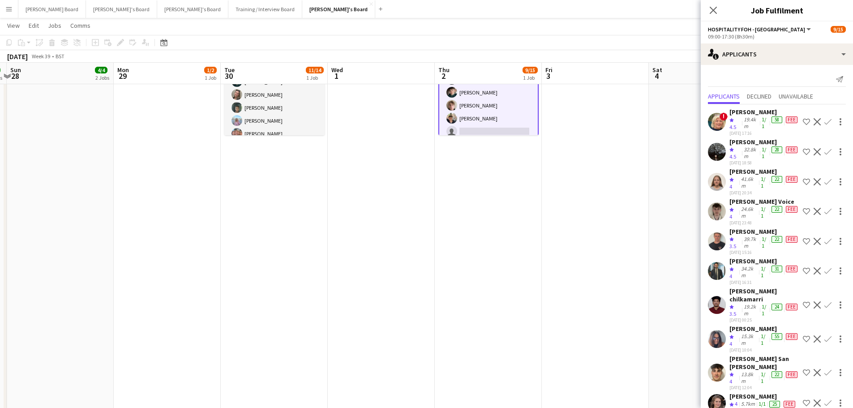
click at [830, 335] on app-icon "Confirm" at bounding box center [827, 338] width 7 height 7
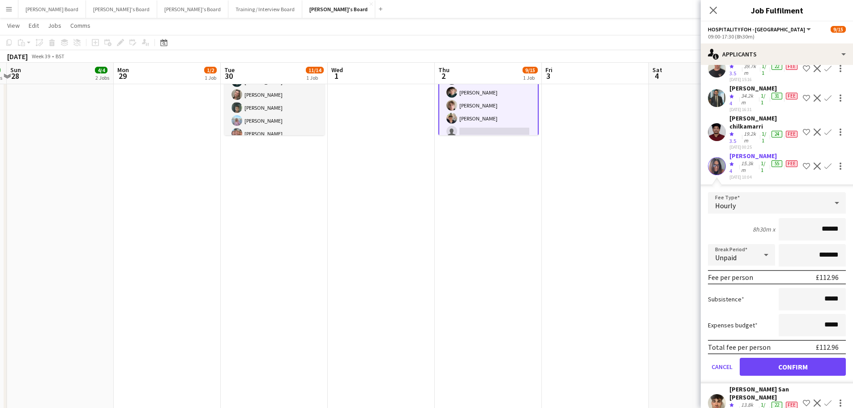
scroll to position [179, 0]
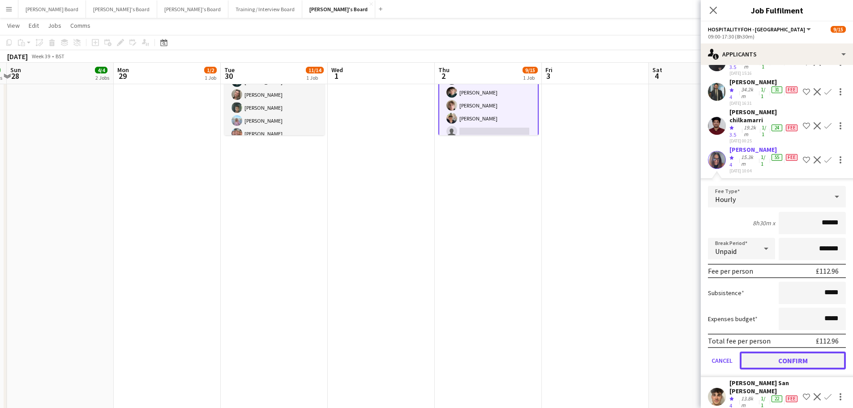
click at [781, 353] on button "Confirm" at bounding box center [793, 361] width 106 height 18
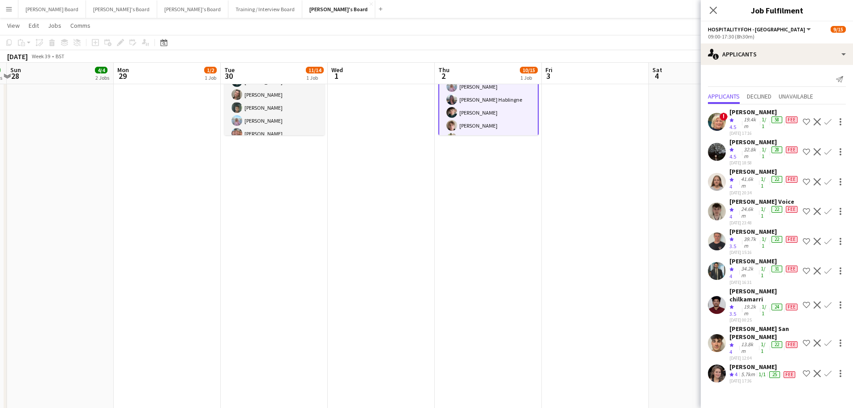
scroll to position [0, 0]
click at [827, 339] on app-icon "Confirm" at bounding box center [827, 342] width 7 height 7
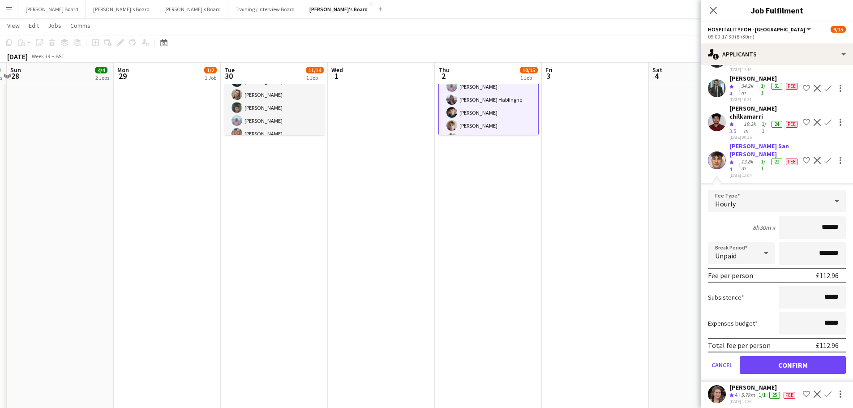
scroll to position [184, 0]
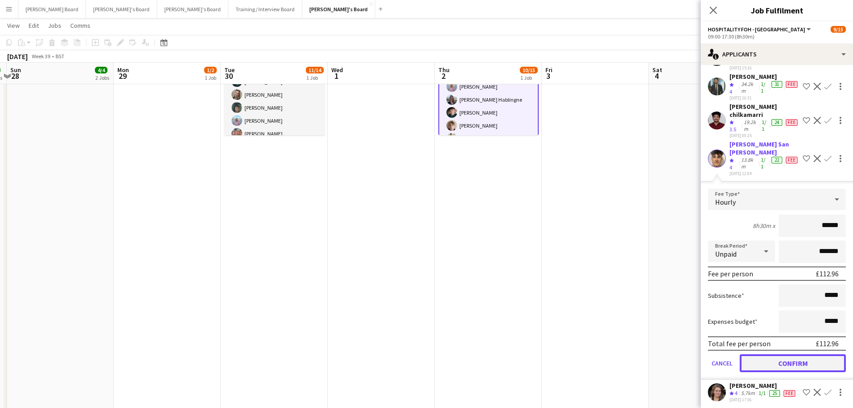
click at [758, 354] on button "Confirm" at bounding box center [793, 363] width 106 height 18
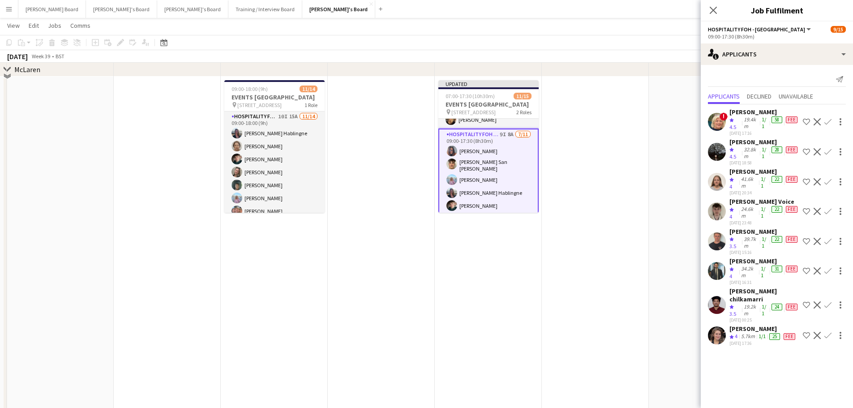
scroll to position [239, 0]
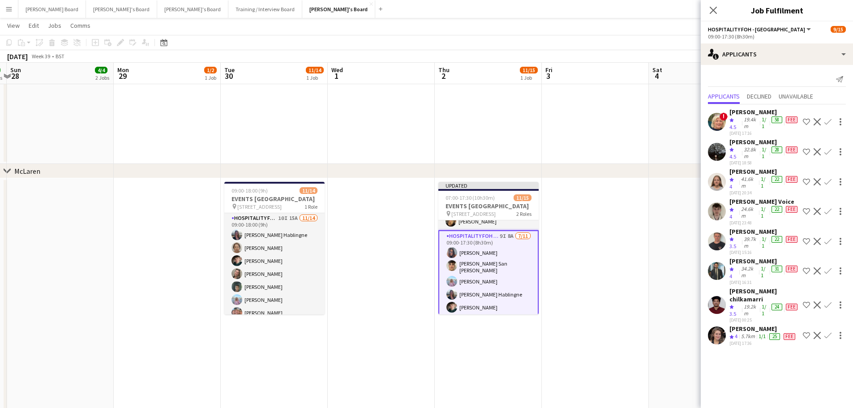
click at [744, 144] on div "Christina Shrees" at bounding box center [764, 142] width 70 height 8
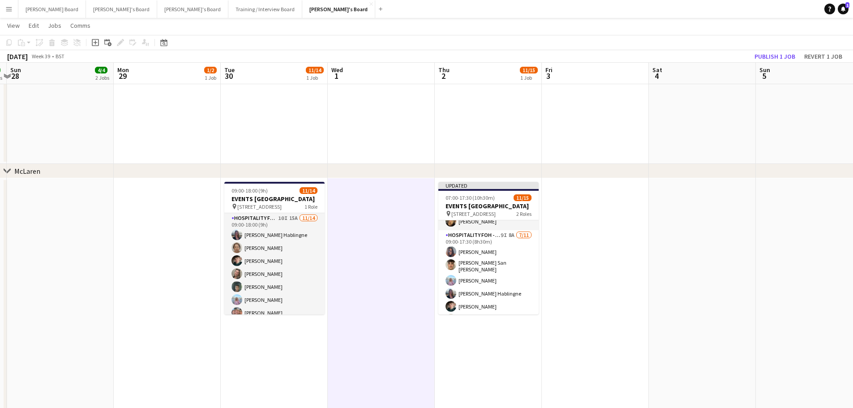
click at [778, 48] on app-toolbar "Copy Paste Paste Ctrl+V Paste with crew Ctrl+Shift+V Paste linked Job Delete Gr…" at bounding box center [426, 42] width 853 height 15
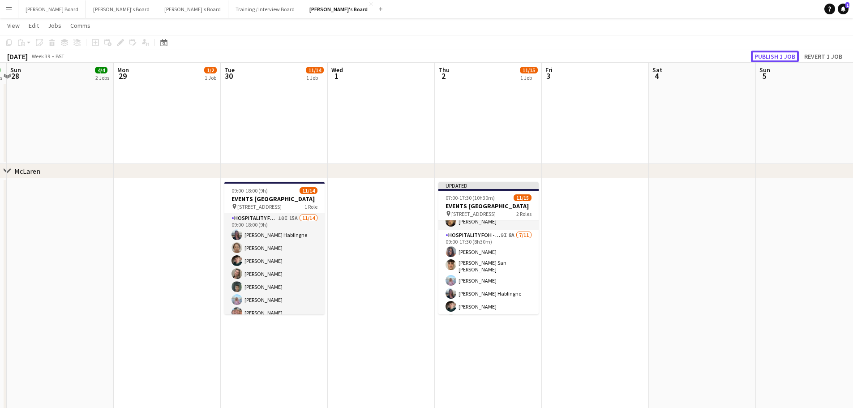
drag, startPoint x: 779, startPoint y: 52, endPoint x: 784, endPoint y: 57, distance: 7.0
click at [779, 52] on button "Publish 1 job" at bounding box center [775, 57] width 48 height 12
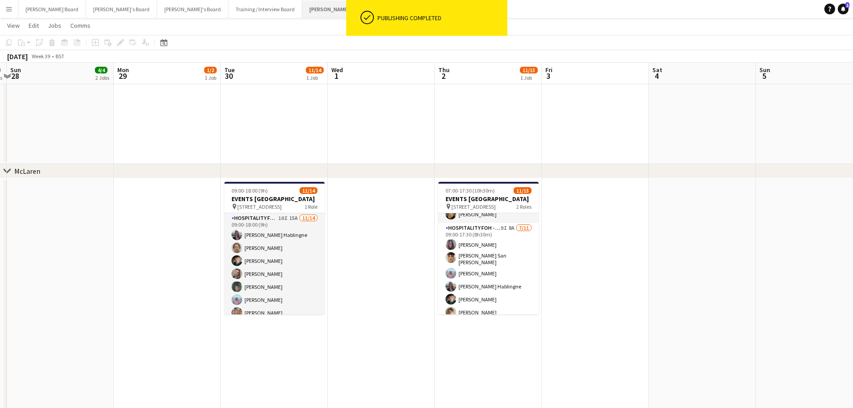
click at [302, 10] on button "Jakub's Board Close" at bounding box center [338, 8] width 73 height 17
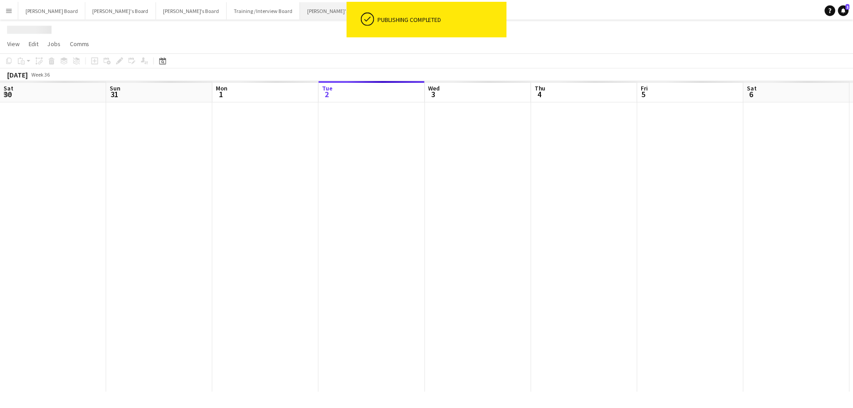
scroll to position [0, 214]
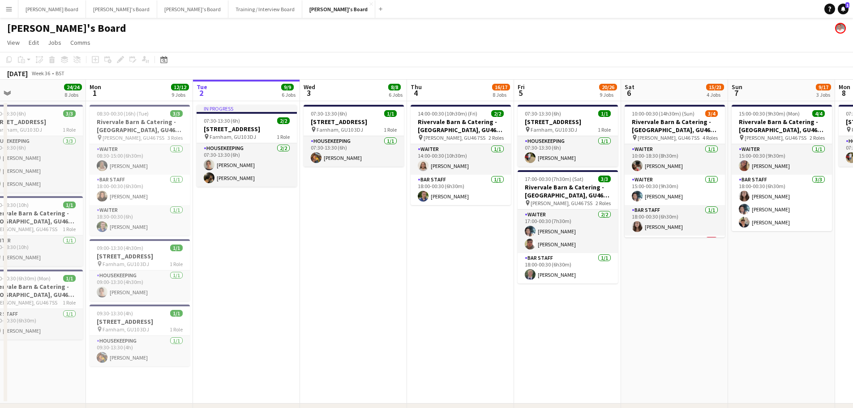
drag, startPoint x: 292, startPoint y: 246, endPoint x: 411, endPoint y: 244, distance: 118.3
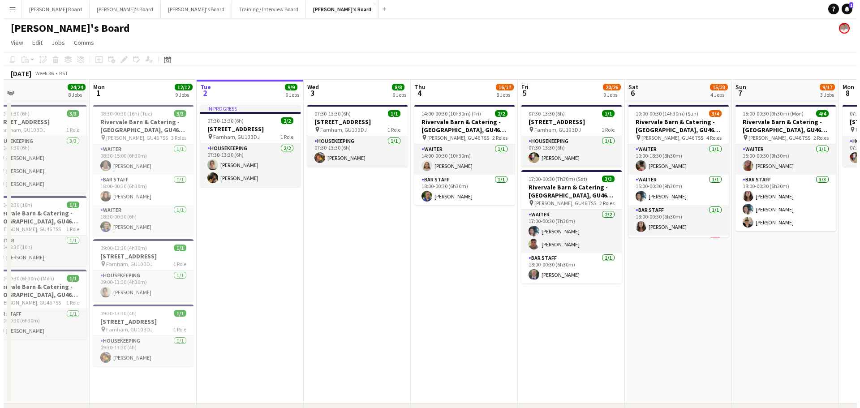
scroll to position [0, 203]
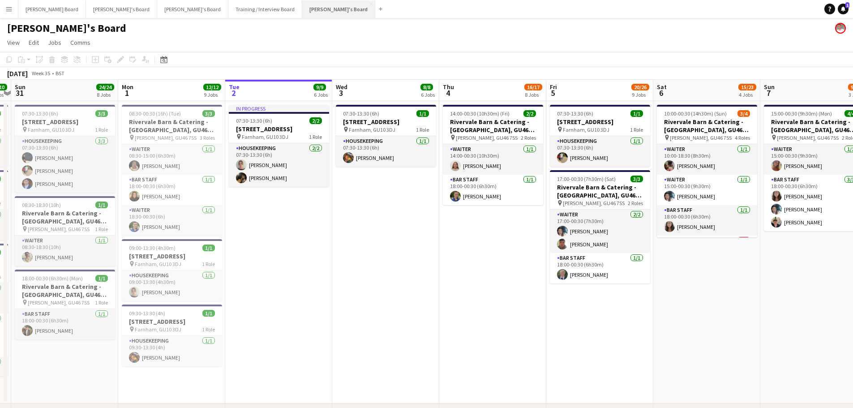
click at [302, 7] on button "Jakub's Board Close" at bounding box center [338, 8] width 73 height 17
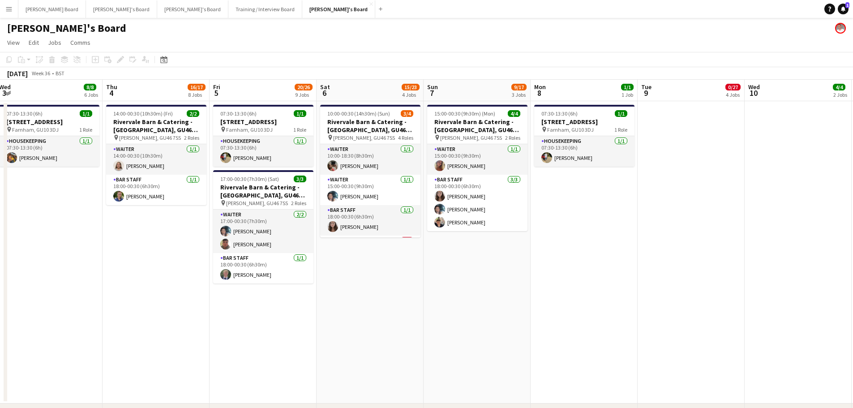
scroll to position [0, 317]
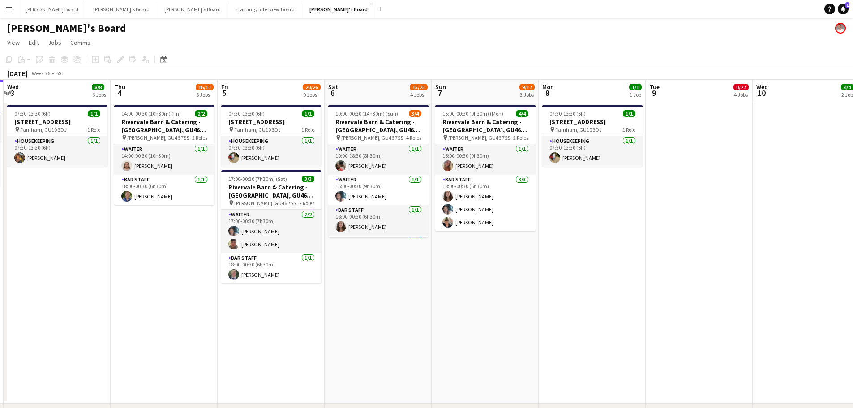
drag, startPoint x: 651, startPoint y: 329, endPoint x: 440, endPoint y: 326, distance: 210.5
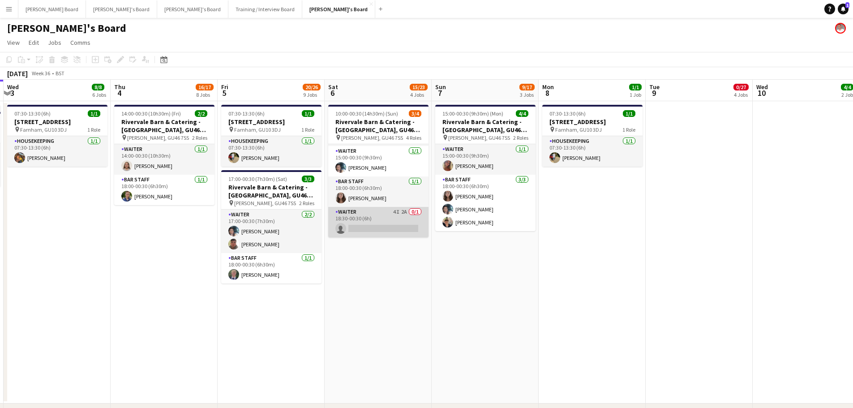
click at [378, 219] on app-card-role "Waiter 4I 2A 0/1 18:30-00:30 (6h) single-neutral-actions" at bounding box center [378, 222] width 100 height 30
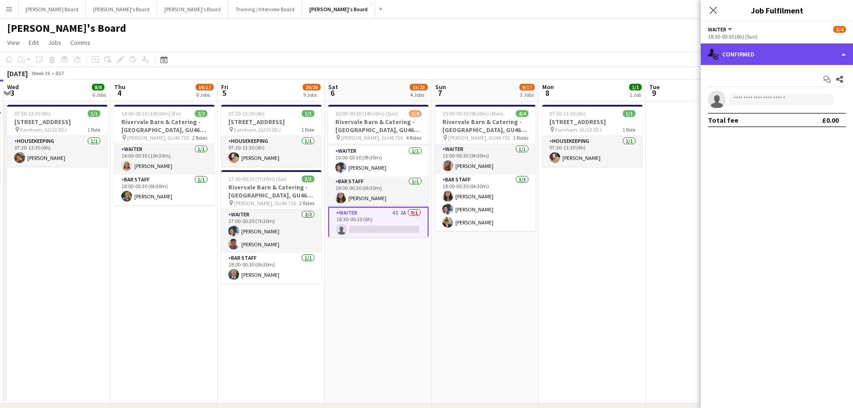
click at [751, 64] on div "single-neutral-actions-check-2 Confirmed" at bounding box center [777, 53] width 152 height 21
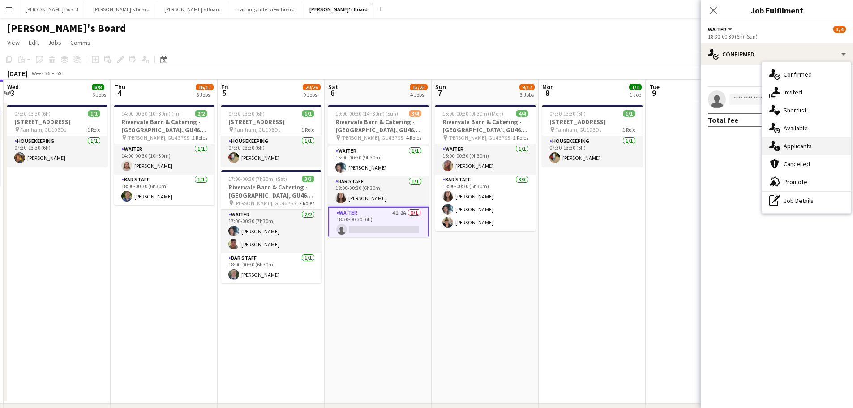
click at [797, 140] on div "single-neutral-actions-information Applicants" at bounding box center [806, 146] width 89 height 18
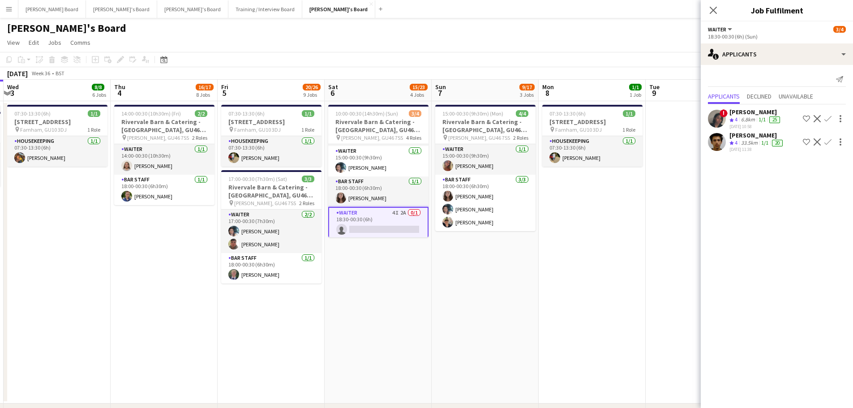
click at [567, 199] on app-date-cell "07:30-13:30 (6h) 1/1 Millbridge Court GU10 3DJ pin Farnham, GU10 3DJ 1 Role Hou…" at bounding box center [592, 252] width 107 height 302
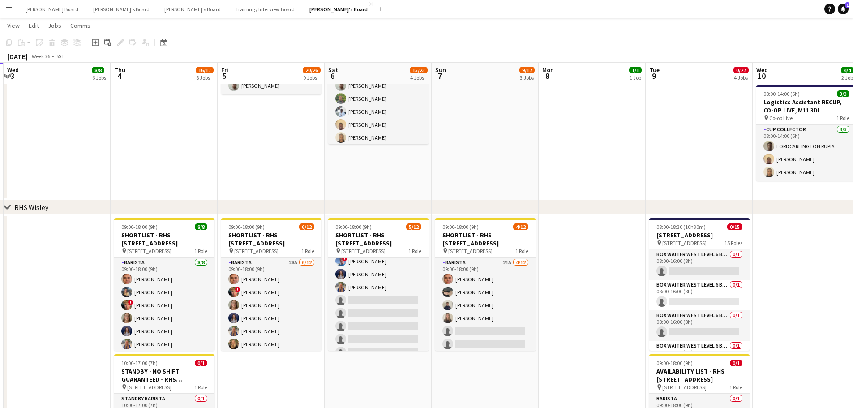
scroll to position [60, 0]
drag, startPoint x: 511, startPoint y: 148, endPoint x: 483, endPoint y: 135, distance: 30.7
click at [511, 148] on app-date-cell at bounding box center [485, 104] width 107 height 192
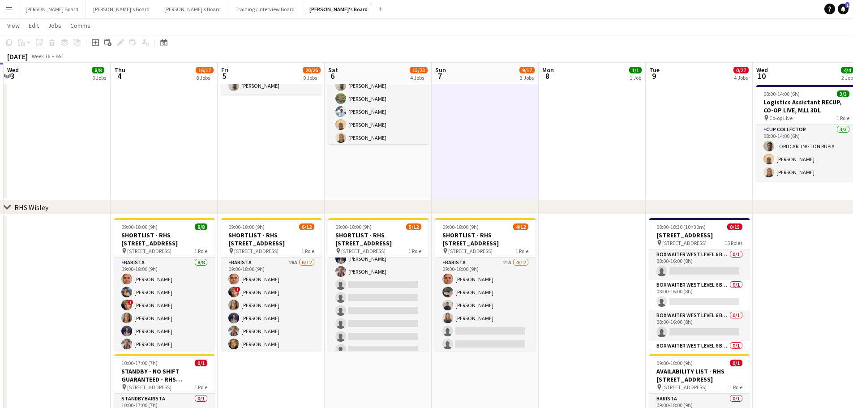
drag, startPoint x: 59, startPoint y: 143, endPoint x: 84, endPoint y: 141, distance: 25.6
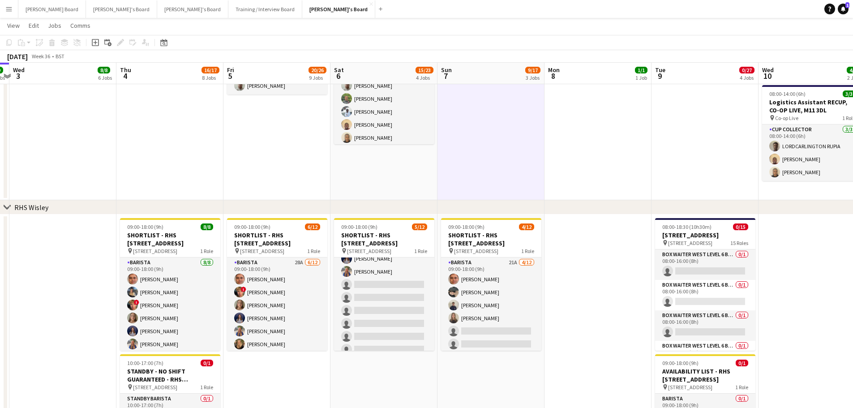
click at [213, 149] on app-date-cell "13:00-20:00 (7h) 1/1 Logistics Assistant RECUP, HAYDOCK PARK, WA12 0HQ pin Hayd…" at bounding box center [169, 104] width 107 height 192
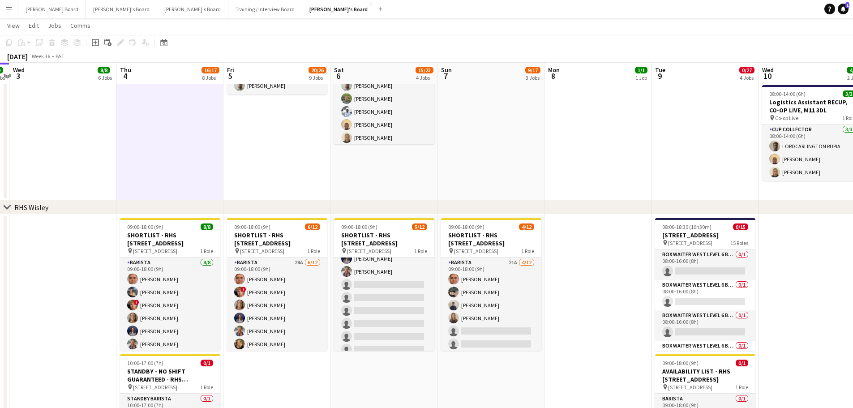
drag, startPoint x: 581, startPoint y: 316, endPoint x: 571, endPoint y: 317, distance: 10.5
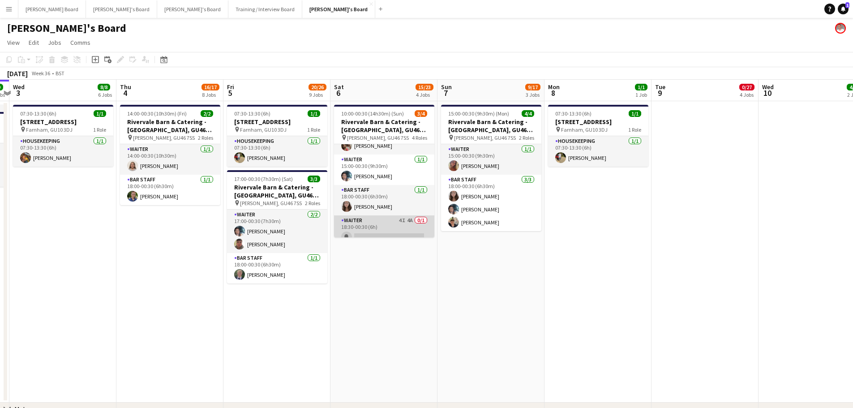
scroll to position [29, 0]
drag, startPoint x: 387, startPoint y: 222, endPoint x: 368, endPoint y: 235, distance: 22.9
click at [387, 222] on app-card-role "Waiter 4I 4A 0/1 18:30-00:30 (6h) single-neutral-actions" at bounding box center [384, 222] width 100 height 30
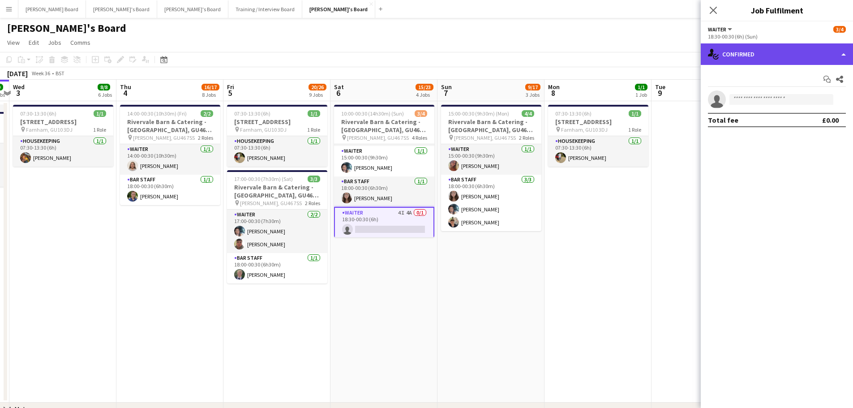
click at [745, 49] on div "single-neutral-actions-check-2 Confirmed" at bounding box center [777, 53] width 152 height 21
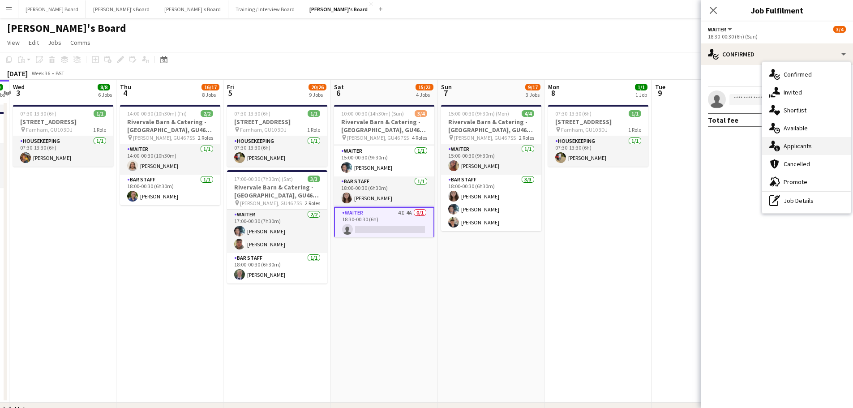
click at [799, 146] on span "Applicants" at bounding box center [798, 146] width 28 height 8
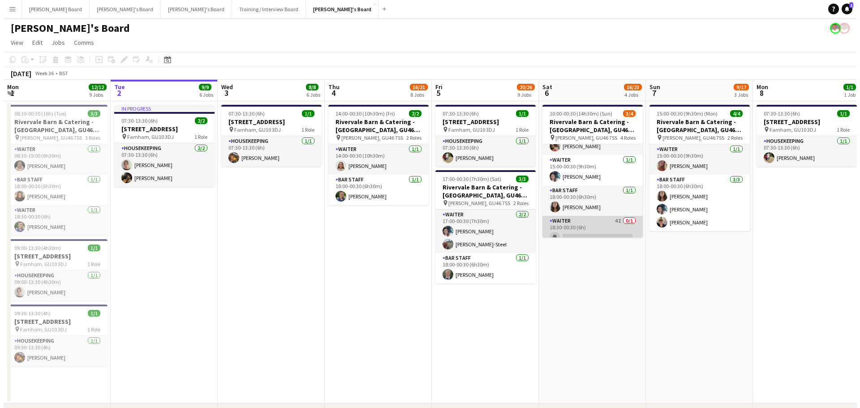
scroll to position [29, 0]
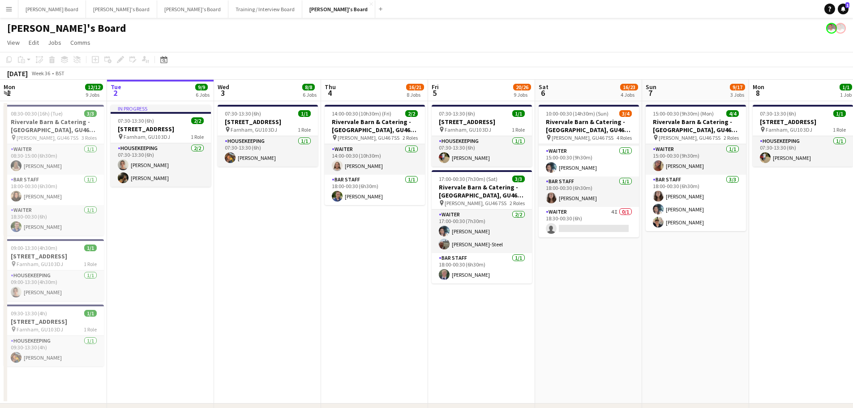
click at [9, 16] on button "Menu" at bounding box center [9, 9] width 18 height 18
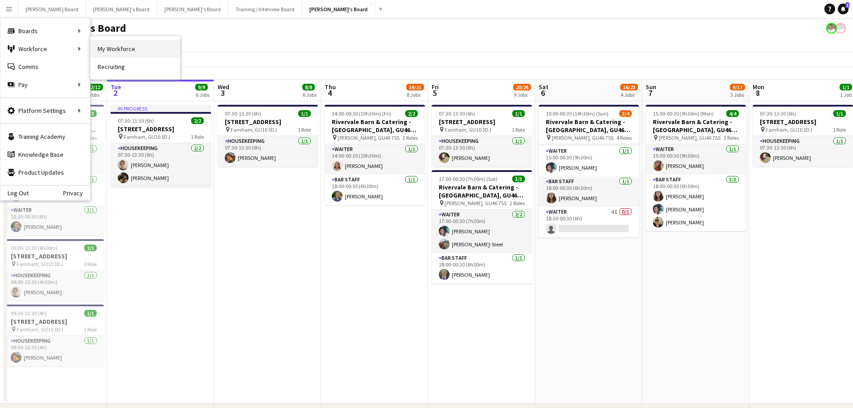
click at [94, 49] on link "My Workforce" at bounding box center [135, 49] width 90 height 18
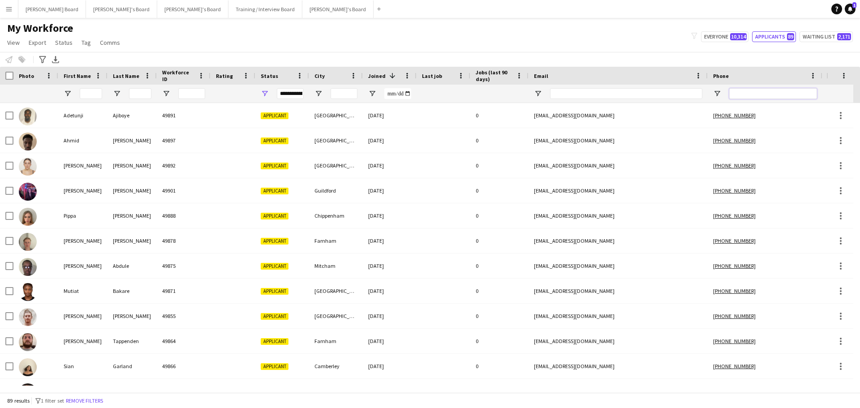
click at [757, 92] on input "Phone Filter Input" at bounding box center [773, 93] width 88 height 11
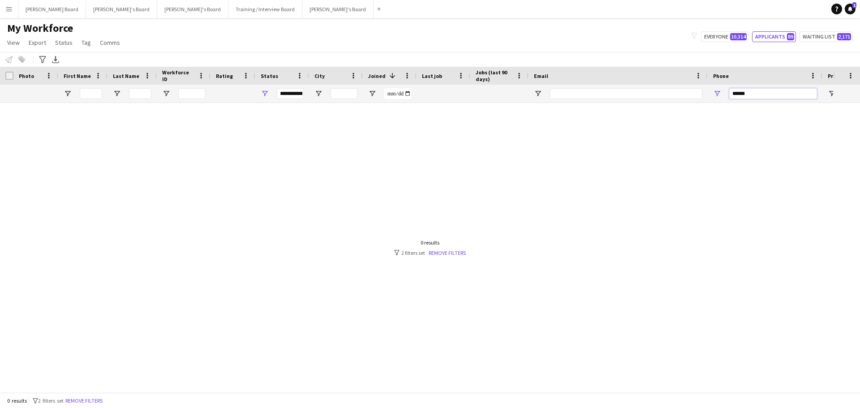
type input "******"
click at [262, 90] on span "Open Filter Menu" at bounding box center [265, 94] width 8 height 8
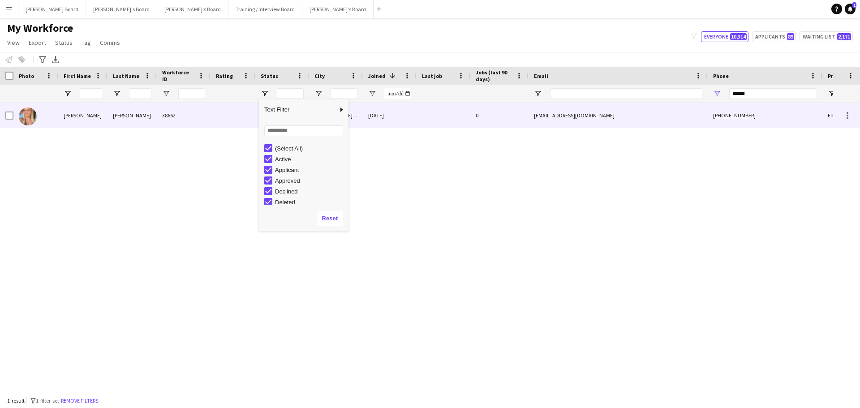
click at [89, 115] on div "Phoebe" at bounding box center [82, 115] width 49 height 25
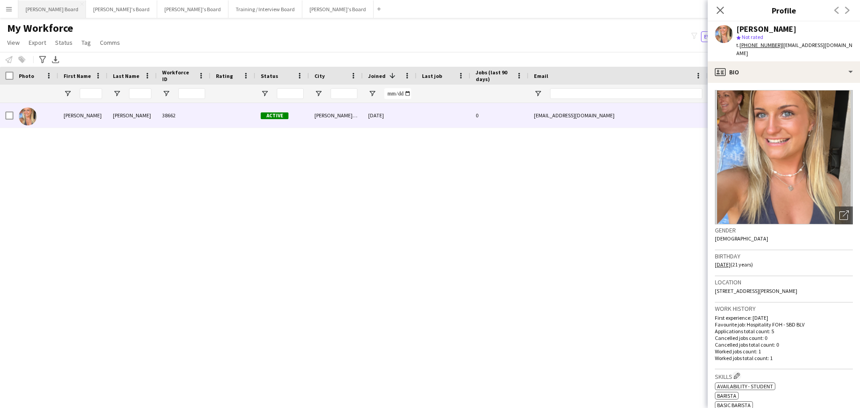
click at [42, 17] on button "[PERSON_NAME] Board Close" at bounding box center [52, 8] width 68 height 17
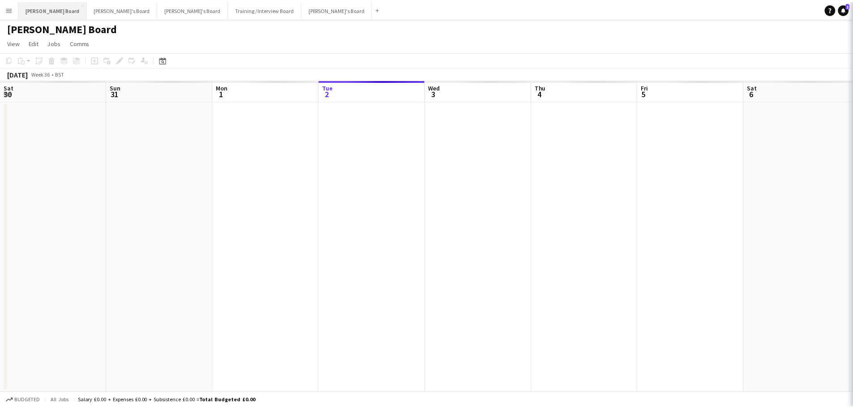
scroll to position [0, 214]
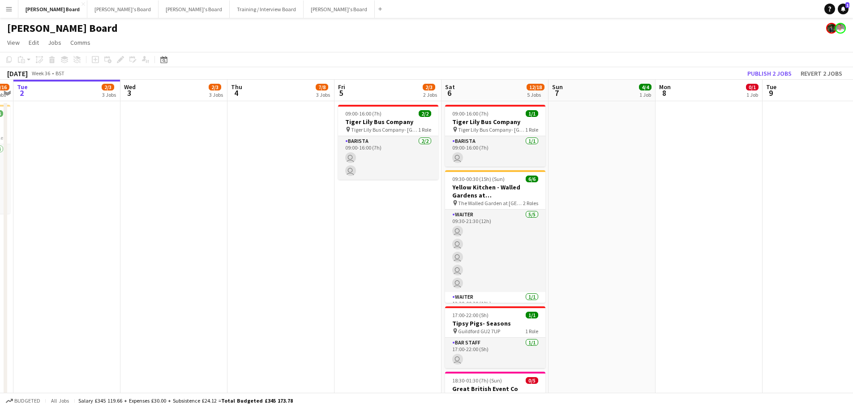
drag, startPoint x: 487, startPoint y: 265, endPoint x: 397, endPoint y: 264, distance: 90.0
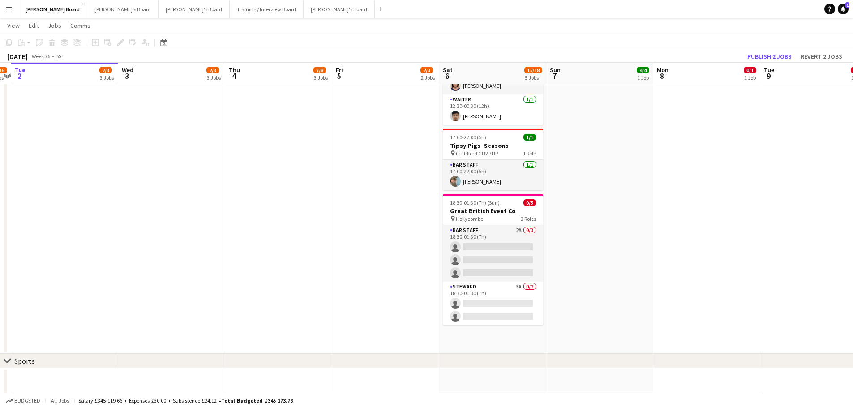
scroll to position [99, 0]
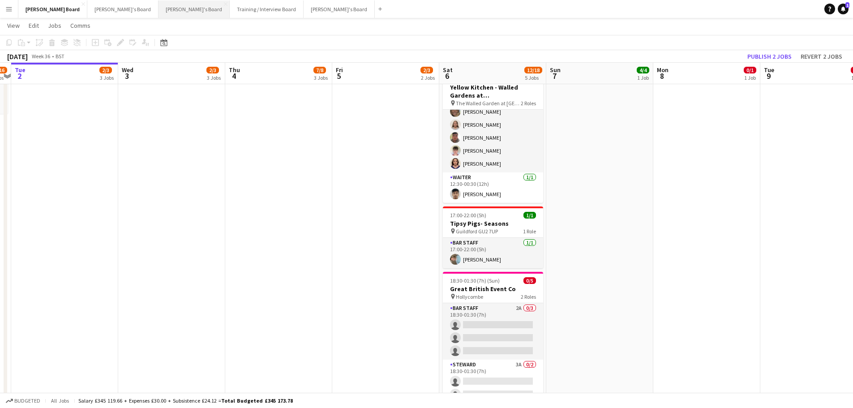
click at [159, 8] on button "[PERSON_NAME]'s Board Close" at bounding box center [194, 8] width 71 height 17
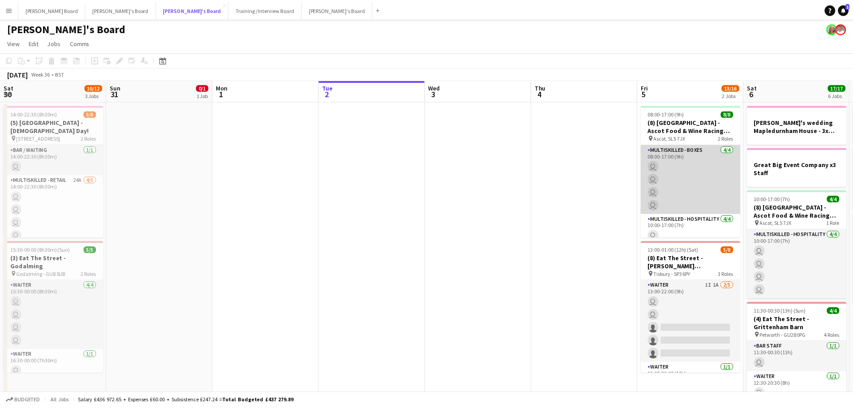
scroll to position [0, 214]
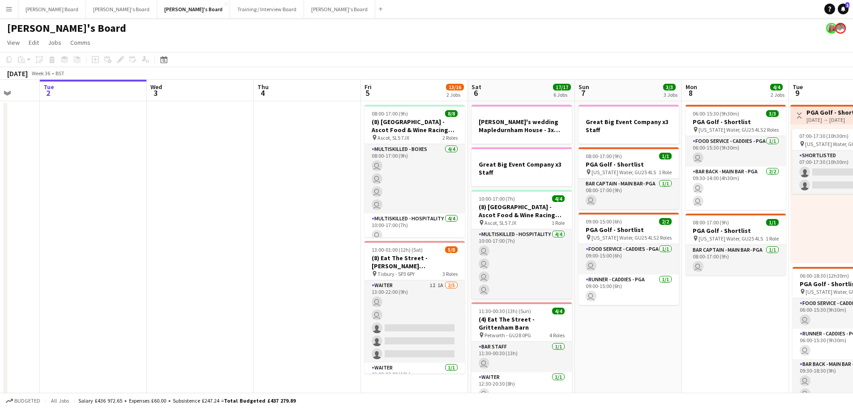
drag, startPoint x: 609, startPoint y: 264, endPoint x: 571, endPoint y: 266, distance: 38.1
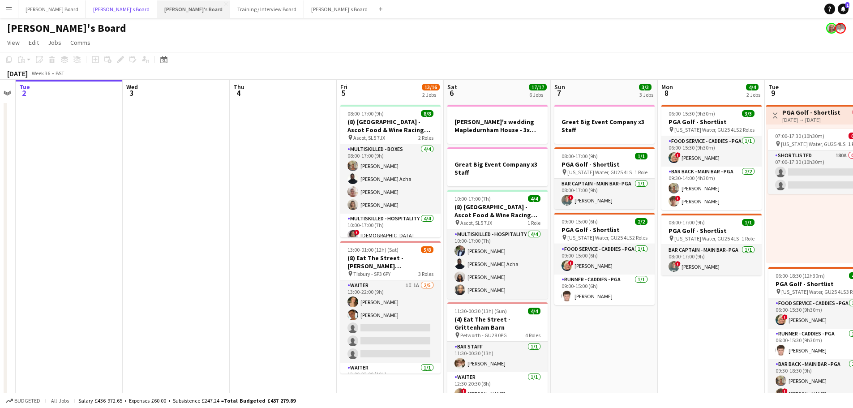
drag, startPoint x: 102, startPoint y: 5, endPoint x: 155, endPoint y: 17, distance: 55.0
click at [103, 6] on button "[PERSON_NAME]'s Board Close" at bounding box center [121, 8] width 71 height 17
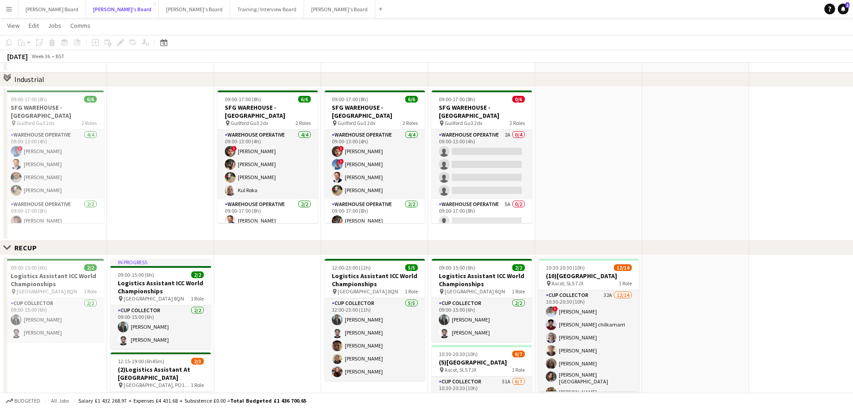
scroll to position [241, 0]
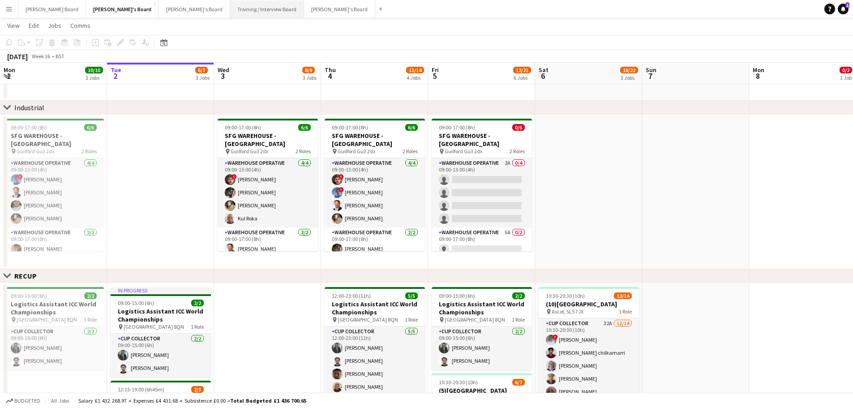
click at [230, 12] on button "Training / Interview Board Close" at bounding box center [267, 8] width 74 height 17
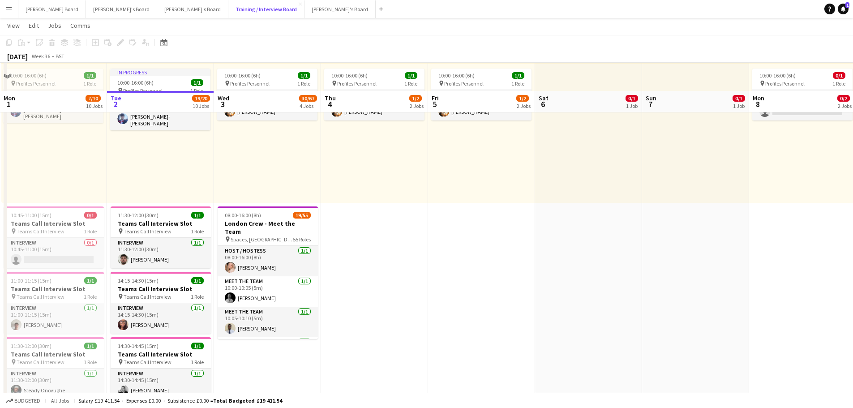
scroll to position [120, 0]
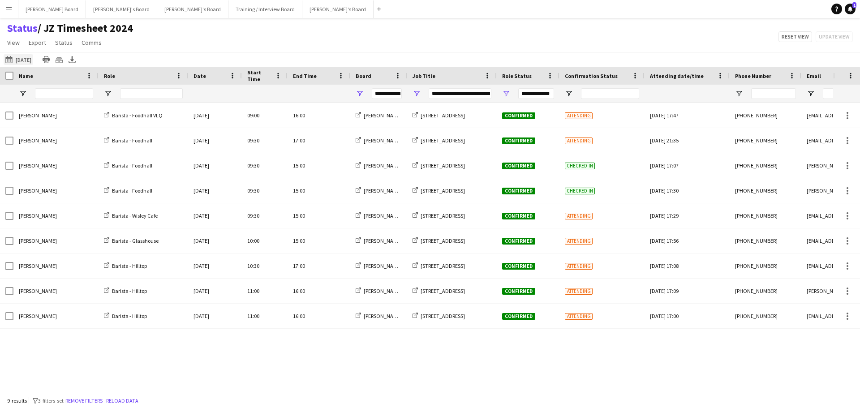
click at [33, 58] on button "[DATE] to [DATE] [DATE]" at bounding box center [19, 59] width 30 height 11
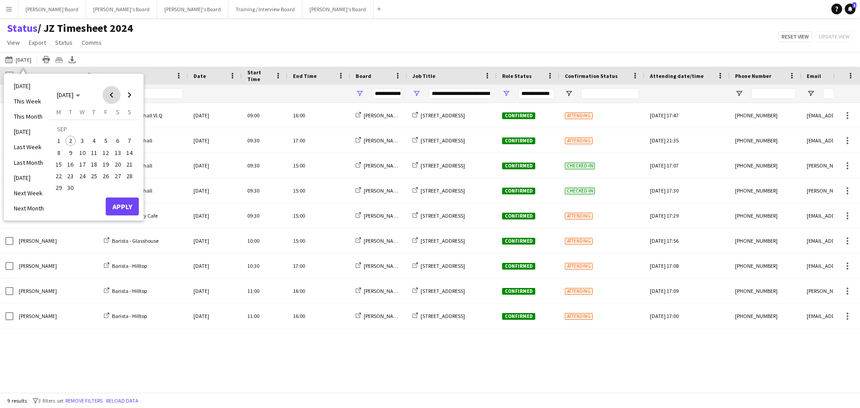
click at [111, 90] on span "Previous month" at bounding box center [112, 95] width 18 height 18
click at [57, 179] on span "25" at bounding box center [58, 178] width 11 height 11
click at [129, 179] on span "31" at bounding box center [129, 178] width 11 height 11
click at [113, 191] on button "Apply" at bounding box center [122, 197] width 33 height 18
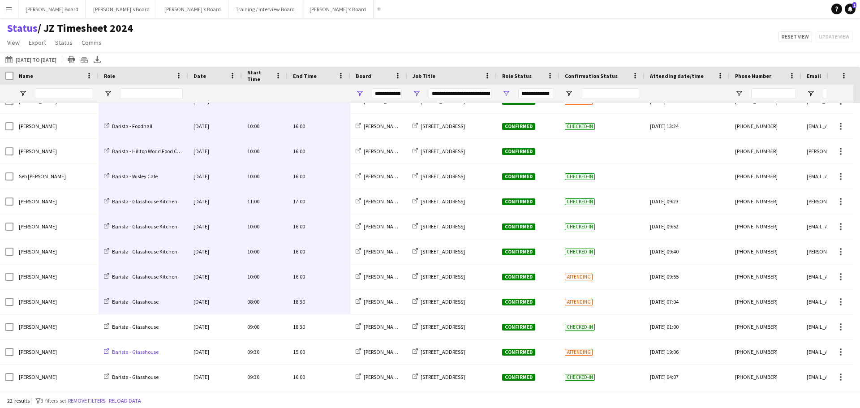
scroll to position [107, 0]
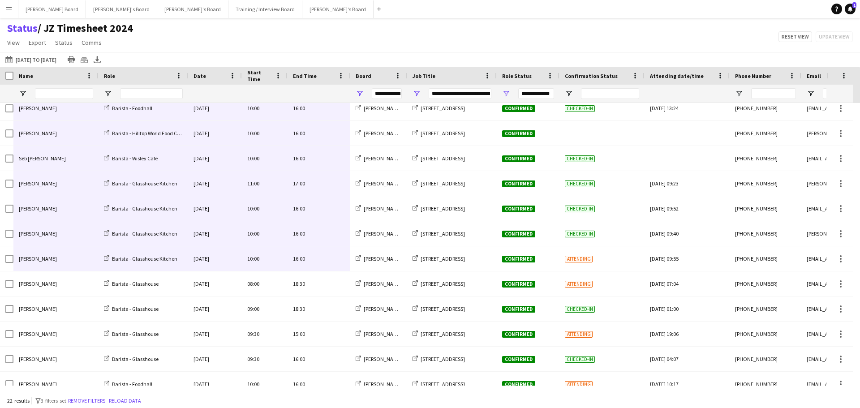
drag, startPoint x: 320, startPoint y: 116, endPoint x: 70, endPoint y: 264, distance: 290.5
click at [70, 264] on div "Natalie Hinds Barista - Foodhall Mon, 25 Aug 2025 09:00 17:00 Jakub's Board RHS…" at bounding box center [445, 272] width 891 height 552
click at [53, 57] on button "02-09-2025 to 08-09-2025 25-08-2025 to 31-08-2025" at bounding box center [31, 59] width 55 height 11
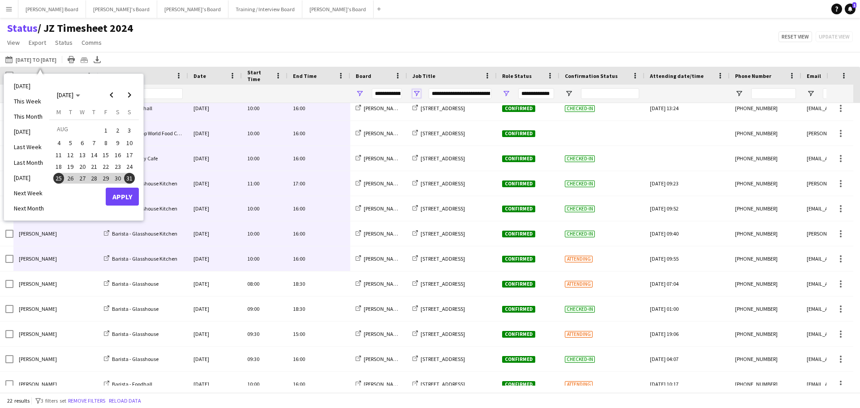
click at [416, 93] on span "Open Filter Menu" at bounding box center [416, 94] width 8 height 8
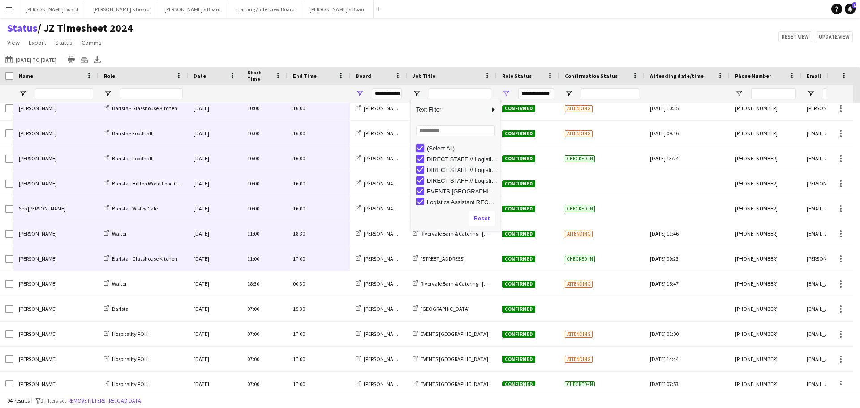
type input "***"
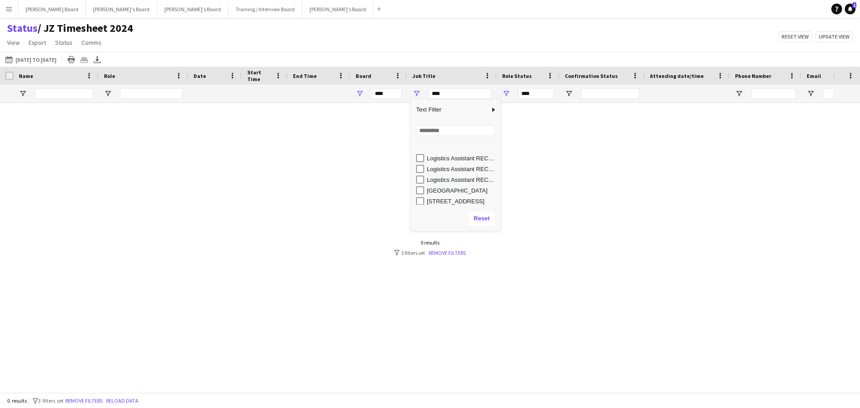
scroll to position [67, 0]
click at [440, 198] on div "Rivervale Barn & Catering - Yateley, GU46 7SS" at bounding box center [462, 199] width 71 height 7
type input "**********"
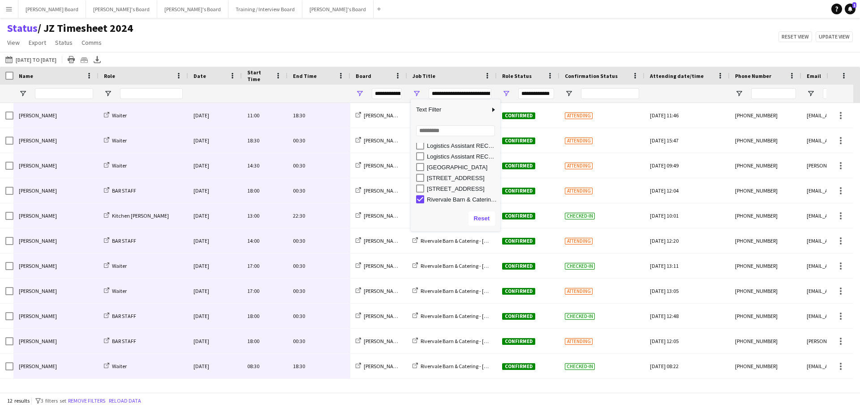
click at [282, 37] on div "Status / JZ Timesheet 2024 View Views Default view Airshow Accreditation Airsho…" at bounding box center [430, 36] width 860 height 30
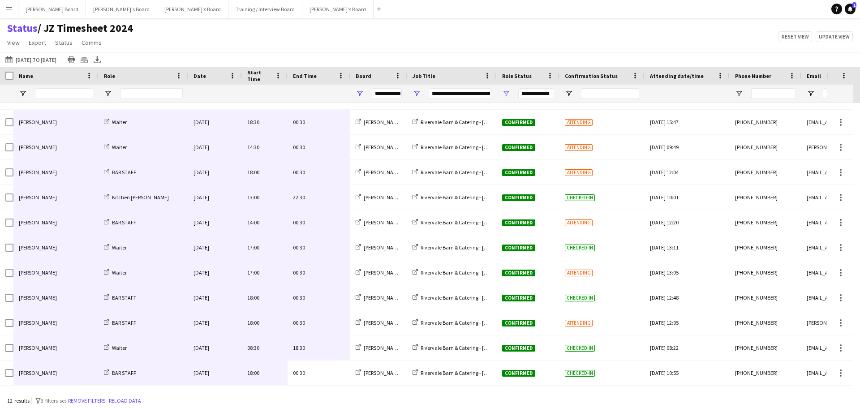
scroll to position [0, 0]
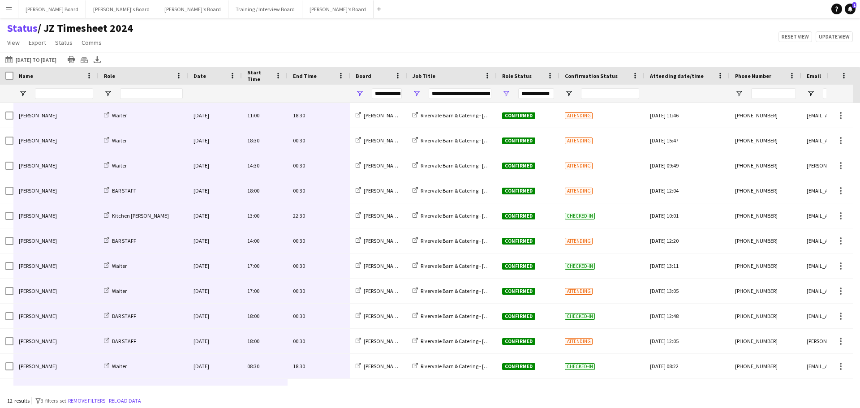
drag, startPoint x: 324, startPoint y: 373, endPoint x: 48, endPoint y: 119, distance: 374.6
click at [48, 119] on div "Caitlin Bracken Waiter Mon, 25 Aug 2025 11:00 18:30 Jakub's Board Rivervale Bar…" at bounding box center [445, 253] width 891 height 301
click at [418, 92] on span "Open Filter Menu" at bounding box center [416, 94] width 8 height 8
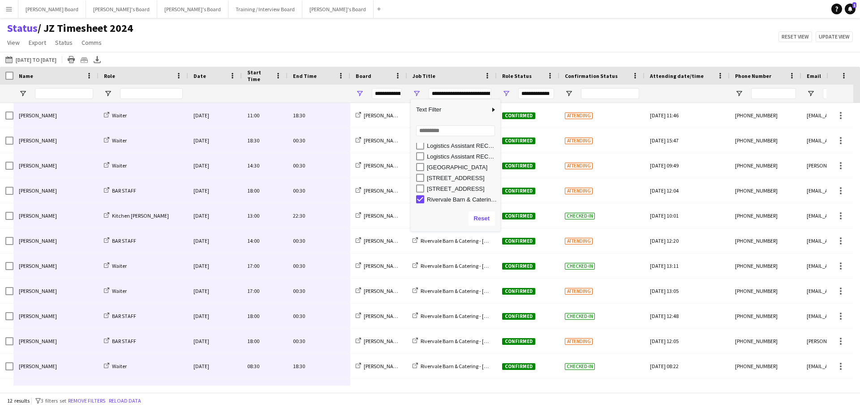
click at [451, 179] on div "Millbridge Court GU10 3DJ" at bounding box center [462, 178] width 71 height 7
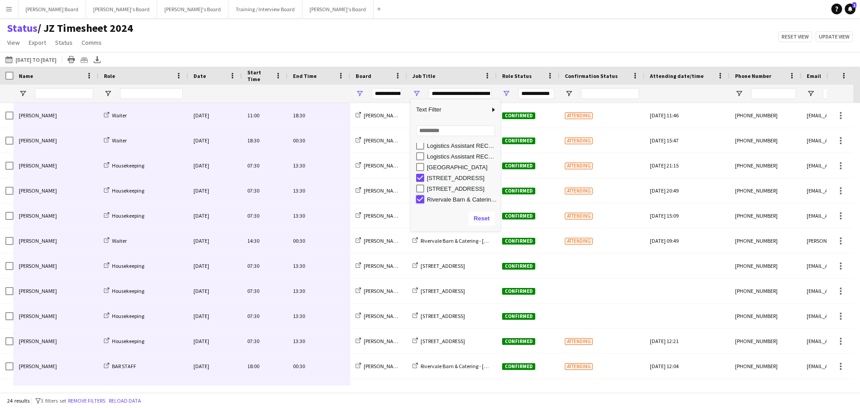
type input "**********"
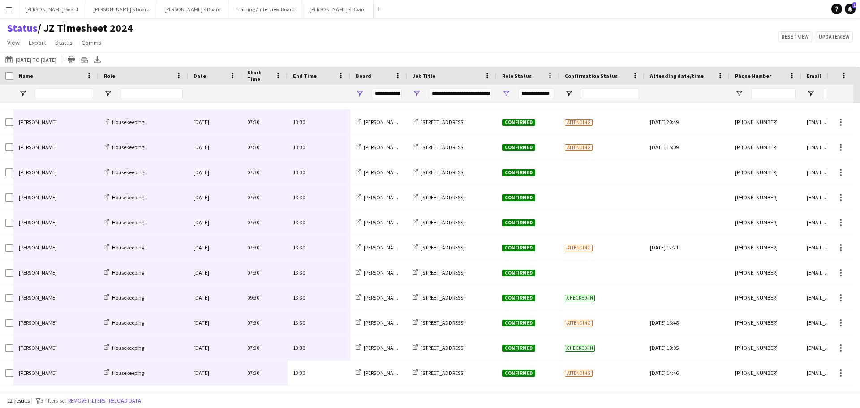
scroll to position [0, 0]
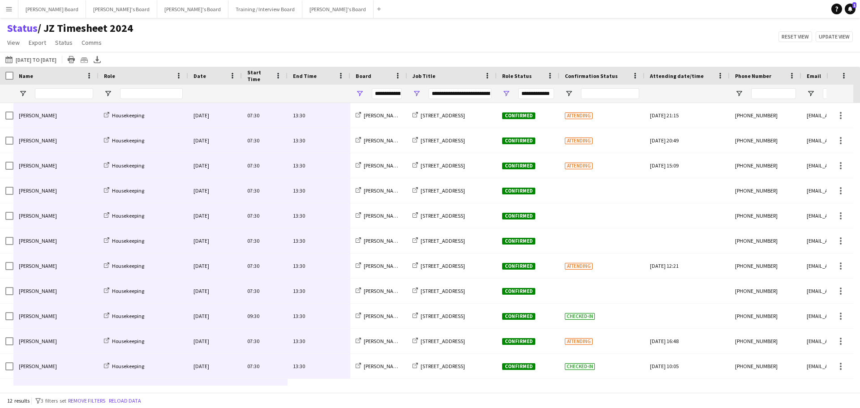
drag, startPoint x: 333, startPoint y: 378, endPoint x: 44, endPoint y: 116, distance: 389.3
click at [44, 116] on div "Grace ramsay Housekeeping Tue, 26 Aug 2025 07:30 13:30 Jakub's Board Millbridge…" at bounding box center [445, 253] width 891 height 301
click at [16, 11] on button "Menu" at bounding box center [9, 9] width 18 height 18
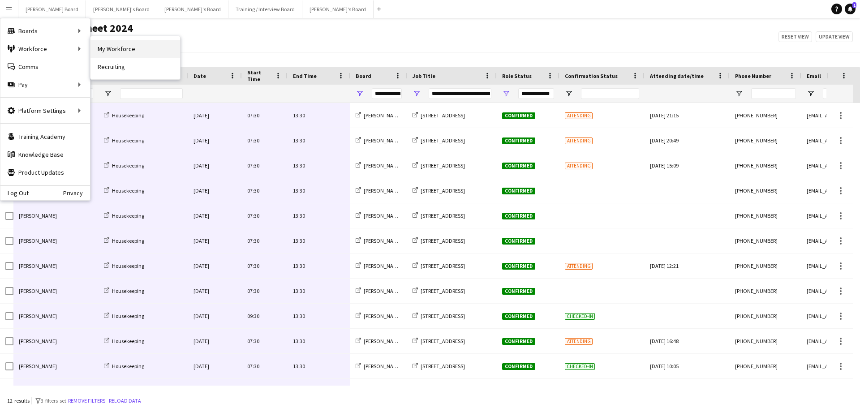
click at [106, 50] on link "My Workforce" at bounding box center [135, 49] width 90 height 18
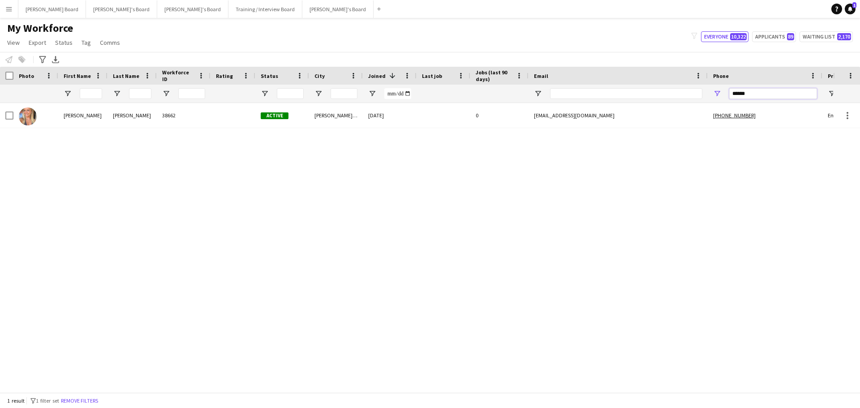
click at [754, 94] on input "******" at bounding box center [773, 93] width 88 height 11
type input "*"
click at [777, 38] on button "Applicants 89" at bounding box center [774, 36] width 44 height 11
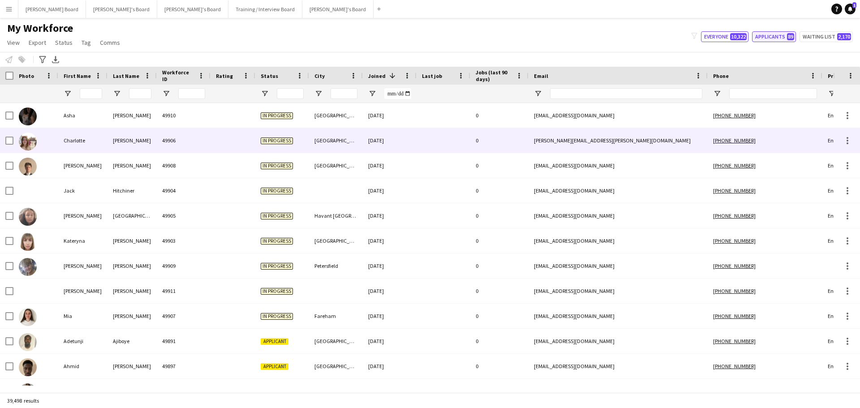
type input "**********"
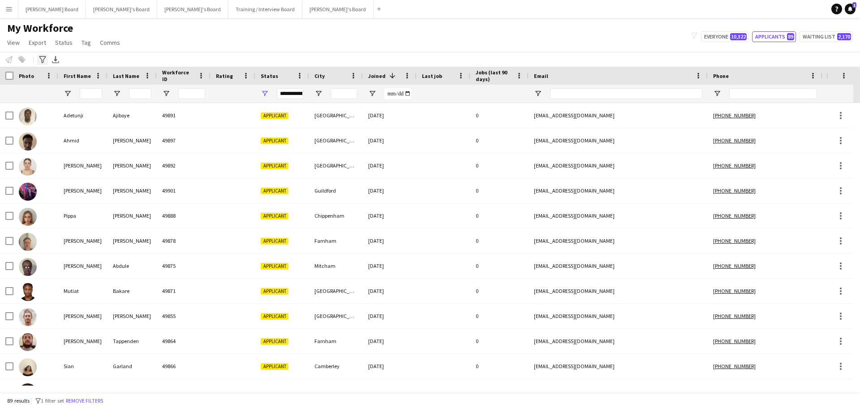
click at [44, 57] on icon "Advanced filters" at bounding box center [42, 59] width 7 height 7
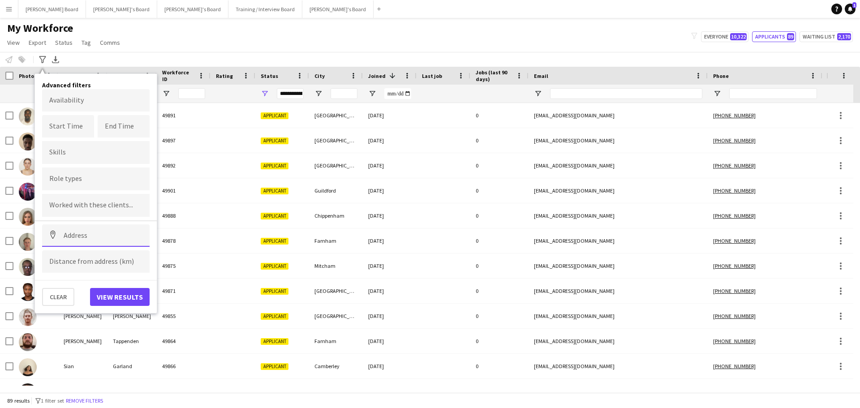
click at [85, 240] on input at bounding box center [95, 235] width 107 height 22
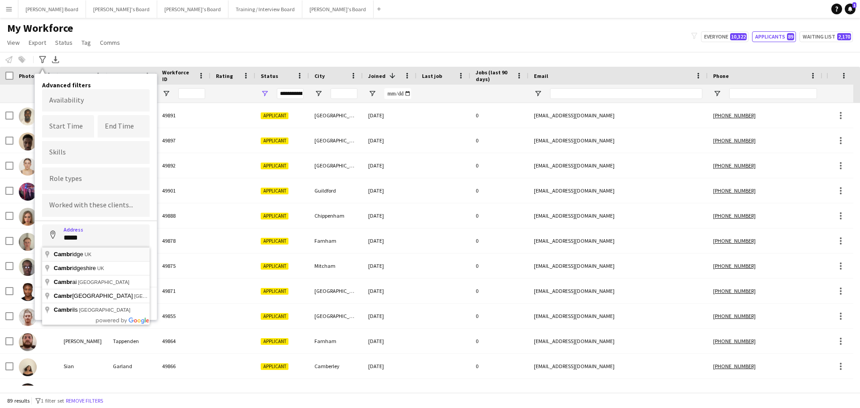
type input "**********"
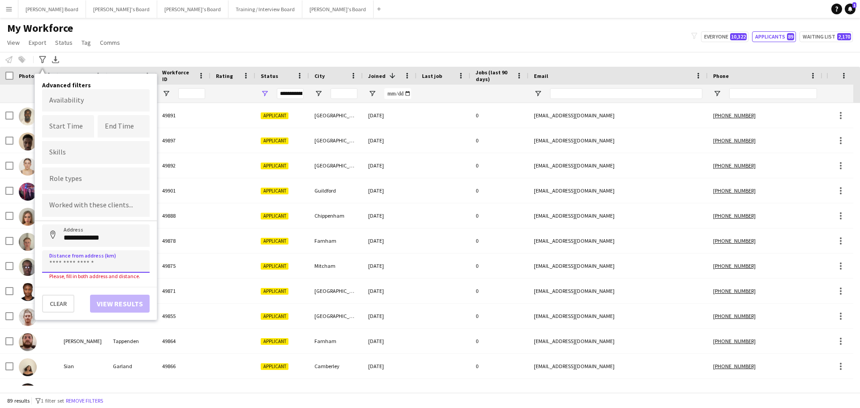
click at [77, 262] on input at bounding box center [95, 261] width 107 height 22
type input "*****"
click at [103, 288] on button "View results" at bounding box center [120, 297] width 60 height 18
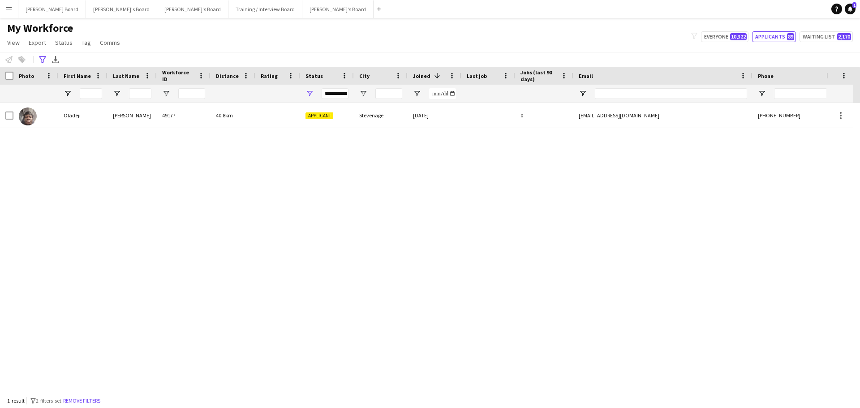
click at [106, 292] on div "Mutiat" at bounding box center [82, 291] width 49 height 25
click at [42, 61] on icon at bounding box center [42, 59] width 7 height 7
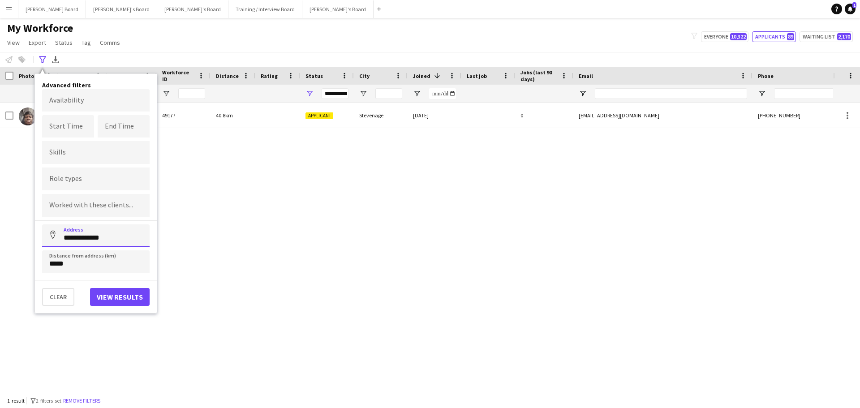
click at [72, 239] on input "**********" at bounding box center [95, 235] width 107 height 22
click at [73, 239] on input "**********" at bounding box center [95, 235] width 107 height 22
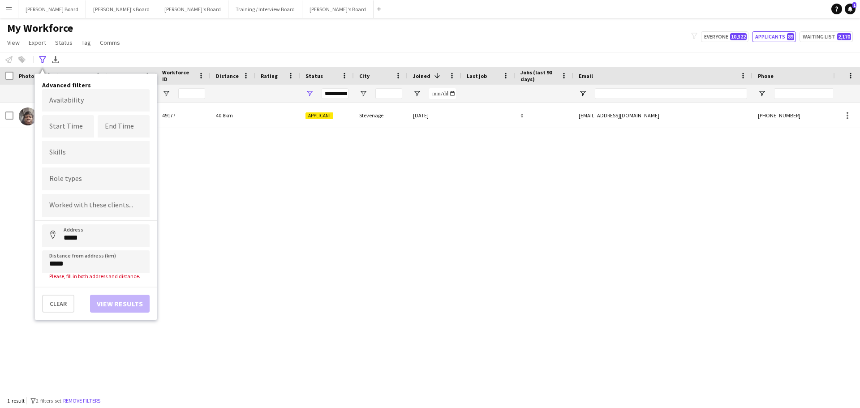
click at [78, 247] on body "Menu Boards Boards Boards All jobs Status Workforce Workforce My Workforce Recr…" at bounding box center [430, 204] width 860 height 408
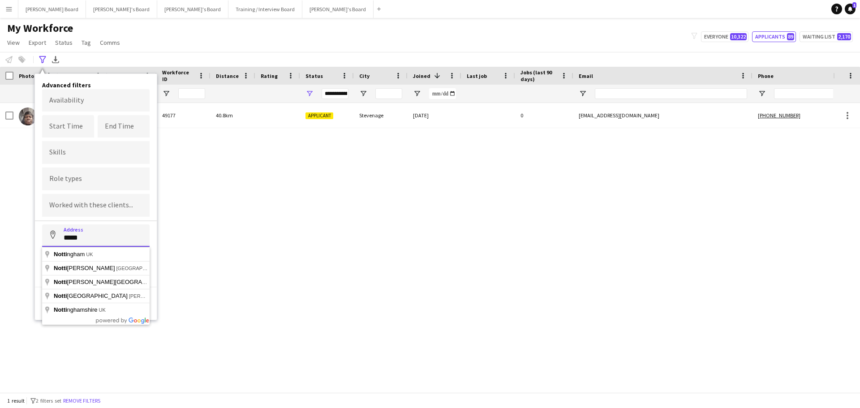
click at [88, 242] on input "*****" at bounding box center [95, 235] width 107 height 22
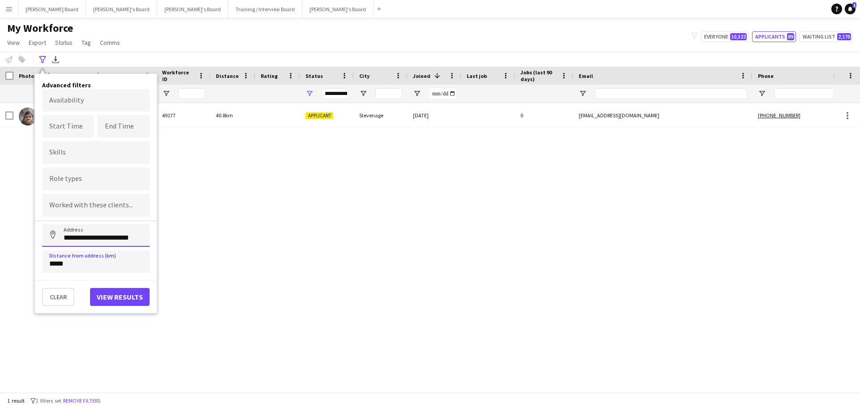
click at [92, 242] on input "**********" at bounding box center [95, 235] width 107 height 22
click at [124, 296] on button "View results" at bounding box center [120, 297] width 60 height 18
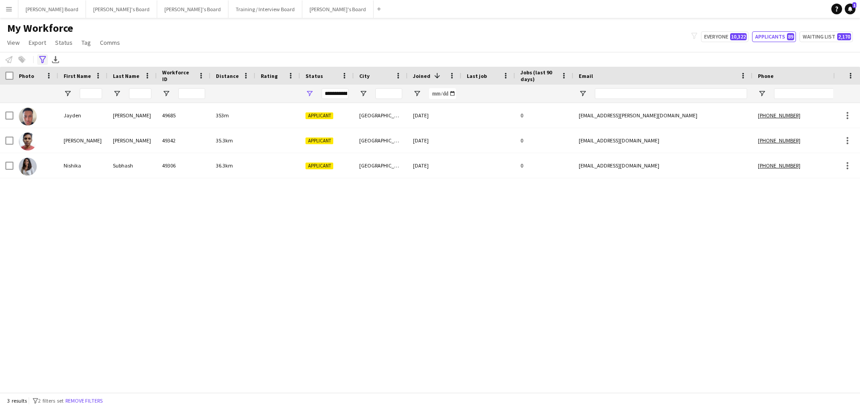
click at [45, 59] on icon "Advanced filters" at bounding box center [42, 59] width 7 height 7
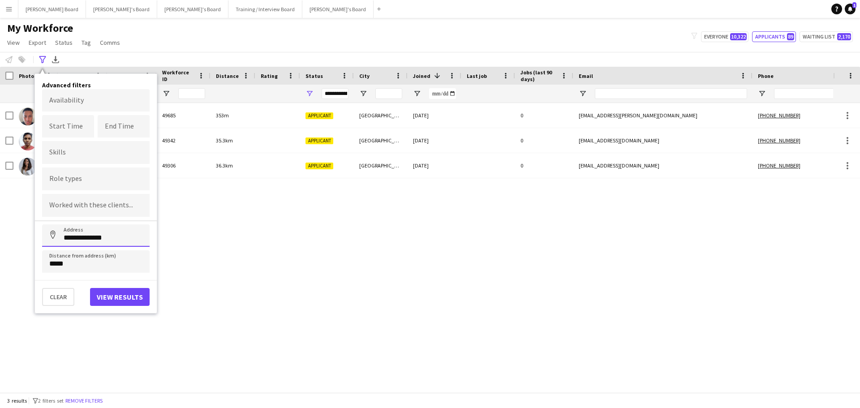
click at [86, 234] on input "**********" at bounding box center [95, 235] width 107 height 22
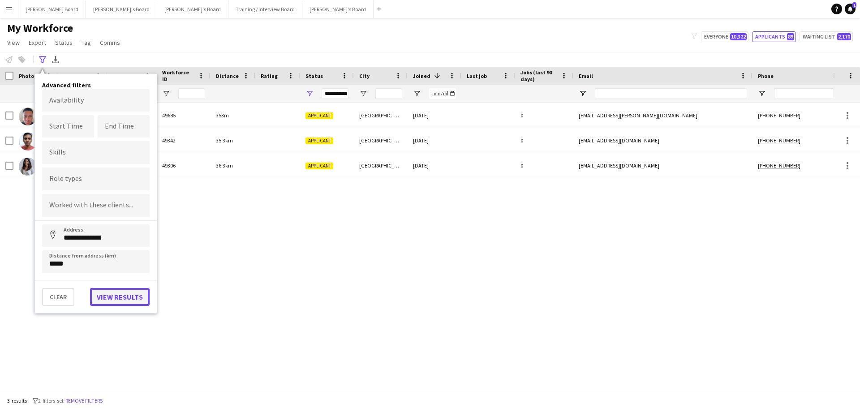
click at [106, 292] on button "View results" at bounding box center [120, 297] width 60 height 18
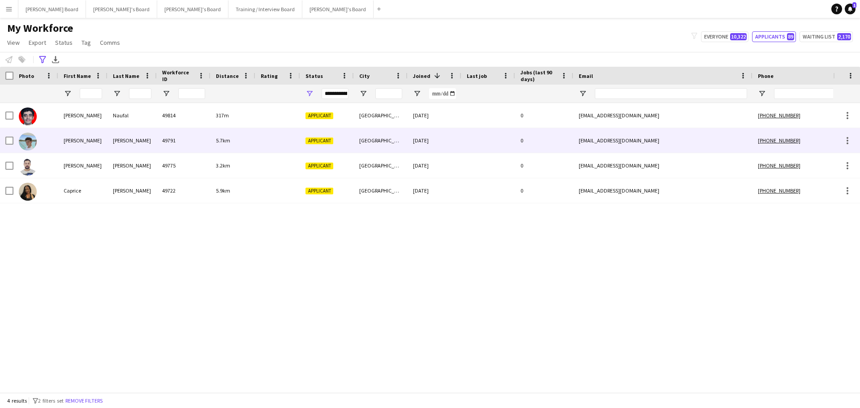
click at [56, 138] on div at bounding box center [35, 140] width 45 height 25
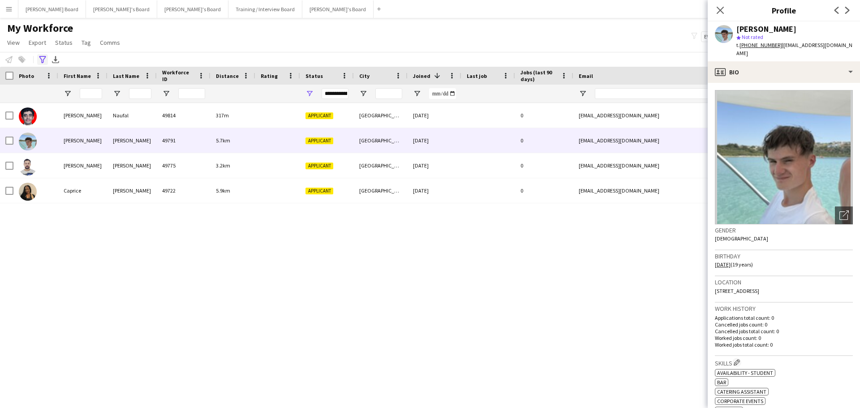
click at [40, 58] on icon at bounding box center [42, 59] width 7 height 7
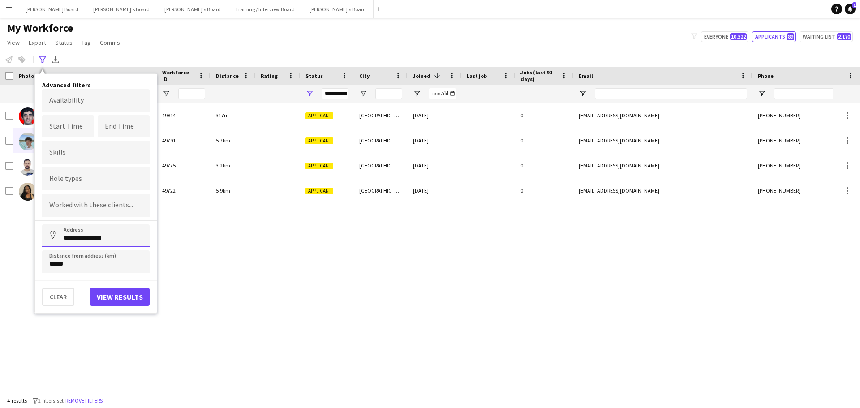
click at [76, 232] on input "**********" at bounding box center [95, 235] width 107 height 22
click at [76, 231] on input "**********" at bounding box center [95, 235] width 107 height 22
click at [77, 231] on input "**********" at bounding box center [95, 235] width 107 height 22
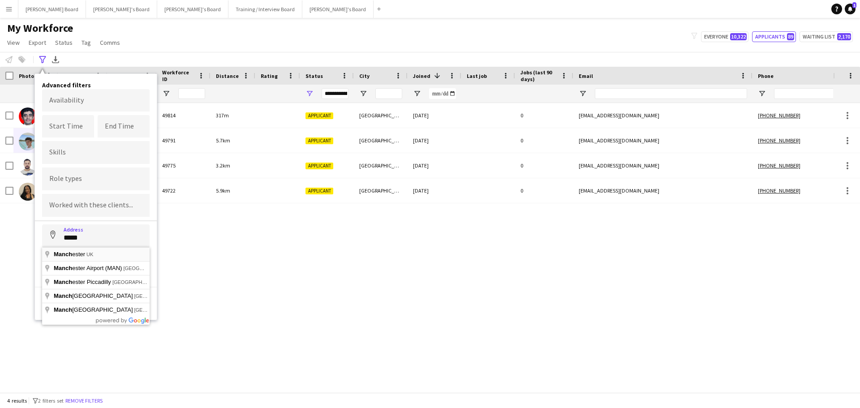
type input "**********"
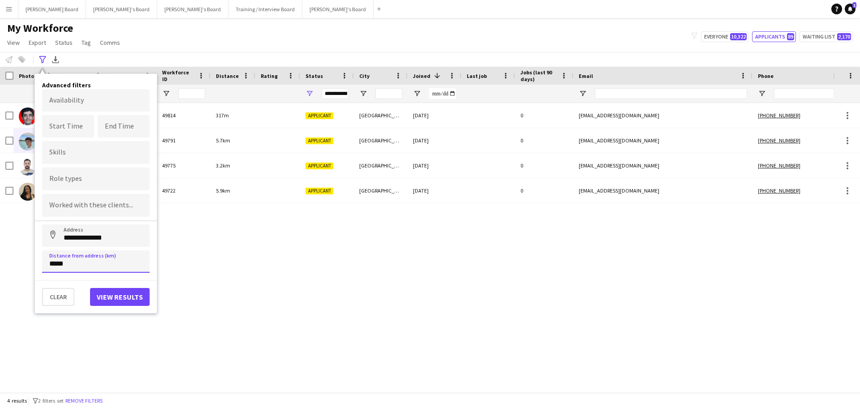
click at [87, 253] on input "*****" at bounding box center [95, 261] width 107 height 22
click at [80, 267] on input "*****" at bounding box center [95, 261] width 107 height 22
type input "*****"
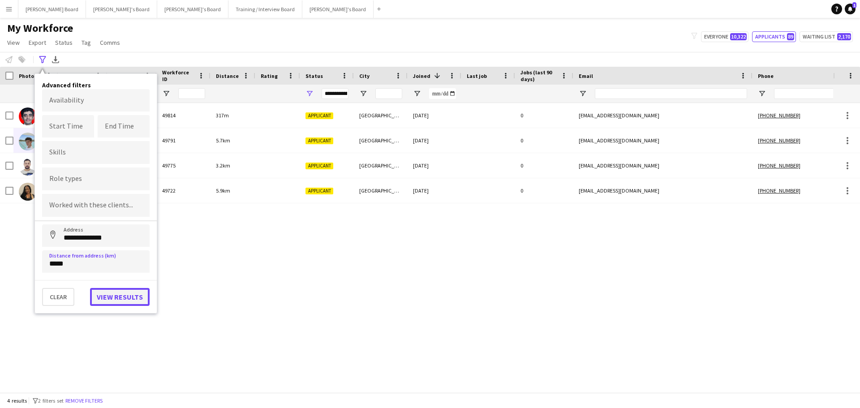
click at [109, 295] on button "View results" at bounding box center [120, 297] width 60 height 18
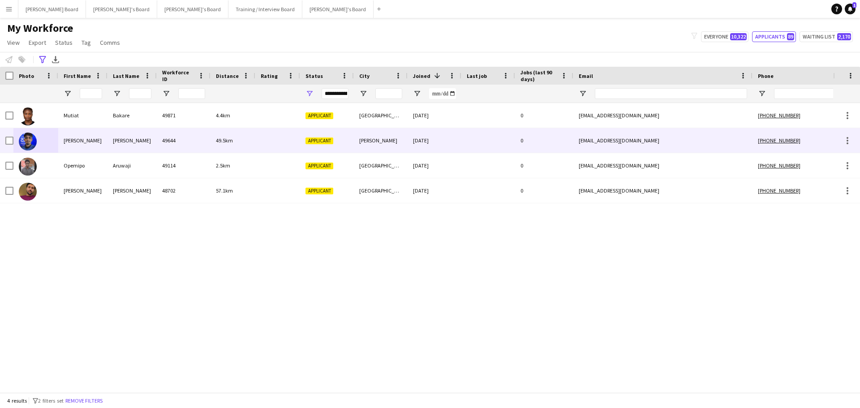
click at [165, 150] on div "49644" at bounding box center [184, 140] width 54 height 25
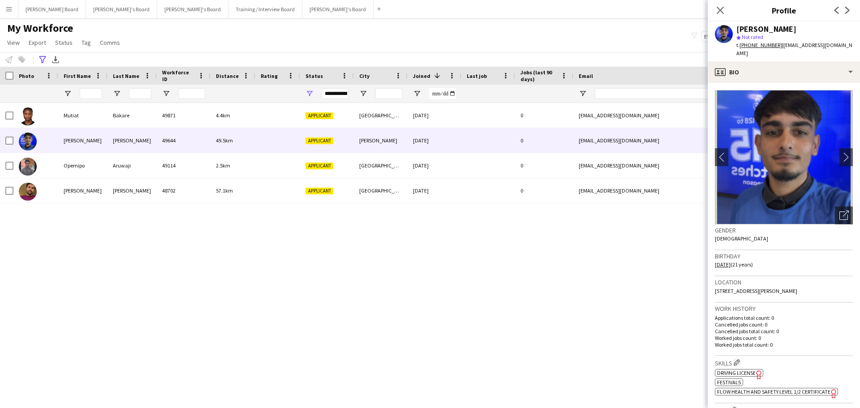
click at [578, 295] on div "Mutiat Bakare 49871 4.4km Applicant Manchester 30-08-2025 0 mosunmolabakare1998…" at bounding box center [416, 244] width 833 height 283
click at [451, 20] on main "My Workforce View Views Default view Compliance RTW Checks MANCHESTER Search UN…" at bounding box center [430, 207] width 860 height 378
click at [722, 12] on icon at bounding box center [720, 10] width 9 height 9
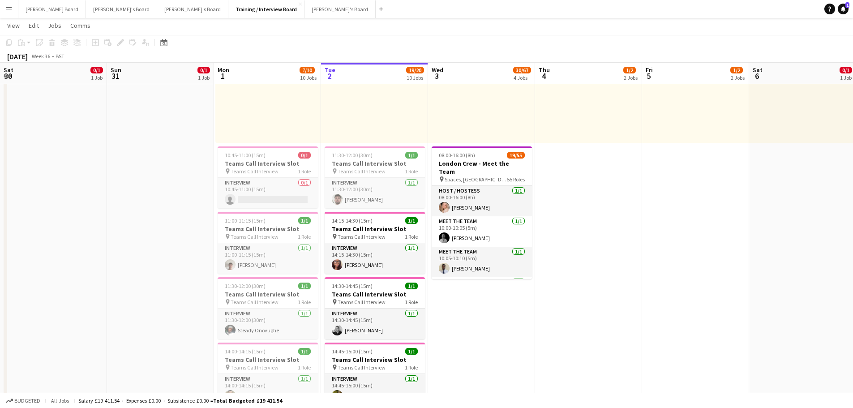
scroll to position [0, 214]
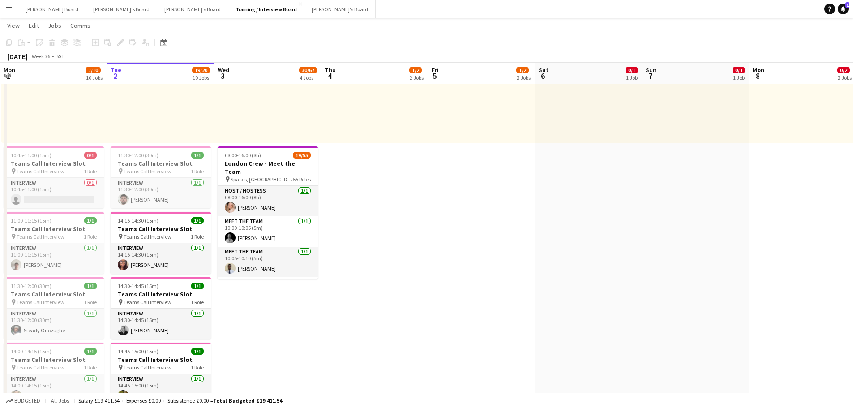
click at [6, 12] on app-icon "Menu" at bounding box center [8, 8] width 7 height 7
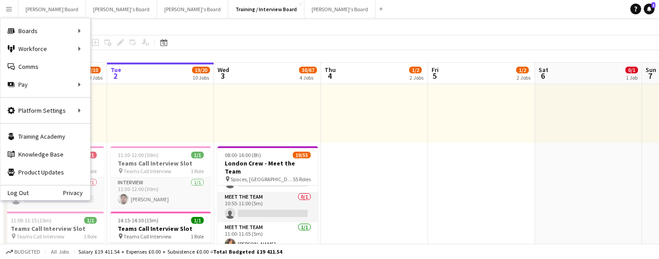
scroll to position [418, 0]
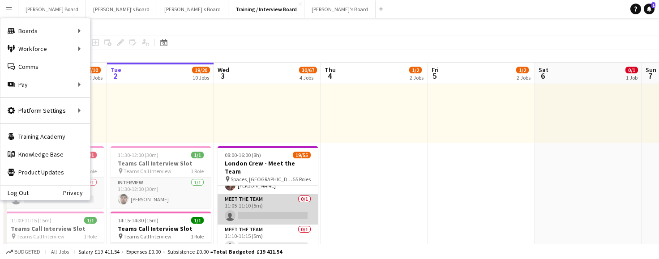
click at [259, 199] on app-card-role "Meet The Team 0/1 11:05-11:10 (5m) single-neutral-actions" at bounding box center [268, 209] width 100 height 30
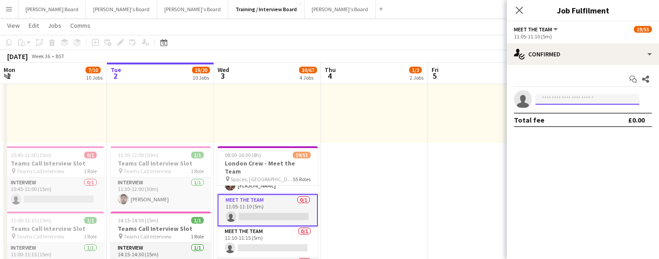
click at [555, 101] on input at bounding box center [588, 99] width 104 height 11
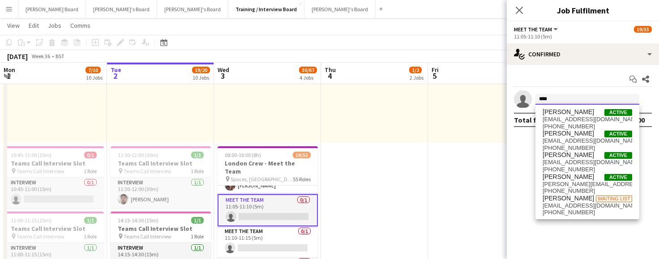
type input "****"
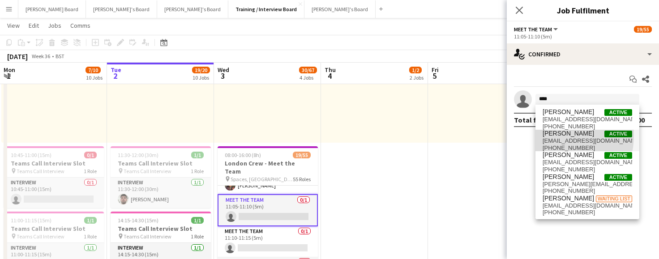
click at [549, 135] on span "[PERSON_NAME]" at bounding box center [568, 134] width 51 height 8
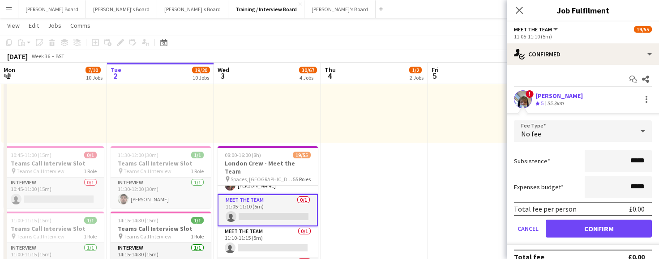
click at [525, 102] on app-user-avatar at bounding box center [523, 99] width 18 height 18
click at [571, 229] on button "Confirm" at bounding box center [599, 229] width 106 height 18
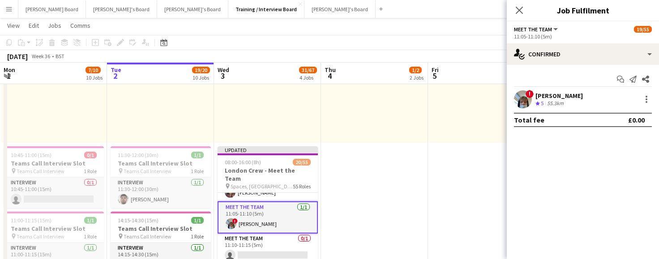
click at [546, 99] on div "[PERSON_NAME]" at bounding box center [559, 96] width 47 height 8
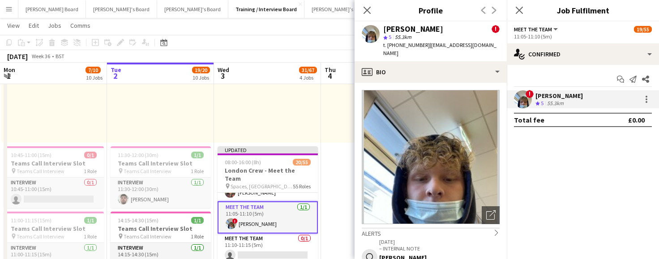
click at [362, 8] on app-icon "Close pop-in" at bounding box center [367, 10] width 11 height 11
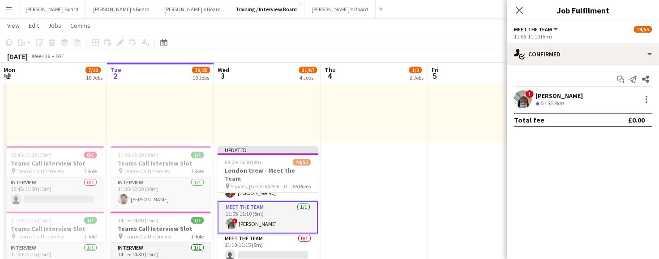
click at [652, 96] on div "! [PERSON_NAME] Crew rating 5 55.3km" at bounding box center [583, 99] width 152 height 18
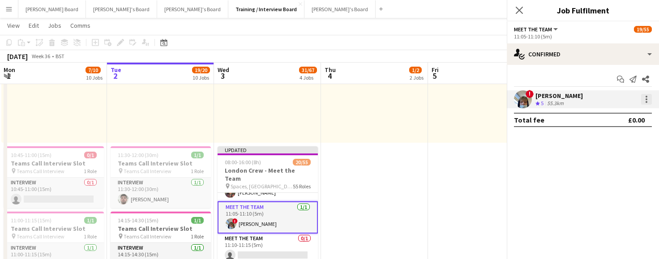
click at [651, 97] on div at bounding box center [646, 99] width 11 height 11
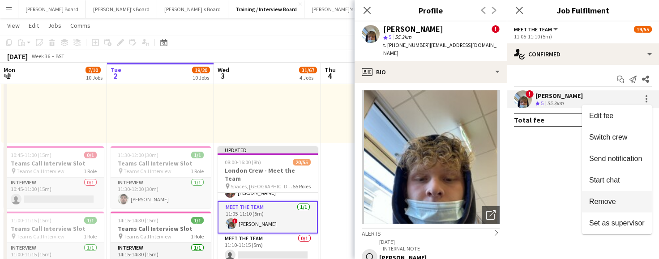
click at [629, 202] on span "Remove" at bounding box center [617, 202] width 56 height 8
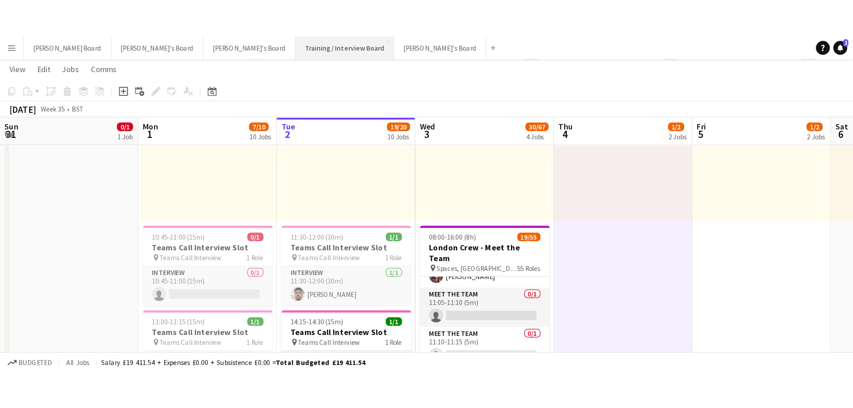
scroll to position [418, 0]
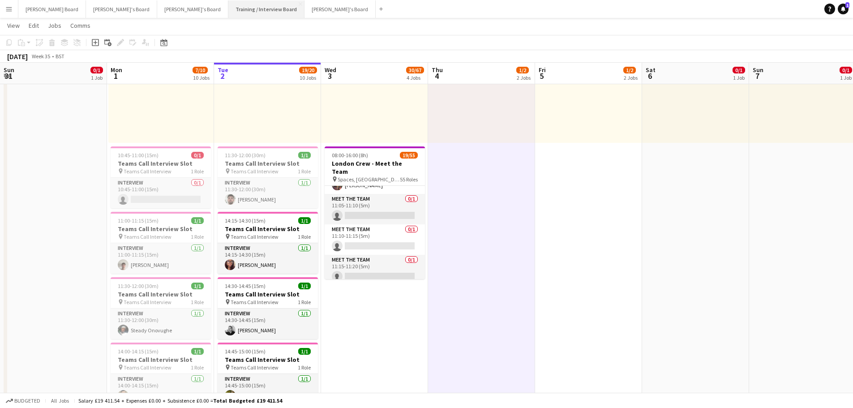
click at [228, 10] on button "Training / Interview Board Close" at bounding box center [266, 8] width 76 height 17
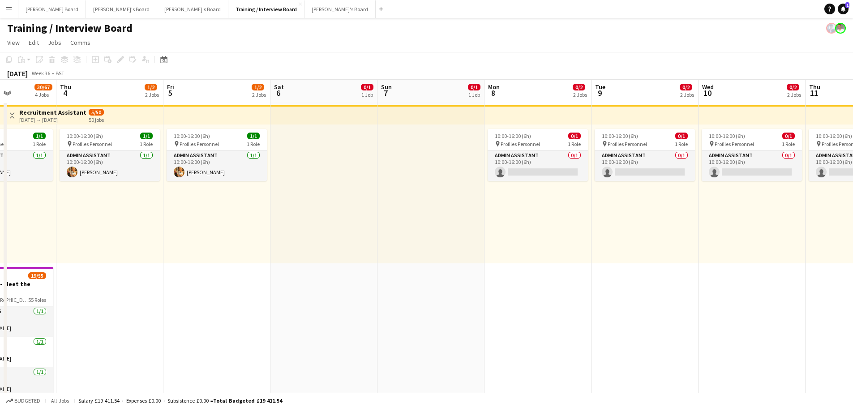
scroll to position [0, 230]
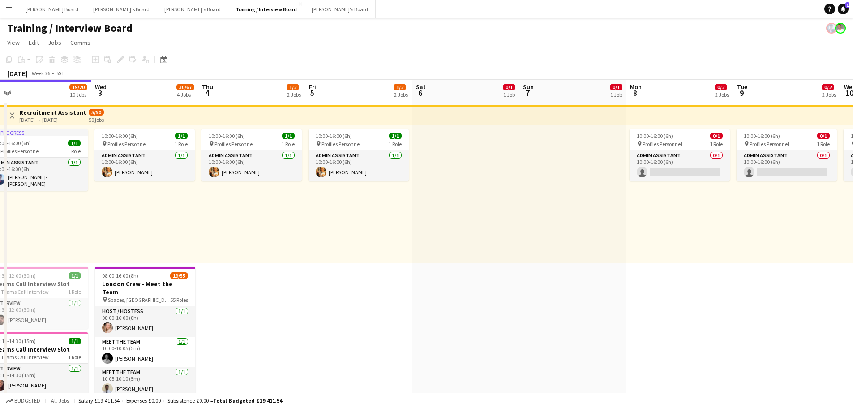
drag, startPoint x: 507, startPoint y: 191, endPoint x: 453, endPoint y: 196, distance: 54.0
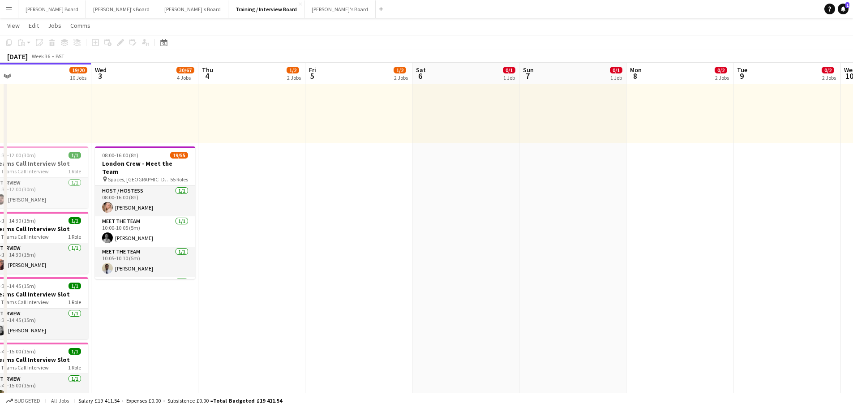
scroll to position [0, 201]
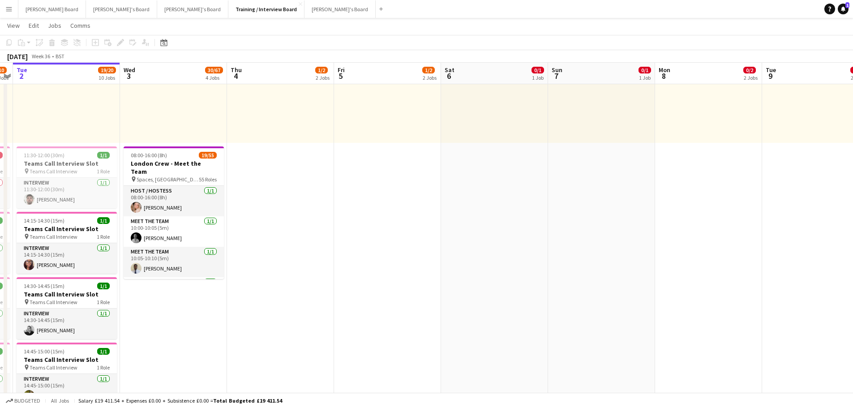
drag, startPoint x: 256, startPoint y: 249, endPoint x: 285, endPoint y: 249, distance: 29.6
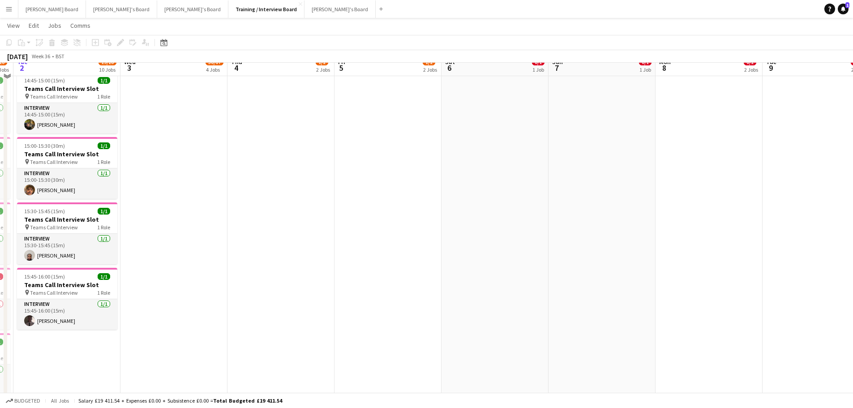
scroll to position [418, 0]
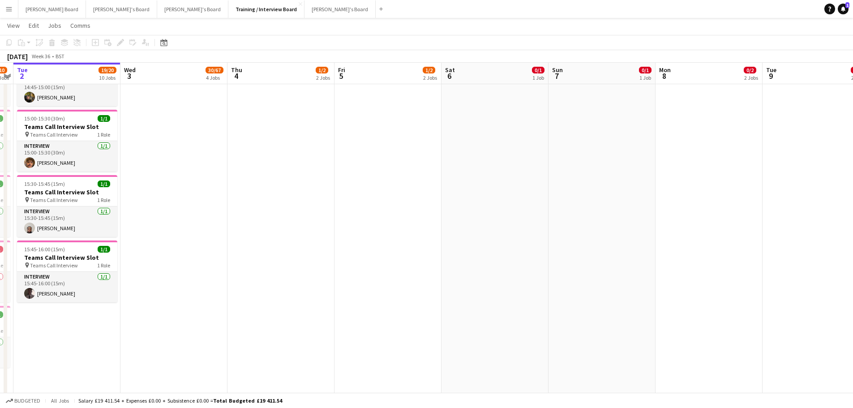
click at [251, 176] on app-date-cell "10:00-16:00 (6h) 1/1 pin Profiles Personnel 1 Role Admin Assistant [DATE] 10:00…" at bounding box center [280, 69] width 107 height 773
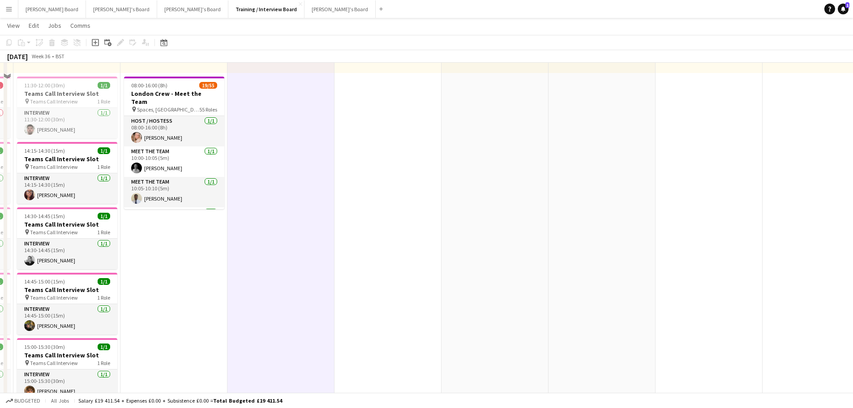
scroll to position [60, 0]
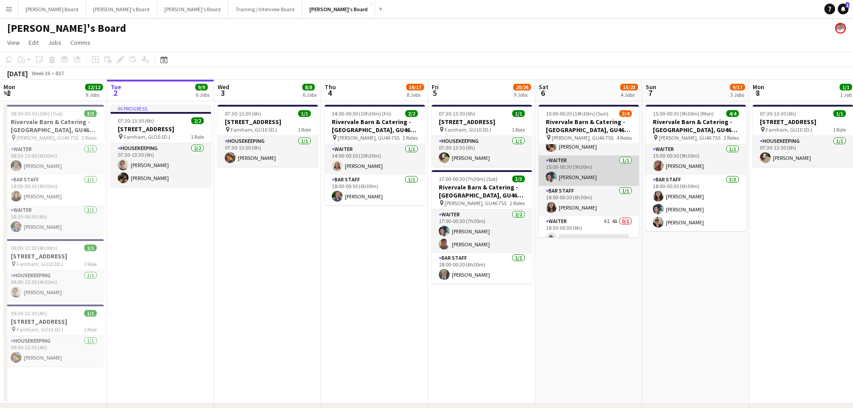
scroll to position [29, 0]
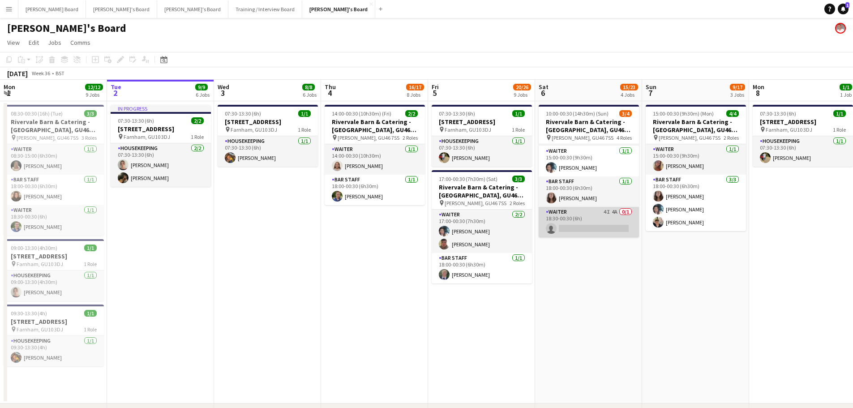
click at [601, 223] on app-card-role "Waiter 4I 4A 0/1 18:30-00:30 (6h) single-neutral-actions" at bounding box center [589, 222] width 100 height 30
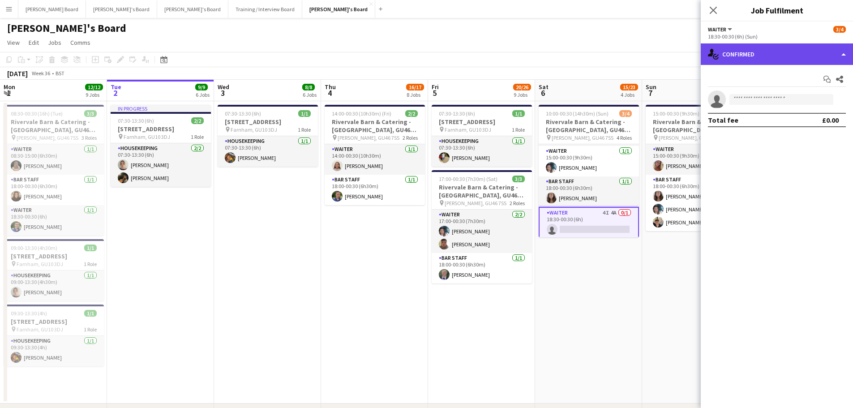
click at [748, 56] on div "single-neutral-actions-check-2 Confirmed" at bounding box center [777, 53] width 152 height 21
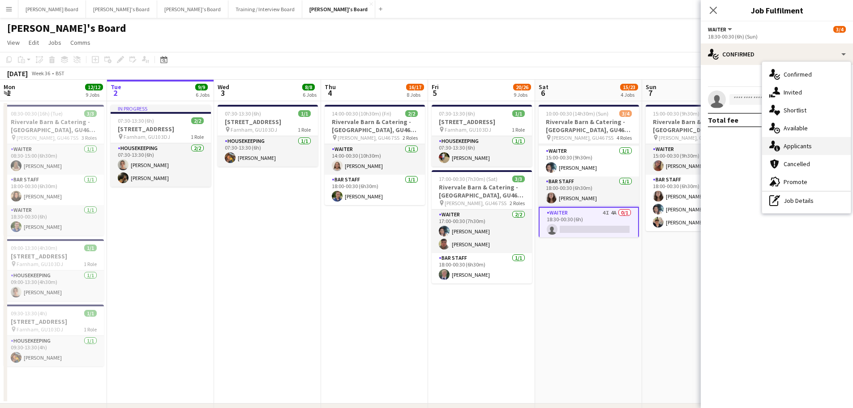
click at [798, 149] on span "Applicants" at bounding box center [798, 146] width 28 height 8
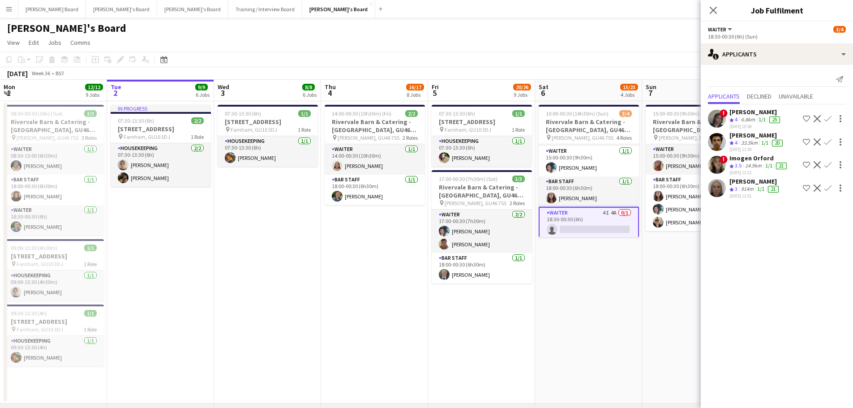
click at [674, 293] on app-date-cell "15:00-00:30 (9h30m) (Mon) 4/4 Rivervale Barn & Catering - [GEOGRAPHIC_DATA], GU…" at bounding box center [695, 252] width 107 height 302
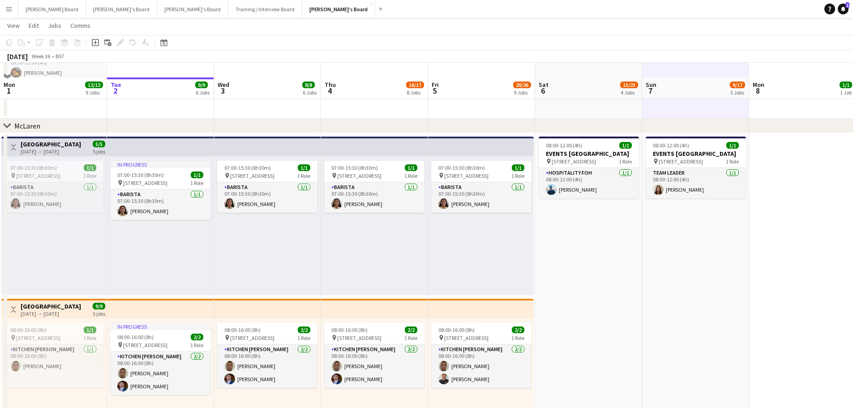
scroll to position [299, 0]
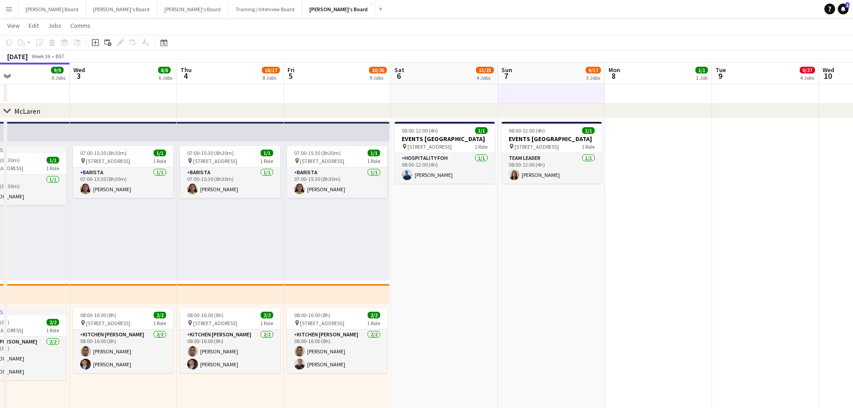
drag, startPoint x: 498, startPoint y: 264, endPoint x: 184, endPoint y: 236, distance: 314.7
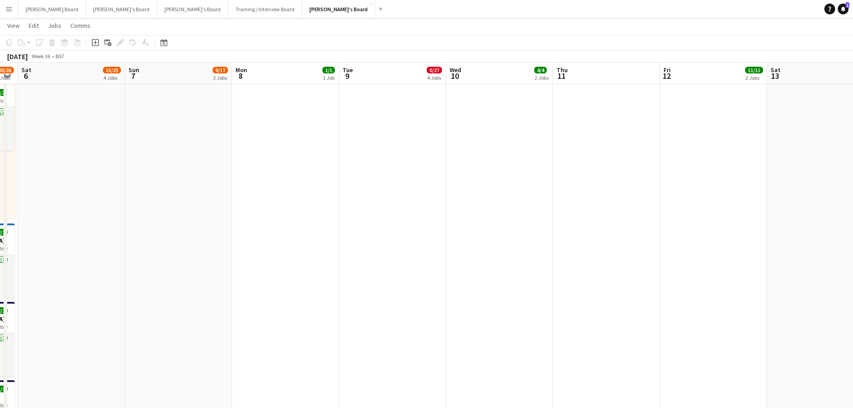
scroll to position [537, 0]
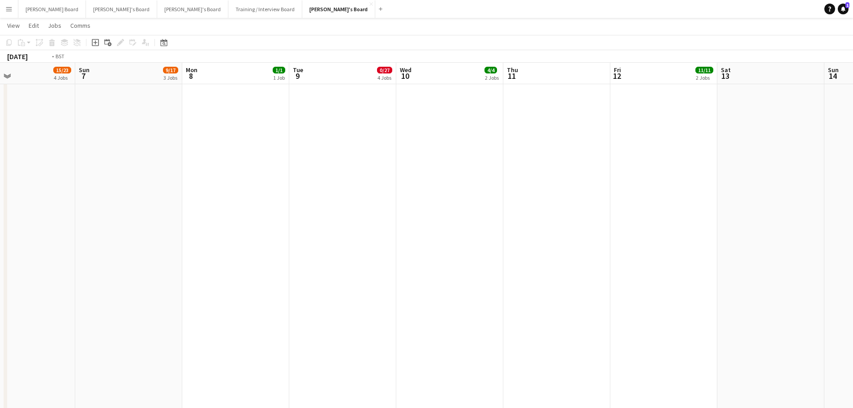
drag, startPoint x: 613, startPoint y: 266, endPoint x: 228, endPoint y: 239, distance: 386.1
click at [216, 244] on app-calendar-viewport "Wed 3 8/8 6 Jobs Thu 4 16/17 8 Jobs Fri 5 20/26 9 Jobs Sat 6 15/23 4 Jobs Sun 7…" at bounding box center [426, 397] width 853 height 1799
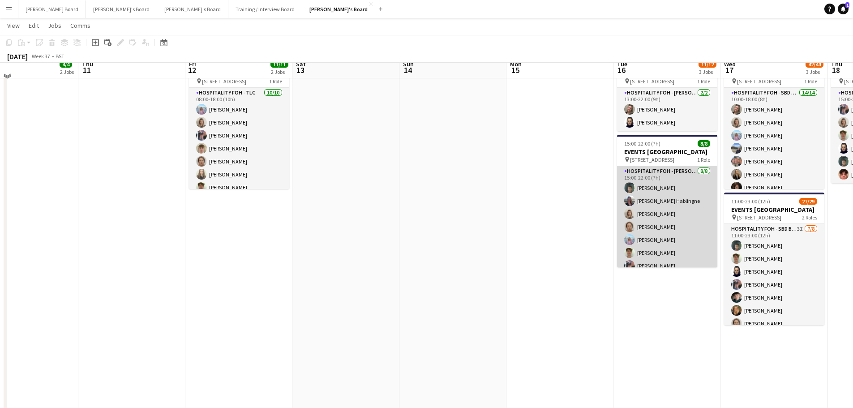
scroll to position [358, 0]
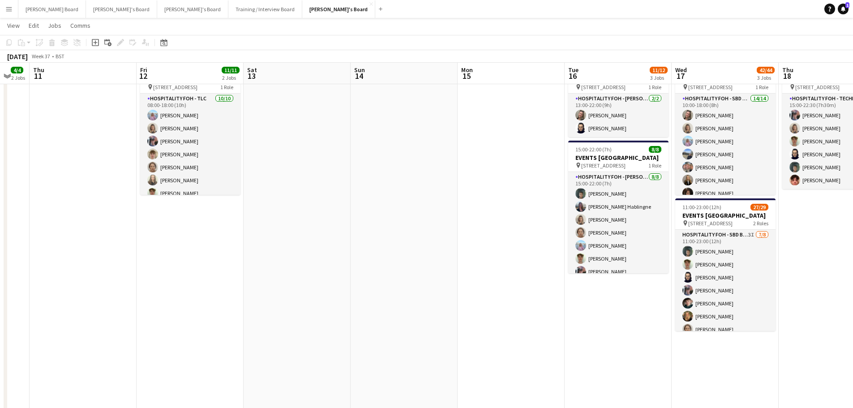
drag, startPoint x: 641, startPoint y: 266, endPoint x: 267, endPoint y: 247, distance: 374.8
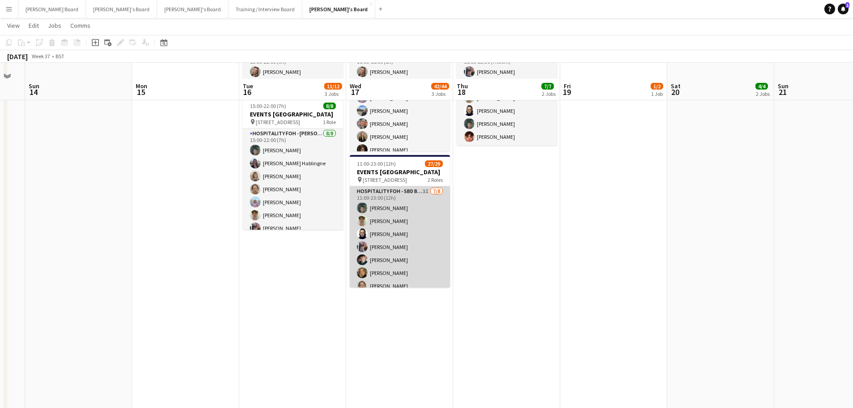
scroll to position [418, 0]
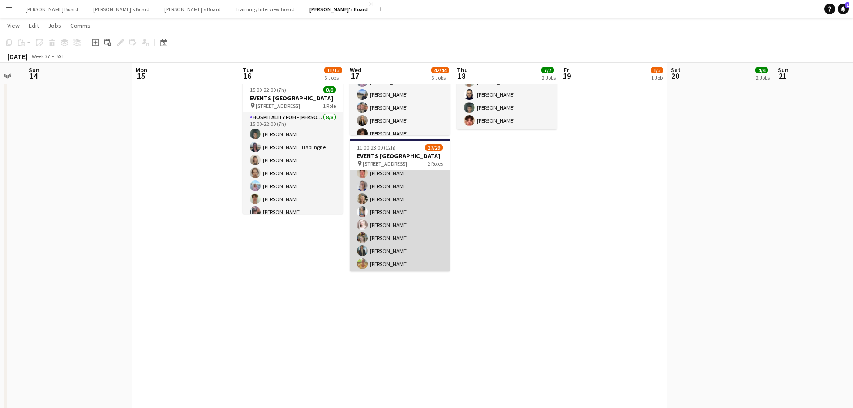
click at [403, 231] on app-card-role "Hospitality FOH - SBD BLV 4I 15A 20/21 15:00-23:00 (8h) ! [PERSON_NAME] [PERSON…" at bounding box center [400, 258] width 100 height 293
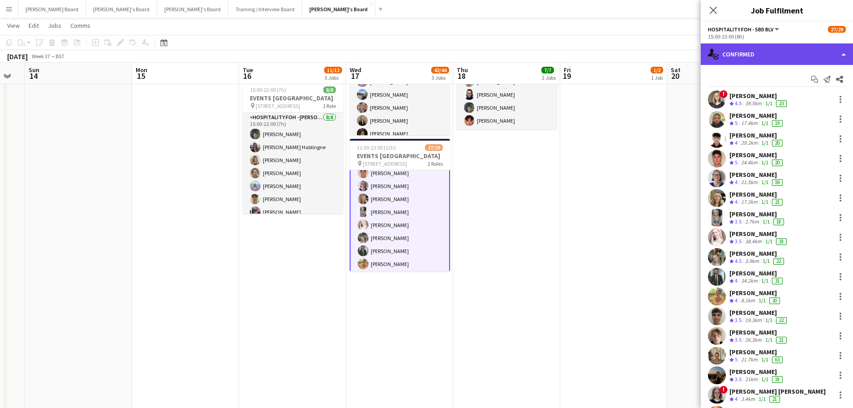
click at [773, 54] on div "single-neutral-actions-check-2 Confirmed" at bounding box center [777, 53] width 152 height 21
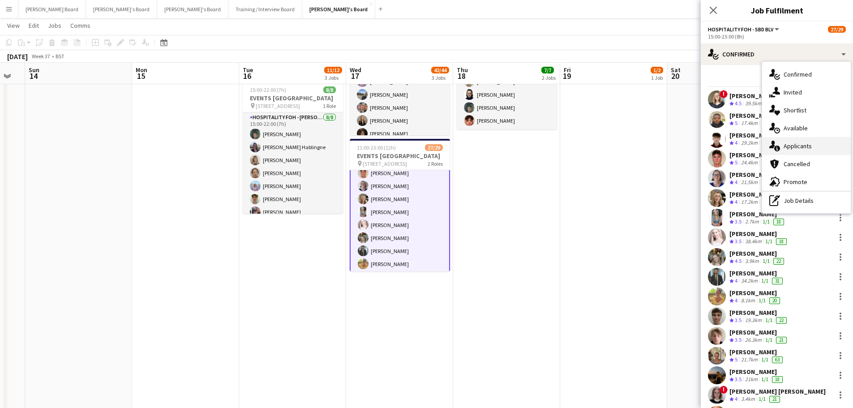
click at [804, 146] on span "Applicants" at bounding box center [798, 146] width 28 height 8
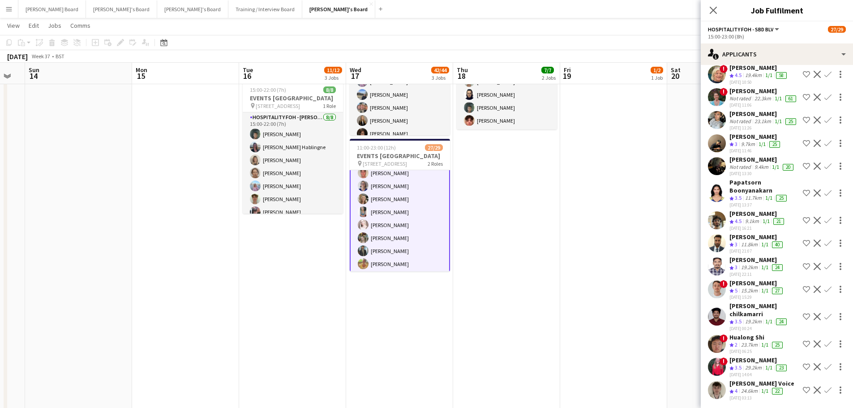
scroll to position [98, 0]
click at [532, 362] on app-date-cell "15:00-22:30 (7h30m) 6/6 EVENTS [GEOGRAPHIC_DATA] pin Woking, GU21 4YH 1 Role Ho…" at bounding box center [506, 325] width 107 height 652
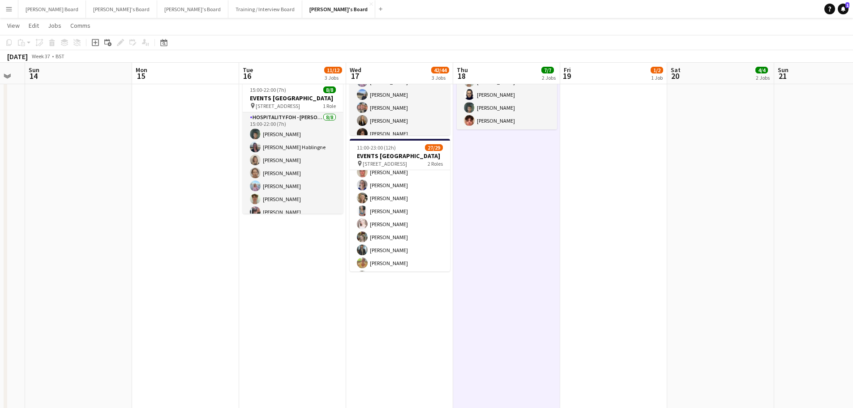
scroll to position [179, 0]
click at [302, 16] on button "[PERSON_NAME]'s Board Close" at bounding box center [338, 8] width 73 height 17
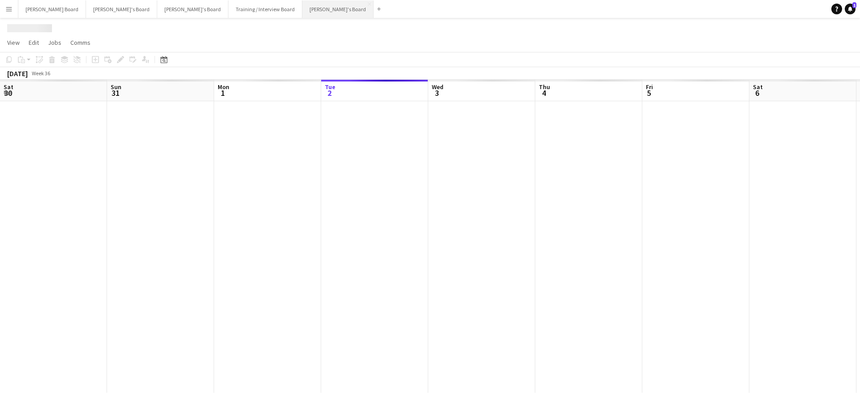
scroll to position [0, 214]
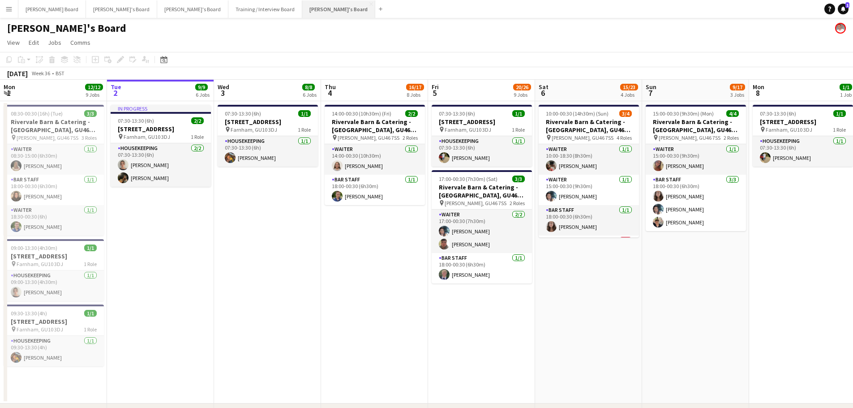
click at [302, 9] on button "[PERSON_NAME]'s Board Close" at bounding box center [338, 8] width 73 height 17
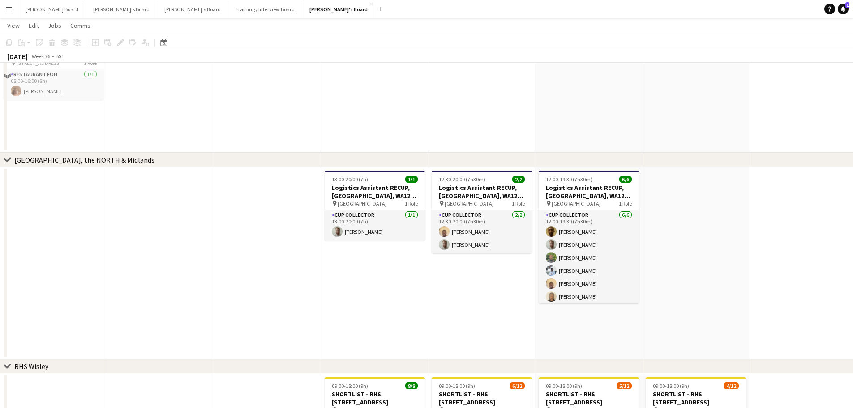
scroll to position [836, 0]
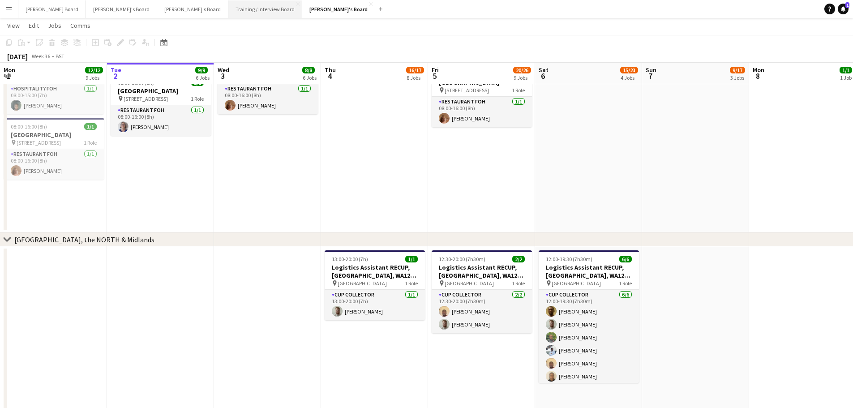
click at [228, 9] on button "Training / Interview Board Close" at bounding box center [265, 8] width 74 height 17
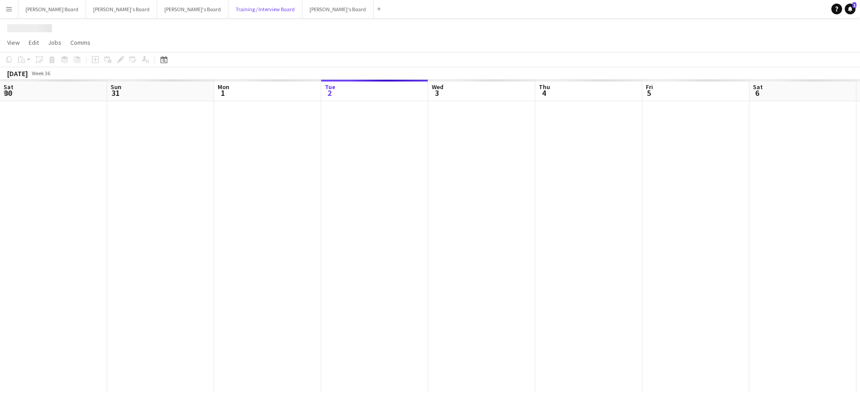
scroll to position [0, 214]
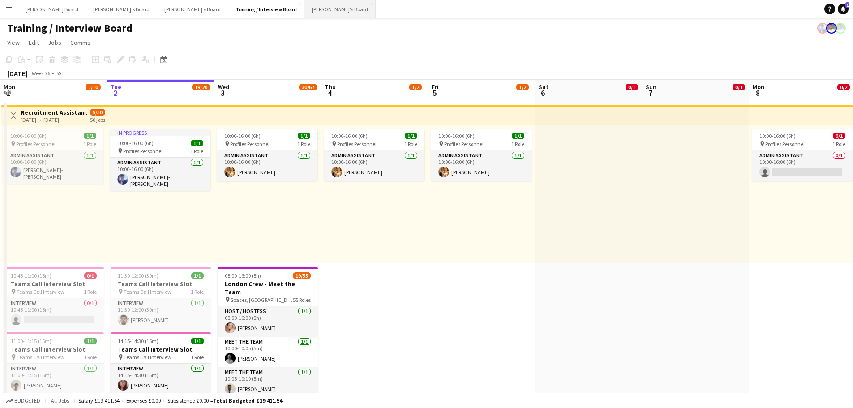
click at [305, 7] on button "Jakub's Board Close" at bounding box center [340, 8] width 71 height 17
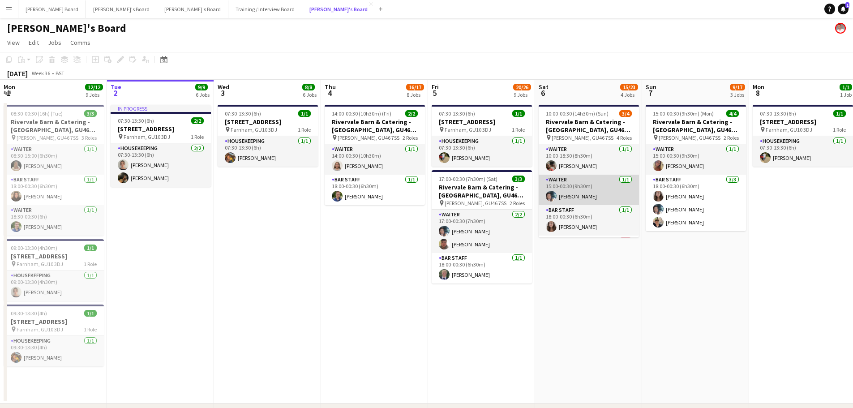
scroll to position [29, 0]
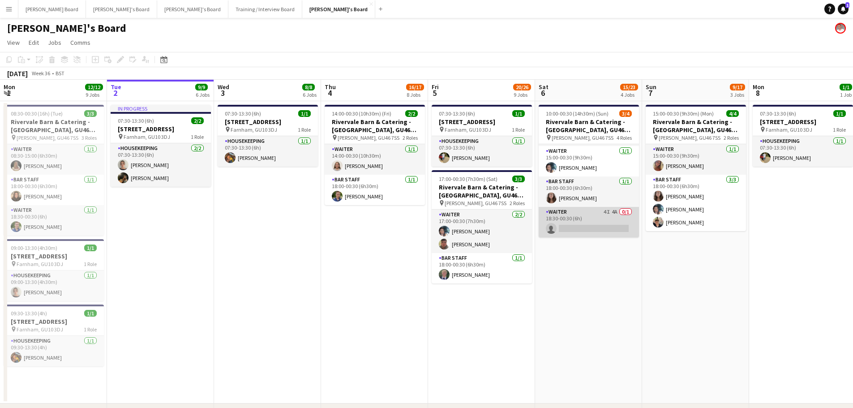
click at [596, 219] on app-card-role "Waiter 4I 4A 0/1 18:30-00:30 (6h) single-neutral-actions" at bounding box center [589, 222] width 100 height 30
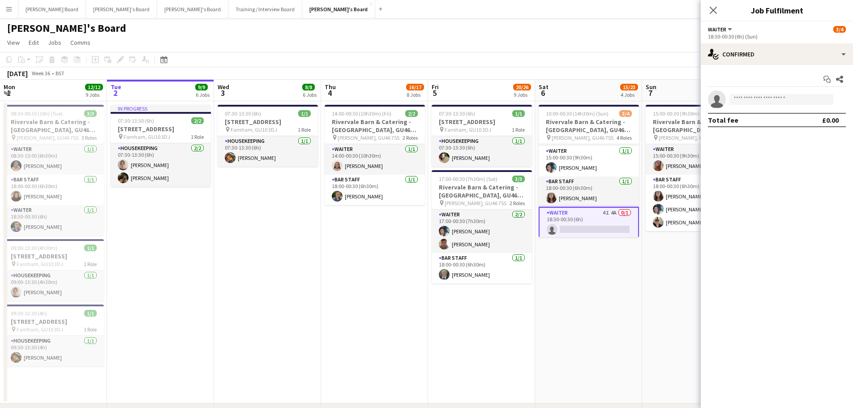
click at [778, 40] on app-options-switcher "Waiter All roles Waiter 3/4 18:30-00:30 (6h) (Sun)" at bounding box center [777, 32] width 152 height 22
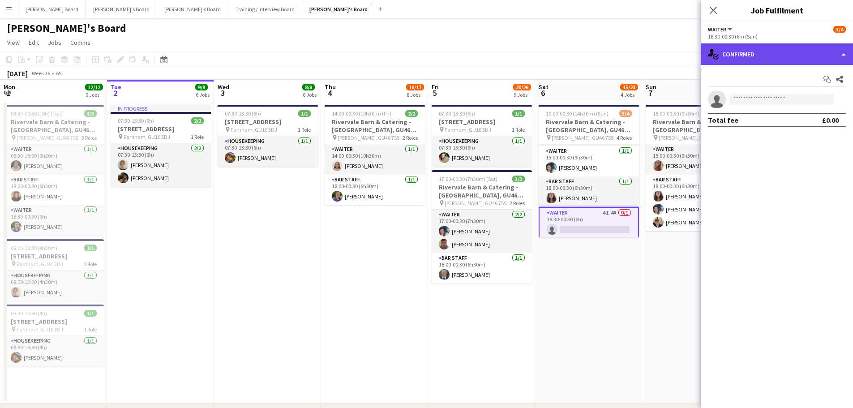
click at [773, 53] on div "single-neutral-actions-check-2 Confirmed" at bounding box center [777, 53] width 152 height 21
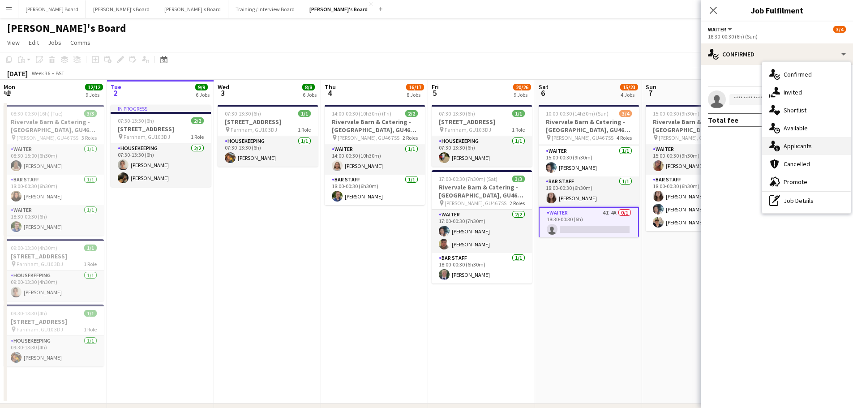
click at [790, 137] on div "single-neutral-actions-information Applicants" at bounding box center [806, 146] width 89 height 18
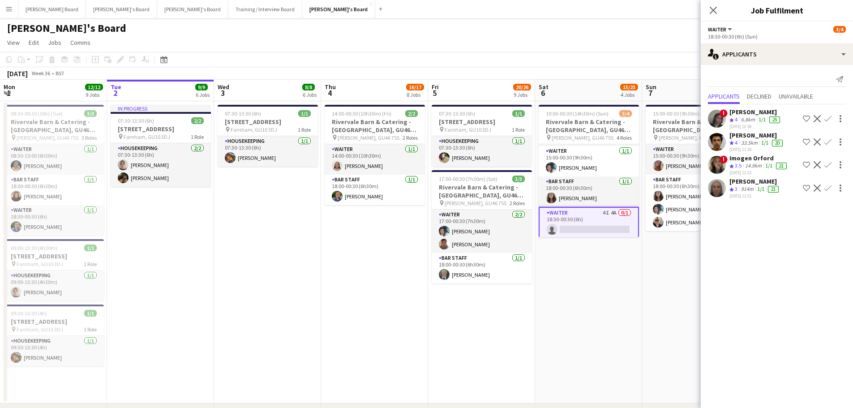
click at [673, 259] on app-date-cell "15:00-00:30 (9h30m) (Mon) 4/4 Rivervale Barn & Catering - Yateley, GU46 7SS pin…" at bounding box center [695, 252] width 107 height 302
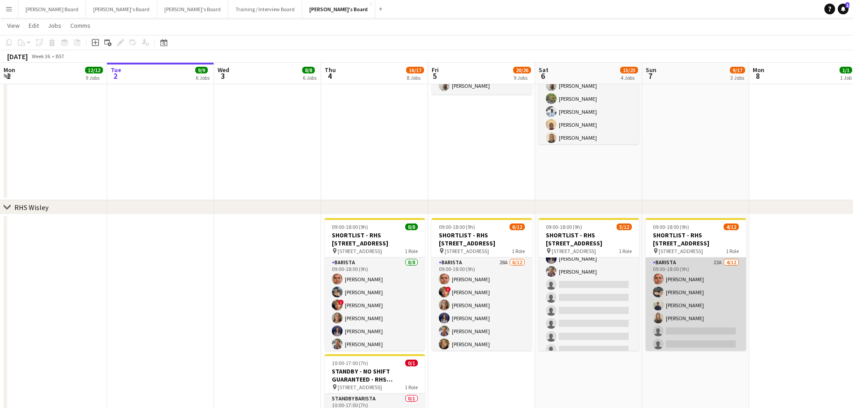
scroll to position [80, 0]
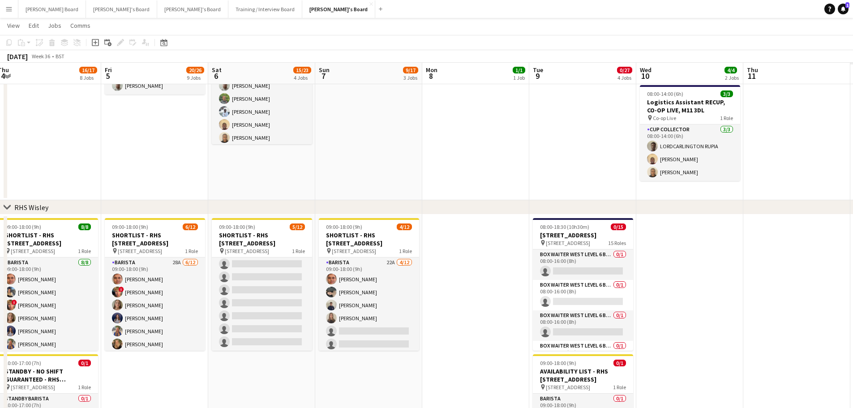
drag, startPoint x: 545, startPoint y: 243, endPoint x: 146, endPoint y: 221, distance: 399.6
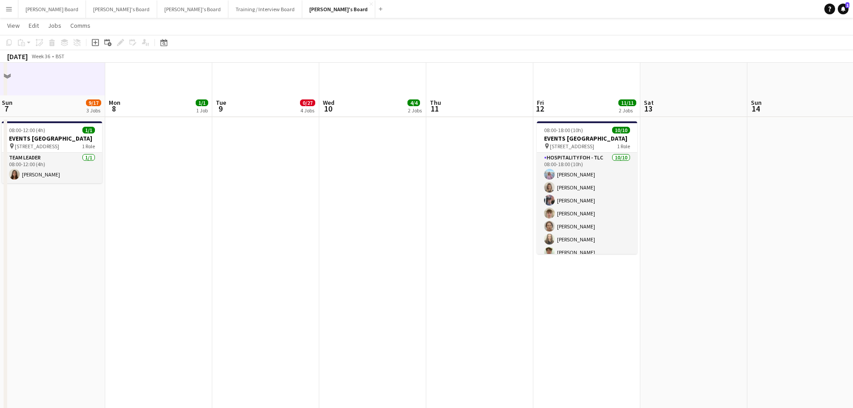
scroll to position [299, 0]
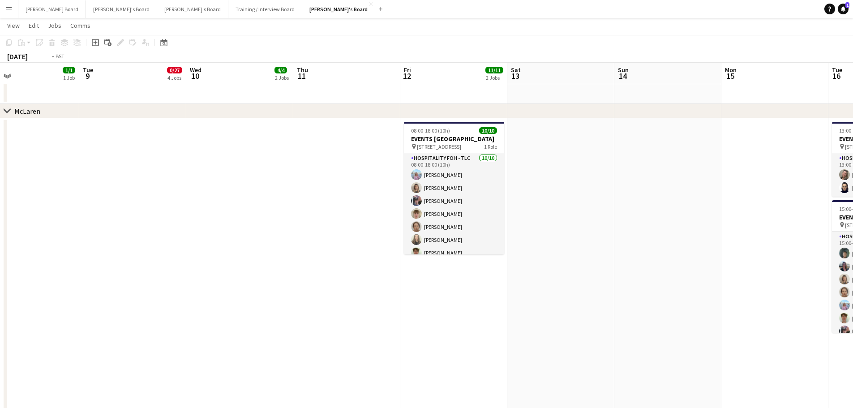
drag, startPoint x: 600, startPoint y: 286, endPoint x: 75, endPoint y: 256, distance: 525.7
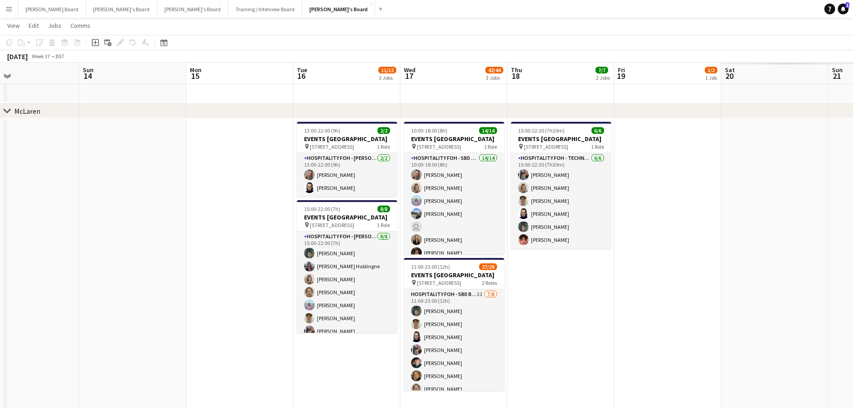
scroll to position [0, 287]
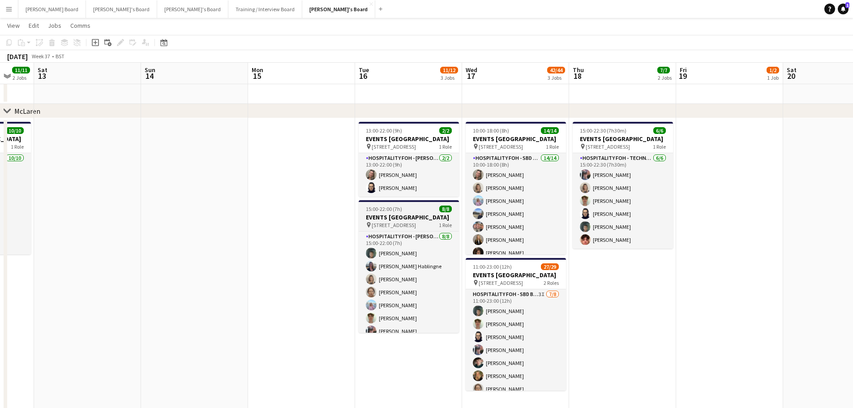
click at [387, 221] on h3 "EVENTS [GEOGRAPHIC_DATA]" at bounding box center [409, 217] width 100 height 8
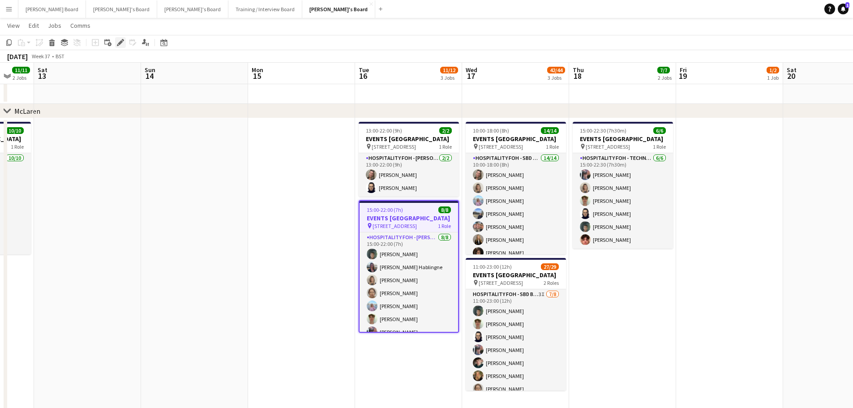
click at [122, 46] on icon "Edit" at bounding box center [120, 42] width 7 height 7
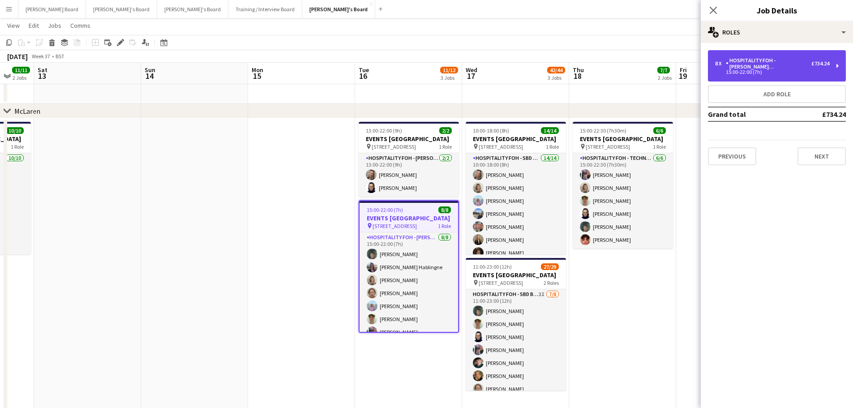
click at [769, 59] on div "Hospitality FOH - Goldman Sachs" at bounding box center [769, 63] width 86 height 13
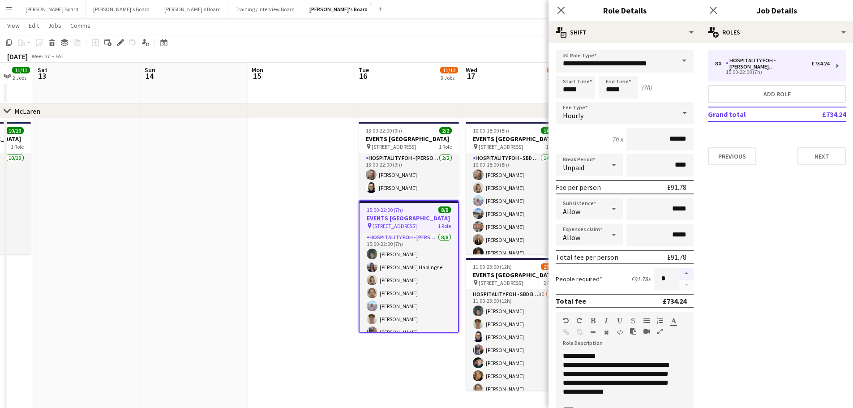
click at [679, 273] on button "button" at bounding box center [686, 274] width 14 height 12
type input "**"
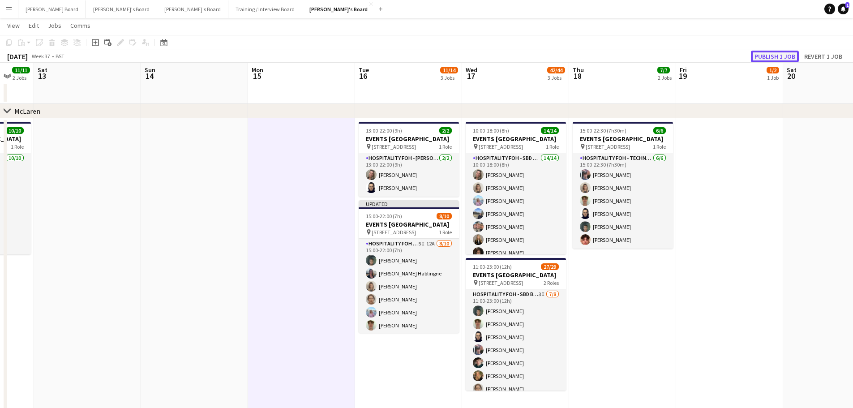
click at [770, 54] on button "Publish 1 job" at bounding box center [775, 57] width 48 height 12
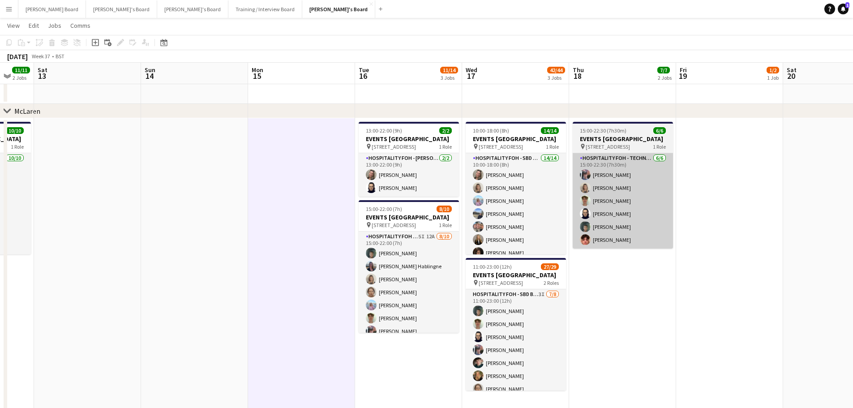
drag, startPoint x: 414, startPoint y: 294, endPoint x: 579, endPoint y: 221, distance: 180.2
click at [415, 293] on app-card-role "Hospitality FOH - Goldman Sachs 5I 12A 8/10 15:00-22:00 (7h) Harrison Clarke An…" at bounding box center [409, 305] width 100 height 147
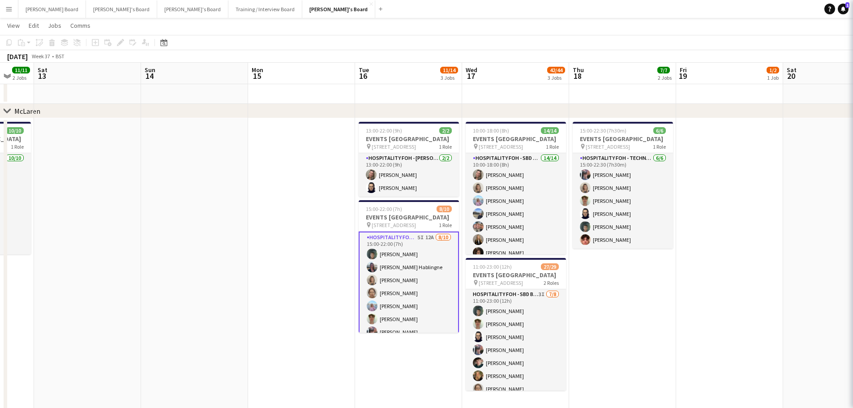
scroll to position [0, 286]
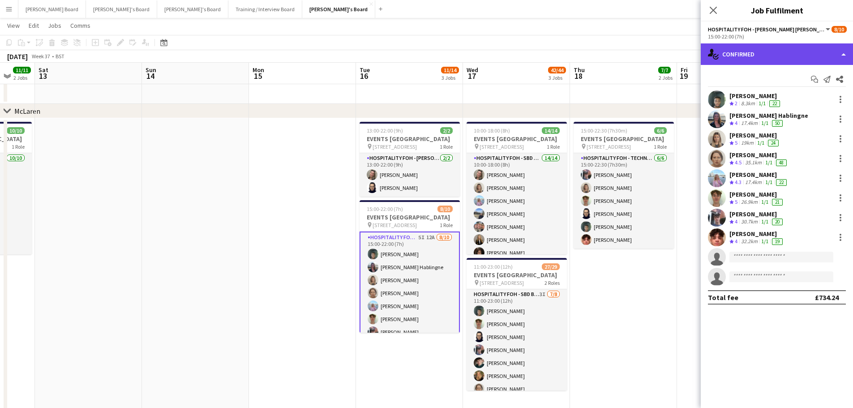
click at [738, 60] on div "single-neutral-actions-check-2 Confirmed" at bounding box center [777, 53] width 152 height 21
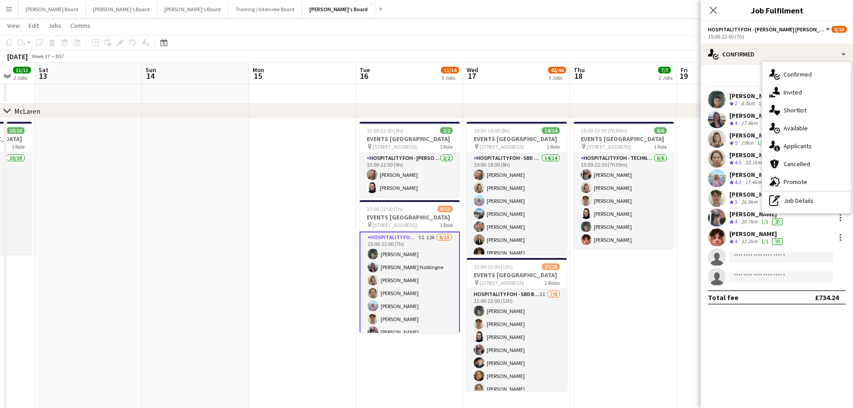
click at [831, 149] on div "single-neutral-actions-information Applicants" at bounding box center [806, 146] width 89 height 18
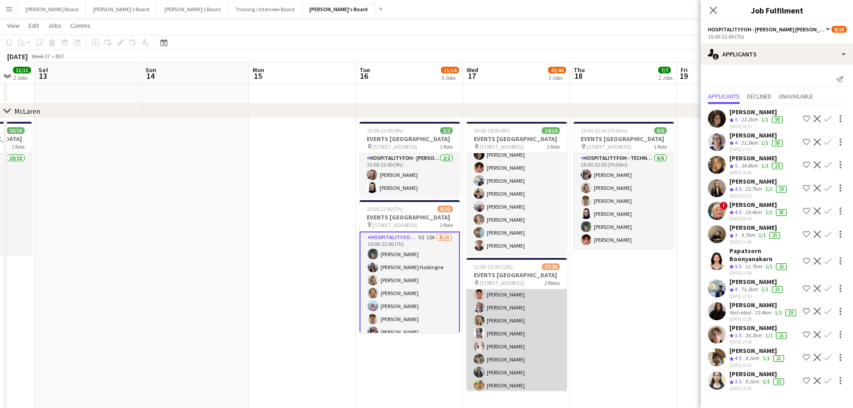
scroll to position [179, 0]
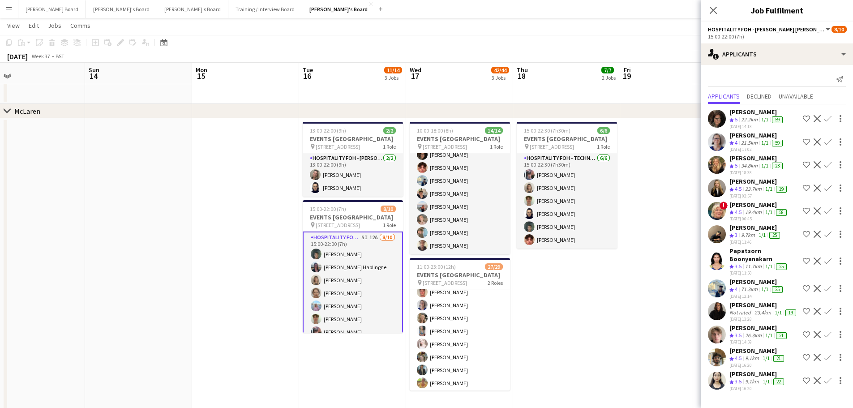
drag, startPoint x: 642, startPoint y: 306, endPoint x: 123, endPoint y: 287, distance: 519.8
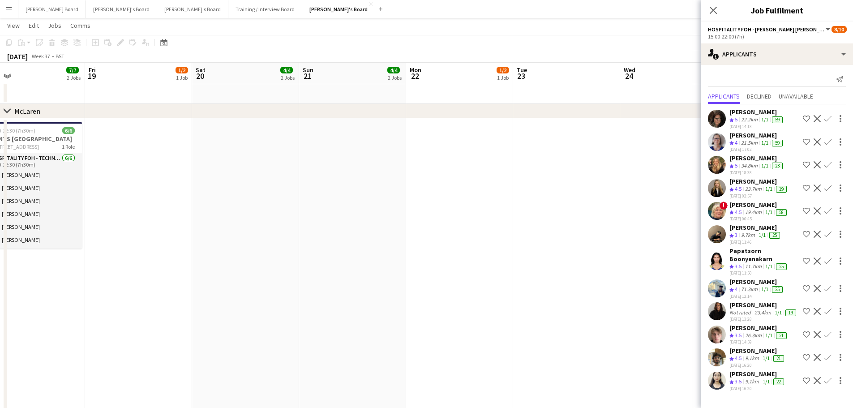
scroll to position [0, 270]
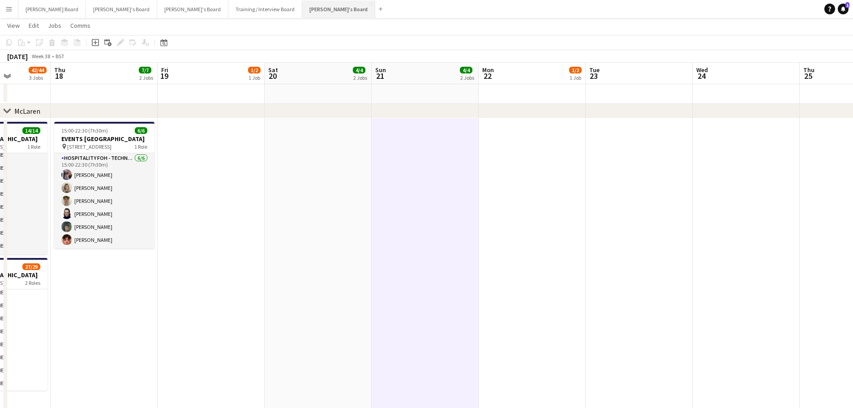
click at [302, 11] on button "Jakub's Board Close" at bounding box center [338, 8] width 73 height 17
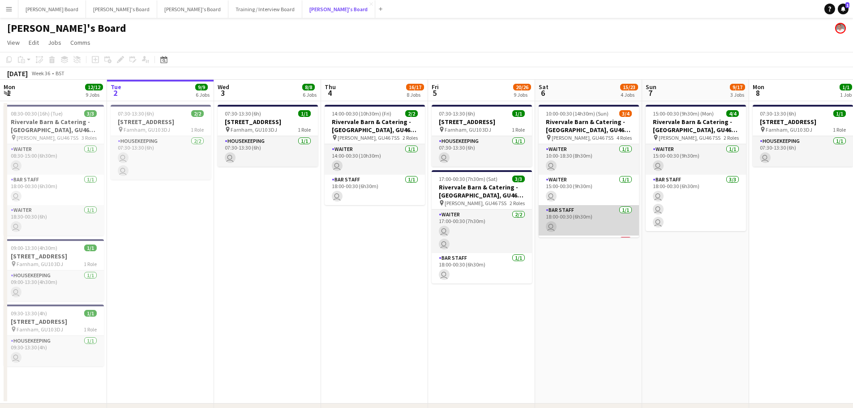
scroll to position [29, 0]
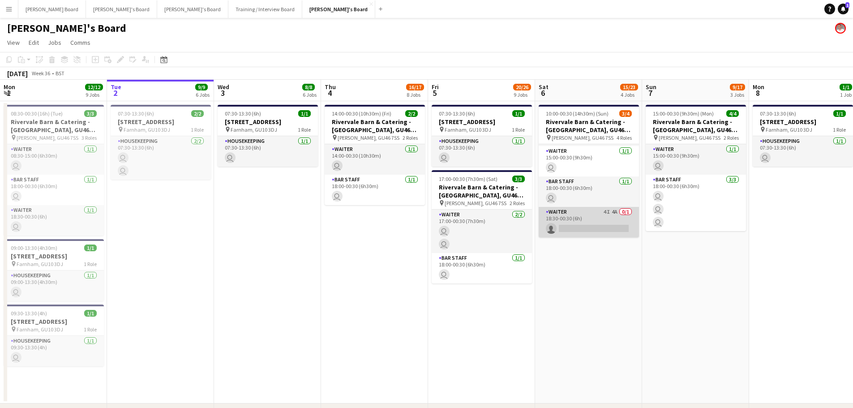
click at [609, 223] on app-card-role "Waiter 4I 4A 0/1 18:30-00:30 (6h) single-neutral-actions" at bounding box center [589, 222] width 100 height 30
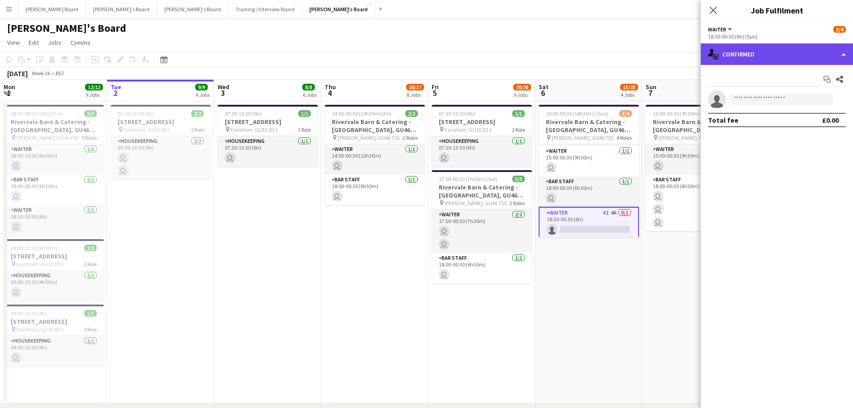
click at [788, 54] on div "single-neutral-actions-check-2 Confirmed" at bounding box center [777, 53] width 152 height 21
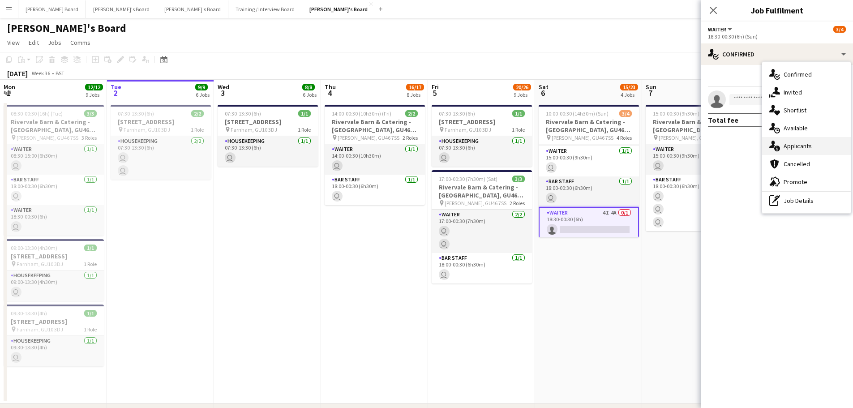
click at [799, 151] on div "single-neutral-actions-information Applicants" at bounding box center [806, 146] width 89 height 18
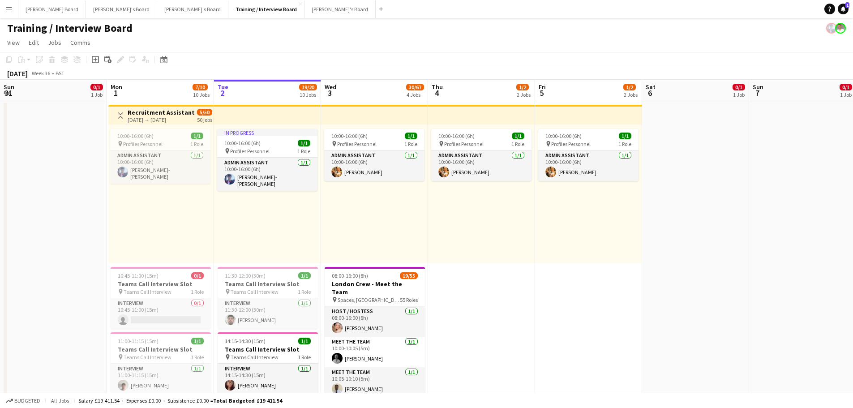
scroll to position [0, 200]
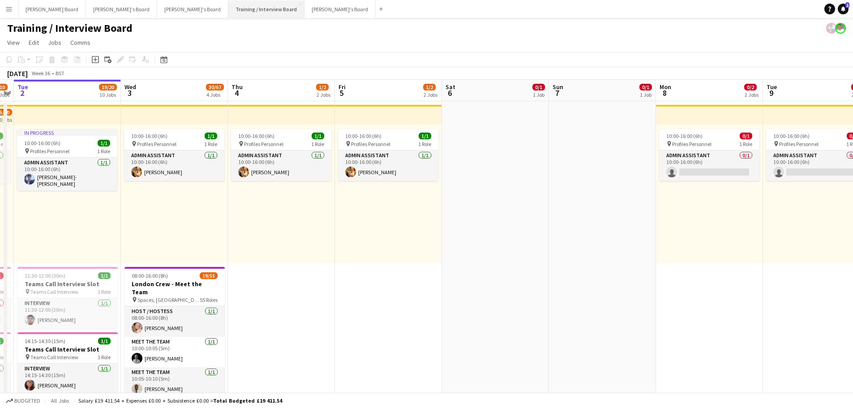
click at [228, 9] on button "Training / Interview Board Close" at bounding box center [266, 8] width 76 height 17
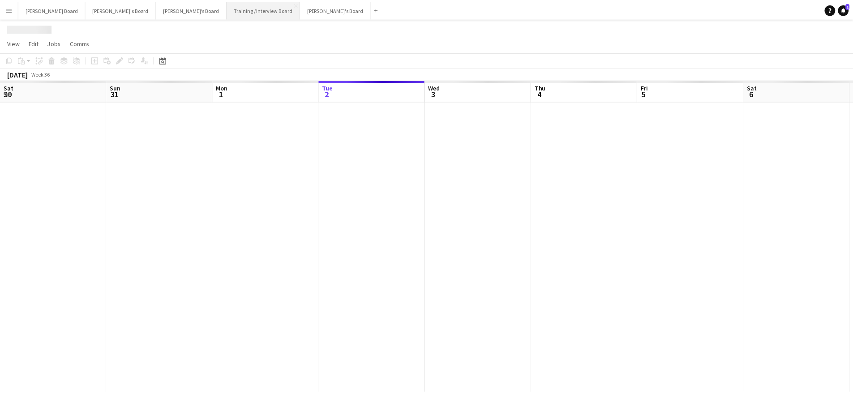
scroll to position [0, 214]
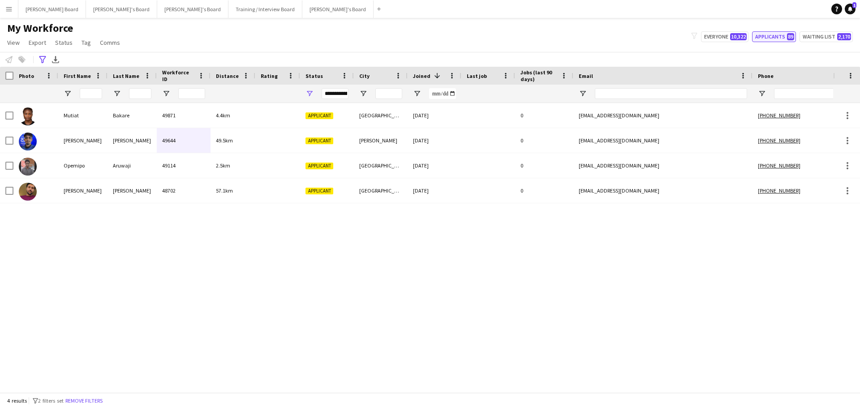
click at [760, 36] on button "Applicants 89" at bounding box center [774, 36] width 44 height 11
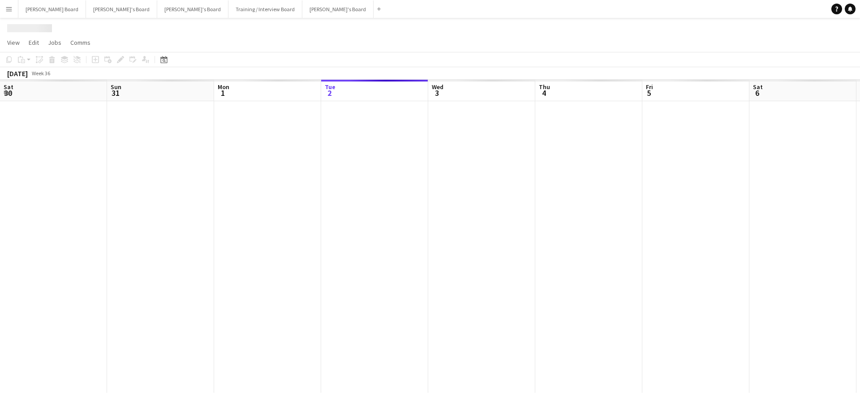
scroll to position [0, 214]
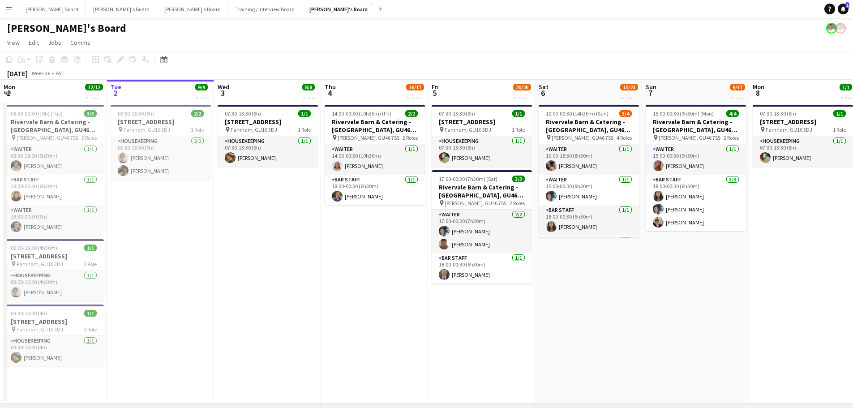
click at [8, 10] on app-icon "Menu" at bounding box center [8, 8] width 7 height 7
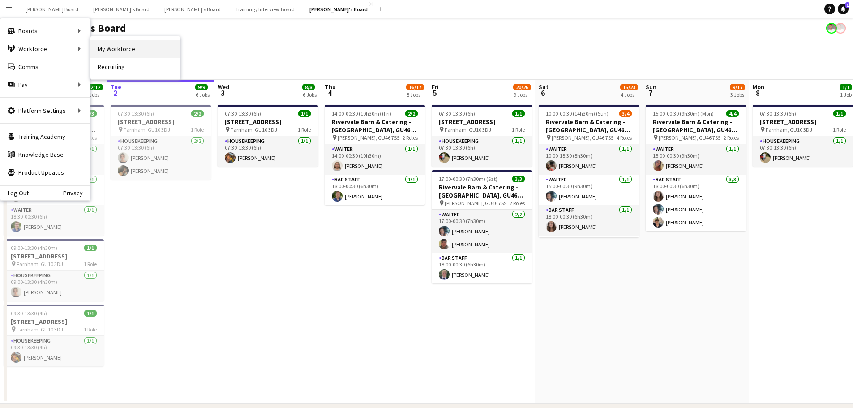
click at [124, 48] on link "My Workforce" at bounding box center [135, 49] width 90 height 18
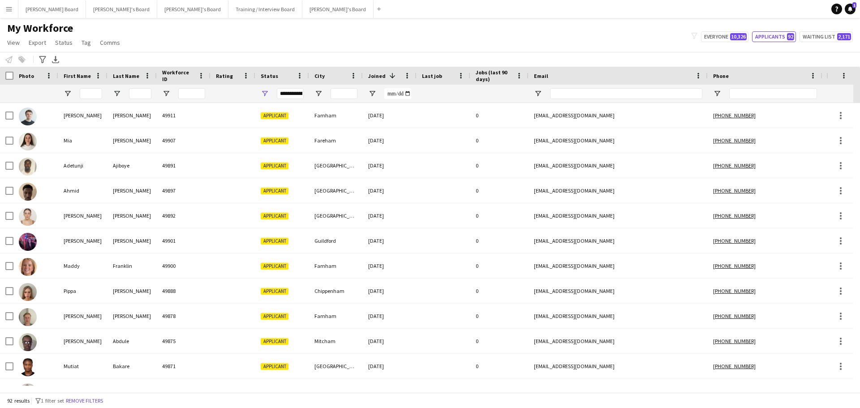
click at [91, 100] on div at bounding box center [91, 94] width 22 height 18
click at [95, 96] on input "First Name Filter Input" at bounding box center [91, 93] width 22 height 11
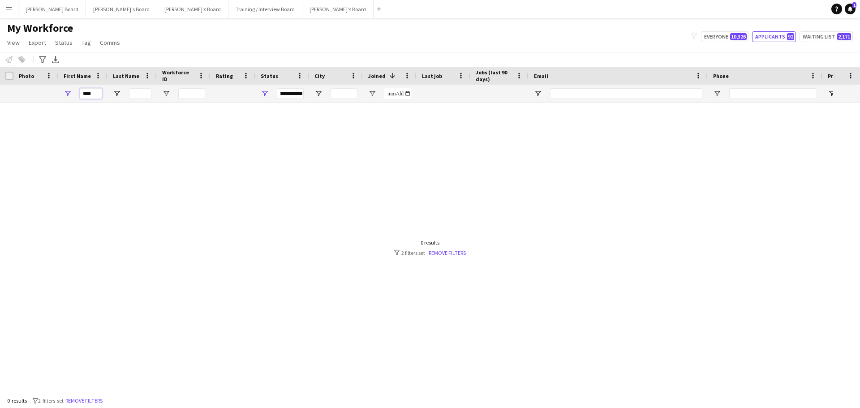
type input "****"
click at [266, 90] on span "Open Filter Menu" at bounding box center [265, 94] width 8 height 8
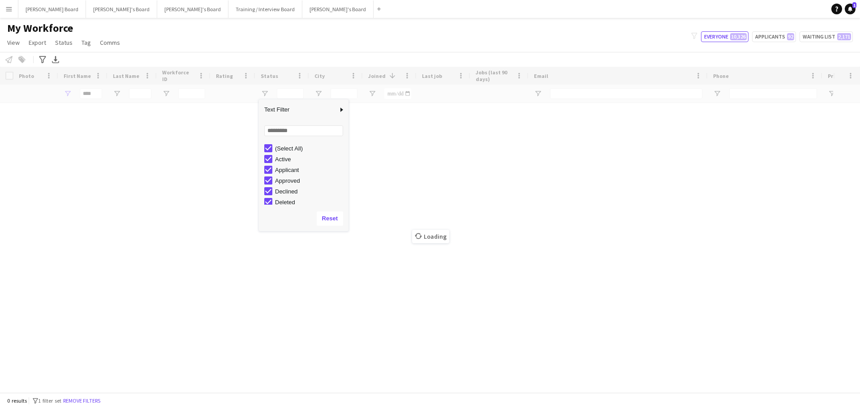
click at [146, 96] on div "Loading" at bounding box center [430, 230] width 860 height 326
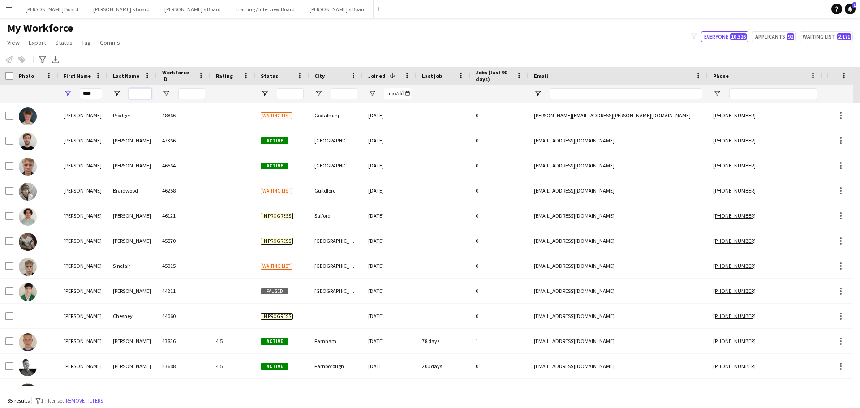
click at [133, 93] on input "Last Name Filter Input" at bounding box center [140, 93] width 22 height 11
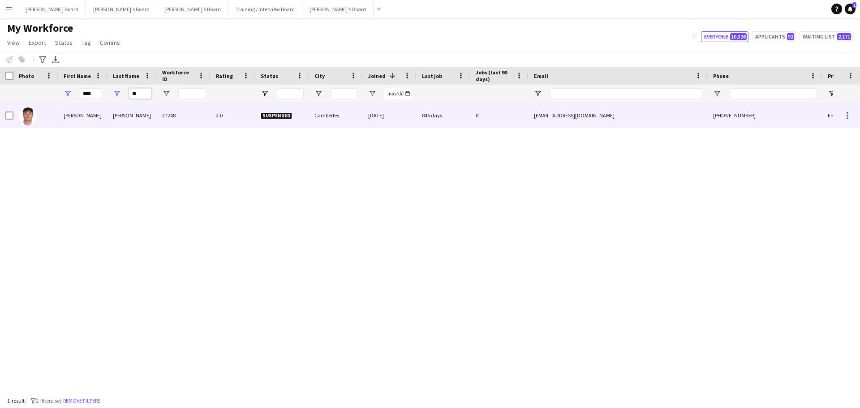
type input "**"
click at [112, 112] on div "[PERSON_NAME]" at bounding box center [131, 115] width 49 height 25
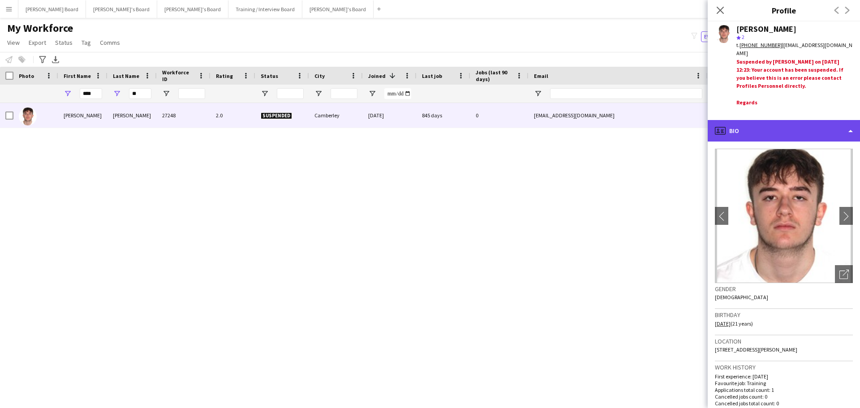
click at [756, 135] on div "profile Bio" at bounding box center [784, 130] width 152 height 21
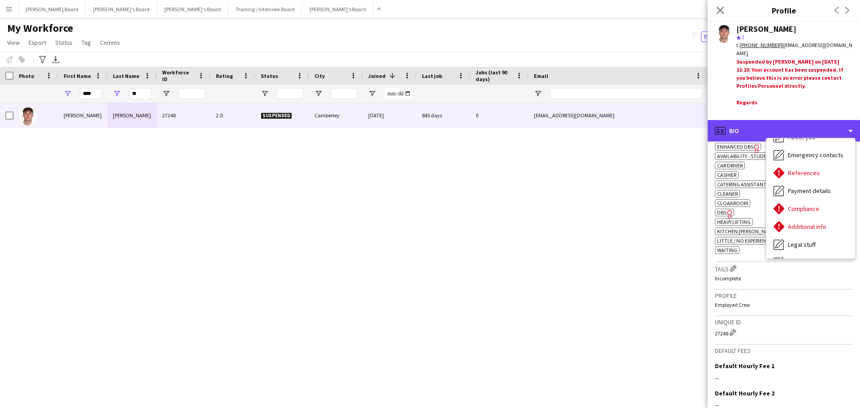
scroll to position [120, 0]
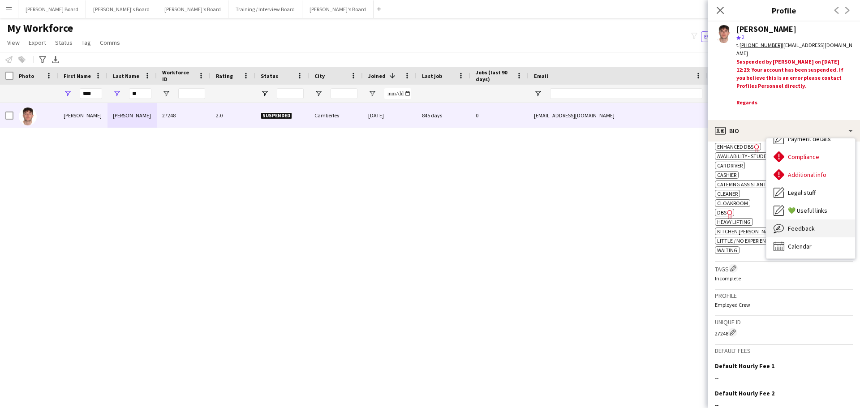
click at [811, 224] on span "Feedback" at bounding box center [801, 228] width 27 height 8
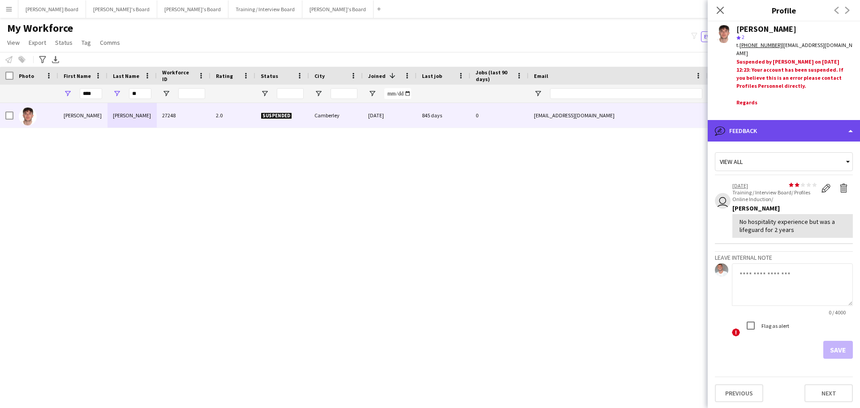
click at [738, 126] on div "bubble-pencil Feedback" at bounding box center [784, 130] width 152 height 21
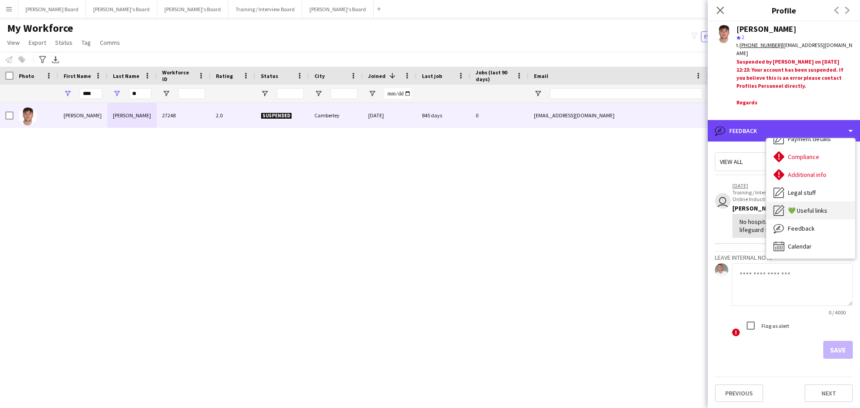
scroll to position [120, 0]
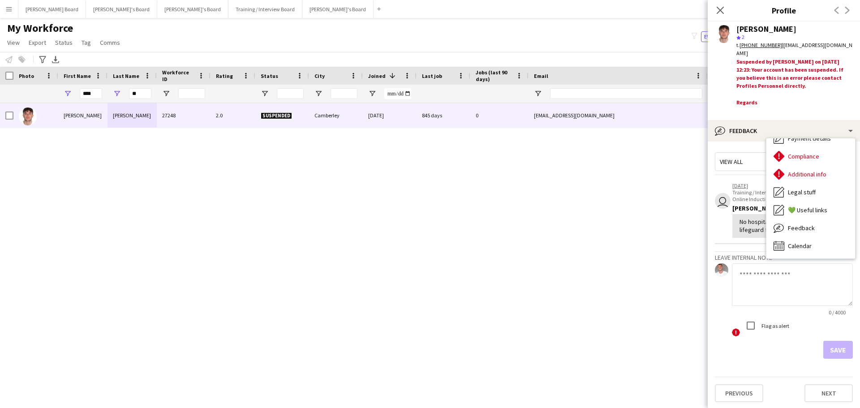
click at [810, 231] on div "Feedback Feedback" at bounding box center [810, 228] width 89 height 18
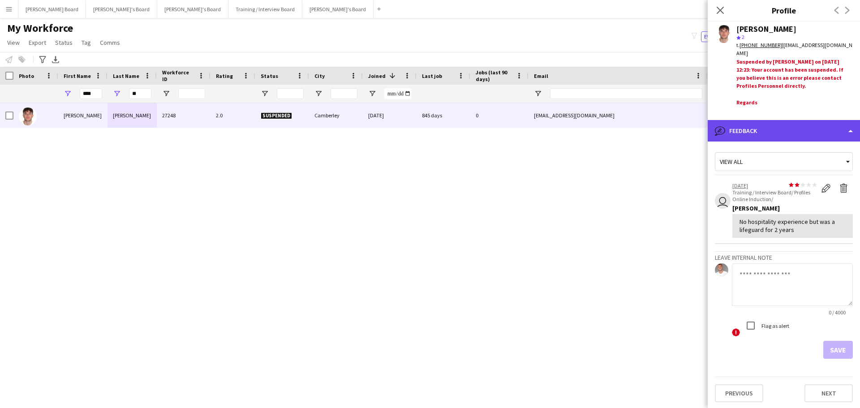
click at [776, 132] on div "bubble-pencil Feedback" at bounding box center [784, 130] width 152 height 21
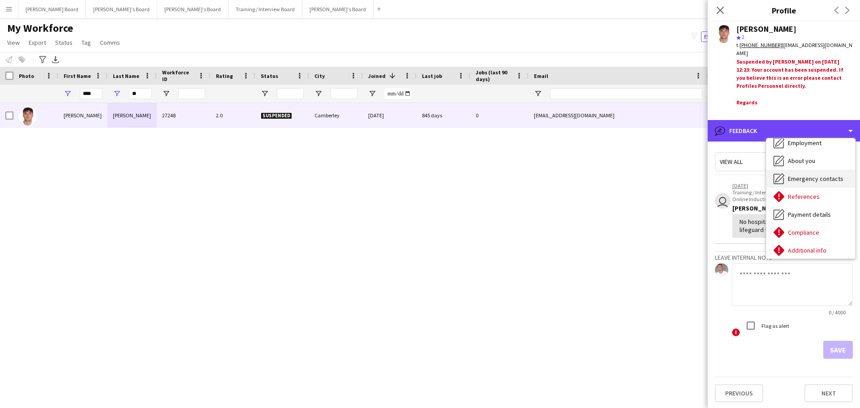
scroll to position [60, 0]
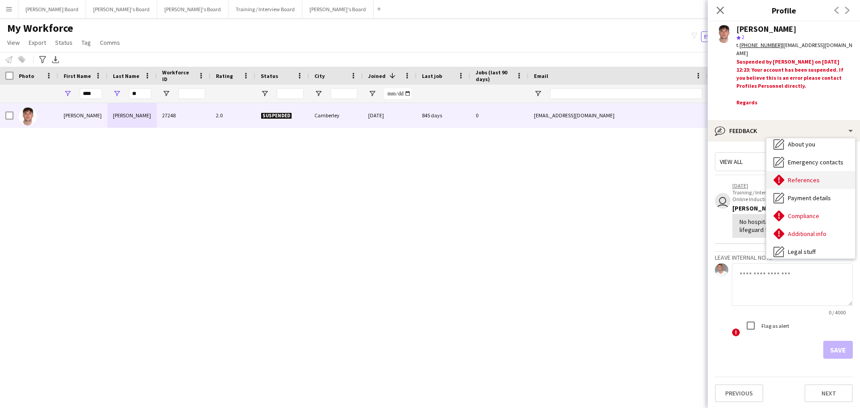
click at [817, 181] on div "References References" at bounding box center [810, 180] width 89 height 18
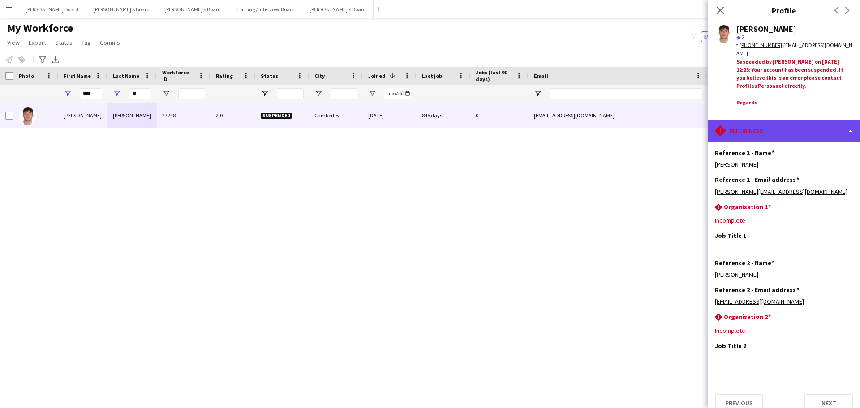
click at [775, 131] on div "rhombus-alert References" at bounding box center [784, 130] width 152 height 21
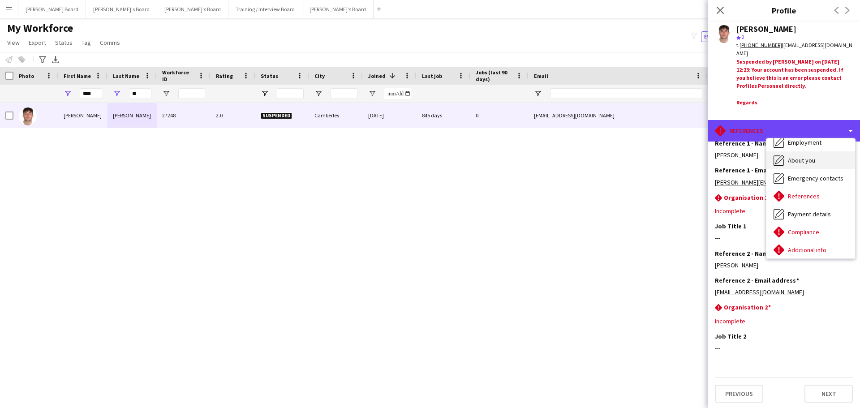
scroll to position [60, 0]
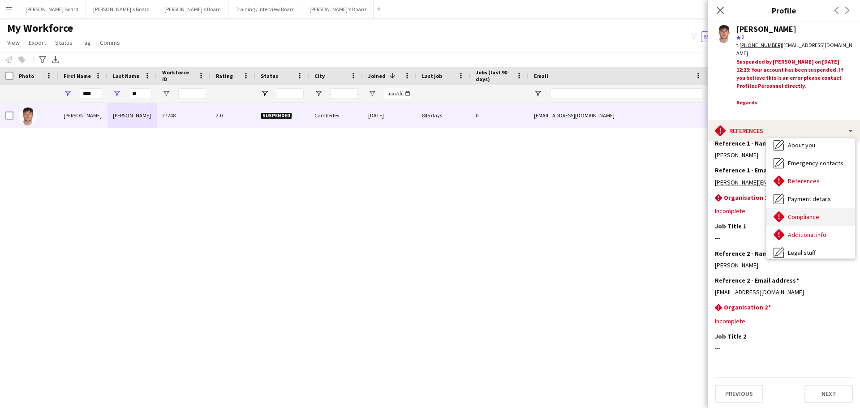
click at [805, 218] on span "Compliance" at bounding box center [803, 217] width 31 height 8
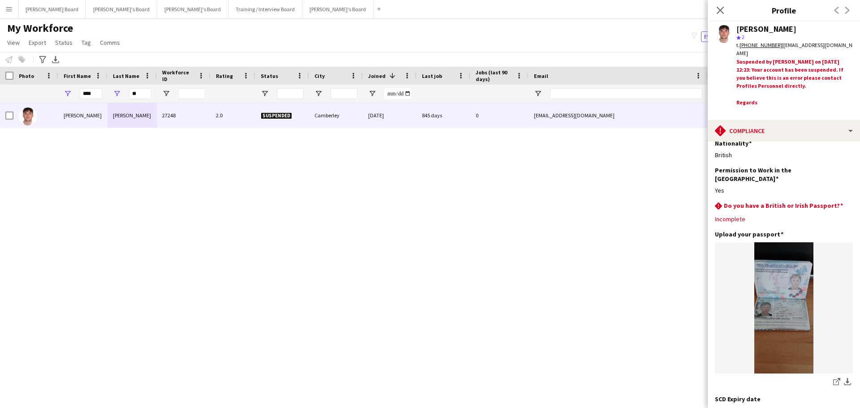
scroll to position [0, 0]
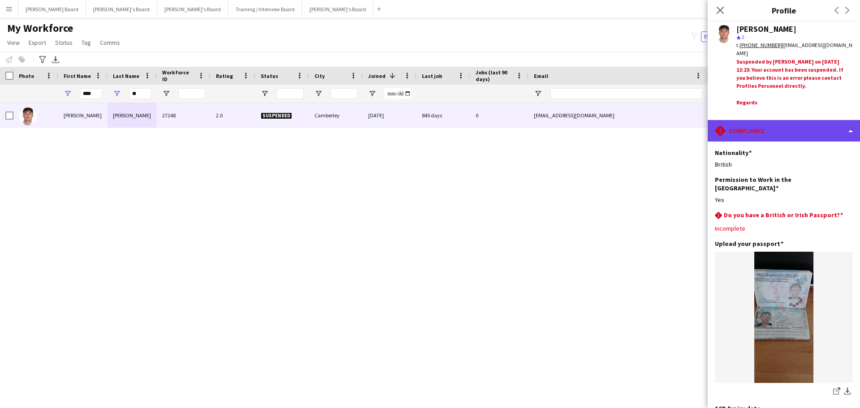
click at [768, 129] on div "rhombus-alert Compliance" at bounding box center [784, 130] width 152 height 21
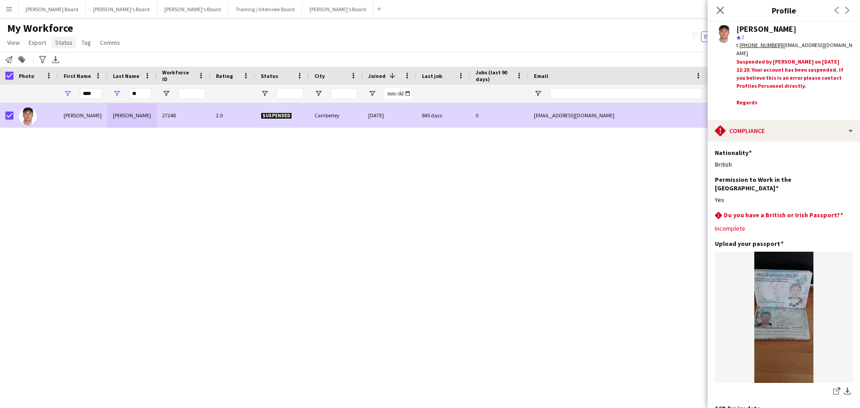
click at [60, 45] on span "Status" at bounding box center [63, 43] width 17 height 8
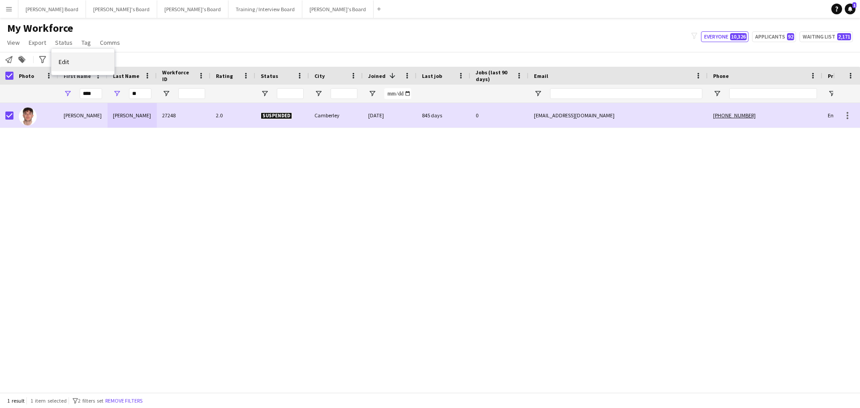
click at [77, 69] on link "Edit" at bounding box center [82, 61] width 63 height 19
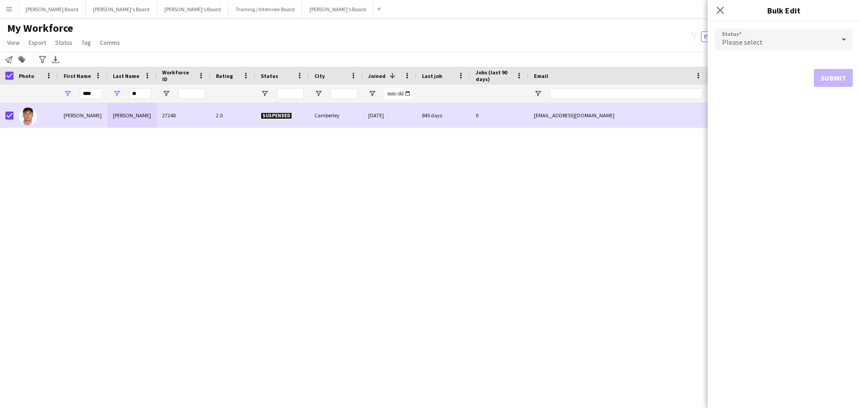
click at [730, 48] on div "Please select" at bounding box center [775, 39] width 120 height 21
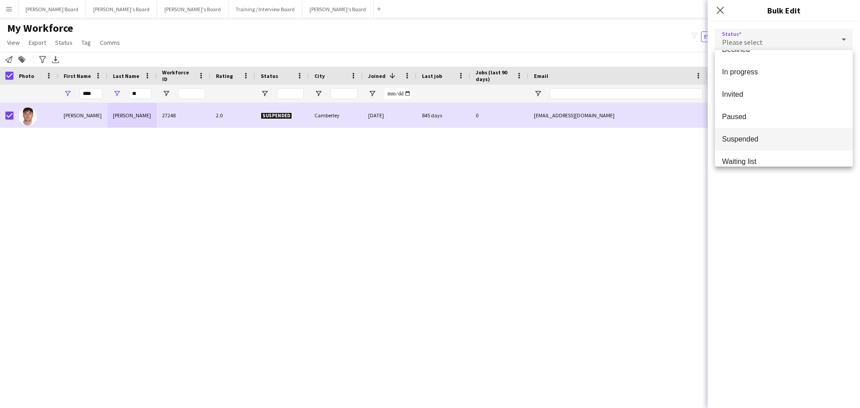
scroll to position [92, 0]
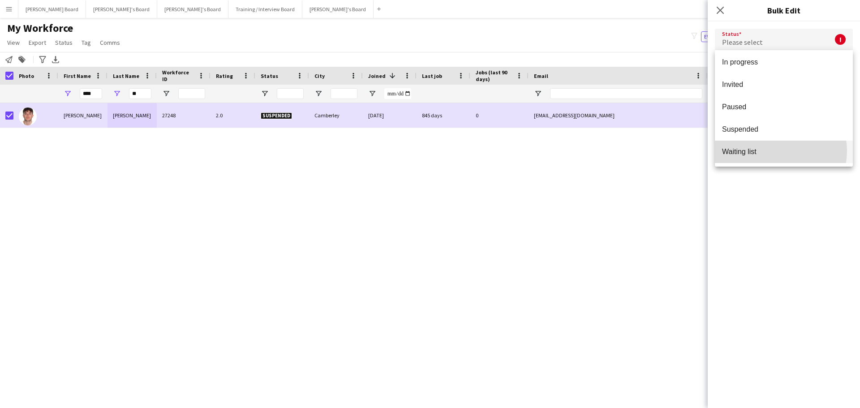
click at [772, 151] on span "Waiting list" at bounding box center [784, 151] width 124 height 9
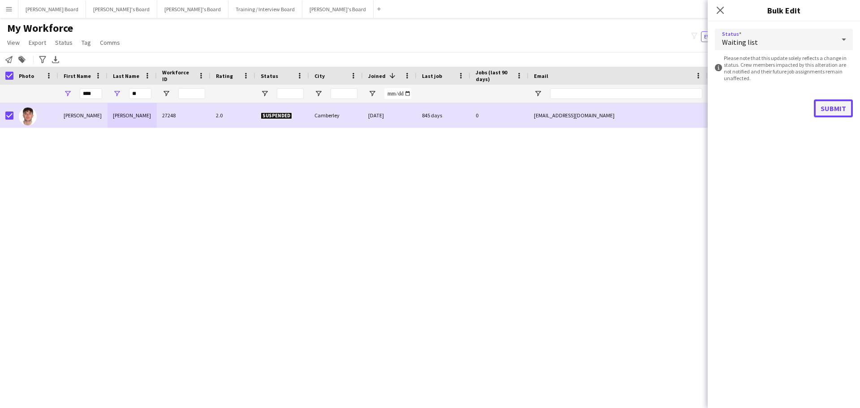
click at [836, 105] on button "Submit" at bounding box center [833, 108] width 39 height 18
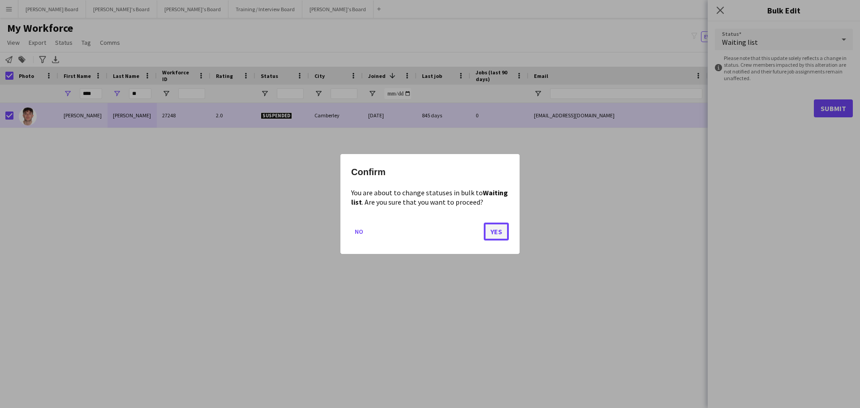
click at [504, 235] on button "Yes" at bounding box center [496, 232] width 25 height 18
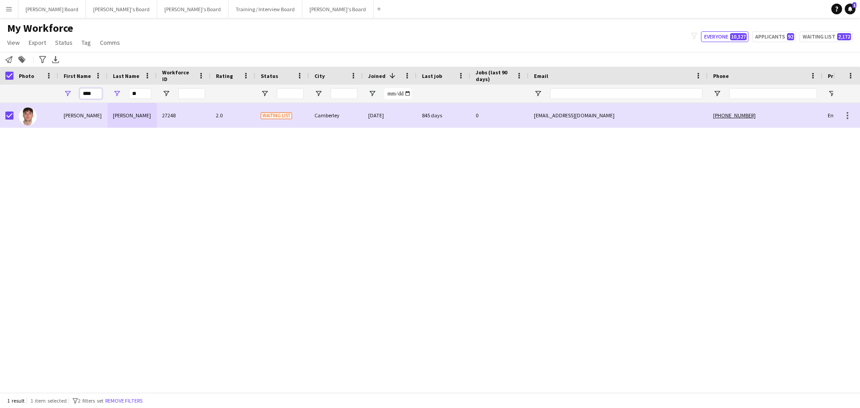
click at [100, 98] on input "****" at bounding box center [91, 93] width 22 height 11
click at [136, 95] on input "**" at bounding box center [140, 93] width 22 height 11
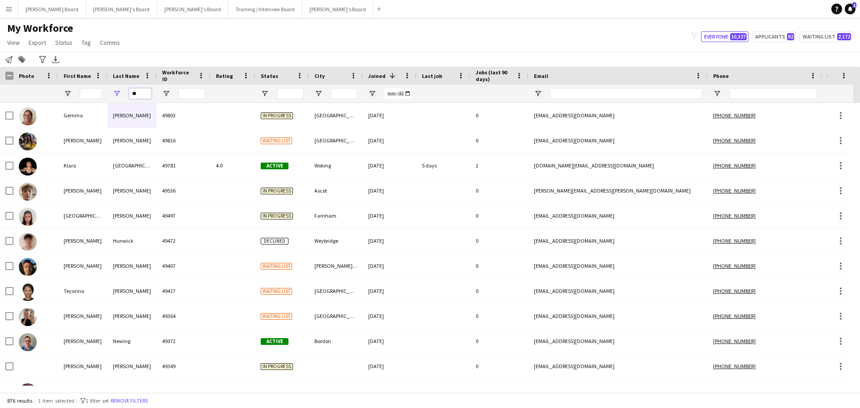
click at [139, 95] on input "**" at bounding box center [140, 93] width 22 height 11
click at [84, 95] on input "First Name Filter Input" at bounding box center [91, 93] width 22 height 11
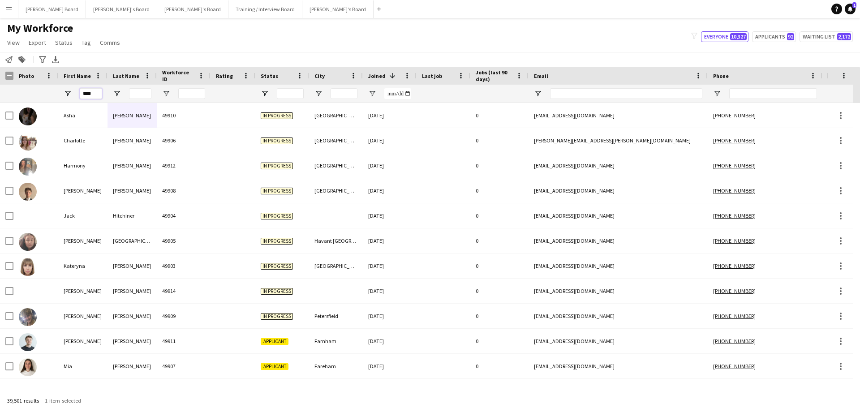
type input "****"
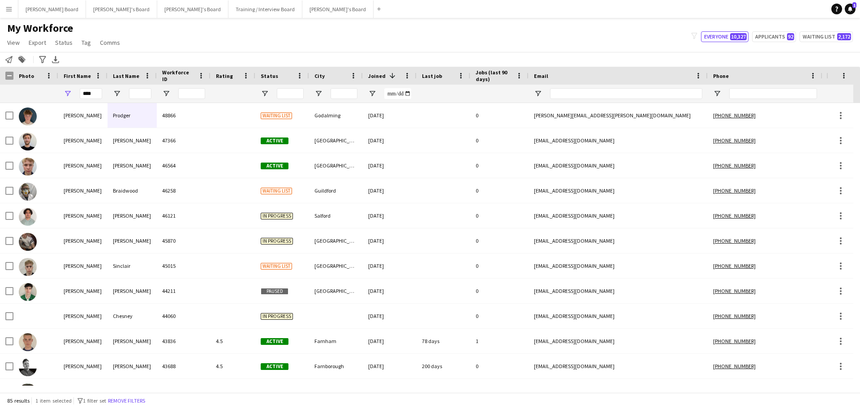
click at [142, 100] on div at bounding box center [140, 94] width 22 height 18
click at [141, 96] on input "Last Name Filter Input" at bounding box center [140, 93] width 22 height 11
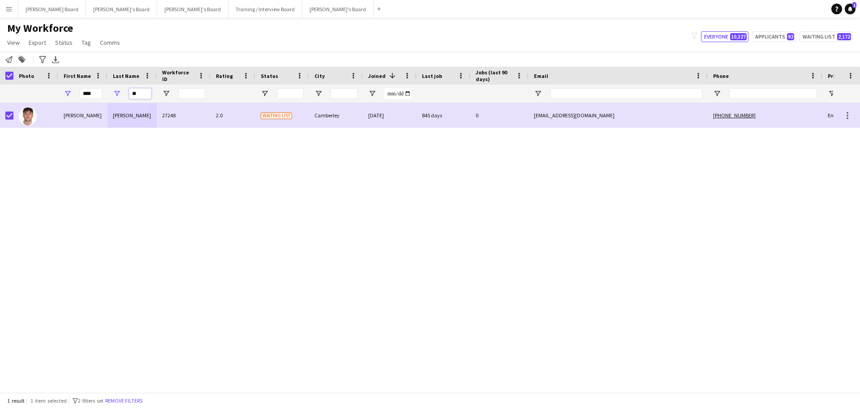
type input "**"
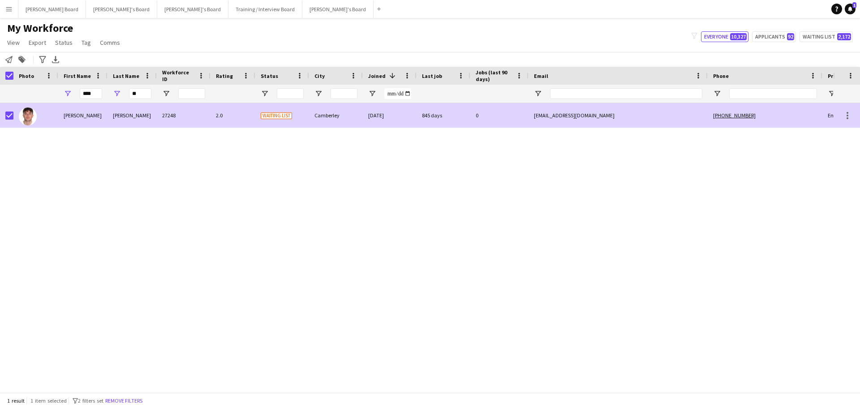
drag, startPoint x: 605, startPoint y: 113, endPoint x: 552, endPoint y: 120, distance: 53.7
click at [568, 122] on div "jakehwilliams04@gmail.com" at bounding box center [617, 115] width 179 height 25
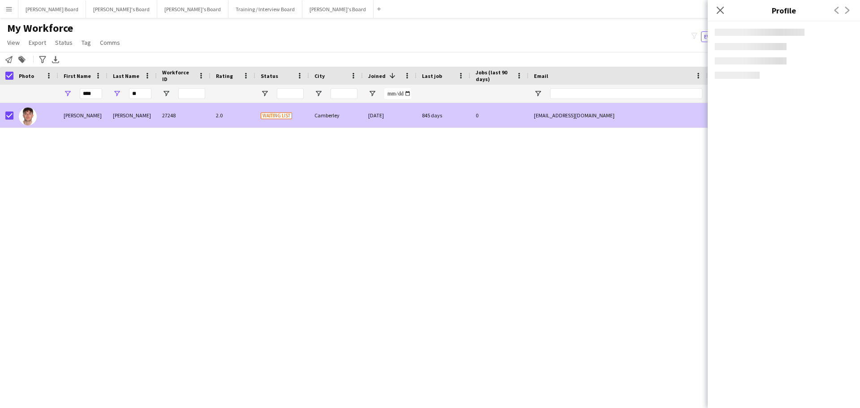
click at [549, 120] on div "jakehwilliams04@gmail.com" at bounding box center [617, 115] width 179 height 25
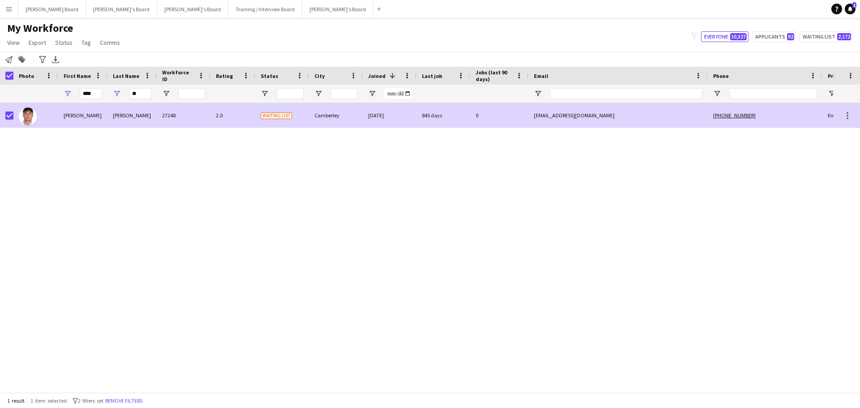
click at [599, 121] on div "jakehwilliams04@gmail.com" at bounding box center [617, 115] width 179 height 25
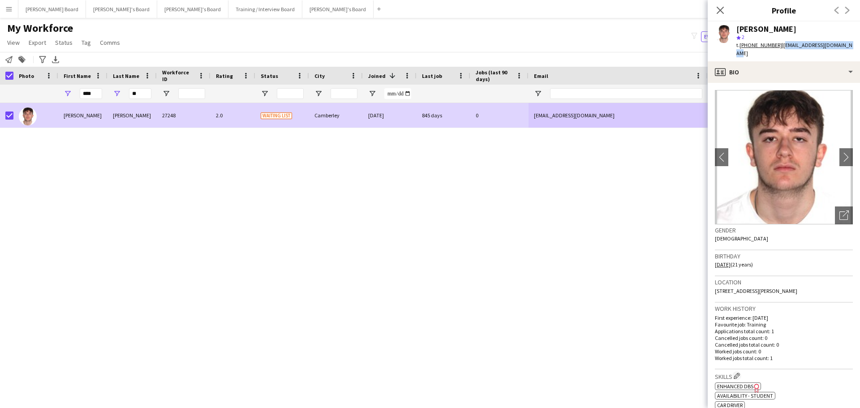
drag, startPoint x: 848, startPoint y: 49, endPoint x: 779, endPoint y: 50, distance: 68.5
click at [779, 50] on div "Jake Williams star 2 t. +447377324339 | jakehwilliams04@gmail.com" at bounding box center [784, 41] width 152 height 40
copy span "jakehwilliams04@gmail.com"
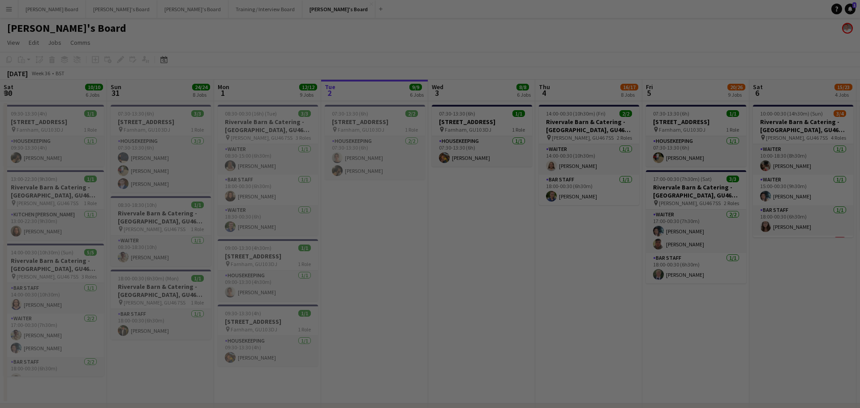
scroll to position [0, 214]
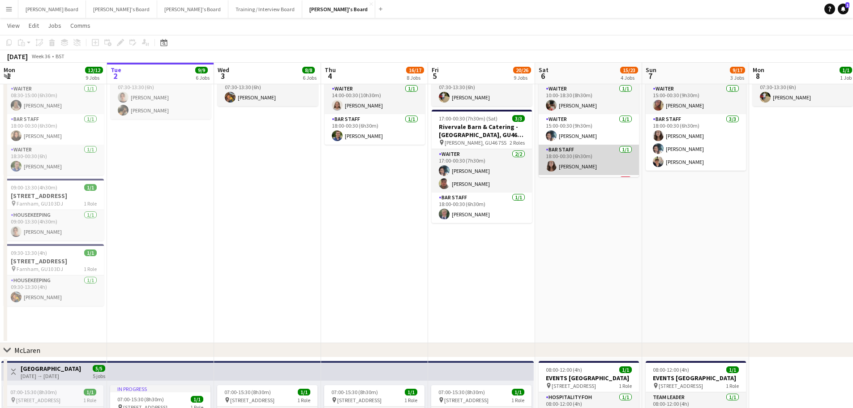
scroll to position [29, 0]
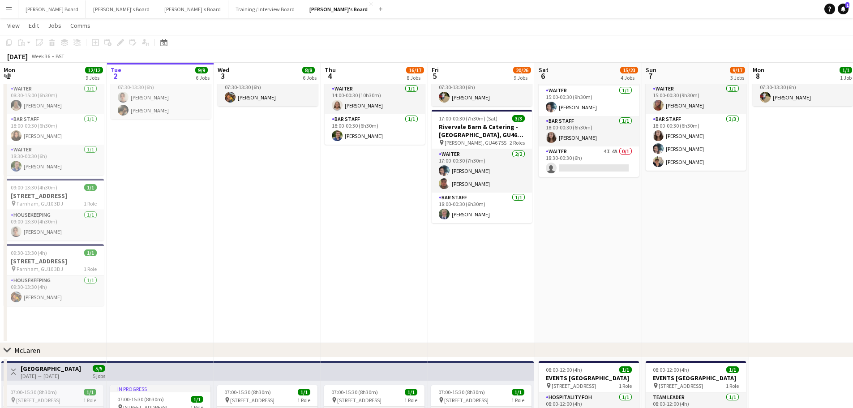
drag, startPoint x: 586, startPoint y: 160, endPoint x: 534, endPoint y: 191, distance: 60.1
click at [586, 160] on app-card-role "Waiter 4I 4A 0/1 18:30-00:30 (6h) single-neutral-actions" at bounding box center [589, 161] width 100 height 30
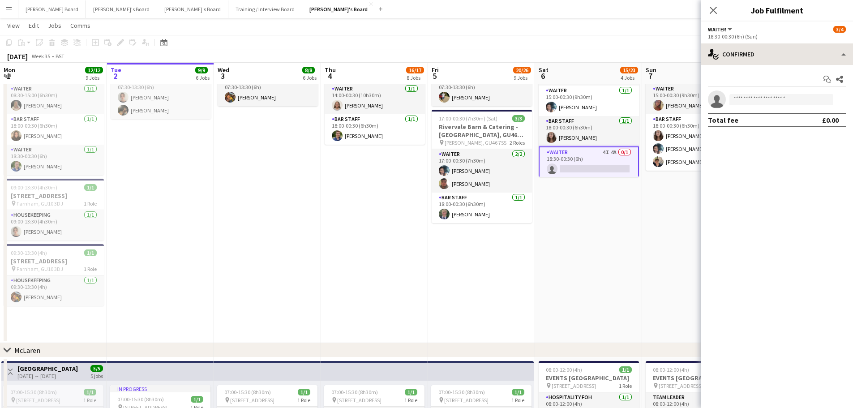
scroll to position [0, 214]
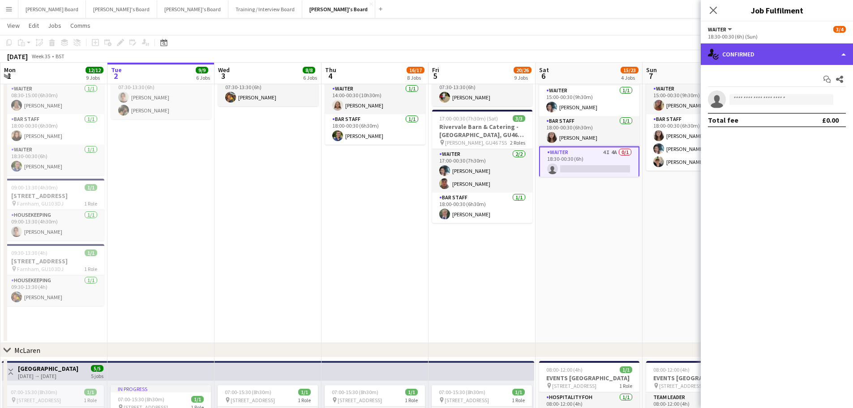
click at [748, 47] on div "single-neutral-actions-check-2 Confirmed" at bounding box center [777, 53] width 152 height 21
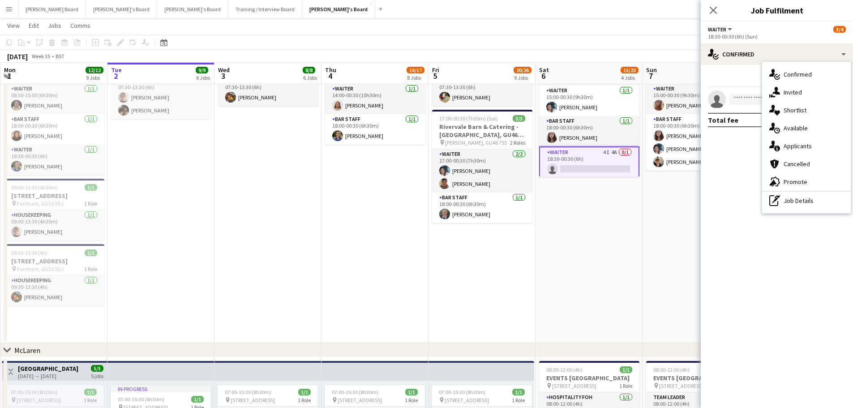
click at [810, 145] on span "Applicants" at bounding box center [798, 146] width 28 height 8
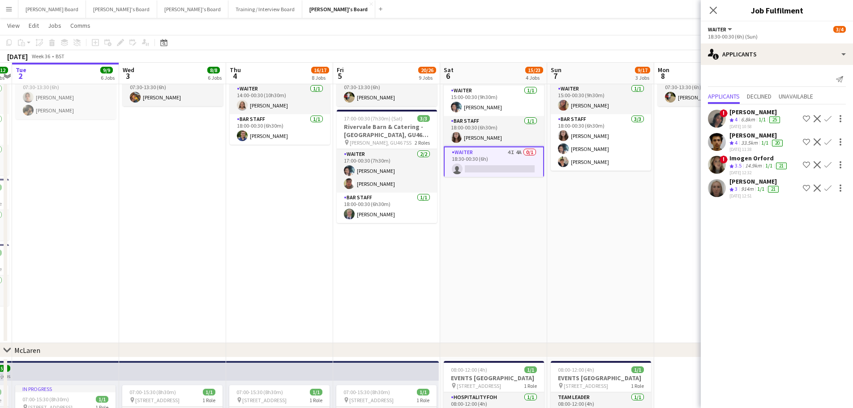
drag, startPoint x: 580, startPoint y: 254, endPoint x: 487, endPoint y: 250, distance: 93.3
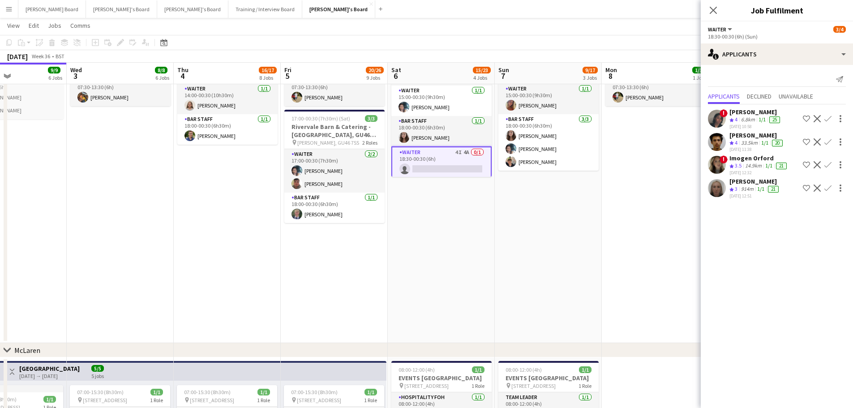
click at [599, 234] on app-date-cell "15:00-00:30 (9h30m) (Mon) 4/4 Rivervale Barn & Catering - Yateley, GU46 7SS pin…" at bounding box center [548, 192] width 107 height 302
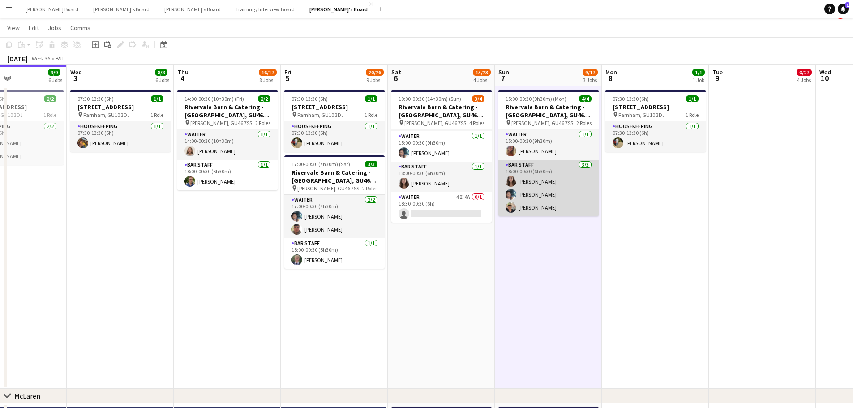
scroll to position [0, 0]
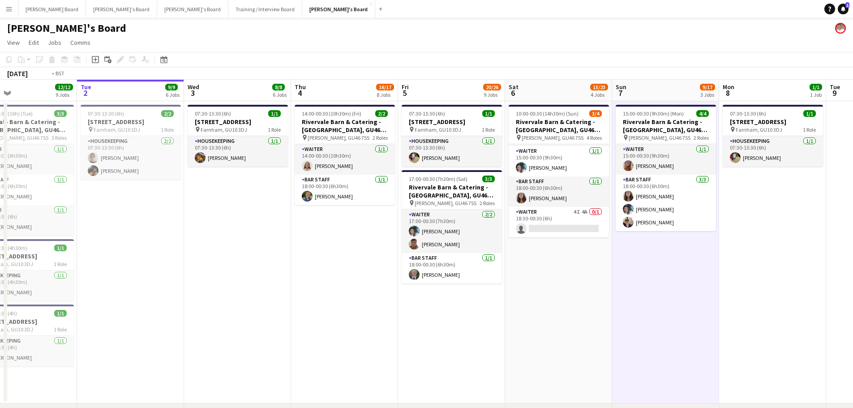
drag, startPoint x: 115, startPoint y: 339, endPoint x: 304, endPoint y: 320, distance: 189.9
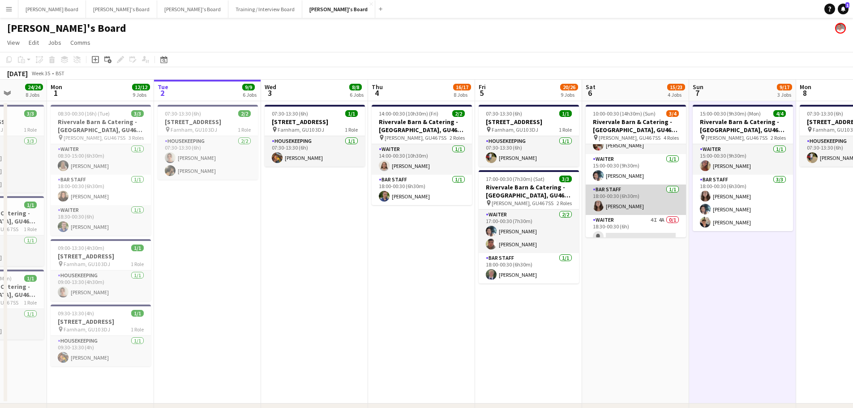
scroll to position [29, 0]
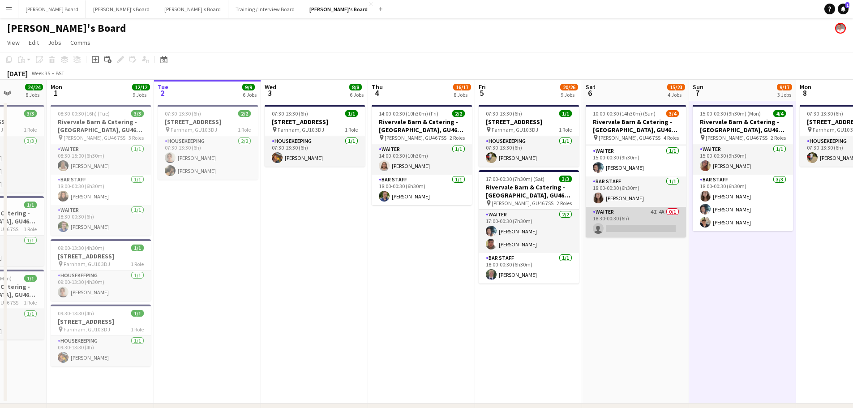
drag, startPoint x: 638, startPoint y: 219, endPoint x: 632, endPoint y: 223, distance: 7.2
click at [638, 219] on app-card-role "Waiter 4I 4A 0/1 18:30-00:30 (6h) single-neutral-actions" at bounding box center [636, 222] width 100 height 30
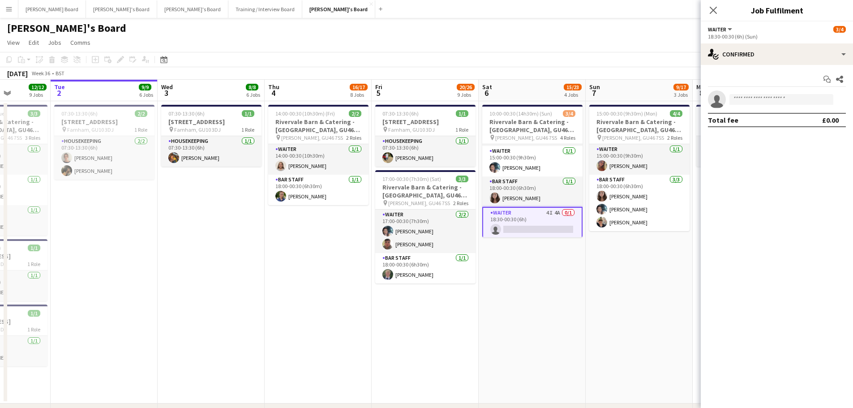
drag, startPoint x: 573, startPoint y: 298, endPoint x: 331, endPoint y: 289, distance: 242.0
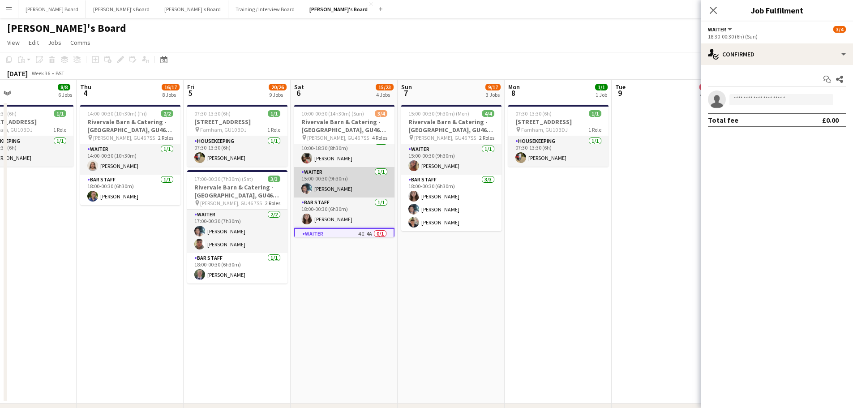
scroll to position [0, 0]
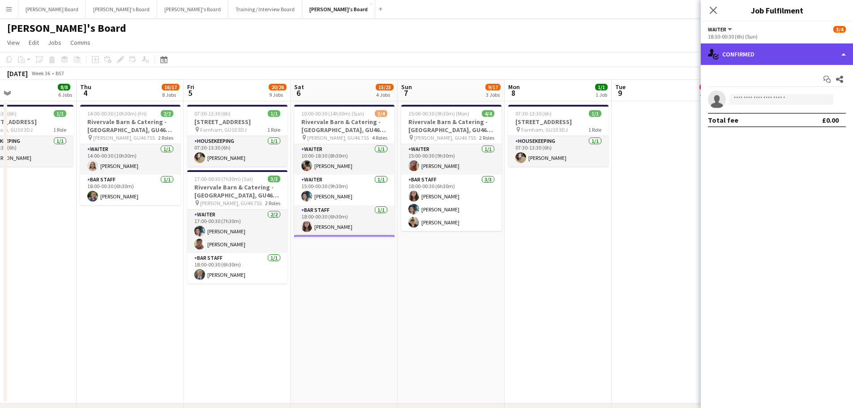
click at [748, 62] on div "single-neutral-actions-check-2 Confirmed" at bounding box center [777, 53] width 152 height 21
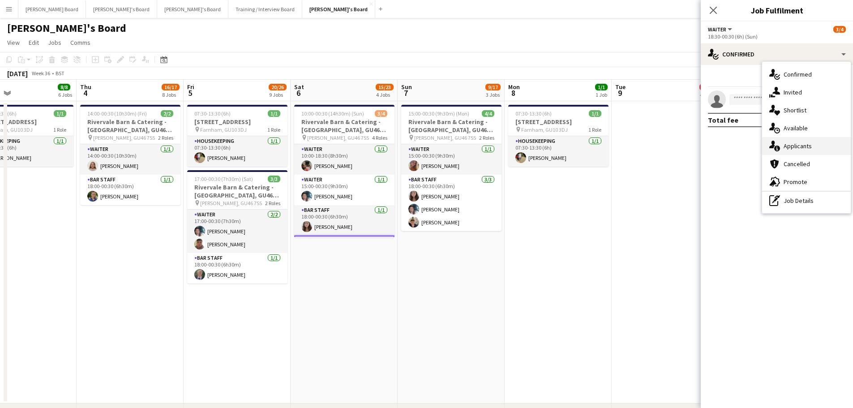
click at [802, 139] on div "single-neutral-actions-information Applicants" at bounding box center [806, 146] width 89 height 18
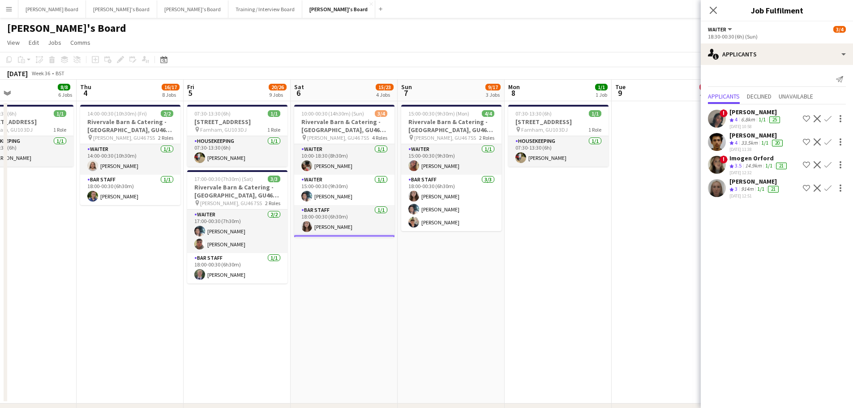
click at [745, 193] on div "02-09-2025 12:51" at bounding box center [754, 196] width 51 height 6
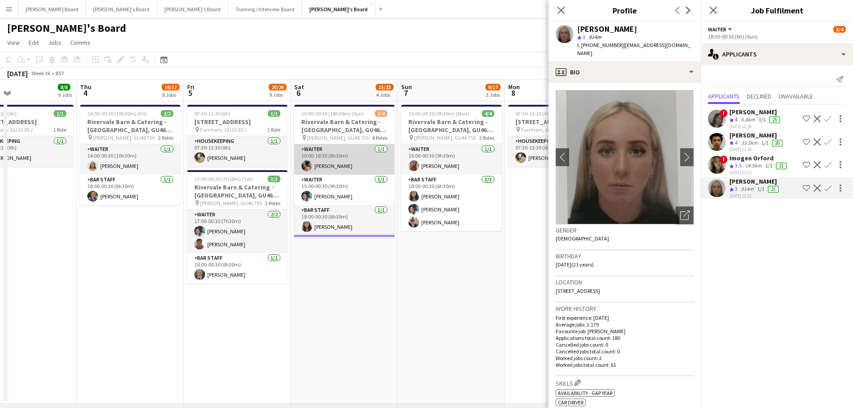
scroll to position [30, 0]
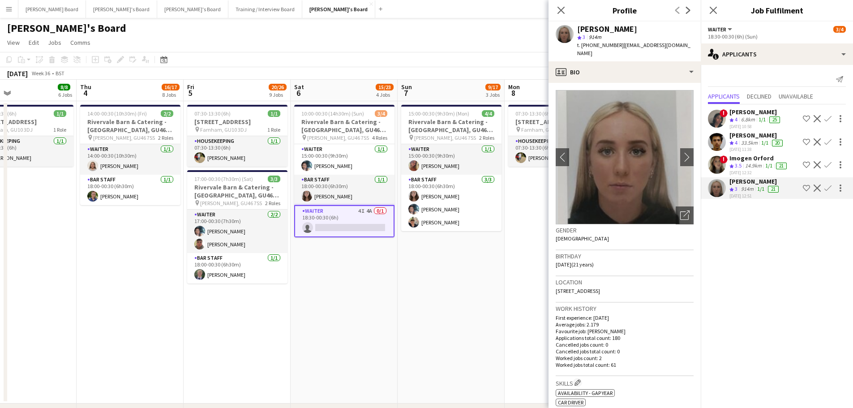
click at [824, 189] on app-icon "Confirm" at bounding box center [827, 187] width 7 height 7
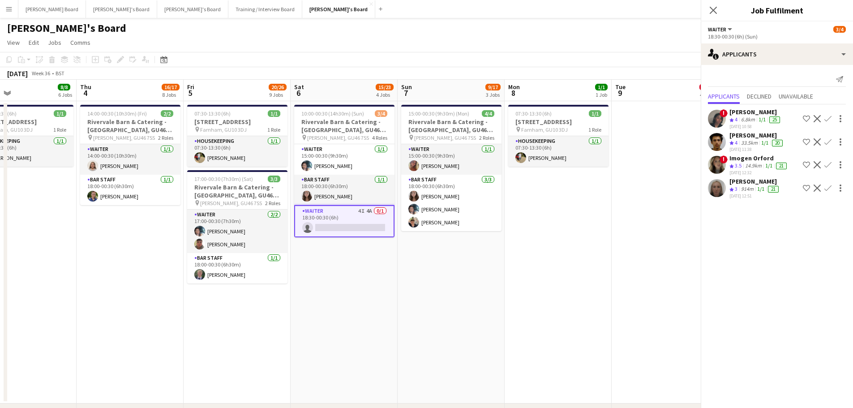
click at [824, 189] on app-icon "Confirm" at bounding box center [827, 187] width 7 height 7
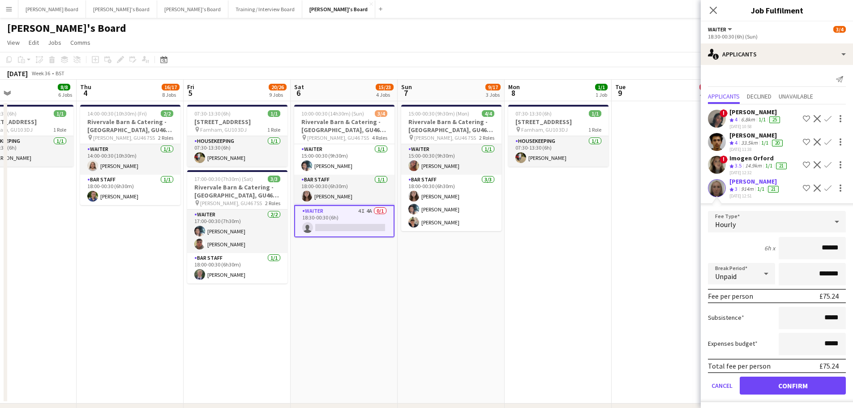
scroll to position [3, 0]
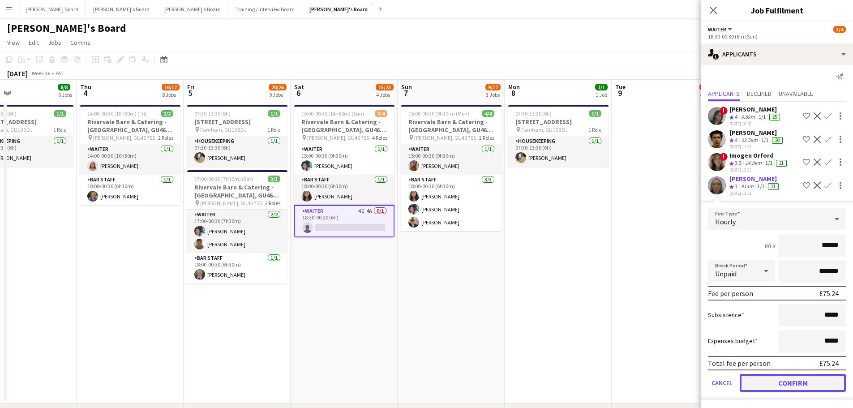
click at [750, 379] on button "Confirm" at bounding box center [793, 383] width 106 height 18
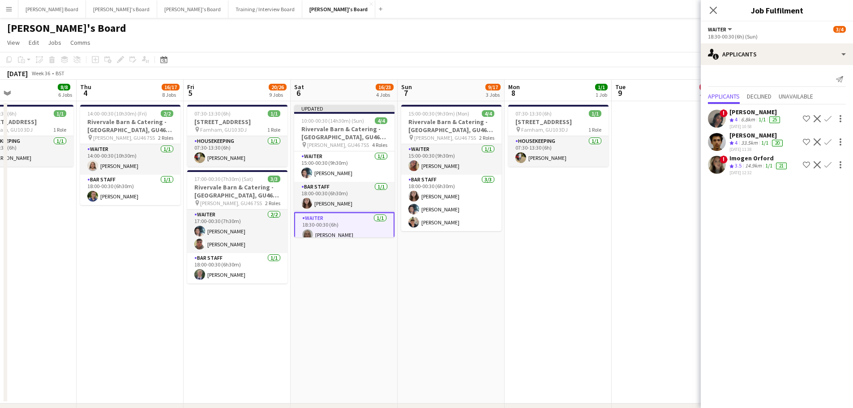
click at [633, 311] on app-date-cell at bounding box center [665, 252] width 107 height 302
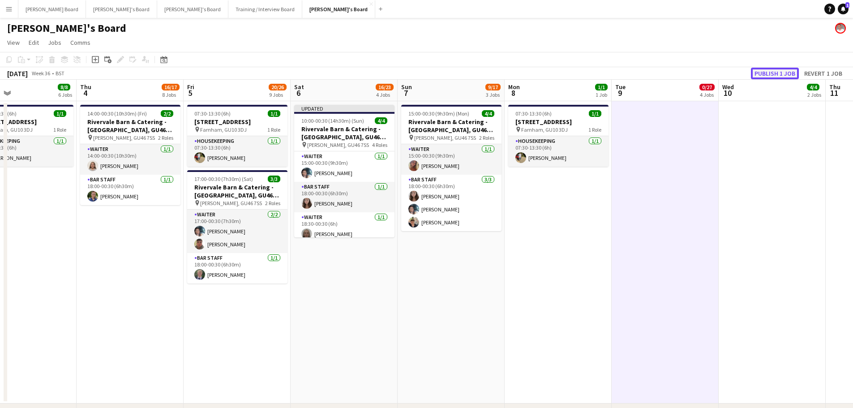
click at [781, 68] on button "Publish 1 job" at bounding box center [775, 74] width 48 height 12
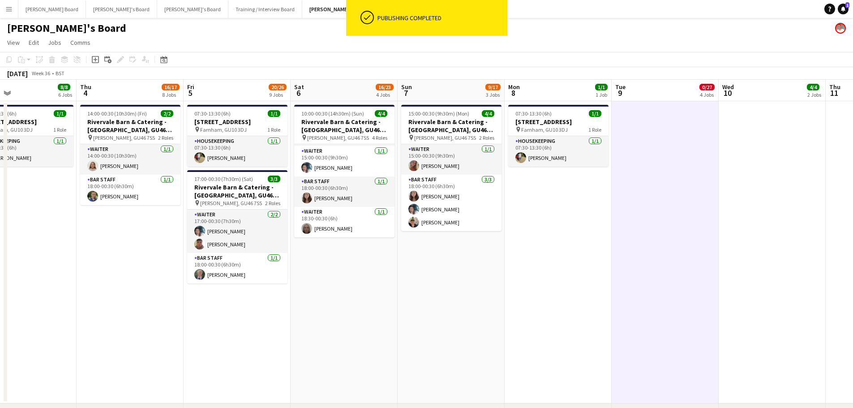
scroll to position [29, 0]
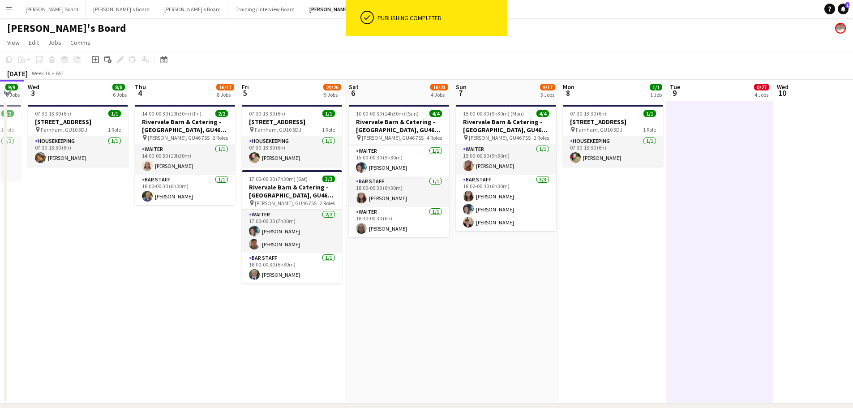
drag, startPoint x: 308, startPoint y: 320, endPoint x: 415, endPoint y: 325, distance: 107.1
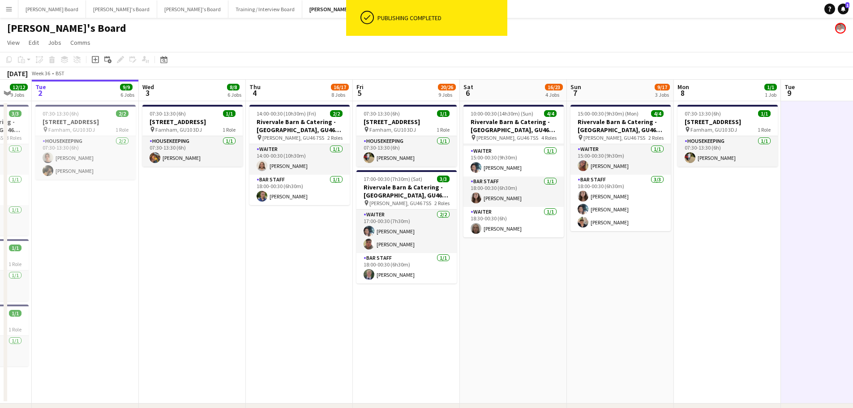
drag, startPoint x: 411, startPoint y: 321, endPoint x: 433, endPoint y: 321, distance: 22.4
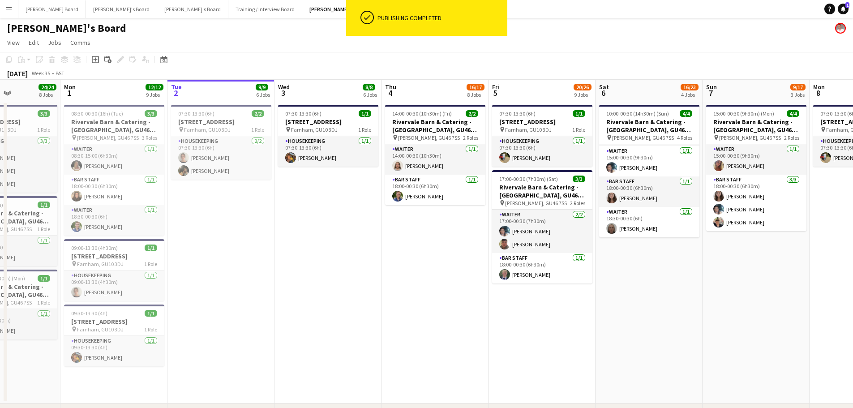
scroll to position [0, 258]
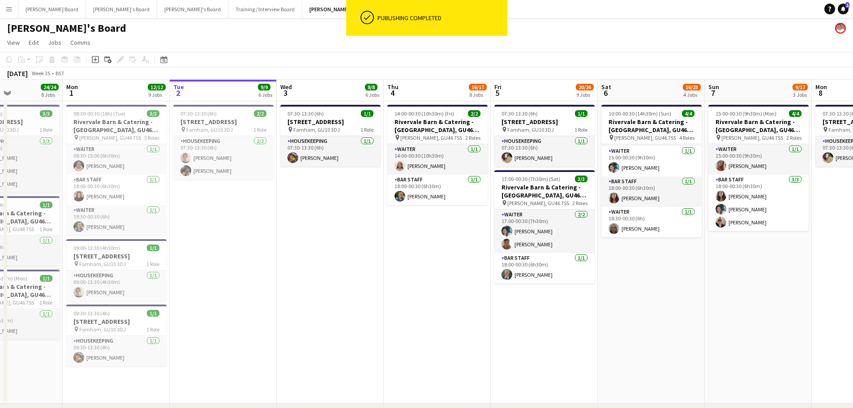
drag, startPoint x: 95, startPoint y: 284, endPoint x: 232, endPoint y: 283, distance: 137.0
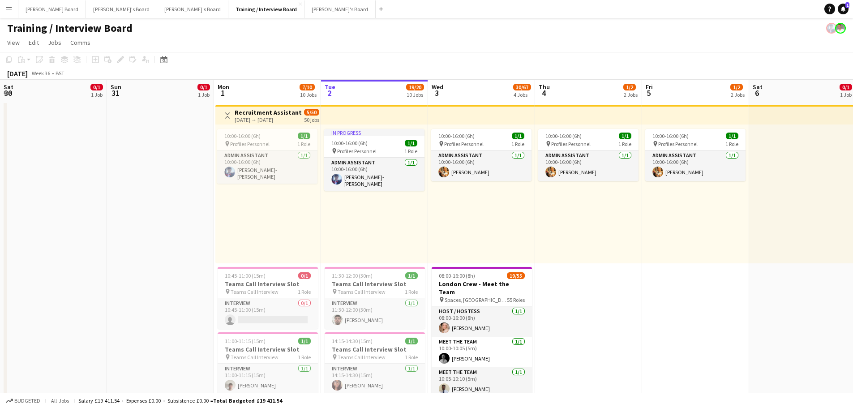
scroll to position [0, 214]
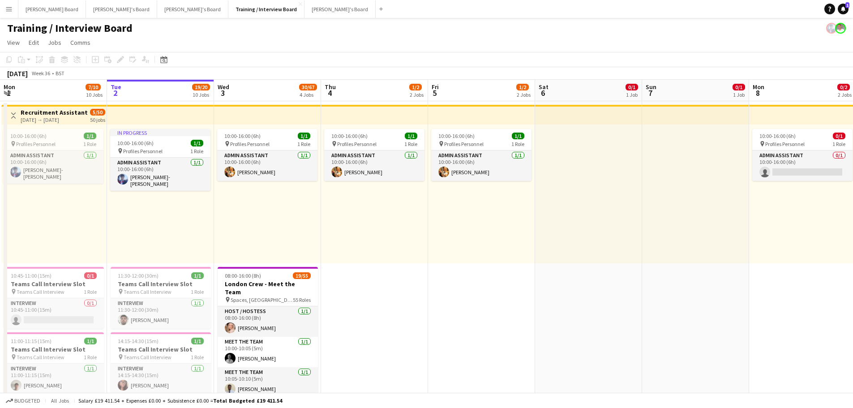
click at [10, 8] on app-icon "Menu" at bounding box center [8, 8] width 7 height 7
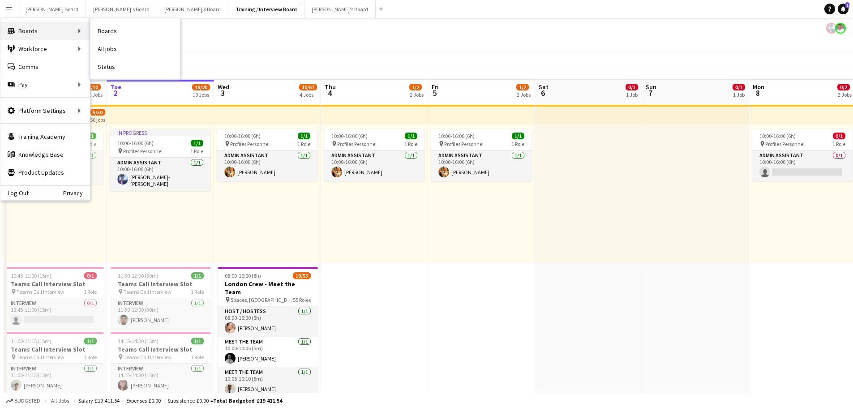
click at [53, 24] on div "Boards Boards" at bounding box center [45, 31] width 90 height 18
click at [4, 9] on button "Menu" at bounding box center [9, 9] width 18 height 18
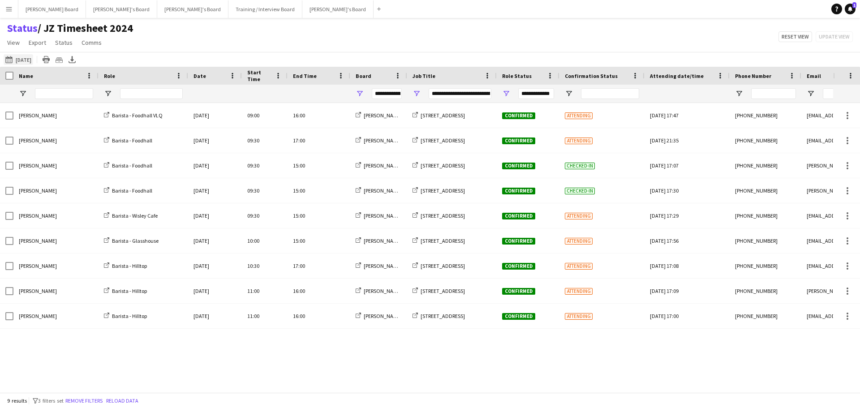
click at [27, 54] on button "[DATE] to [DATE] [DATE]" at bounding box center [19, 59] width 30 height 11
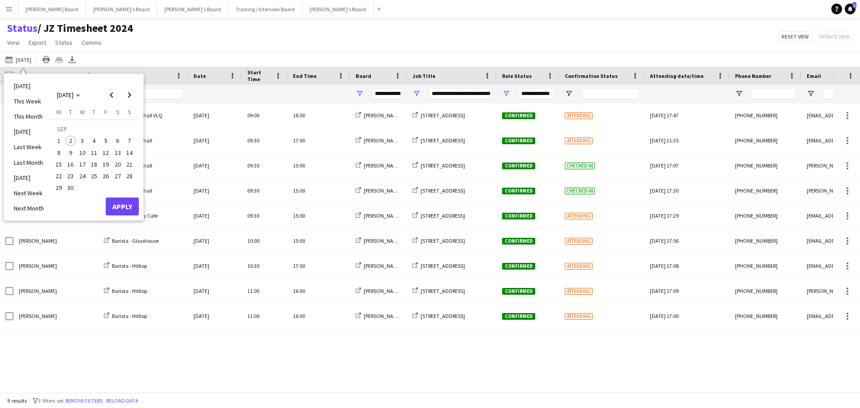
click at [60, 140] on span "1" at bounding box center [58, 141] width 11 height 11
click at [129, 142] on span "7" at bounding box center [129, 141] width 11 height 11
click at [131, 203] on button "Apply" at bounding box center [122, 206] width 33 height 18
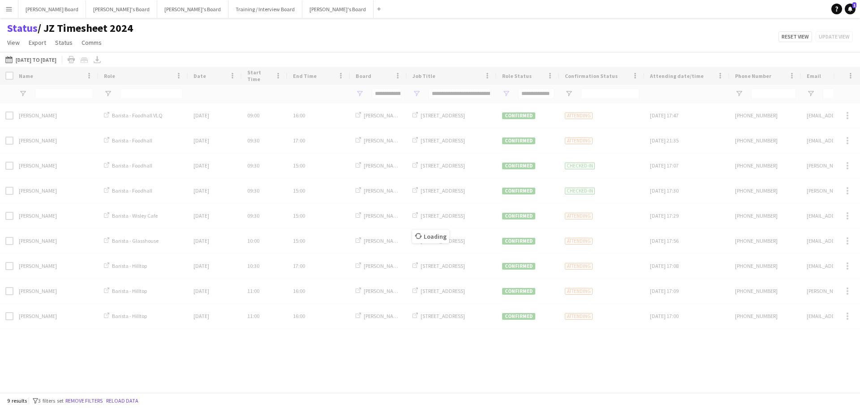
type input "***"
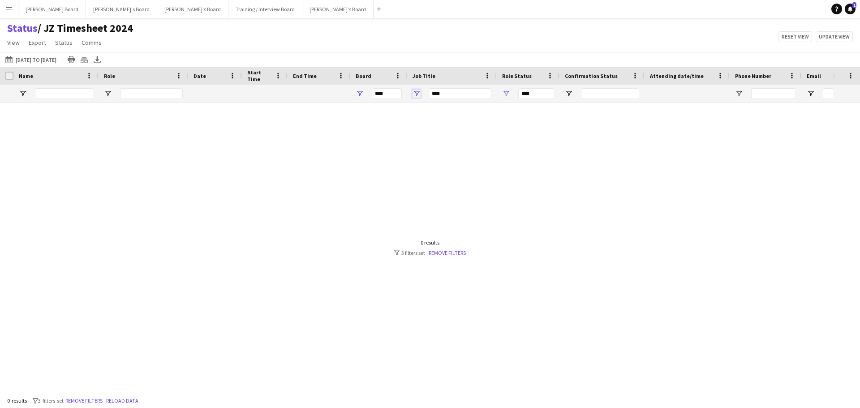
click at [419, 92] on span "Open Filter Menu" at bounding box center [416, 94] width 8 height 8
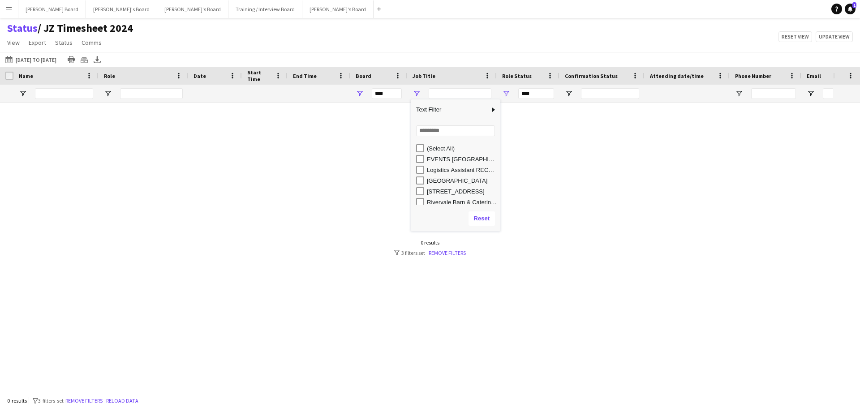
type input "**********"
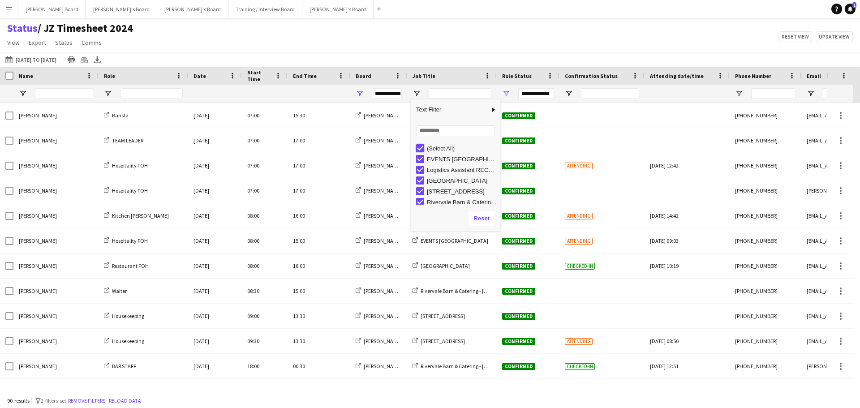
type input "***"
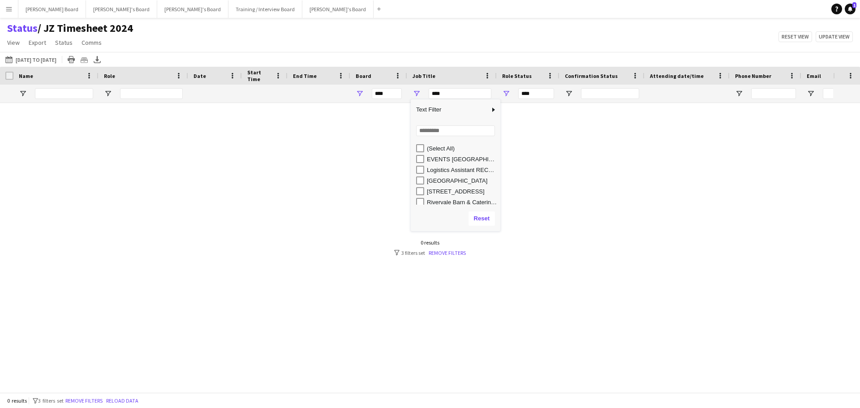
click at [444, 202] on div "Rivervale Barn & Catering - [GEOGRAPHIC_DATA], GU46 7SS" at bounding box center [462, 202] width 71 height 7
type input "**********"
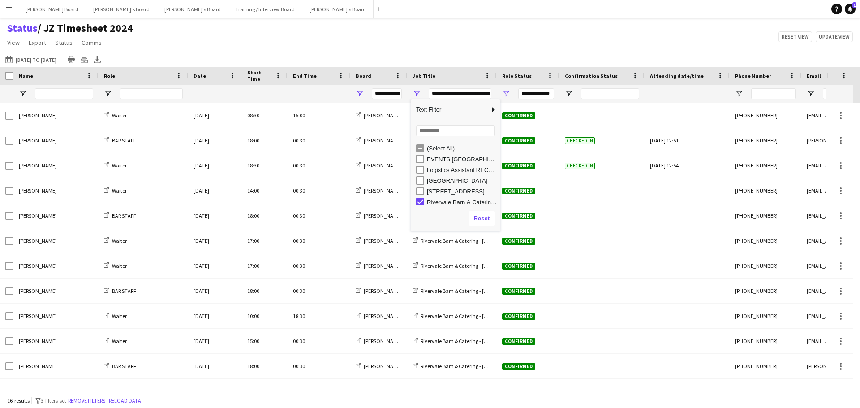
scroll to position [3, 0]
click at [293, 46] on div "Status / JZ Timesheet 2024 View Views Default view Airshow Accreditation Airsho…" at bounding box center [430, 36] width 860 height 30
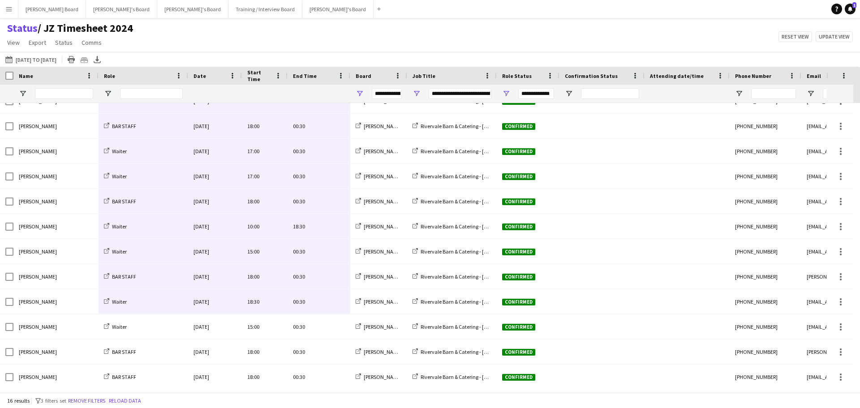
scroll to position [119, 0]
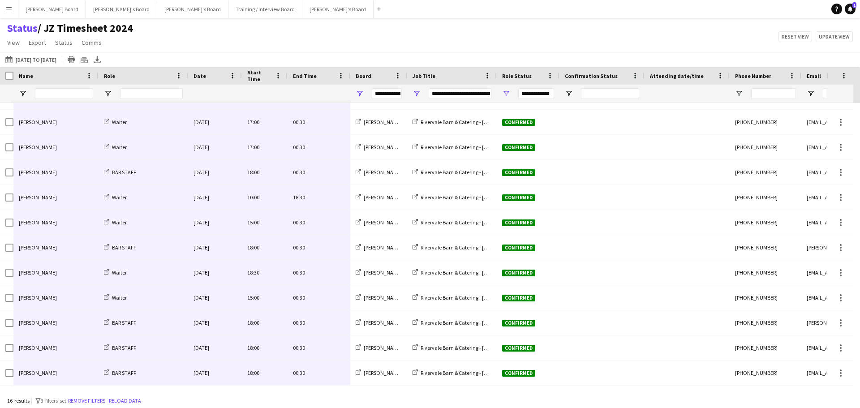
drag, startPoint x: 333, startPoint y: 116, endPoint x: 43, endPoint y: 370, distance: 385.0
click at [43, 370] on div "[PERSON_NAME] Waiter [DATE] 08:30 15:00 [PERSON_NAME]'s Board Rivervale Barn & …" at bounding box center [445, 184] width 891 height 401
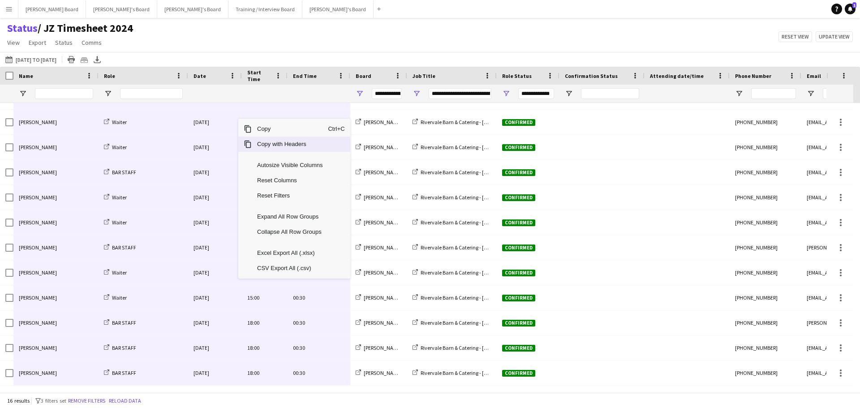
click at [272, 131] on span "Copy" at bounding box center [290, 128] width 76 height 15
